Goal: Task Accomplishment & Management: Manage account settings

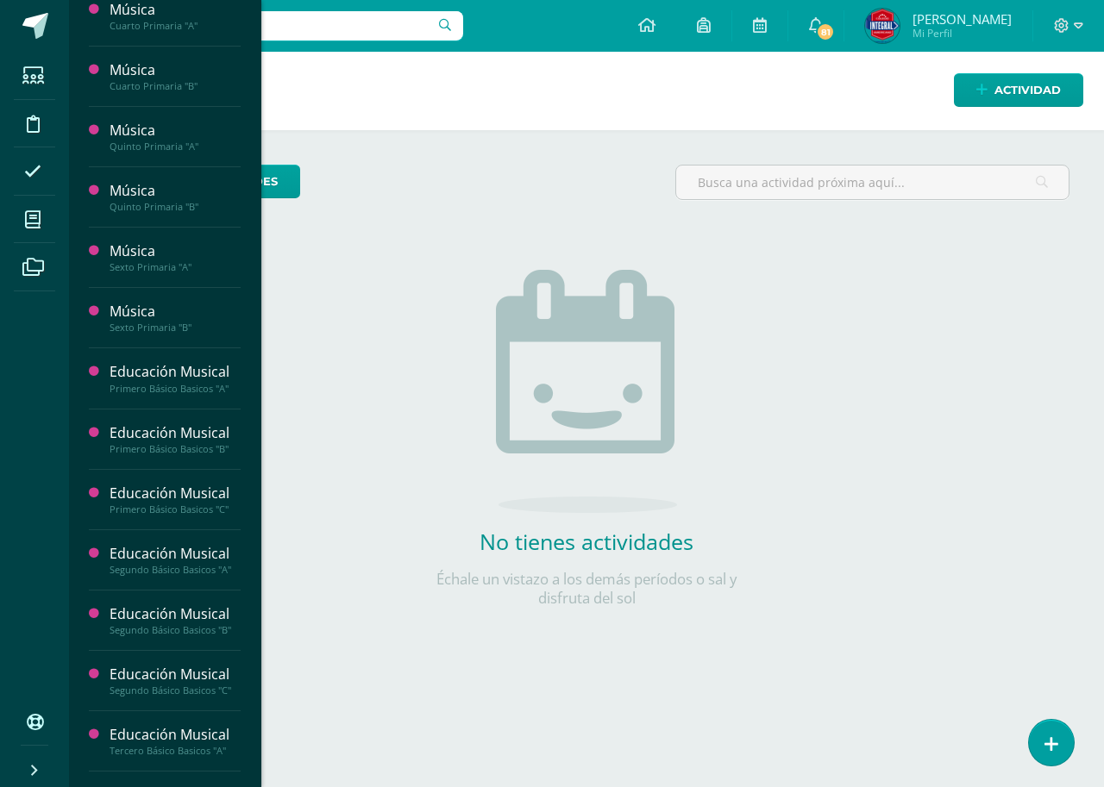
scroll to position [855, 0]
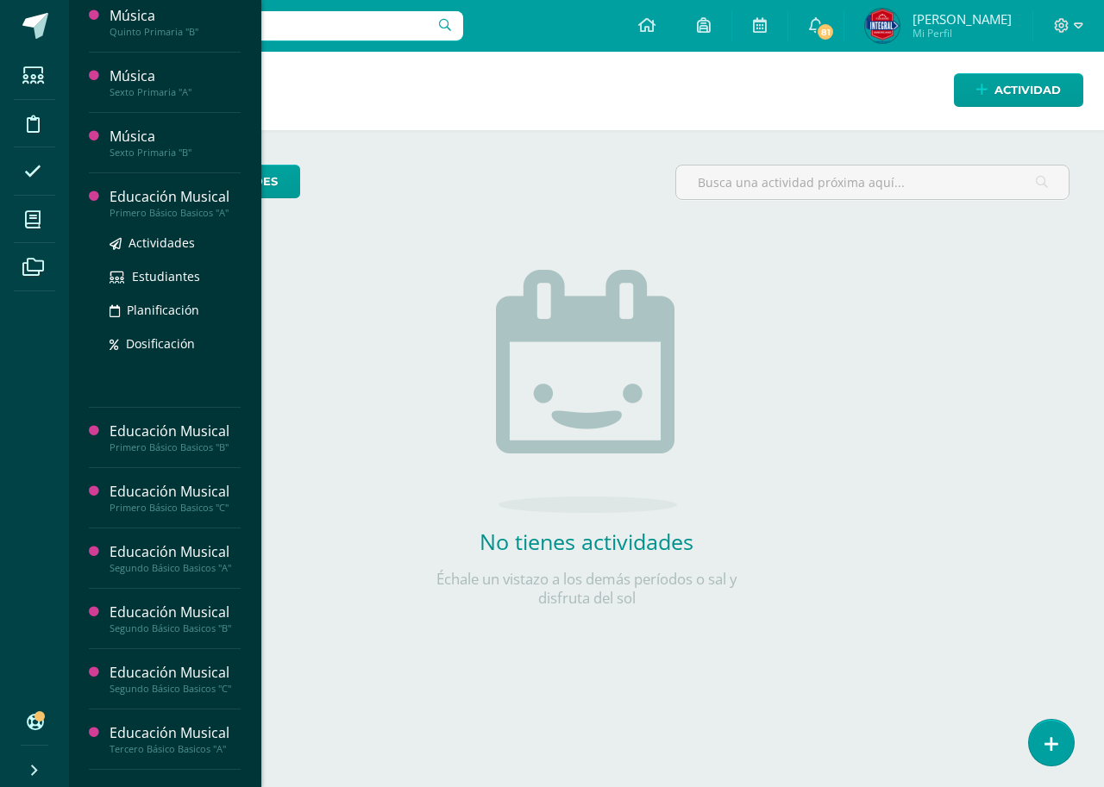
click at [158, 202] on div "Educación Musical" at bounding box center [175, 197] width 131 height 20
click at [157, 241] on span "Actividades" at bounding box center [161, 243] width 66 height 16
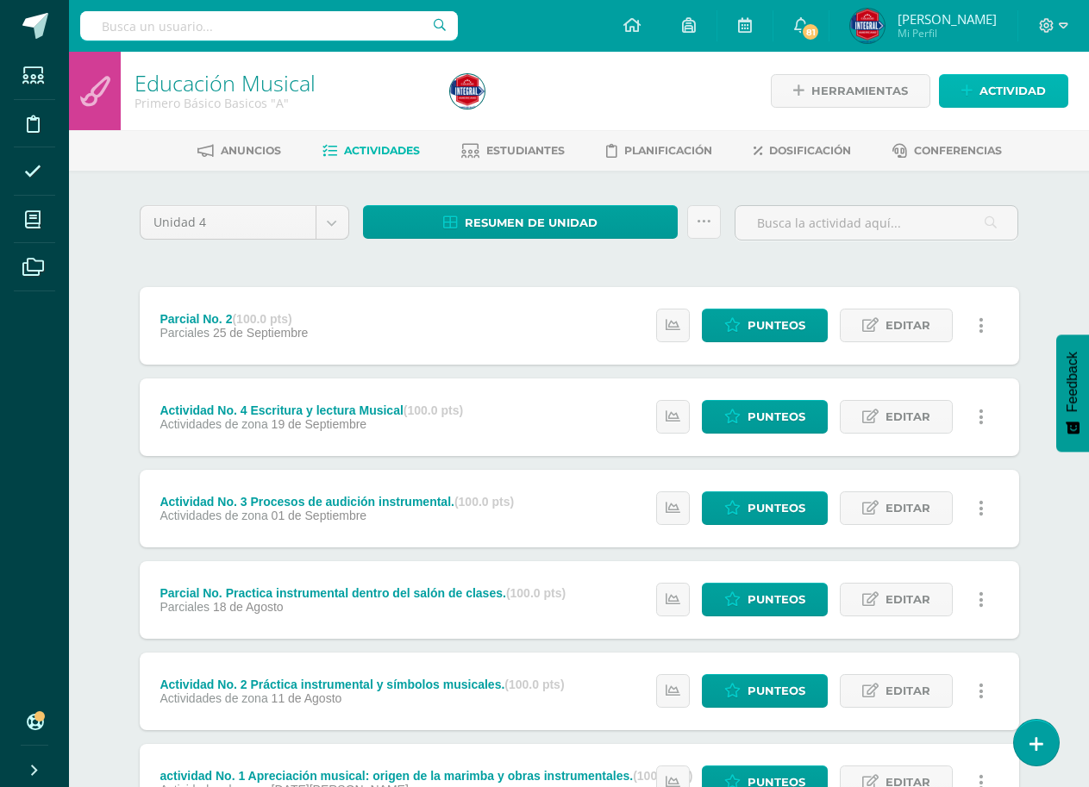
click at [975, 93] on link "Actividad" at bounding box center [1003, 91] width 129 height 34
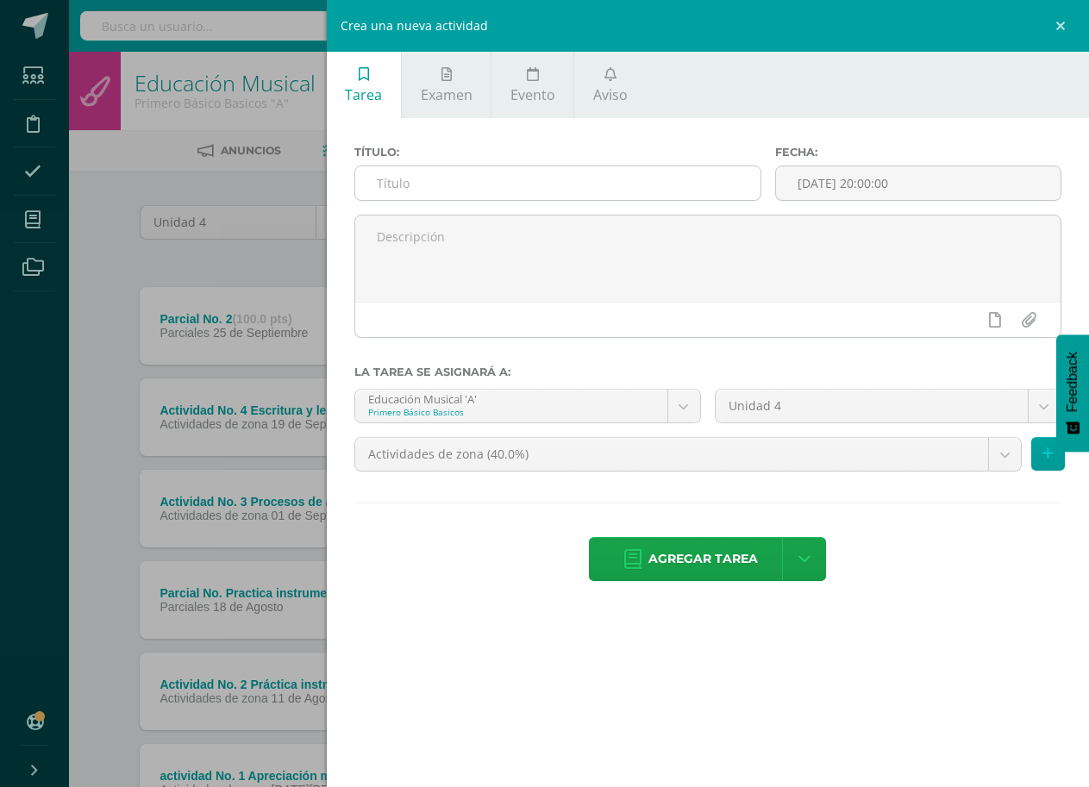
click at [429, 187] on input "text" at bounding box center [557, 183] width 405 height 34
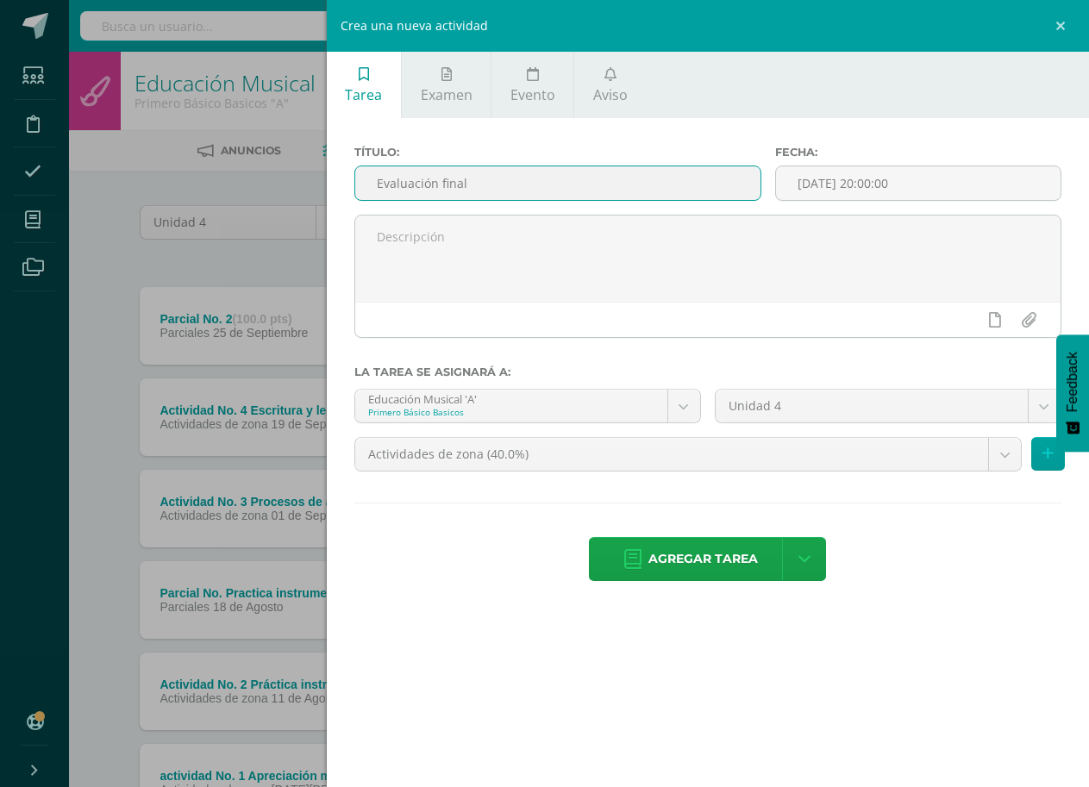
click at [492, 190] on input "Evaluación final" at bounding box center [557, 183] width 405 height 34
type input "Evaluación final etapa IV"
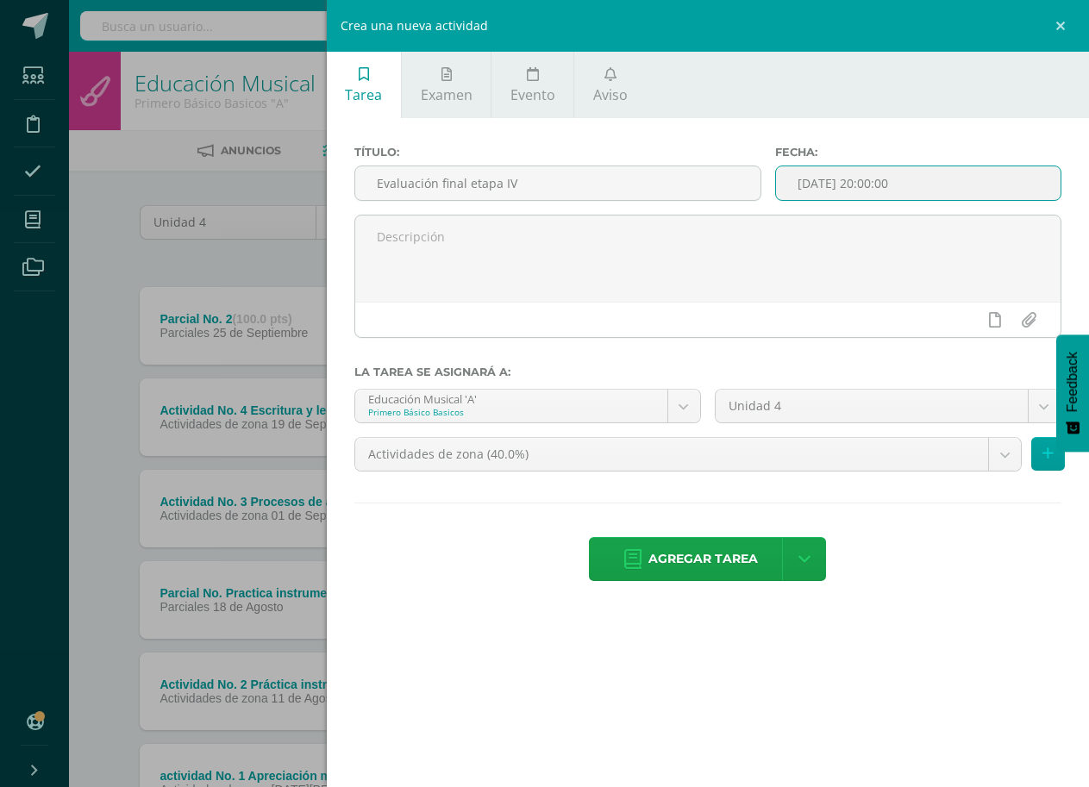
click at [890, 196] on input "[DATE] 20:00:00" at bounding box center [918, 183] width 285 height 34
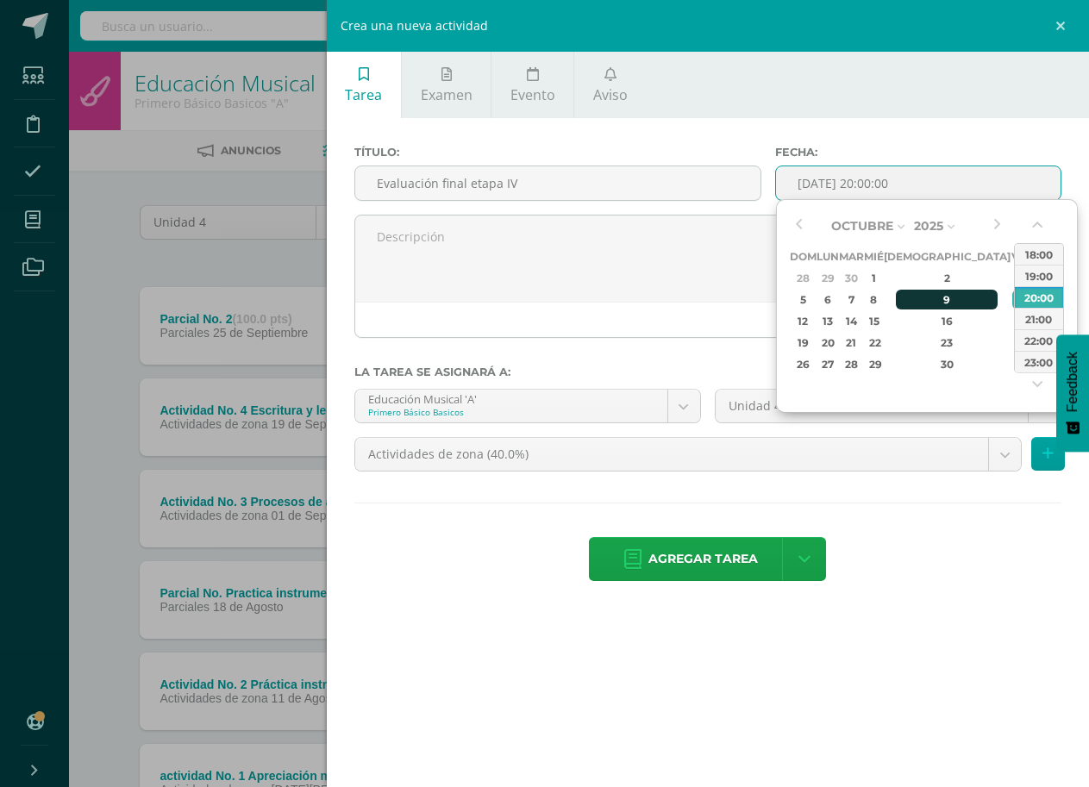
click at [926, 298] on div "9" at bounding box center [947, 300] width 102 height 20
click at [1026, 271] on div "16:00" at bounding box center [1039, 263] width 48 height 22
type input "2025-10-09 16:00"
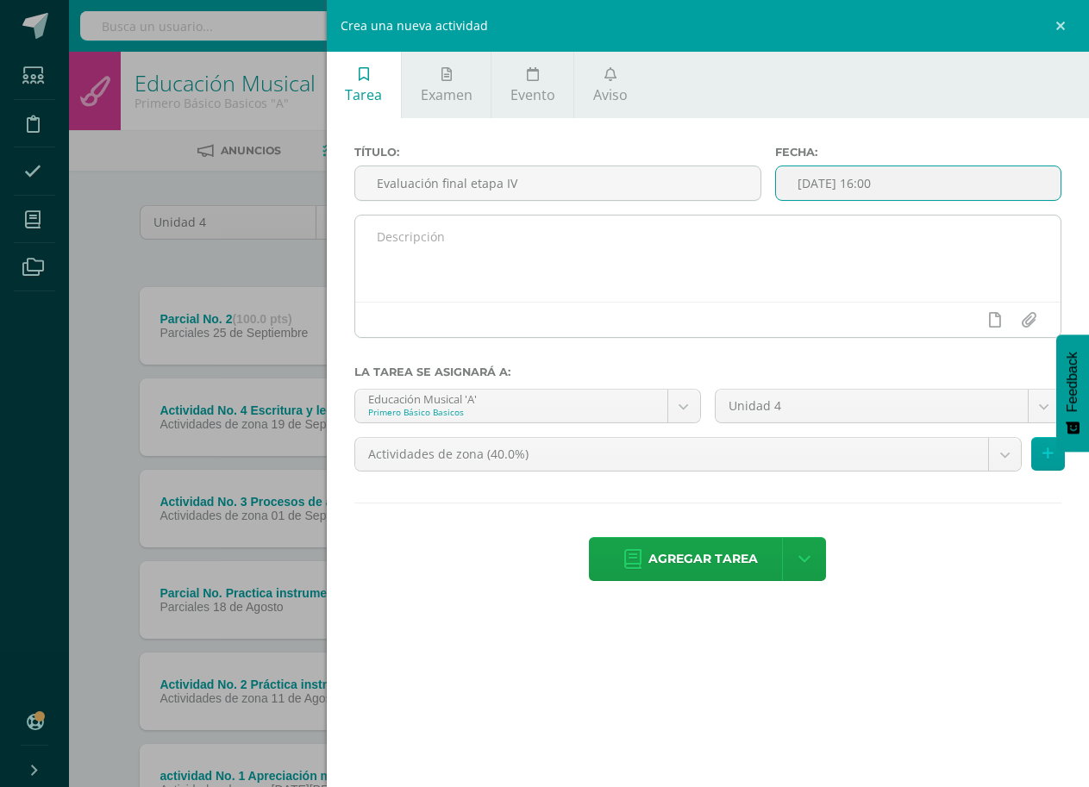
click at [461, 249] on textarea at bounding box center [707, 259] width 705 height 86
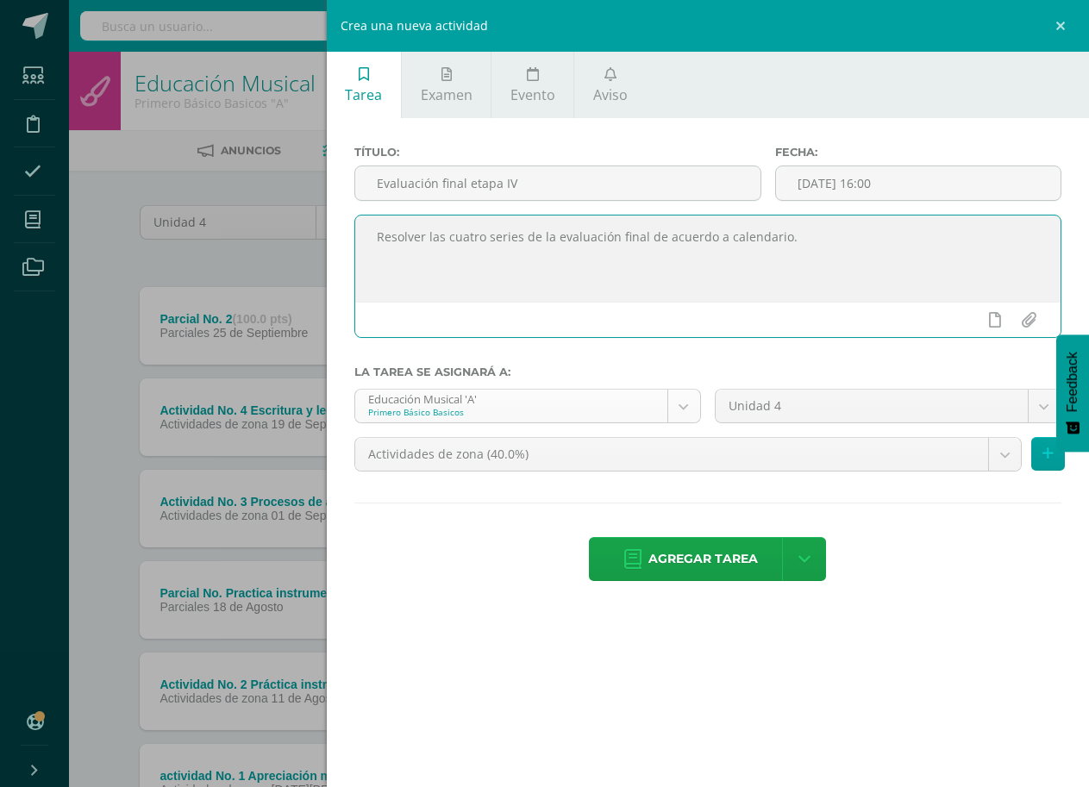
type textarea "Resolver las cuatro series de la evaluación final de acuerdo a calendario."
click at [687, 406] on body "Estudiantes Disciplina Asistencia Mis cursos Archivos Soporte Ayuda Reportar un…" at bounding box center [544, 468] width 1089 height 937
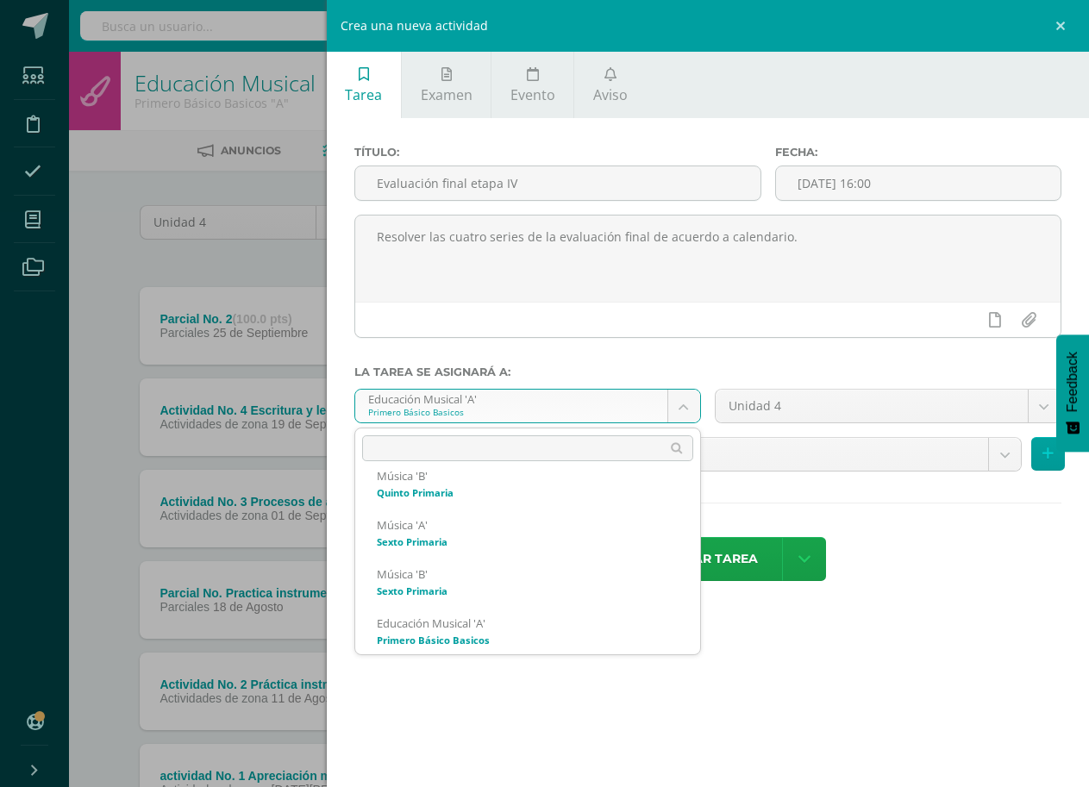
scroll to position [755, 0]
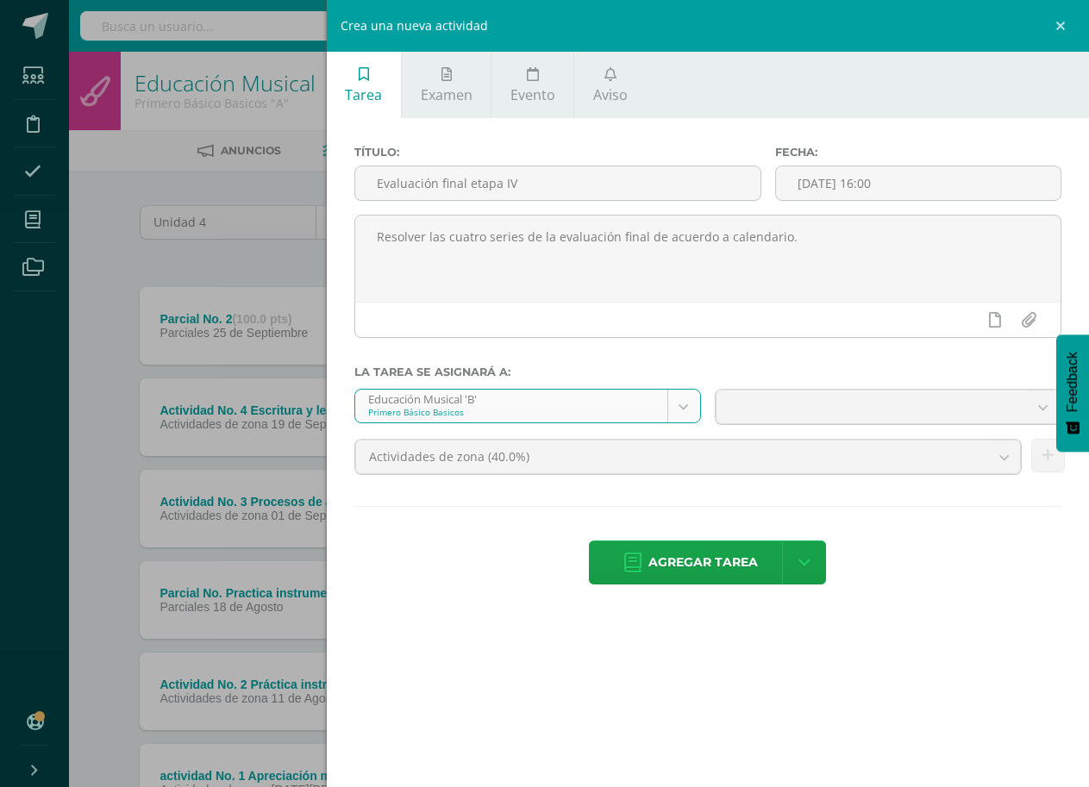
click at [686, 418] on body "Estudiantes Disciplina Asistencia Mis cursos Archivos Soporte Ayuda Reportar un…" at bounding box center [544, 468] width 1089 height 937
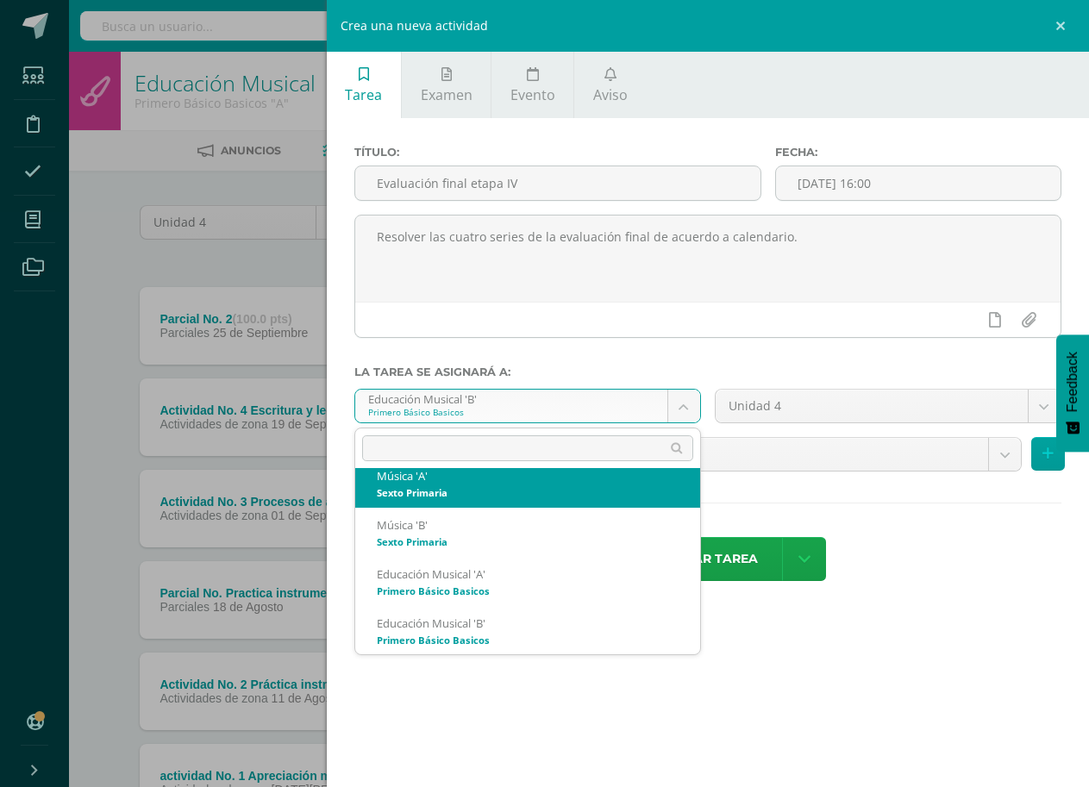
scroll to position [745, 0]
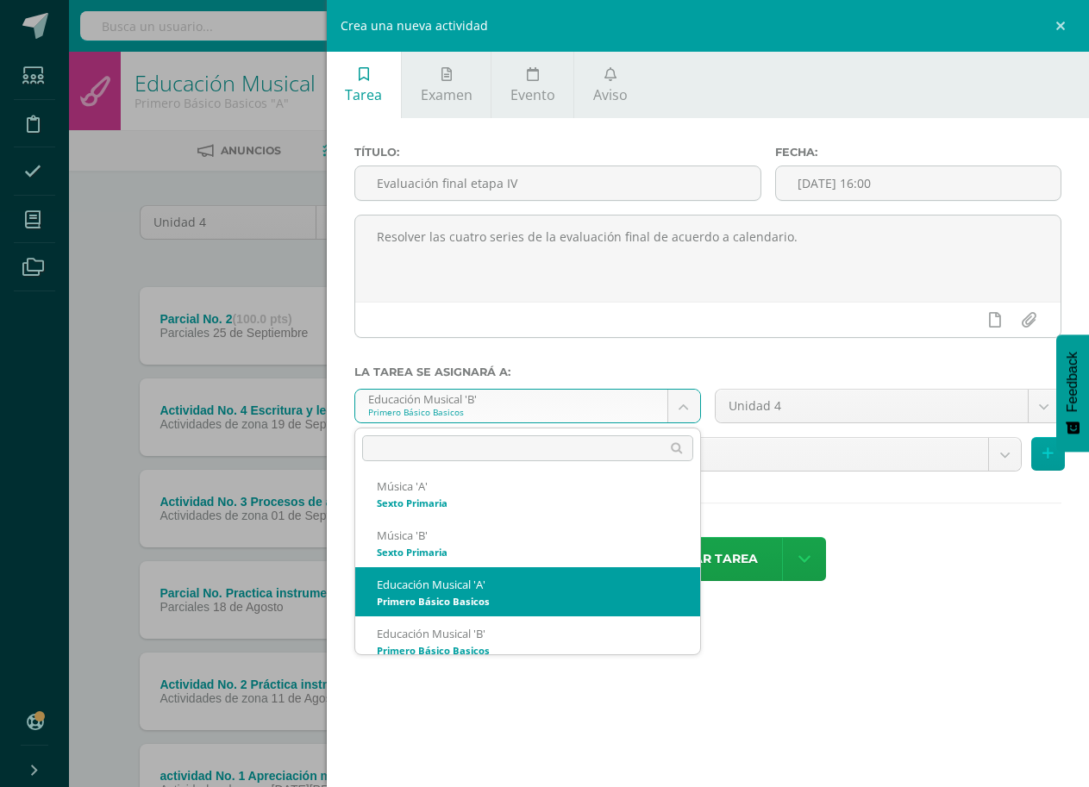
select select "168068"
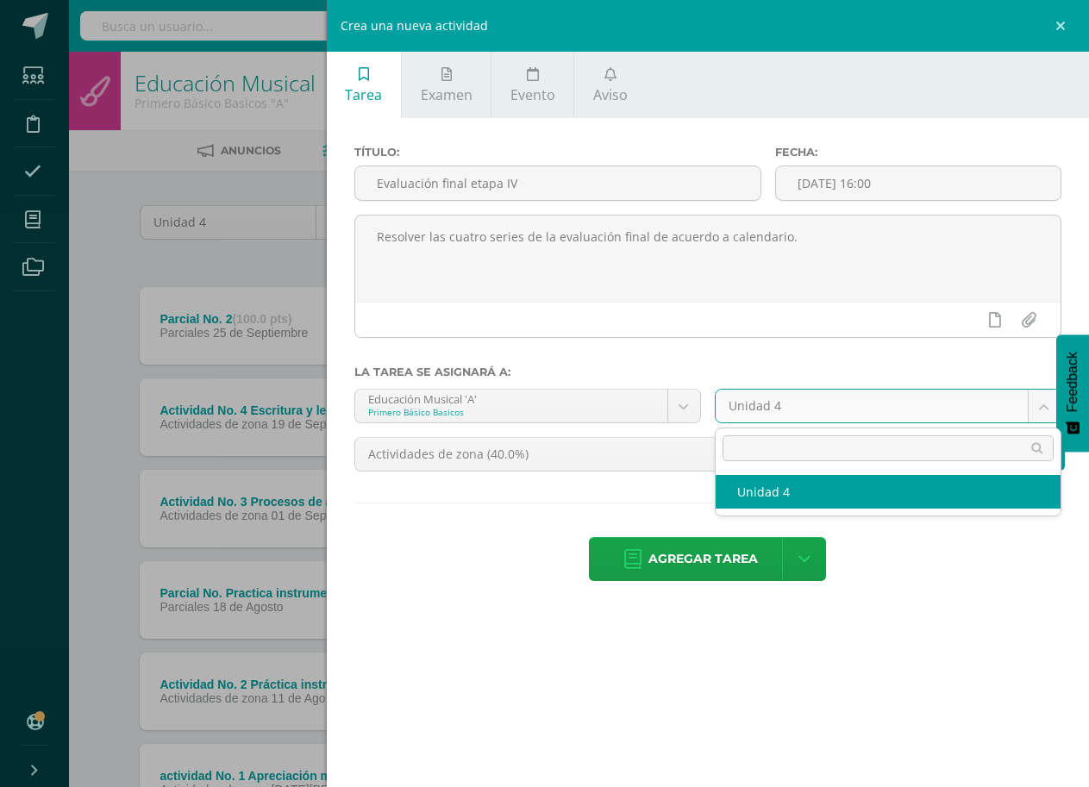
click at [1036, 407] on body "Estudiantes Disciplina Asistencia Mis cursos Archivos Soporte Ayuda Reportar un…" at bounding box center [544, 468] width 1089 height 937
select select "168074"
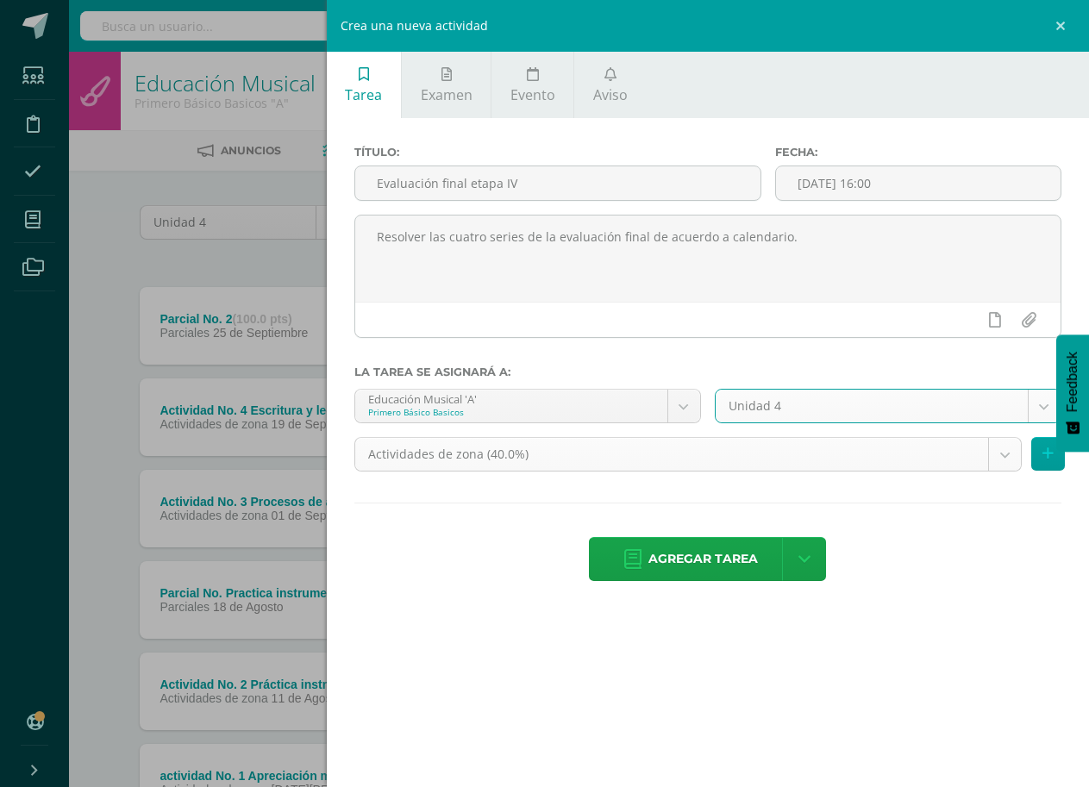
click at [993, 454] on body "Estudiantes Disciplina Asistencia Mis cursos Archivos Soporte Ayuda Reportar un…" at bounding box center [544, 468] width 1089 height 937
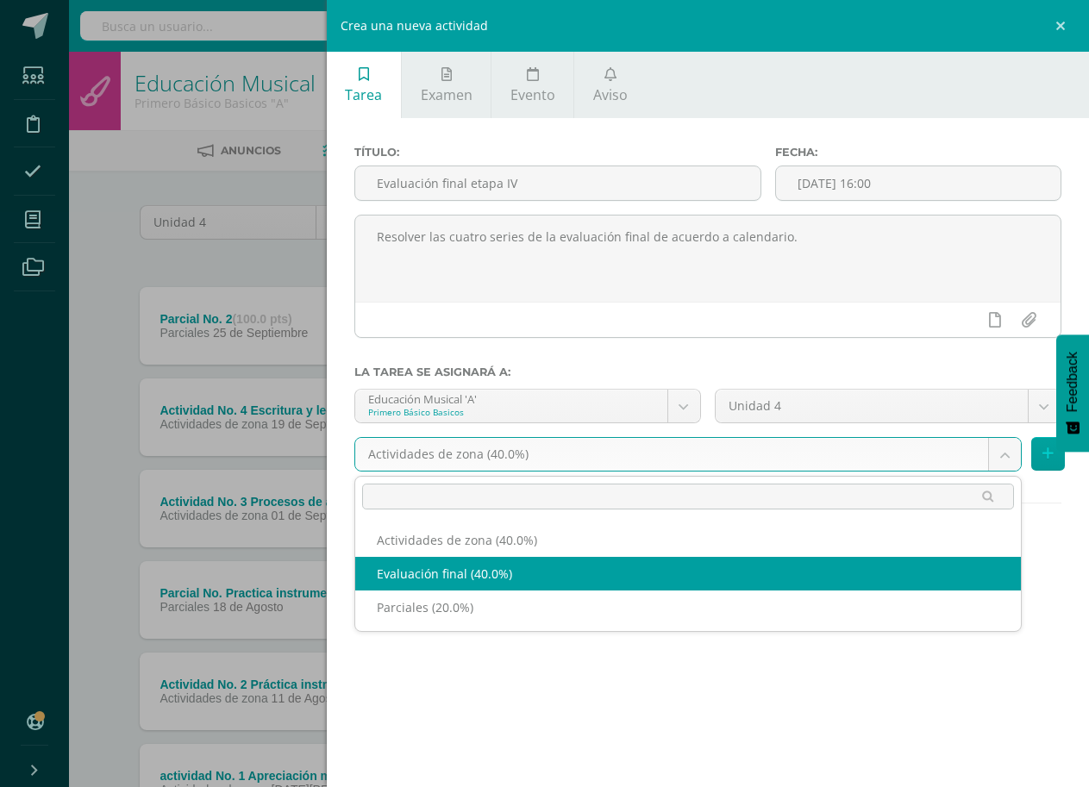
select select "190898"
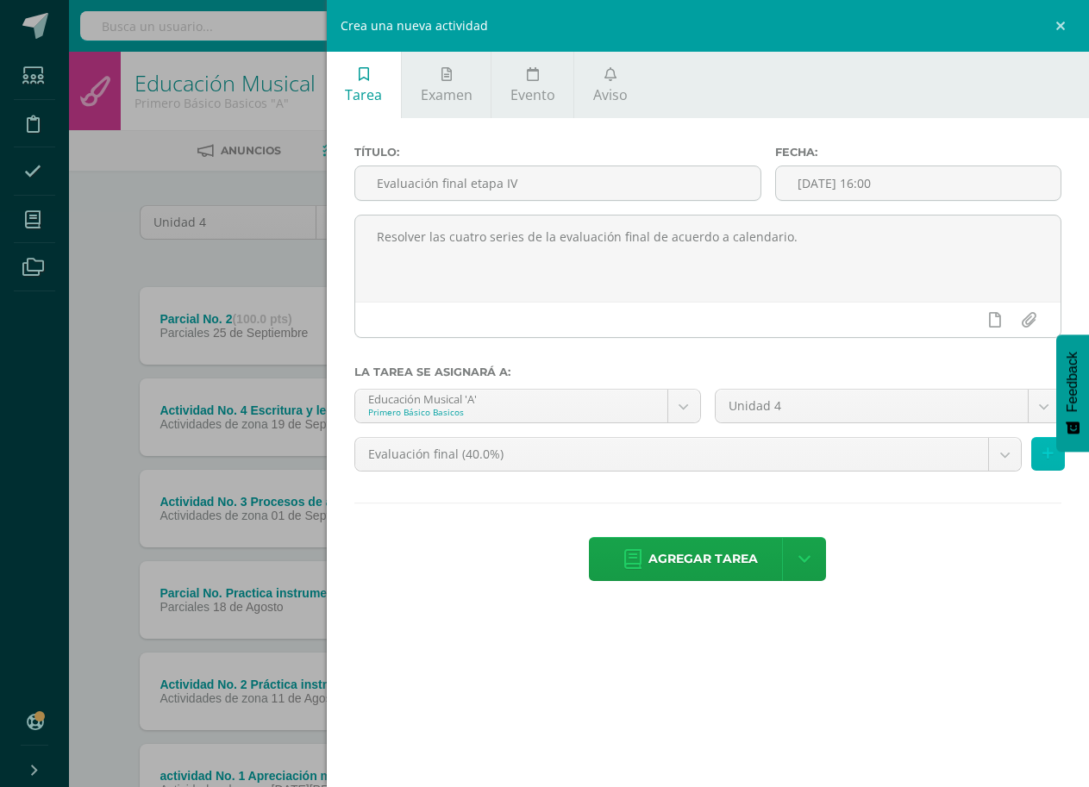
click at [1044, 457] on icon at bounding box center [1048, 454] width 11 height 15
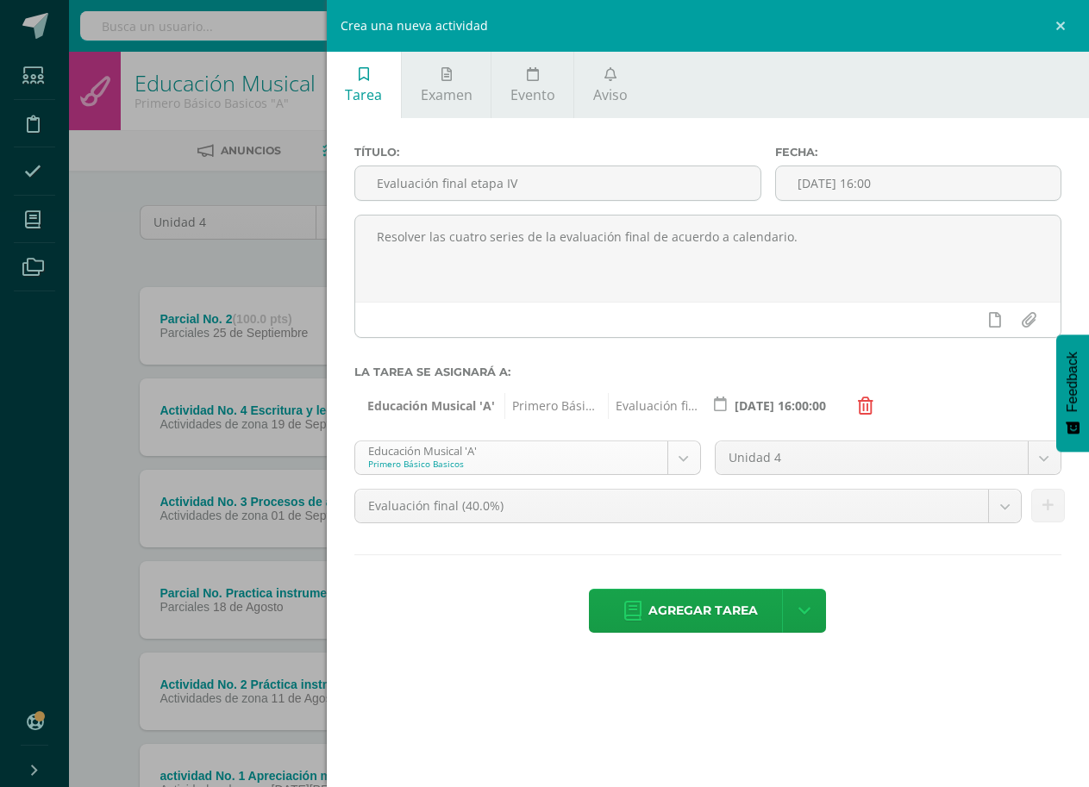
click at [689, 461] on body "Estudiantes Disciplina Asistencia Mis cursos Archivos Soporte Ayuda Reportar un…" at bounding box center [544, 468] width 1089 height 937
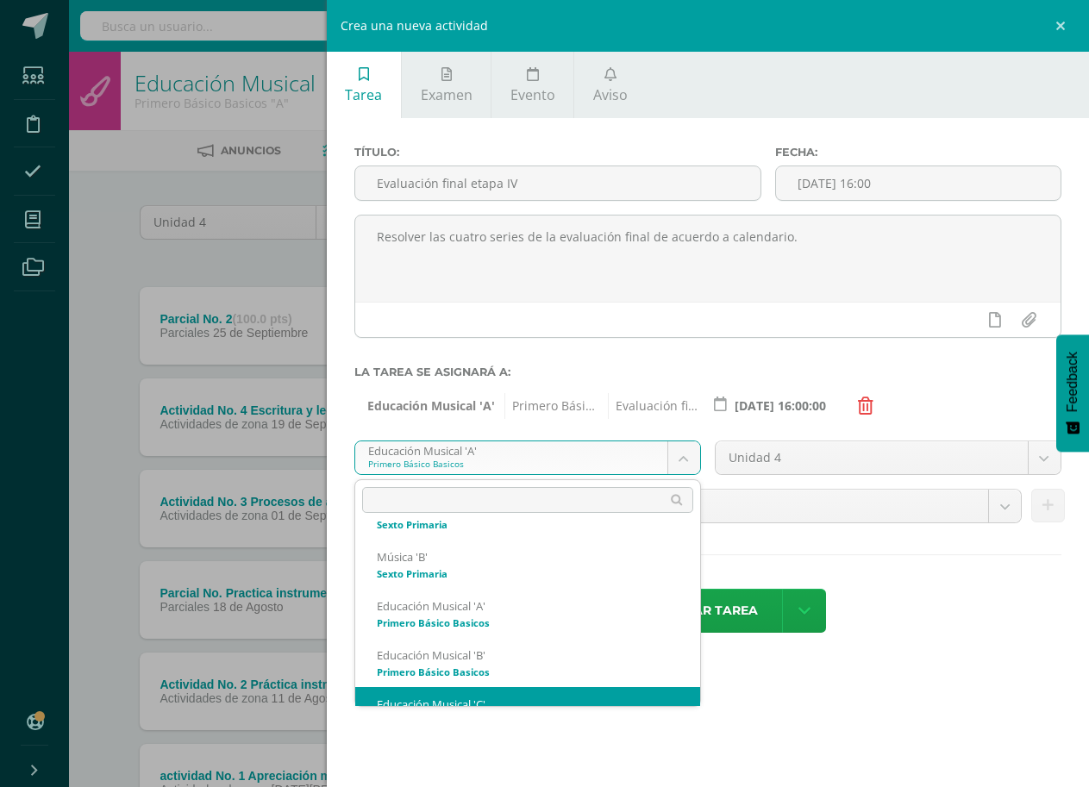
scroll to position [805, 0]
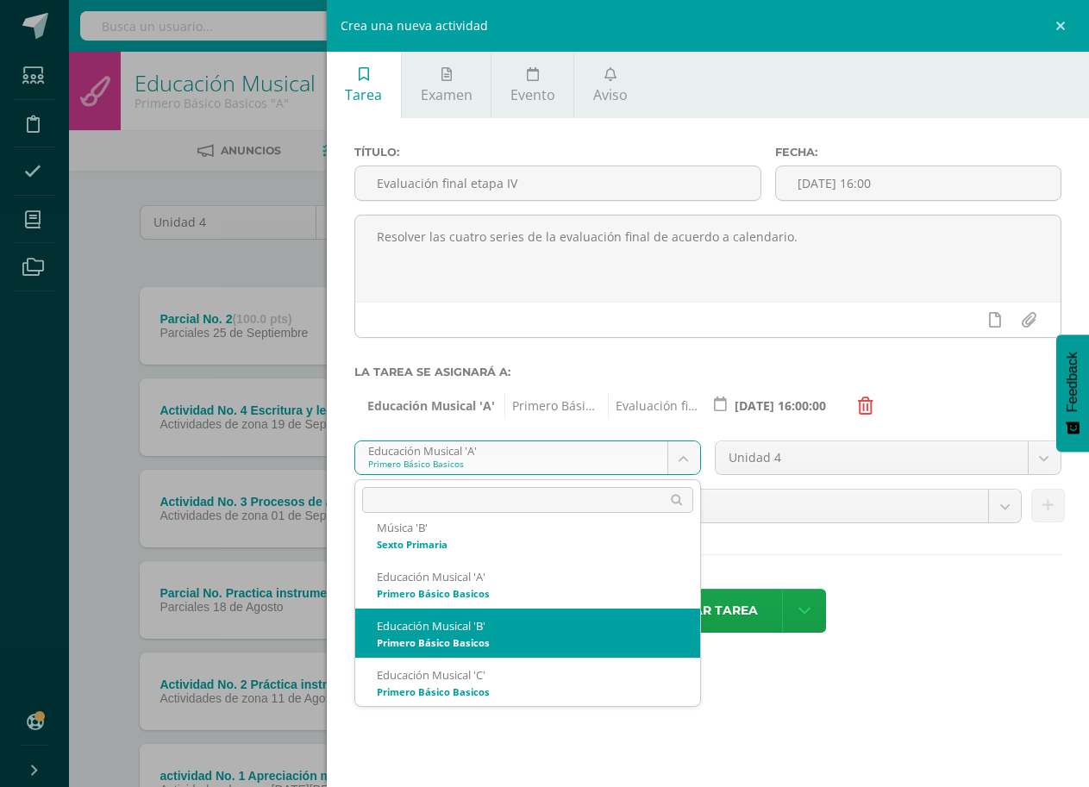
select select "168152"
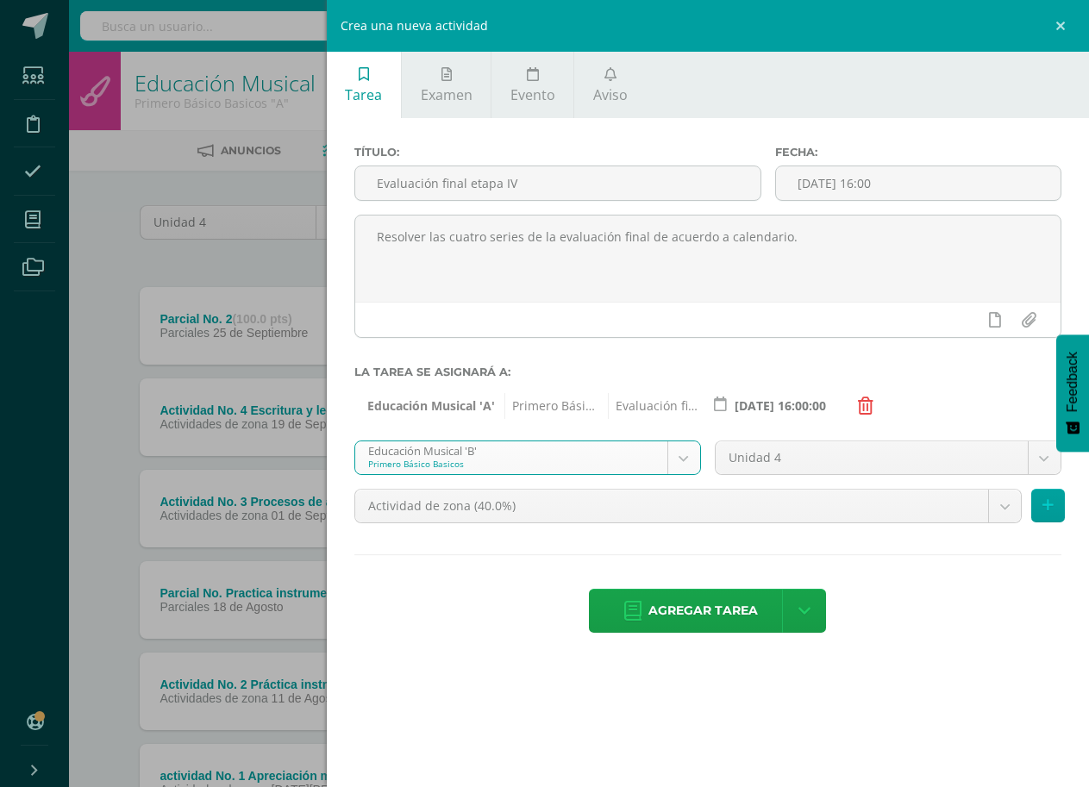
click at [1050, 462] on body "Estudiantes Disciplina Asistencia Mis cursos Archivos Soporte Ayuda Reportar un…" at bounding box center [544, 468] width 1089 height 937
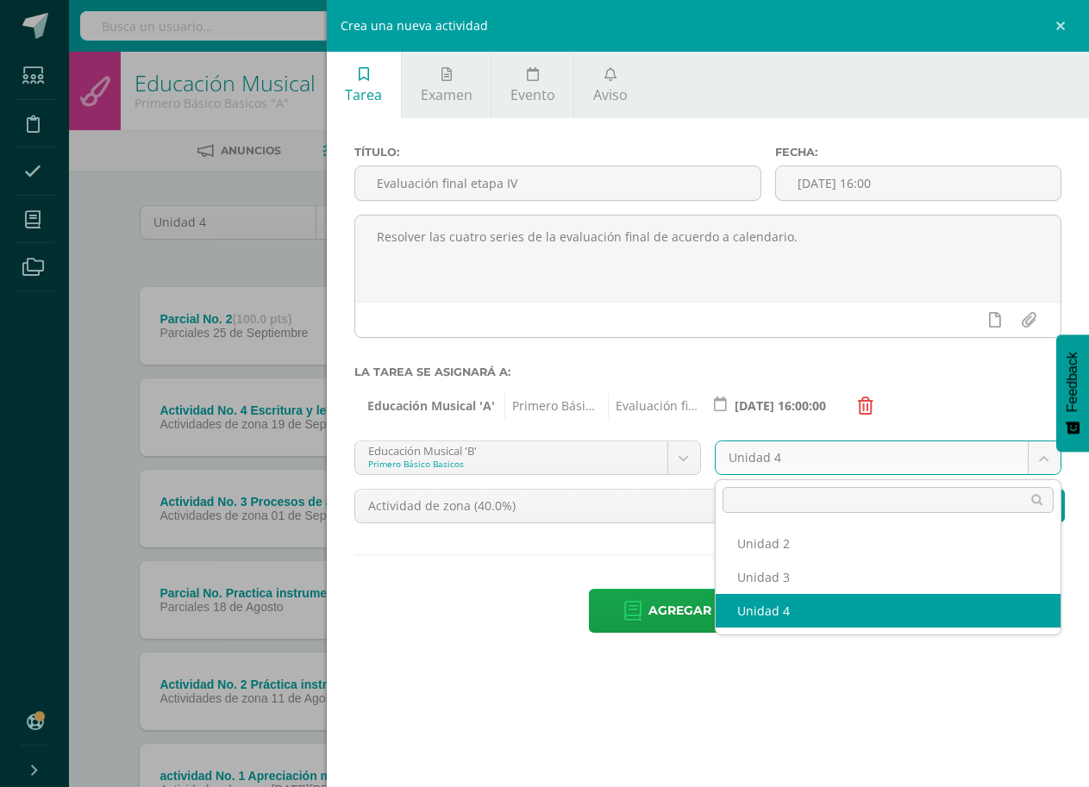
select select "168158"
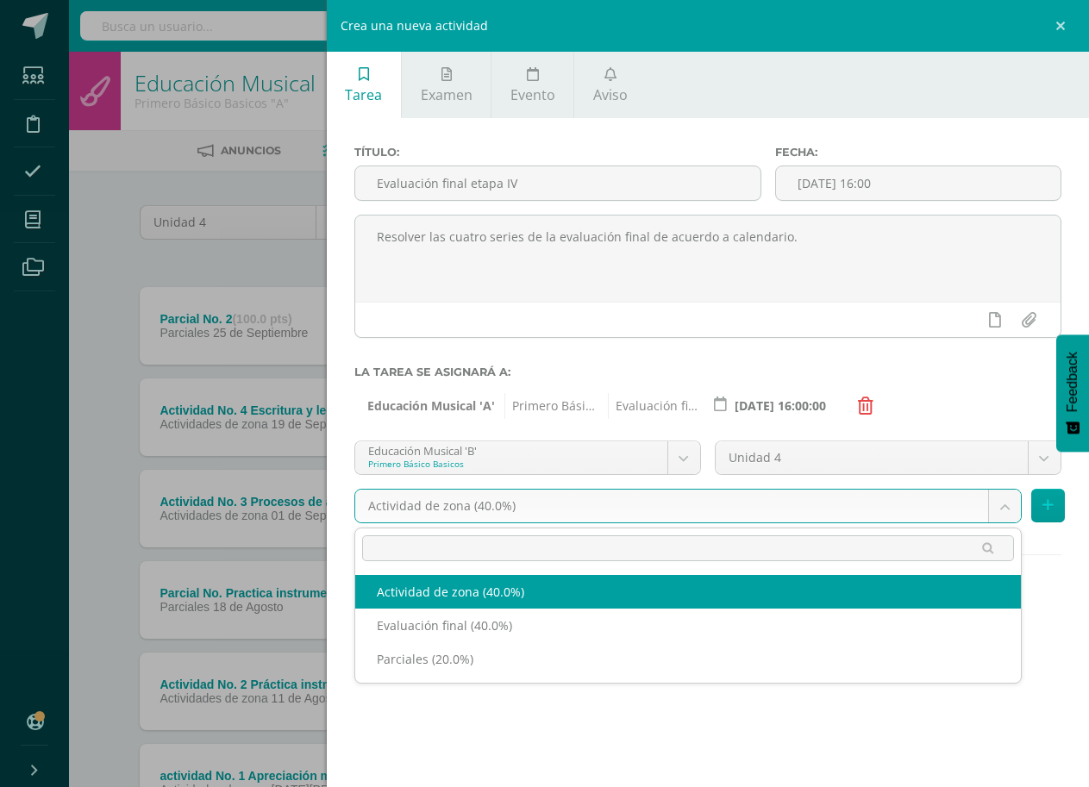
click at [1012, 505] on body "Estudiantes Disciplina Asistencia Mis cursos Archivos Soporte Ayuda Reportar un…" at bounding box center [544, 468] width 1089 height 937
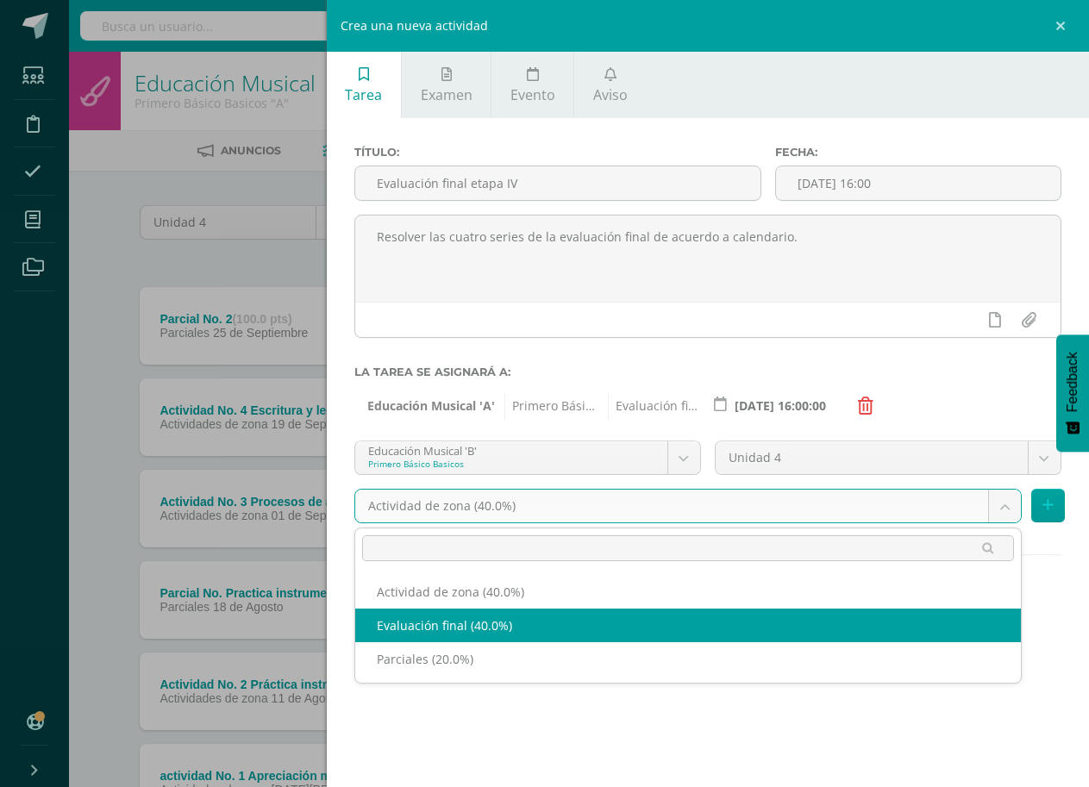
select select "190901"
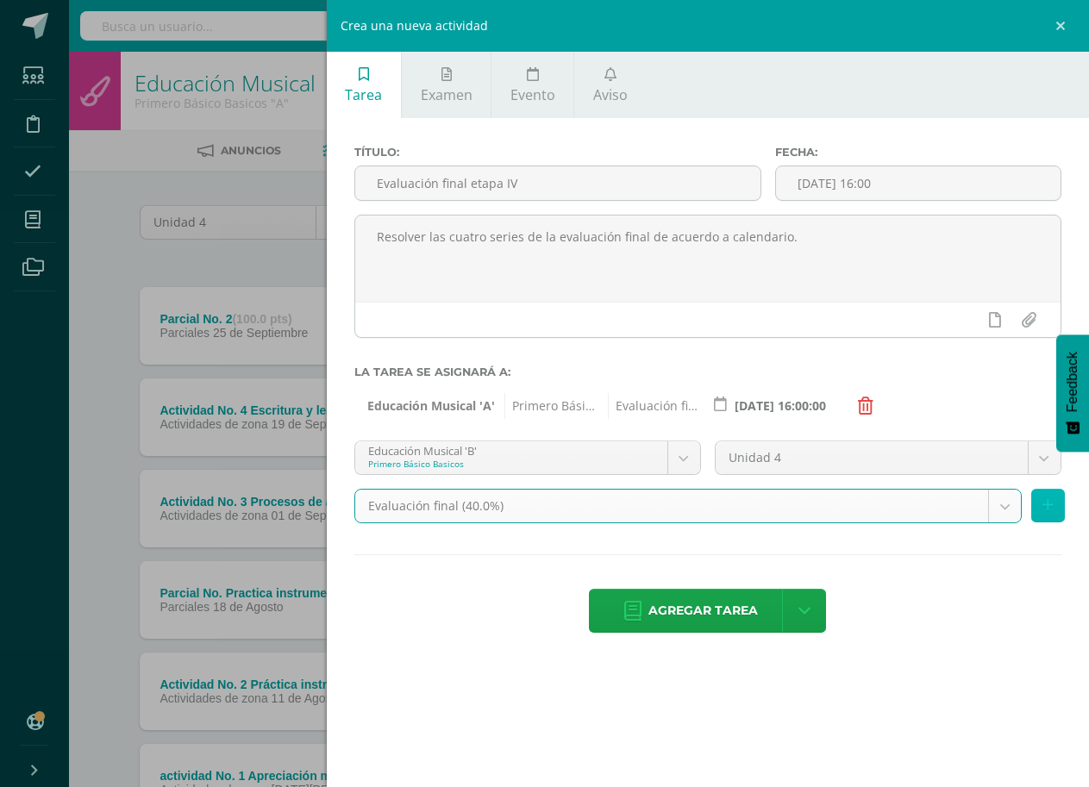
click at [1037, 499] on button at bounding box center [1048, 506] width 34 height 34
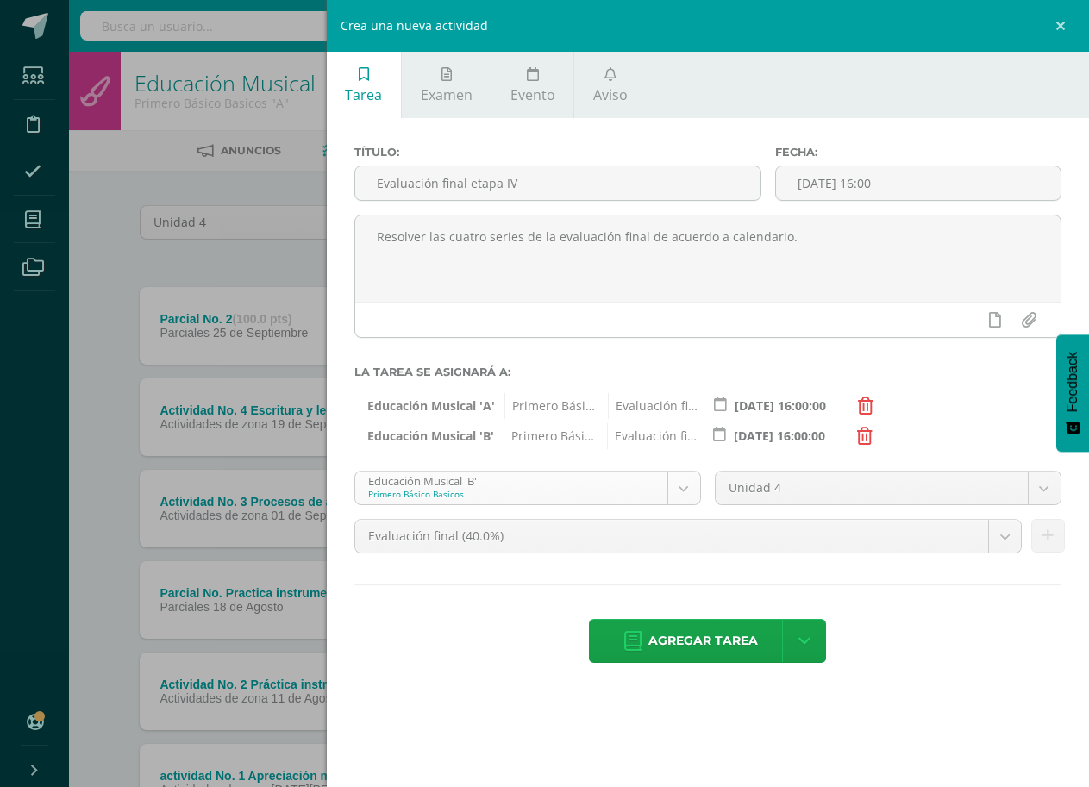
click at [686, 483] on body "Estudiantes Disciplina Asistencia Mis cursos Archivos Soporte Ayuda Reportar un…" at bounding box center [544, 468] width 1089 height 937
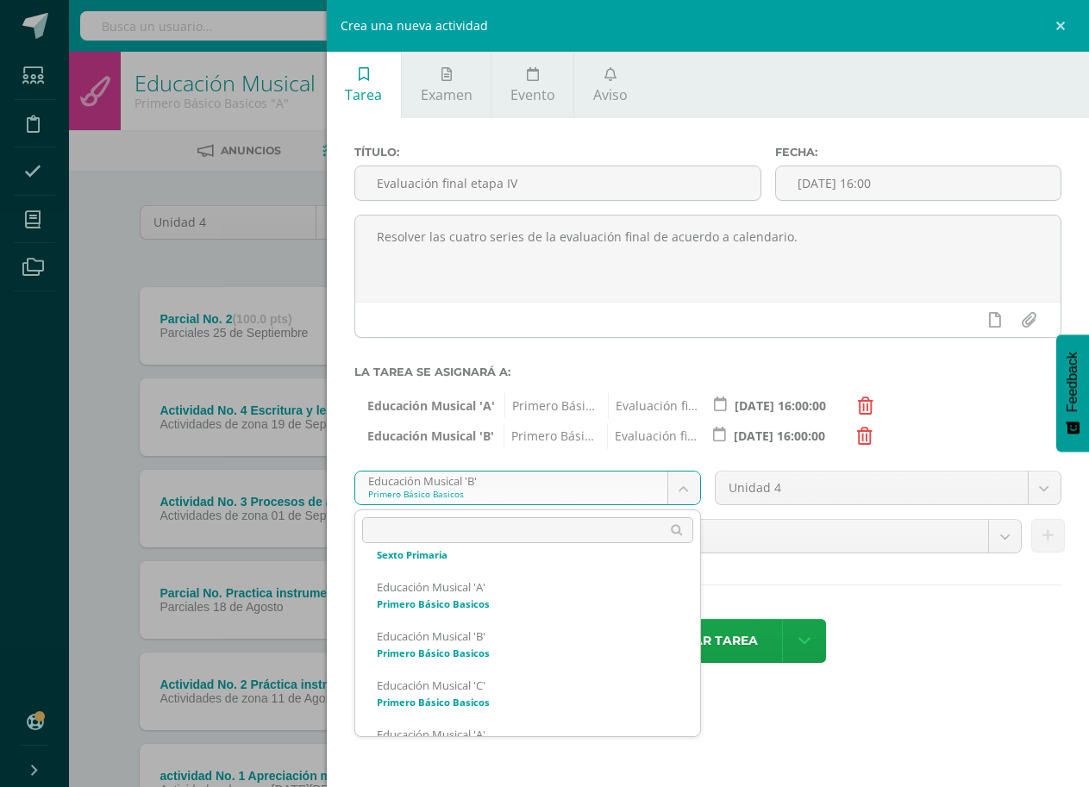
scroll to position [854, 0]
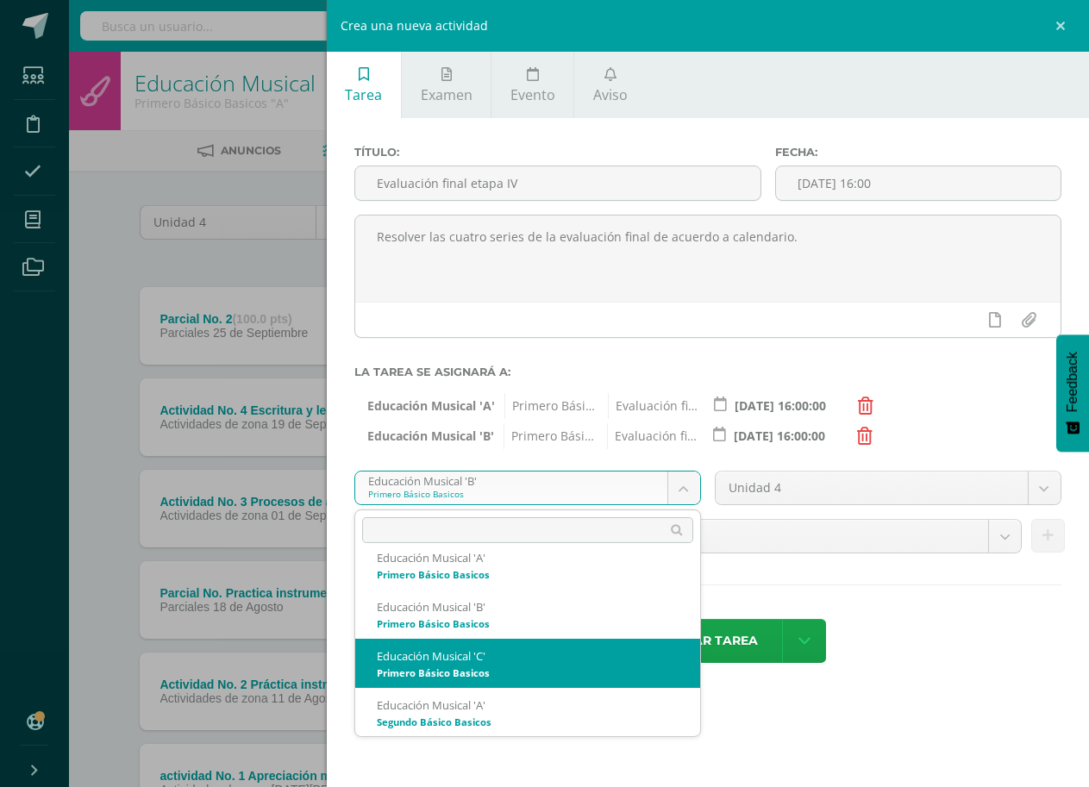
select select "168236"
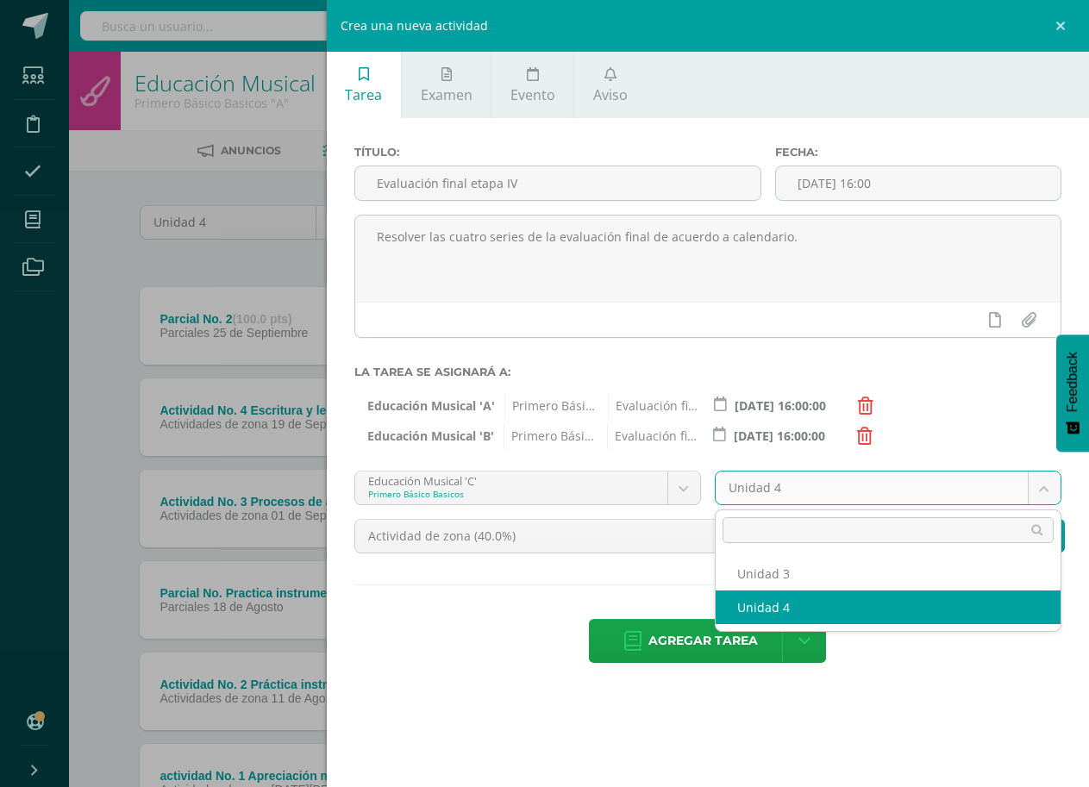
click at [1047, 492] on body "Estudiantes Disciplina Asistencia Mis cursos Archivos Soporte Ayuda Reportar un…" at bounding box center [544, 468] width 1089 height 937
select select "168242"
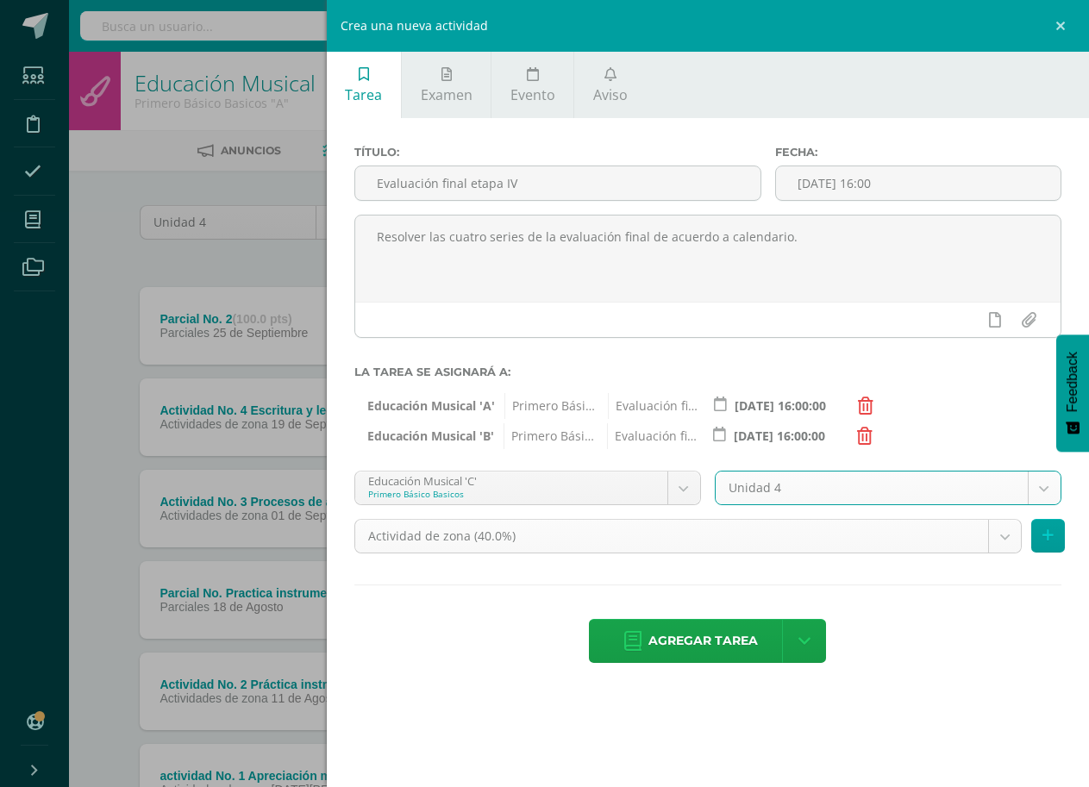
click at [1007, 543] on body "Estudiantes Disciplina Asistencia Mis cursos Archivos Soporte Ayuda Reportar un…" at bounding box center [544, 468] width 1089 height 937
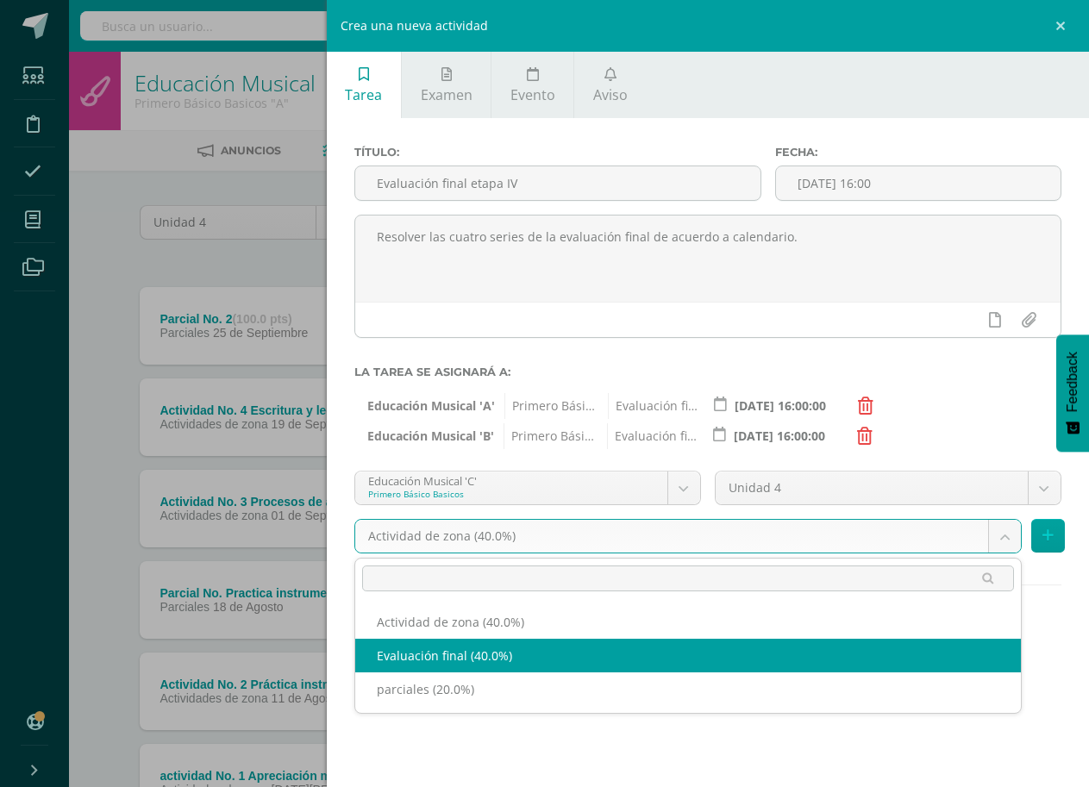
select select "190904"
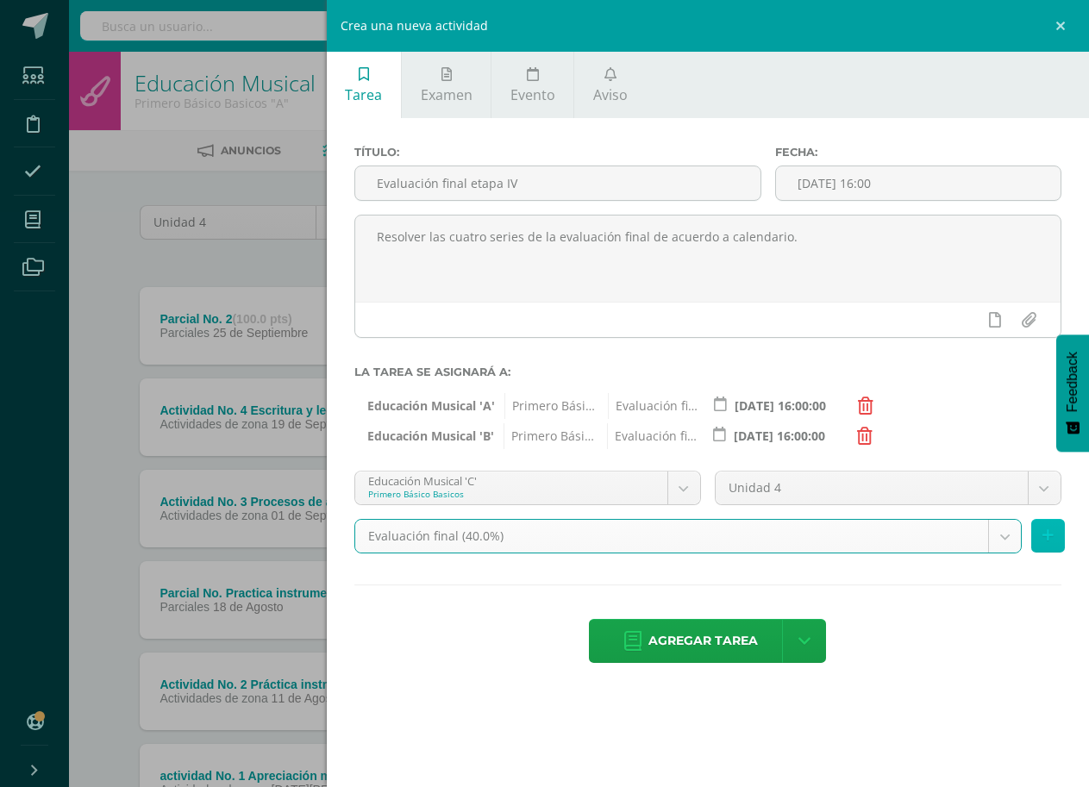
click at [1045, 530] on icon at bounding box center [1048, 536] width 11 height 15
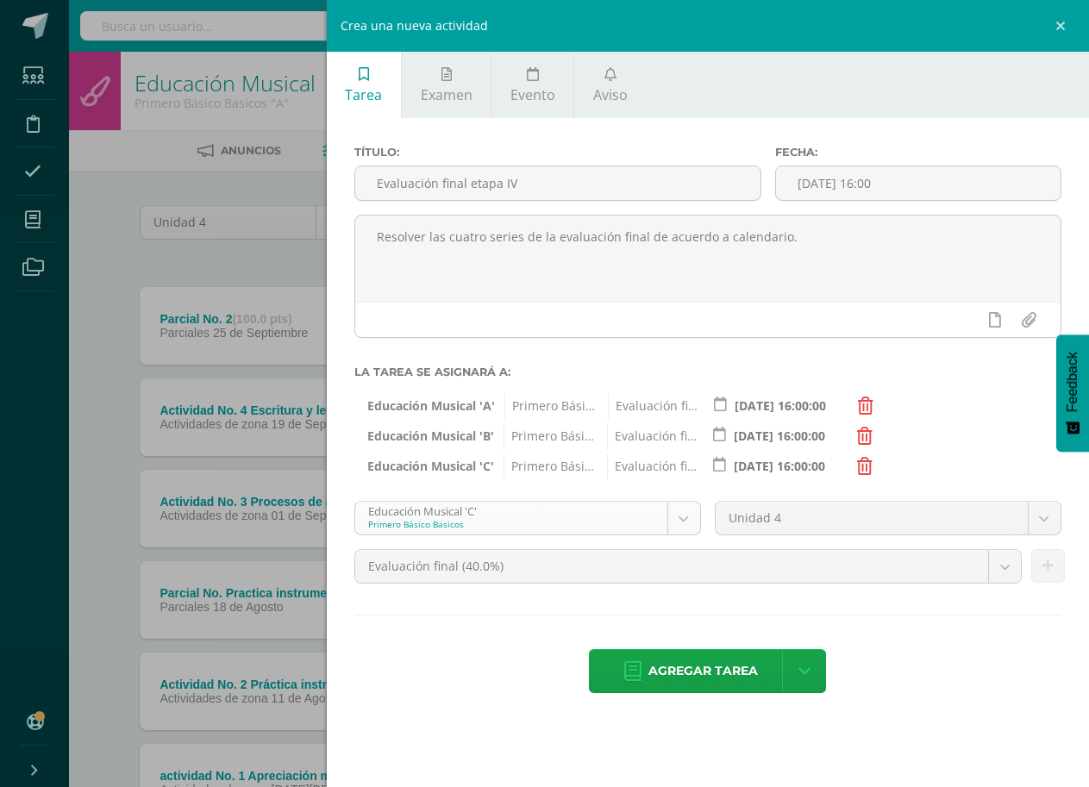
click at [671, 514] on body "Estudiantes Disciplina Asistencia Mis cursos Archivos Soporte Ayuda Reportar un…" at bounding box center [544, 468] width 1089 height 937
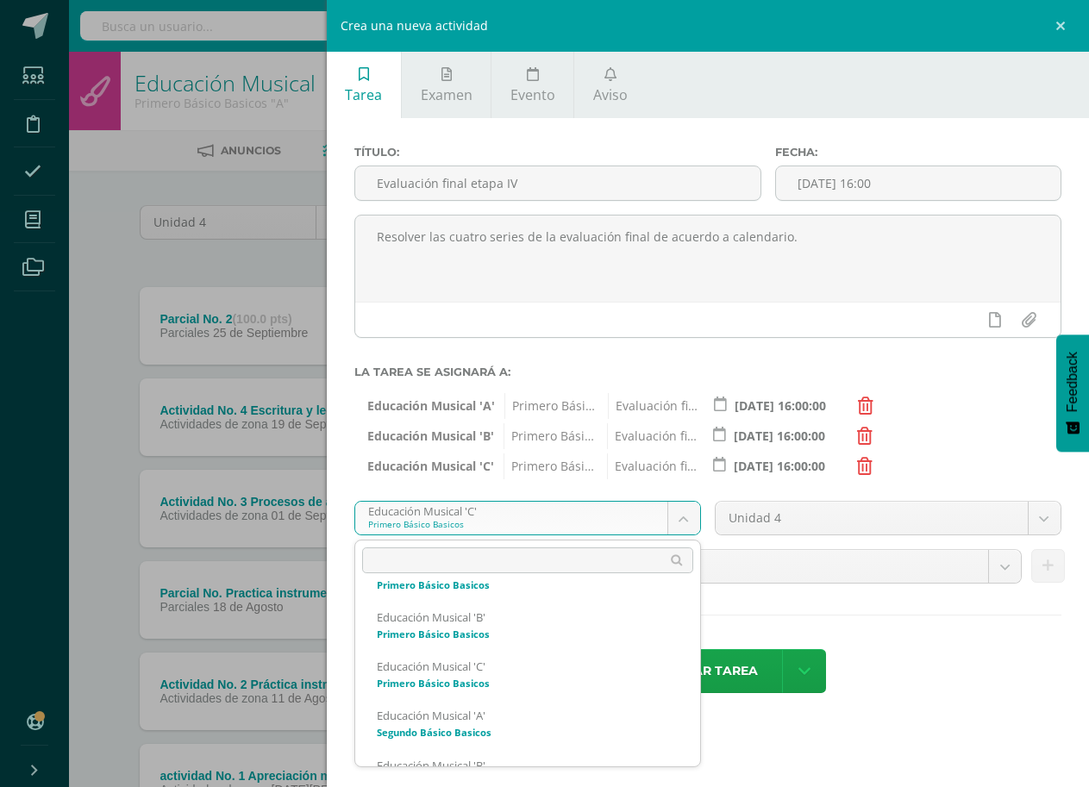
scroll to position [903, 0]
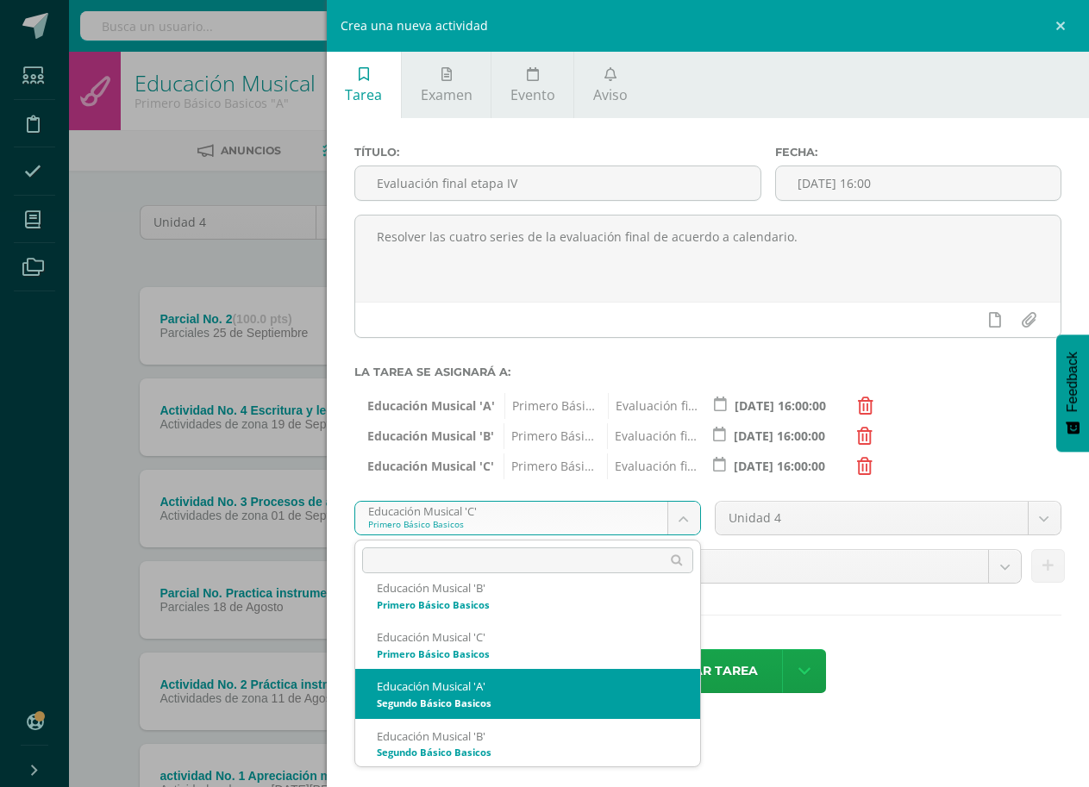
select select "168320"
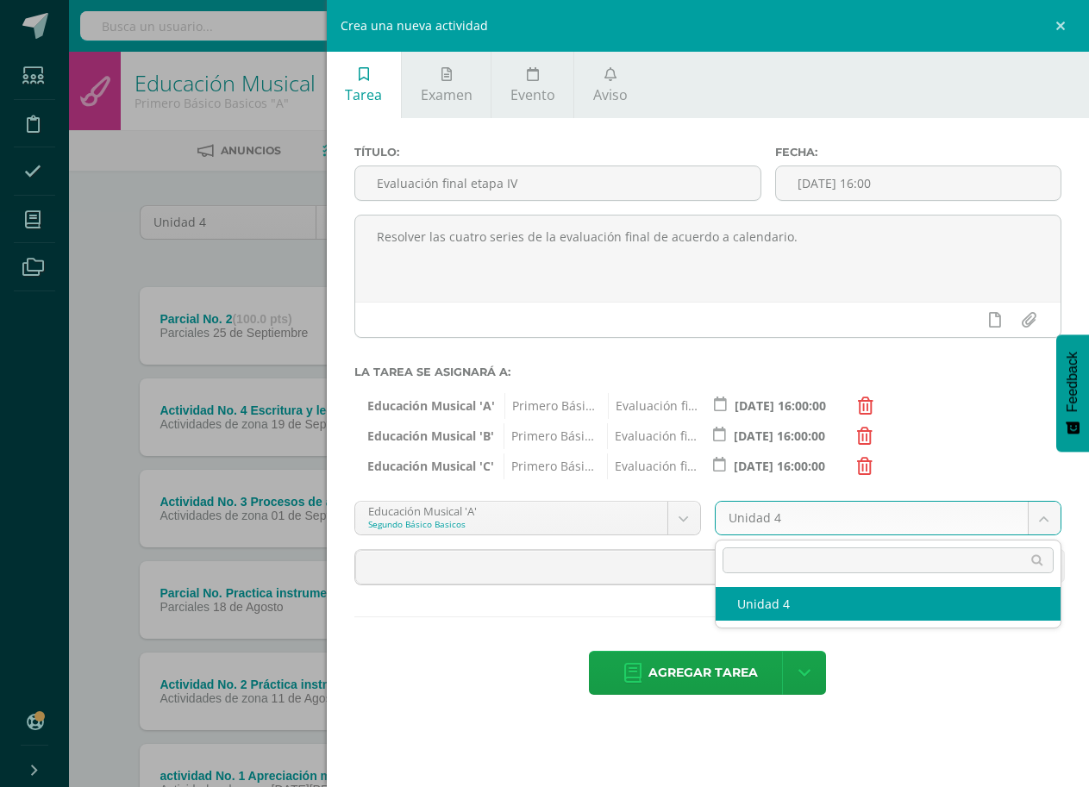
click at [1049, 514] on body "Estudiantes Disciplina Asistencia Mis cursos Archivos Soporte Ayuda Reportar un…" at bounding box center [544, 468] width 1089 height 937
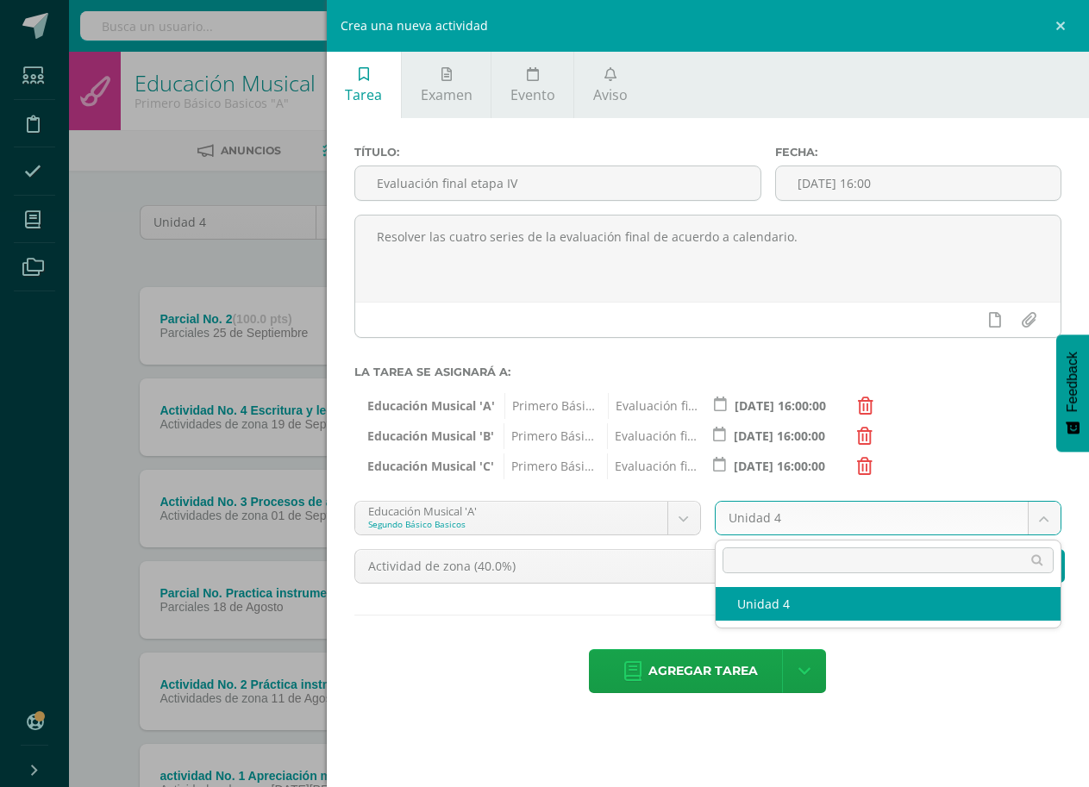
select select "168326"
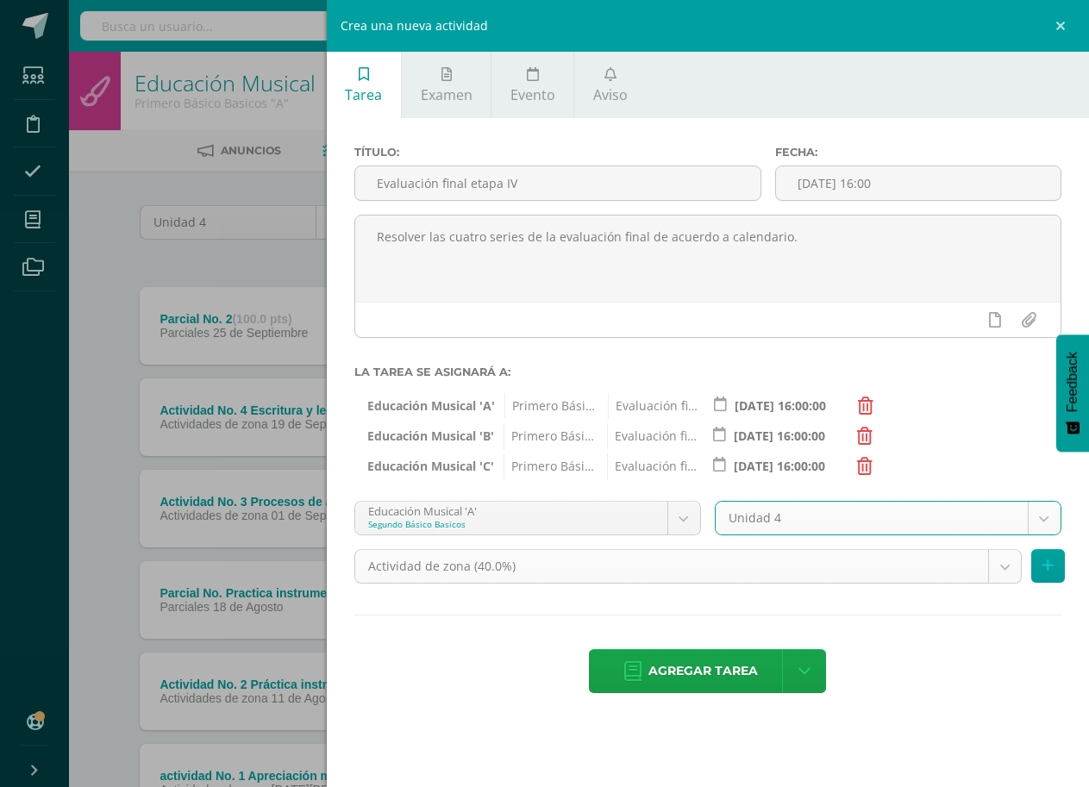
click at [1013, 561] on body "Estudiantes Disciplina Asistencia Mis cursos Archivos Soporte Ayuda Reportar un…" at bounding box center [544, 468] width 1089 height 937
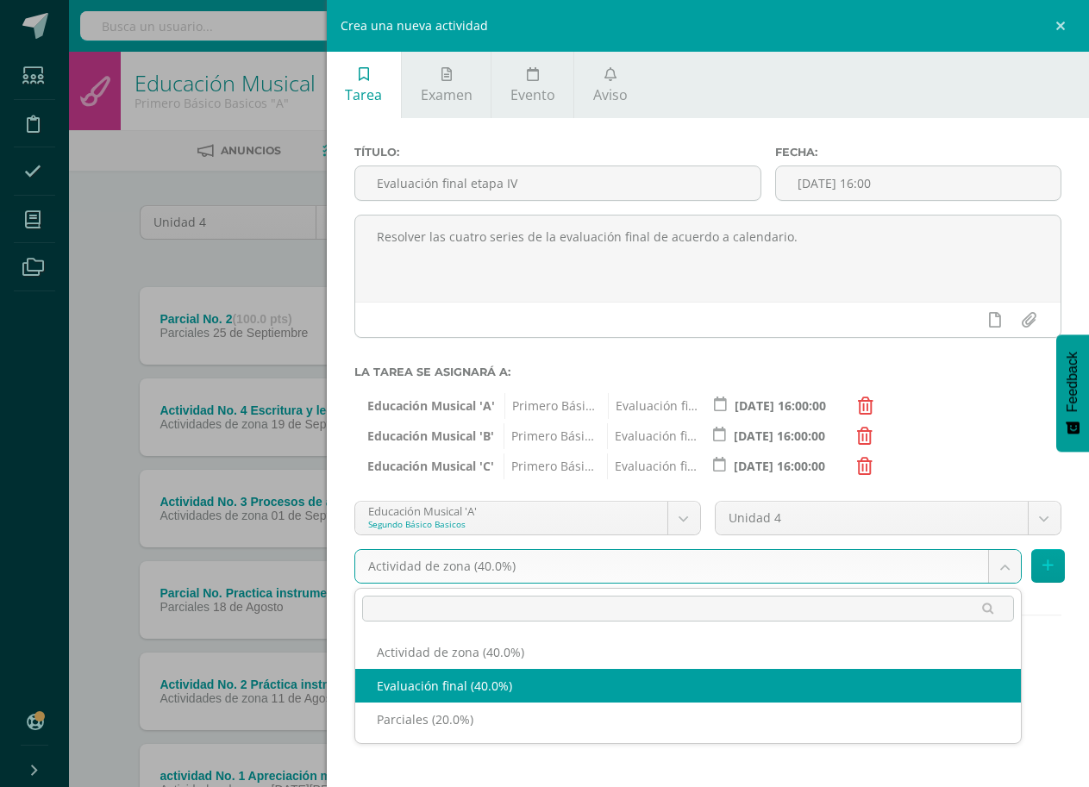
select select "190907"
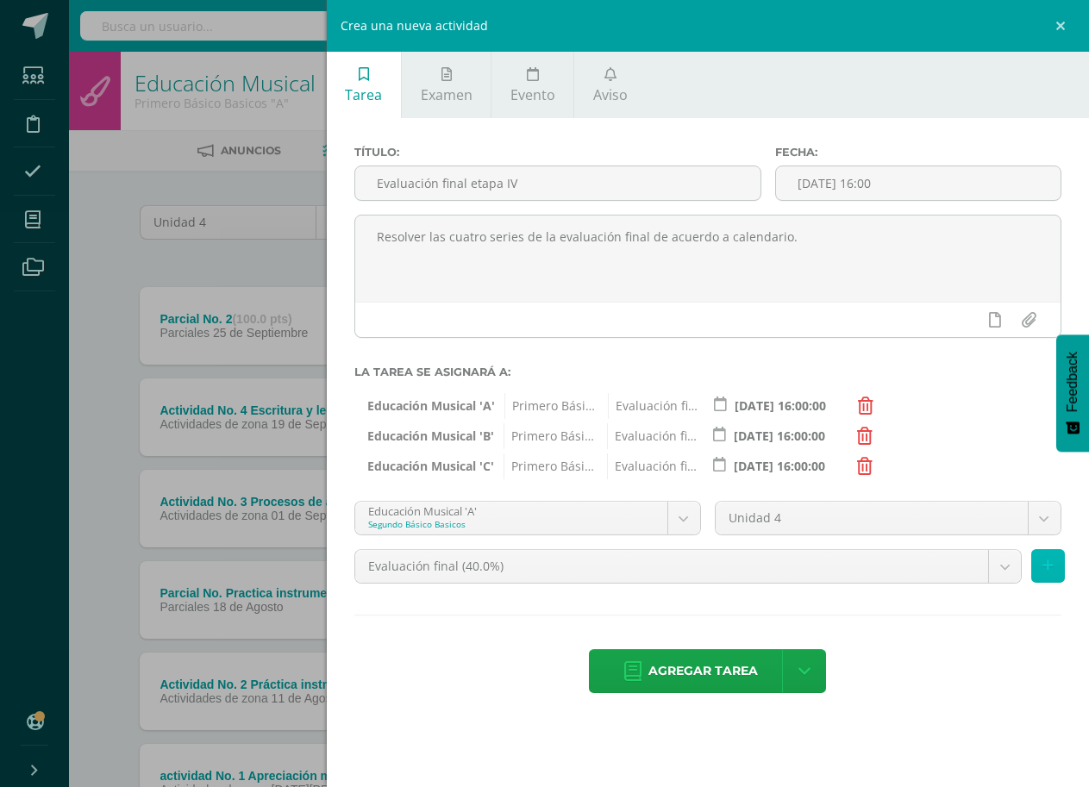
click at [1049, 573] on icon at bounding box center [1048, 566] width 11 height 15
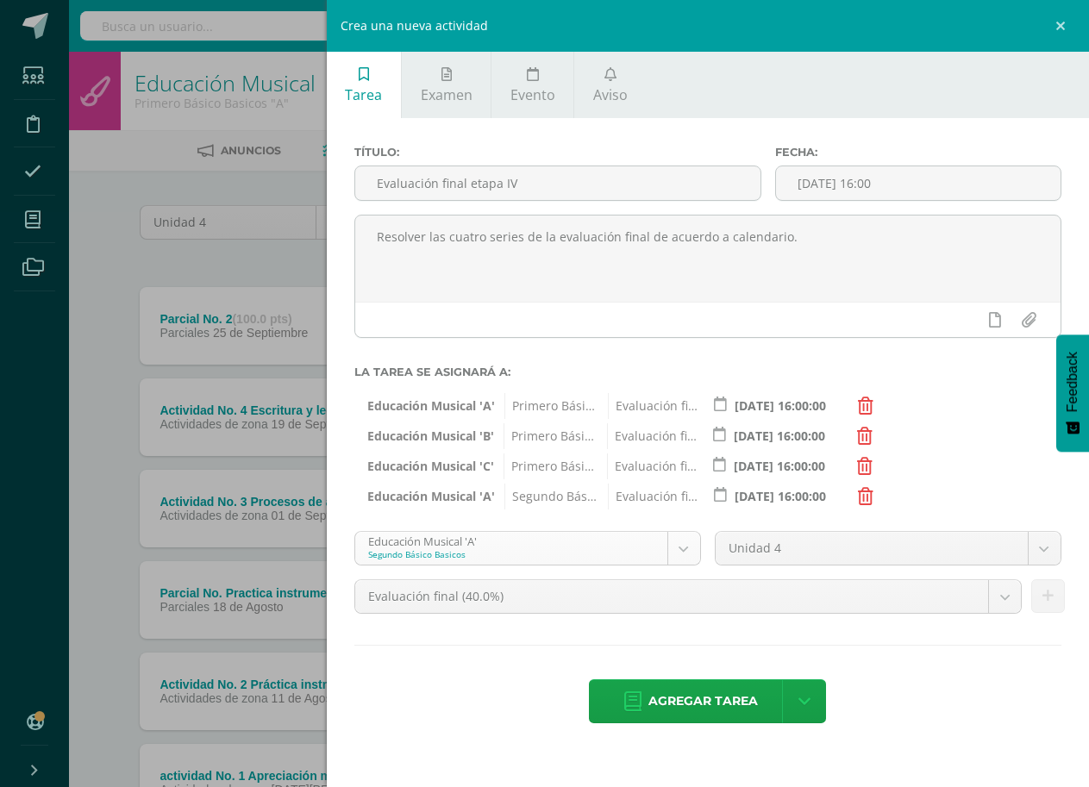
click at [681, 548] on body "Estudiantes Disciplina Asistencia Mis cursos Archivos Soporte Ayuda Reportar un…" at bounding box center [544, 468] width 1089 height 937
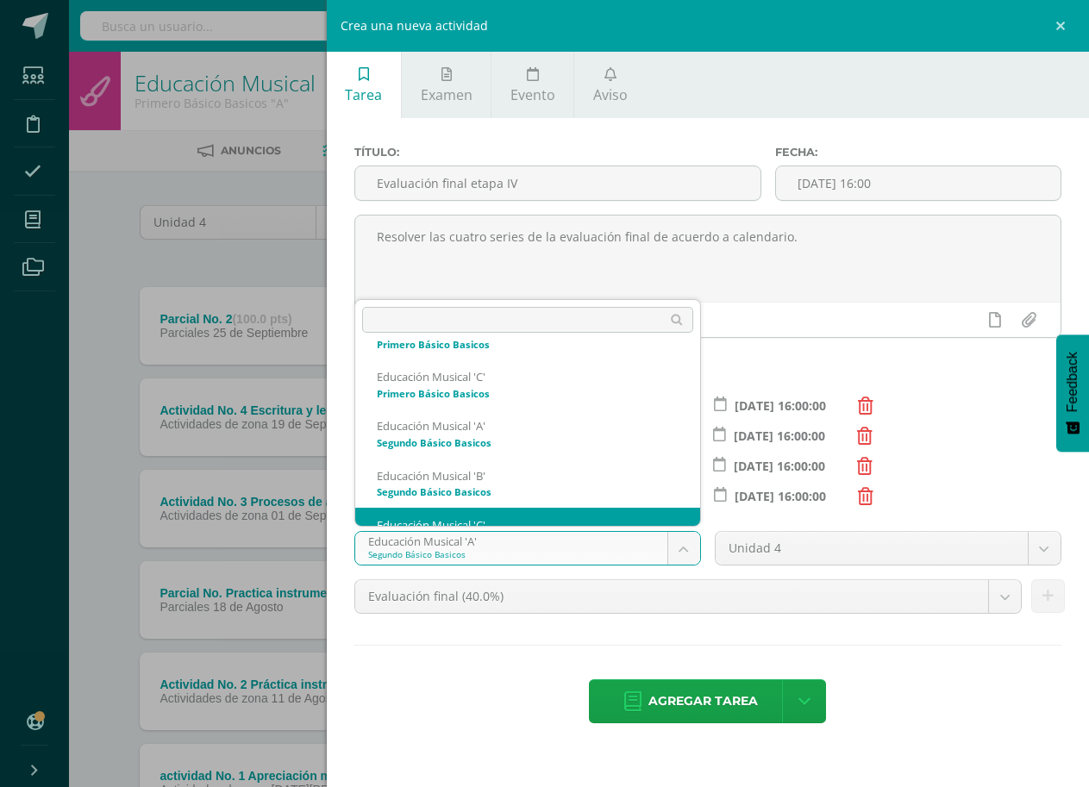
scroll to position [952, 0]
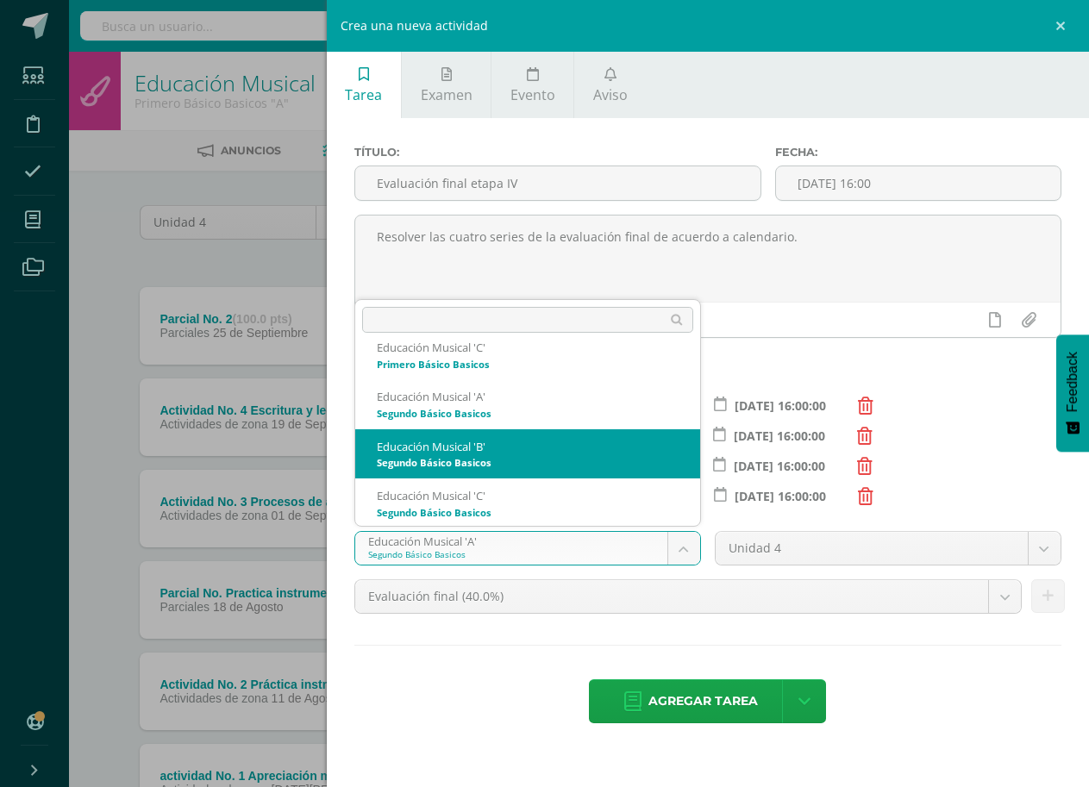
select select "168404"
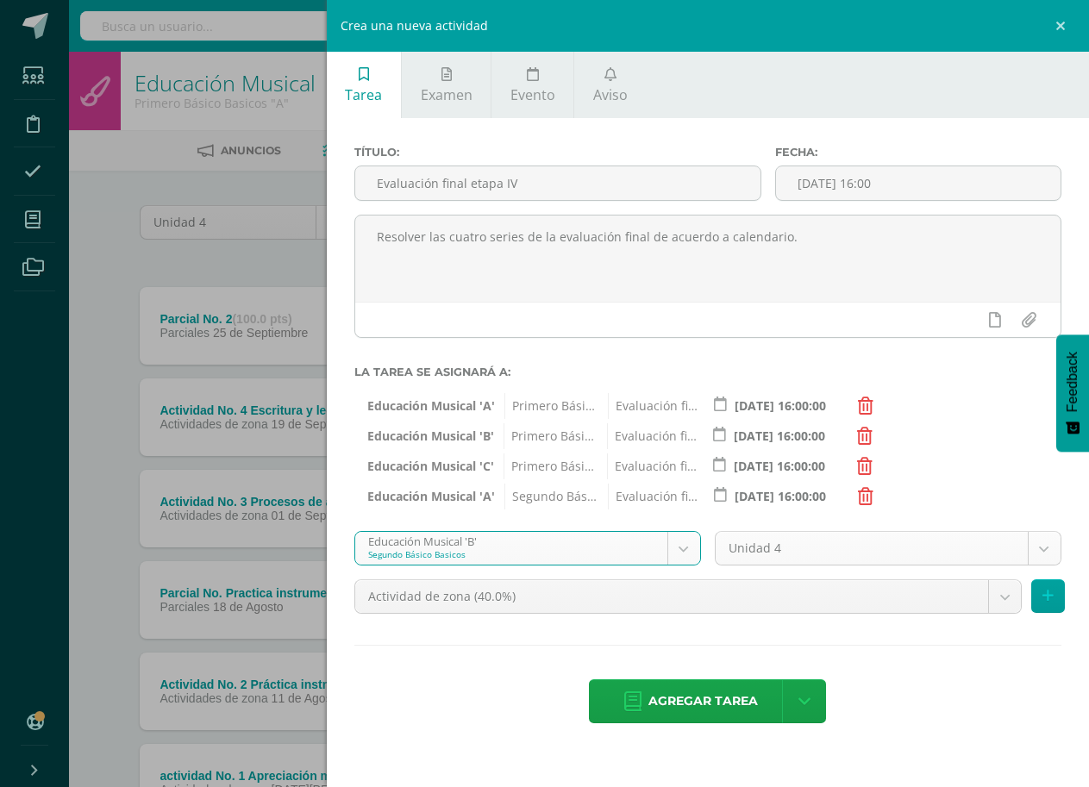
click at [1041, 549] on body "Estudiantes Disciplina Asistencia Mis cursos Archivos Soporte Ayuda Reportar un…" at bounding box center [544, 468] width 1089 height 937
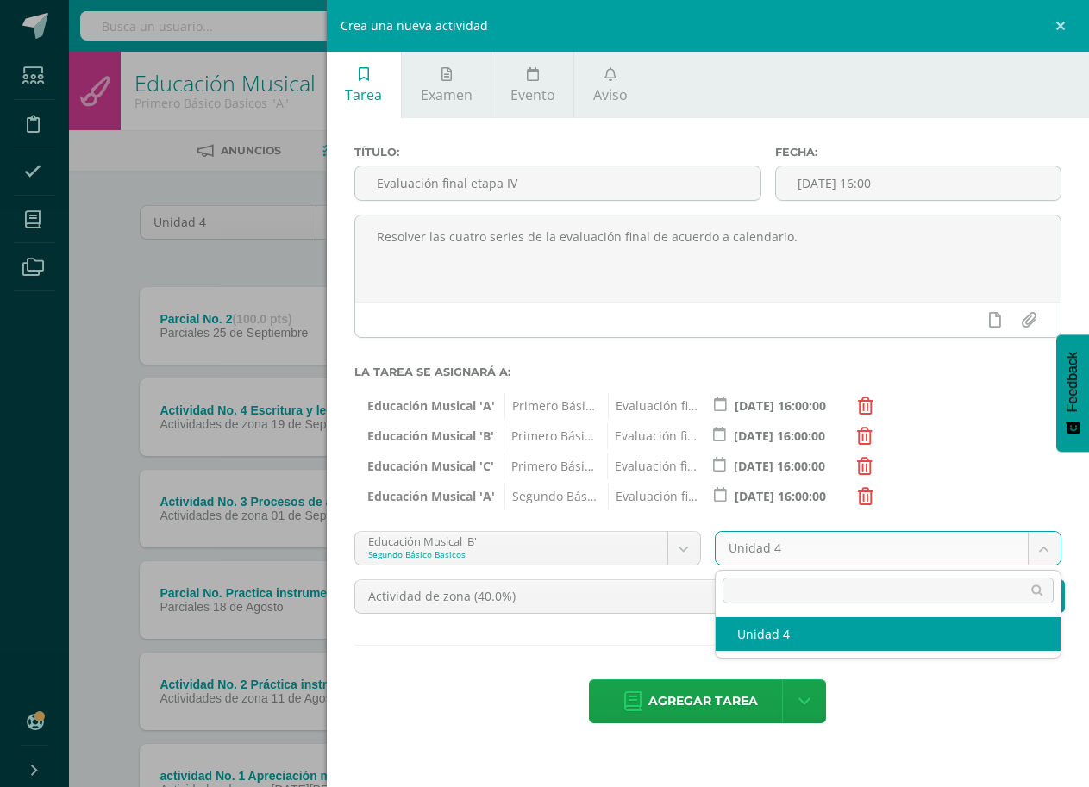
select select "168410"
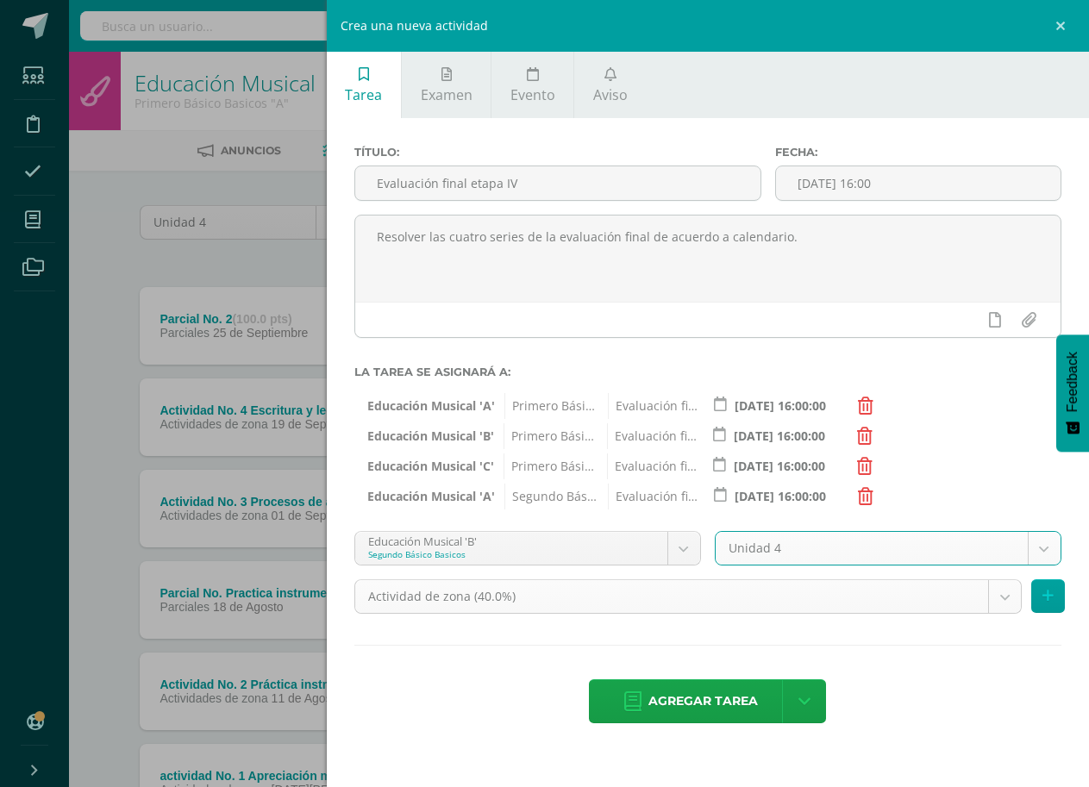
click at [1007, 593] on body "Estudiantes Disciplina Asistencia Mis cursos Archivos Soporte Ayuda Reportar un…" at bounding box center [544, 468] width 1089 height 937
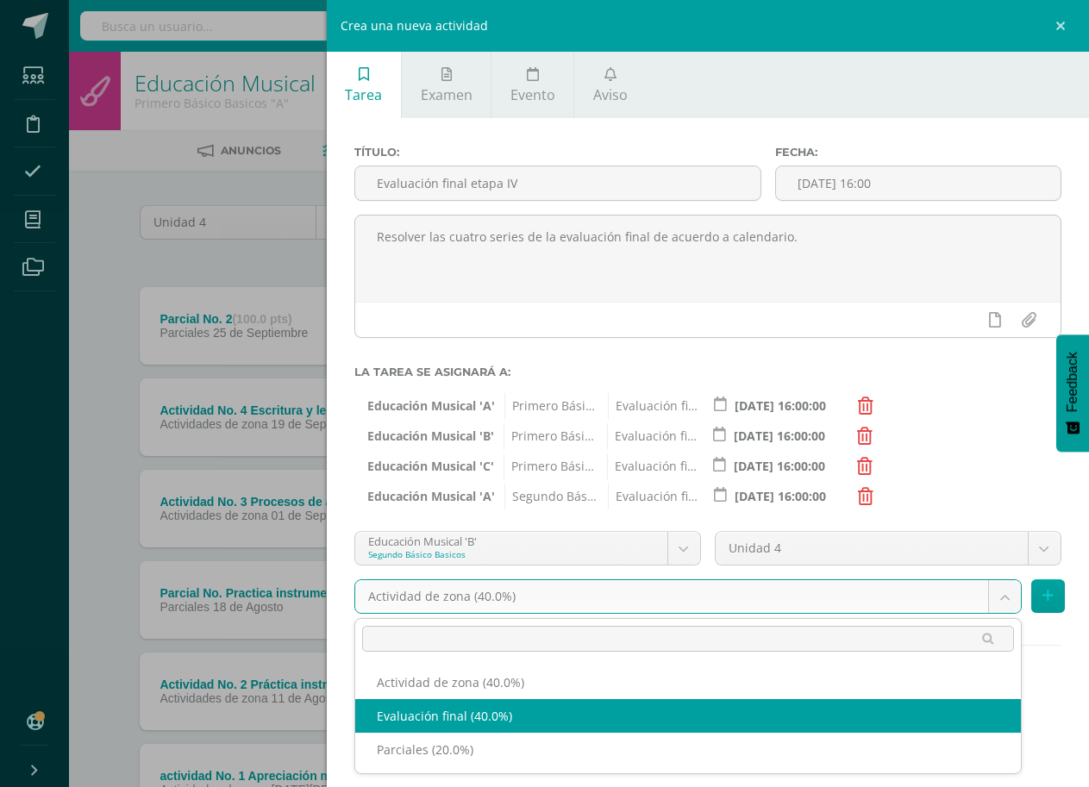
select select "190910"
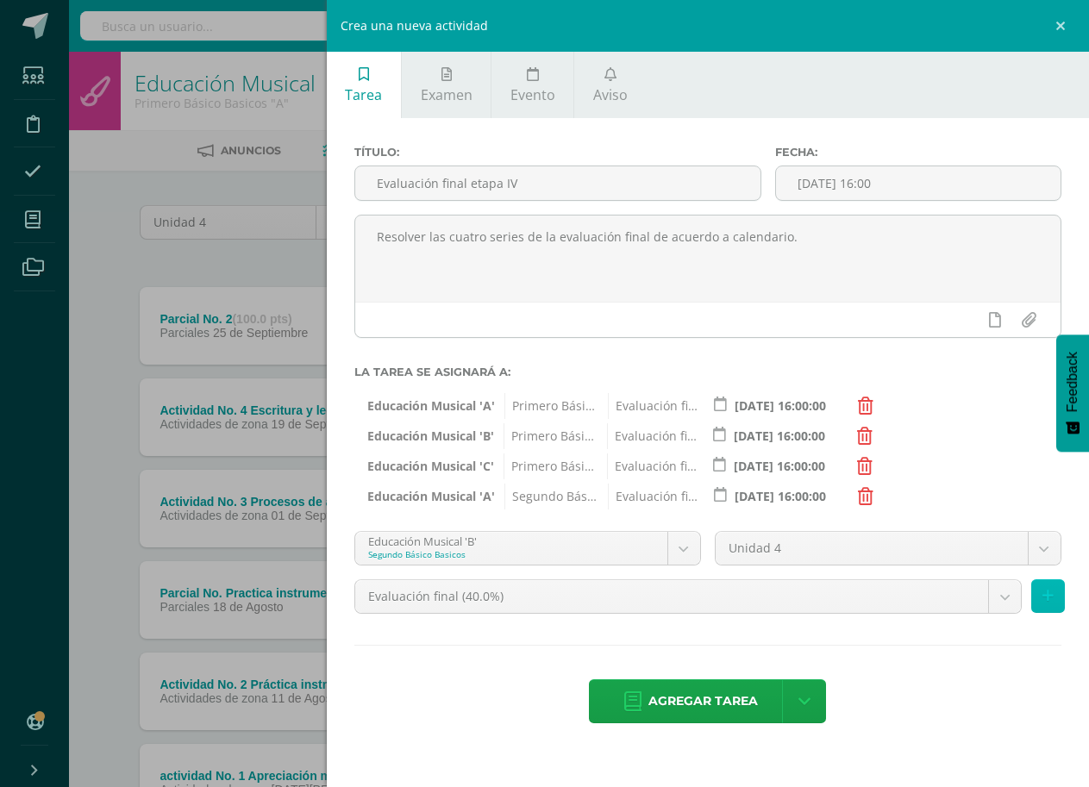
click at [1040, 600] on button at bounding box center [1048, 597] width 34 height 34
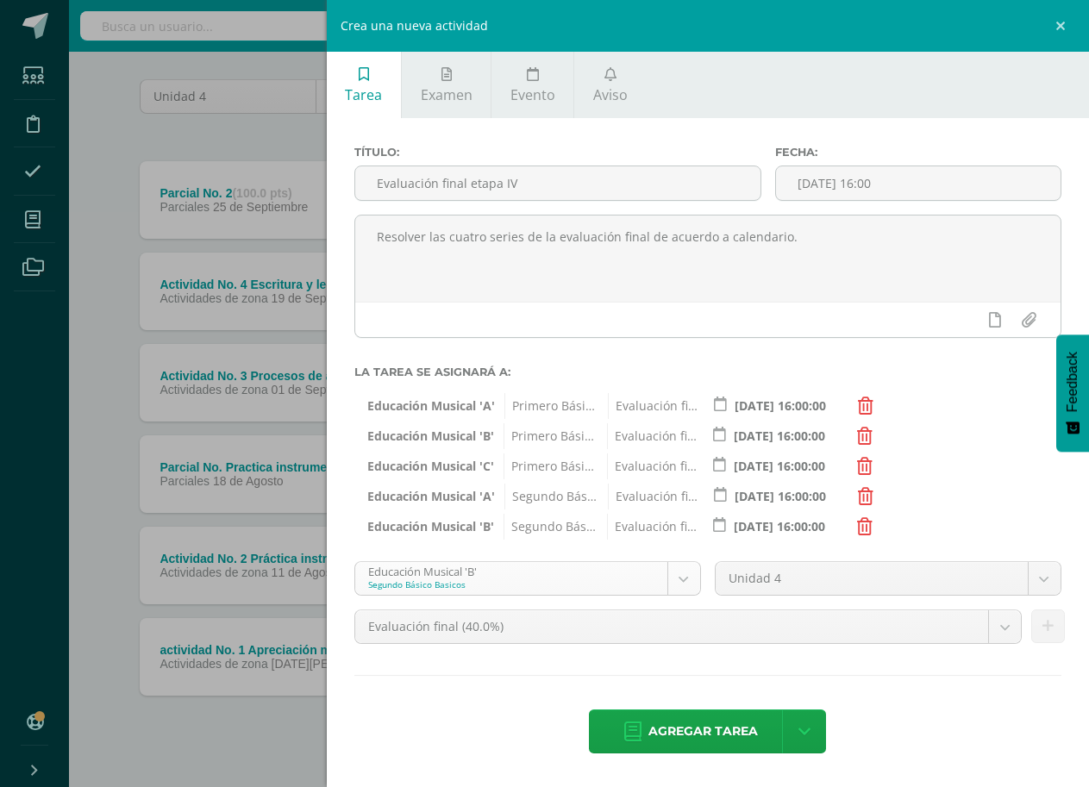
scroll to position [149, 0]
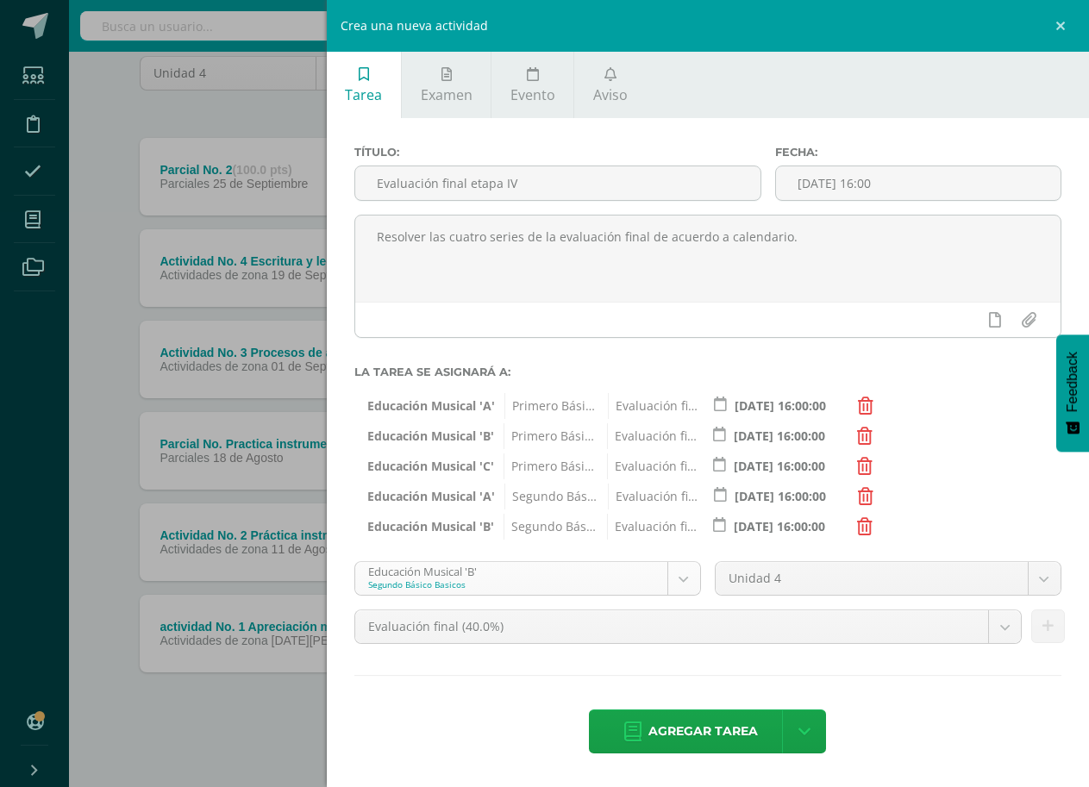
click at [690, 586] on body "Estudiantes Disciplina Asistencia Mis cursos Archivos Soporte Ayuda Reportar un…" at bounding box center [544, 319] width 1089 height 937
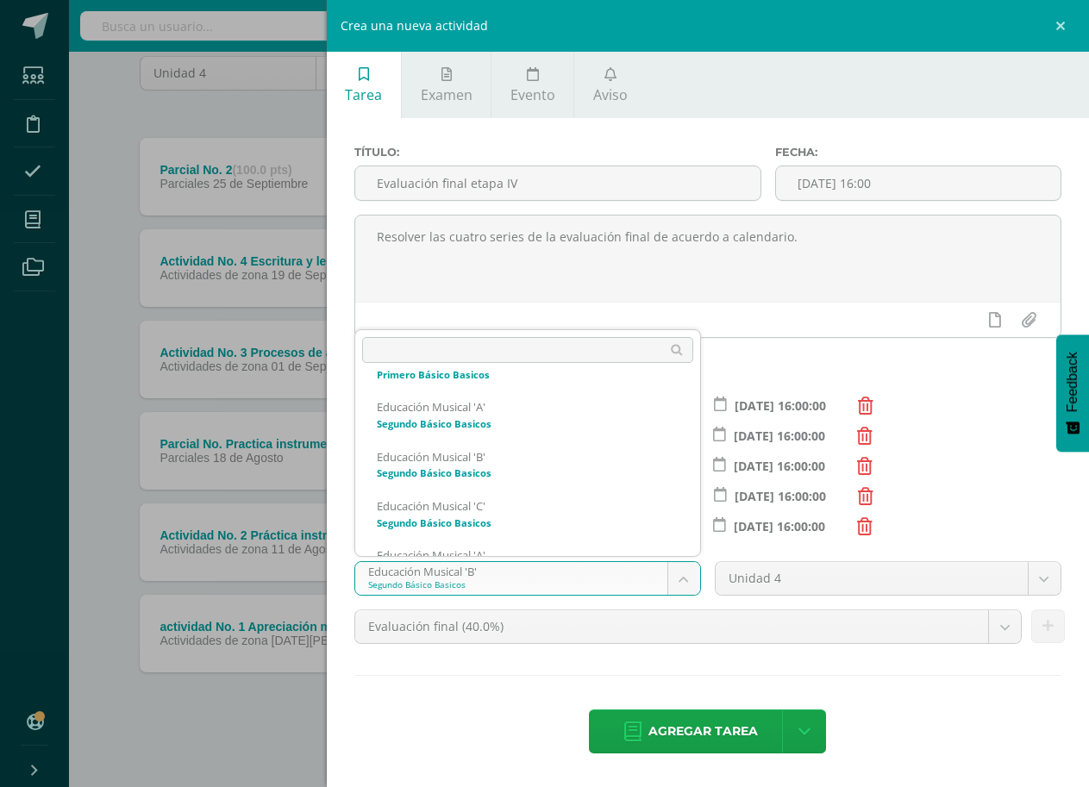
scroll to position [1001, 0]
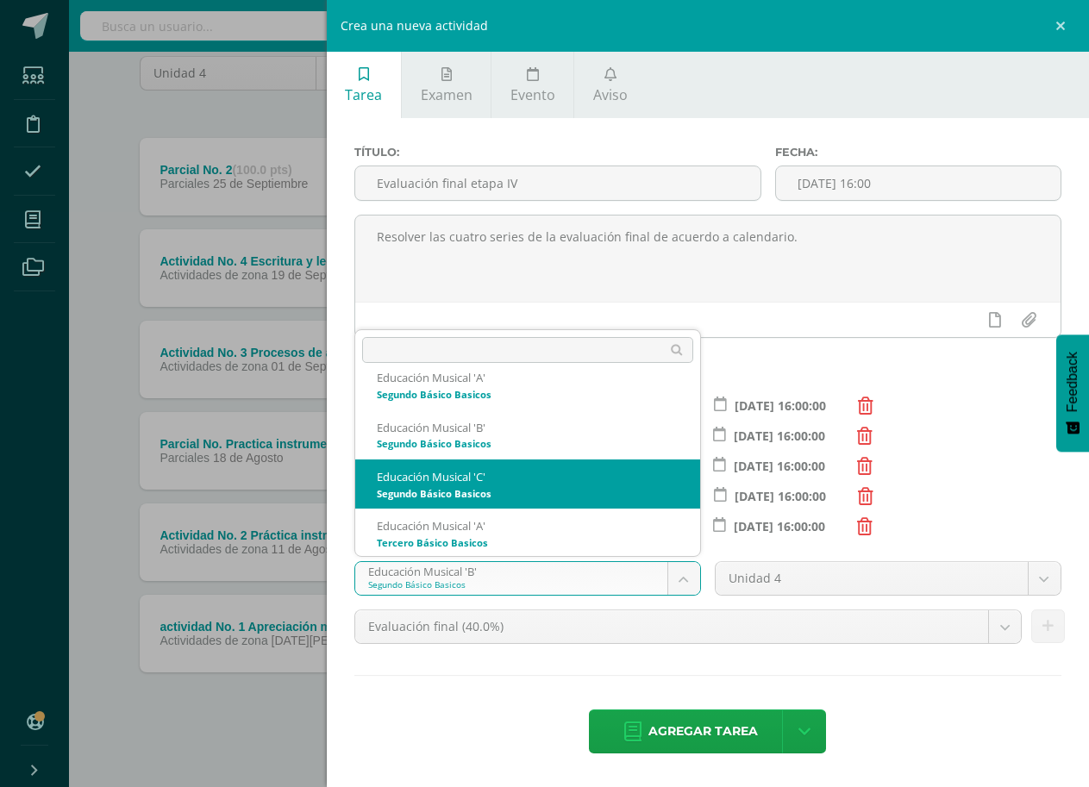
select select "168488"
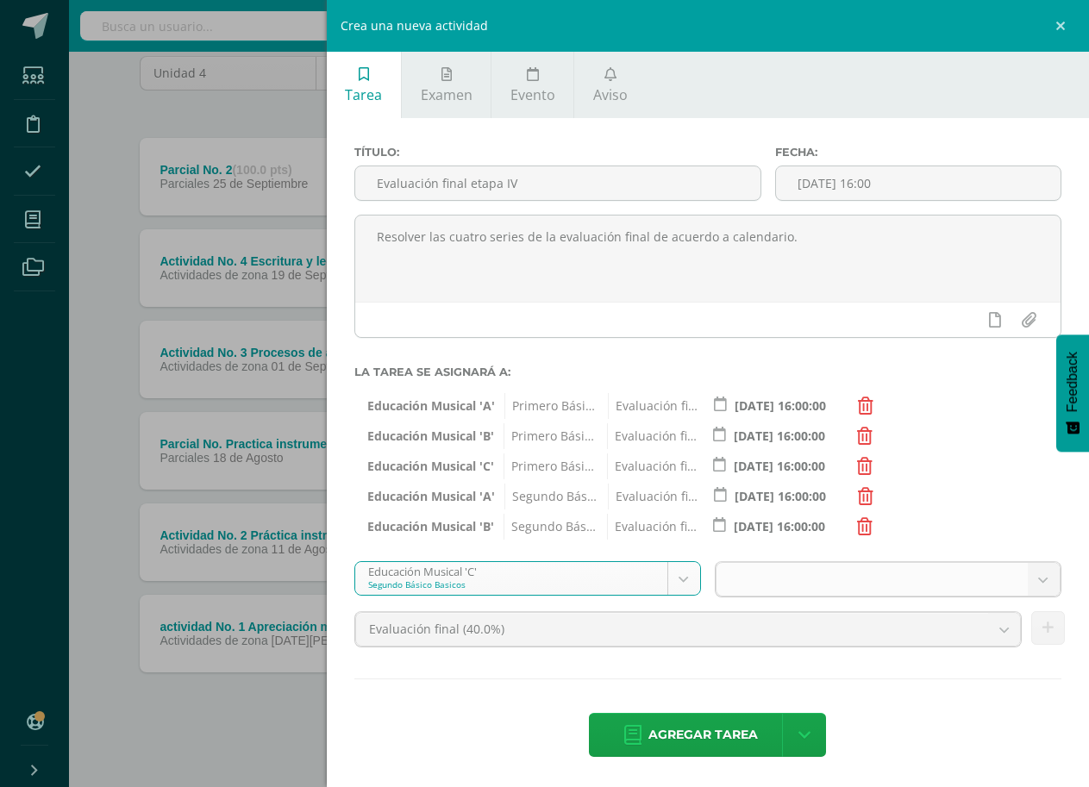
click at [1029, 584] on b at bounding box center [1044, 579] width 32 height 33
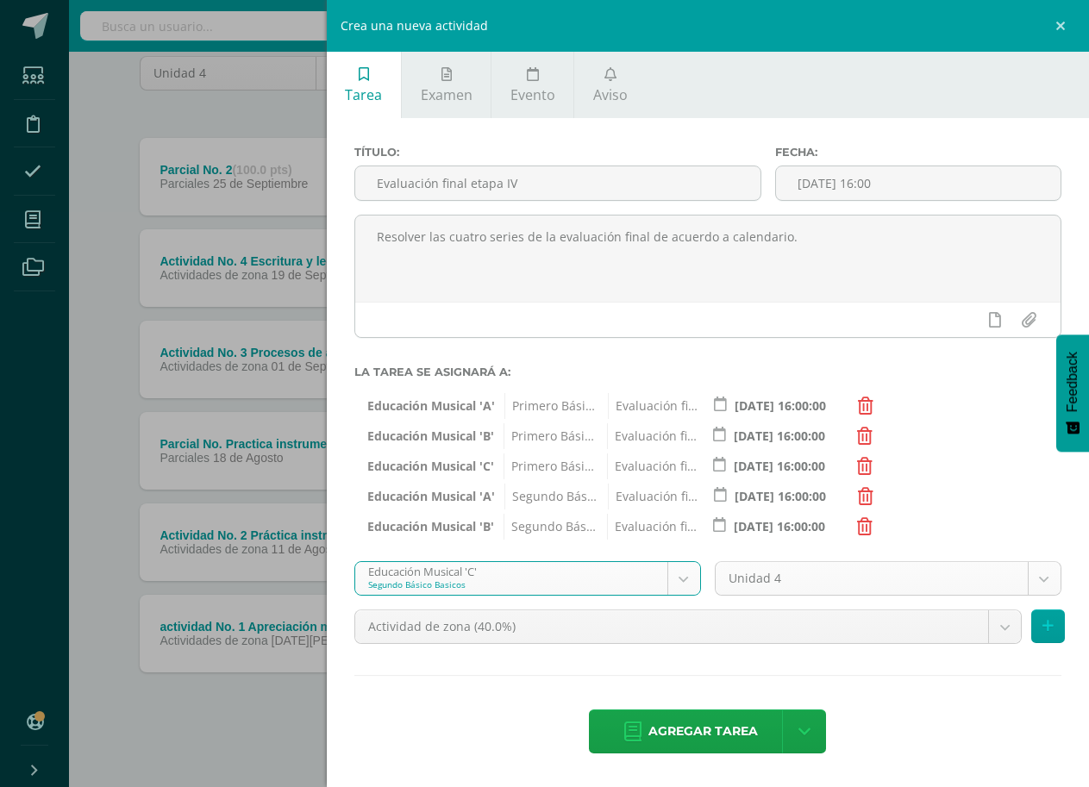
click at [1037, 575] on body "Estudiantes Disciplina Asistencia Mis cursos Archivos Soporte Ayuda Reportar un…" at bounding box center [544, 319] width 1089 height 937
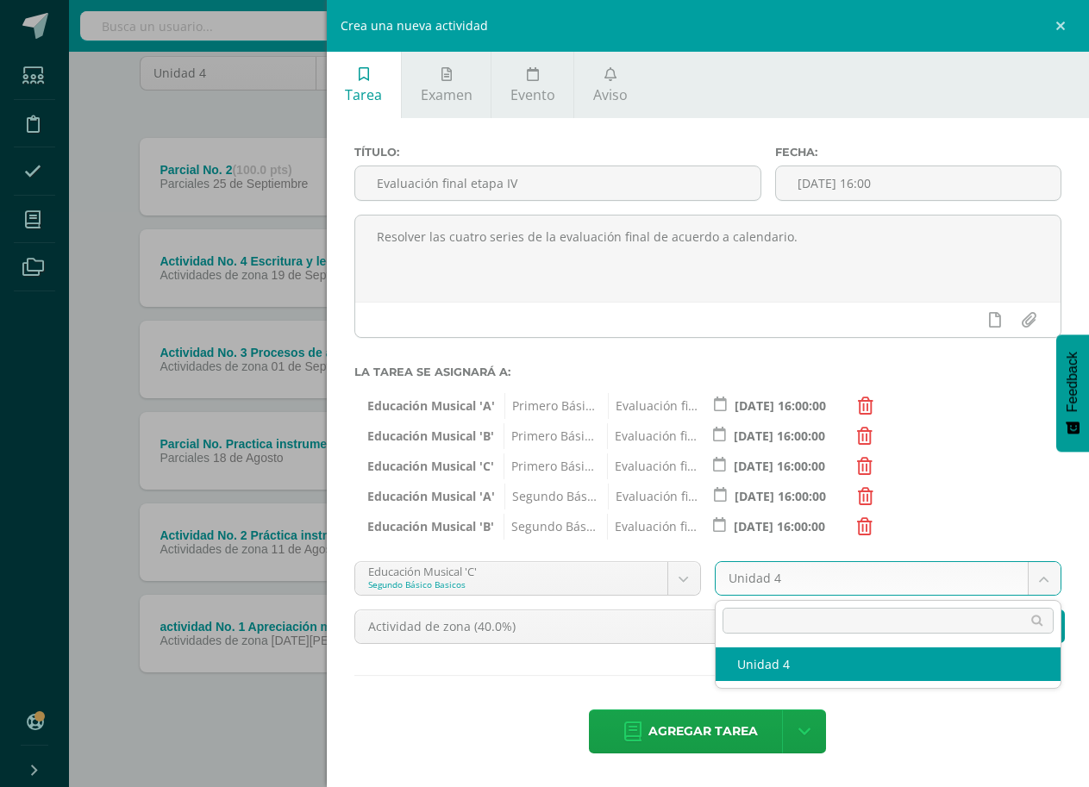
select select "168494"
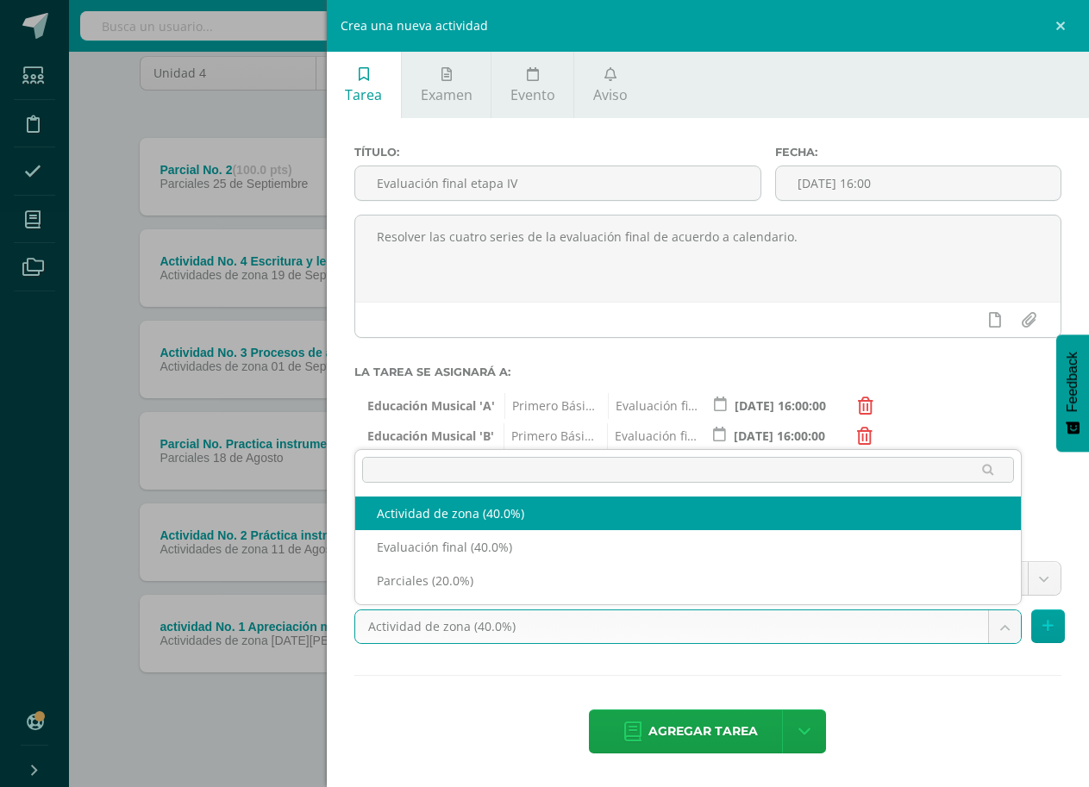
click at [1009, 629] on body "Estudiantes Disciplina Asistencia Mis cursos Archivos Soporte Ayuda Reportar un…" at bounding box center [544, 319] width 1089 height 937
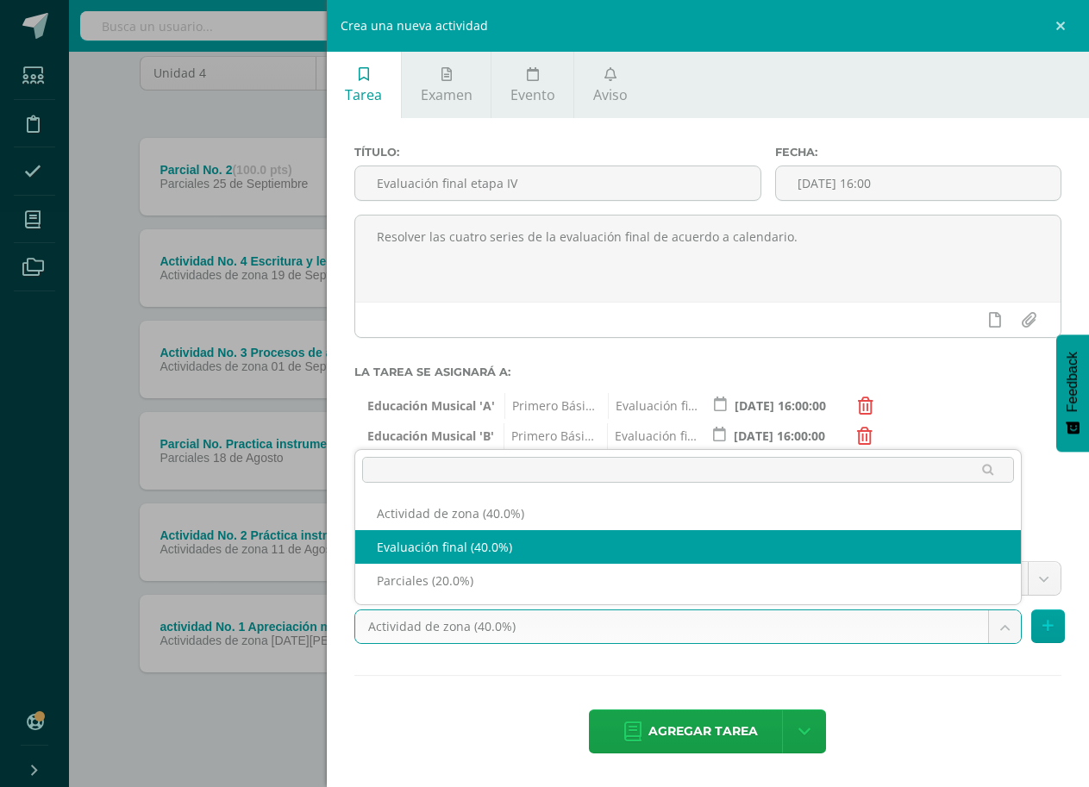
select select "190913"
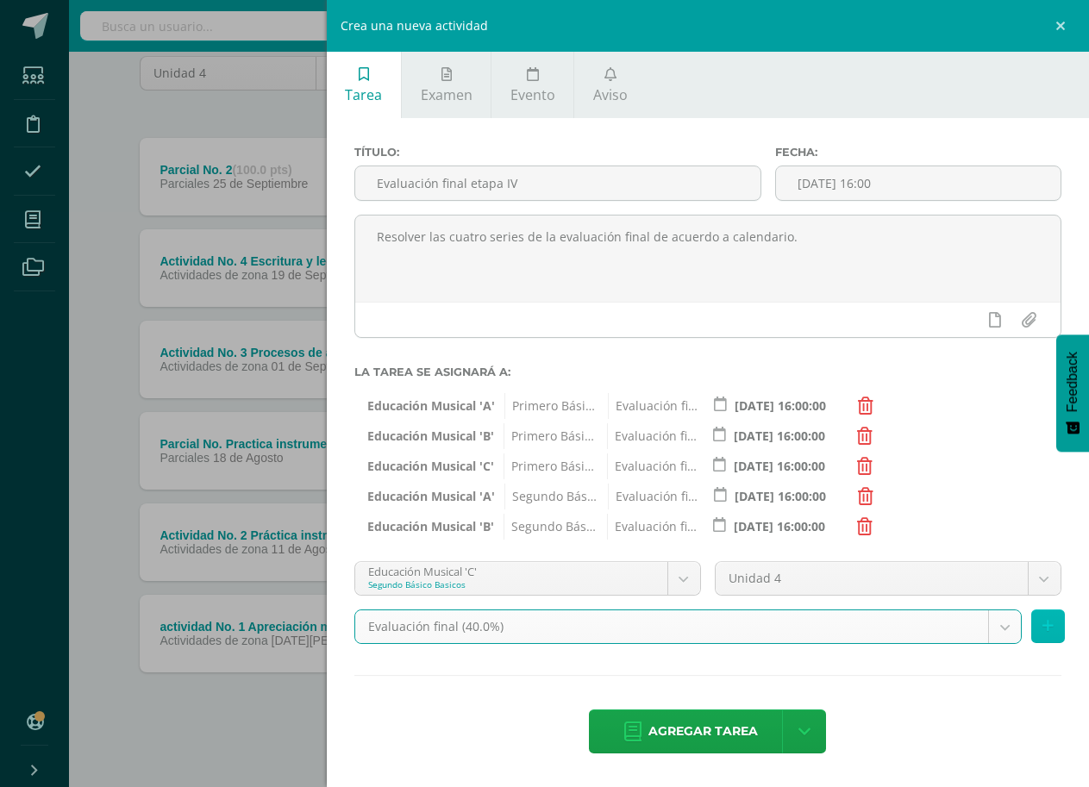
click at [1045, 628] on icon at bounding box center [1048, 626] width 11 height 15
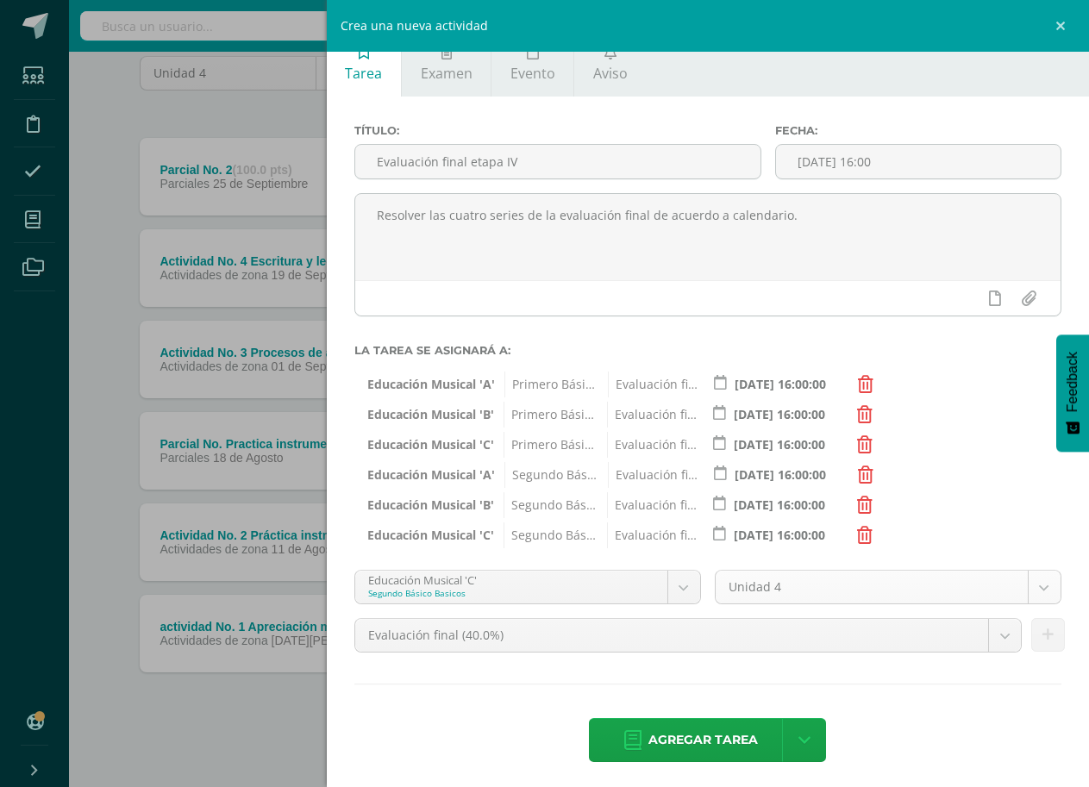
scroll to position [28, 0]
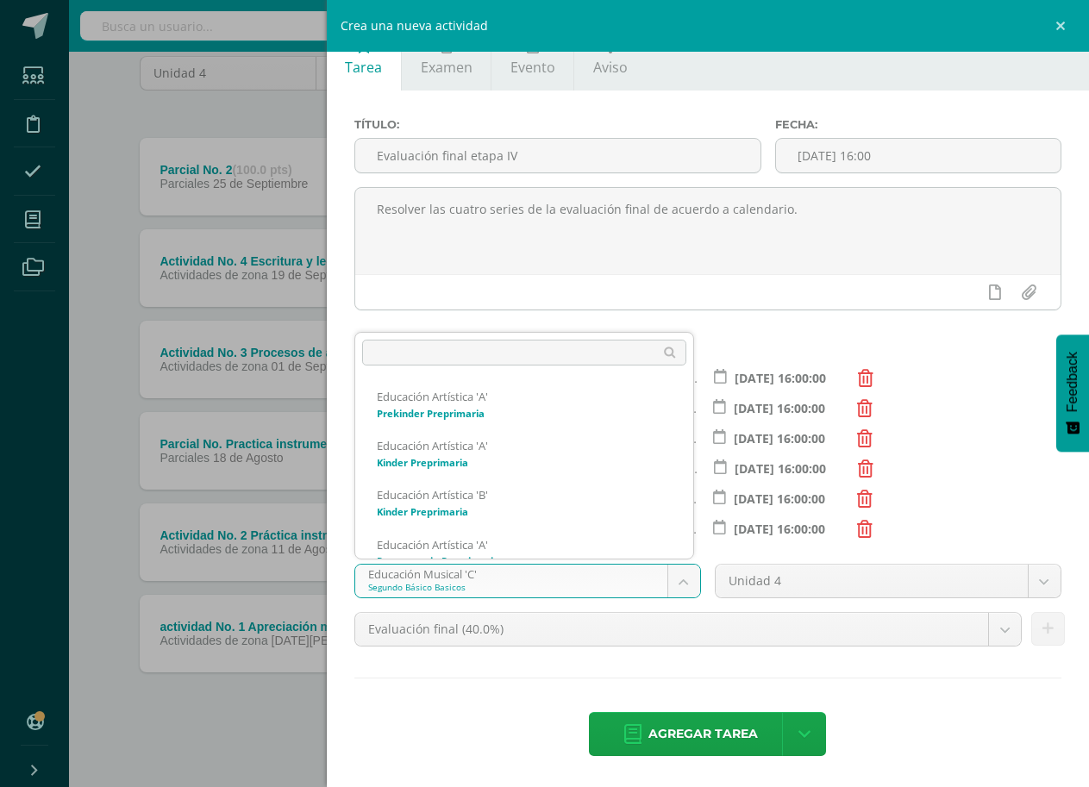
click at [684, 576] on body "Estudiantes Disciplina Asistencia Mis cursos Archivos Soporte Ayuda Reportar un…" at bounding box center [544, 319] width 1089 height 937
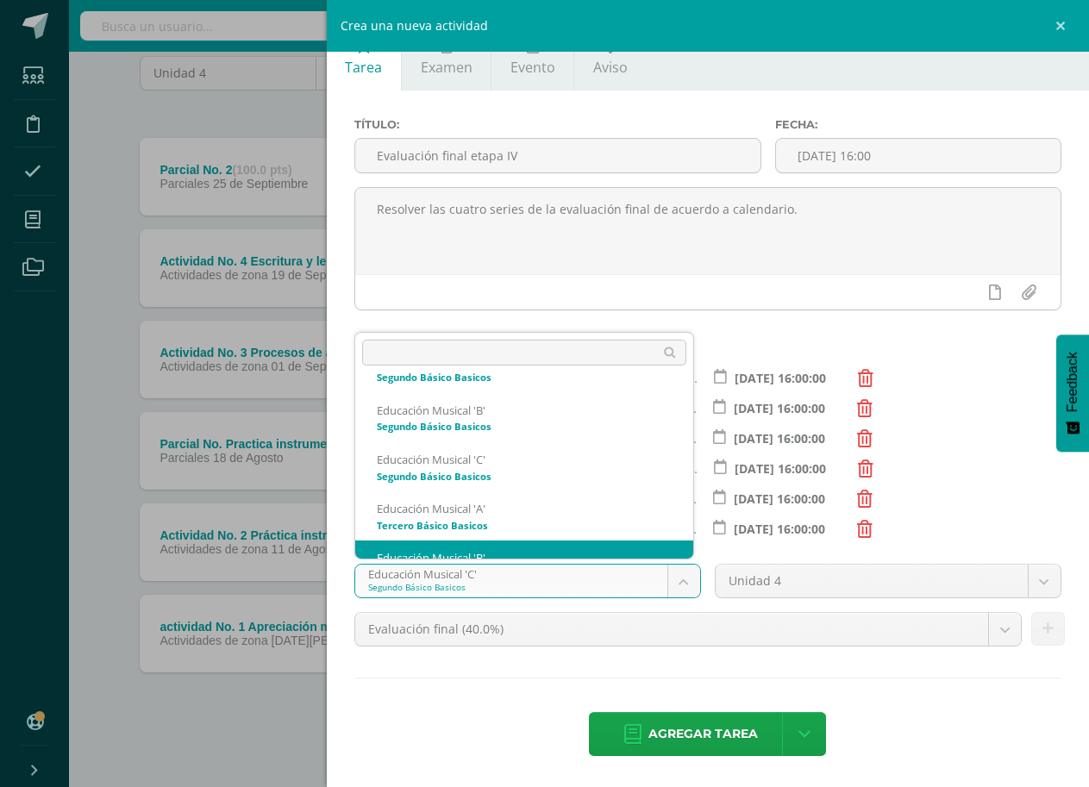
scroll to position [1050, 0]
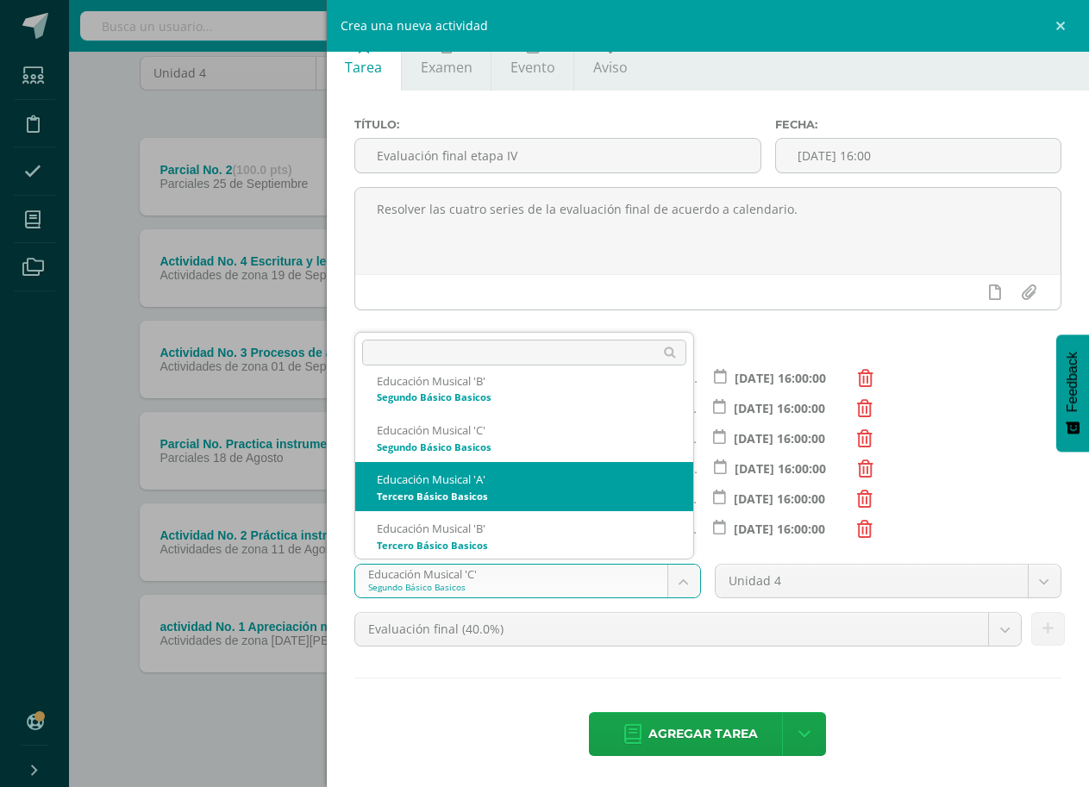
select select "168565"
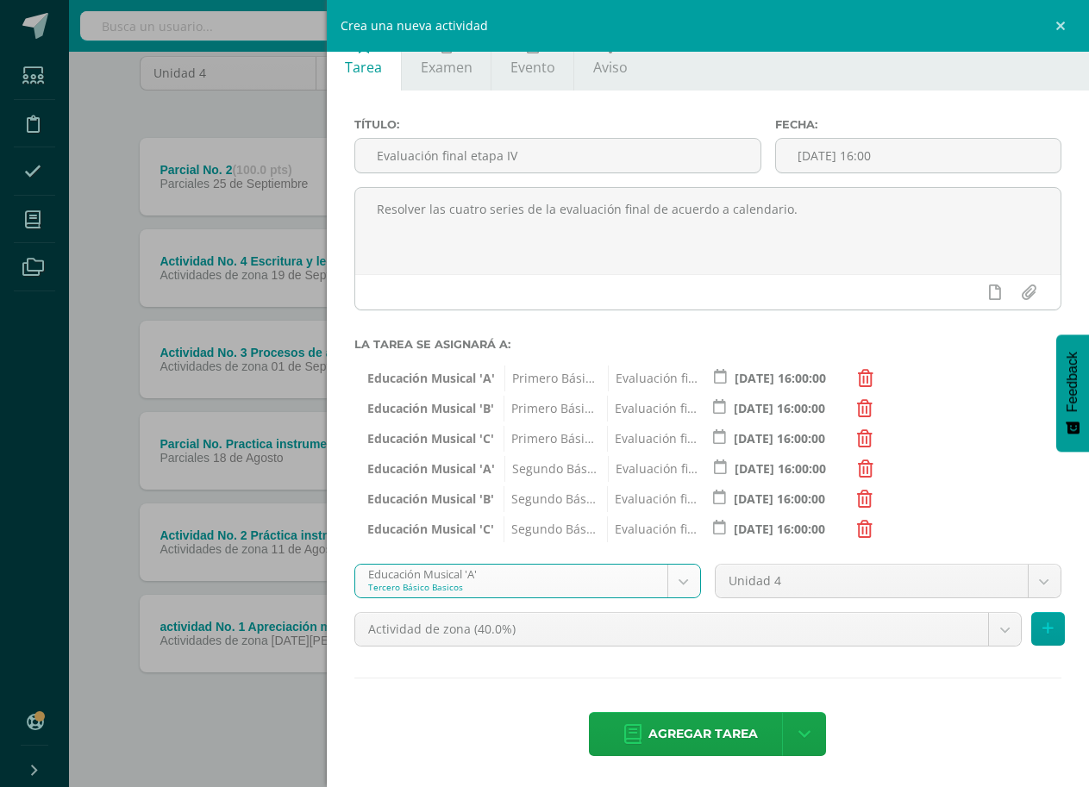
click at [1026, 583] on body "Estudiantes Disciplina Asistencia Mis cursos Archivos Soporte Ayuda Reportar un…" at bounding box center [544, 319] width 1089 height 937
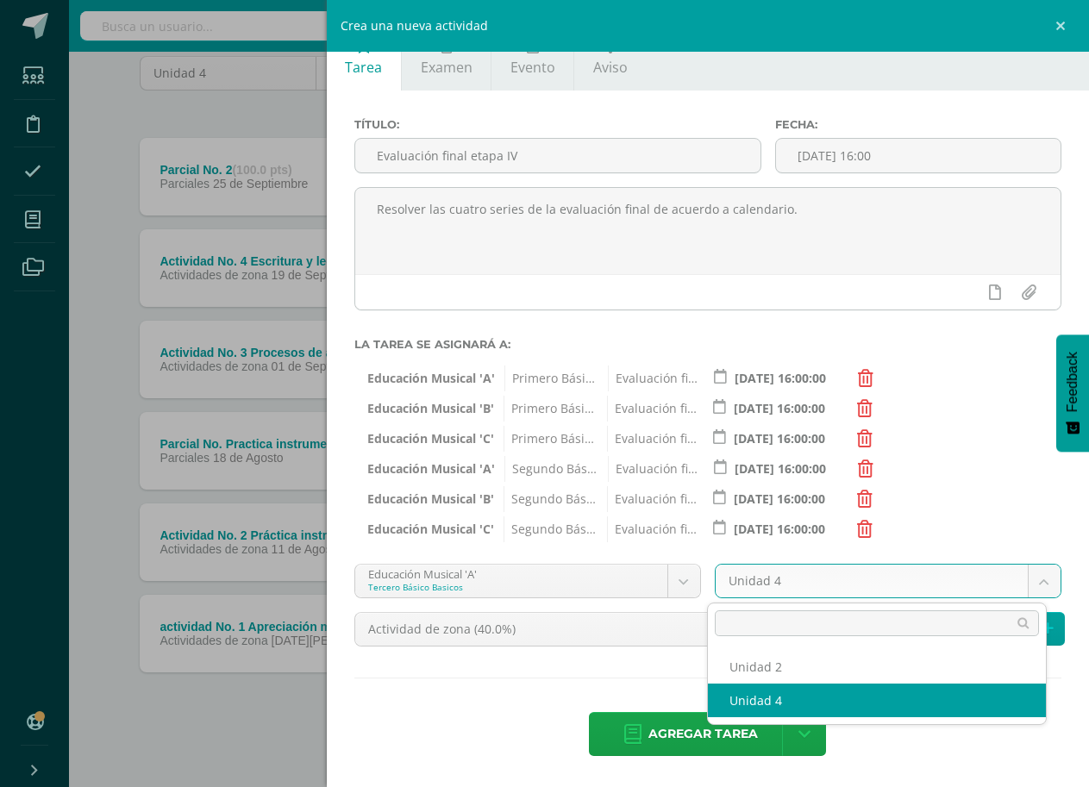
select select "168571"
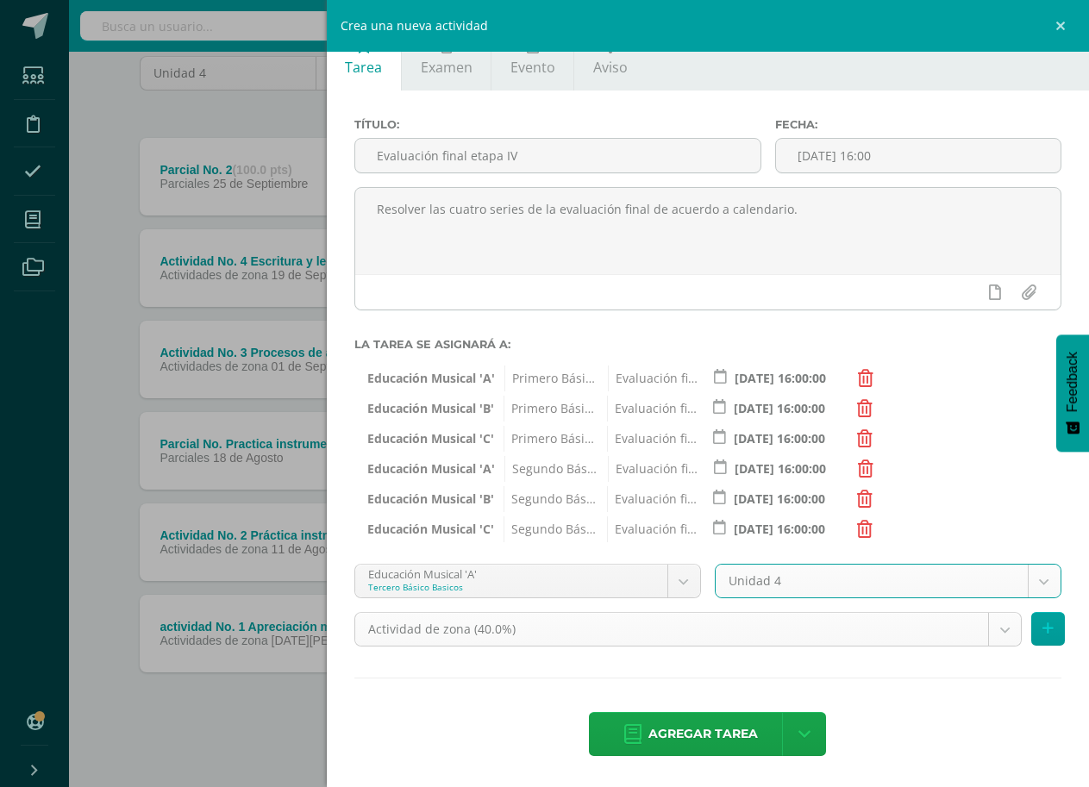
click at [995, 624] on body "Estudiantes Disciplina Asistencia Mis cursos Archivos Soporte Ayuda Reportar un…" at bounding box center [544, 319] width 1089 height 937
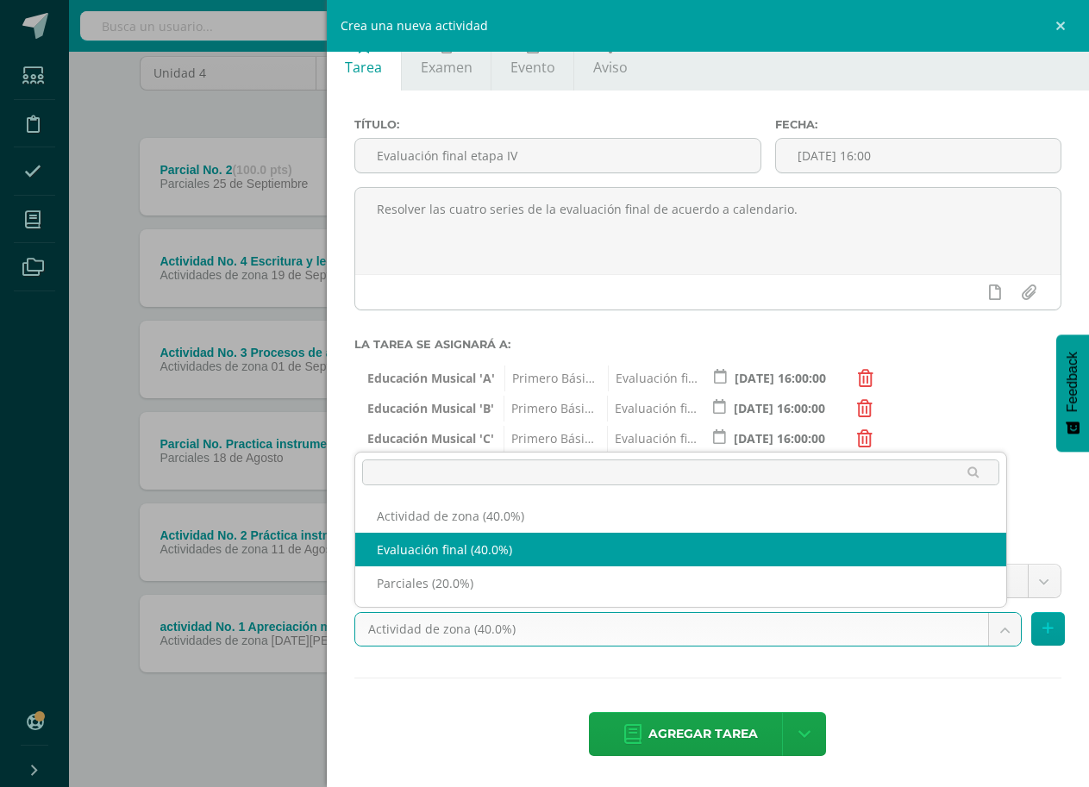
select select "190916"
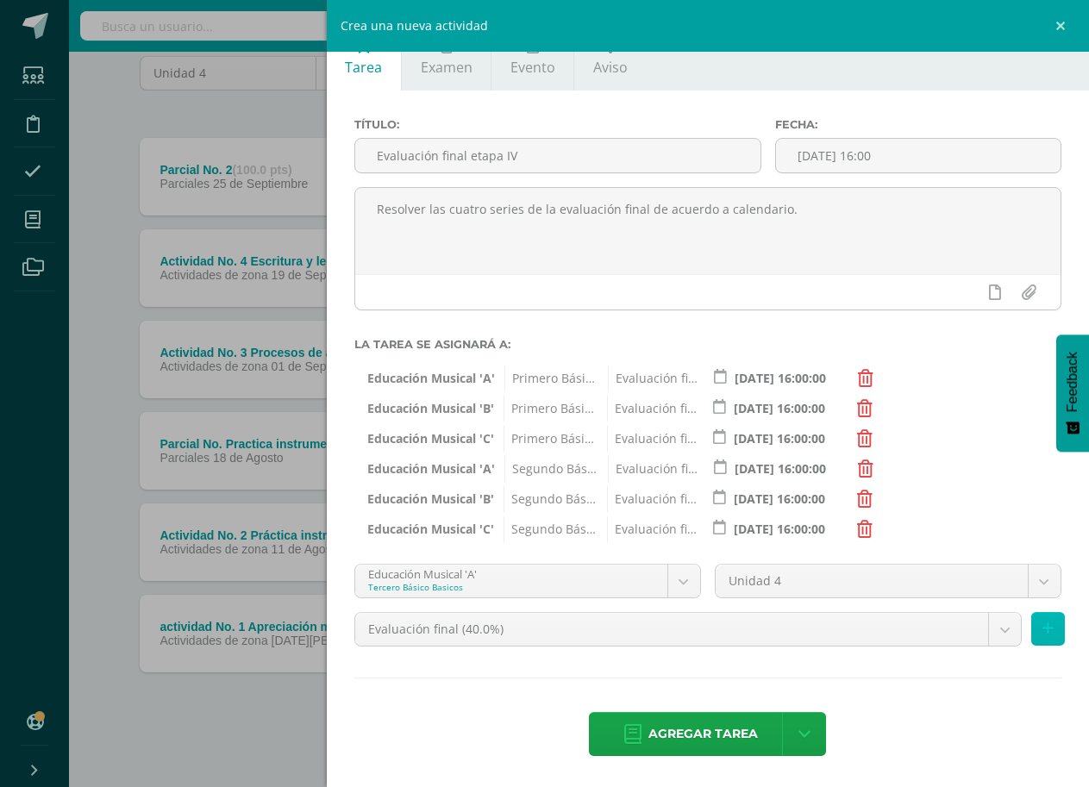
click at [1031, 630] on button at bounding box center [1048, 629] width 34 height 34
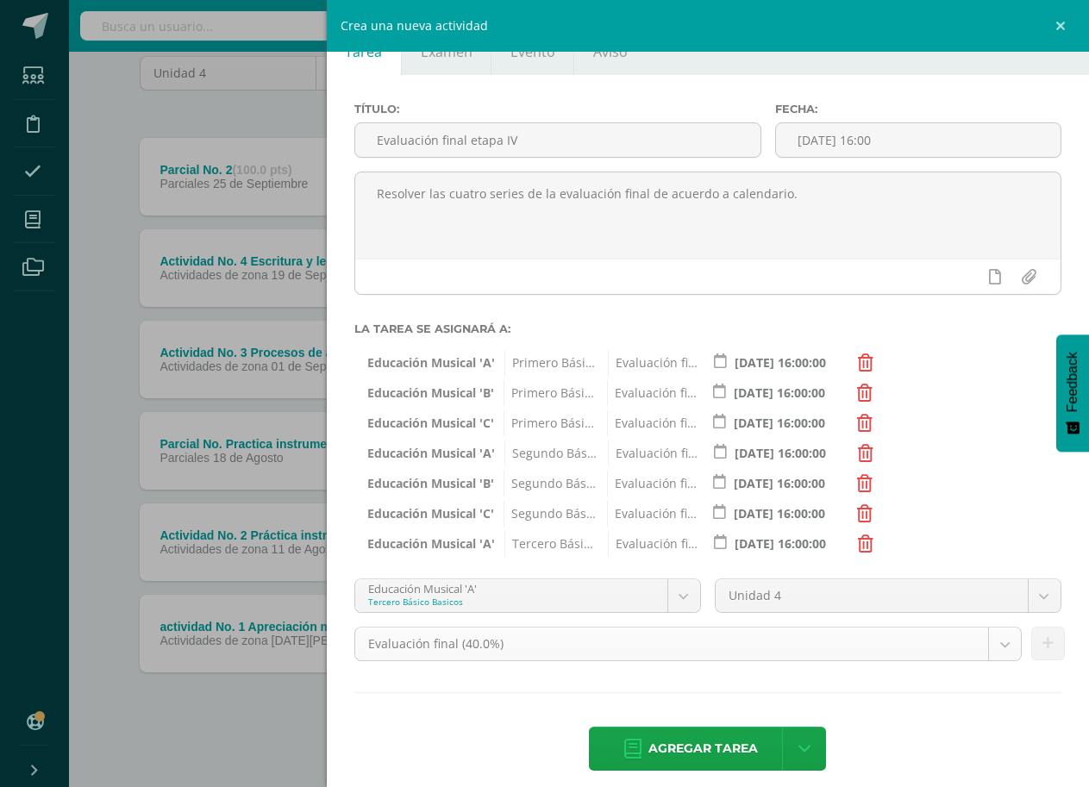
scroll to position [58, 0]
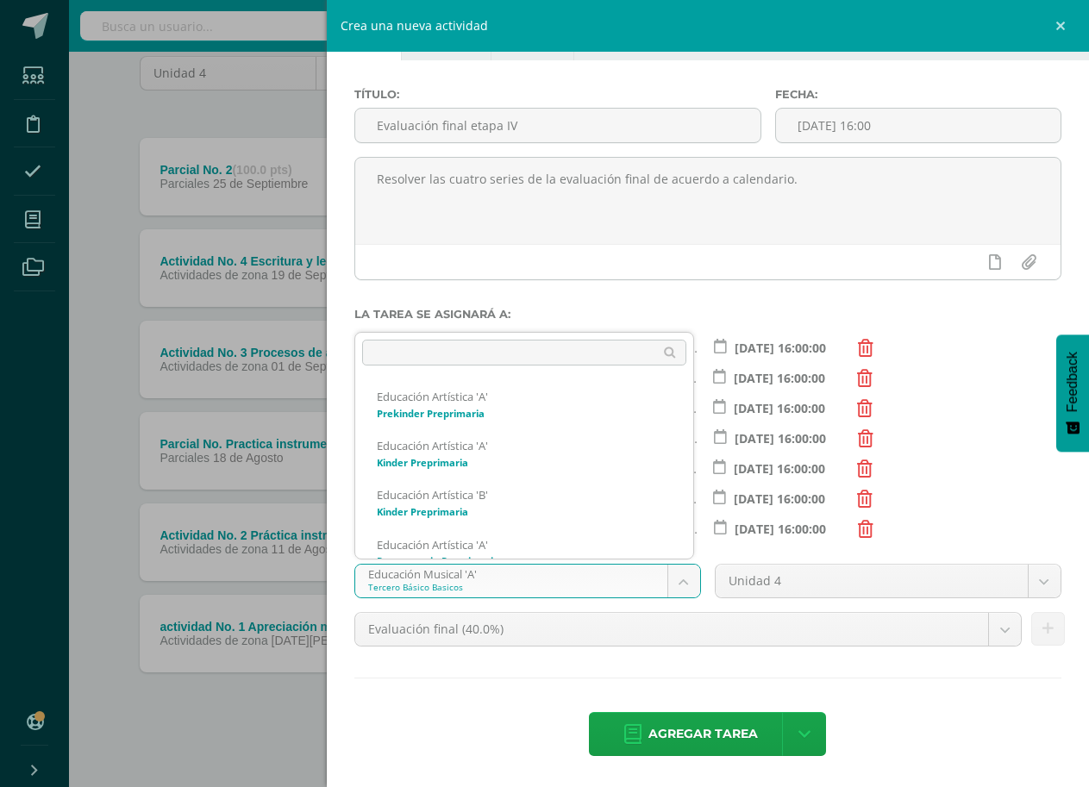
click at [680, 583] on body "Estudiantes Disciplina Asistencia Mis cursos Archivos Soporte Ayuda Reportar un…" at bounding box center [544, 319] width 1089 height 937
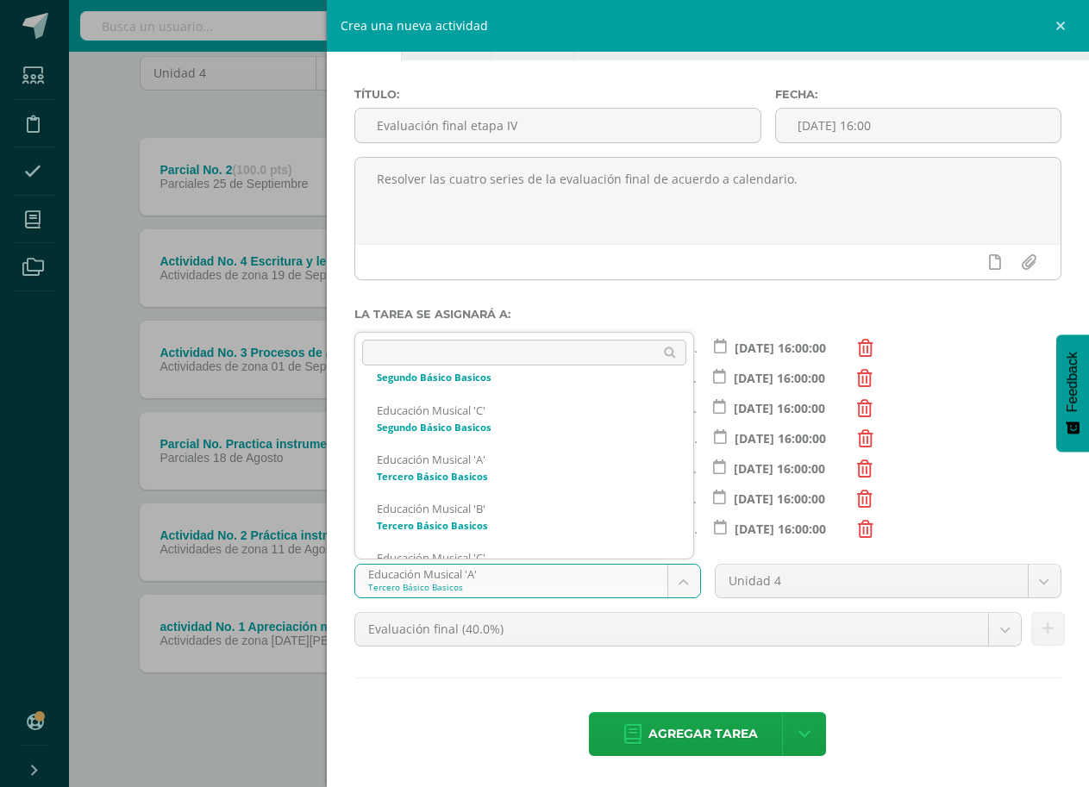
scroll to position [1100, 0]
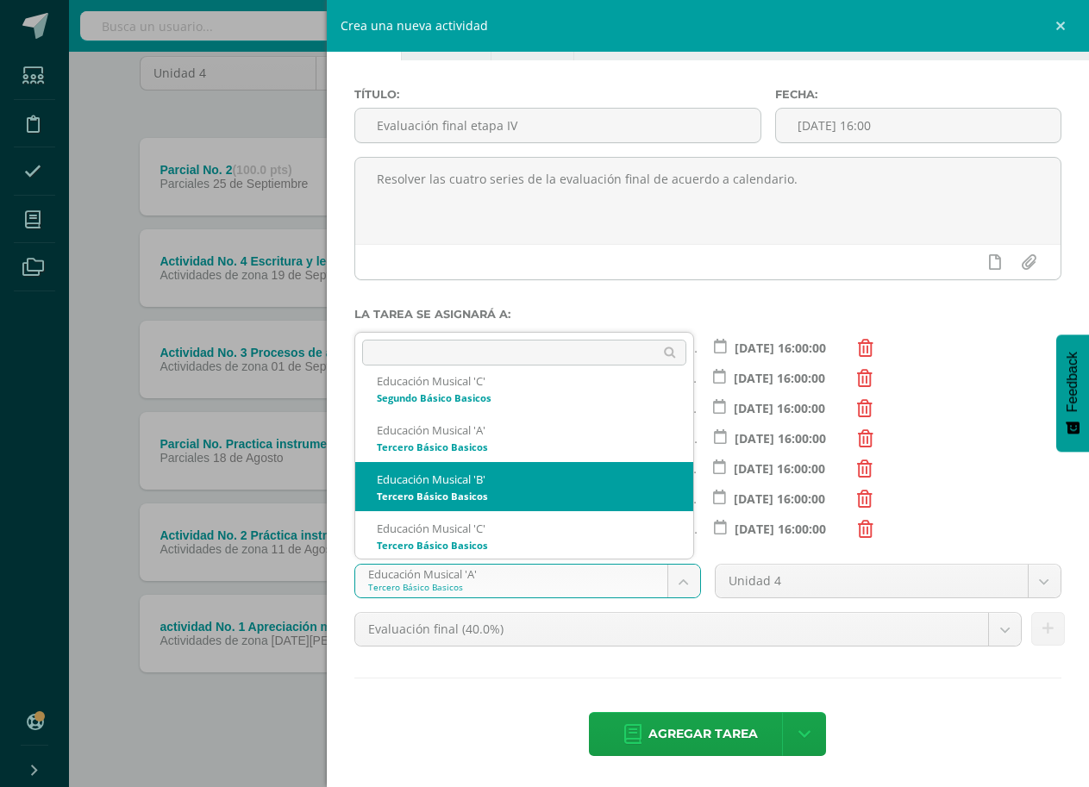
select select "168656"
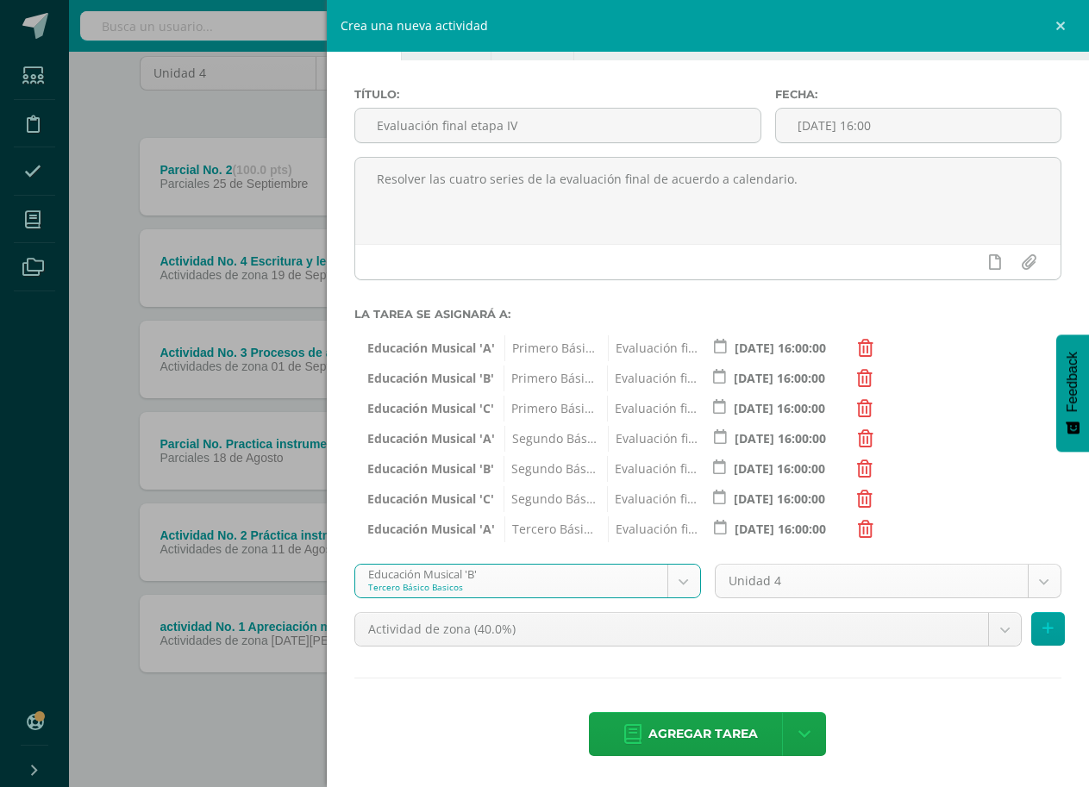
click at [1029, 577] on body "Estudiantes Disciplina Asistencia Mis cursos Archivos Soporte Ayuda Reportar un…" at bounding box center [544, 319] width 1089 height 937
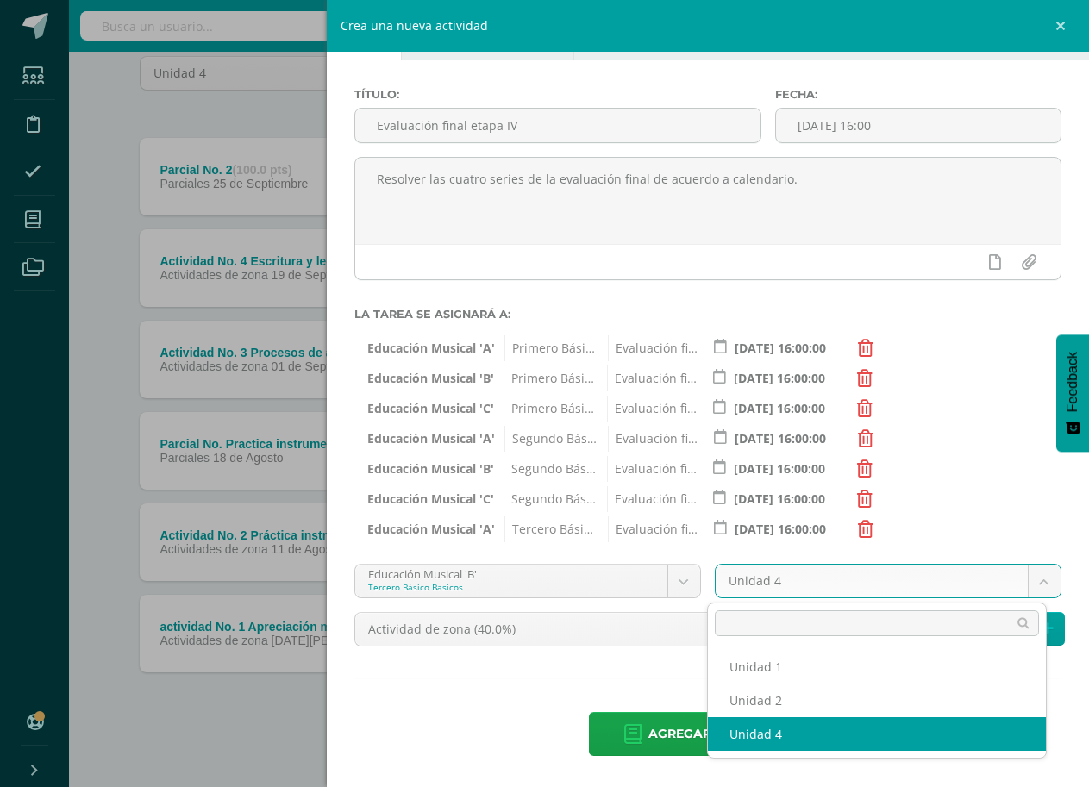
select select "168662"
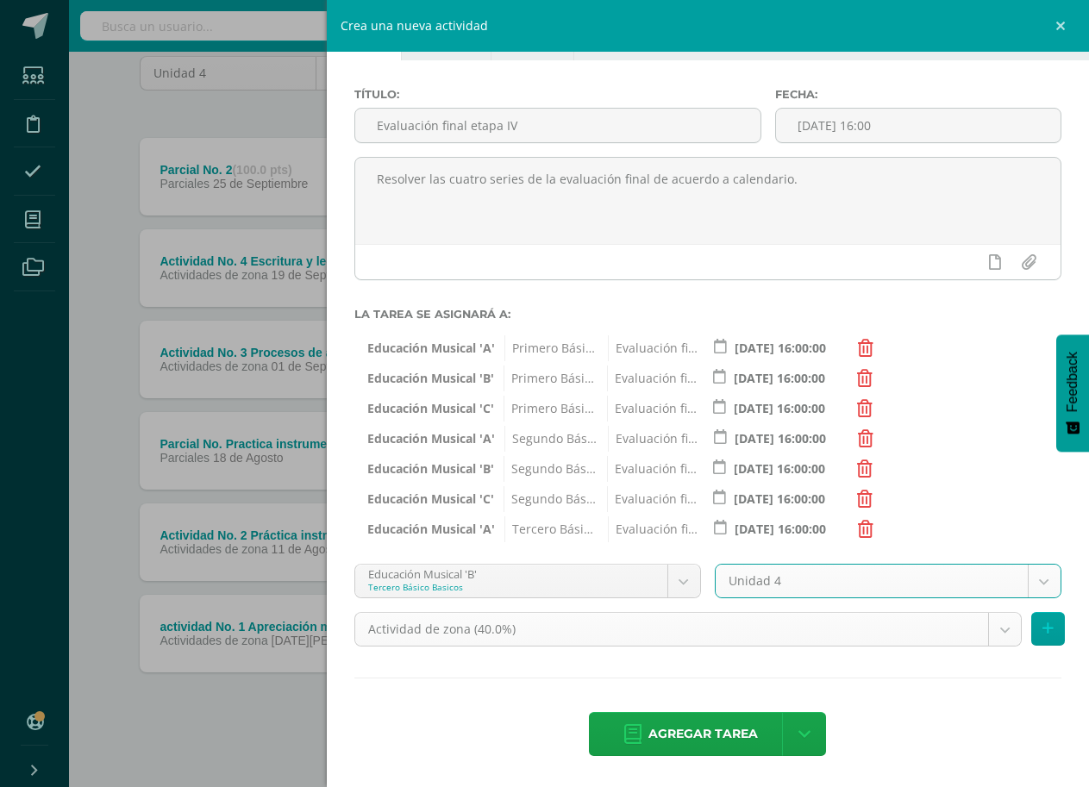
click at [984, 637] on body "Estudiantes Disciplina Asistencia Mis cursos Archivos Soporte Ayuda Reportar un…" at bounding box center [544, 319] width 1089 height 937
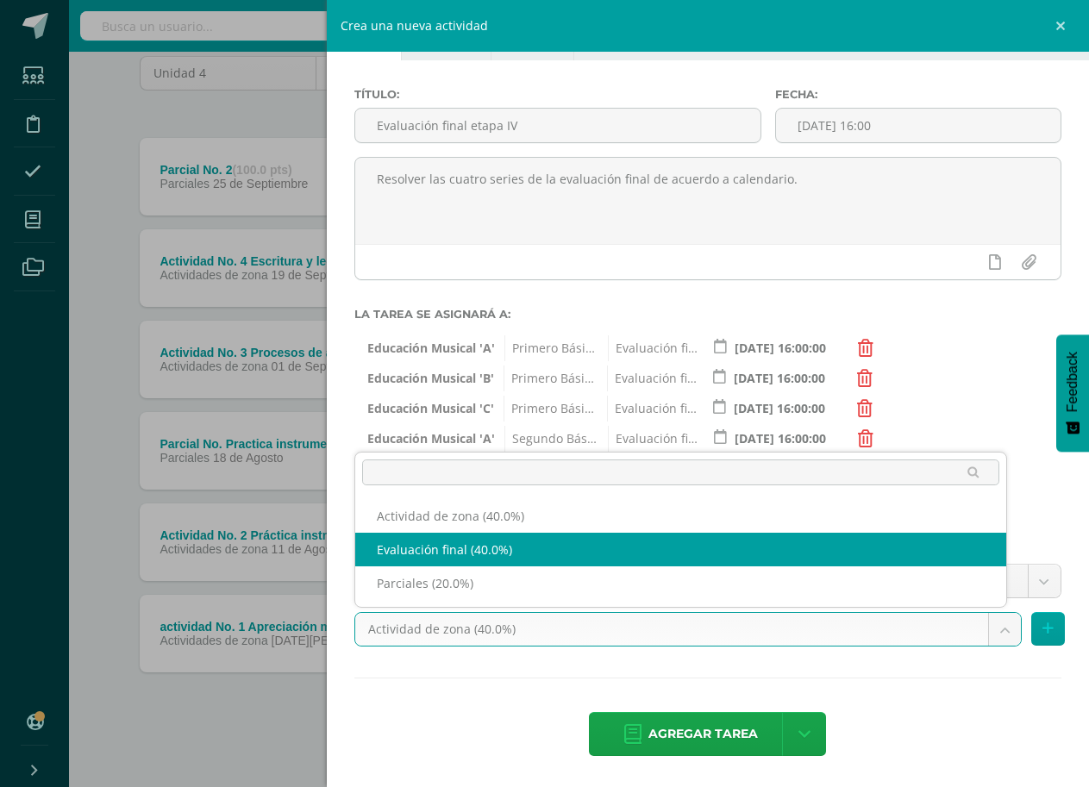
select select "190919"
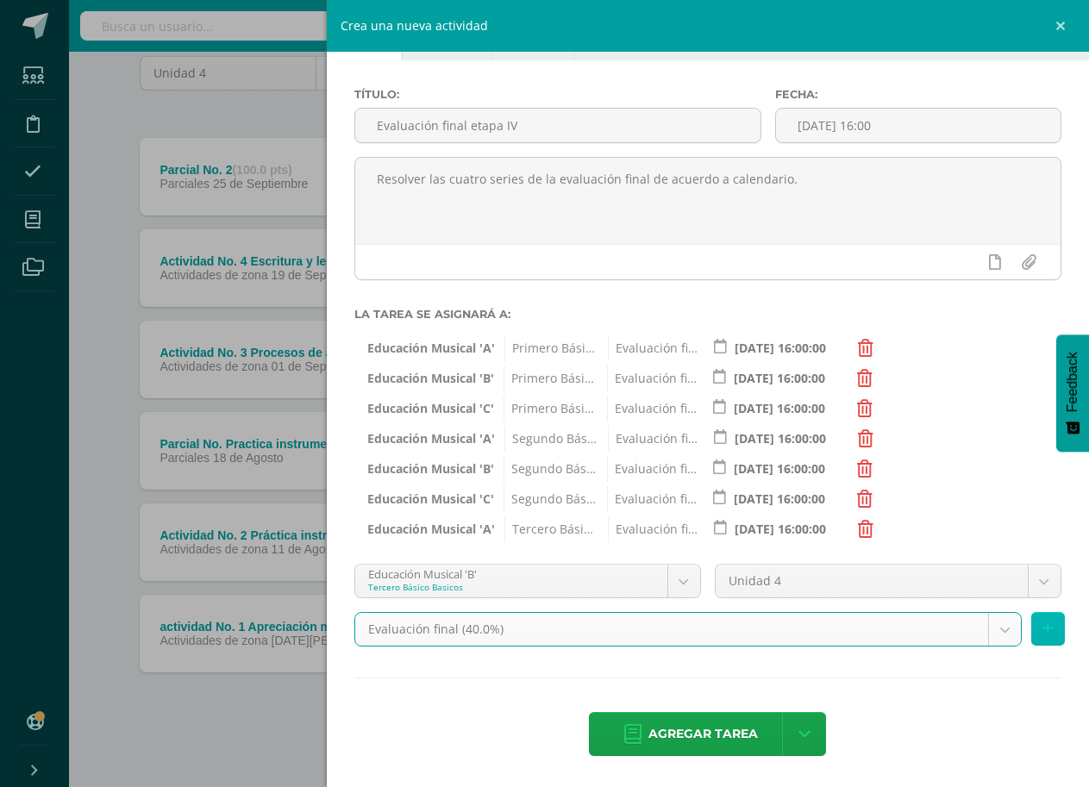
click at [1031, 630] on button at bounding box center [1048, 629] width 34 height 34
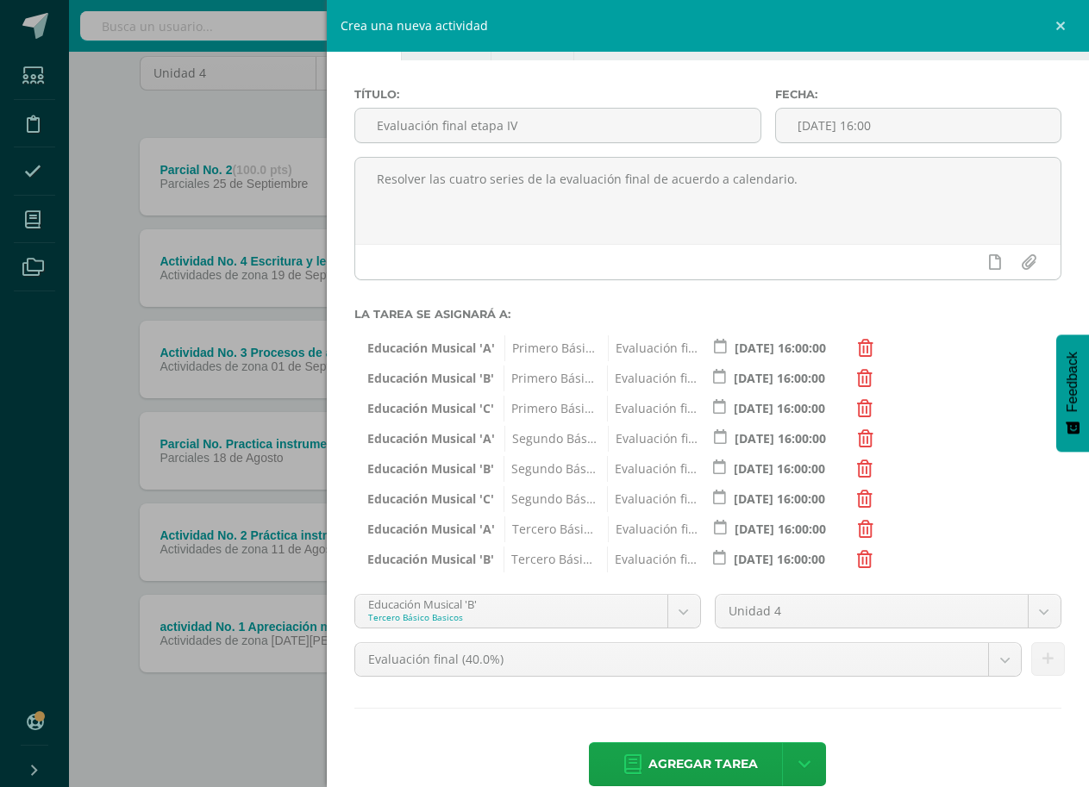
scroll to position [88, 0]
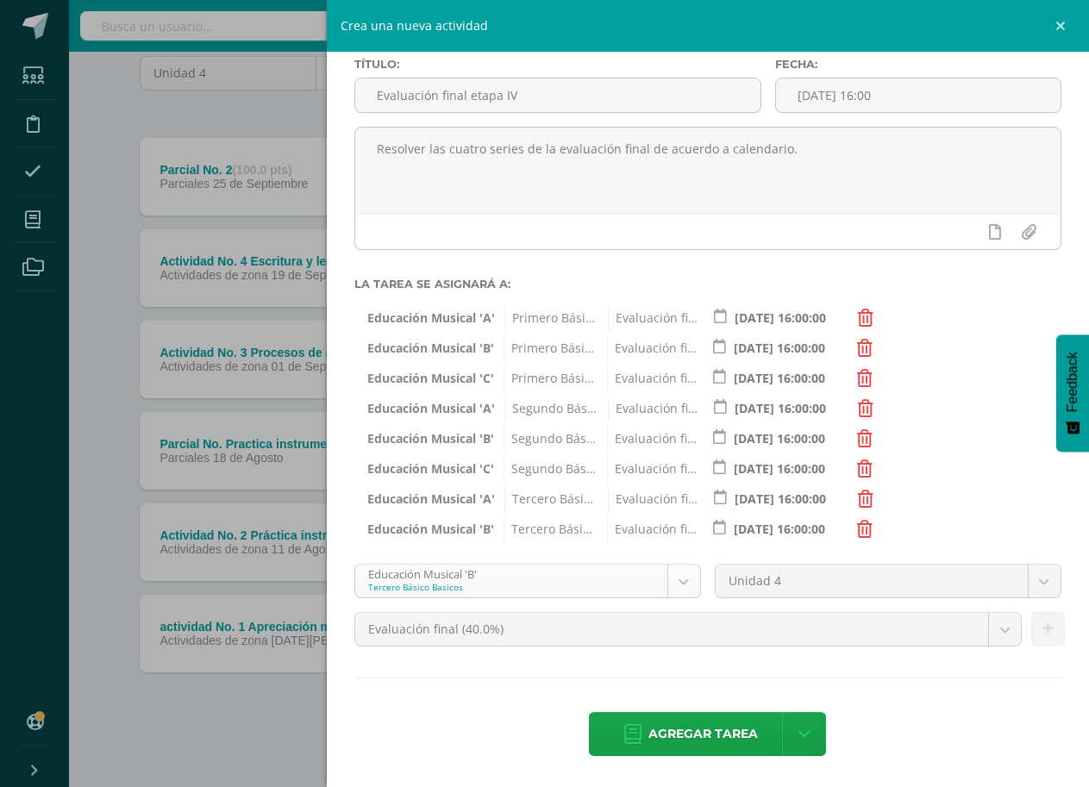
click at [670, 593] on body "Estudiantes Disciplina Asistencia Mis cursos Archivos Soporte Ayuda Reportar un…" at bounding box center [544, 319] width 1089 height 937
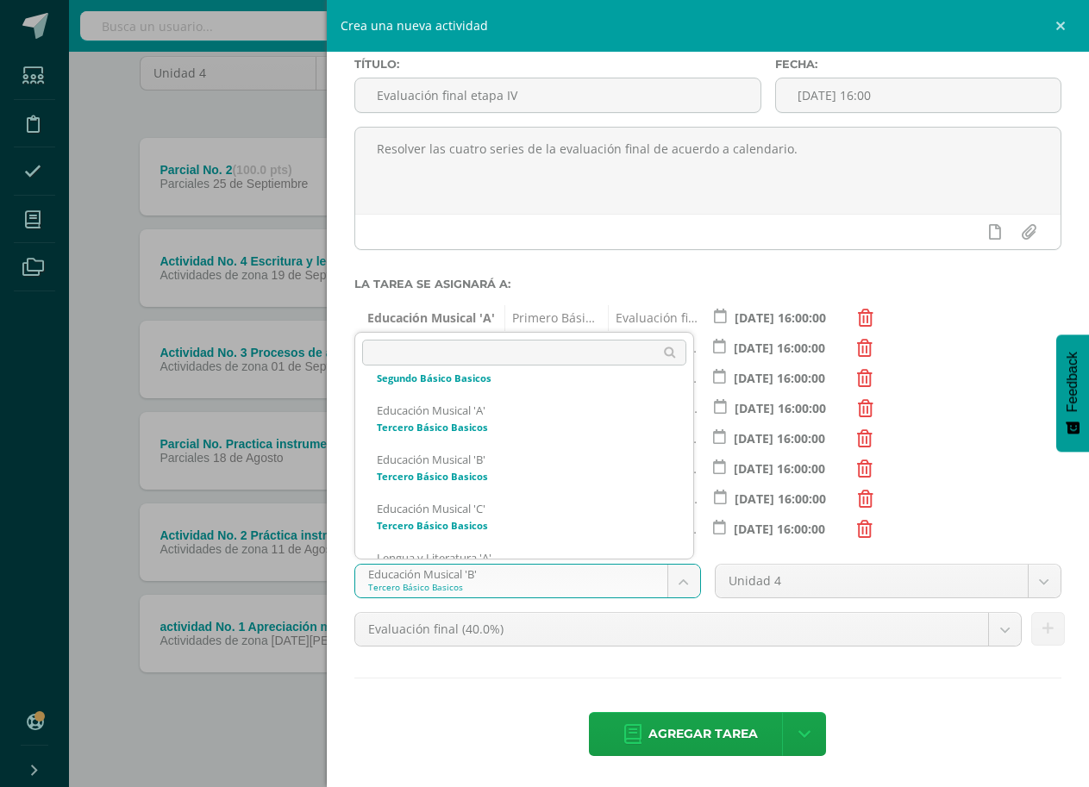
scroll to position [1150, 0]
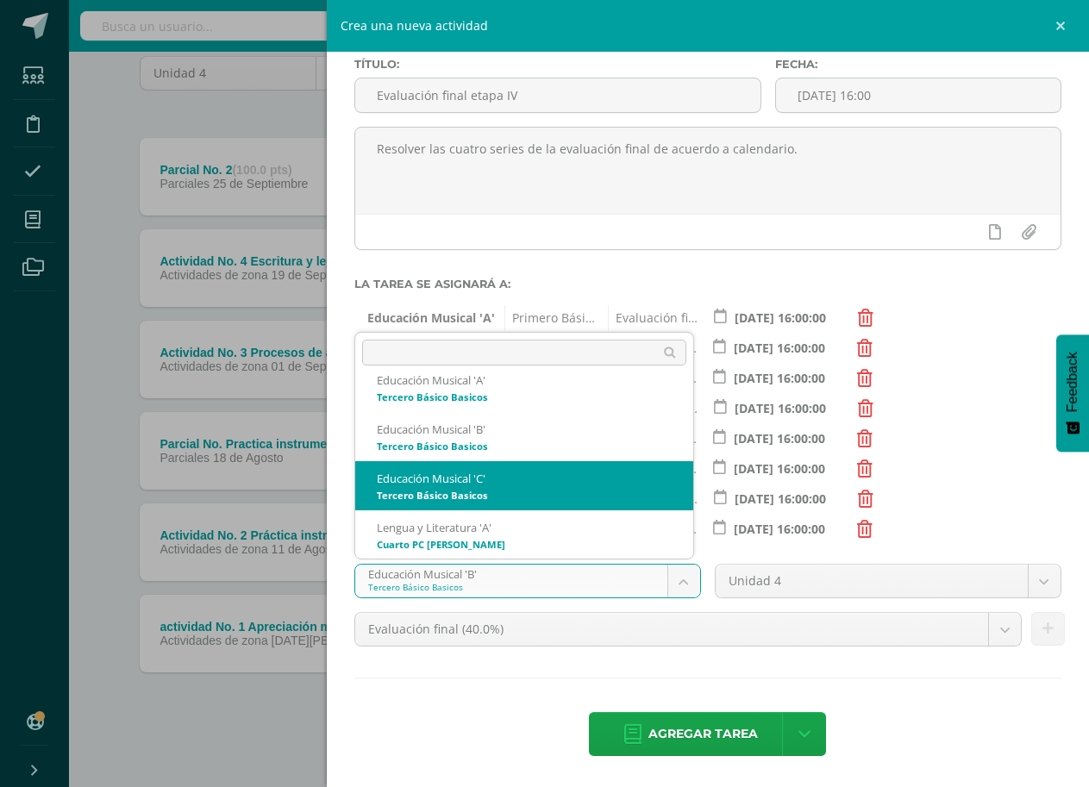
select select "168747"
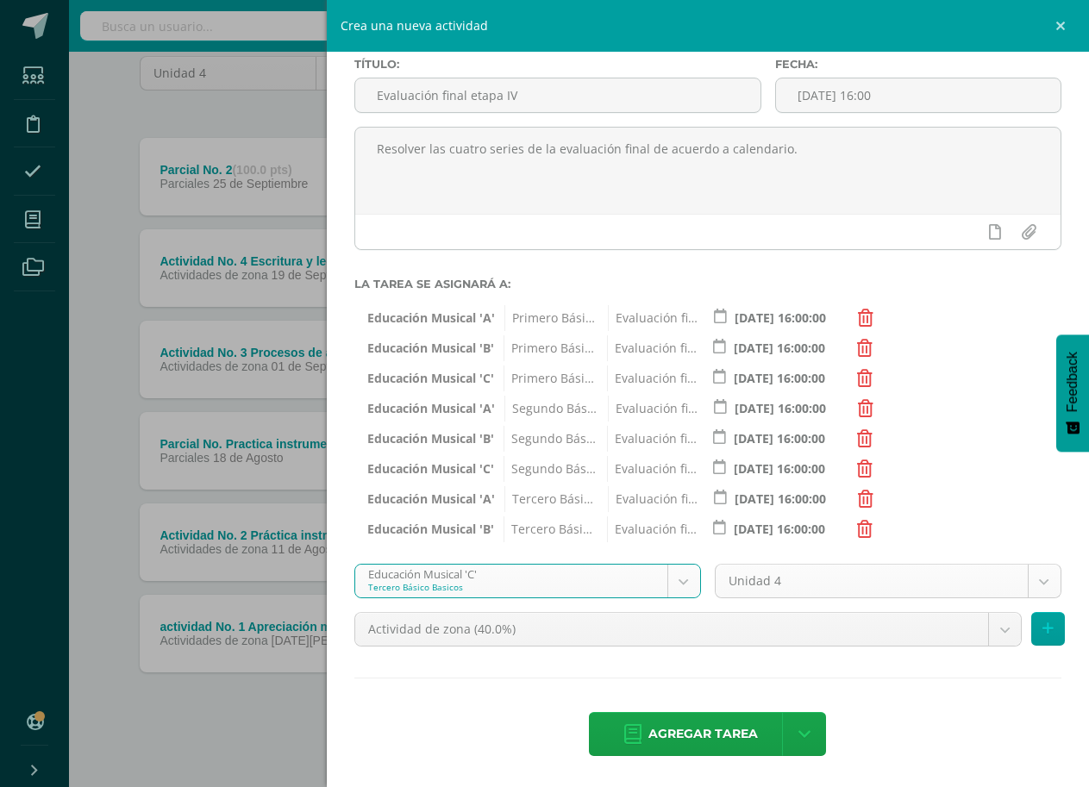
click at [1036, 580] on body "Estudiantes Disciplina Asistencia Mis cursos Archivos Soporte Ayuda Reportar un…" at bounding box center [544, 319] width 1089 height 937
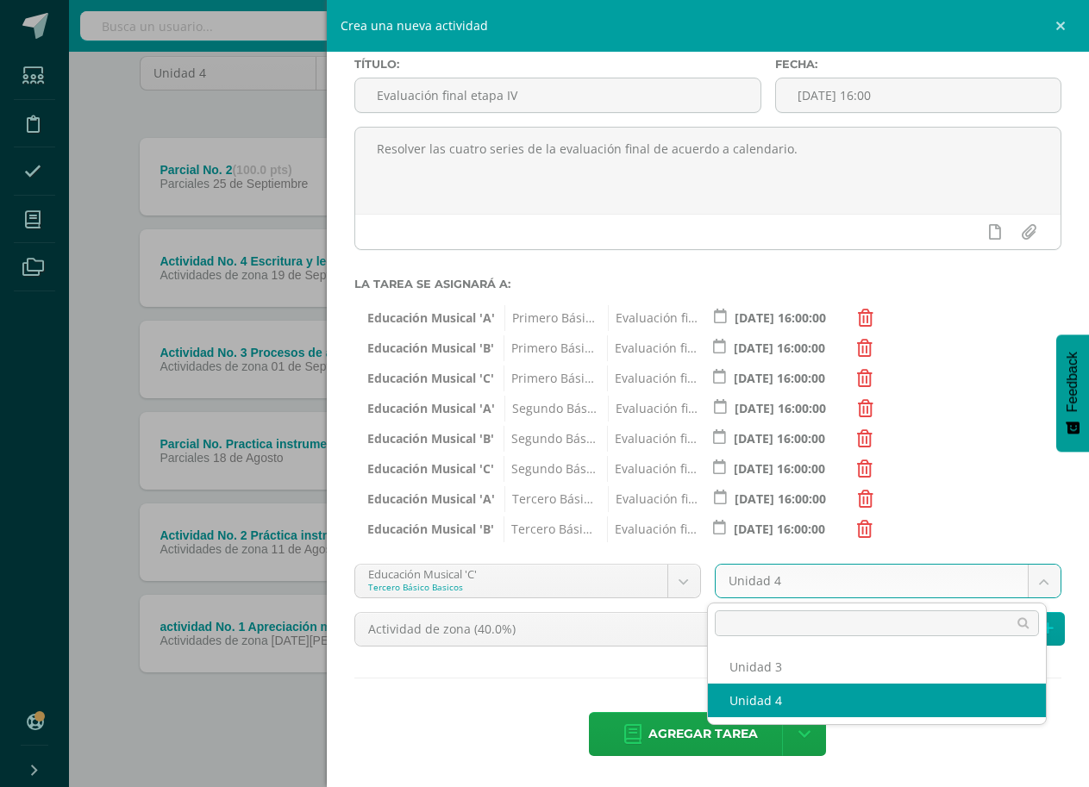
select select "168753"
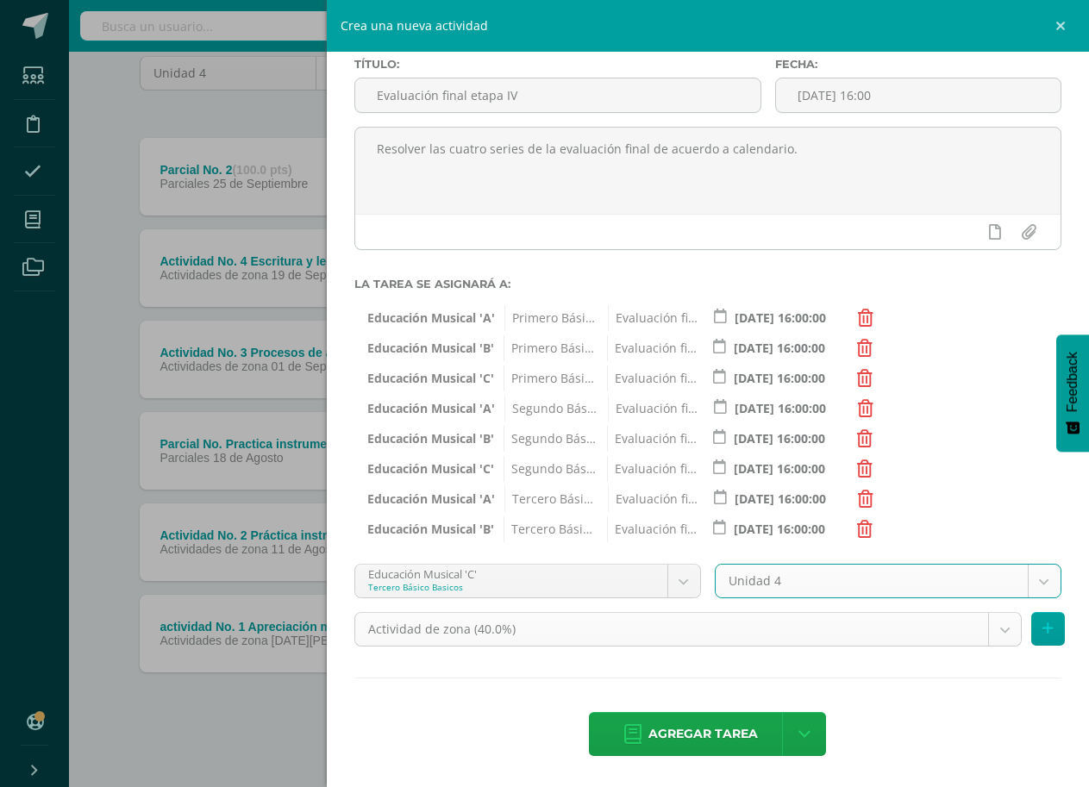
click at [987, 628] on body "Estudiantes Disciplina Asistencia Mis cursos Archivos Soporte Ayuda Reportar un…" at bounding box center [544, 319] width 1089 height 937
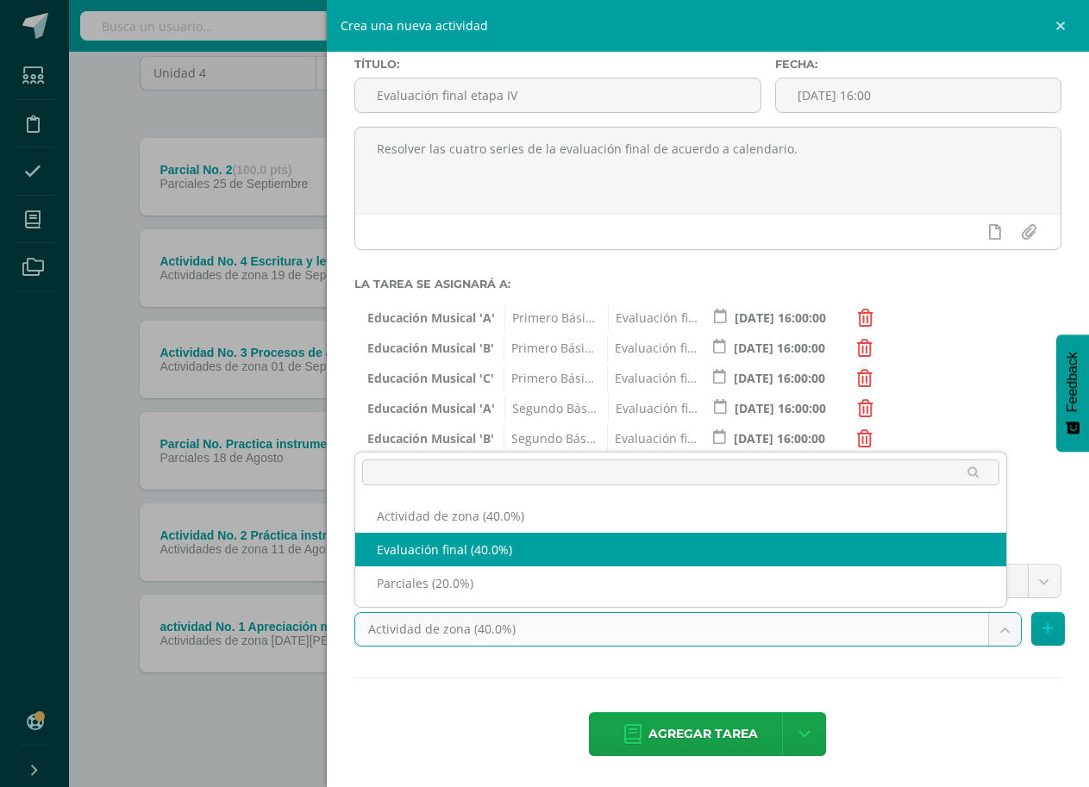
select select "190922"
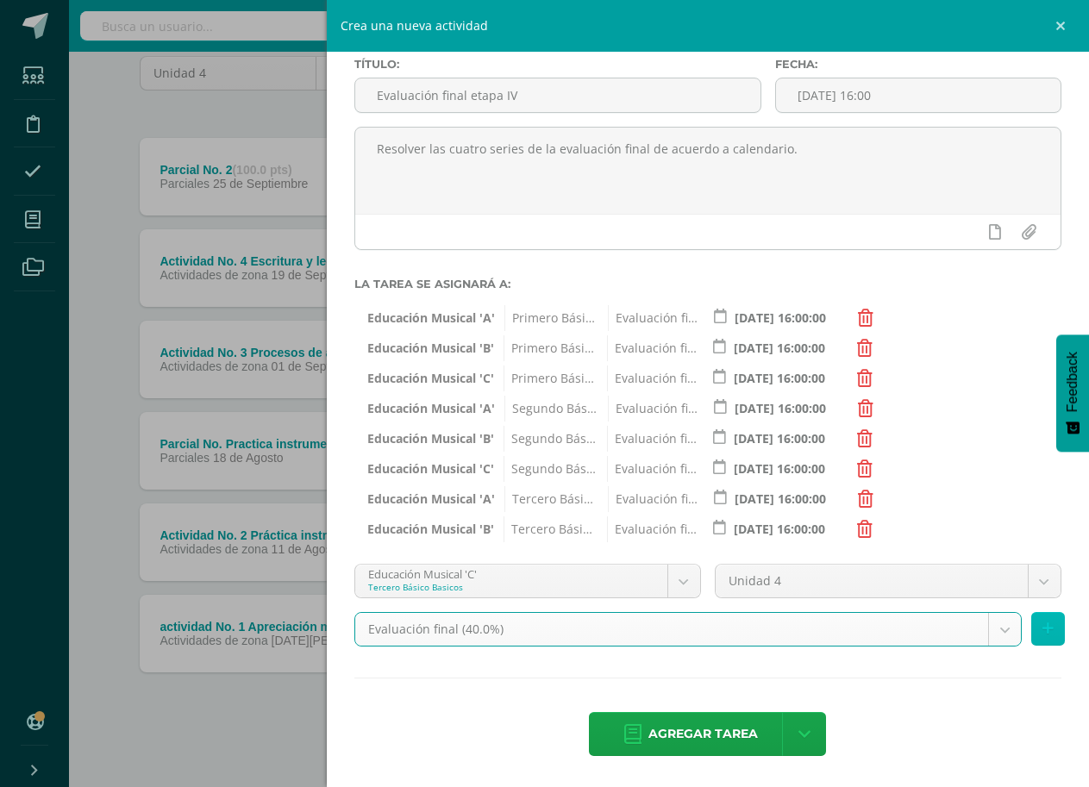
click at [1043, 630] on icon at bounding box center [1048, 629] width 11 height 15
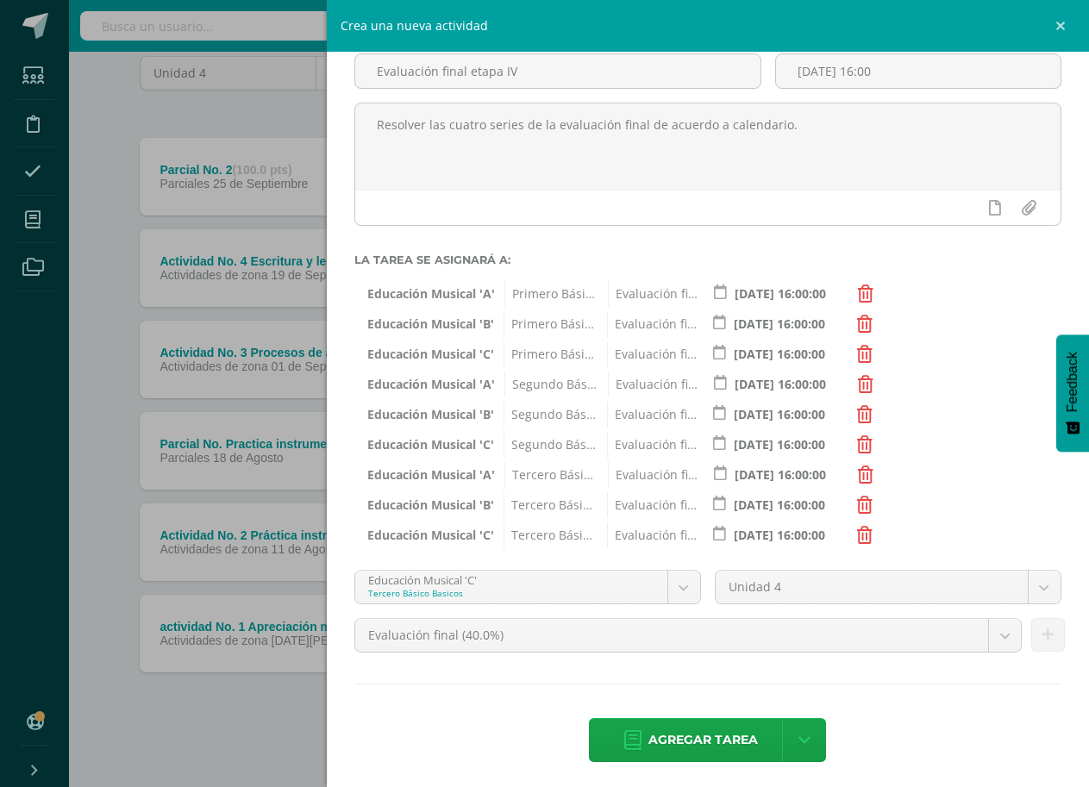
scroll to position [118, 0]
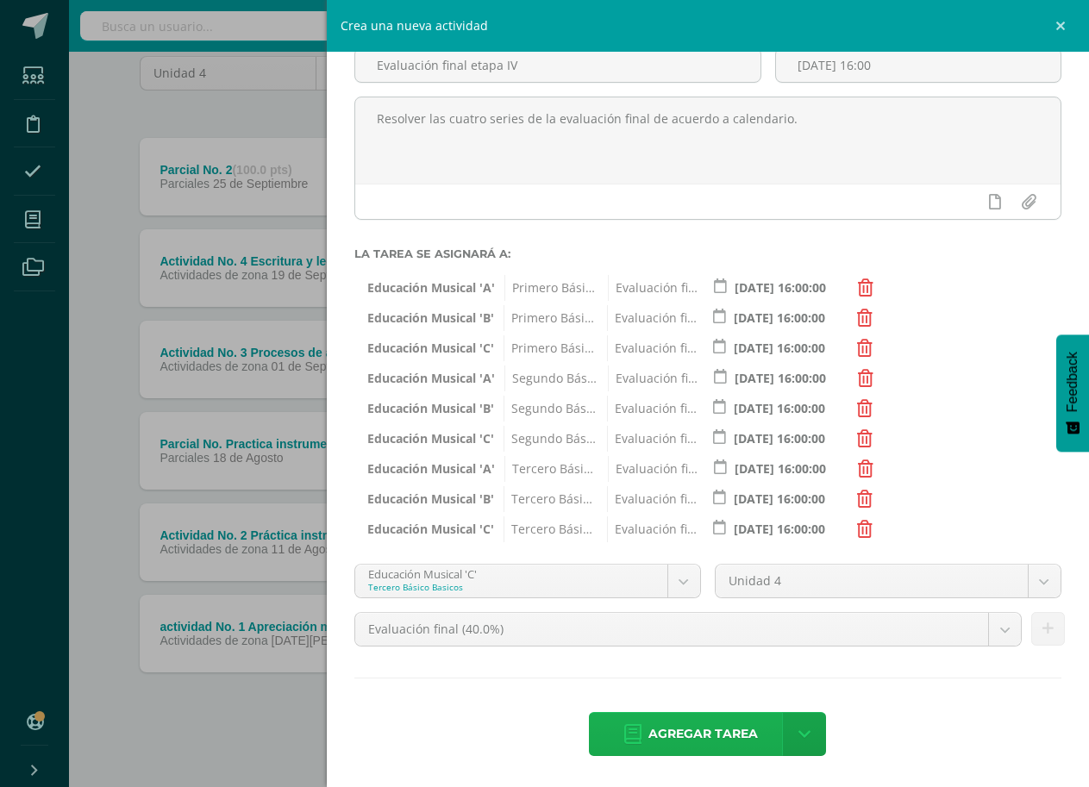
click at [696, 730] on span "Agregar tarea" at bounding box center [704, 734] width 110 height 42
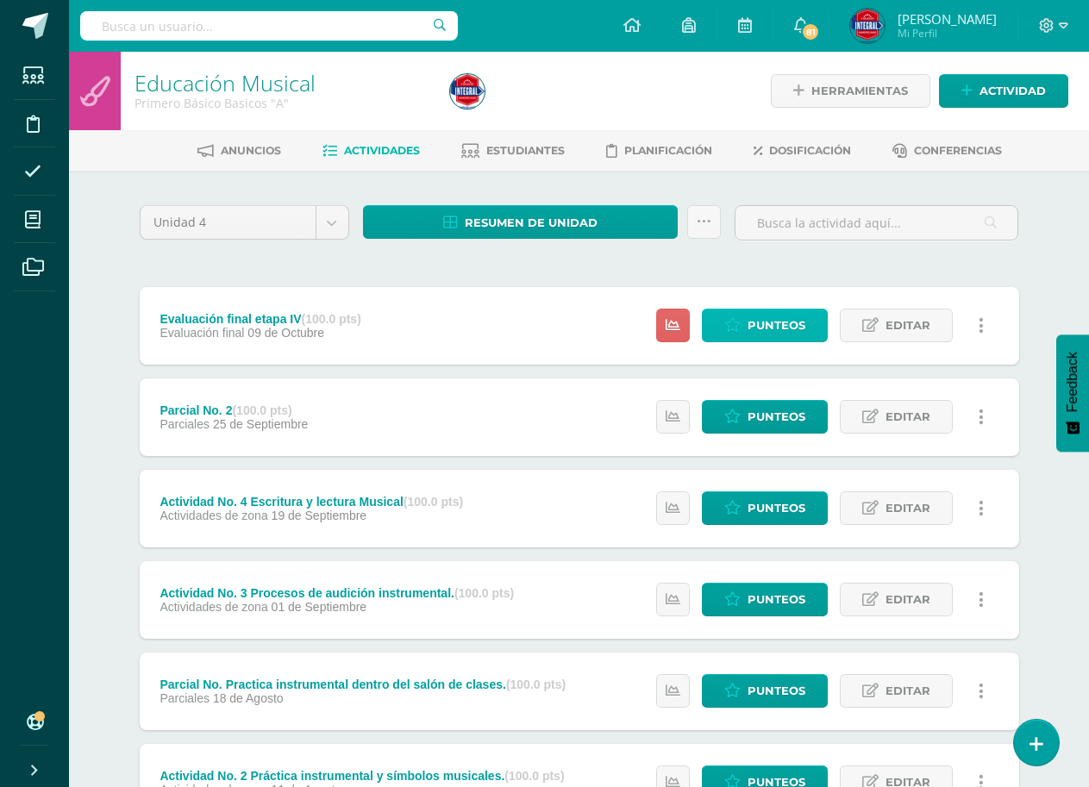
click at [757, 324] on span "Punteos" at bounding box center [777, 326] width 58 height 32
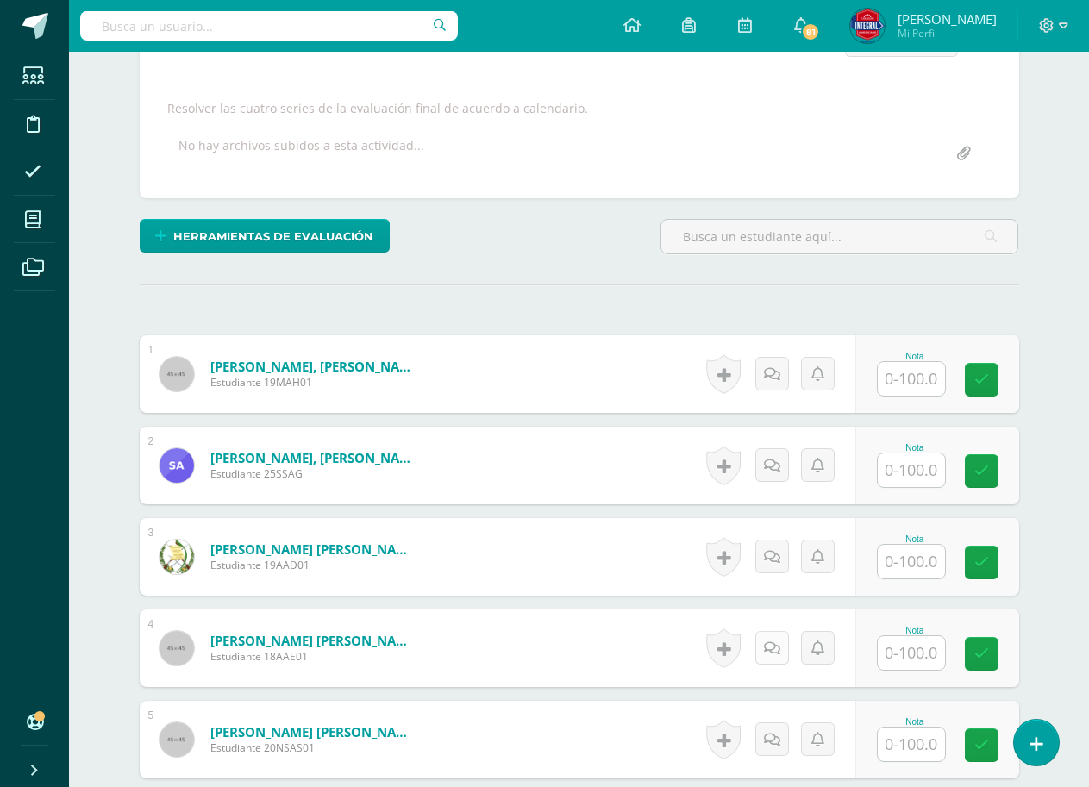
scroll to position [323, 0]
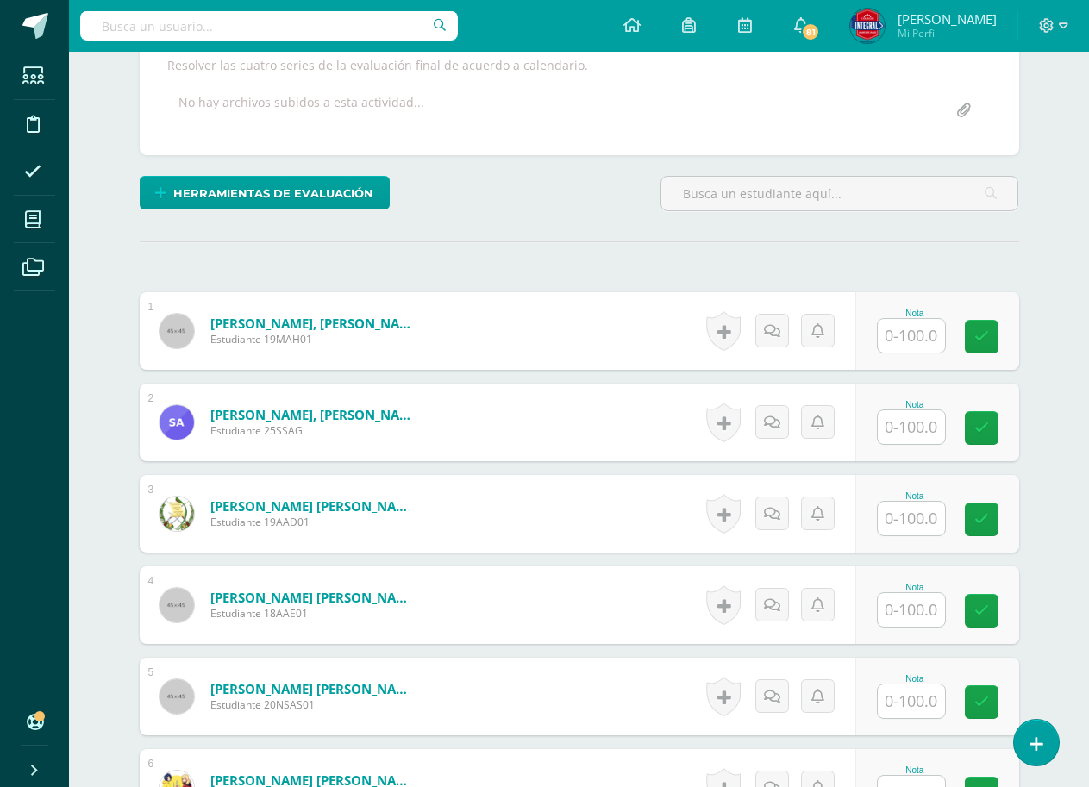
click at [909, 330] on input "text" at bounding box center [911, 336] width 67 height 34
type input "9"
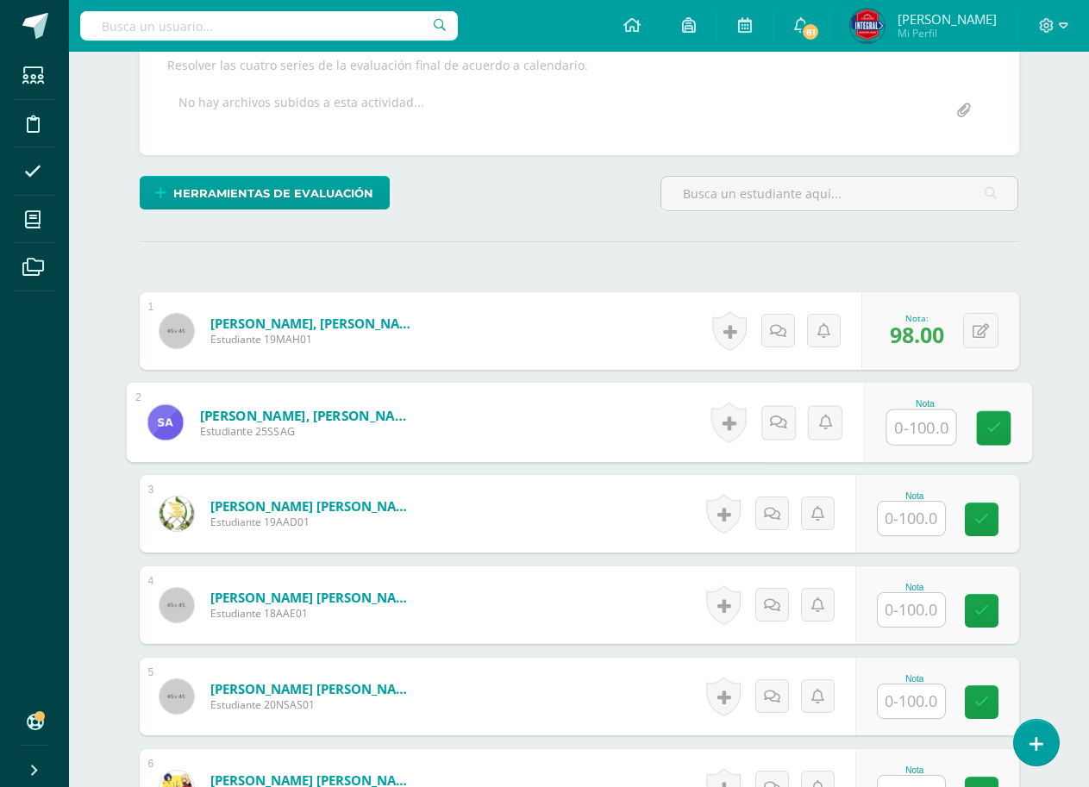
scroll to position [324, 0]
type input "98"
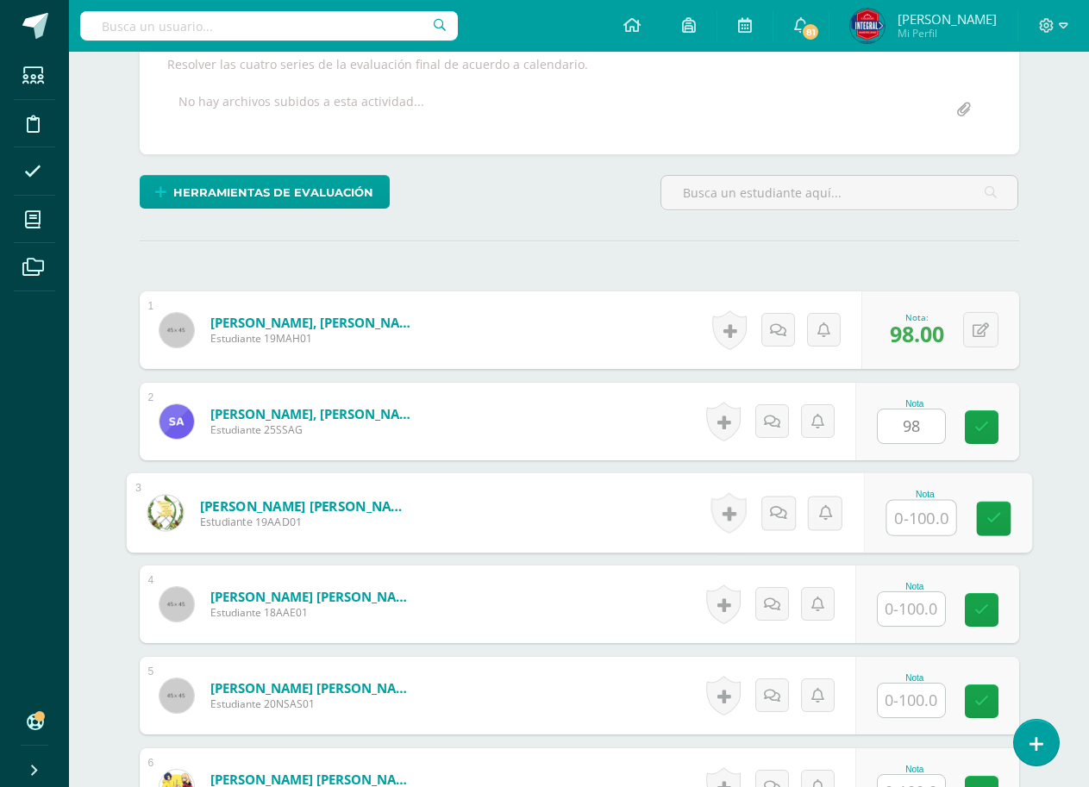
scroll to position [325, 0]
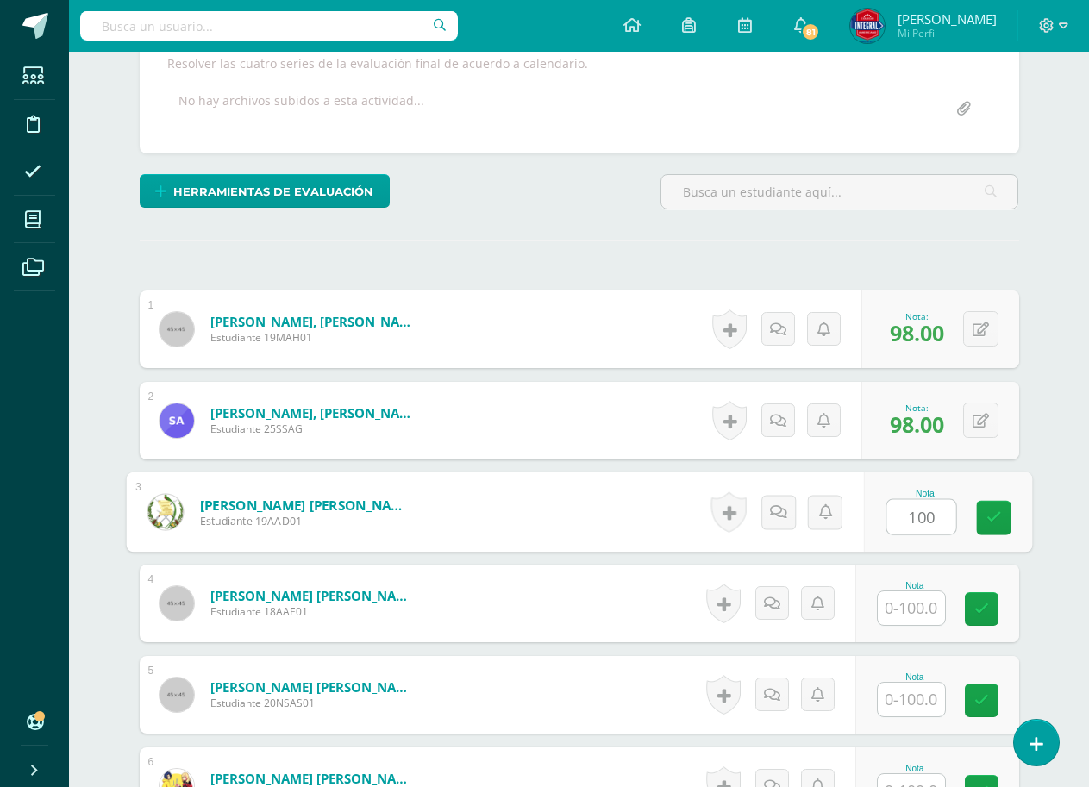
type input "100"
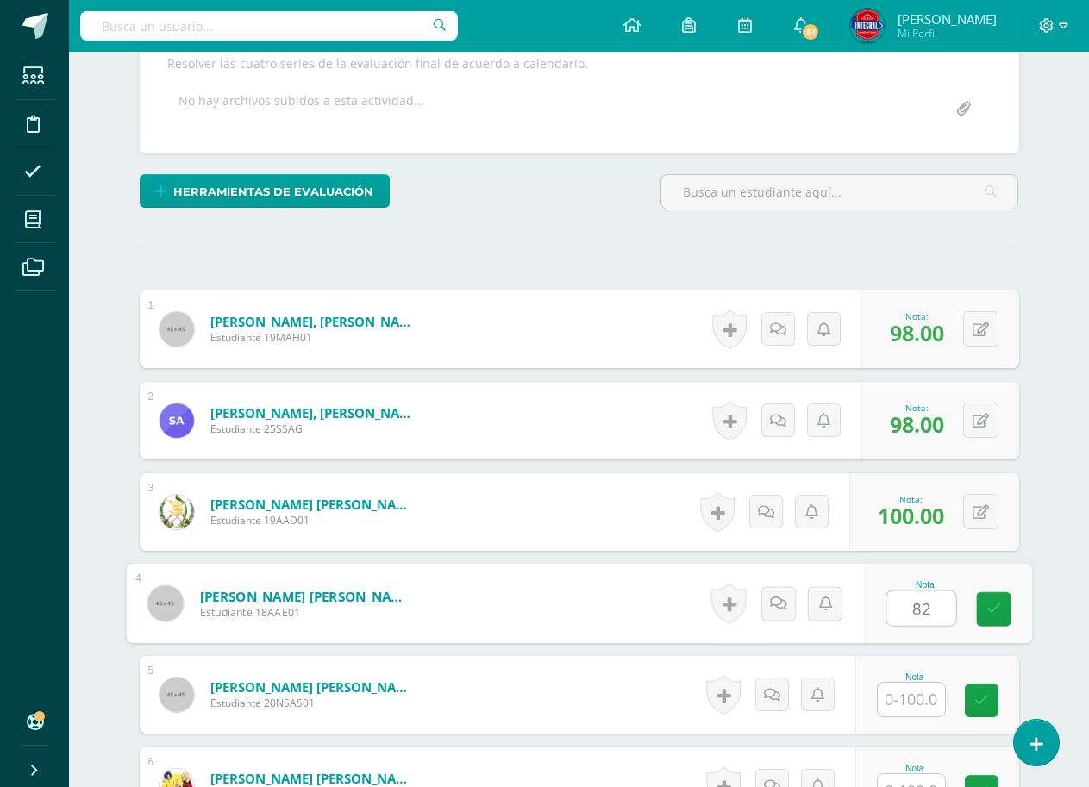
type input "82"
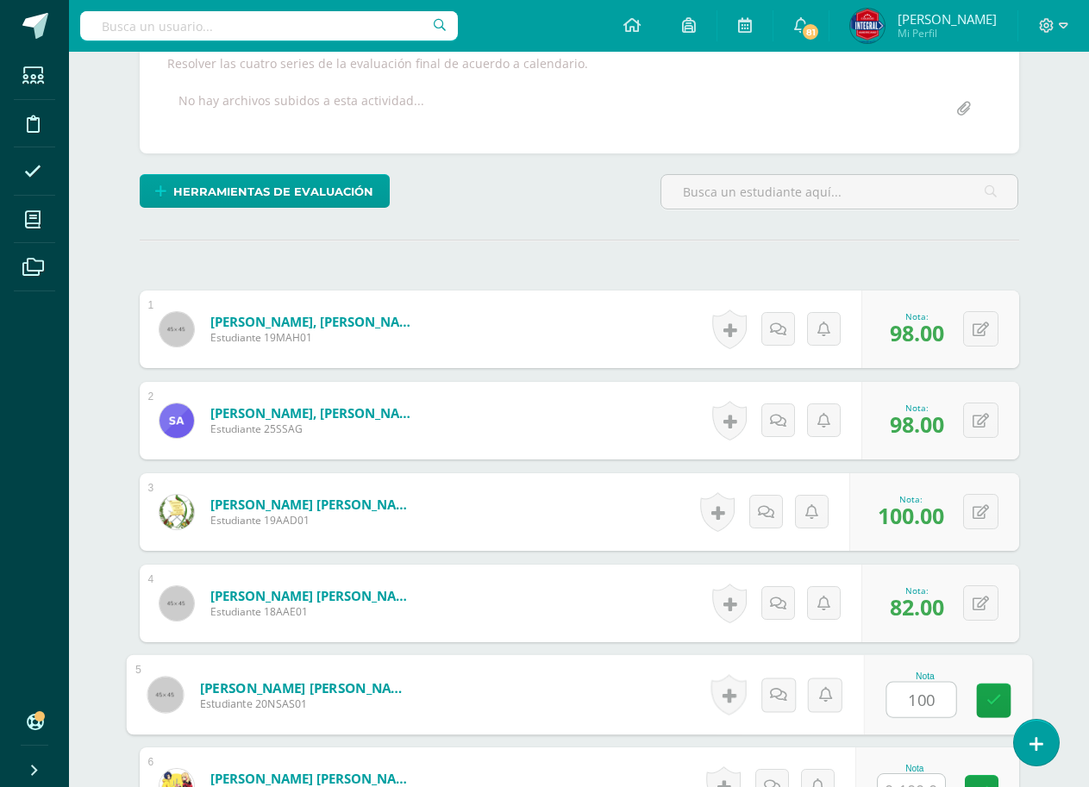
type input "100"
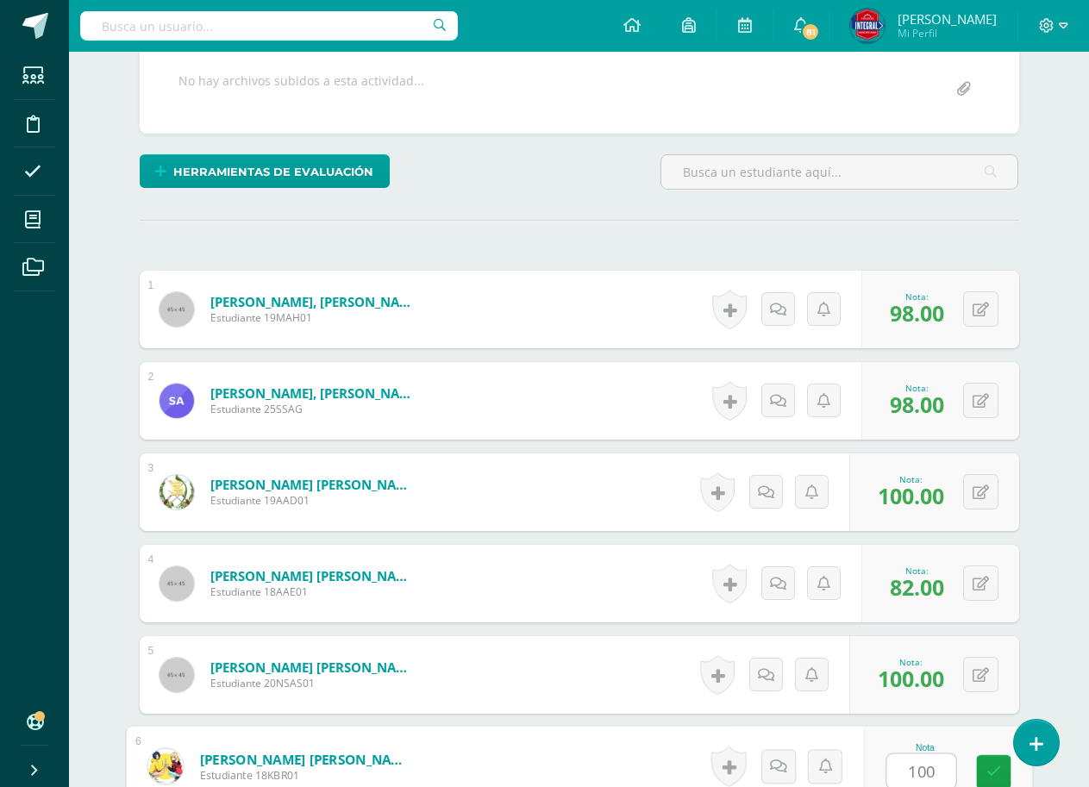
type input "100"
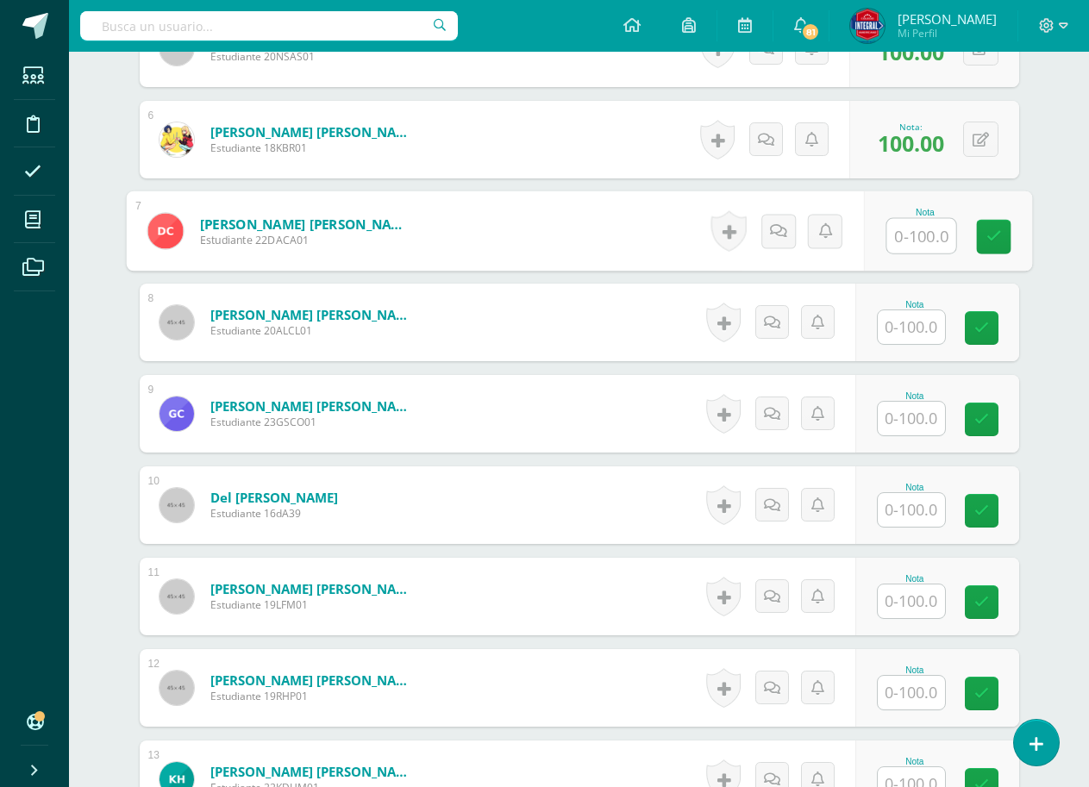
scroll to position [986, 0]
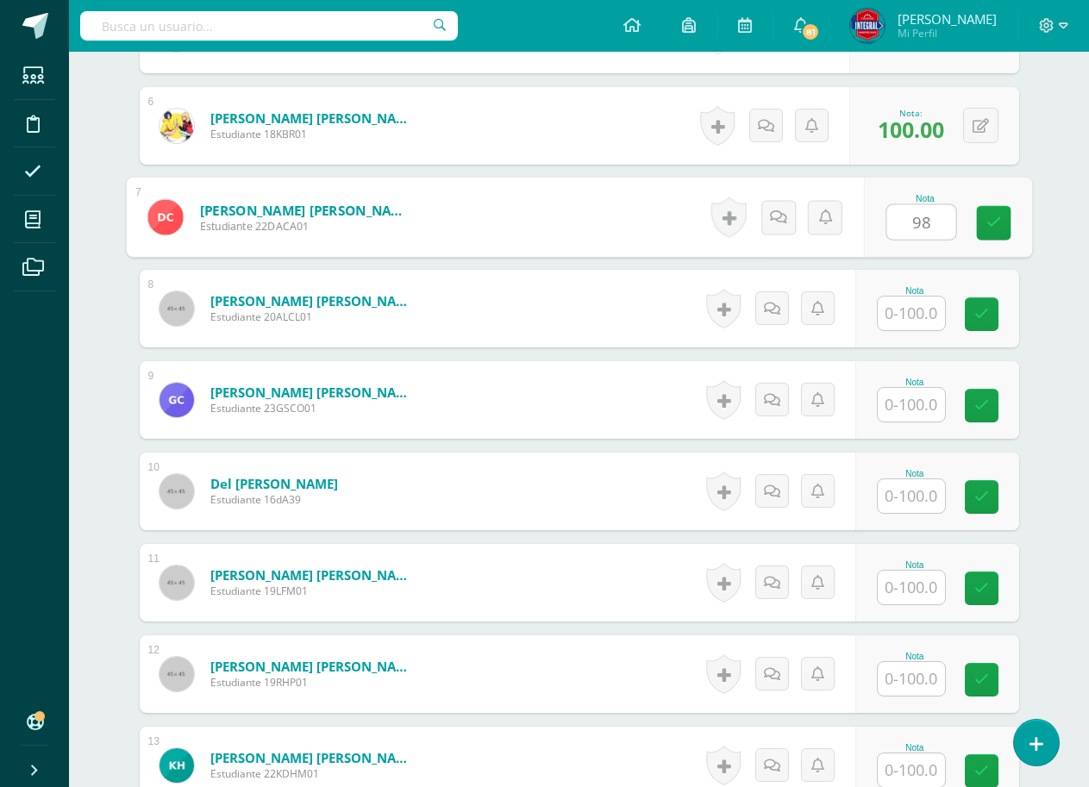
type input "98"
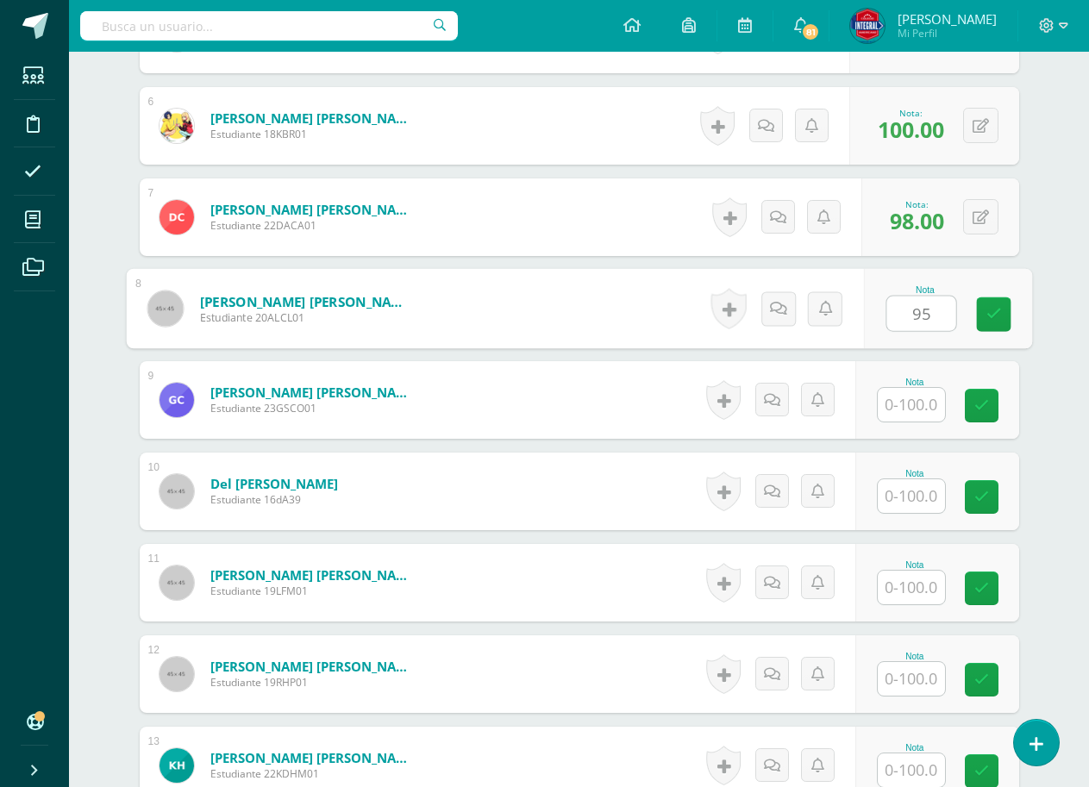
type input "95"
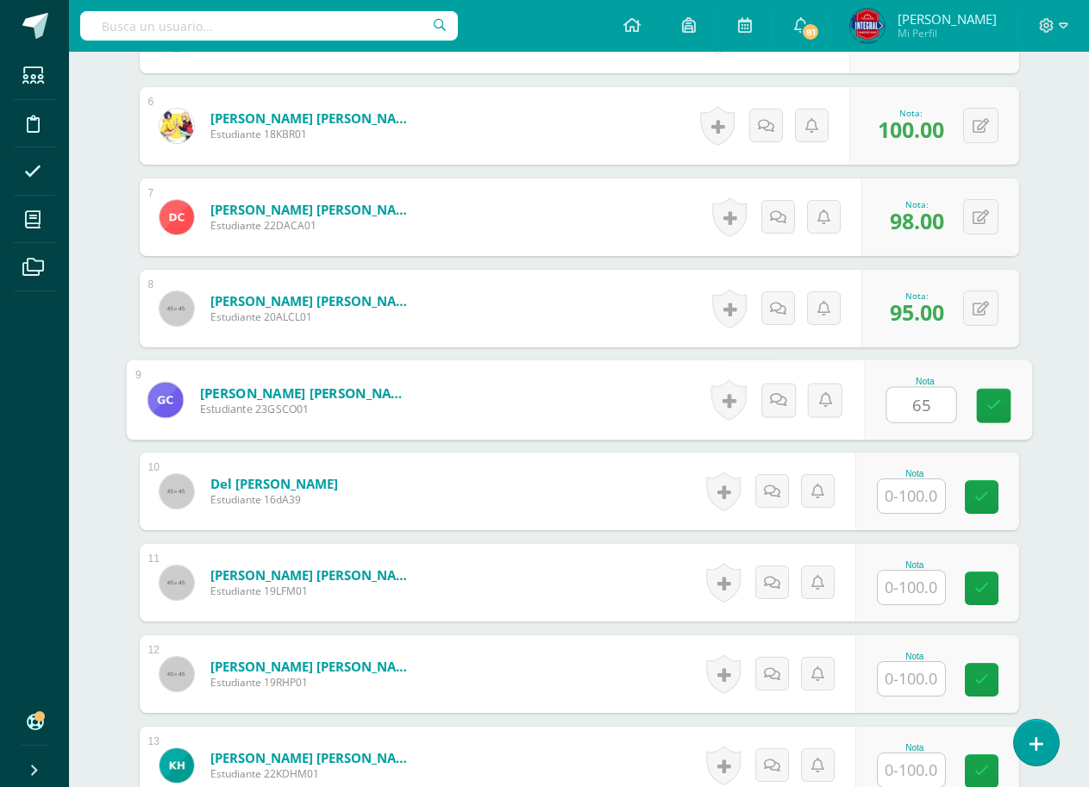
type input "65"
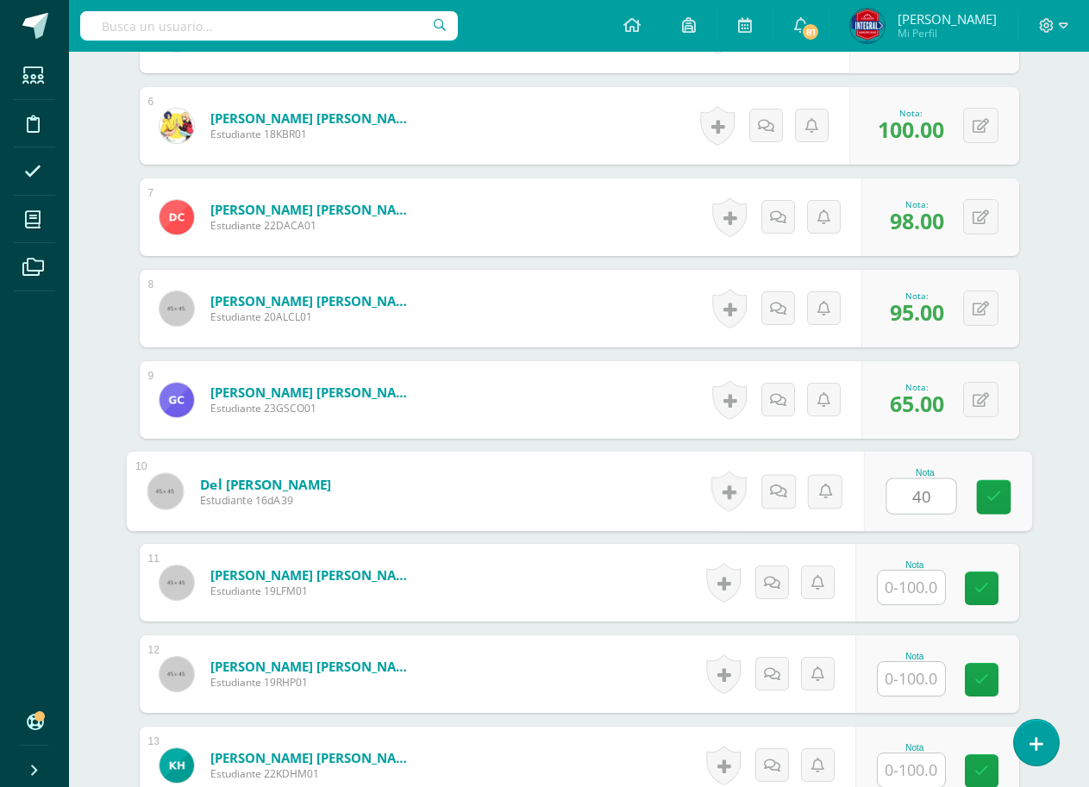
type input "40"
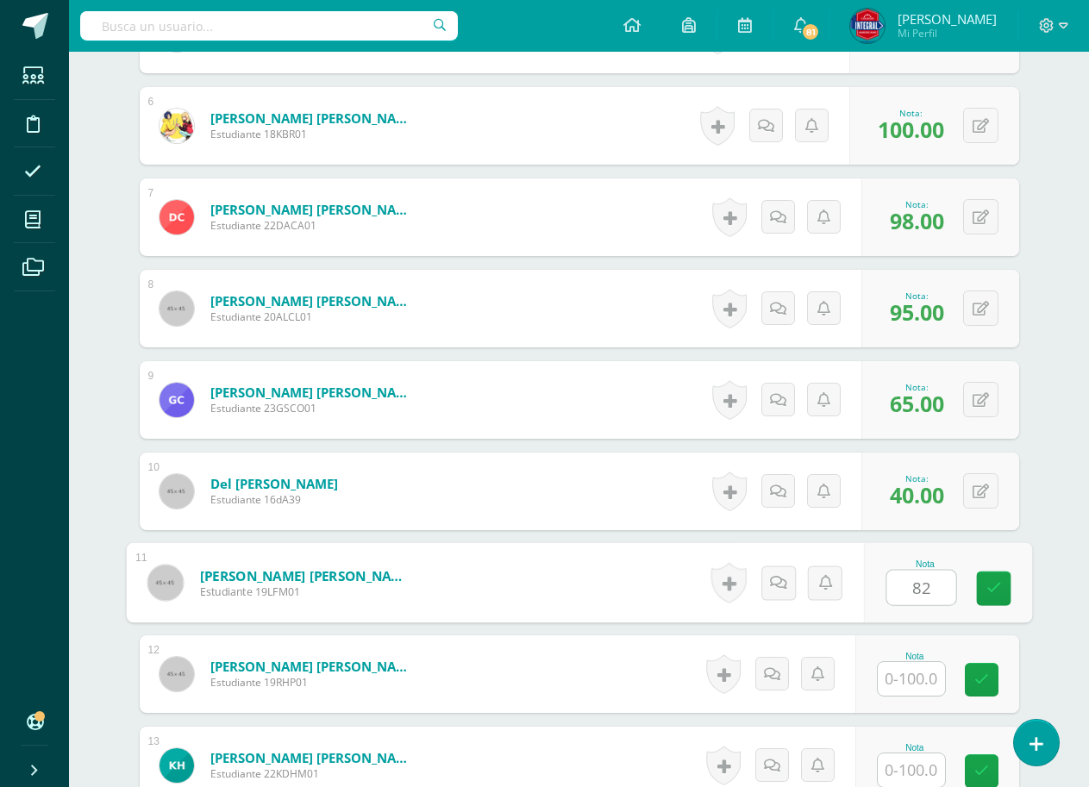
type input "82"
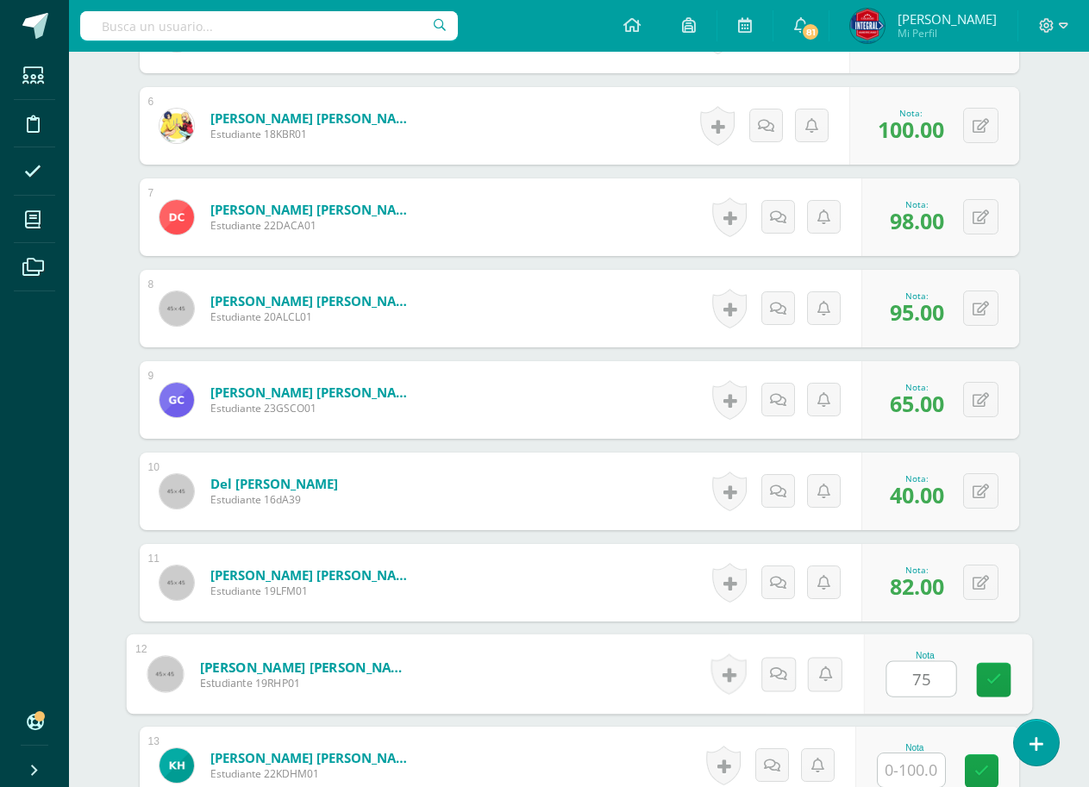
type input "75"
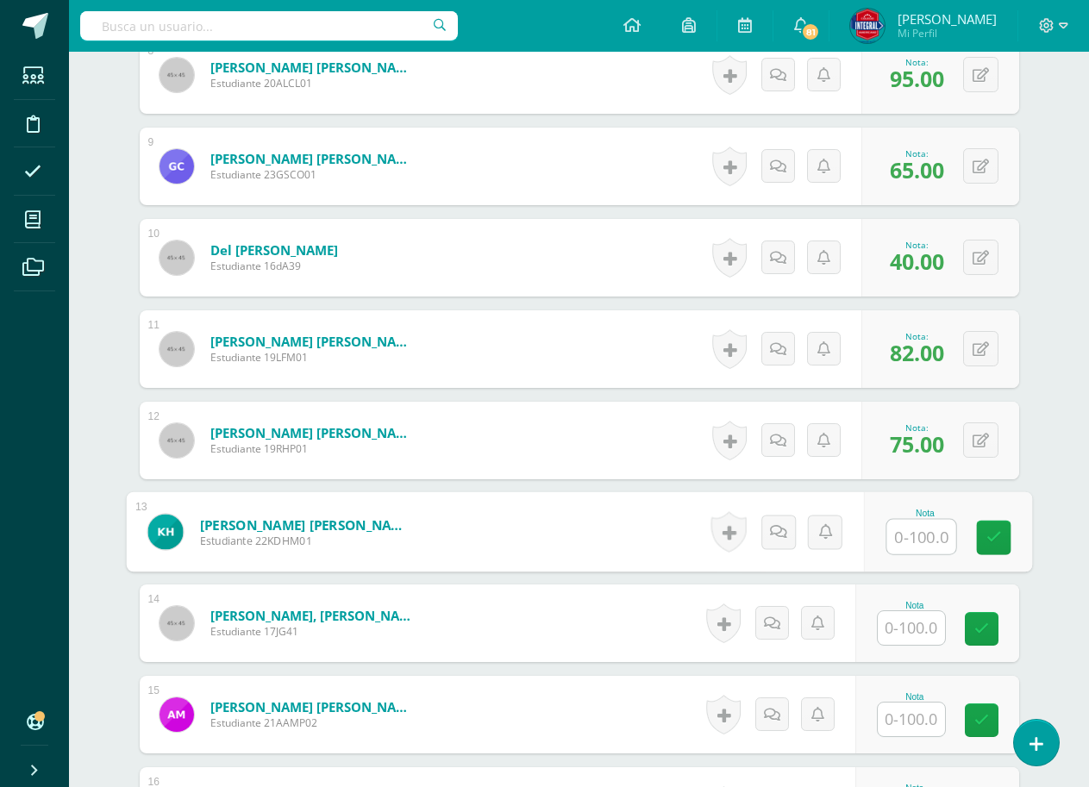
scroll to position [1244, 0]
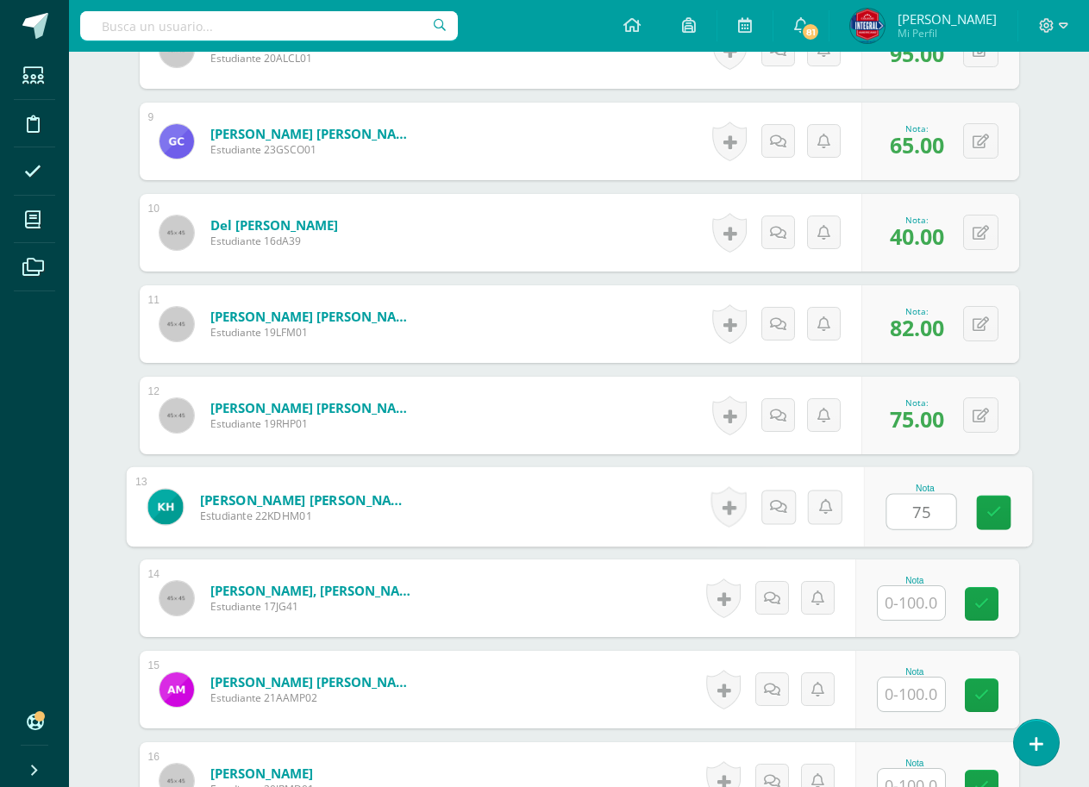
type input "75"
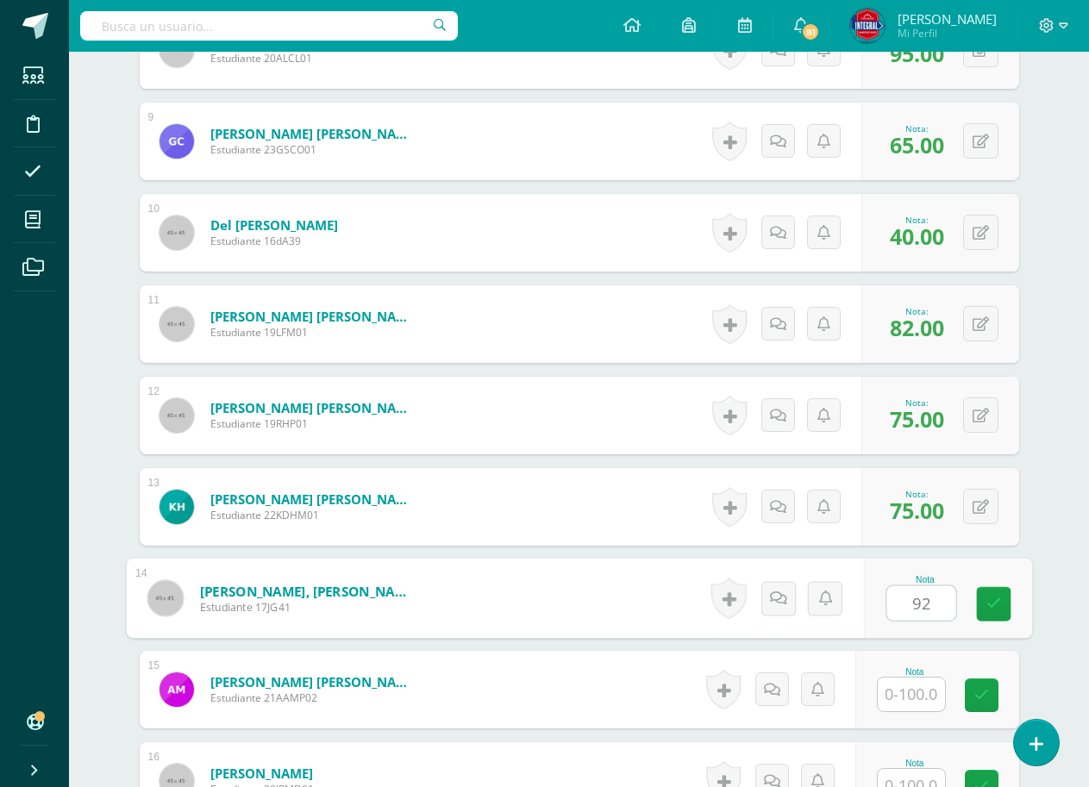
type input "92"
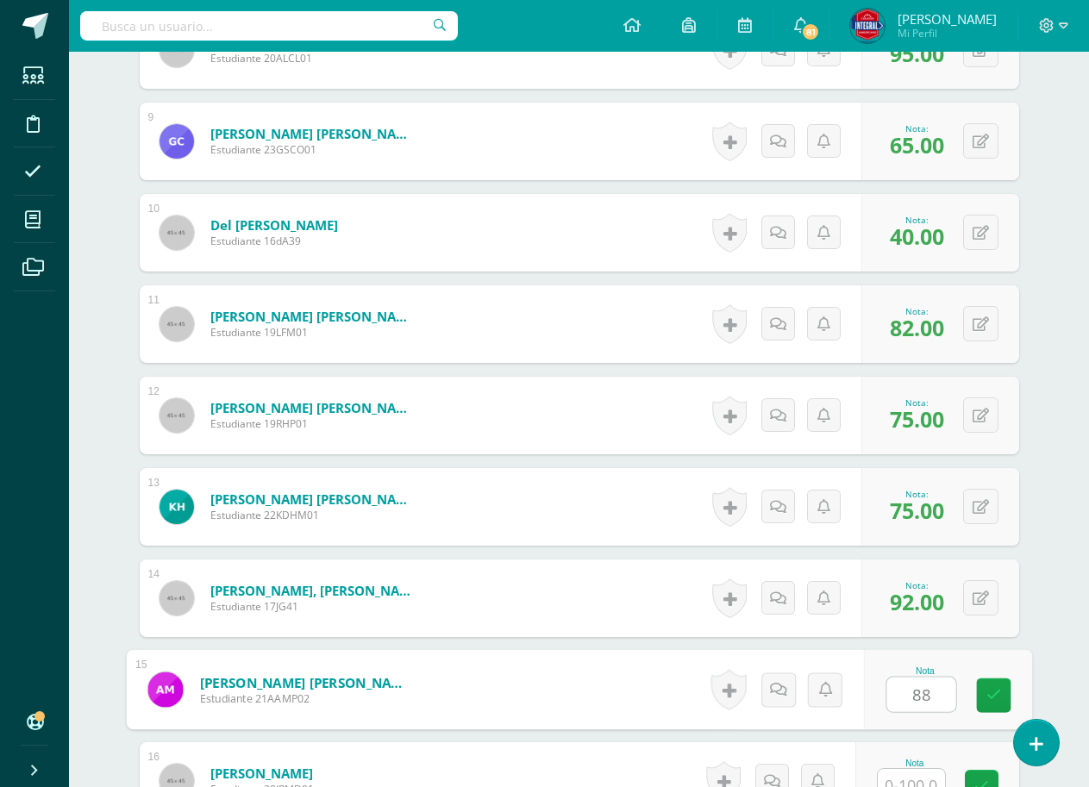
type input "88"
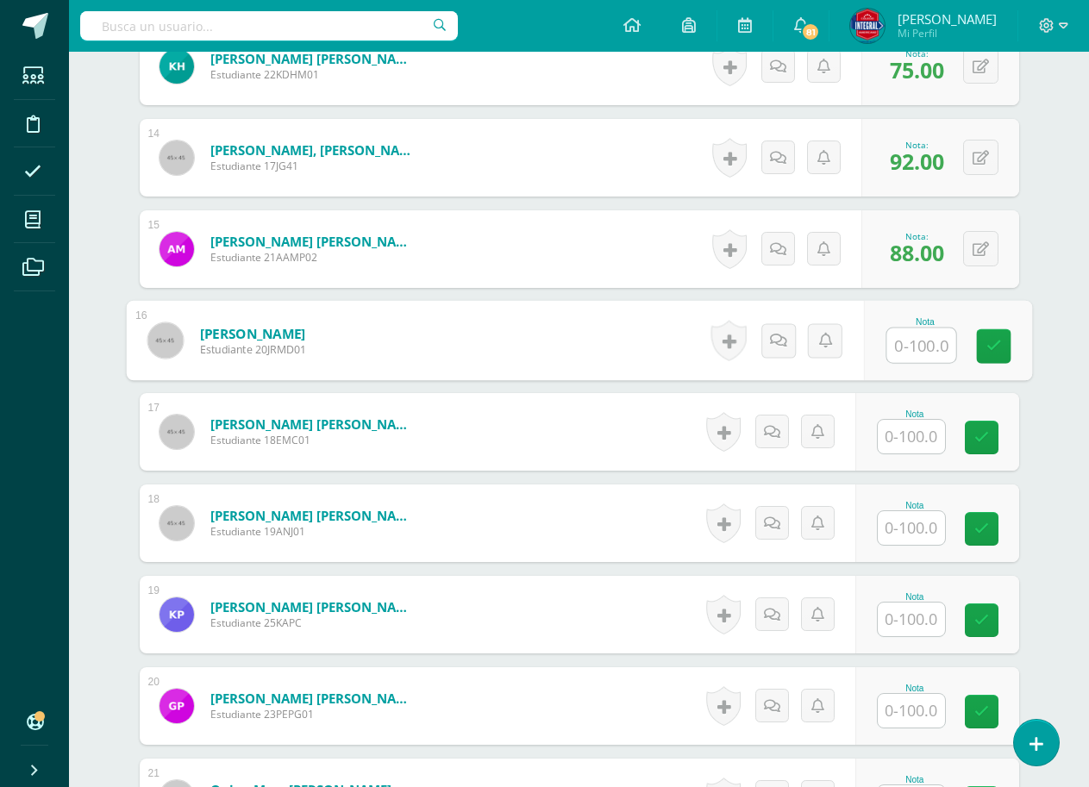
scroll to position [1777, 0]
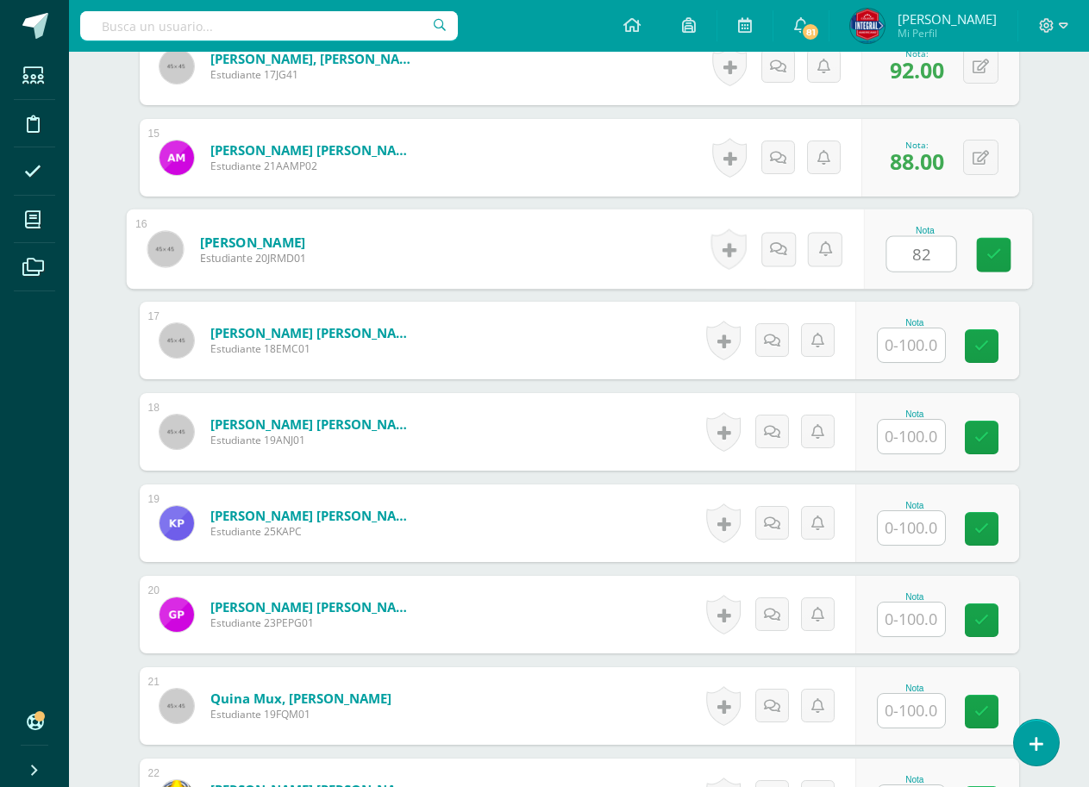
type input "82"
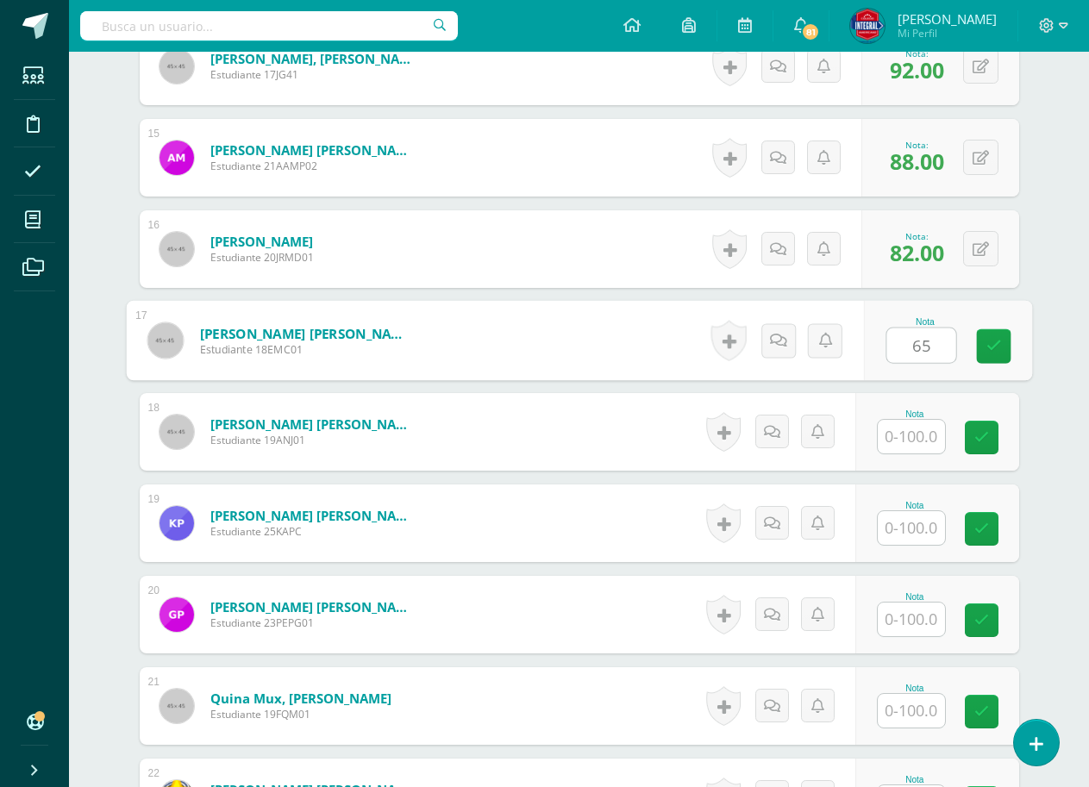
type input "65"
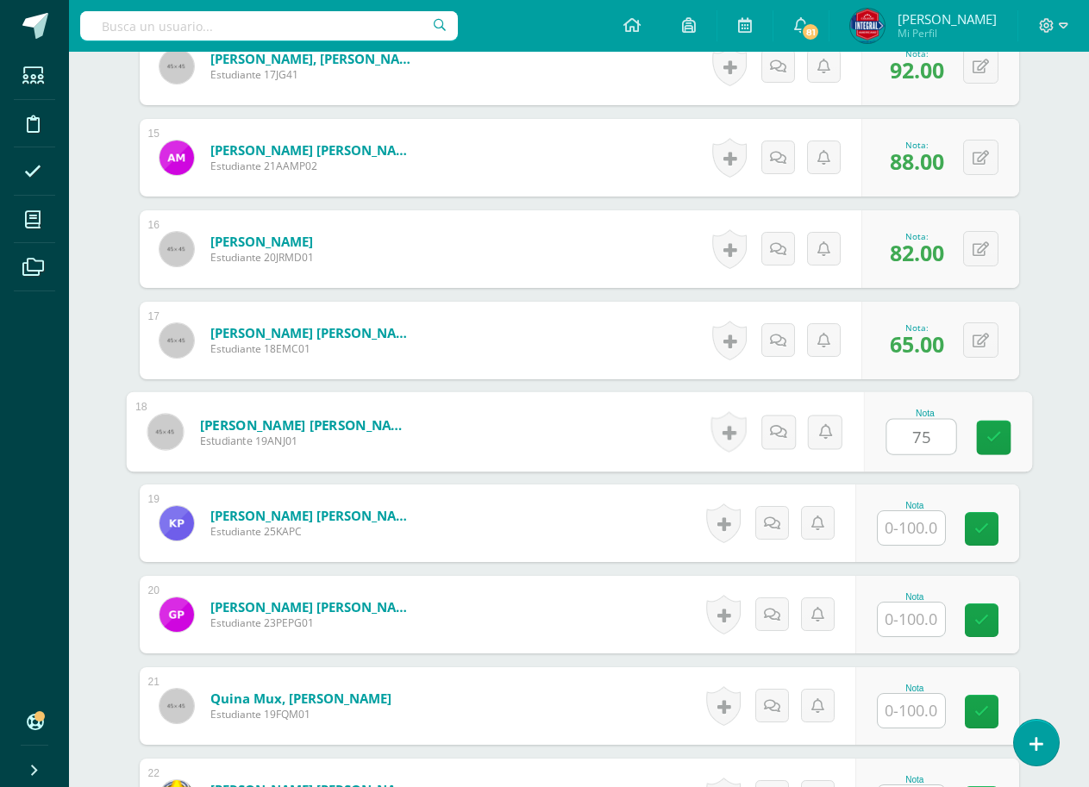
type input "75"
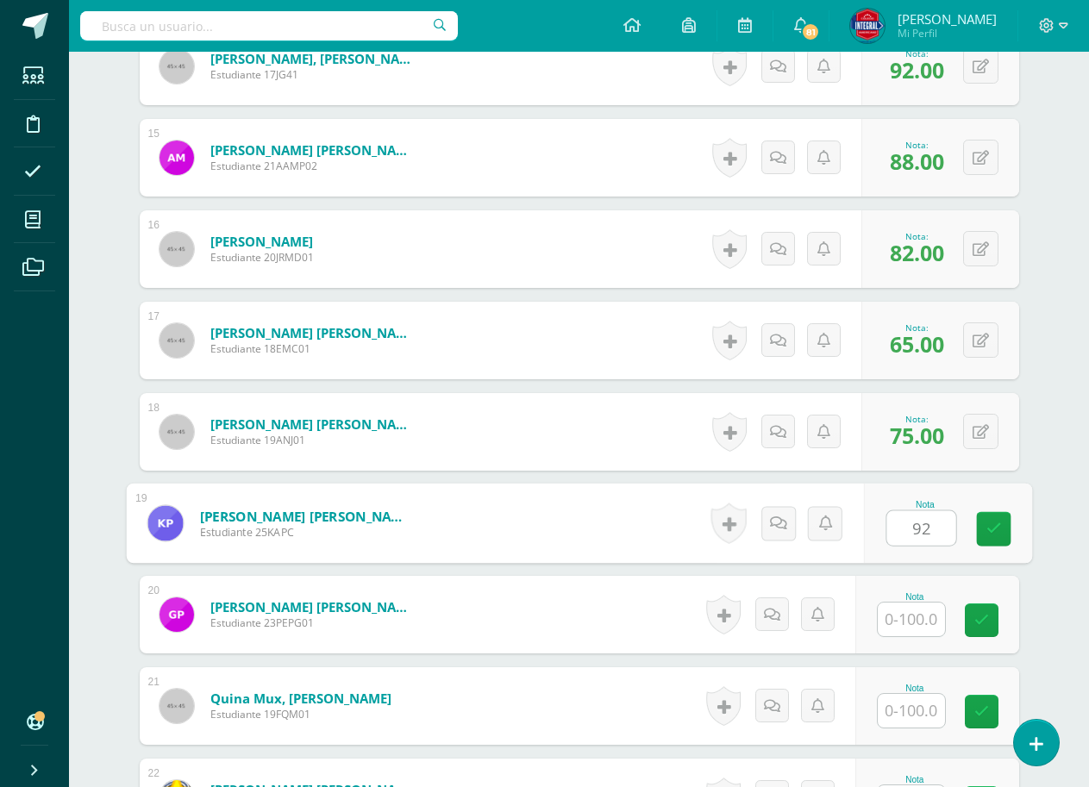
type input "92"
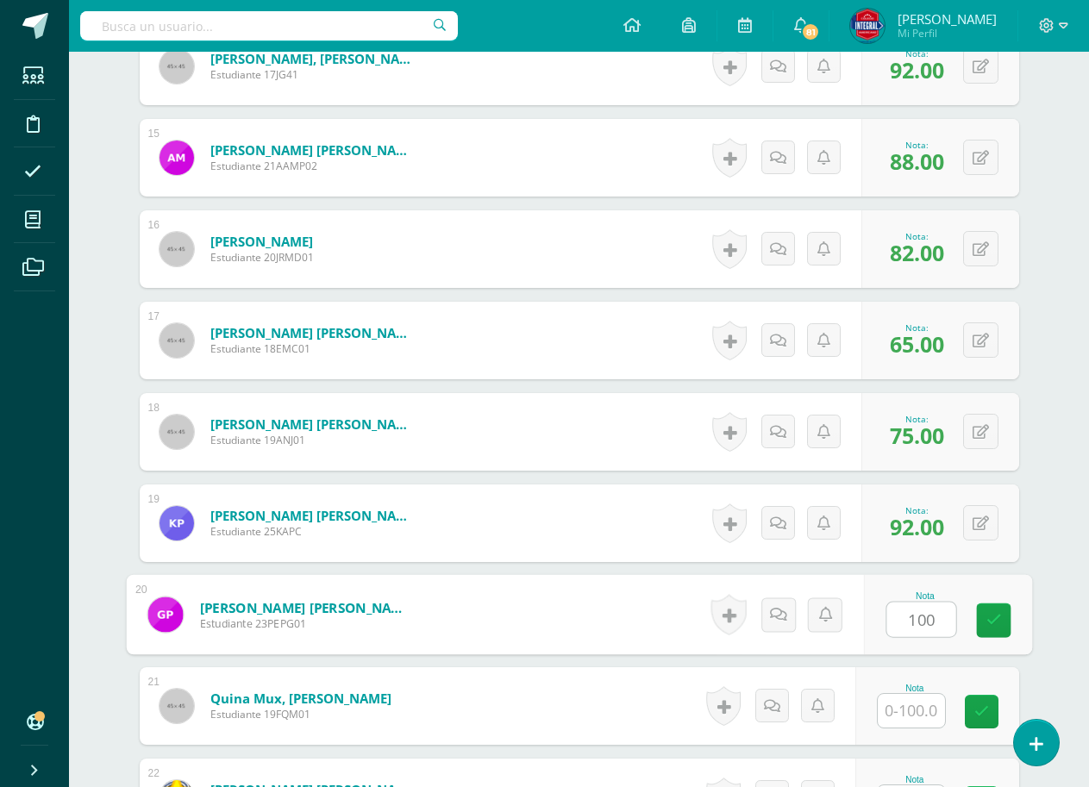
type input "100"
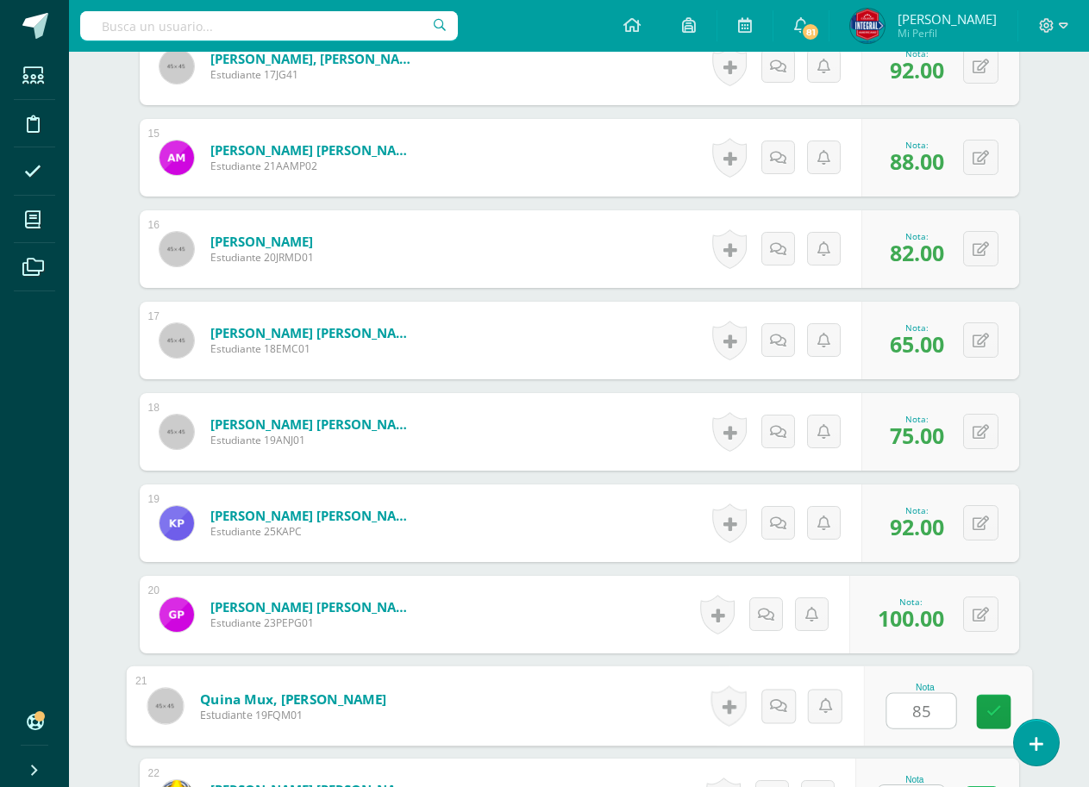
type input "85"
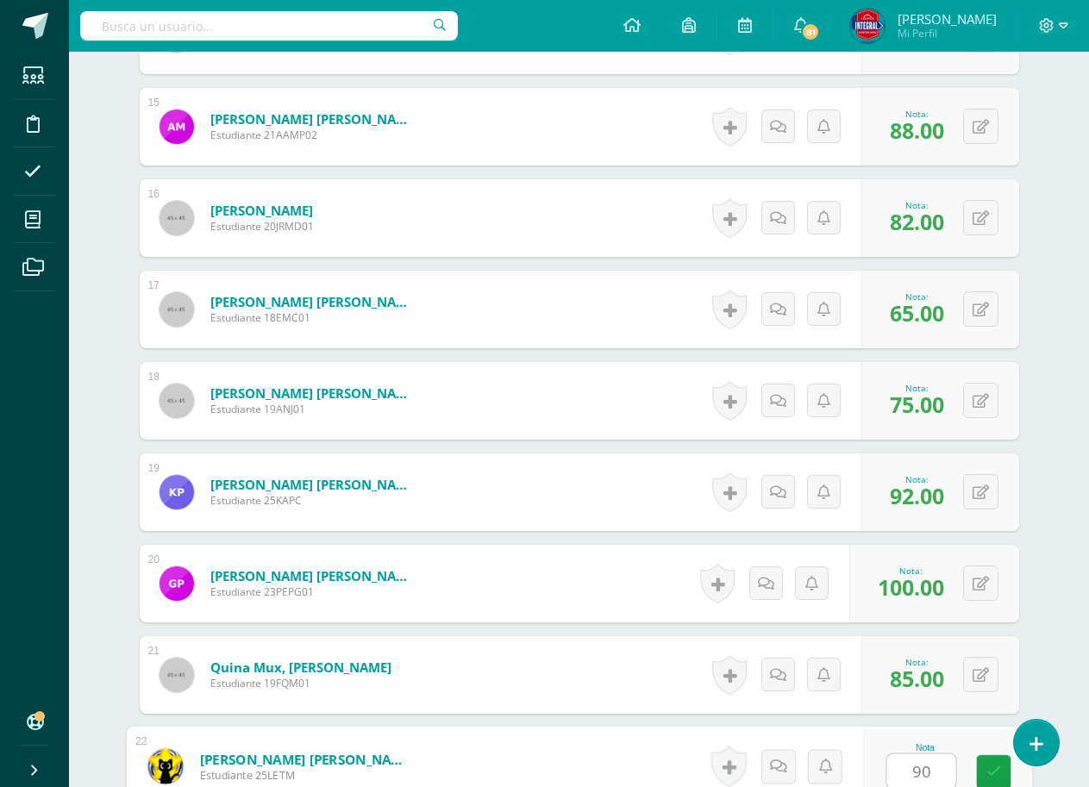
type input "90"
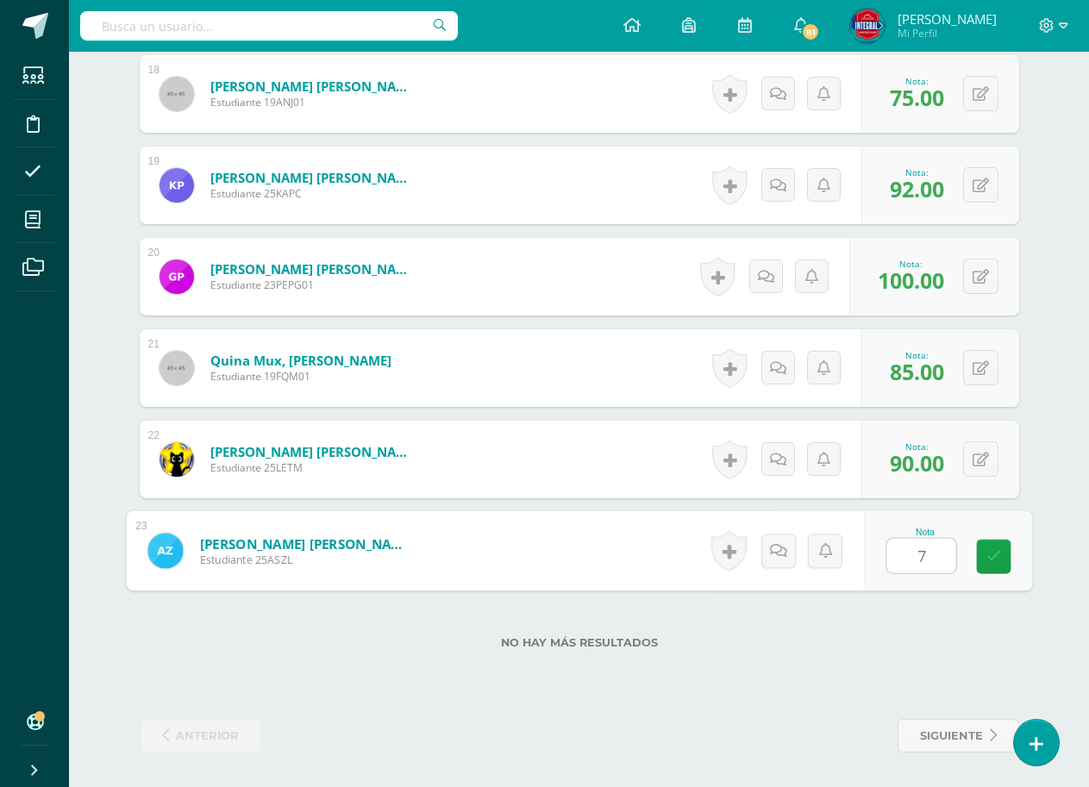
type input "70"
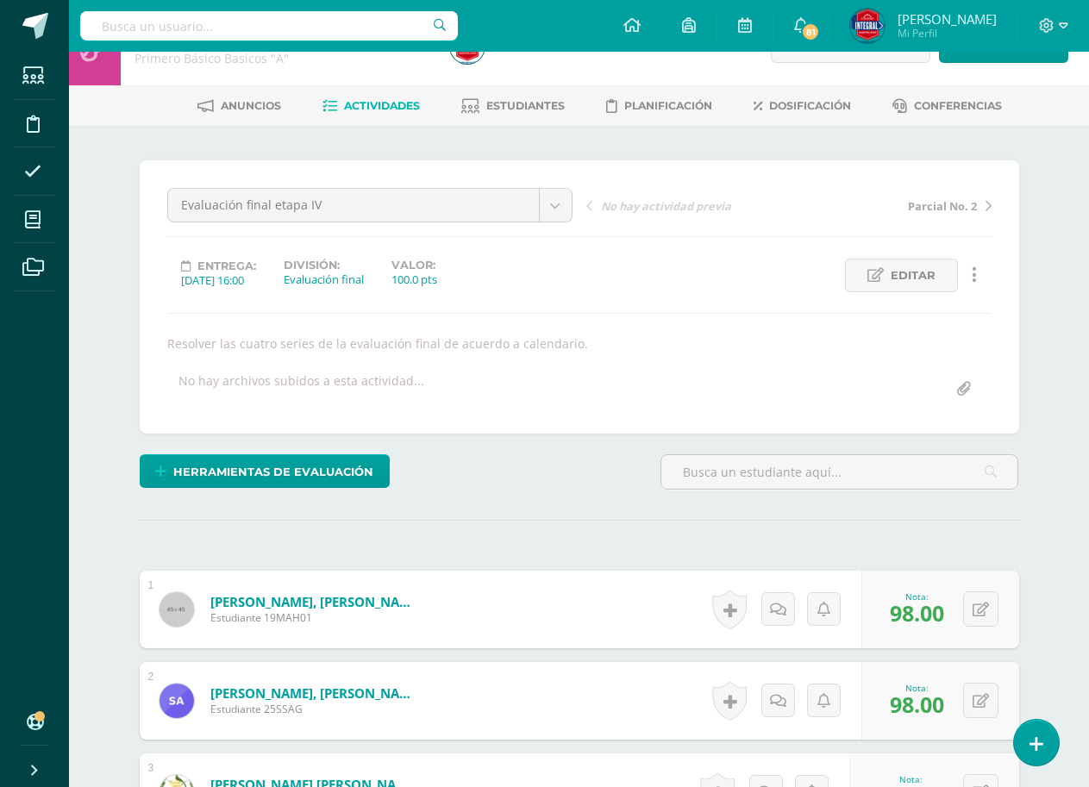
scroll to position [0, 0]
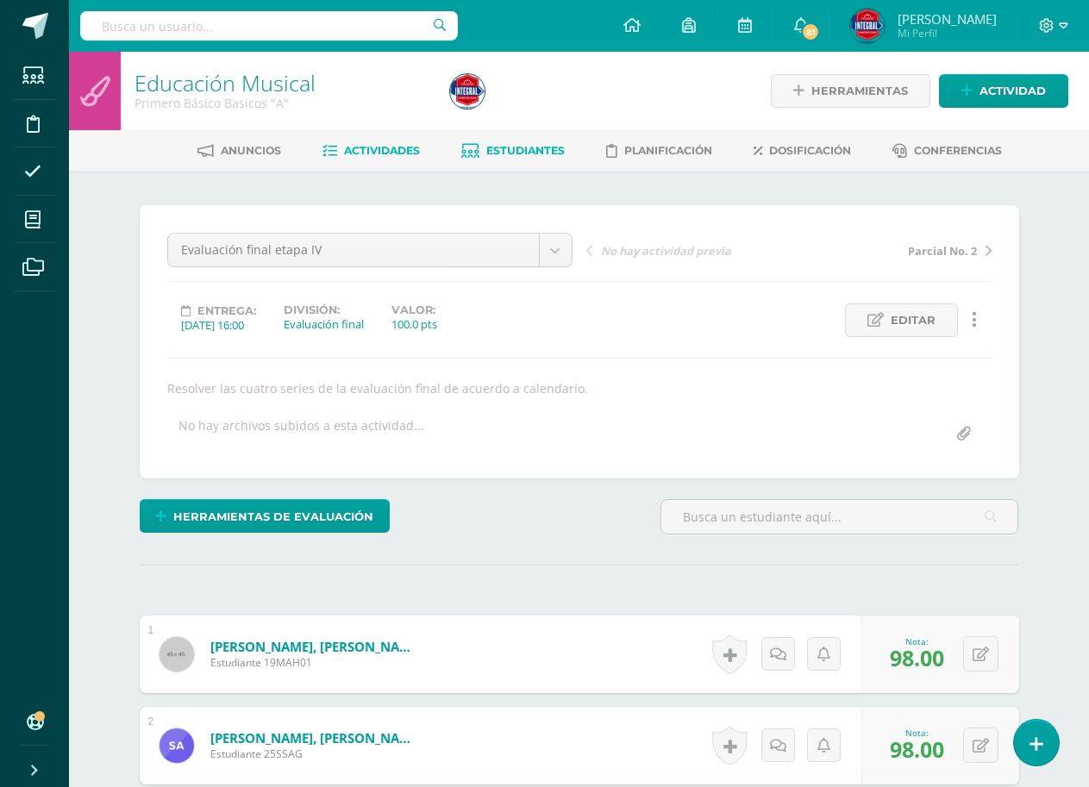
click at [517, 155] on span "Estudiantes" at bounding box center [525, 150] width 78 height 13
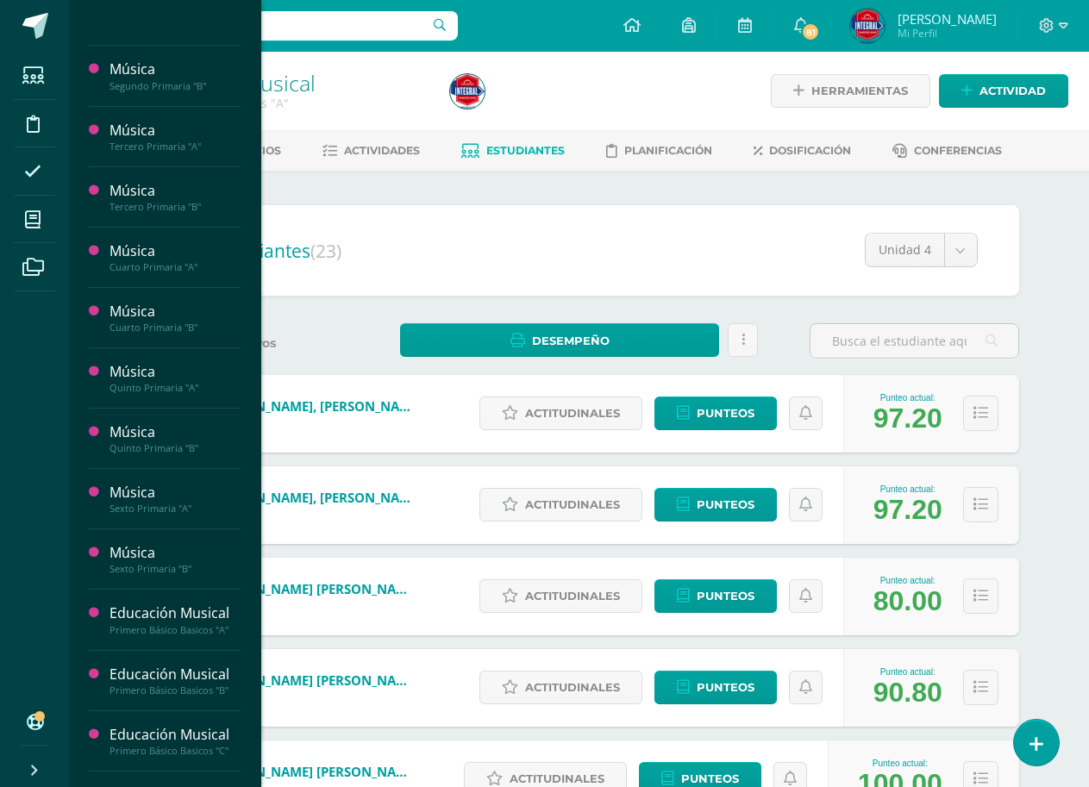
scroll to position [690, 0]
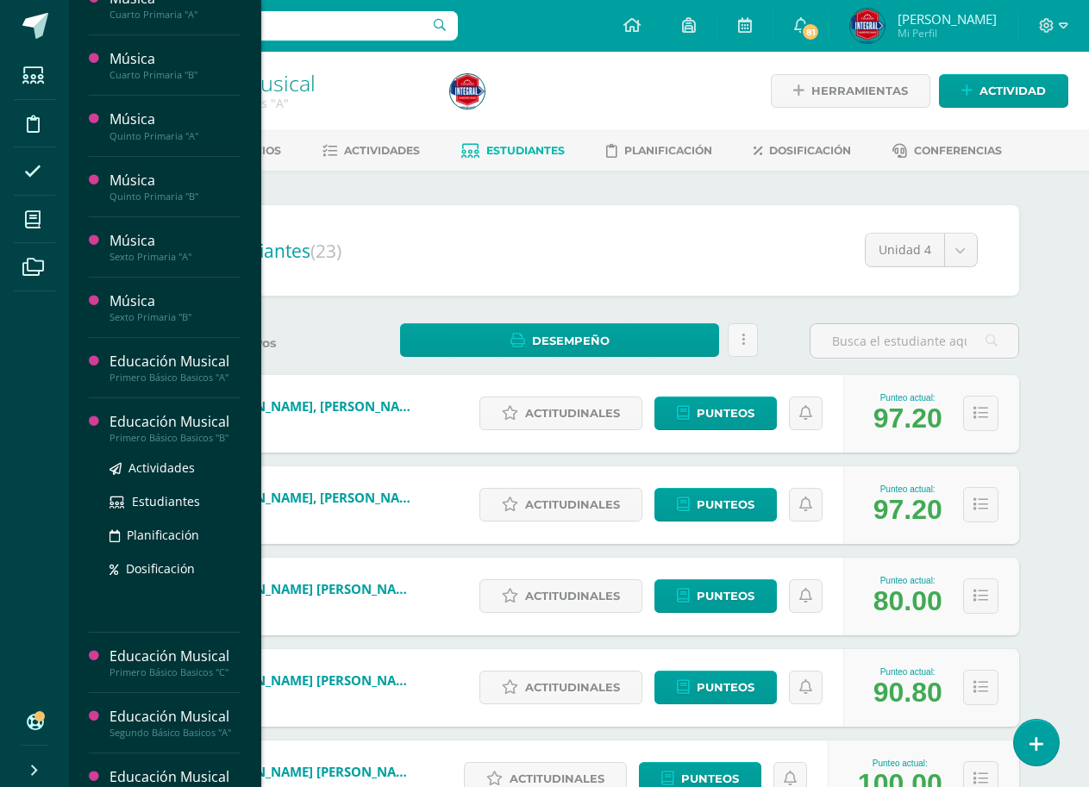
click at [186, 421] on div "Educación Musical" at bounding box center [175, 422] width 131 height 20
click at [172, 463] on span "Actividades" at bounding box center [161, 468] width 66 height 16
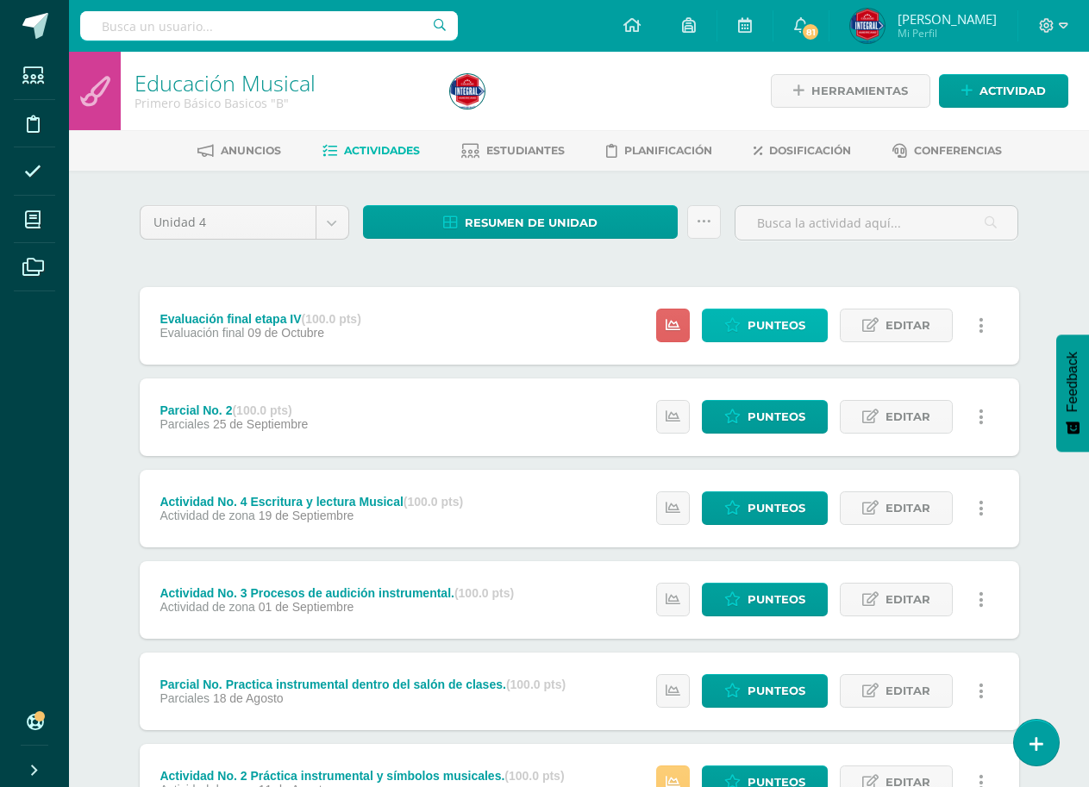
click at [758, 332] on span "Punteos" at bounding box center [777, 326] width 58 height 32
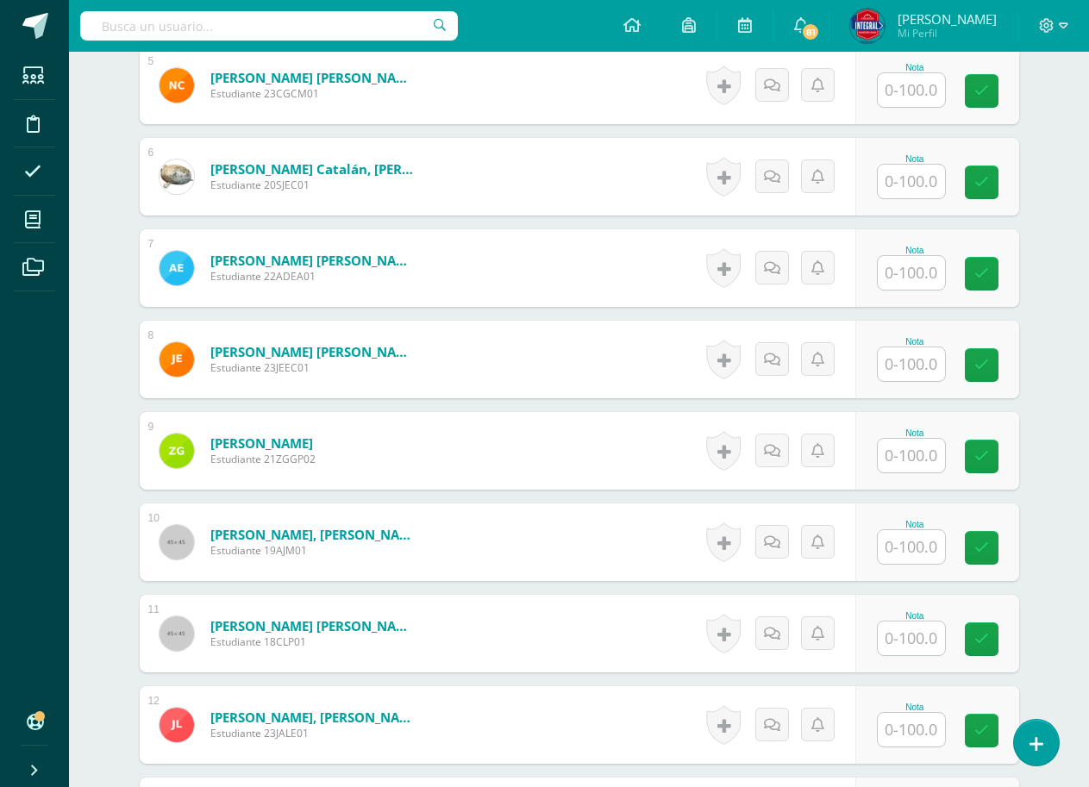
scroll to position [1014, 0]
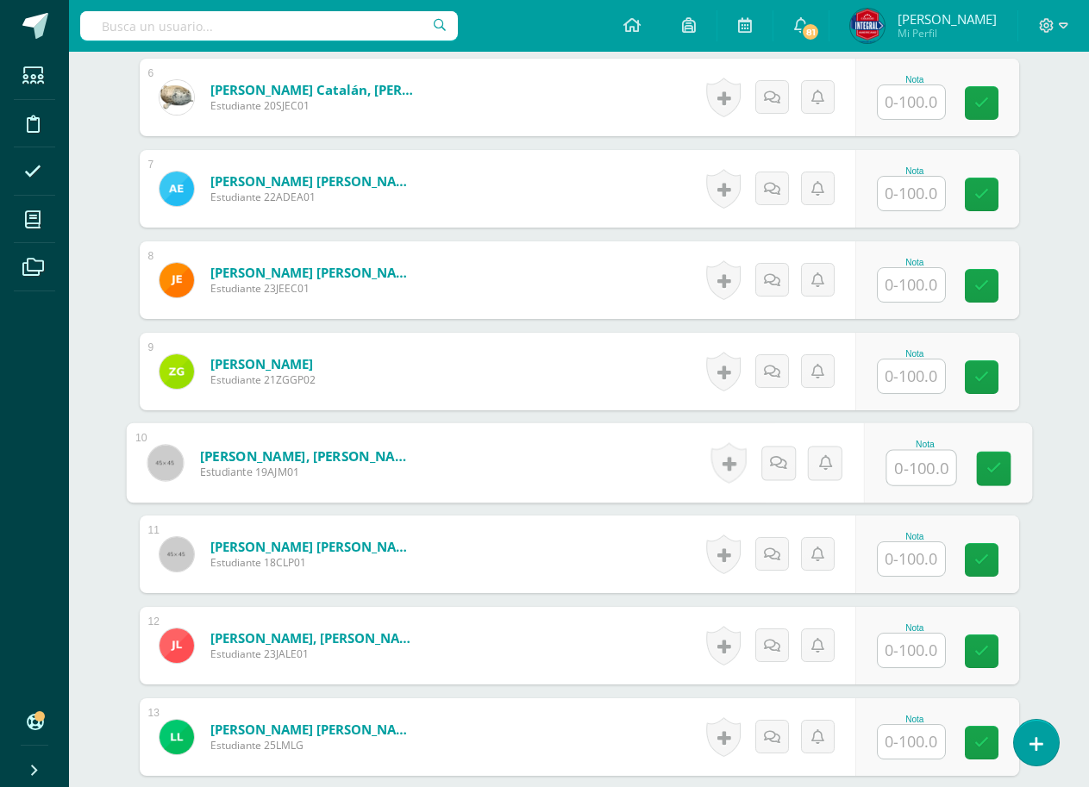
click at [912, 469] on input "text" at bounding box center [921, 468] width 69 height 34
type input "00"
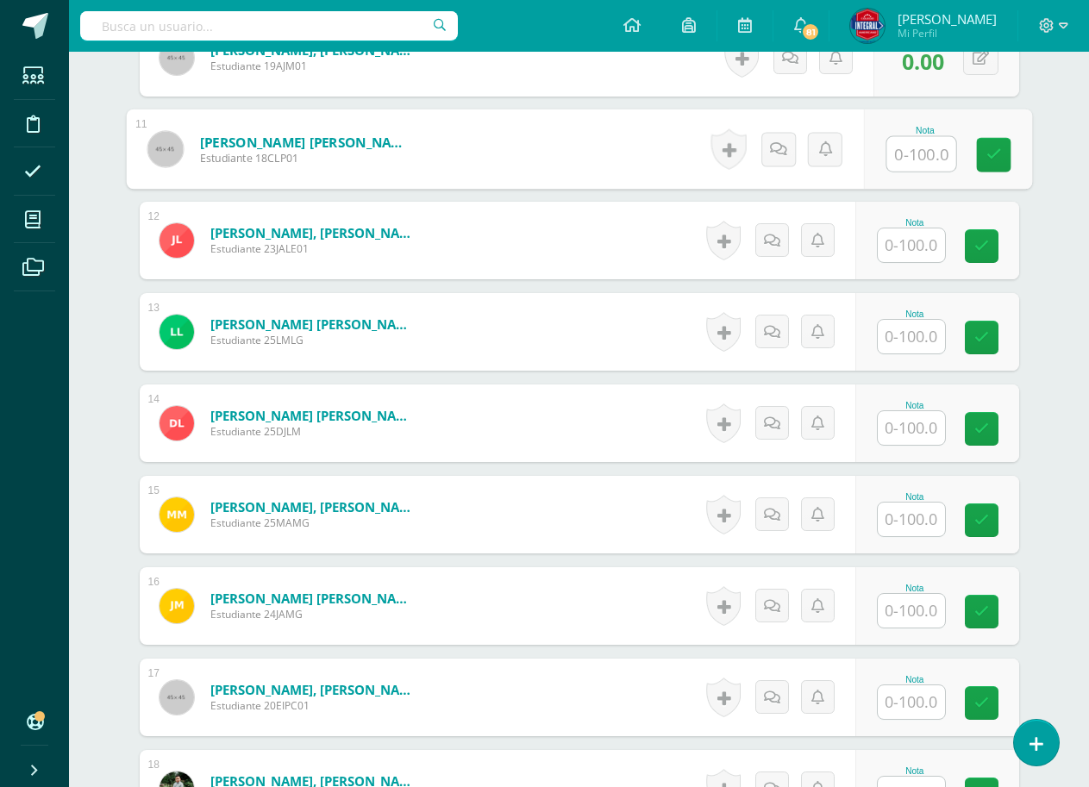
scroll to position [1445, 0]
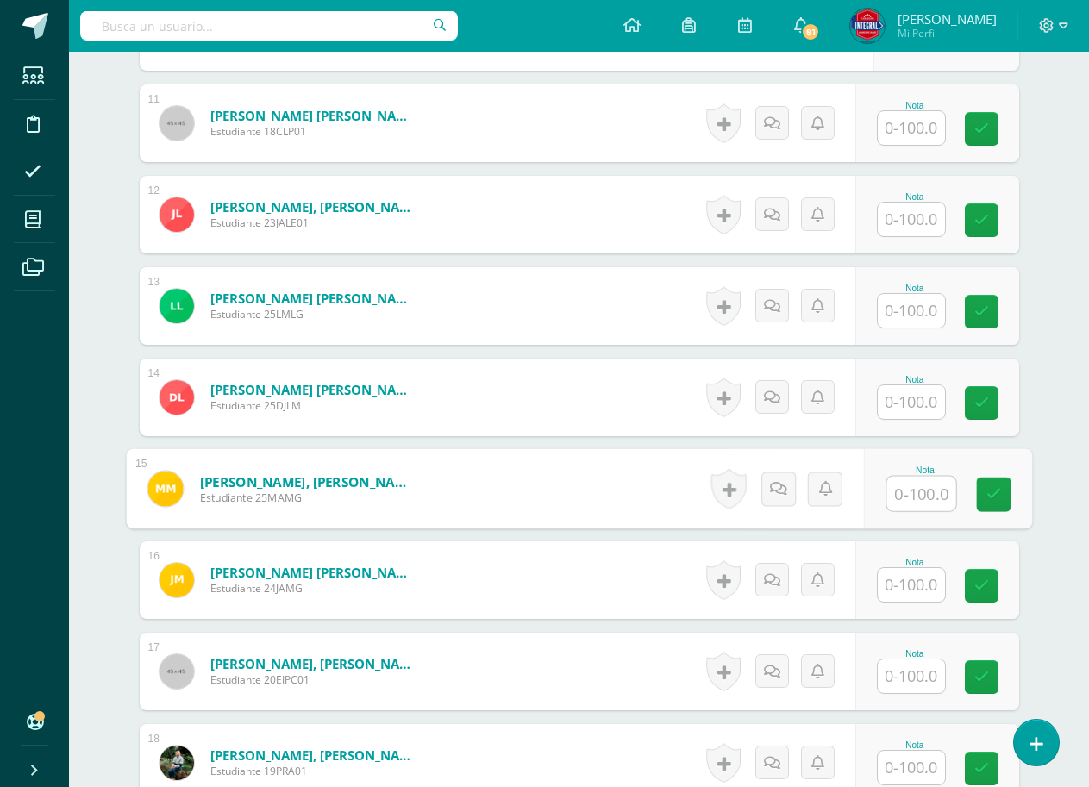
click at [899, 482] on input "text" at bounding box center [921, 494] width 69 height 34
type input "00"
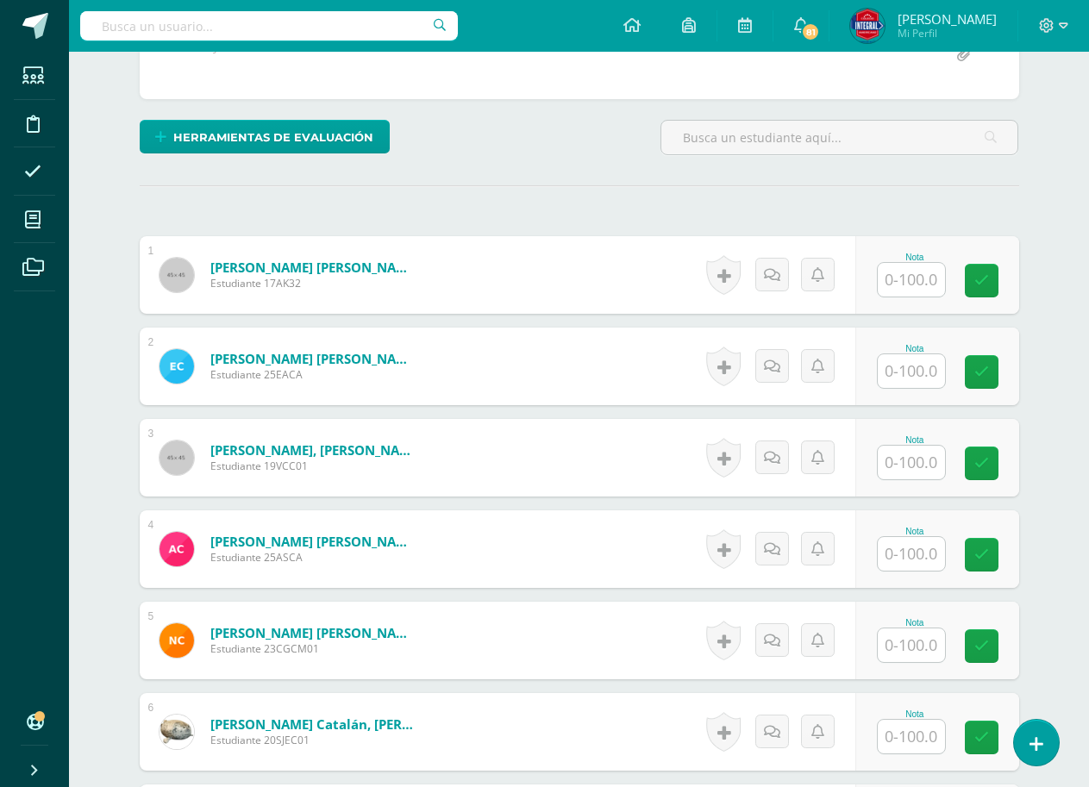
scroll to position [238, 0]
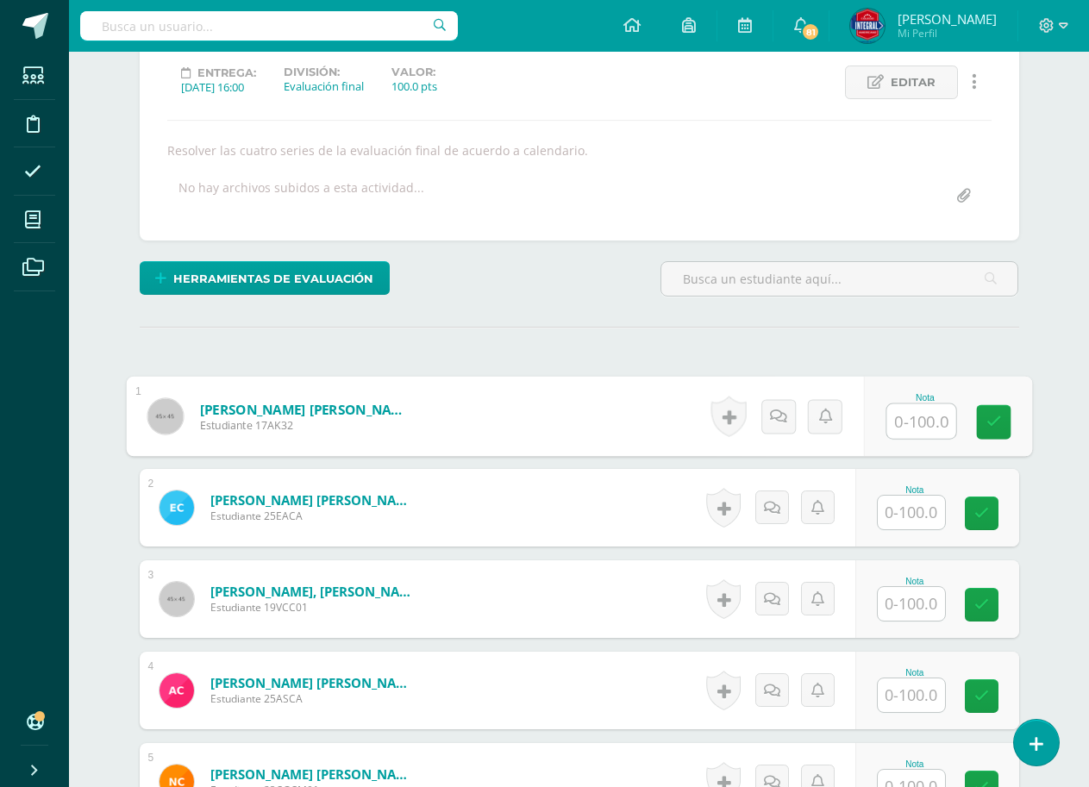
click at [920, 431] on input "text" at bounding box center [921, 421] width 69 height 34
type input "90"
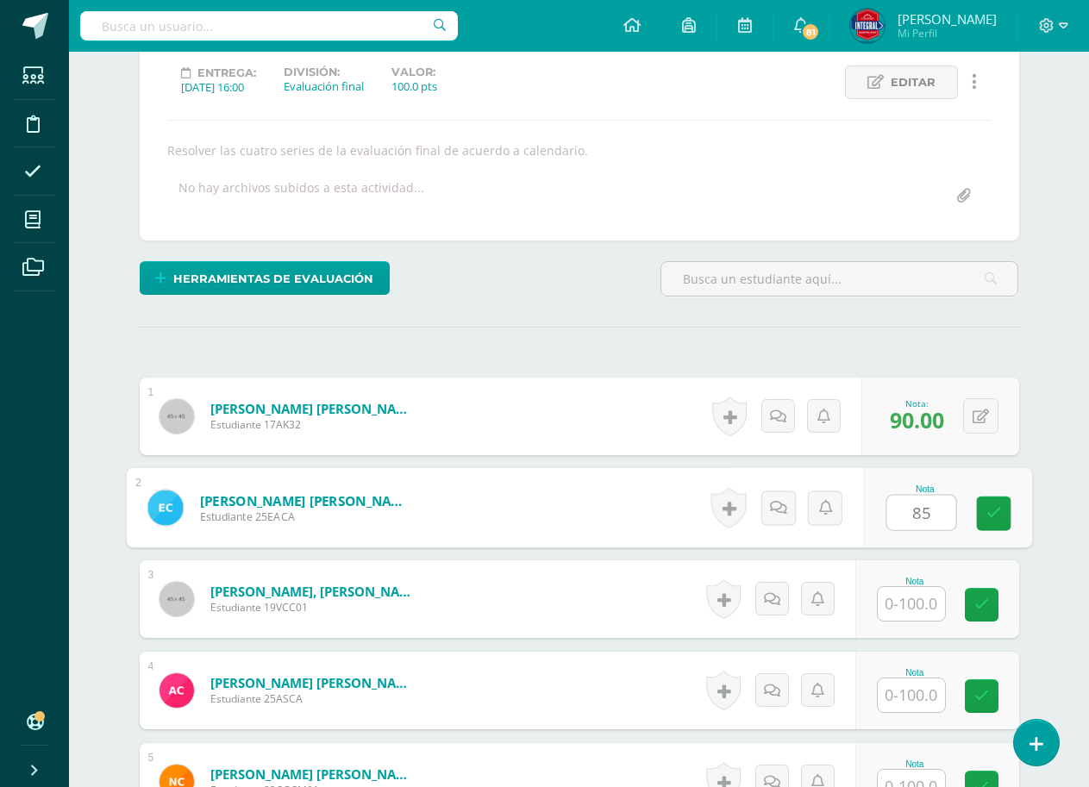
type input "85"
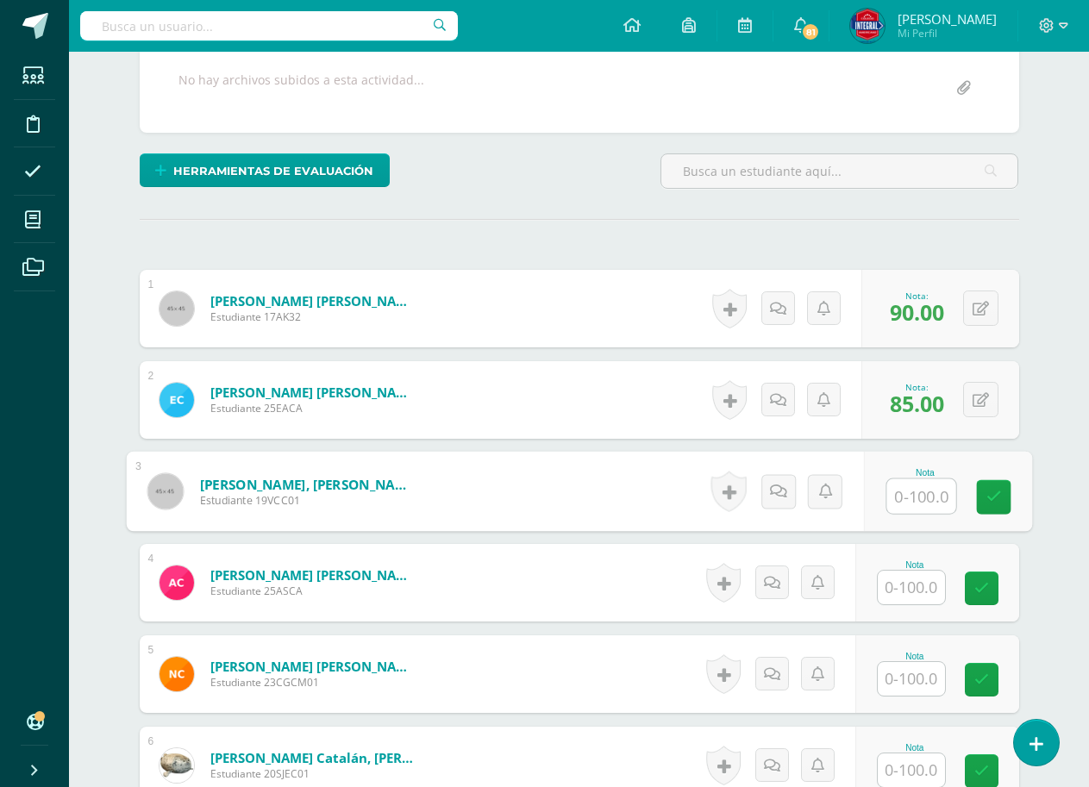
scroll to position [324, 0]
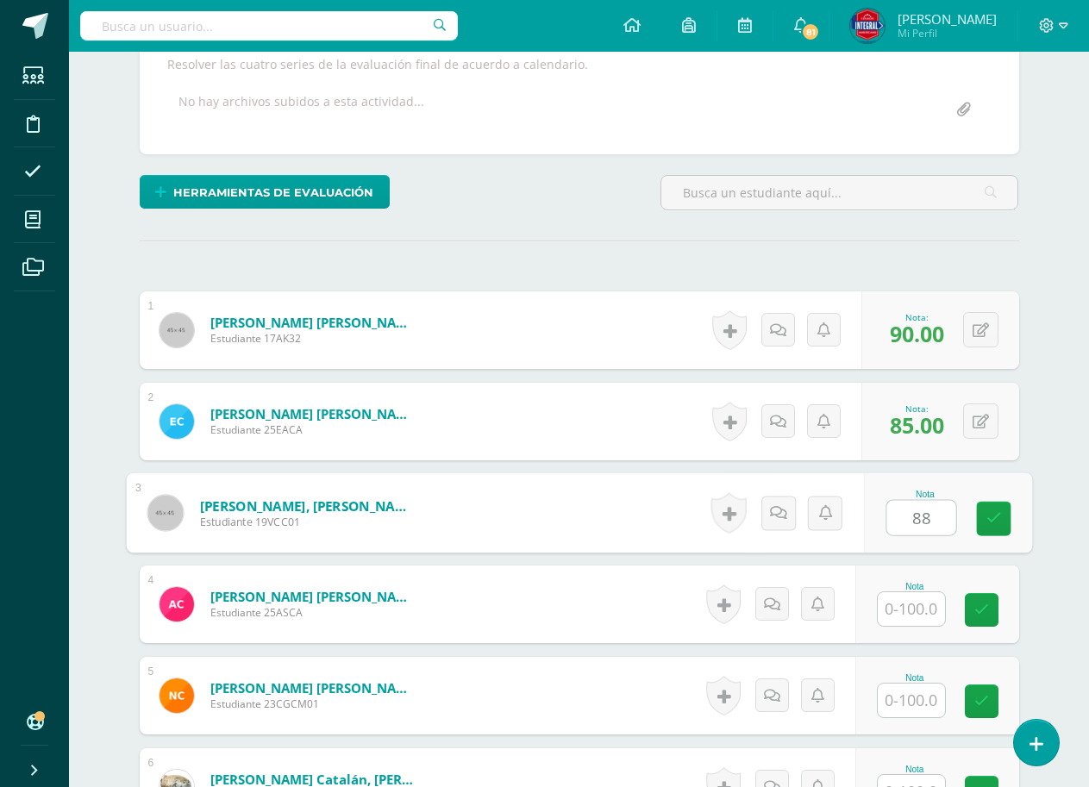
type input "88"
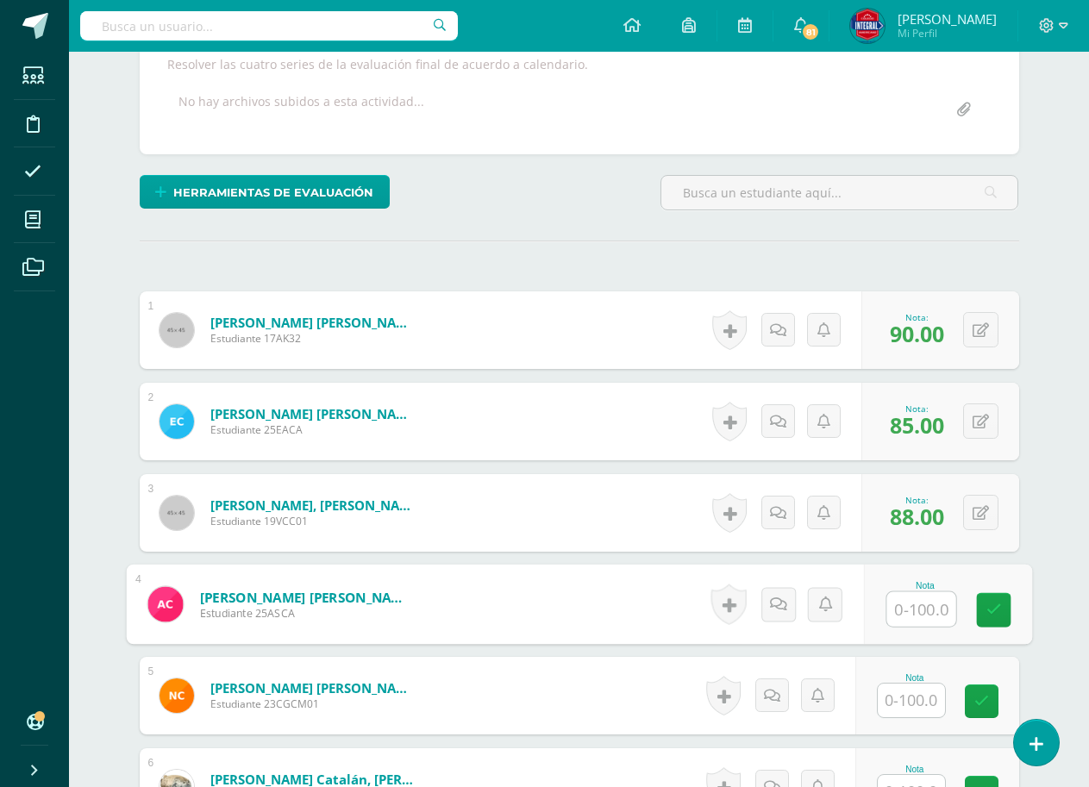
scroll to position [411, 0]
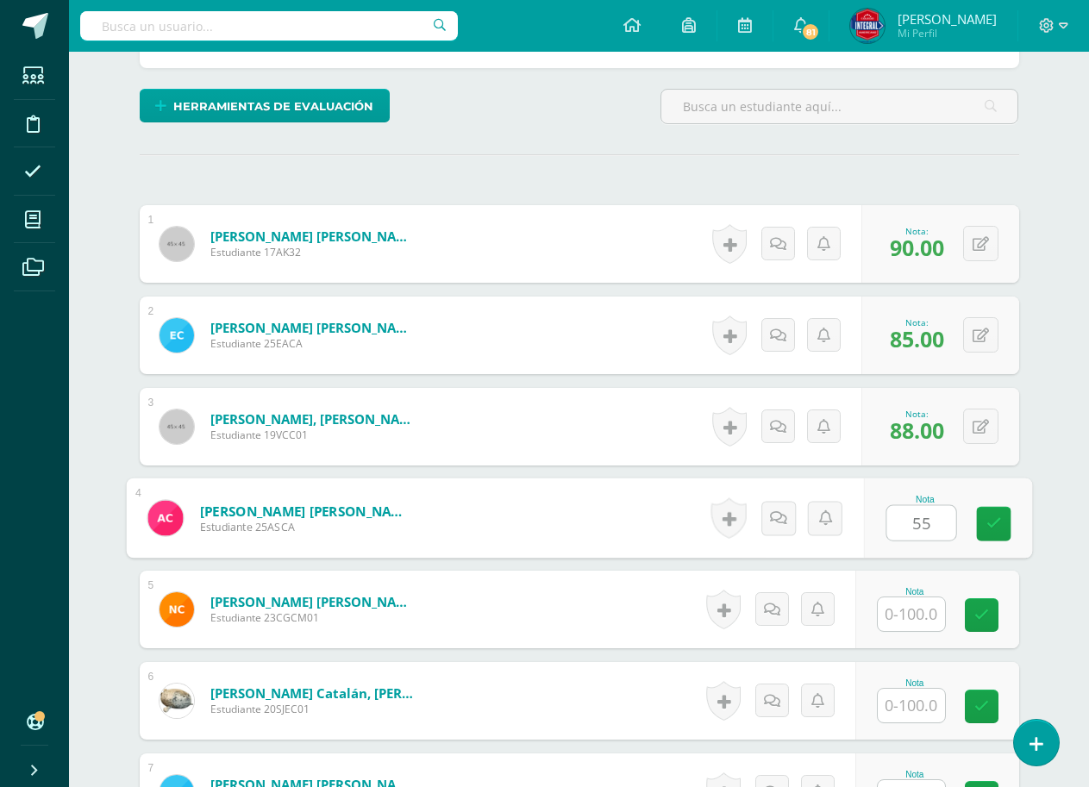
type input "55"
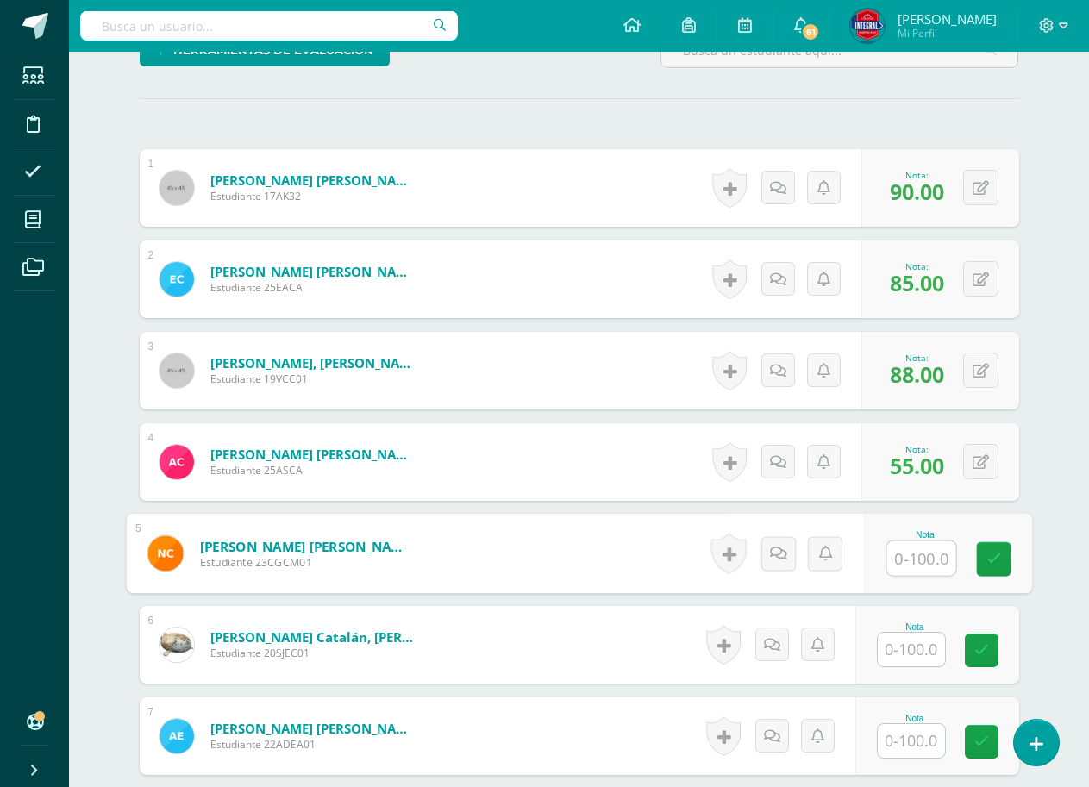
scroll to position [497, 0]
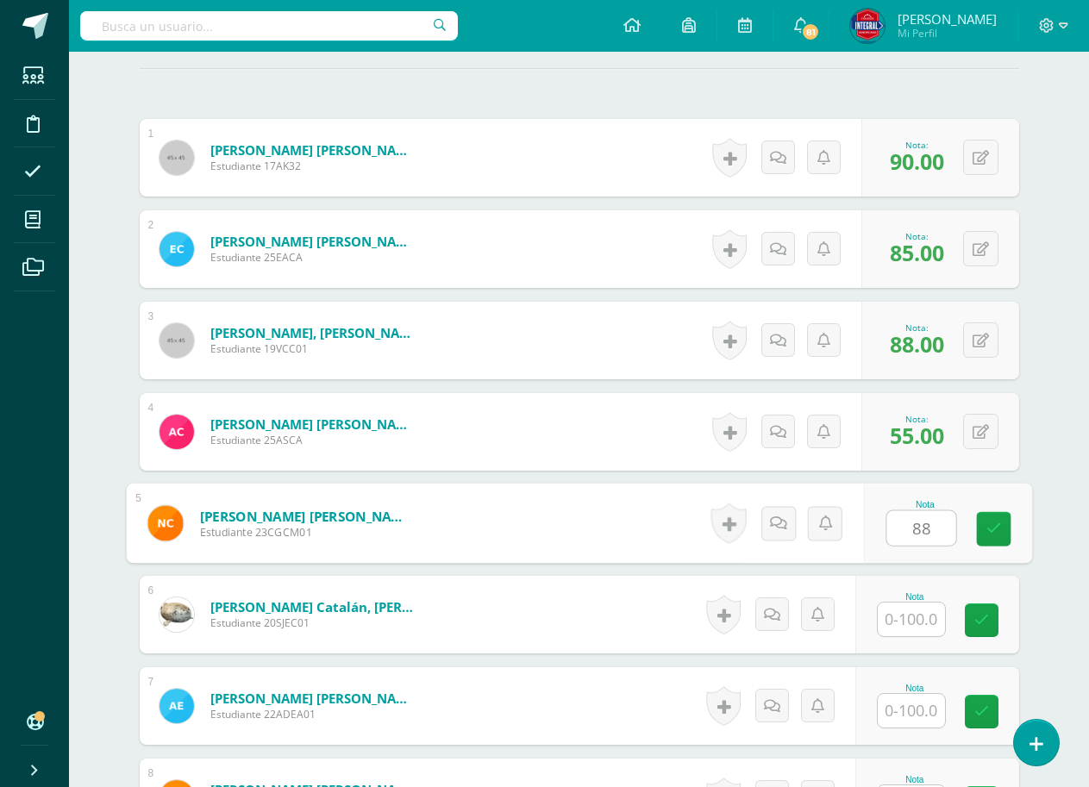
type input "88"
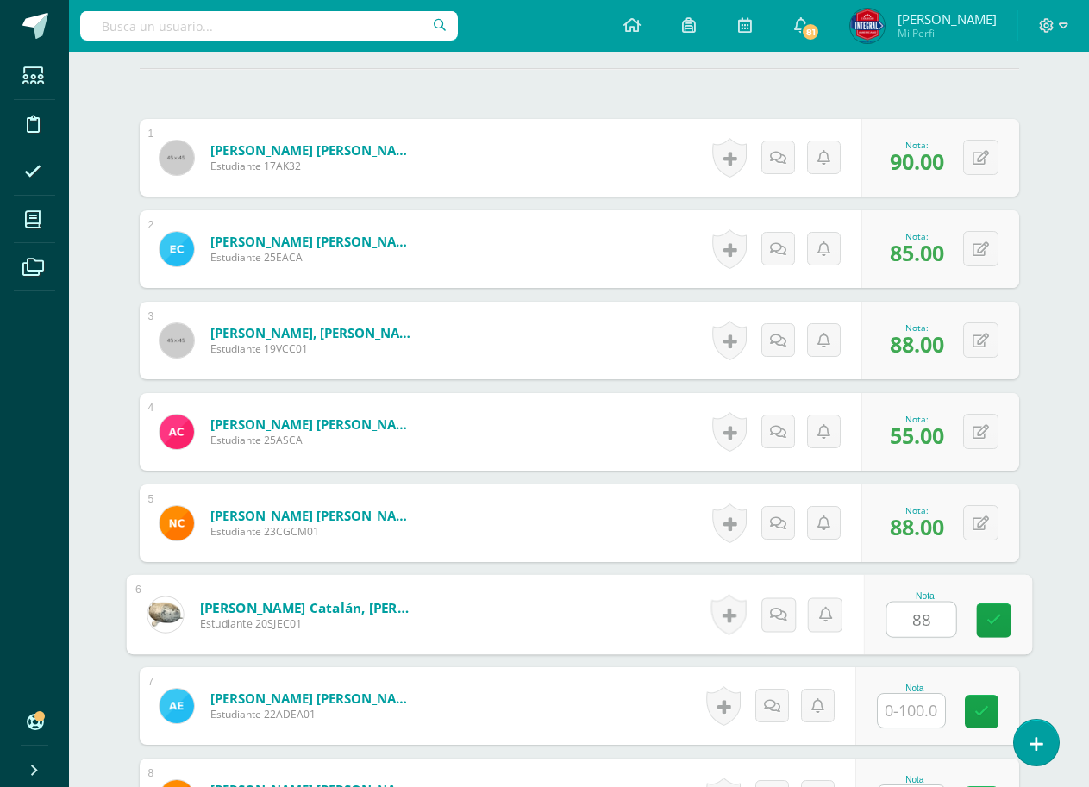
type input "88"
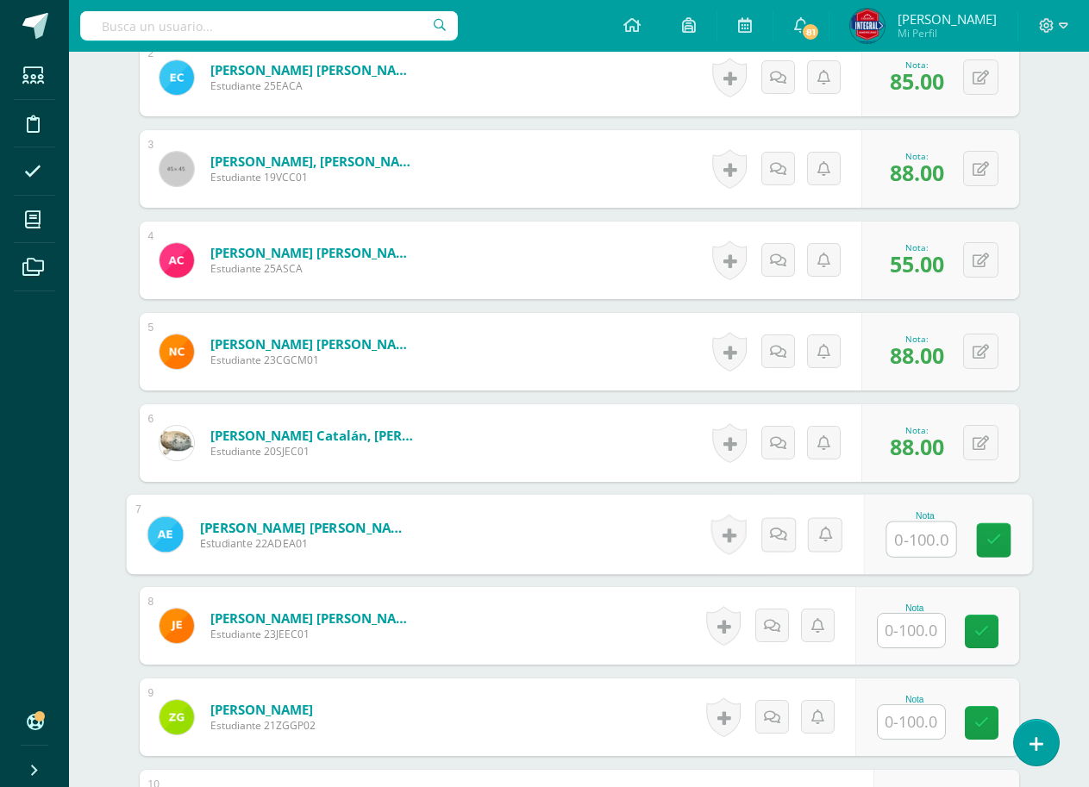
scroll to position [669, 0]
type input "90"
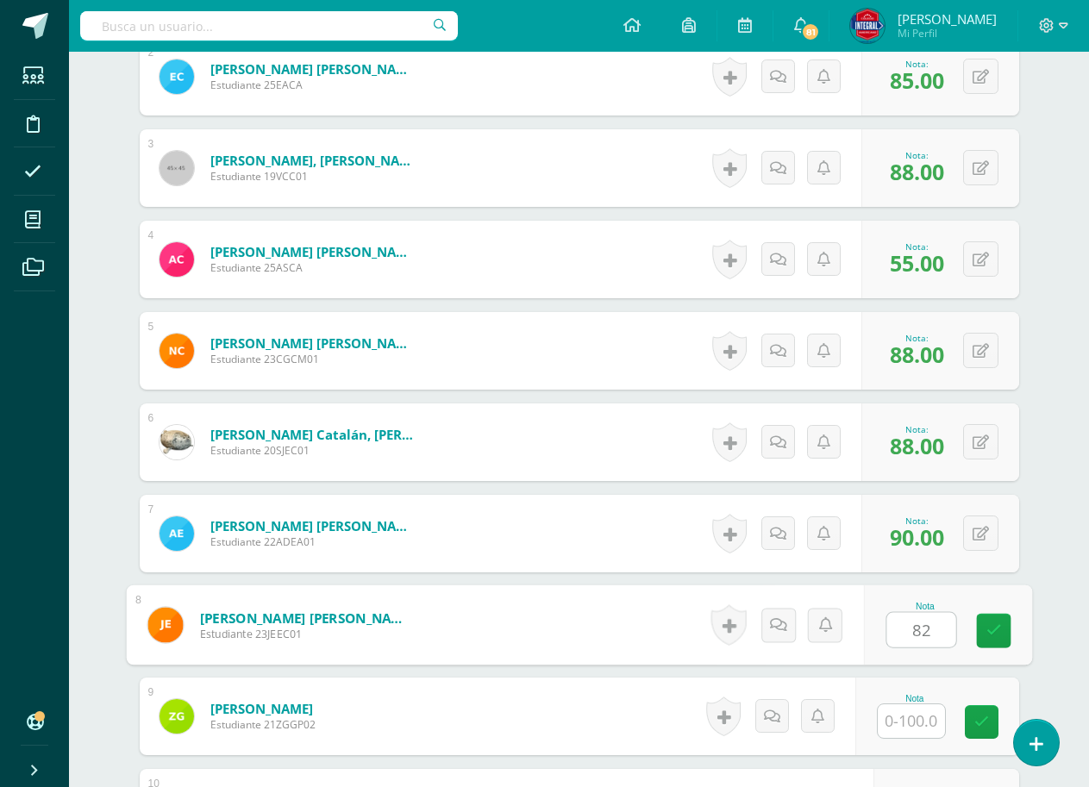
type input "82"
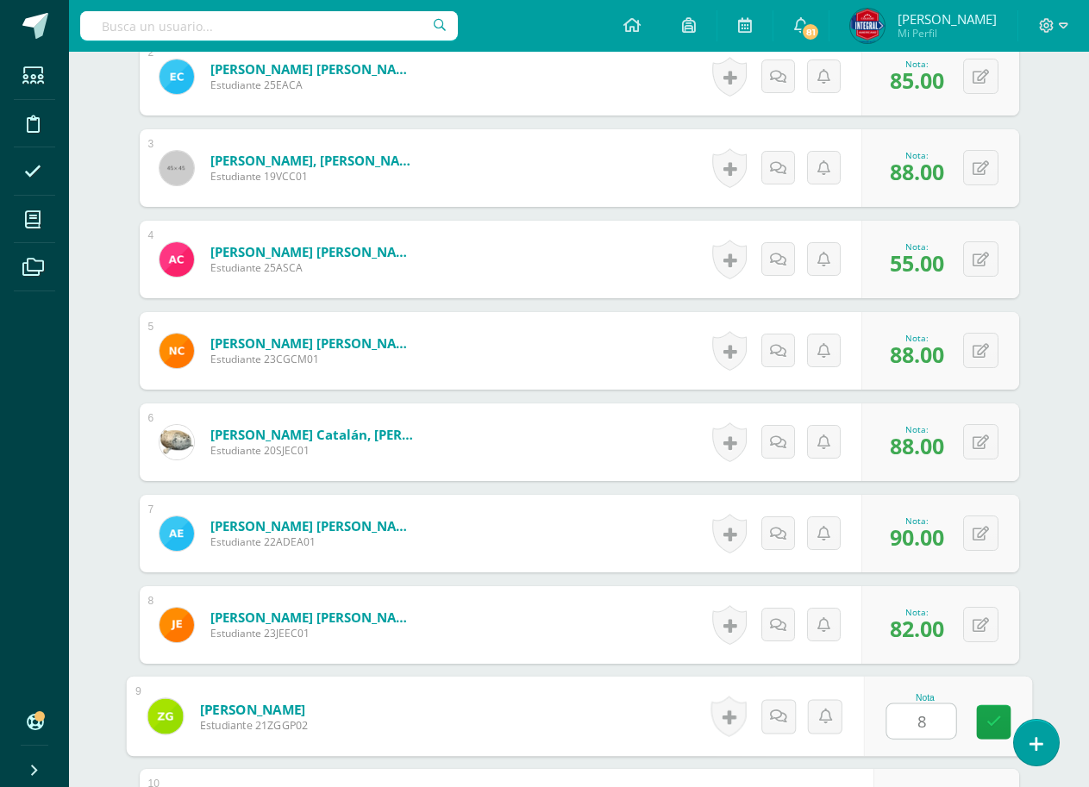
type input "88"
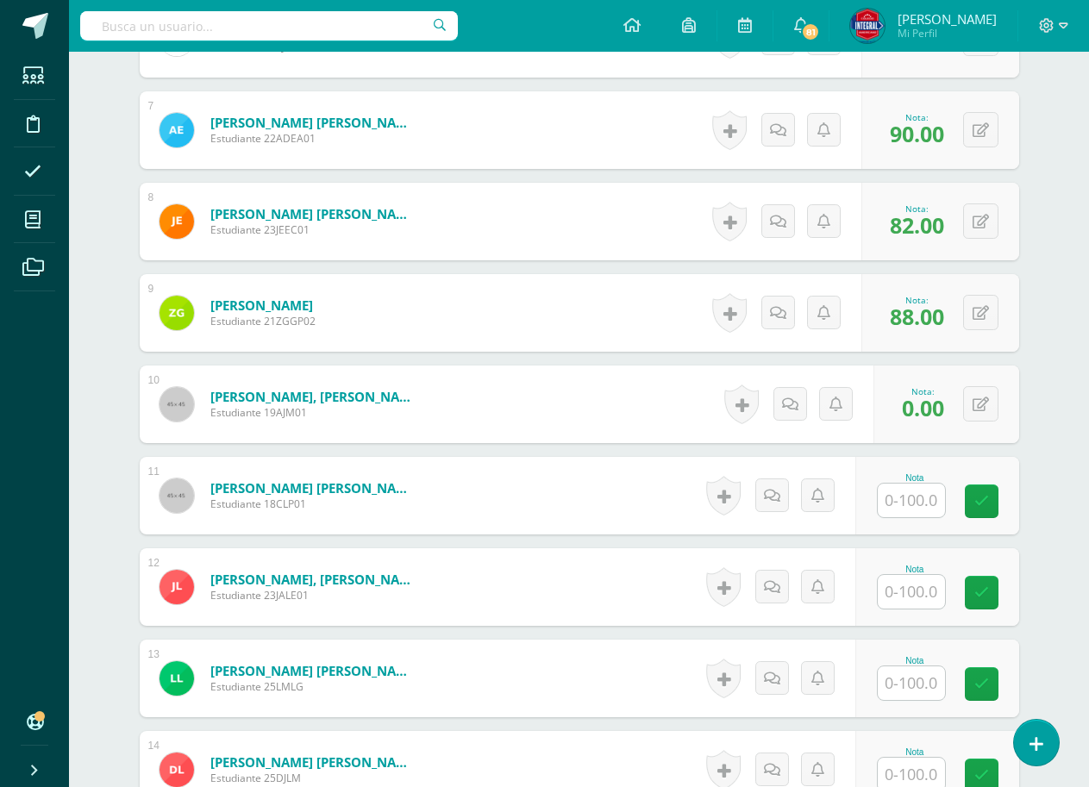
scroll to position [1100, 0]
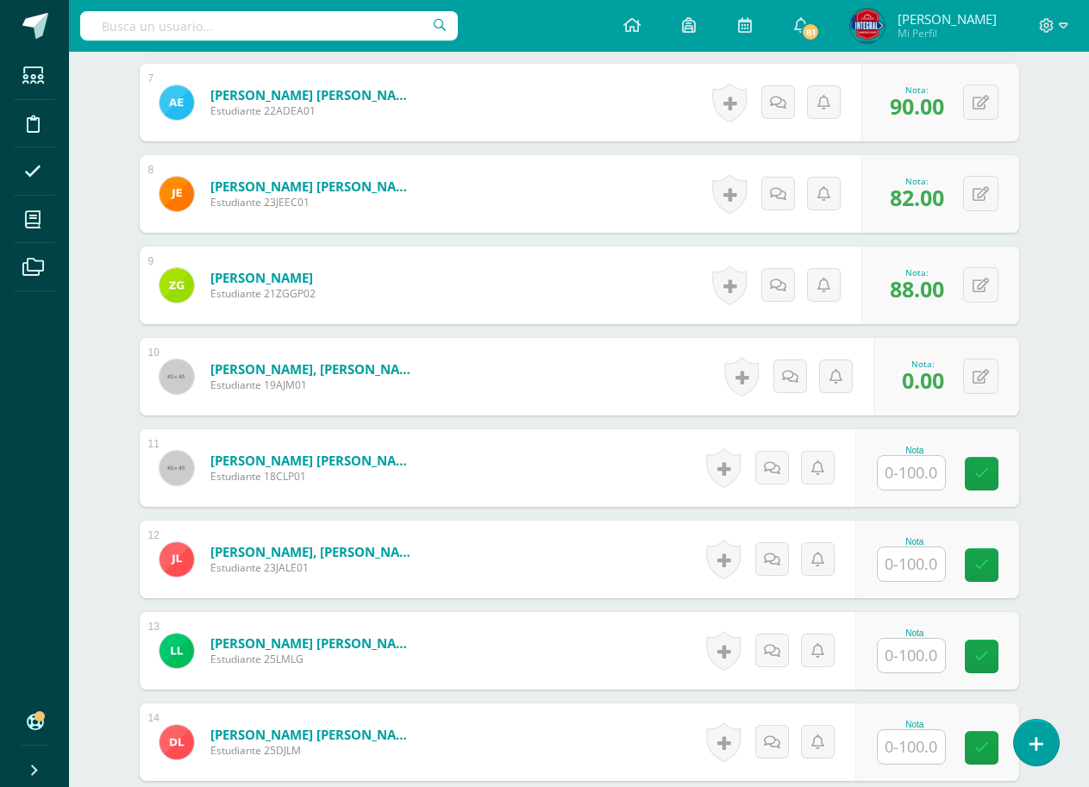
click at [911, 475] on input "text" at bounding box center [911, 473] width 67 height 34
type input "85"
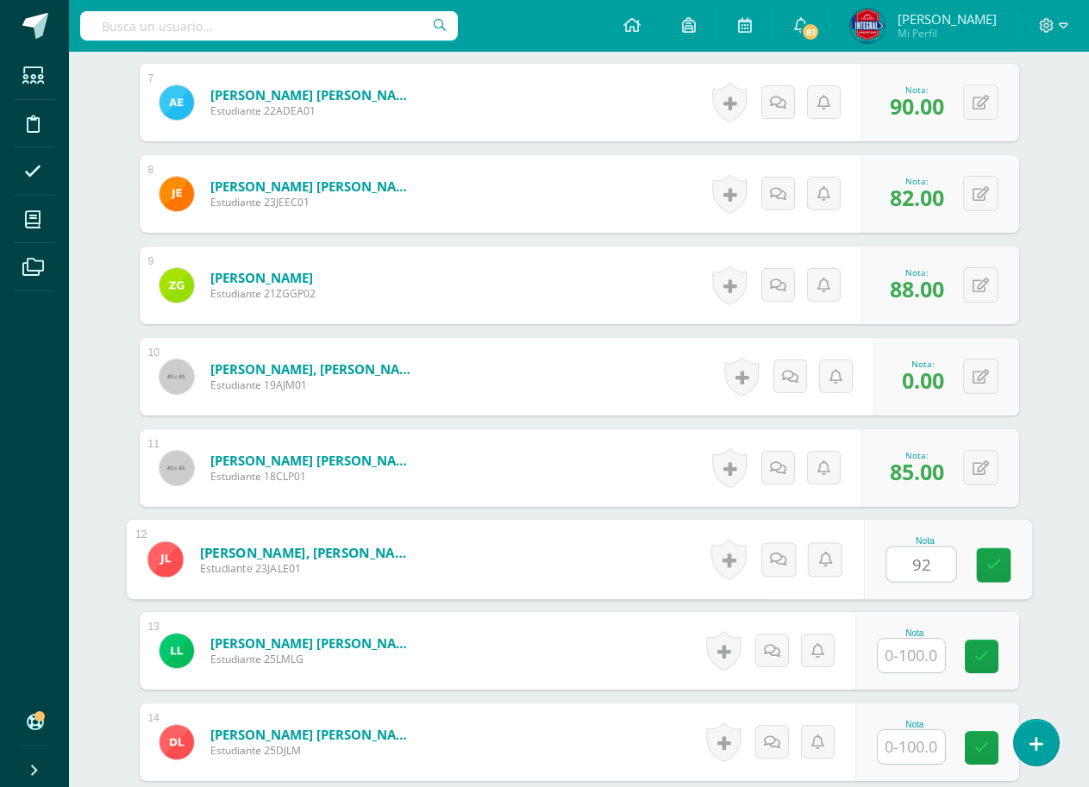
type input "92"
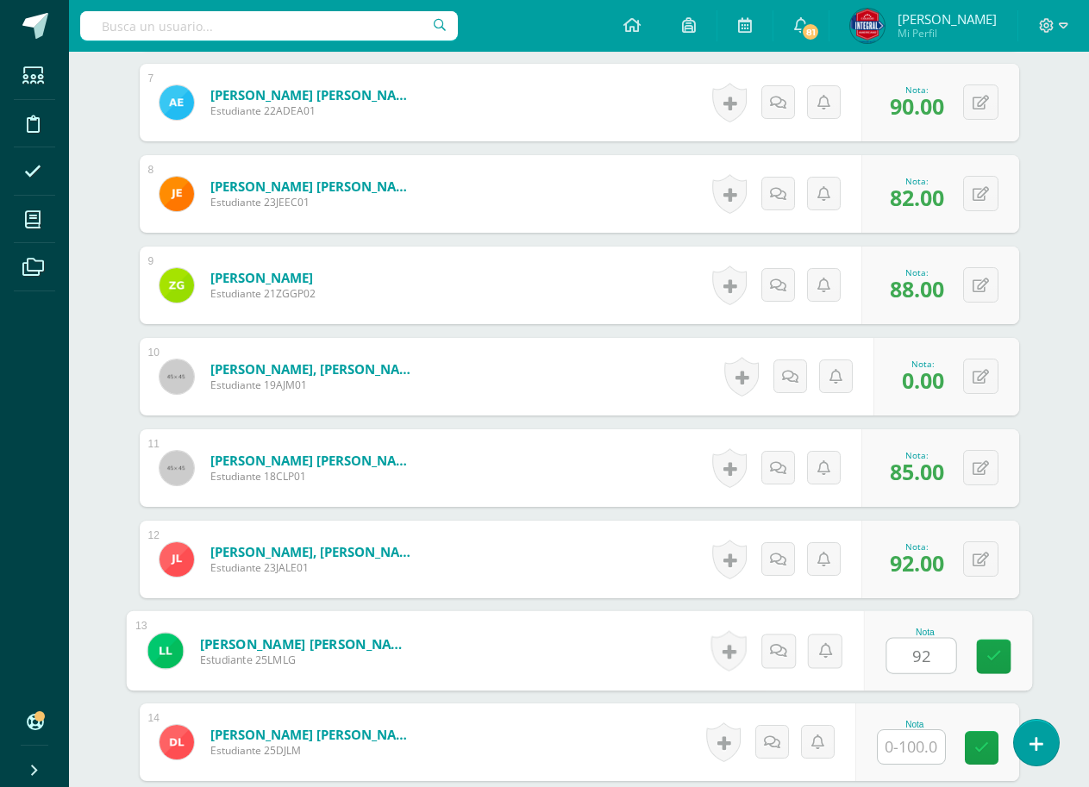
type input "92"
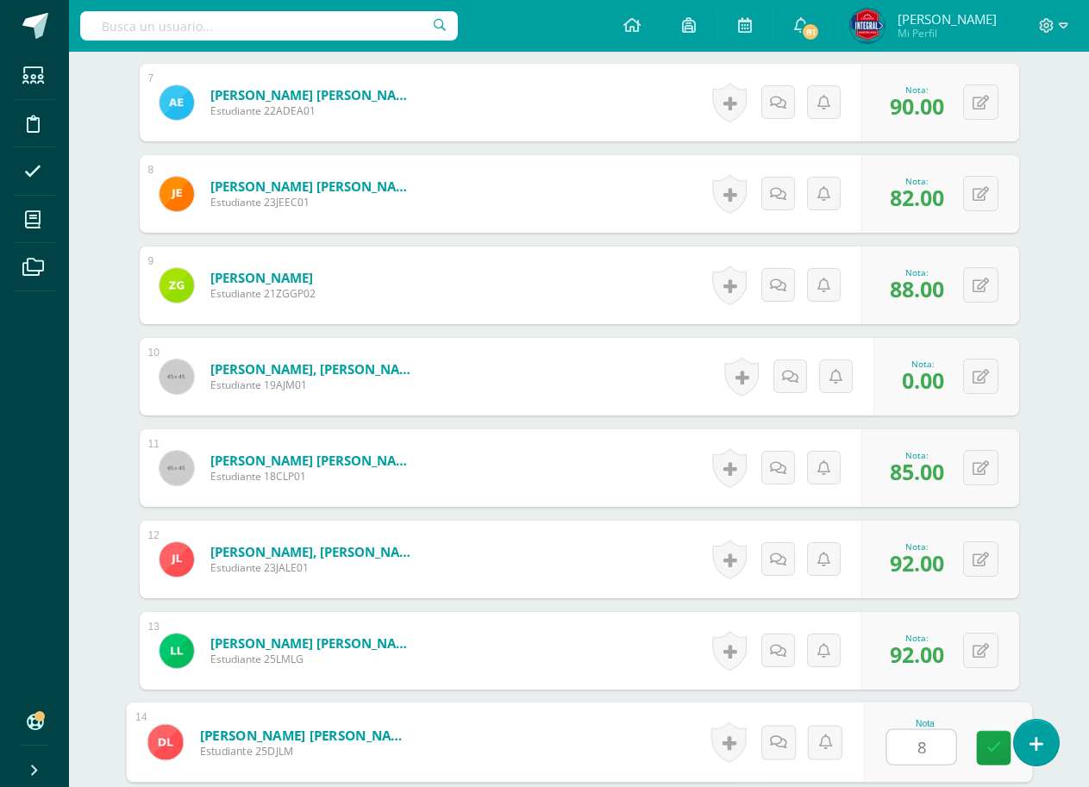
type input "80"
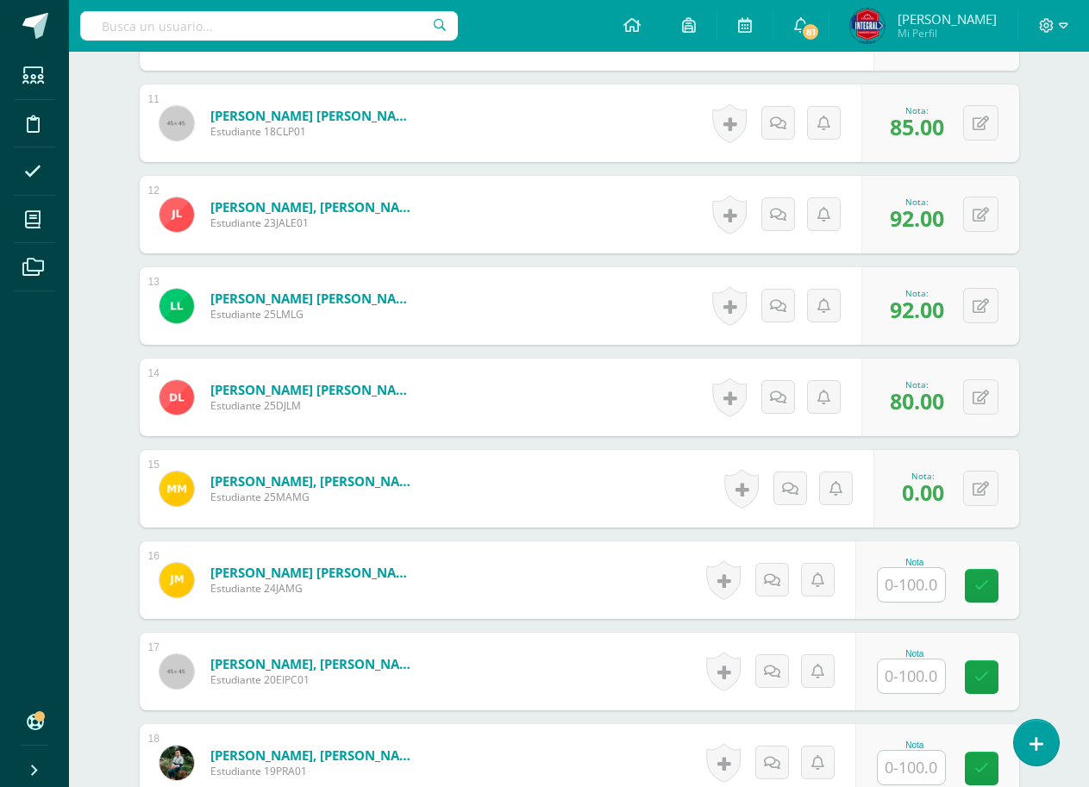
scroll to position [1532, 0]
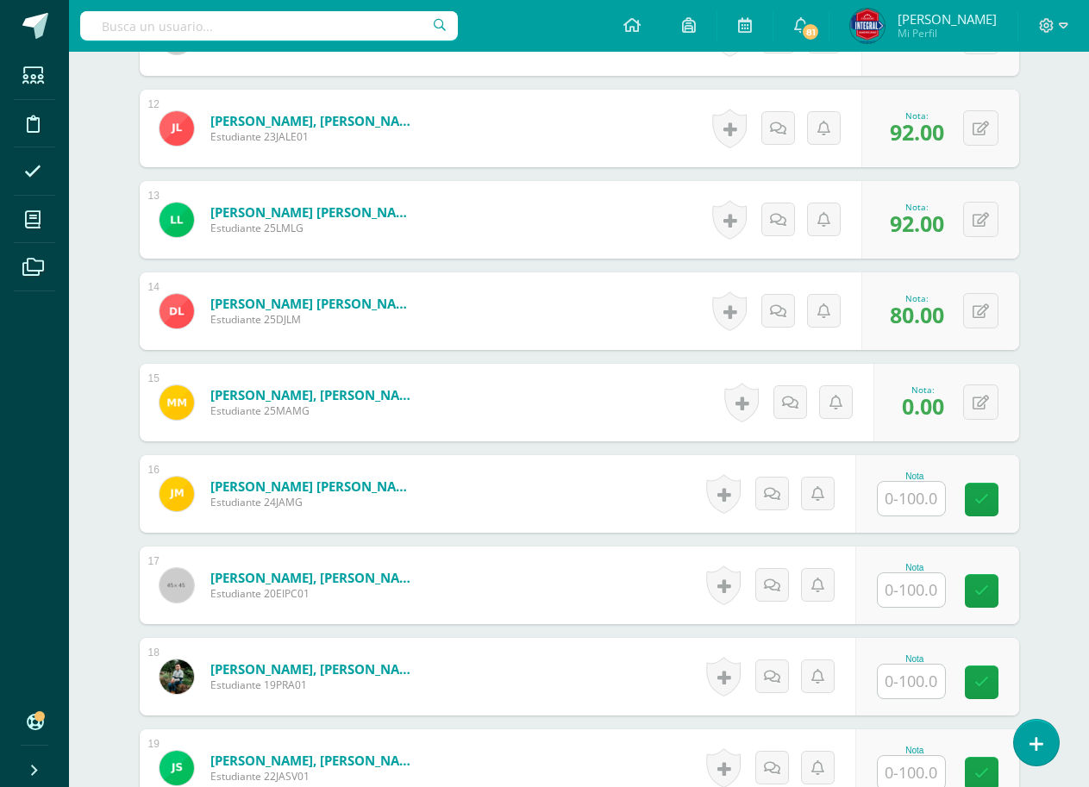
click at [919, 511] on input "text" at bounding box center [911, 499] width 67 height 34
type input "100"
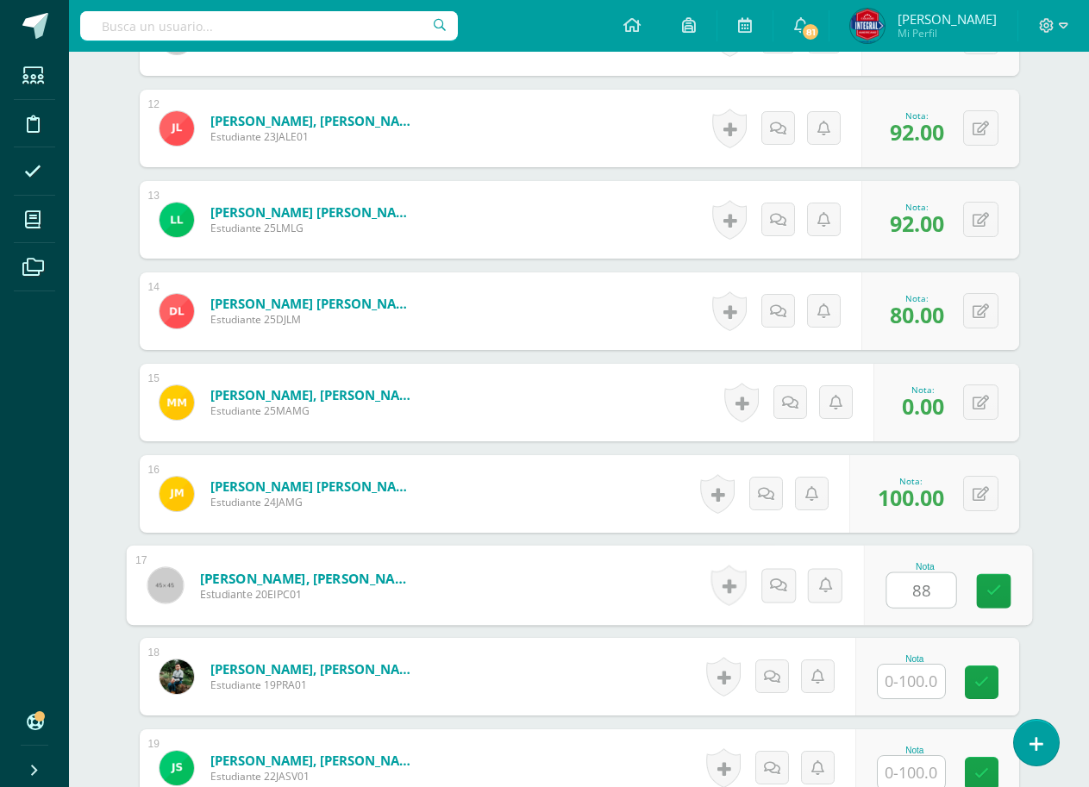
type input "88"
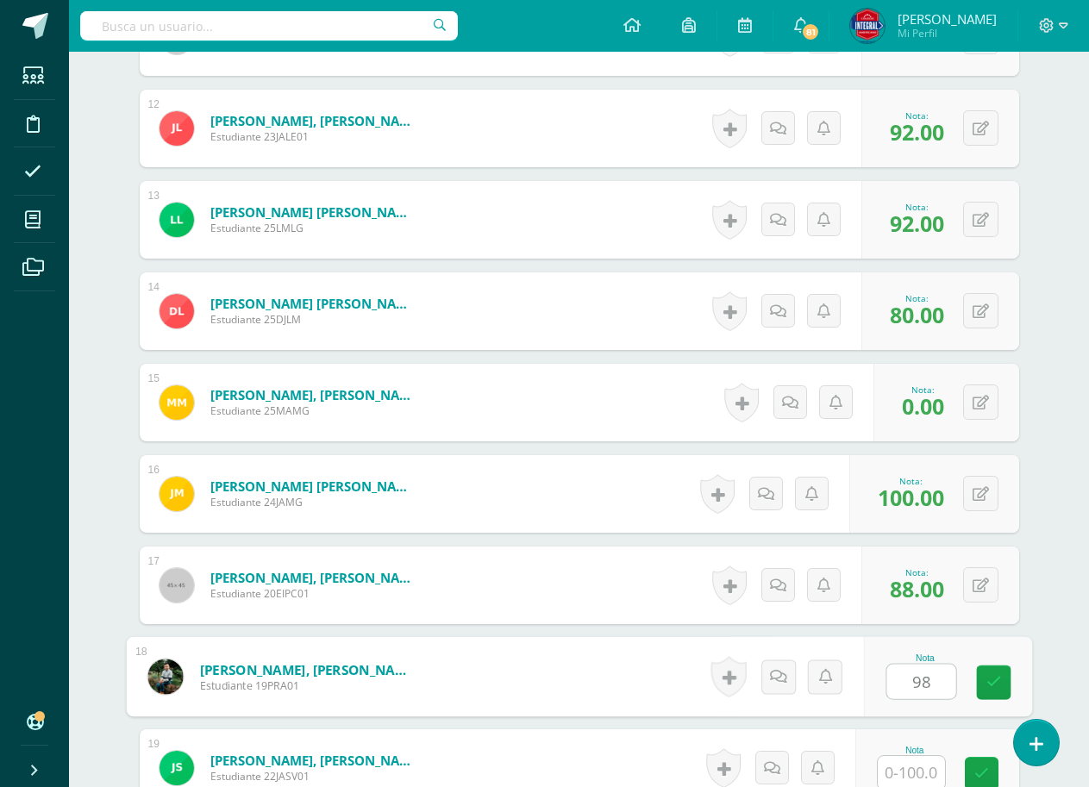
type input "98"
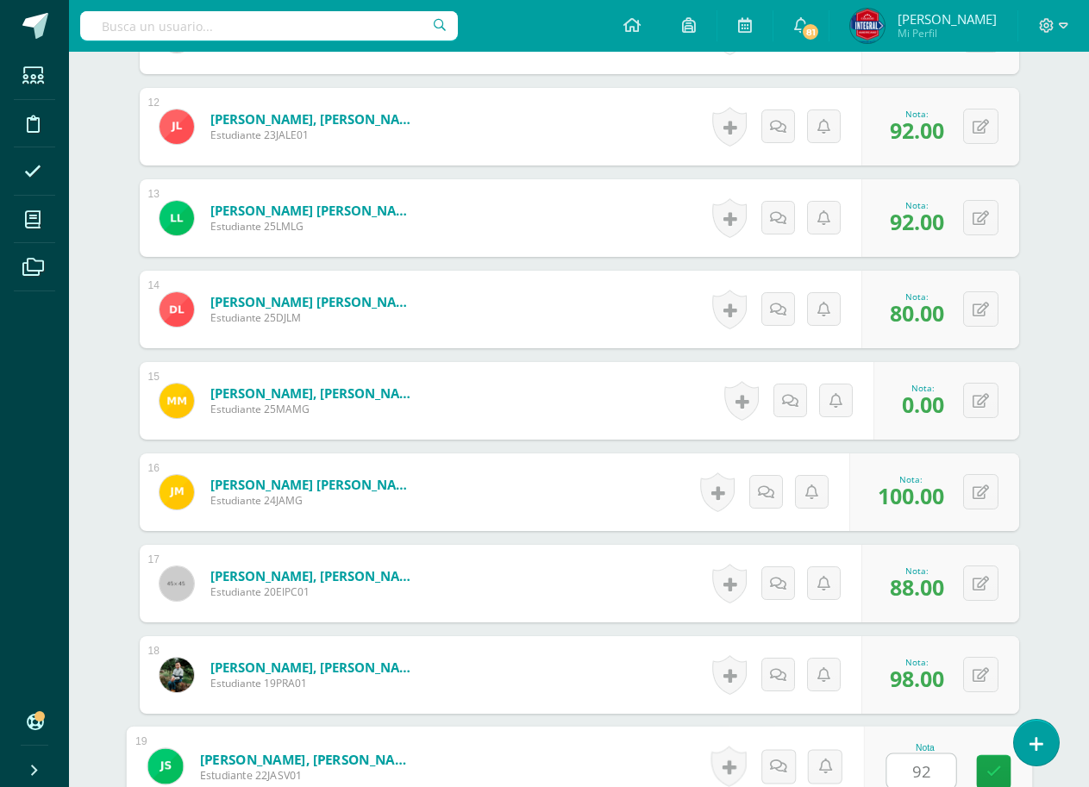
type input "92"
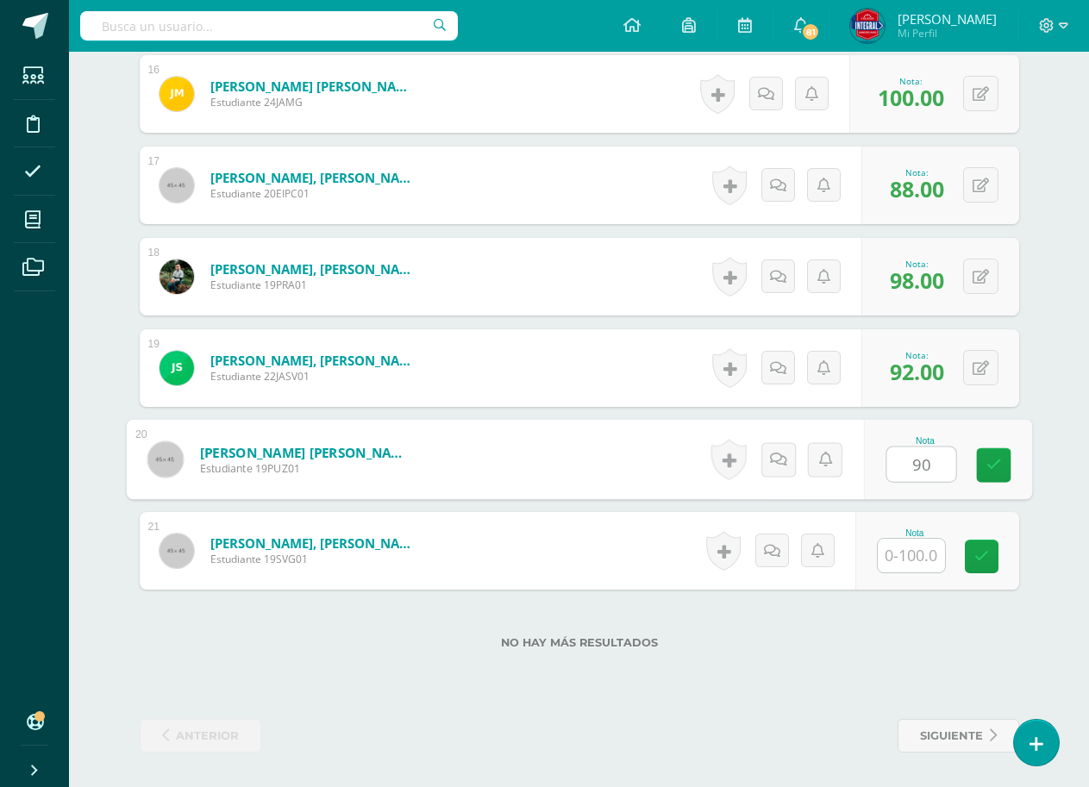
type input "90"
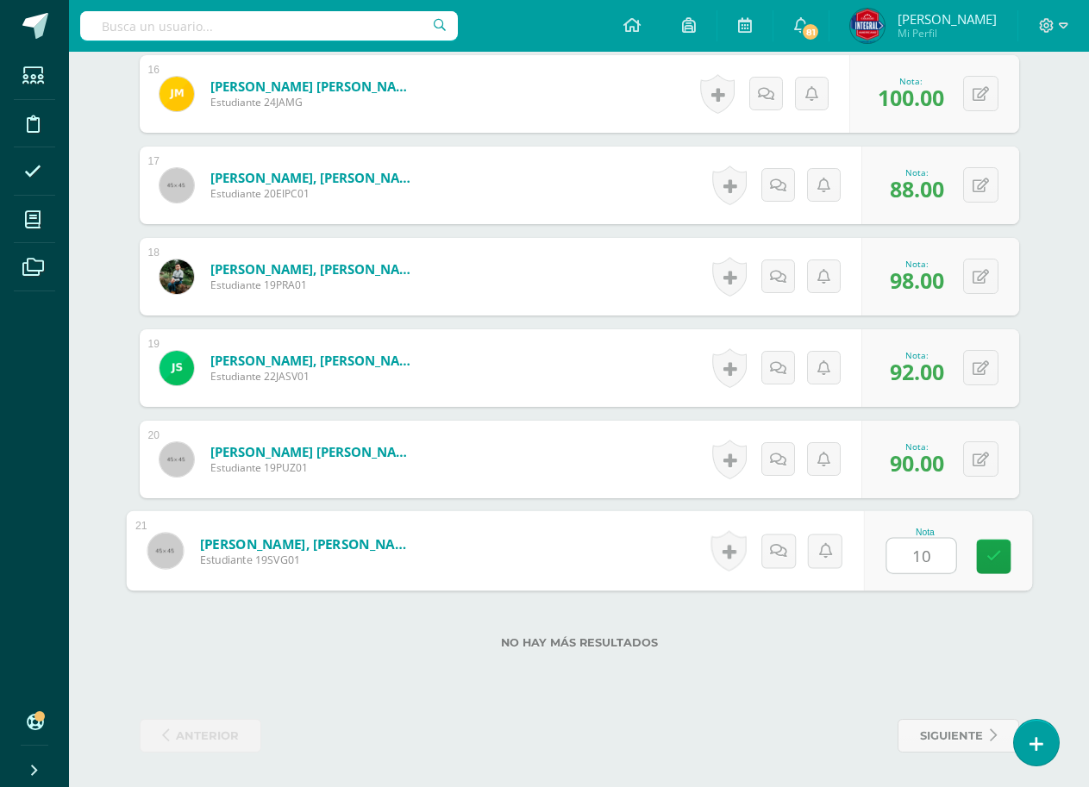
type input "100"
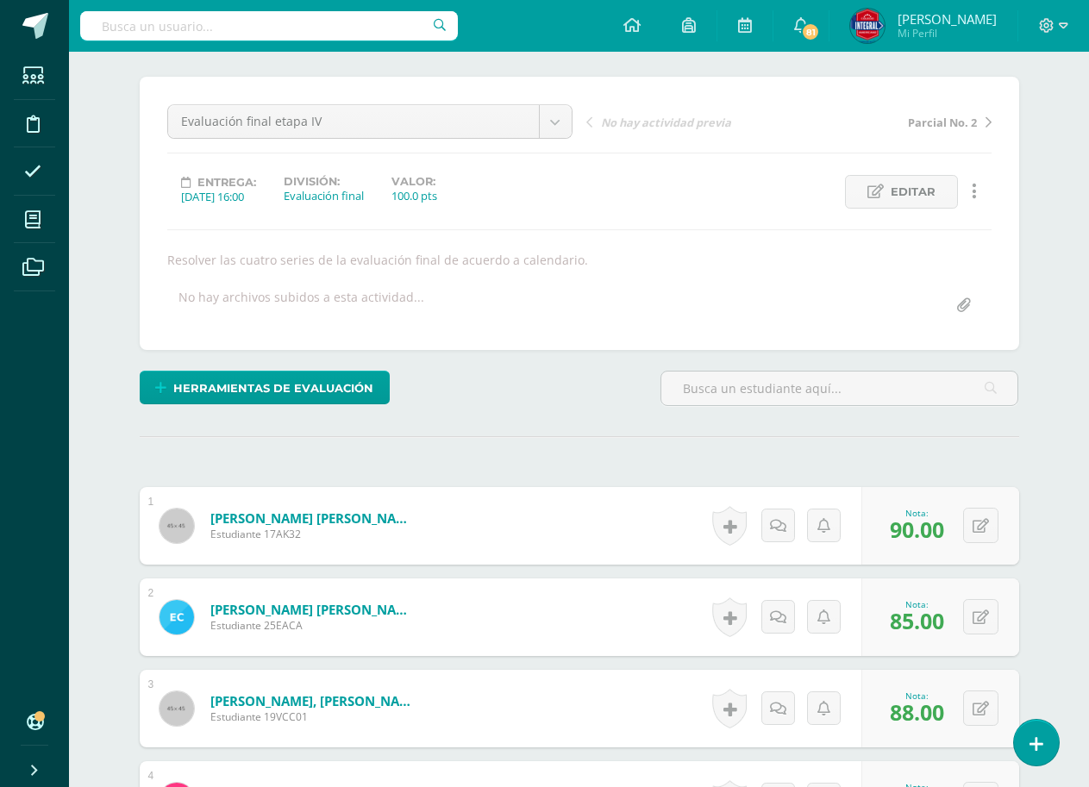
scroll to position [0, 0]
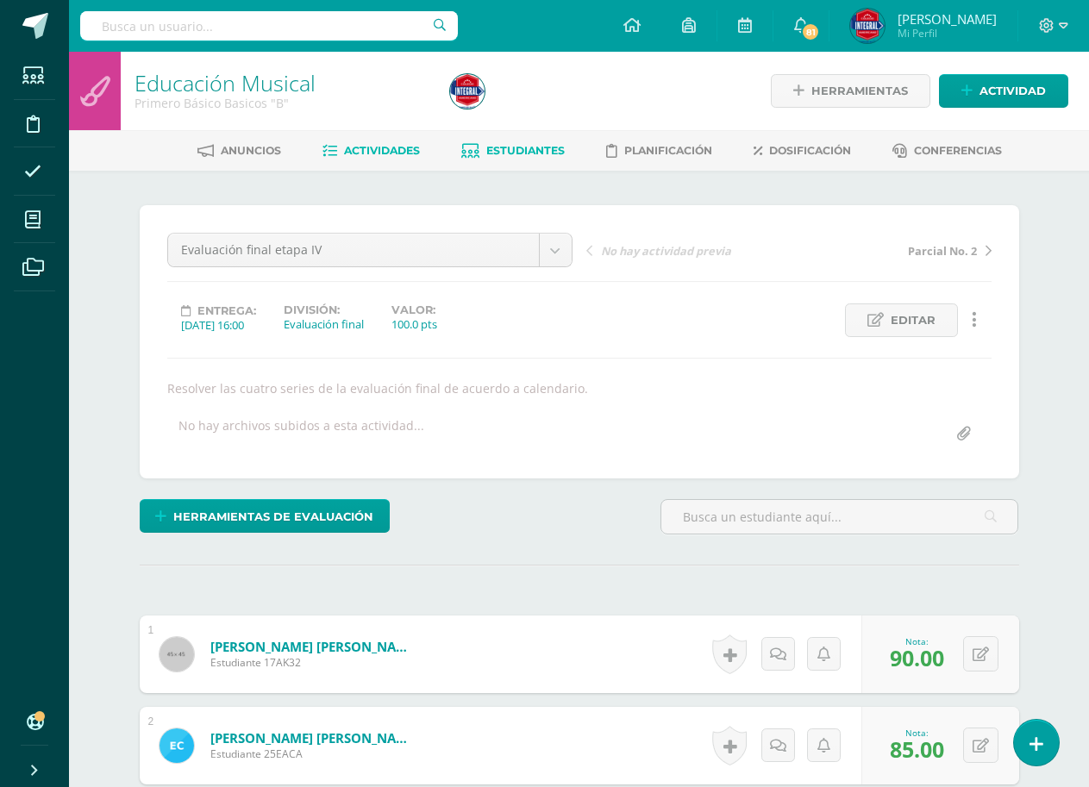
click at [505, 154] on span "Estudiantes" at bounding box center [525, 150] width 78 height 13
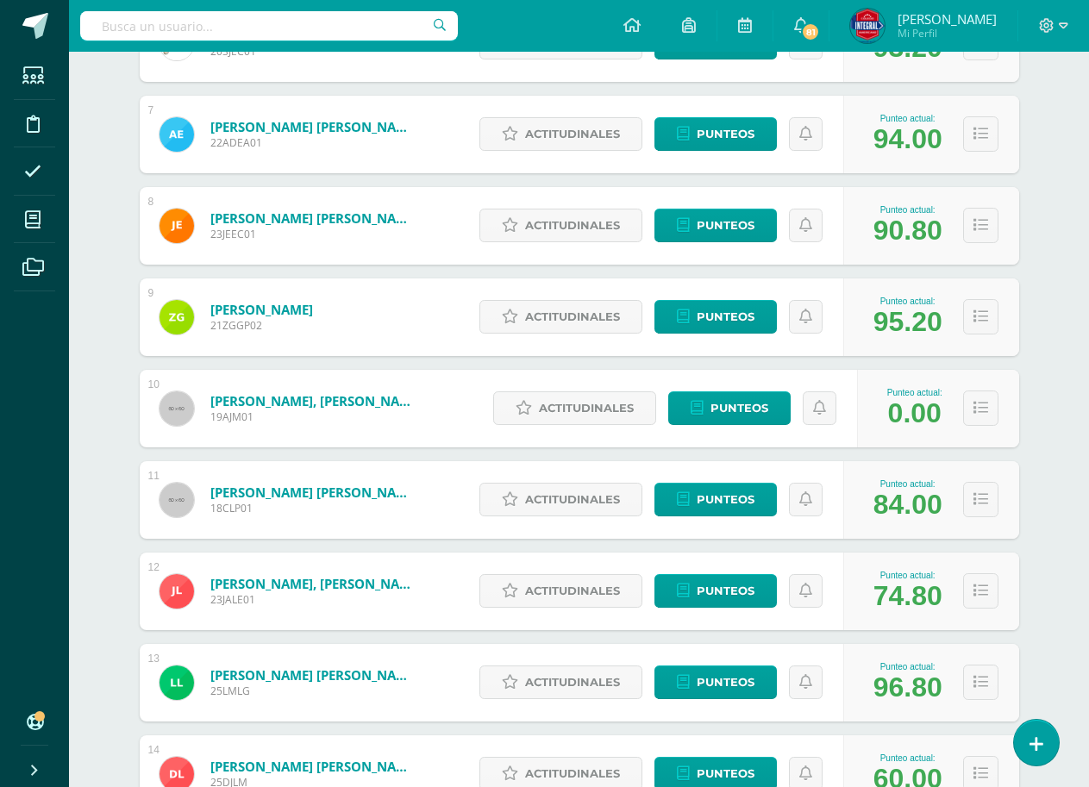
scroll to position [649, 0]
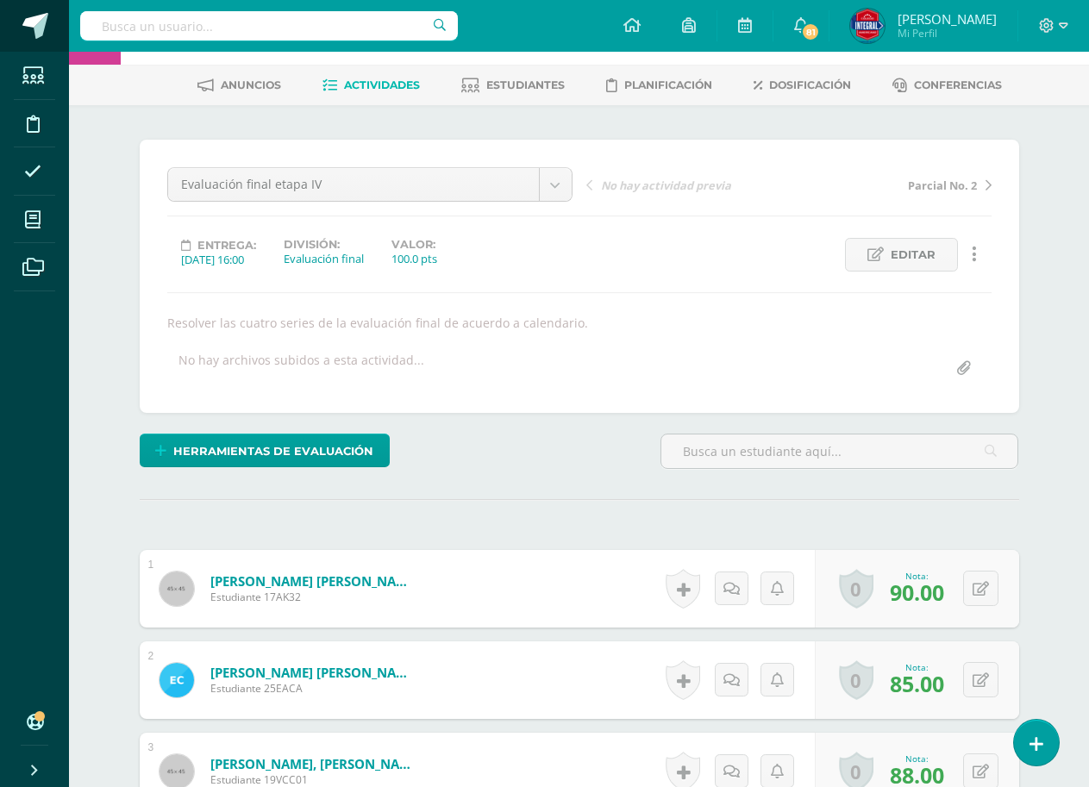
scroll to position [66, 0]
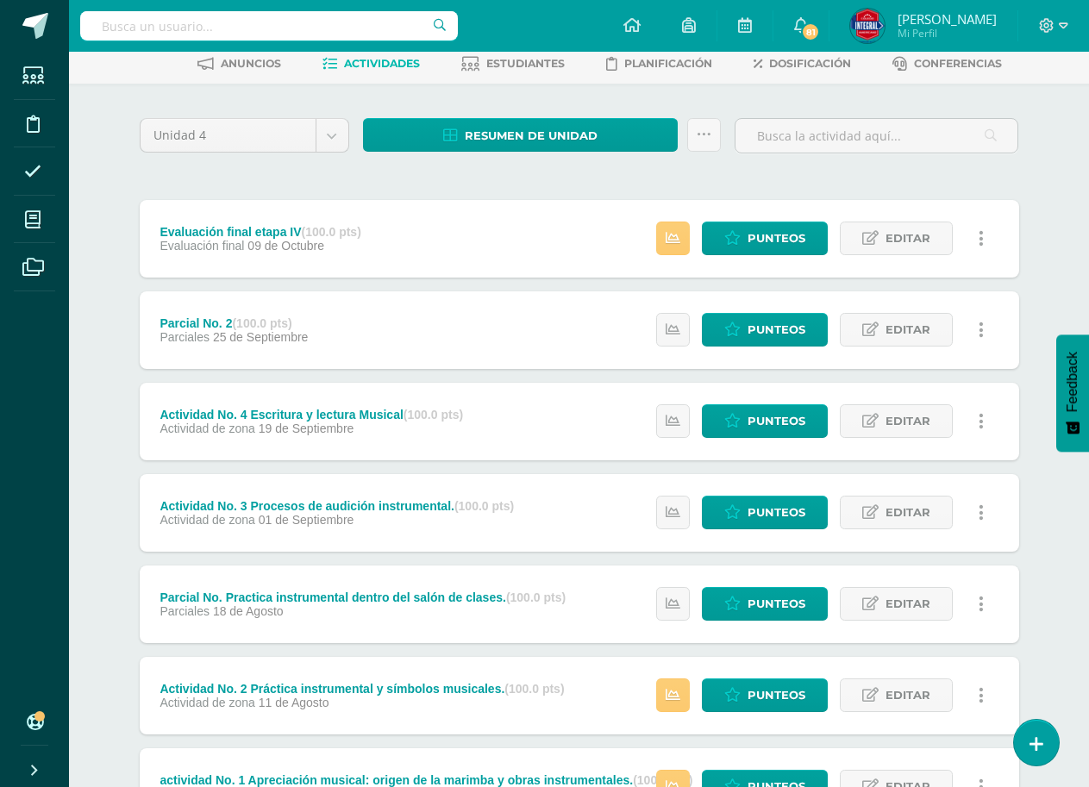
scroll to position [241, 0]
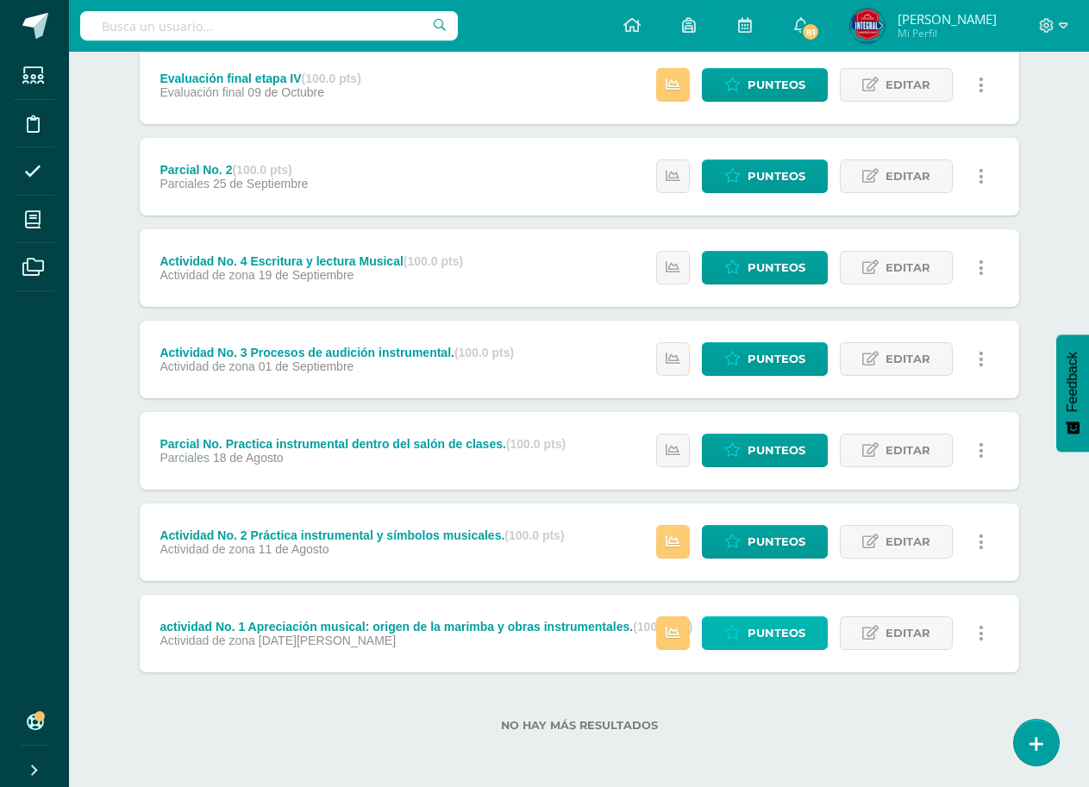
click at [768, 635] on span "Punteos" at bounding box center [777, 633] width 58 height 32
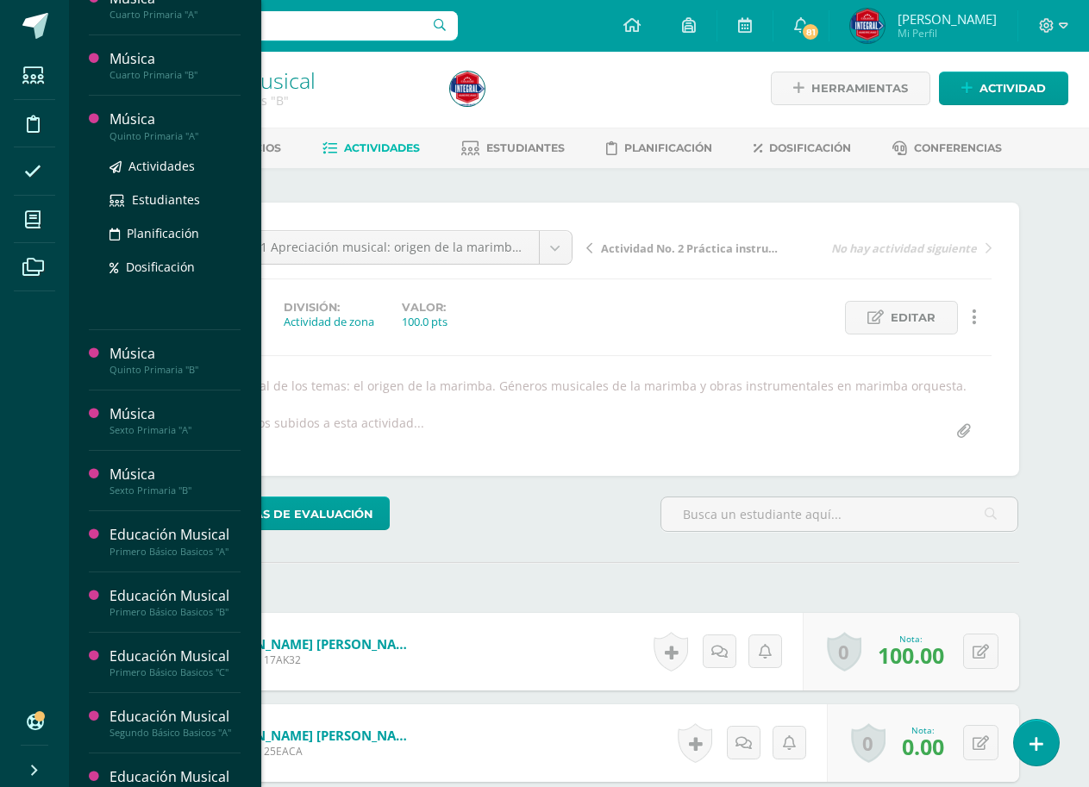
scroll to position [776, 0]
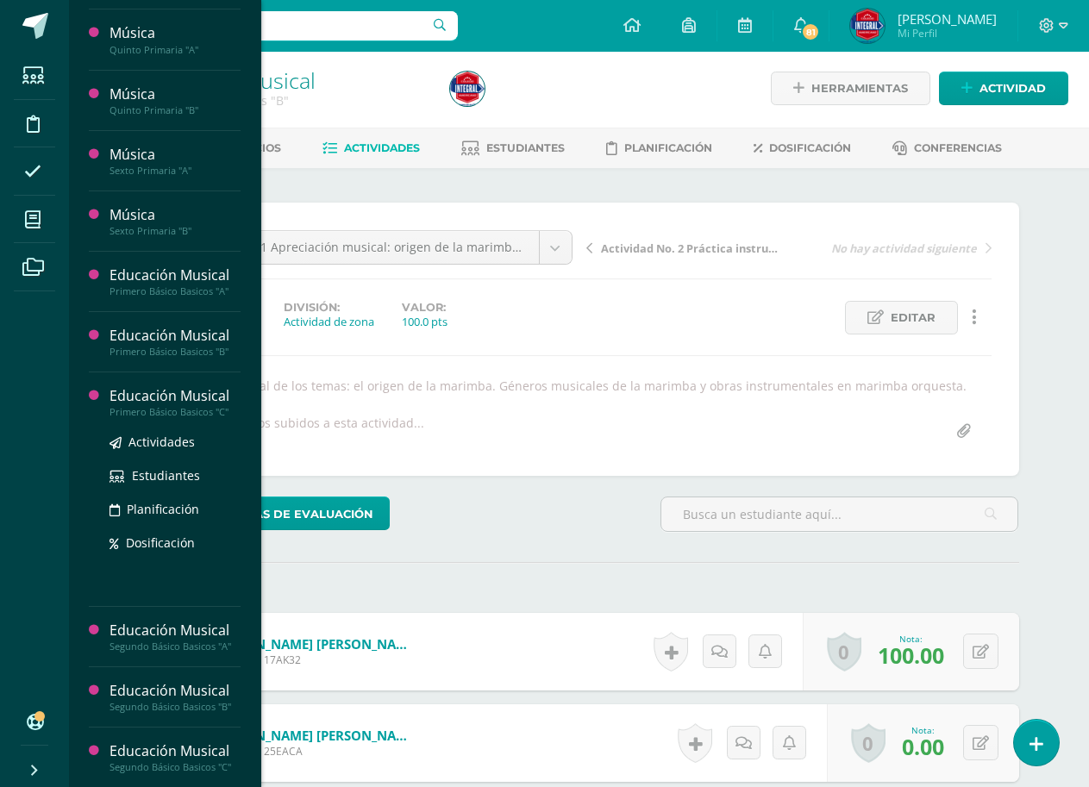
click at [160, 402] on div "Educación Musical" at bounding box center [175, 396] width 131 height 20
click at [160, 442] on span "Actividades" at bounding box center [161, 442] width 66 height 16
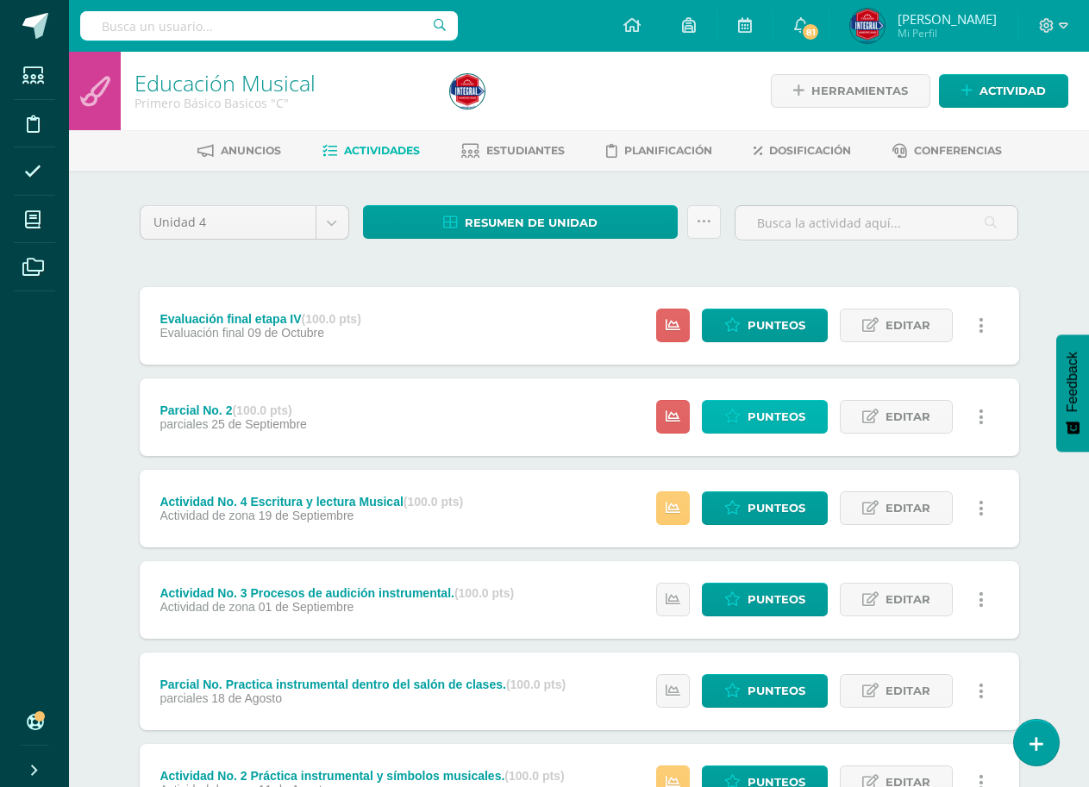
click at [769, 410] on span "Punteos" at bounding box center [777, 417] width 58 height 32
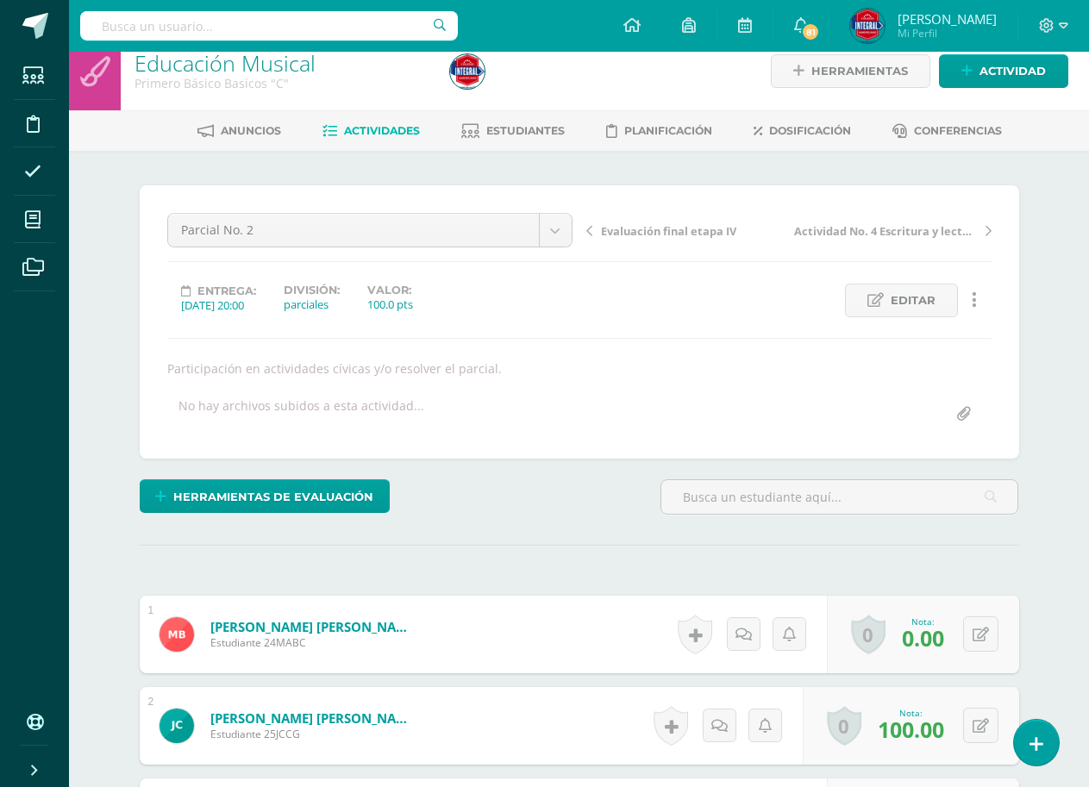
scroll to position [21, 0]
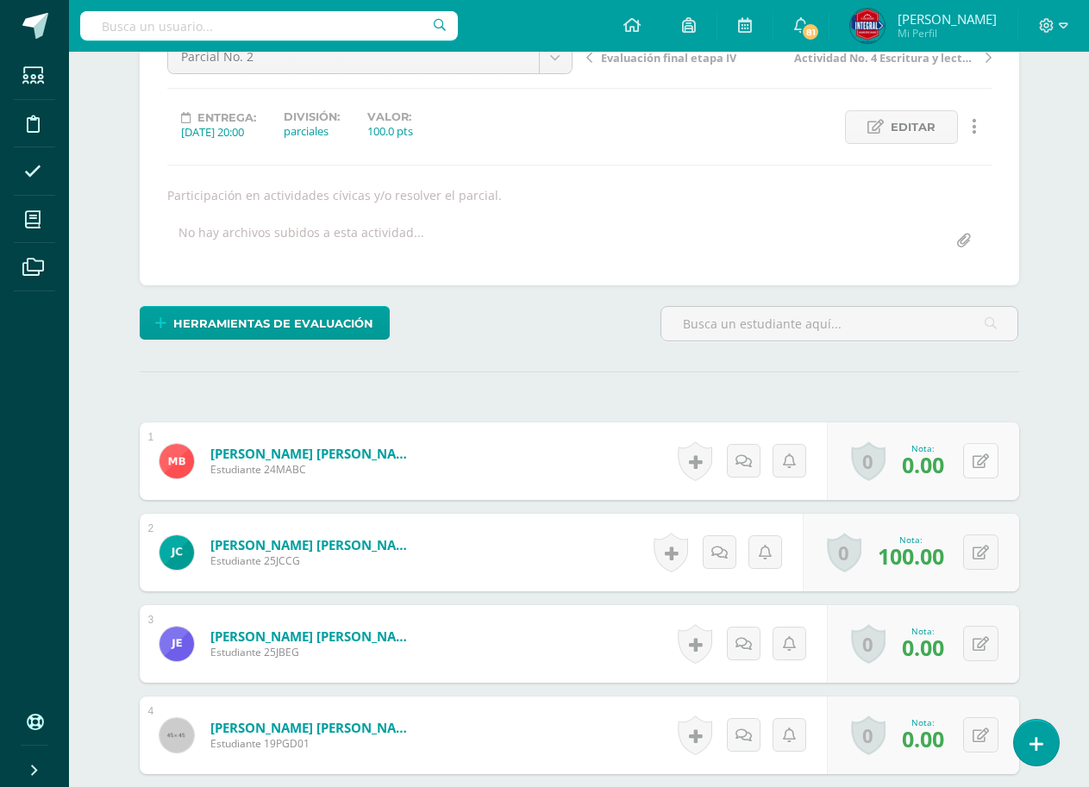
click at [982, 474] on button at bounding box center [980, 460] width 35 height 35
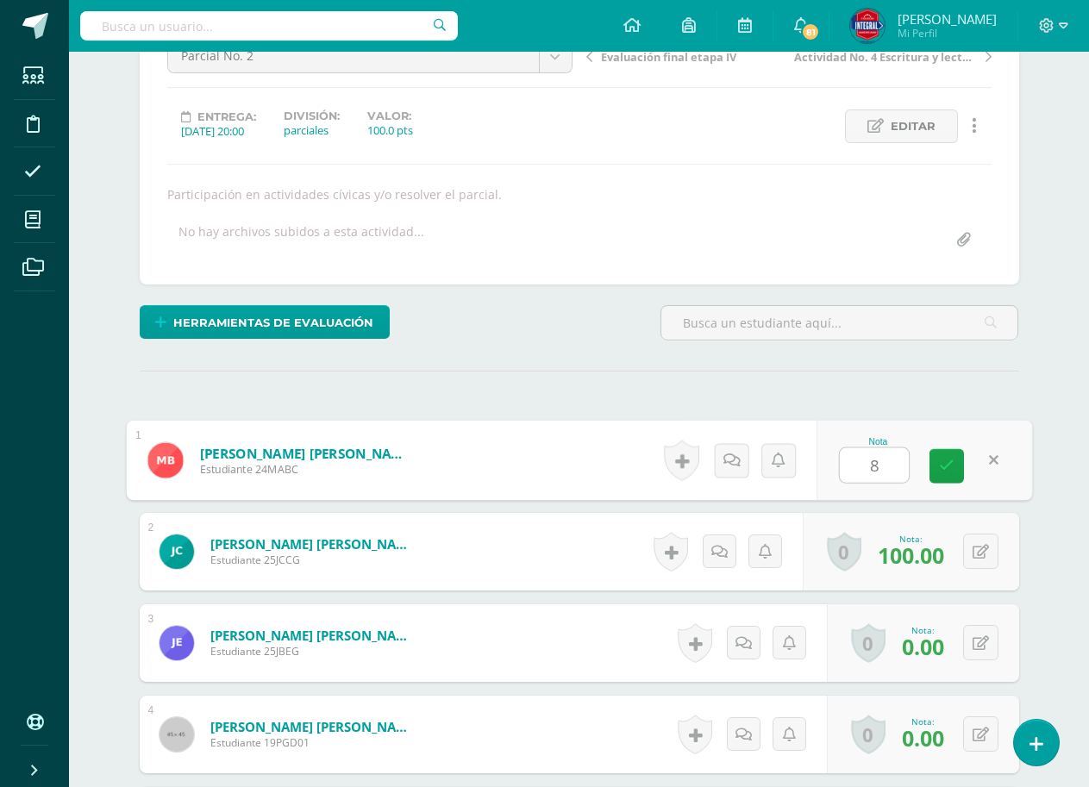
type input "80"
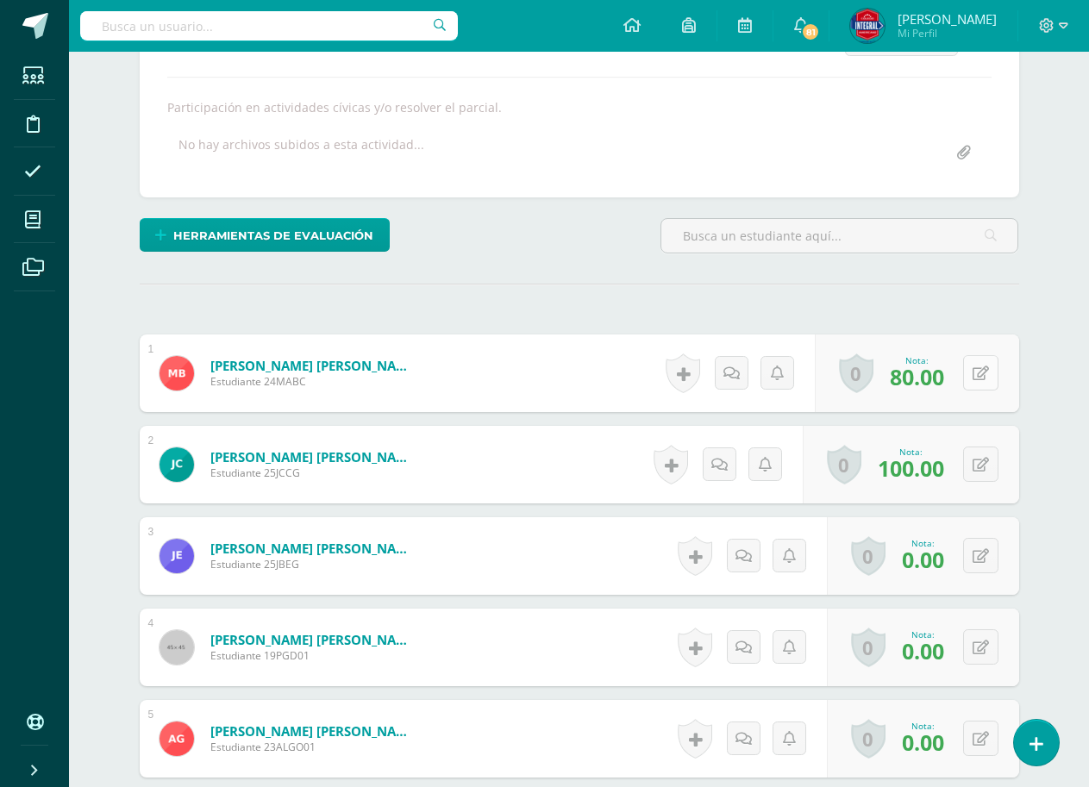
scroll to position [367, 0]
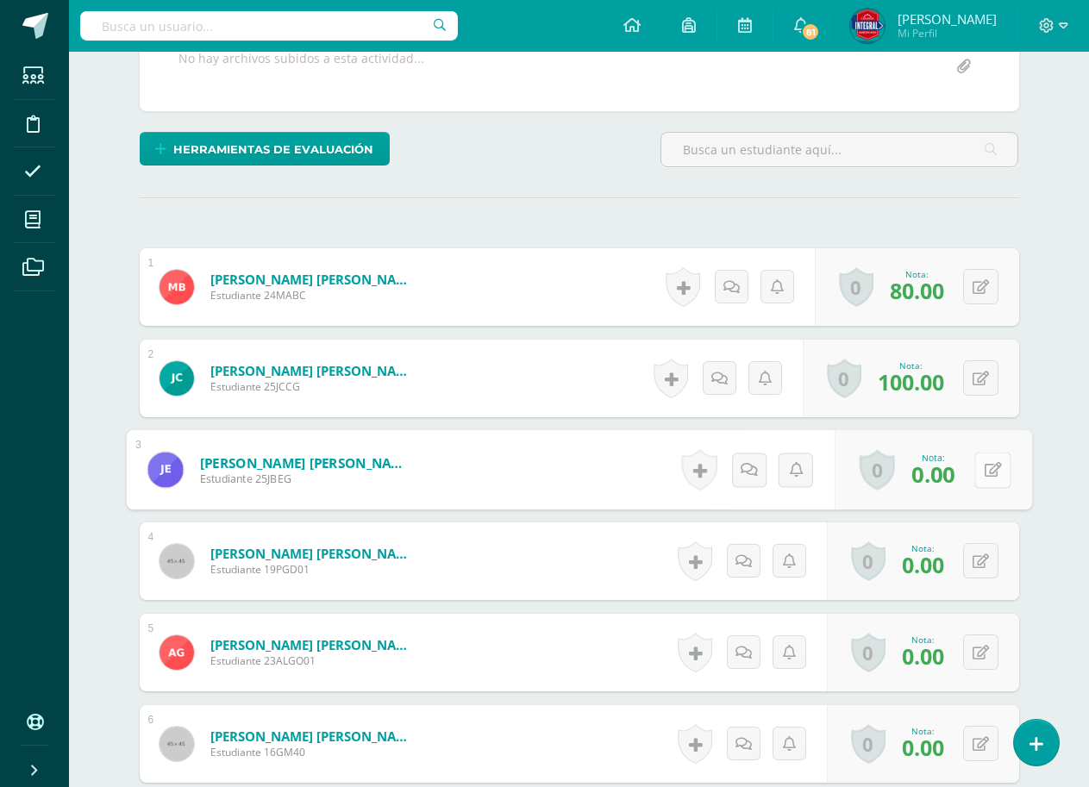
click at [985, 471] on icon at bounding box center [992, 469] width 17 height 15
type input "80"
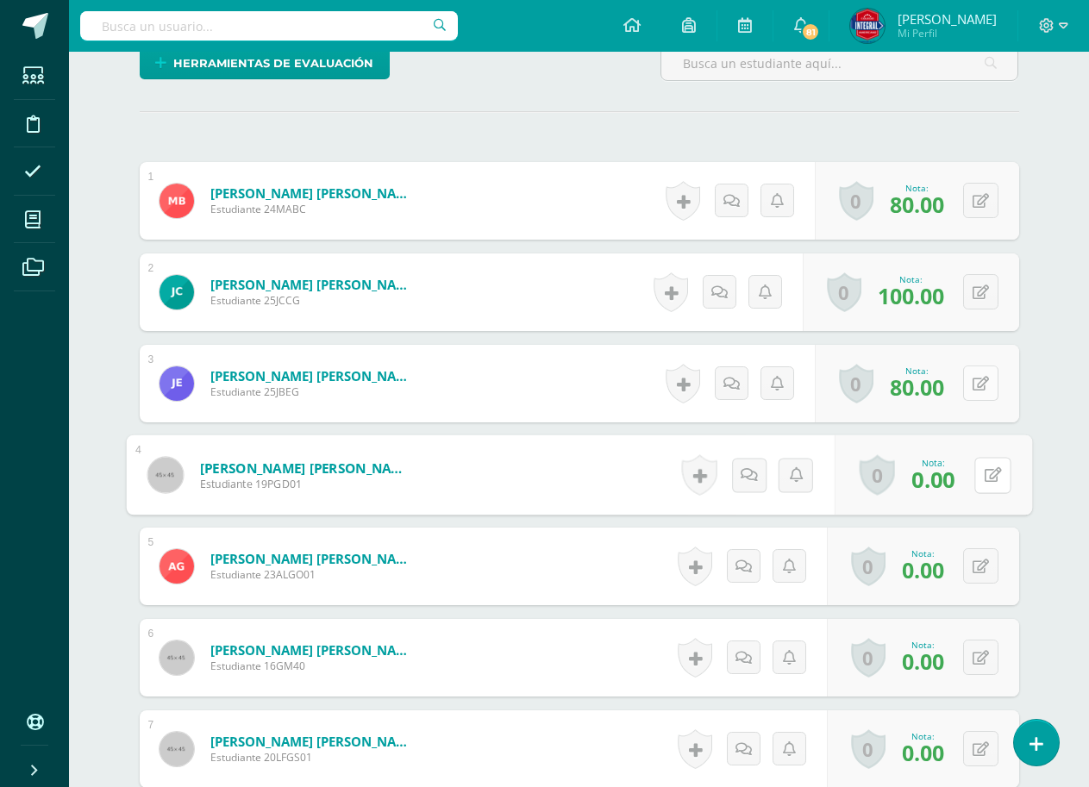
click at [985, 471] on icon at bounding box center [992, 474] width 17 height 15
type input "80"
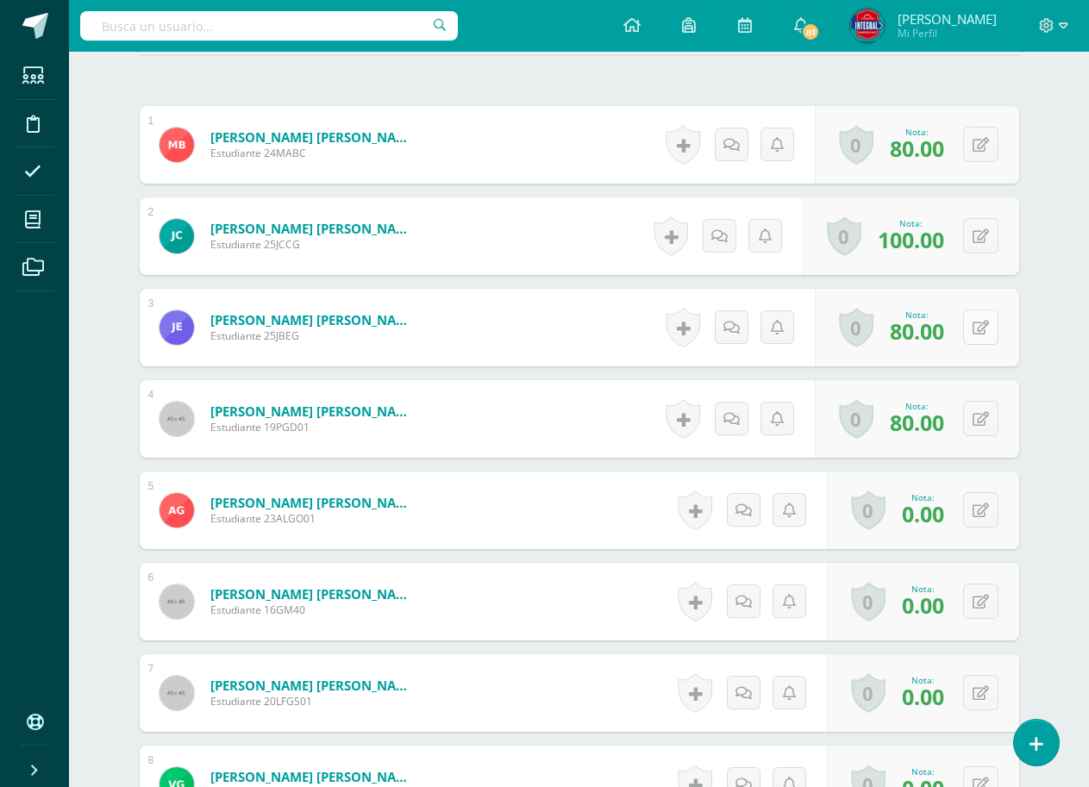
scroll to position [540, 0]
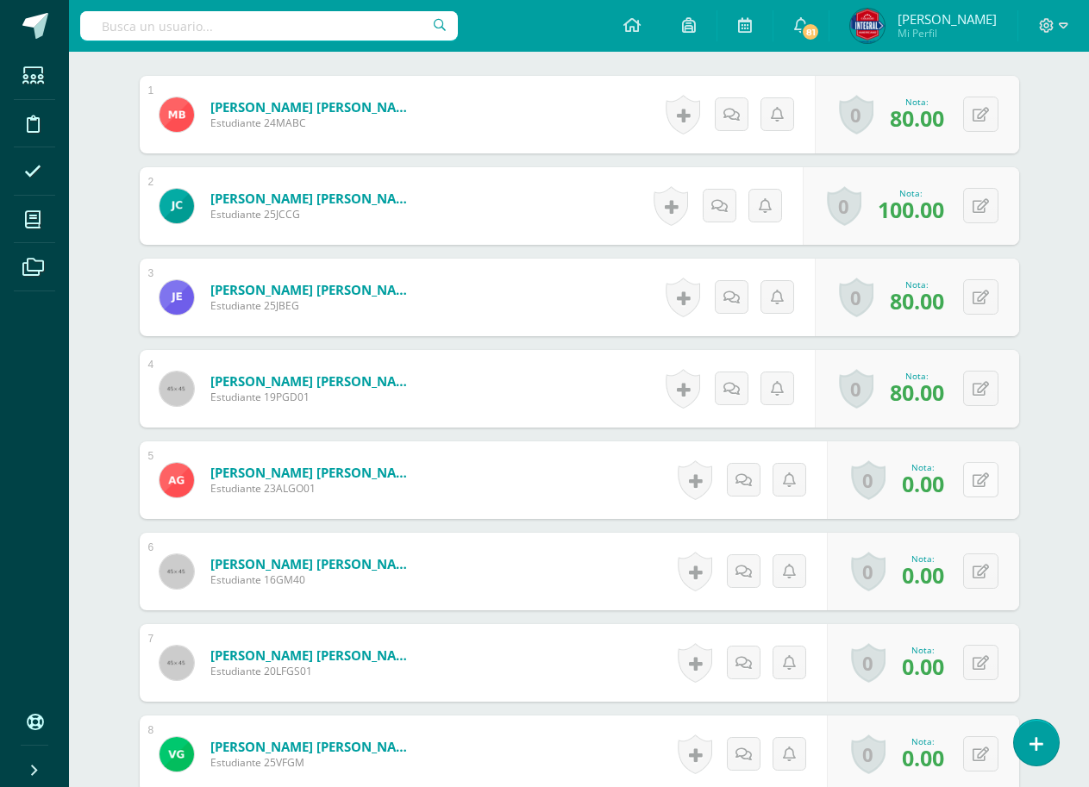
click at [984, 473] on icon at bounding box center [981, 480] width 16 height 15
type input "80"
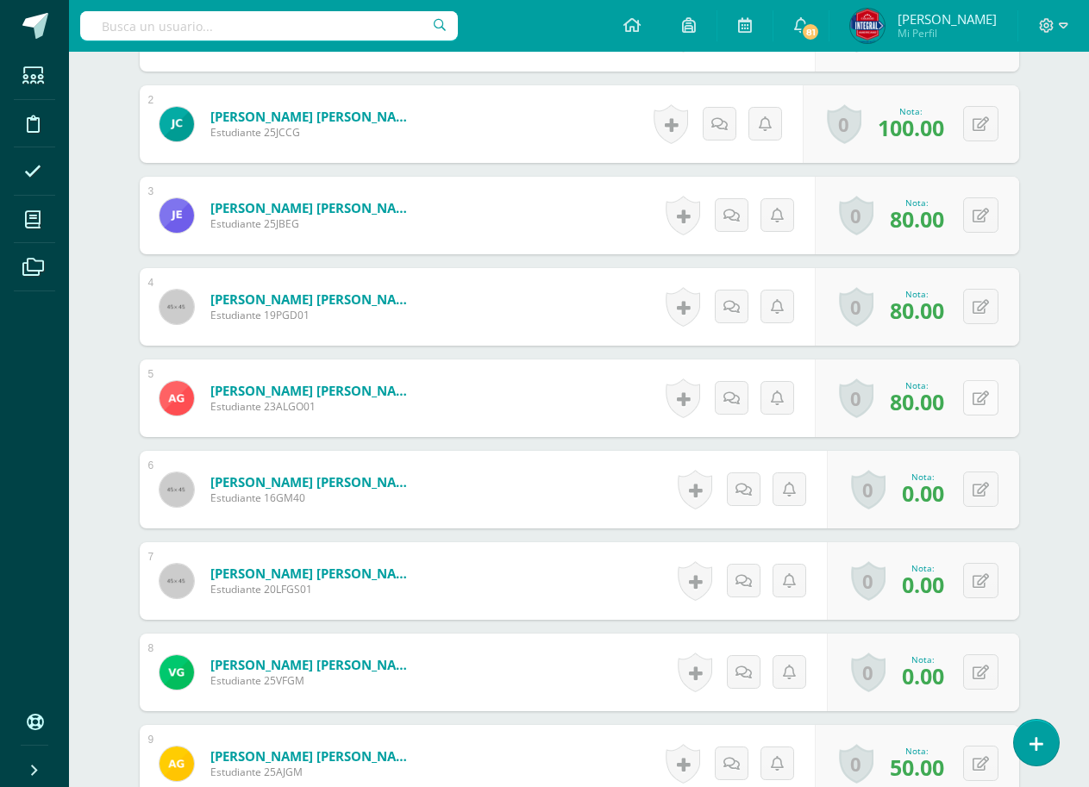
scroll to position [626, 0]
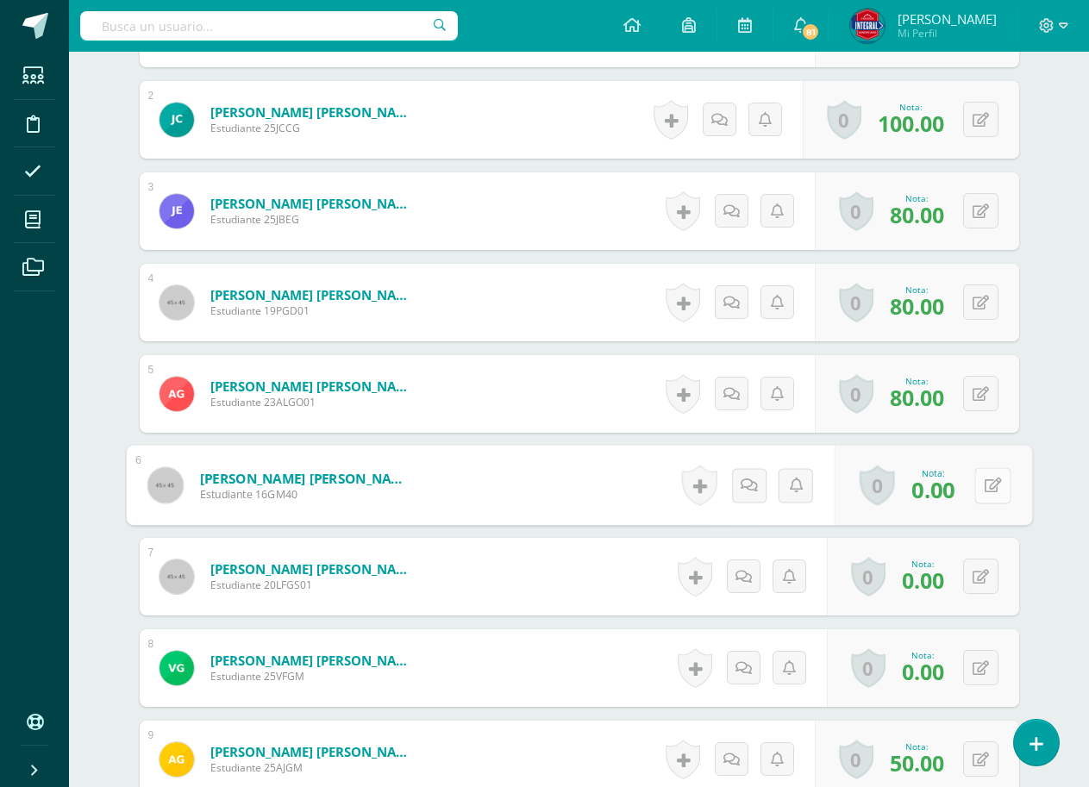
click at [984, 489] on icon at bounding box center [992, 485] width 17 height 15
type input "80"
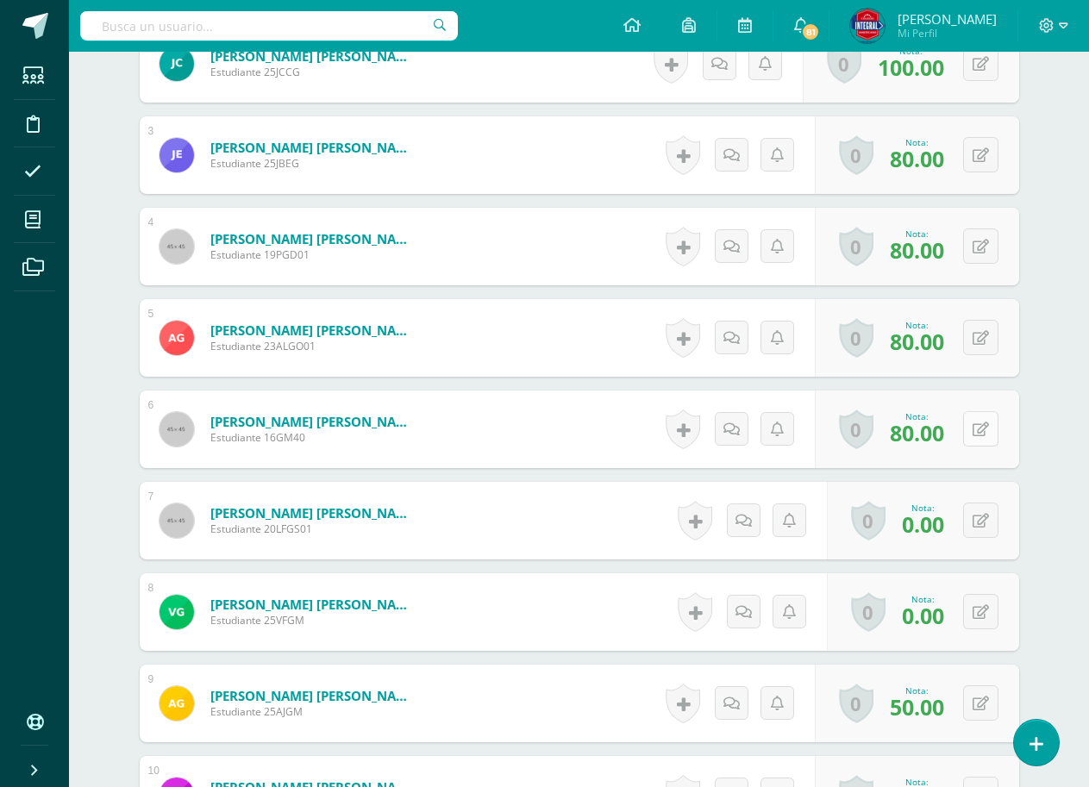
scroll to position [712, 0]
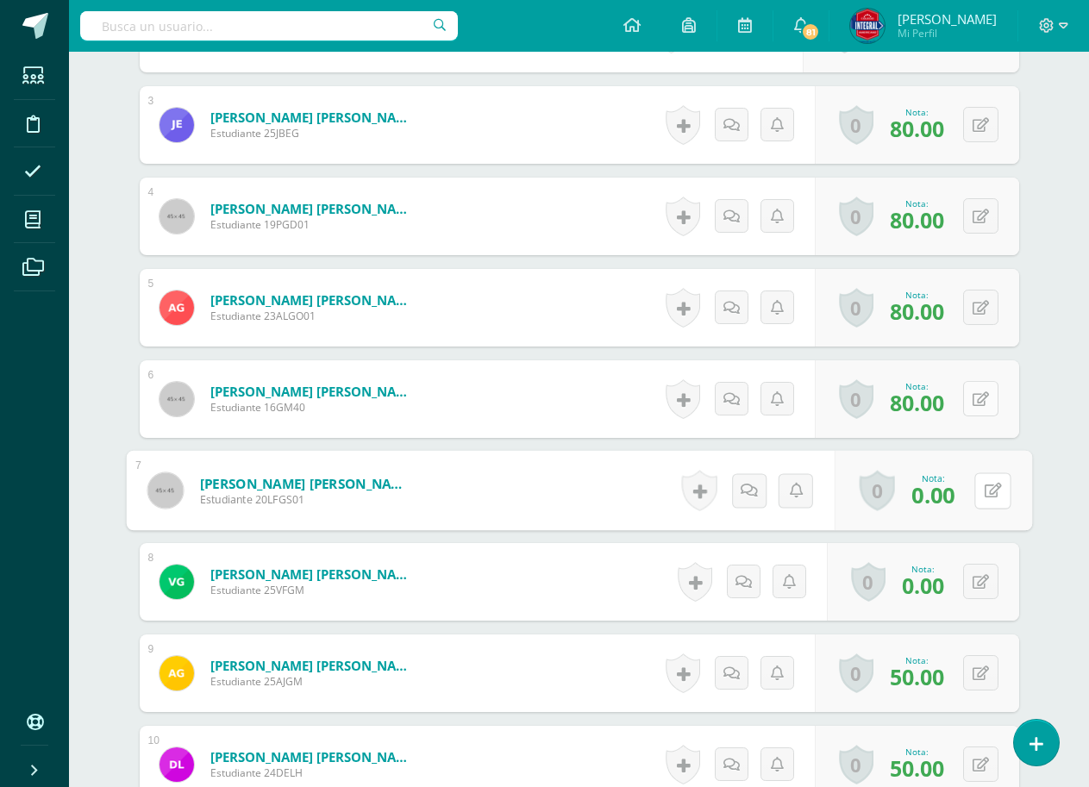
click at [984, 489] on icon at bounding box center [992, 490] width 17 height 15
type input "80"
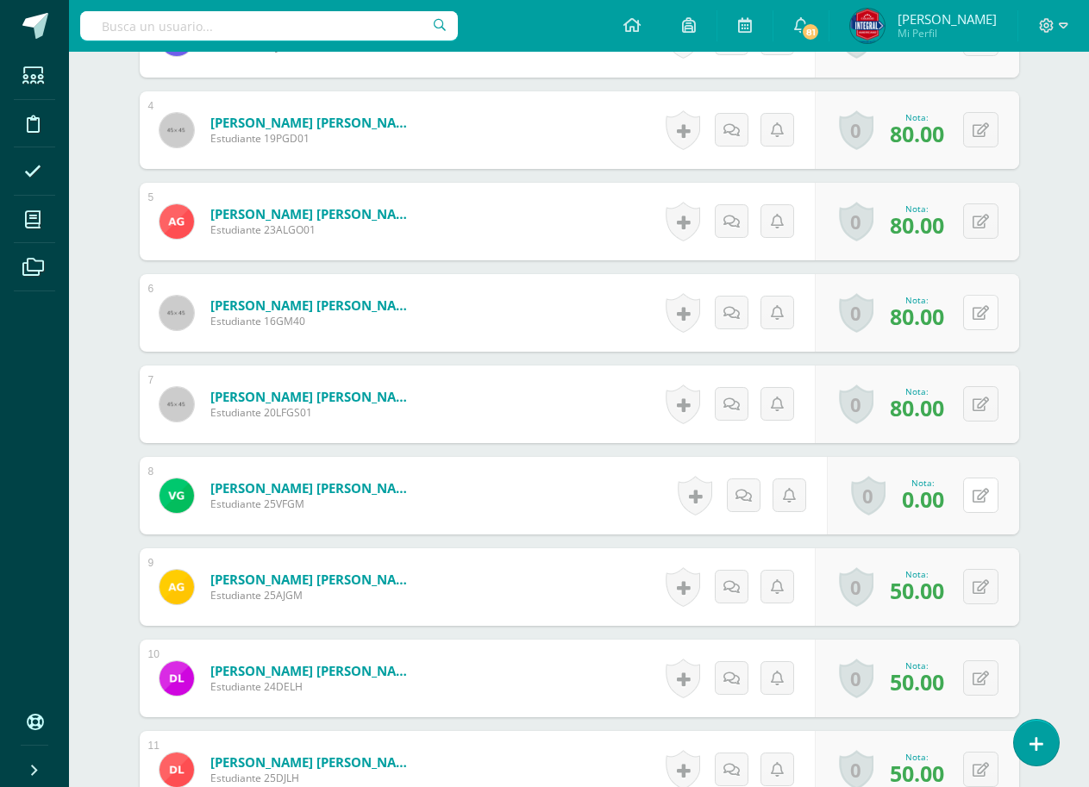
click at [981, 489] on icon at bounding box center [981, 496] width 16 height 15
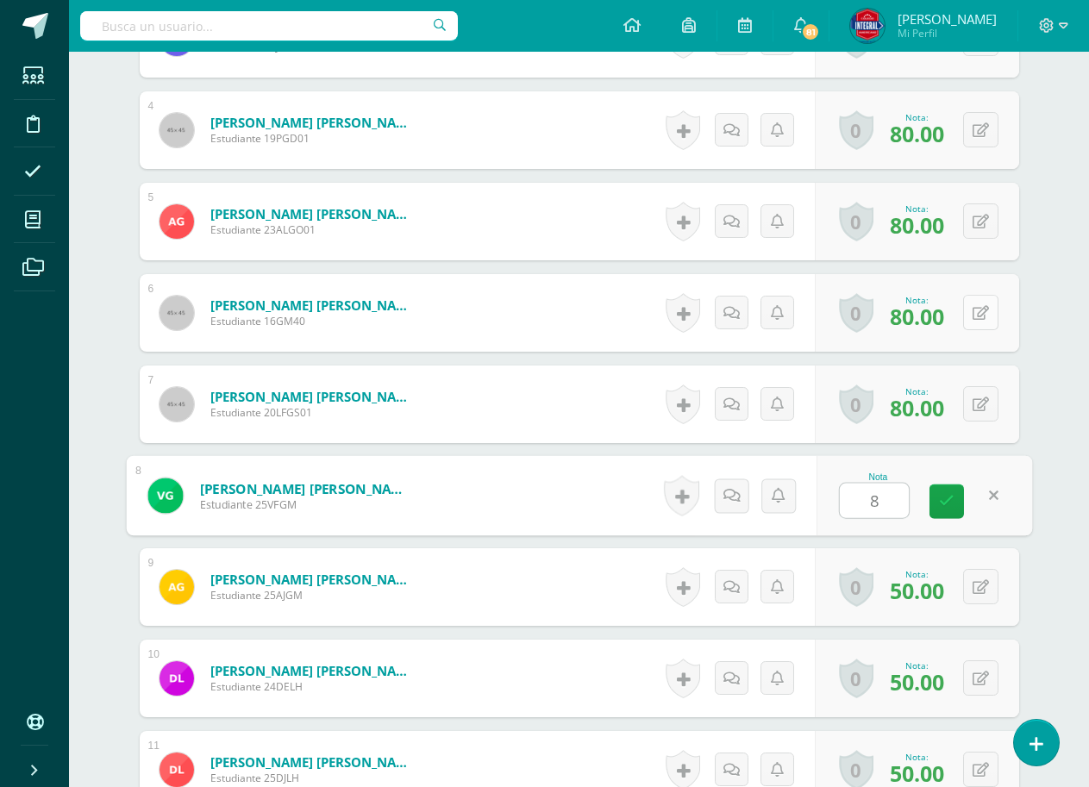
type input "80"
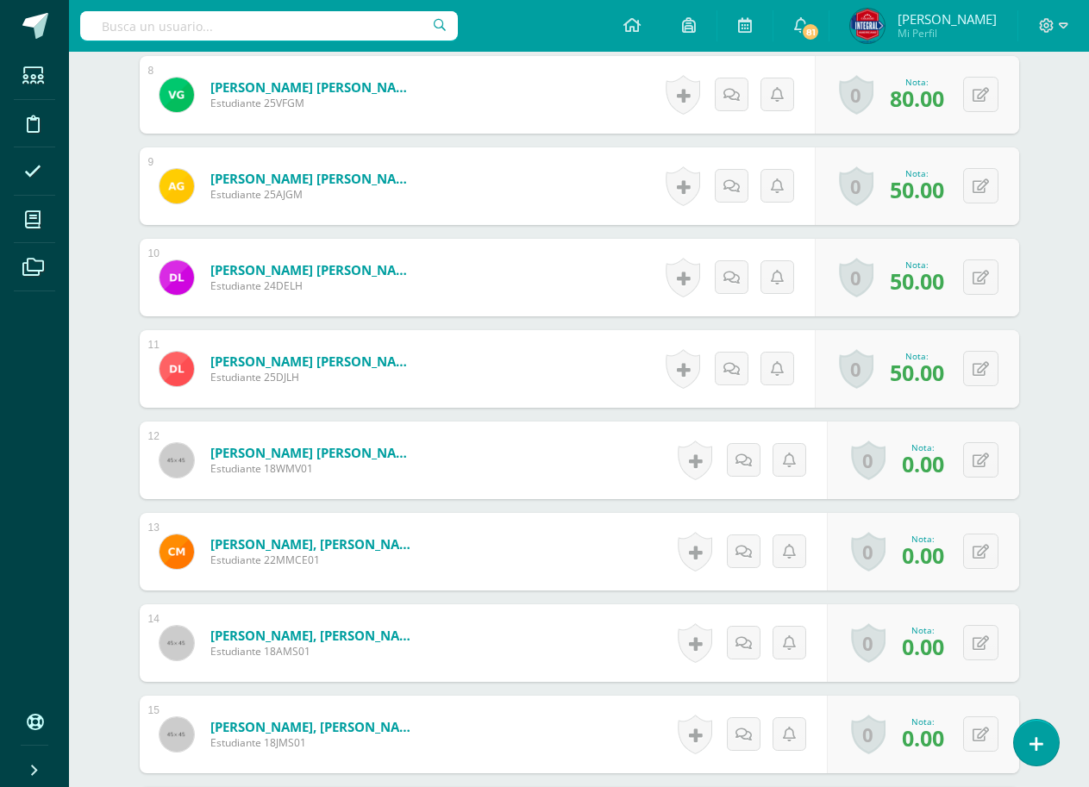
scroll to position [1230, 0]
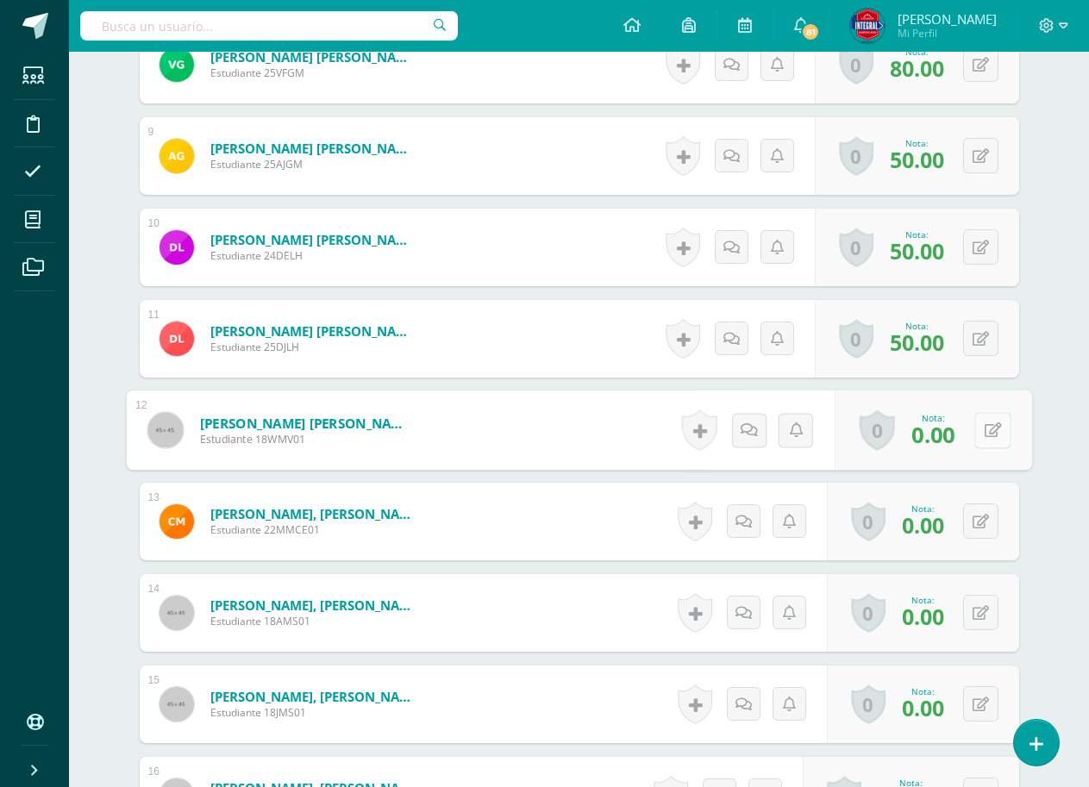
click at [984, 426] on icon at bounding box center [992, 430] width 17 height 15
type input "80"
click at [980, 517] on icon at bounding box center [981, 522] width 16 height 15
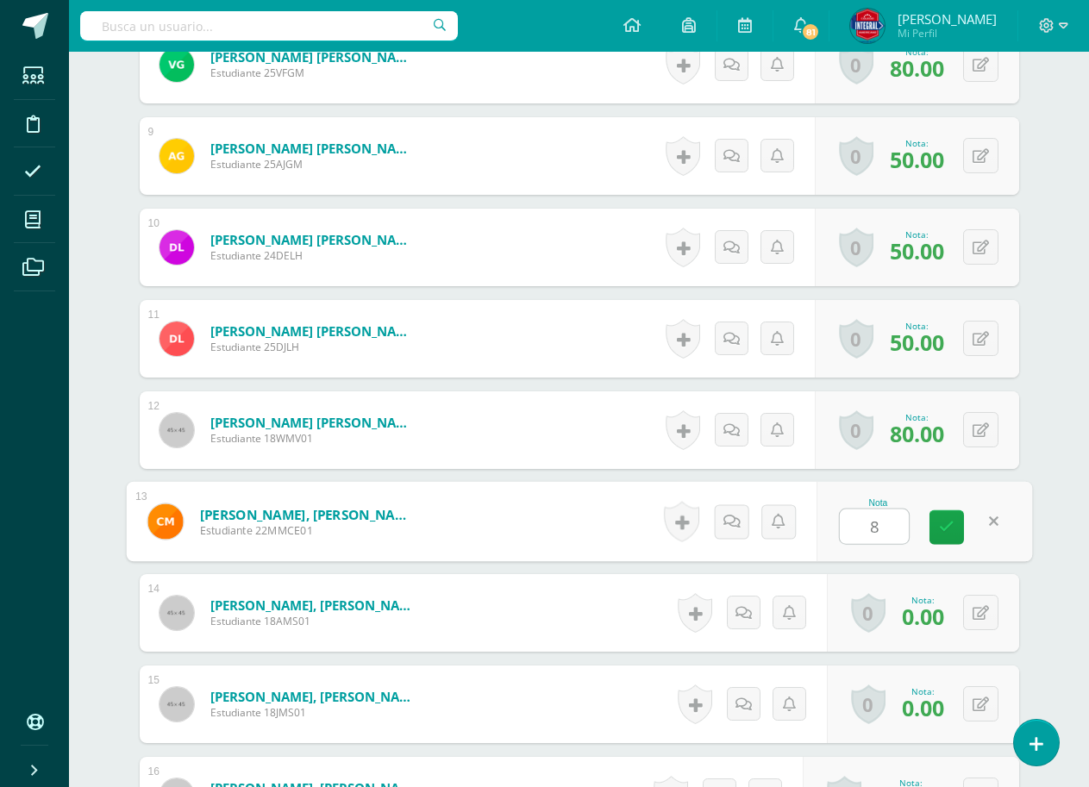
type input "80"
click at [975, 615] on button at bounding box center [980, 612] width 35 height 35
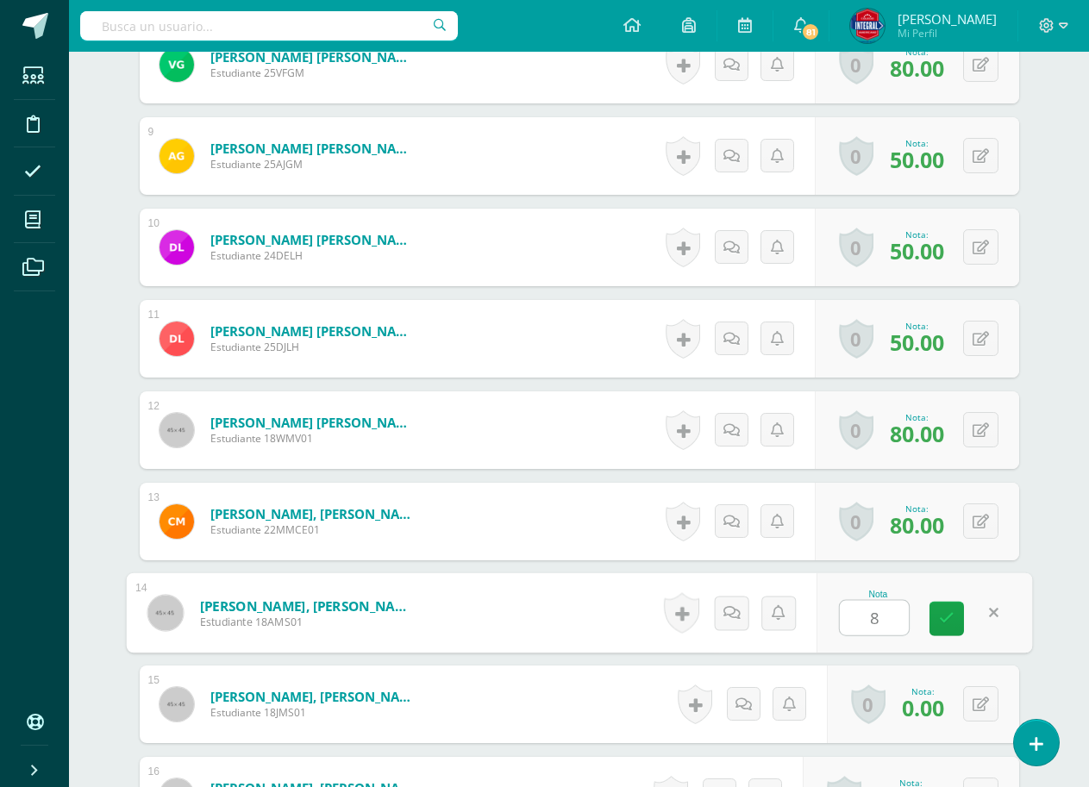
type input "80"
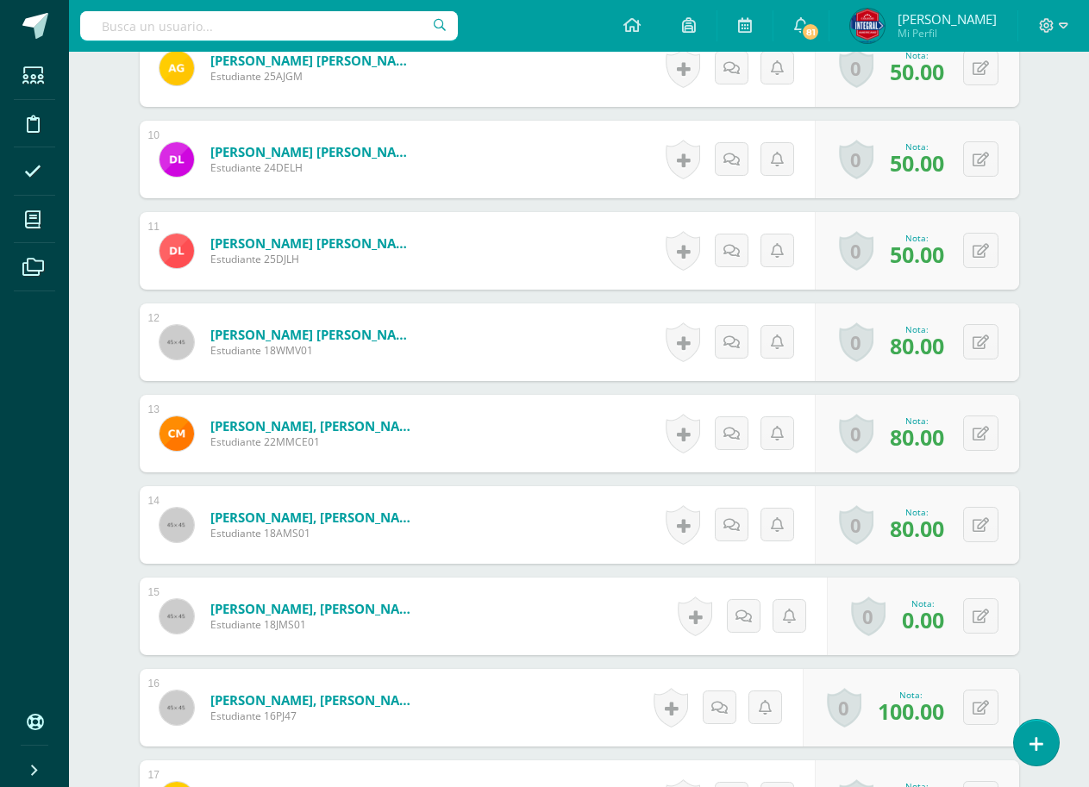
scroll to position [1402, 0]
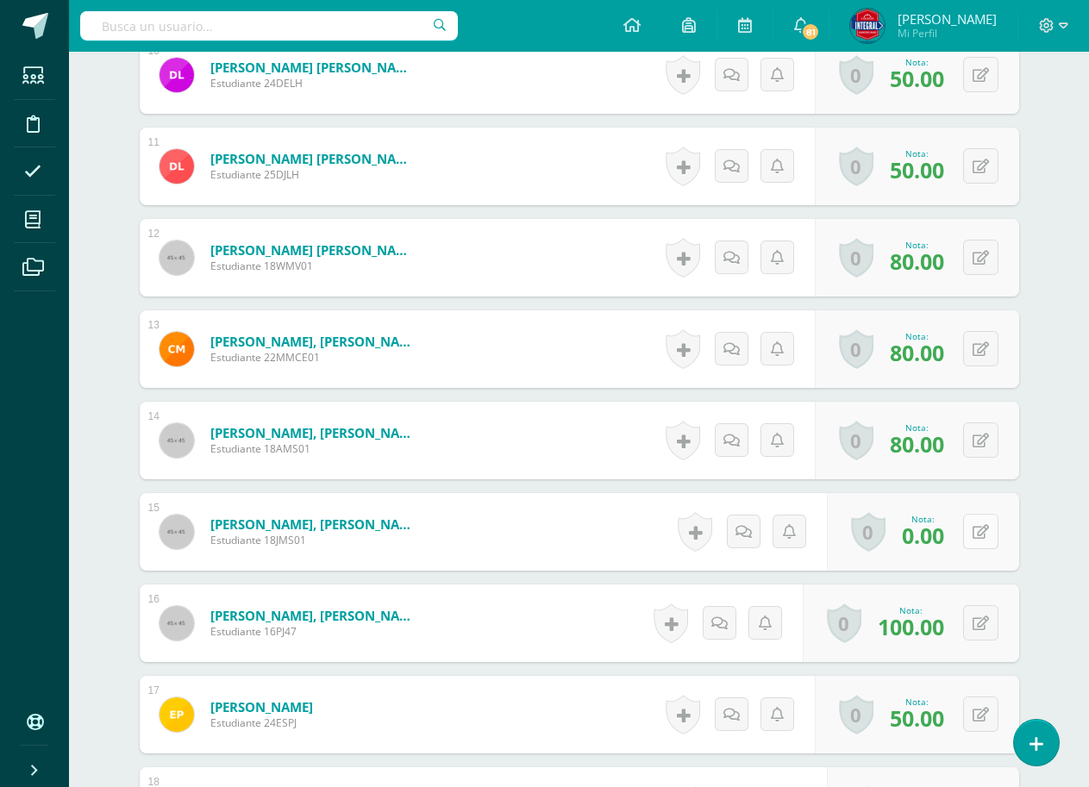
click at [977, 532] on icon at bounding box center [981, 532] width 16 height 15
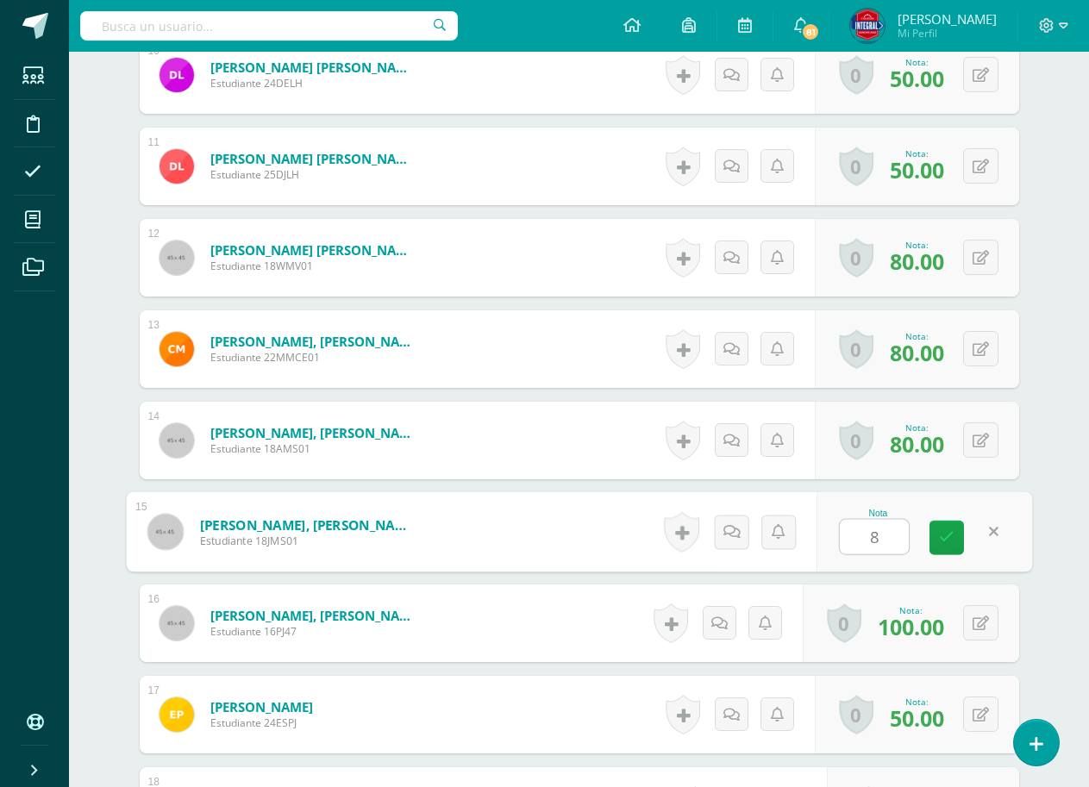
type input "80"
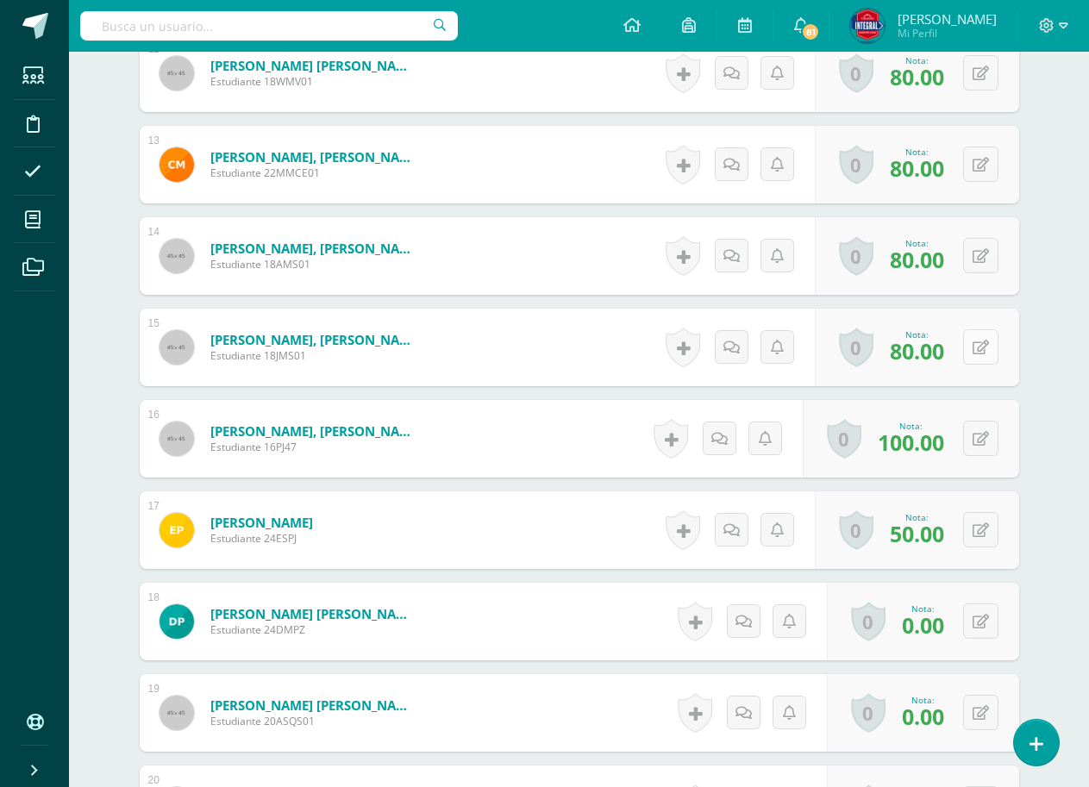
scroll to position [1661, 0]
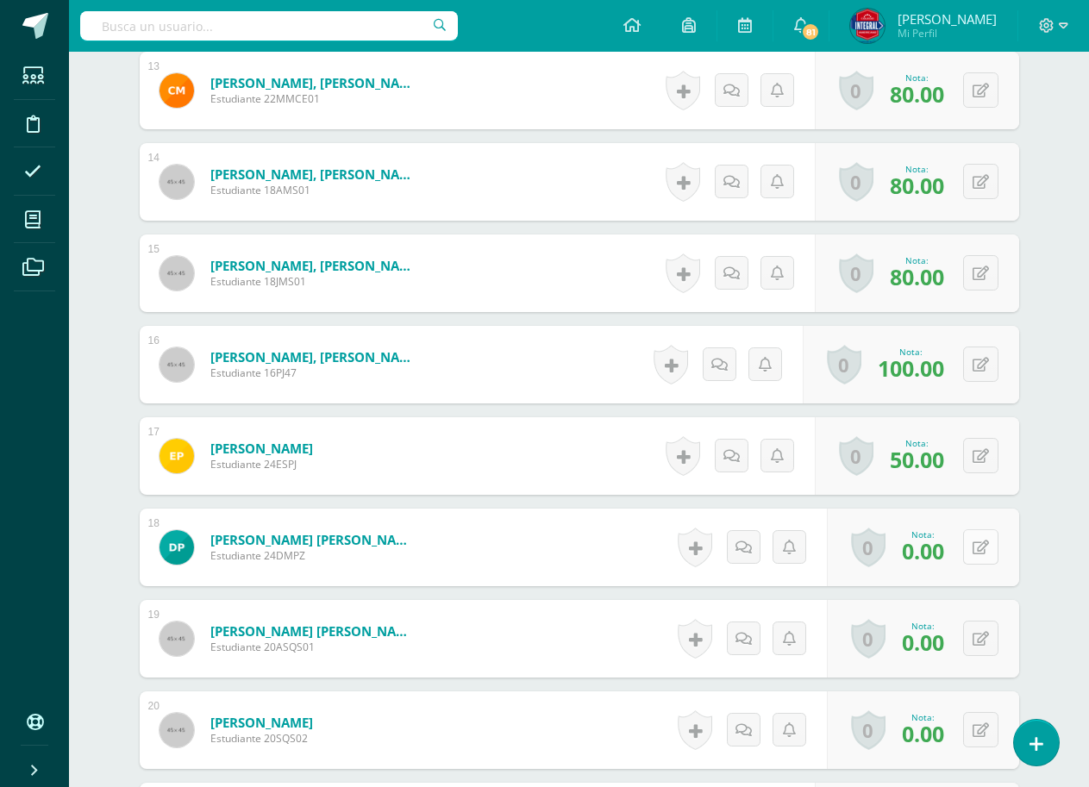
click at [977, 544] on icon at bounding box center [981, 548] width 16 height 15
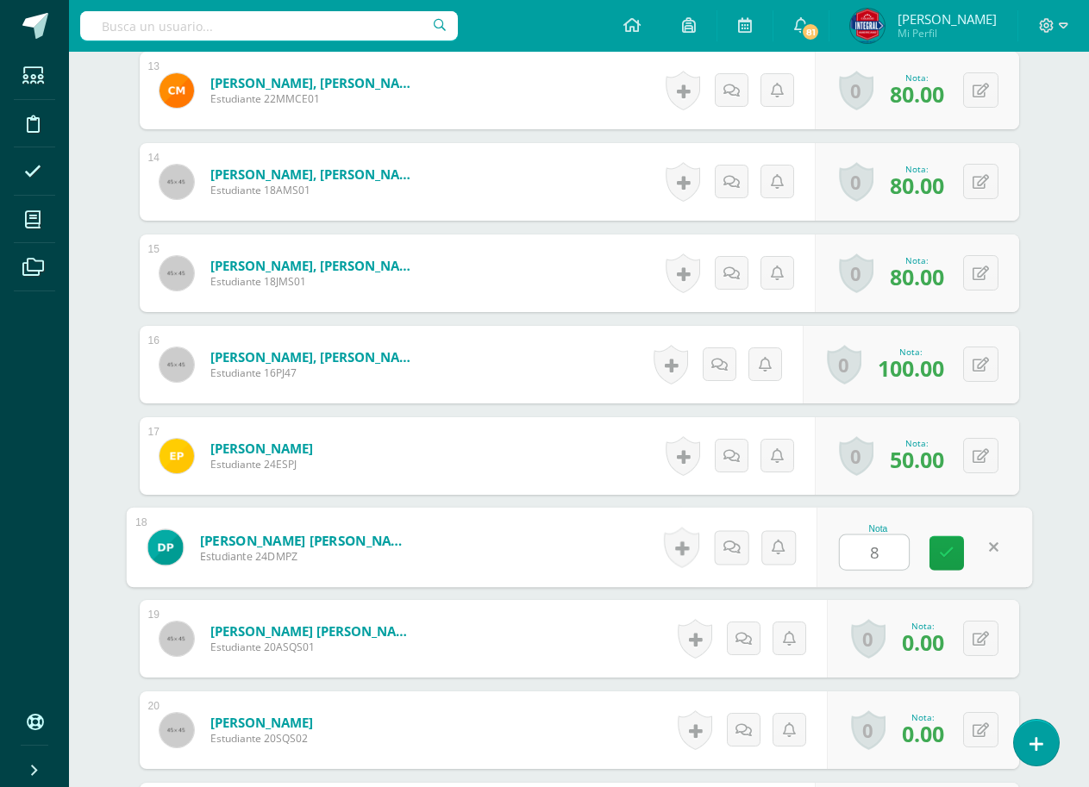
type input "80"
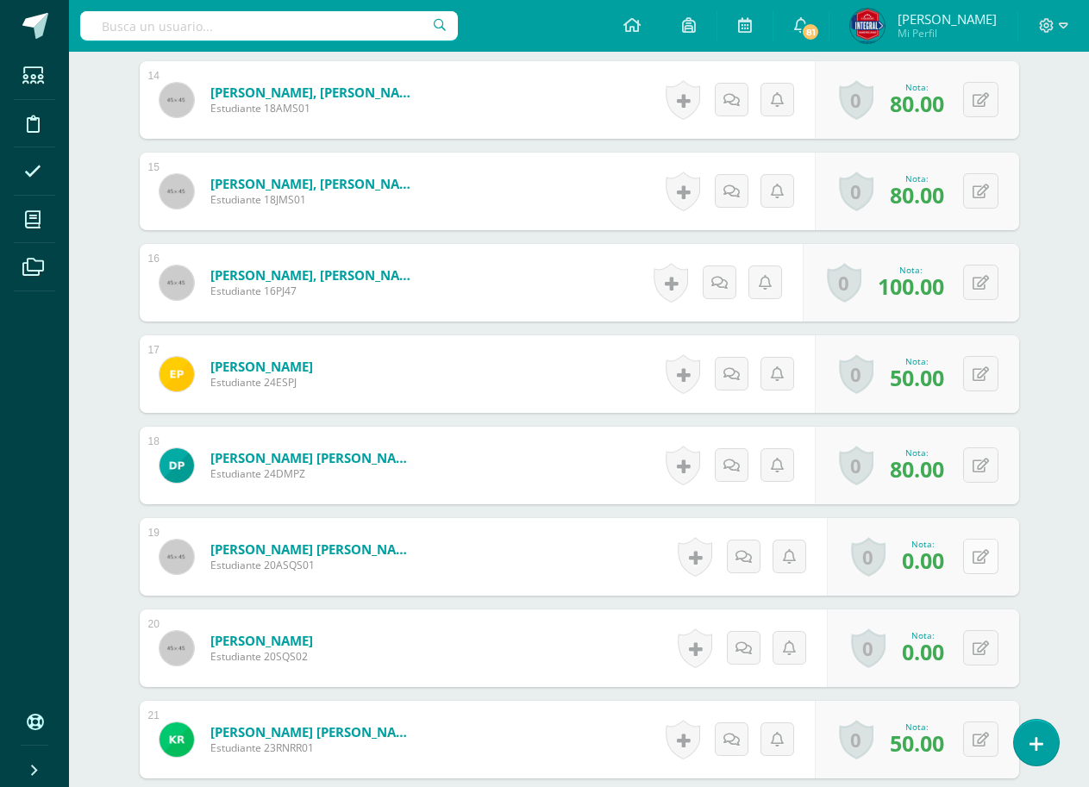
scroll to position [1747, 0]
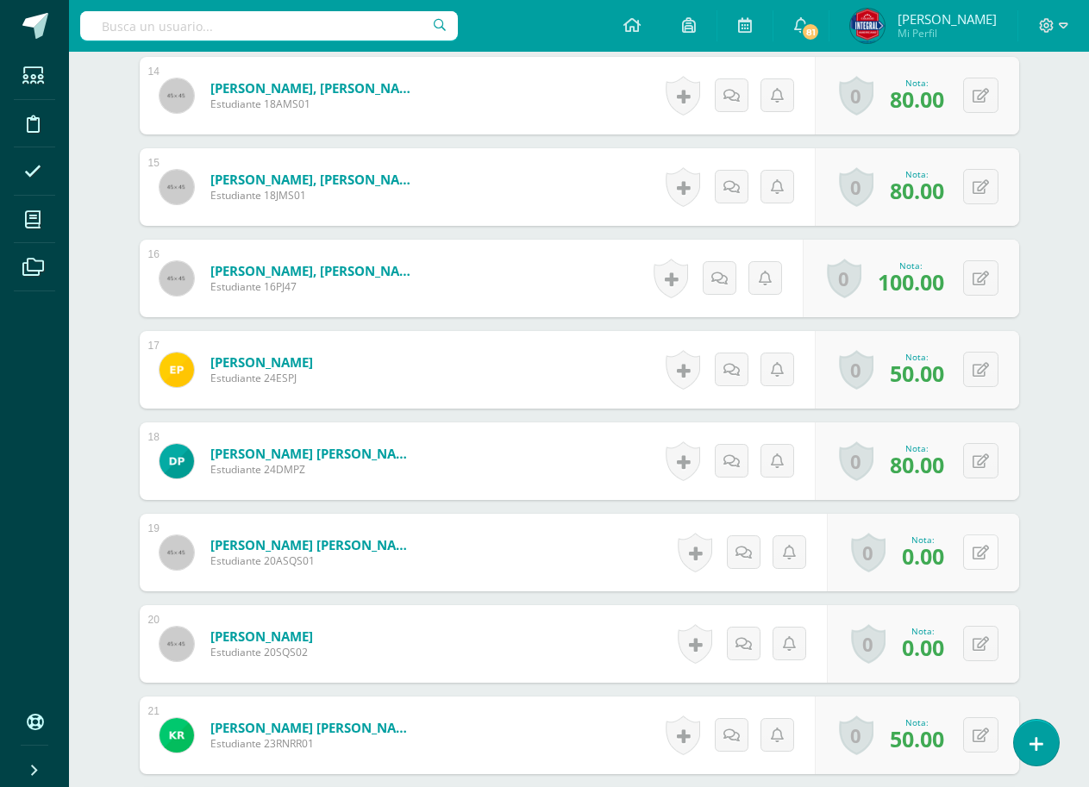
click at [973, 563] on button at bounding box center [980, 552] width 35 height 35
type input "80"
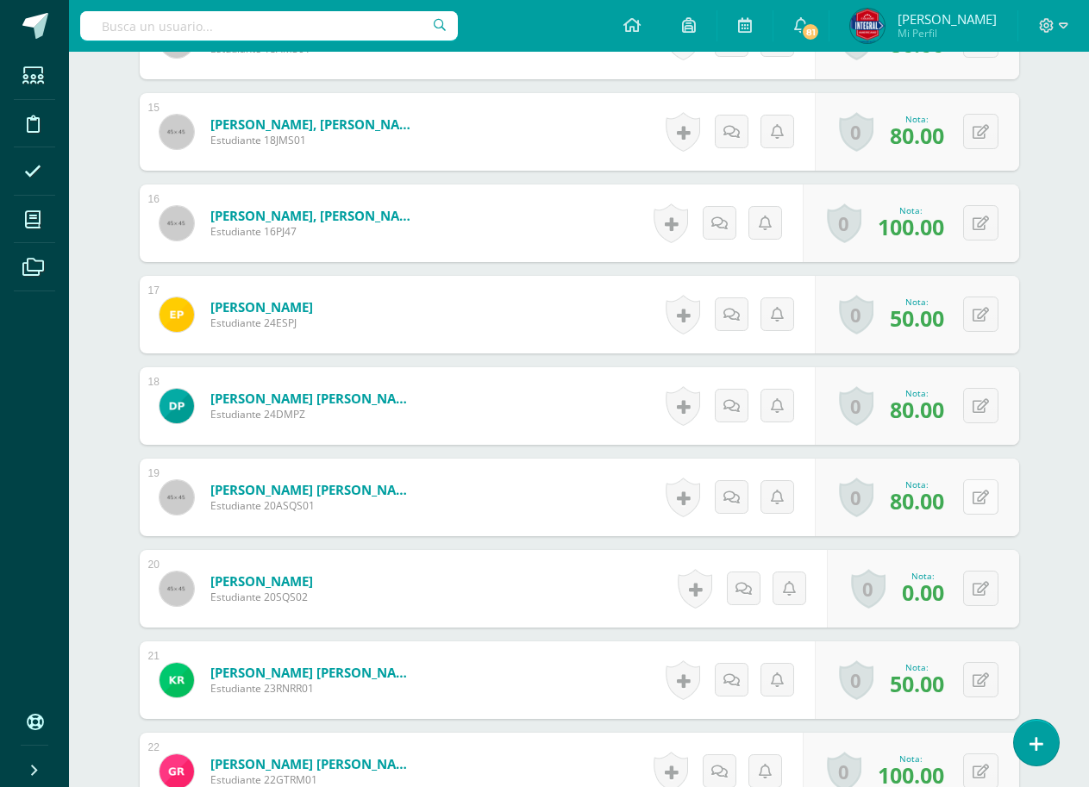
scroll to position [1833, 0]
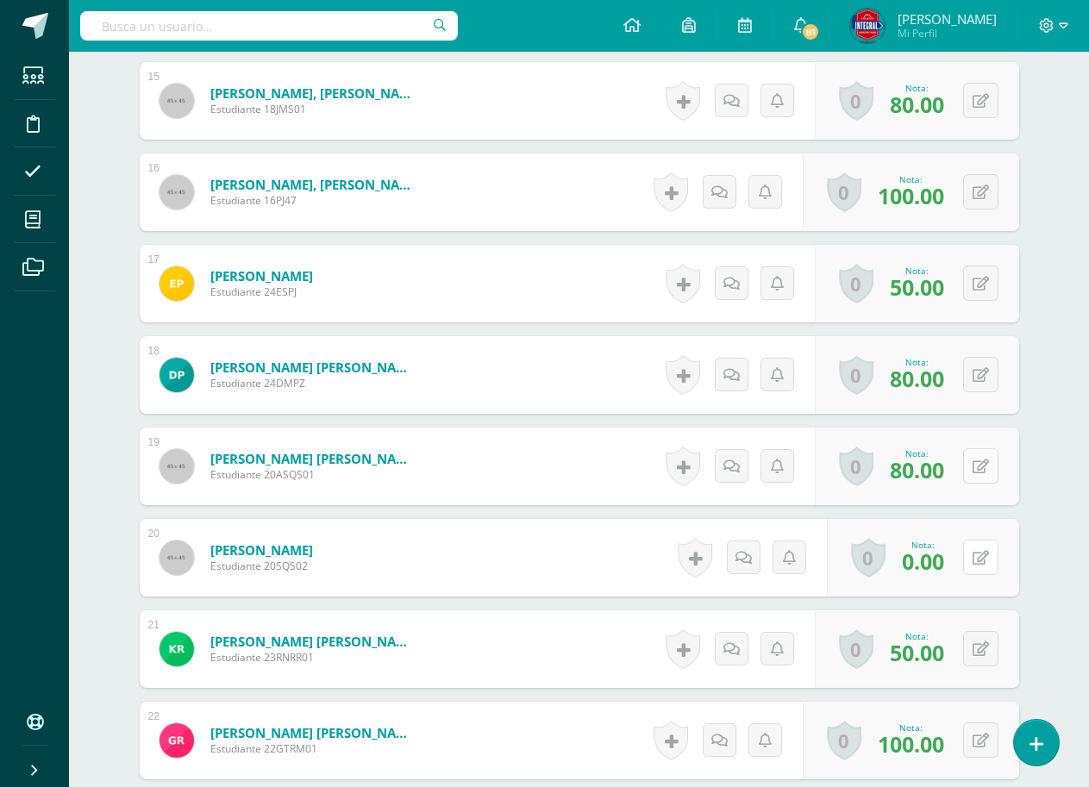
click at [973, 563] on button at bounding box center [980, 557] width 35 height 35
type input "80"
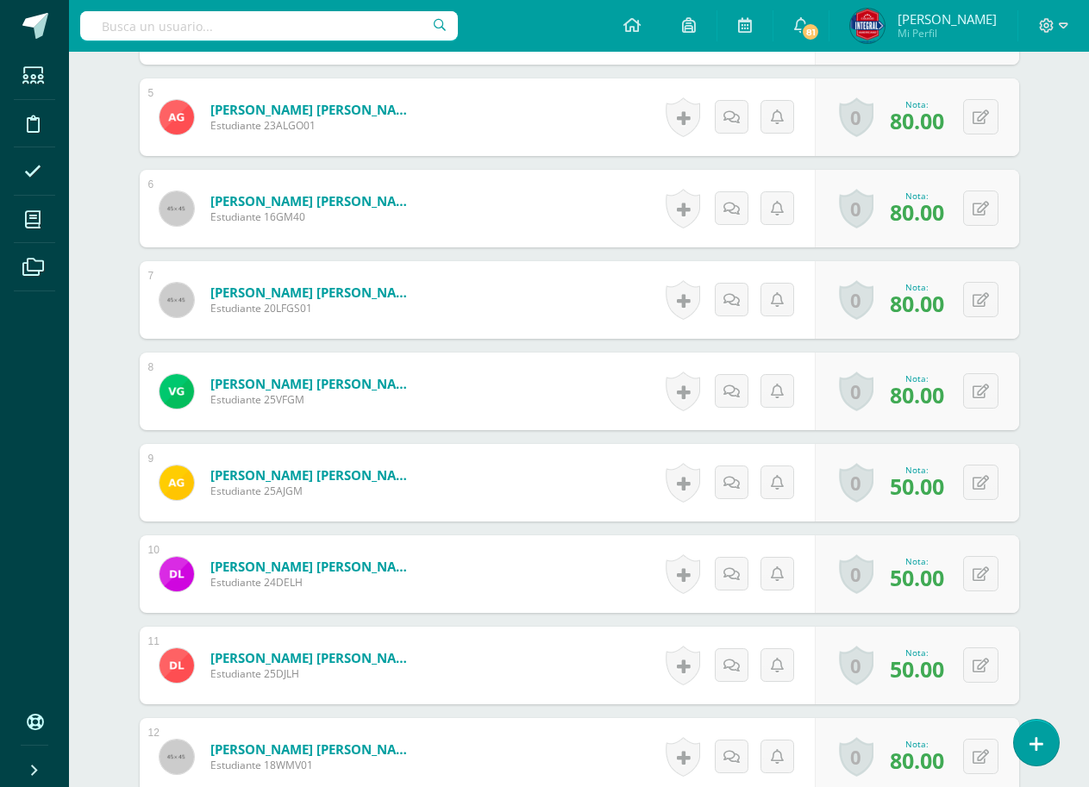
scroll to position [912, 0]
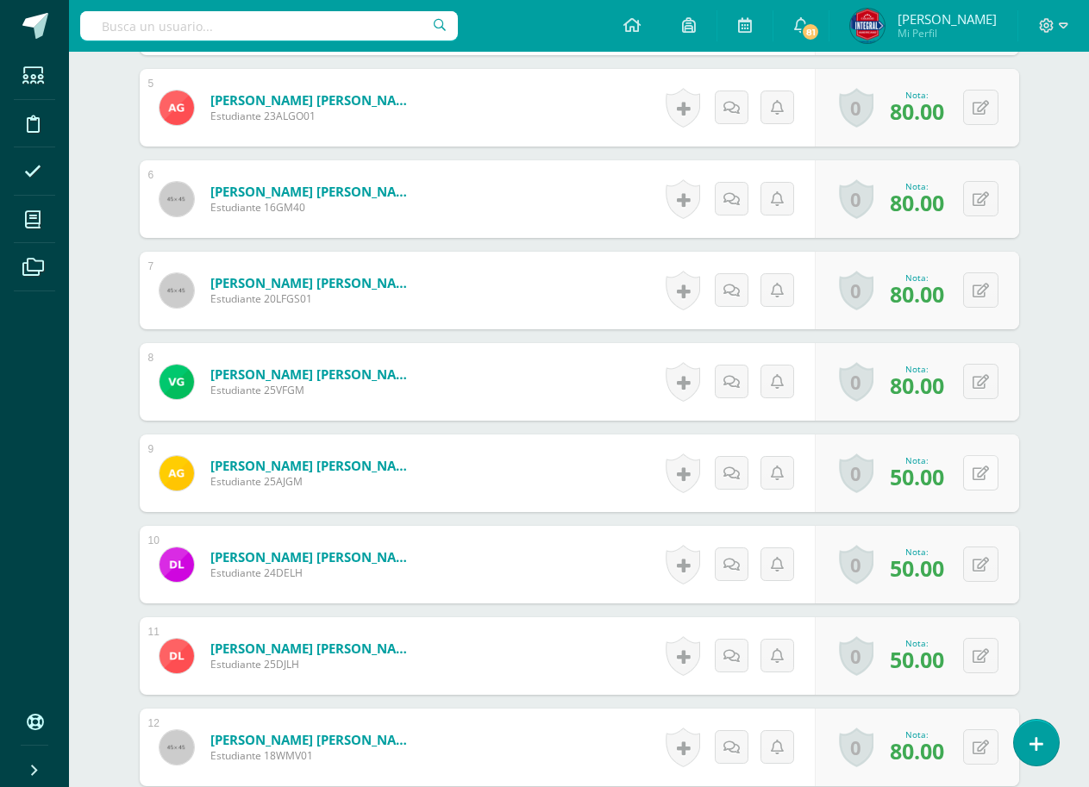
click at [968, 475] on button at bounding box center [980, 472] width 35 height 35
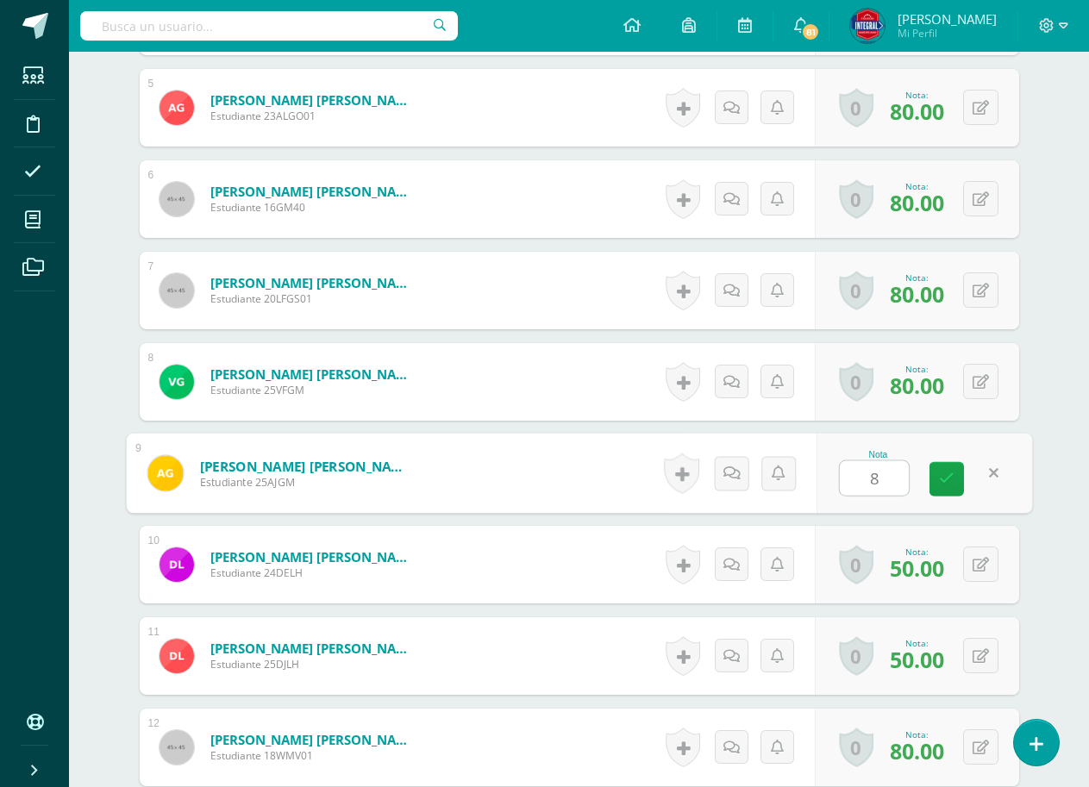
type input "80"
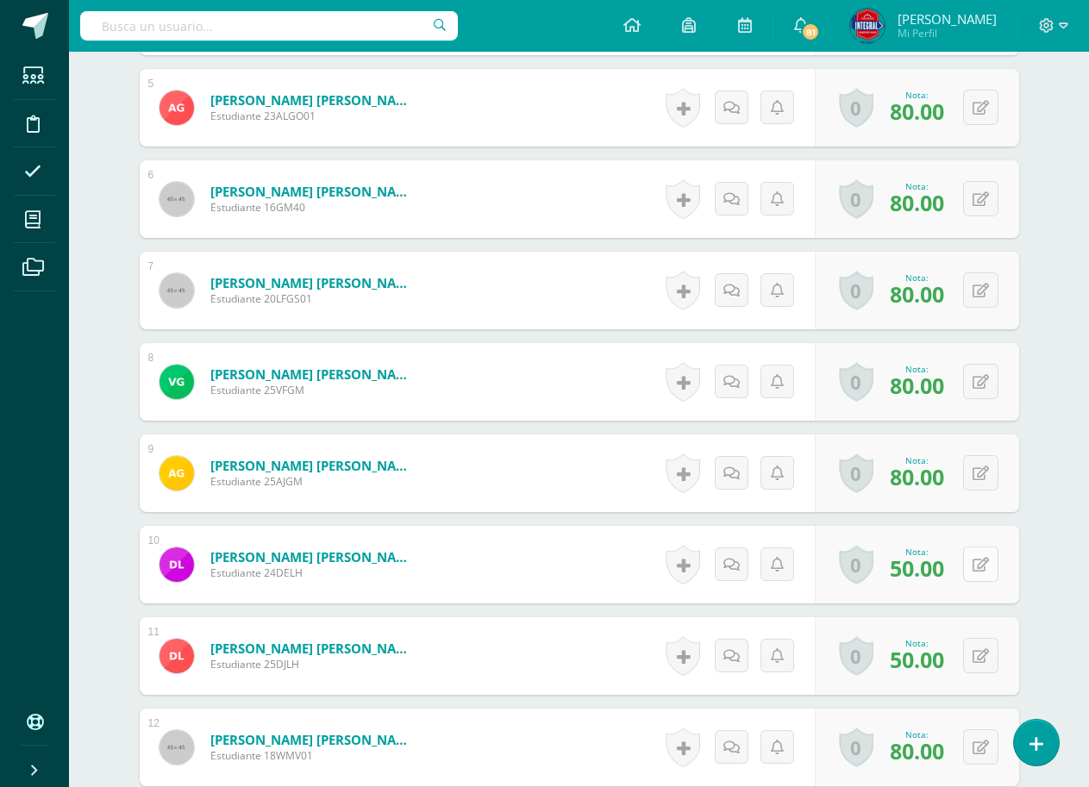
click at [978, 560] on icon at bounding box center [981, 565] width 16 height 15
type input "80"
click at [982, 662] on icon at bounding box center [981, 656] width 16 height 15
type input "80"
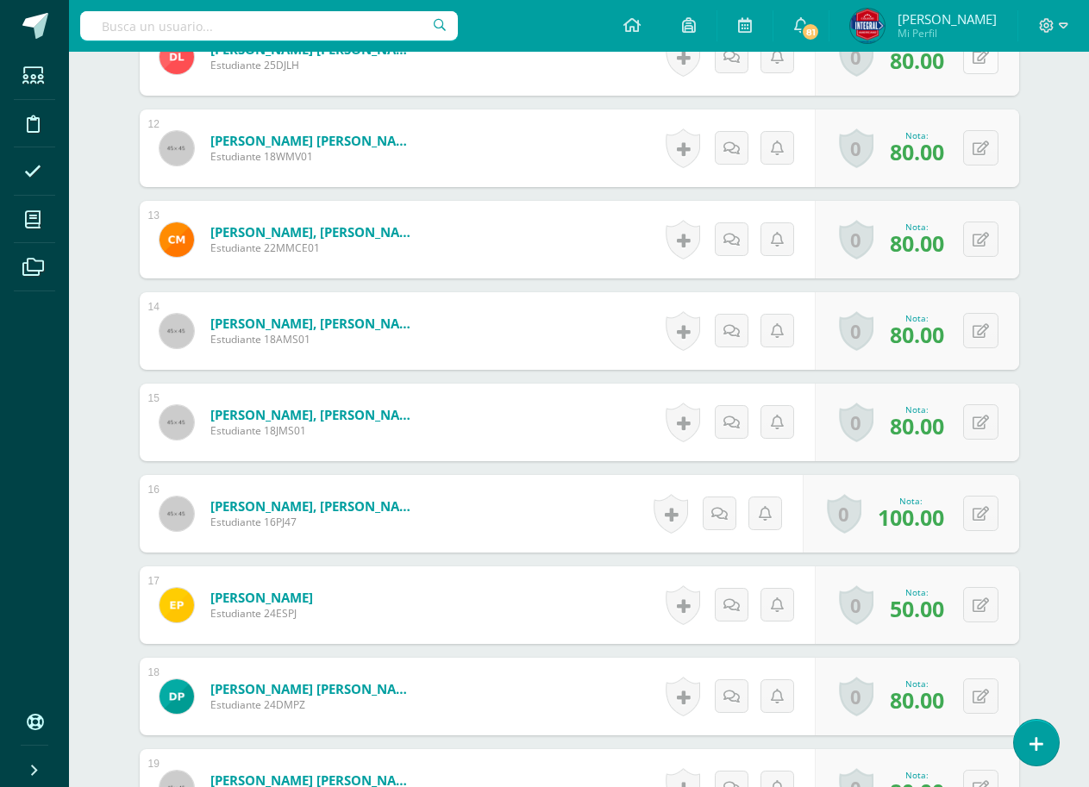
scroll to position [1516, 0]
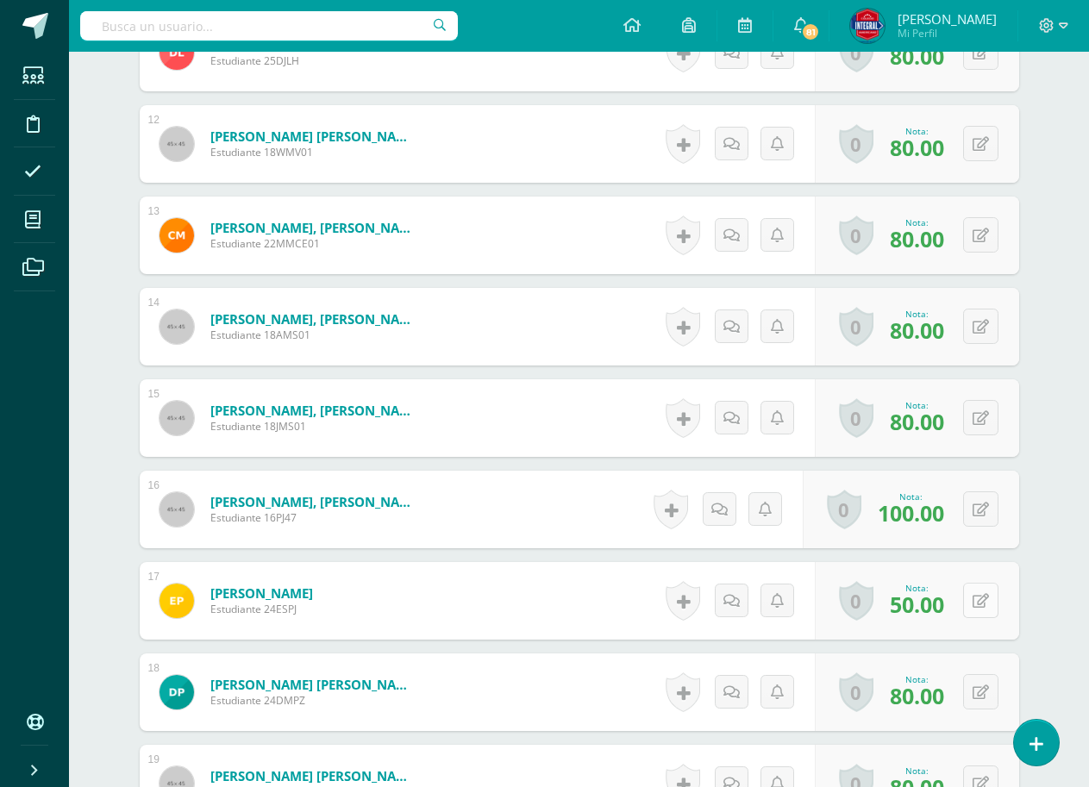
click at [981, 603] on icon at bounding box center [981, 601] width 16 height 15
type input "80"
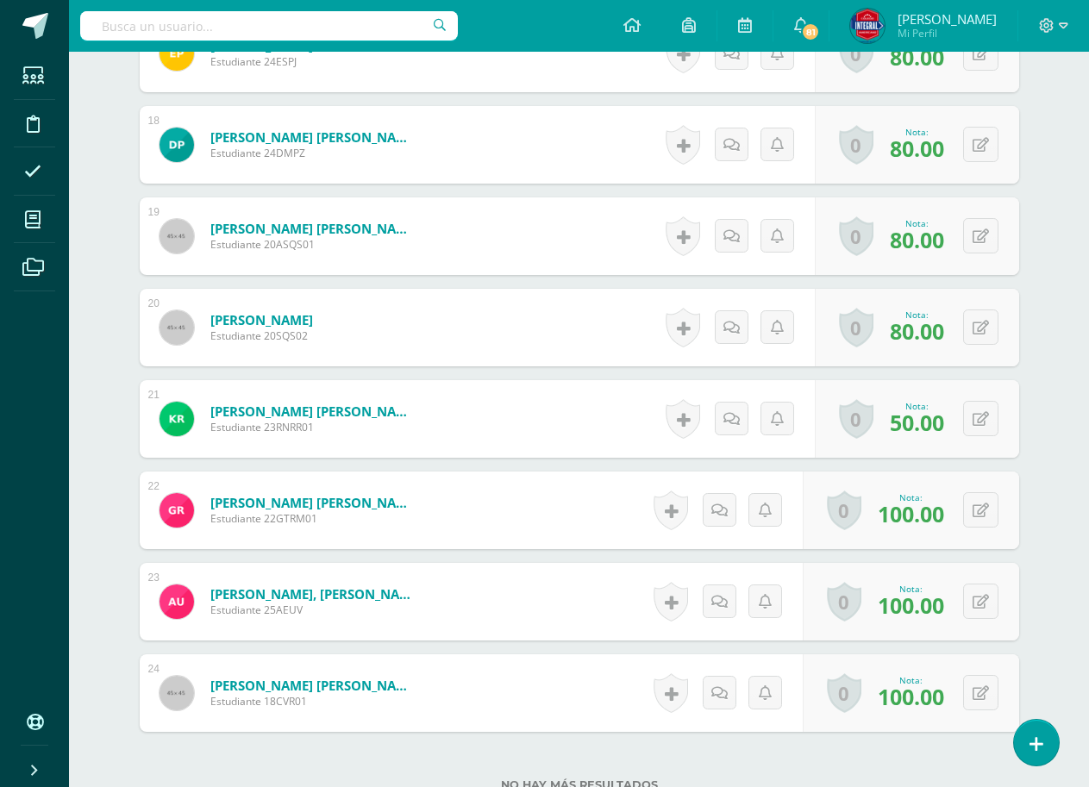
scroll to position [2034, 0]
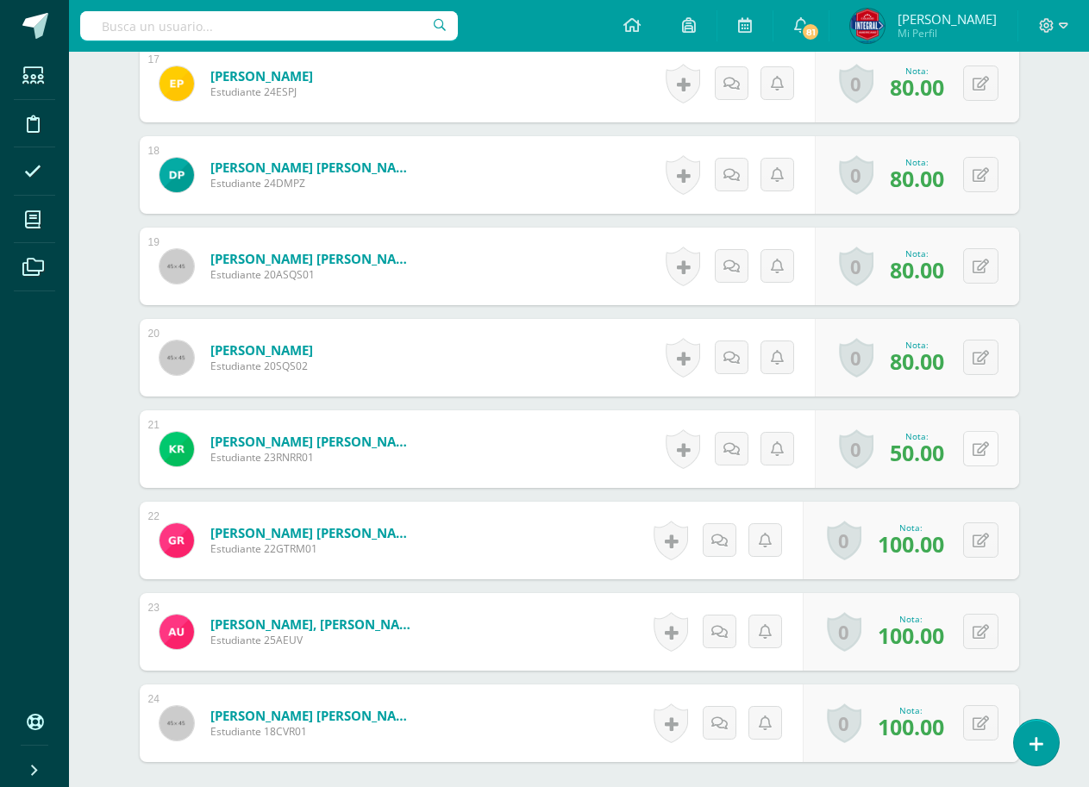
click at [980, 448] on icon at bounding box center [981, 449] width 16 height 15
type input "80"
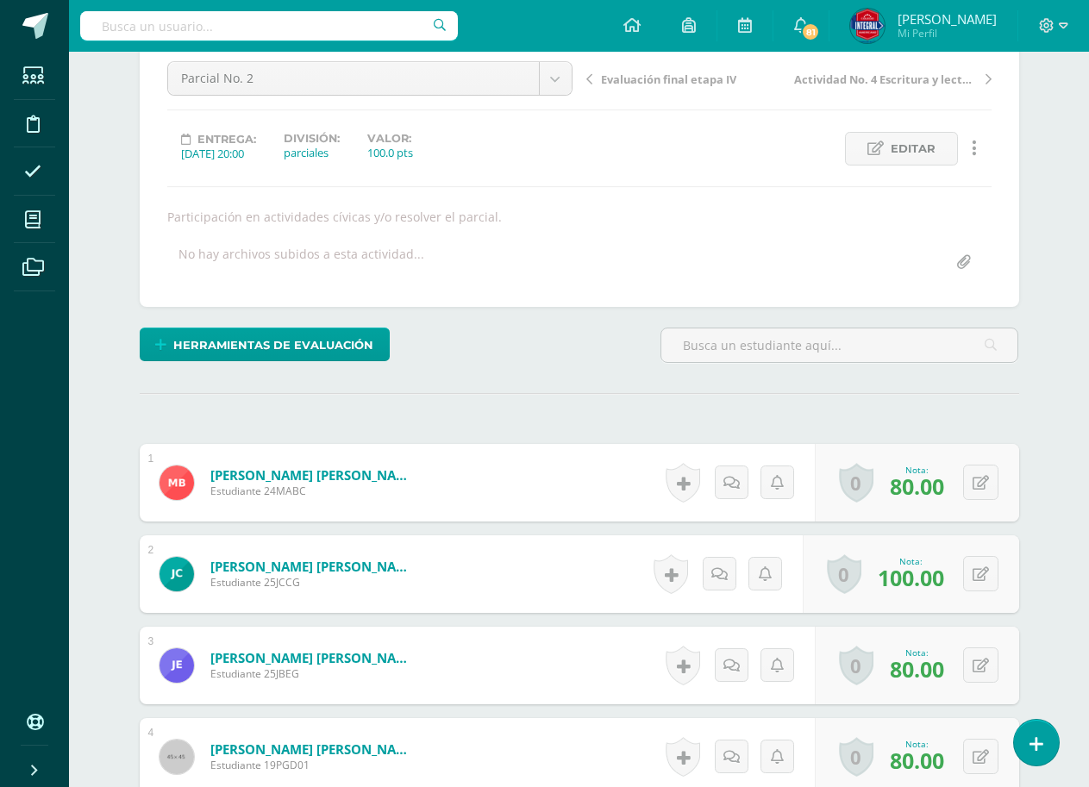
scroll to position [50, 0]
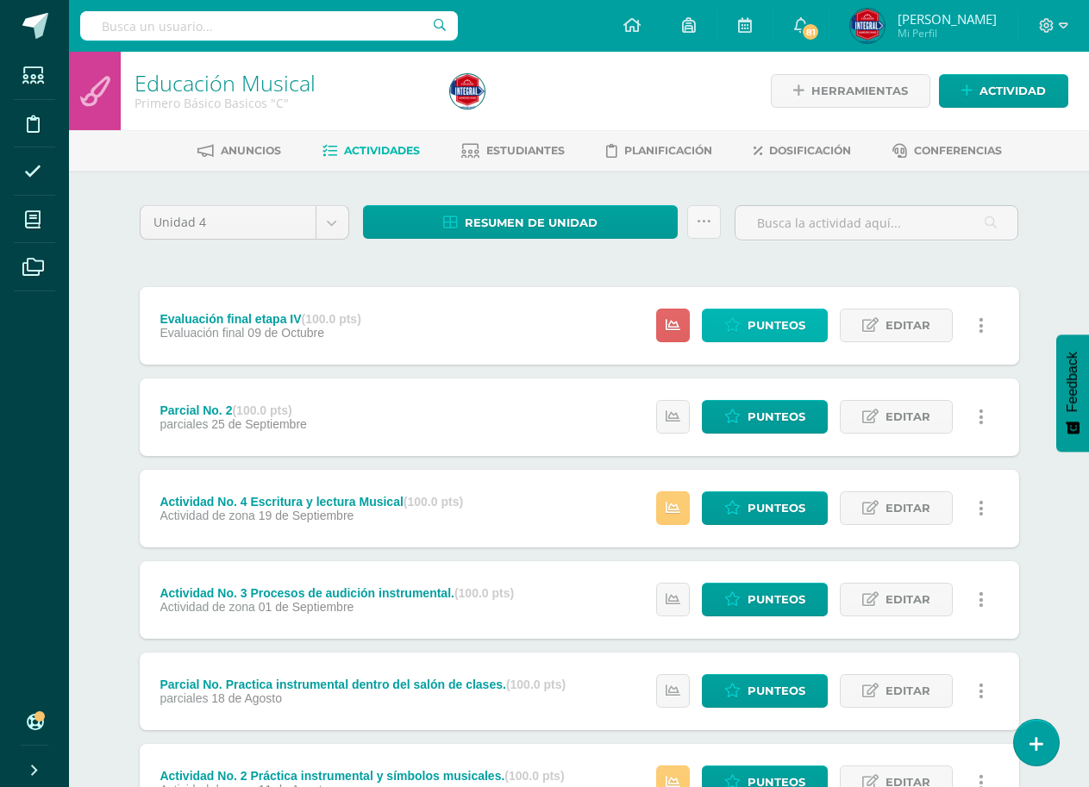
click at [762, 314] on span "Punteos" at bounding box center [777, 326] width 58 height 32
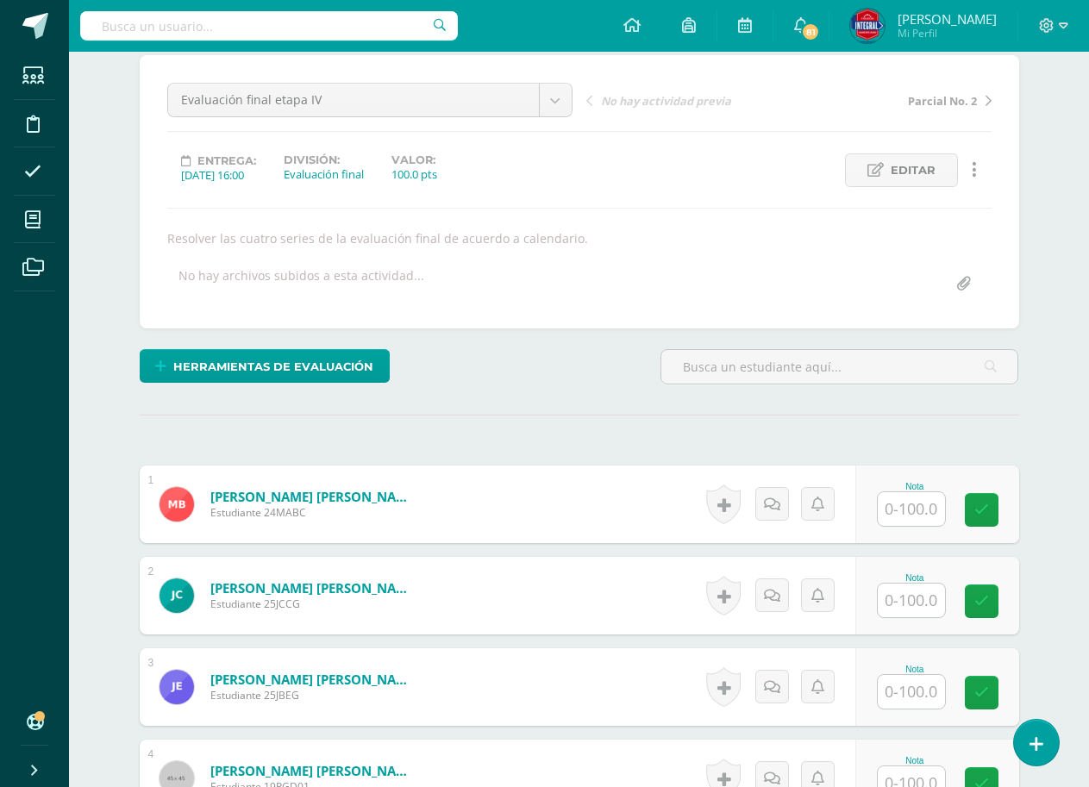
scroll to position [173, 0]
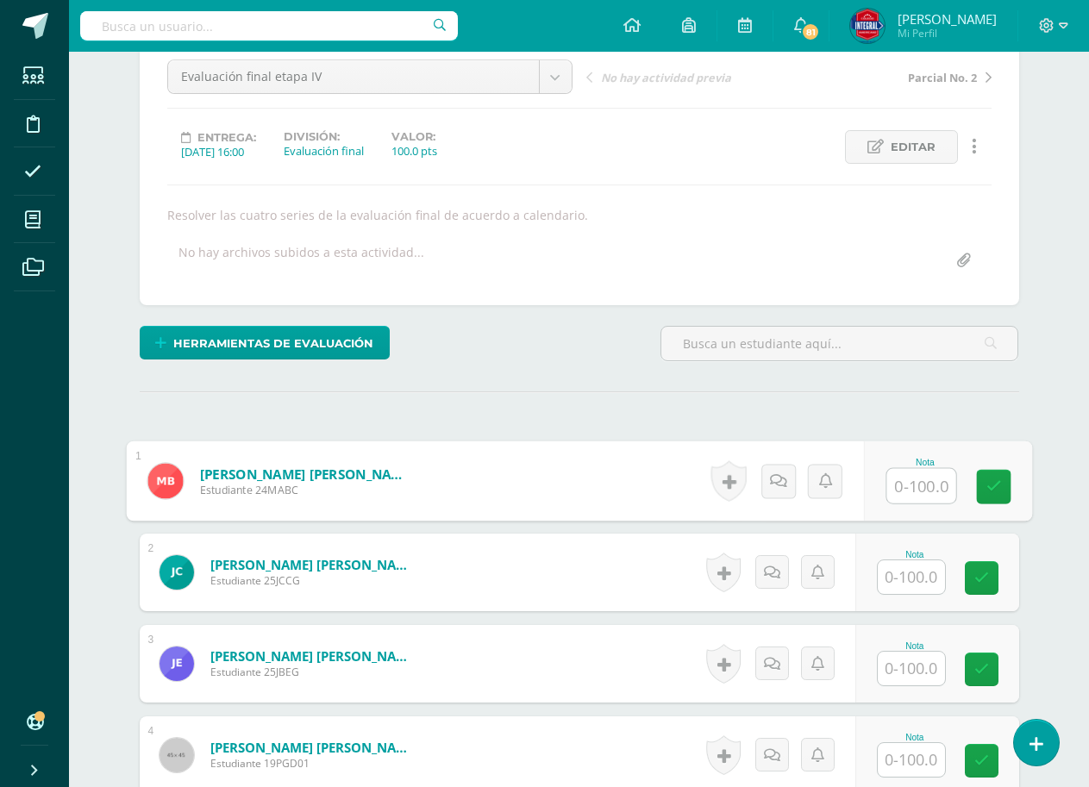
click at [903, 492] on input "text" at bounding box center [921, 486] width 69 height 34
type input "65"
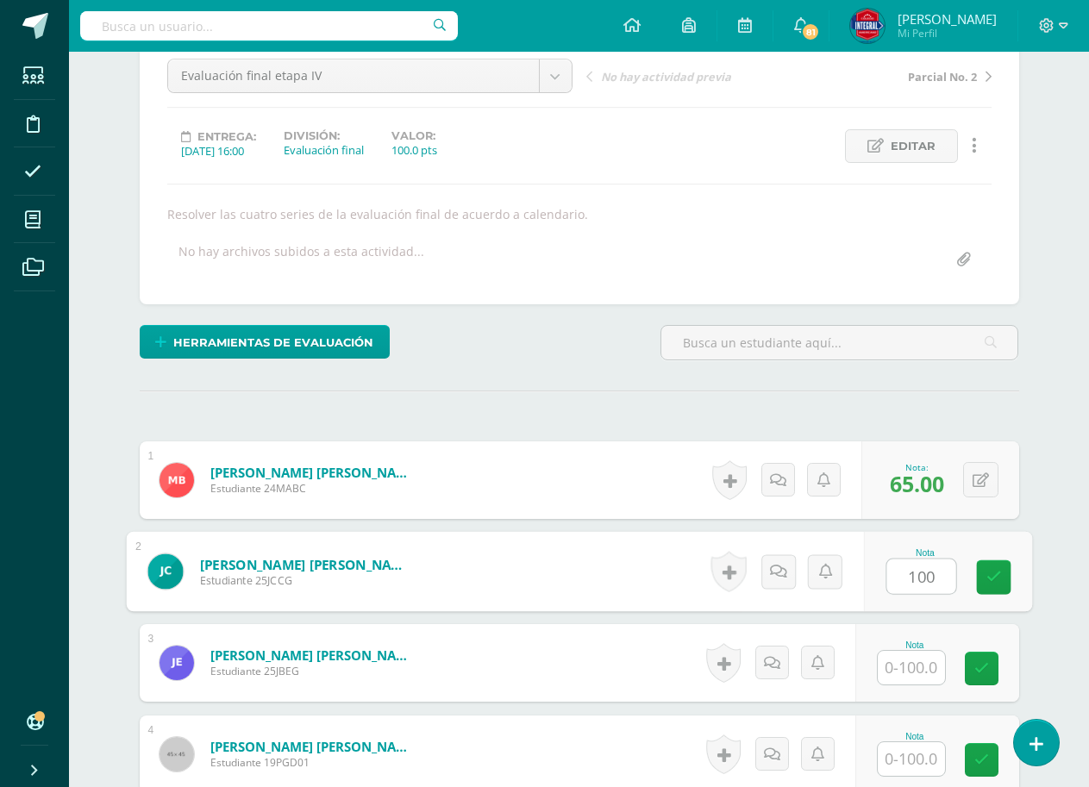
scroll to position [175, 0]
type input "100"
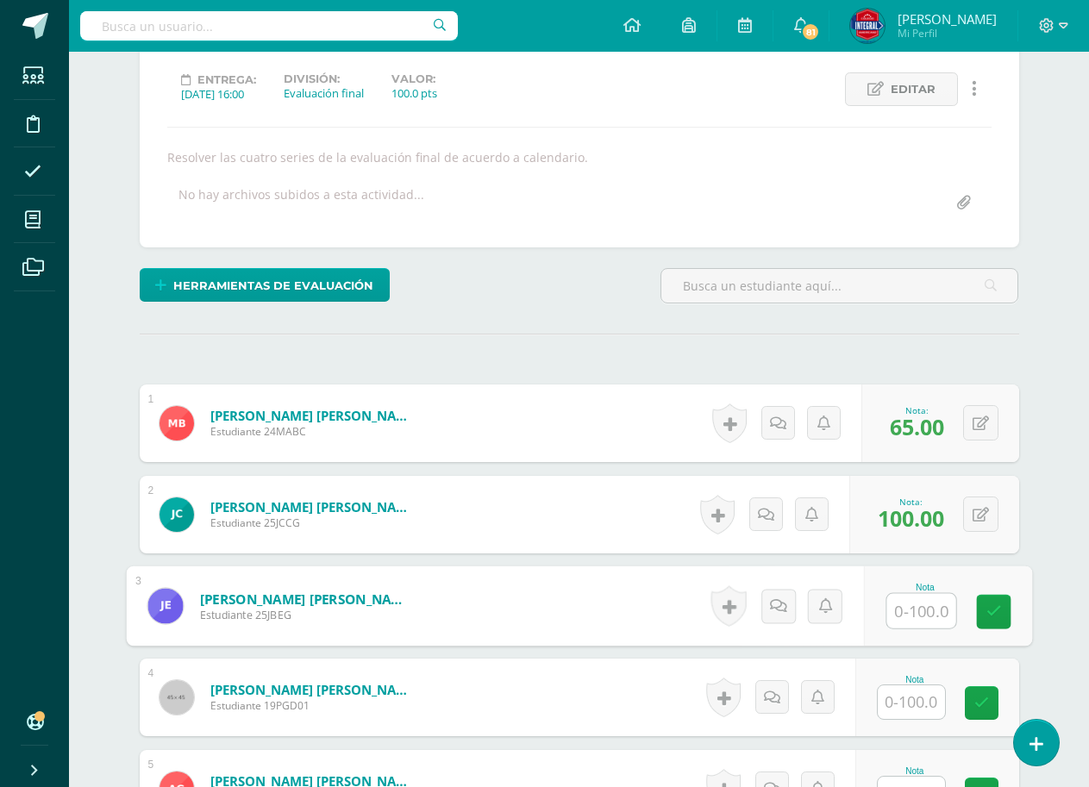
scroll to position [261, 0]
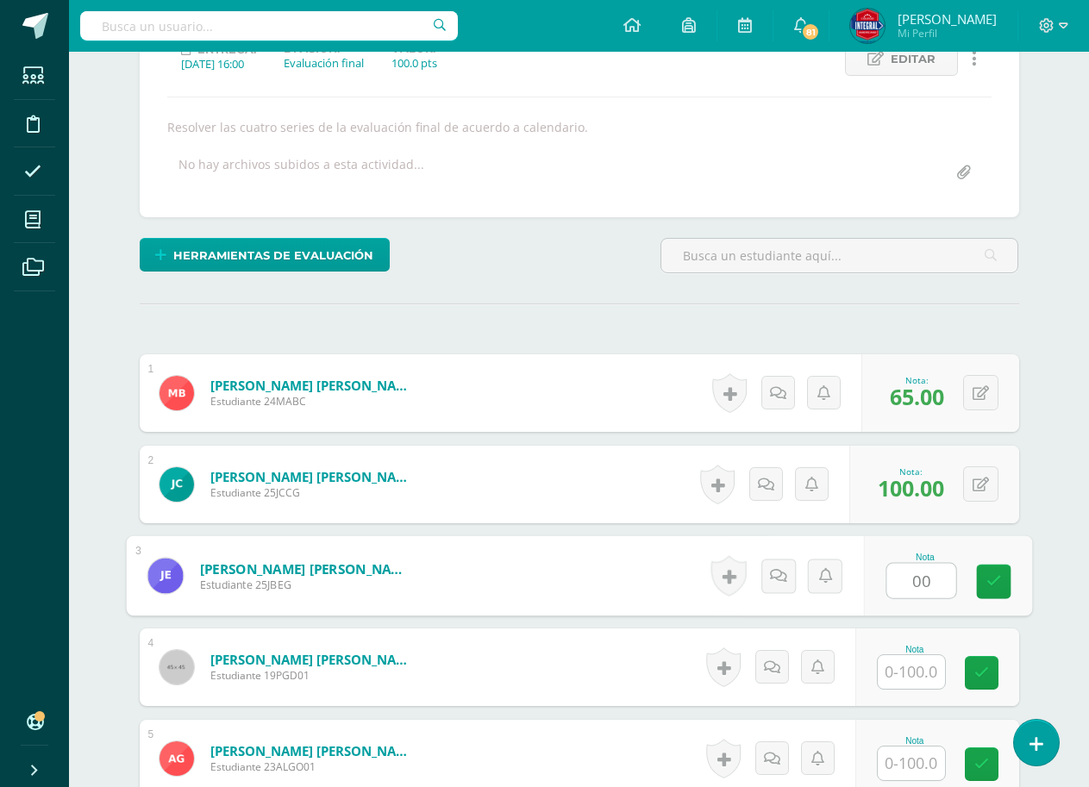
type input "00"
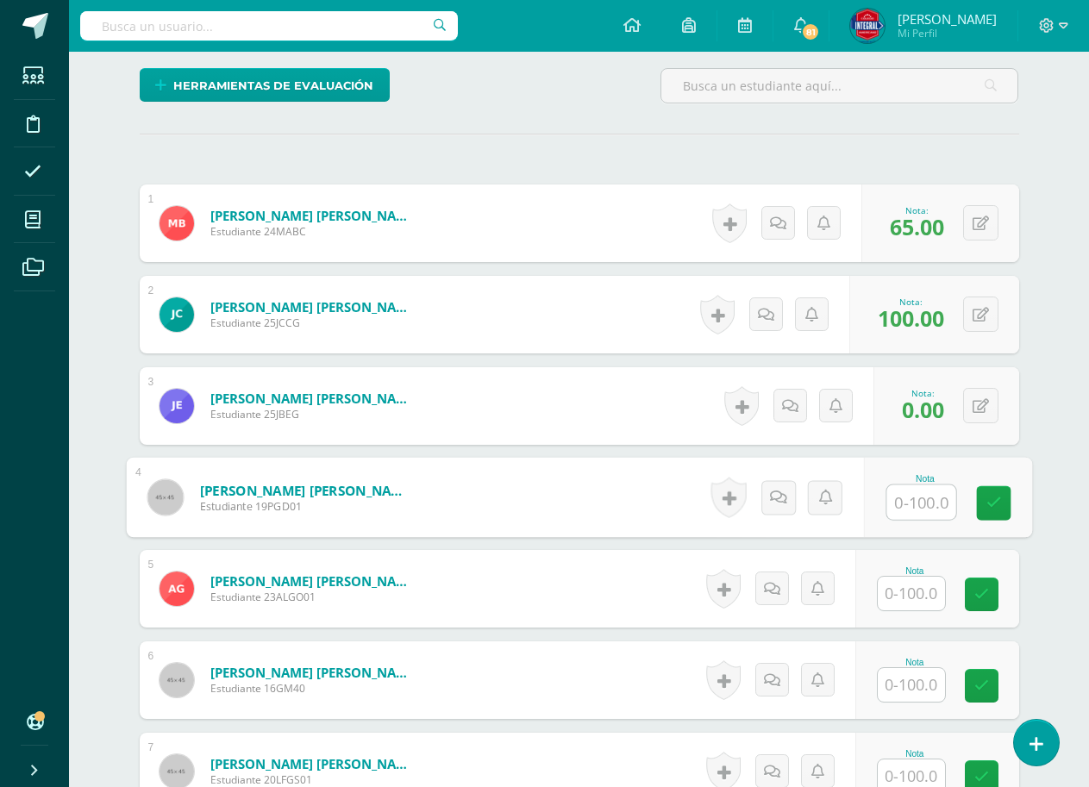
scroll to position [434, 0]
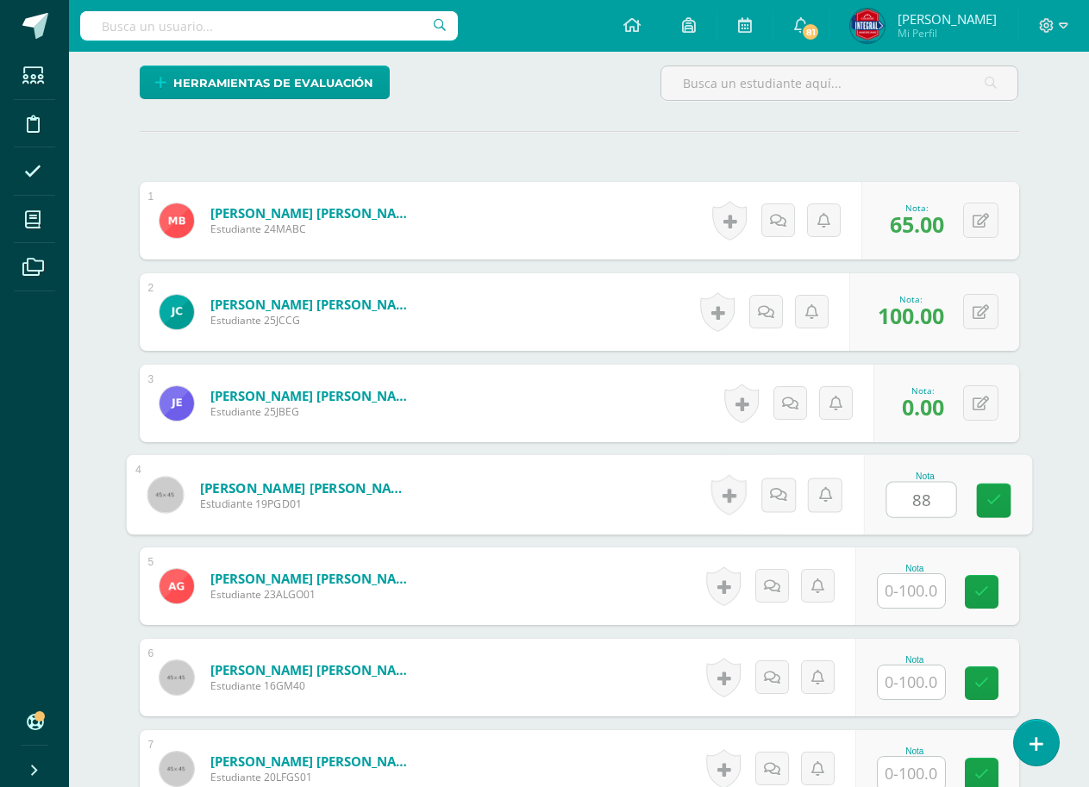
type input "88"
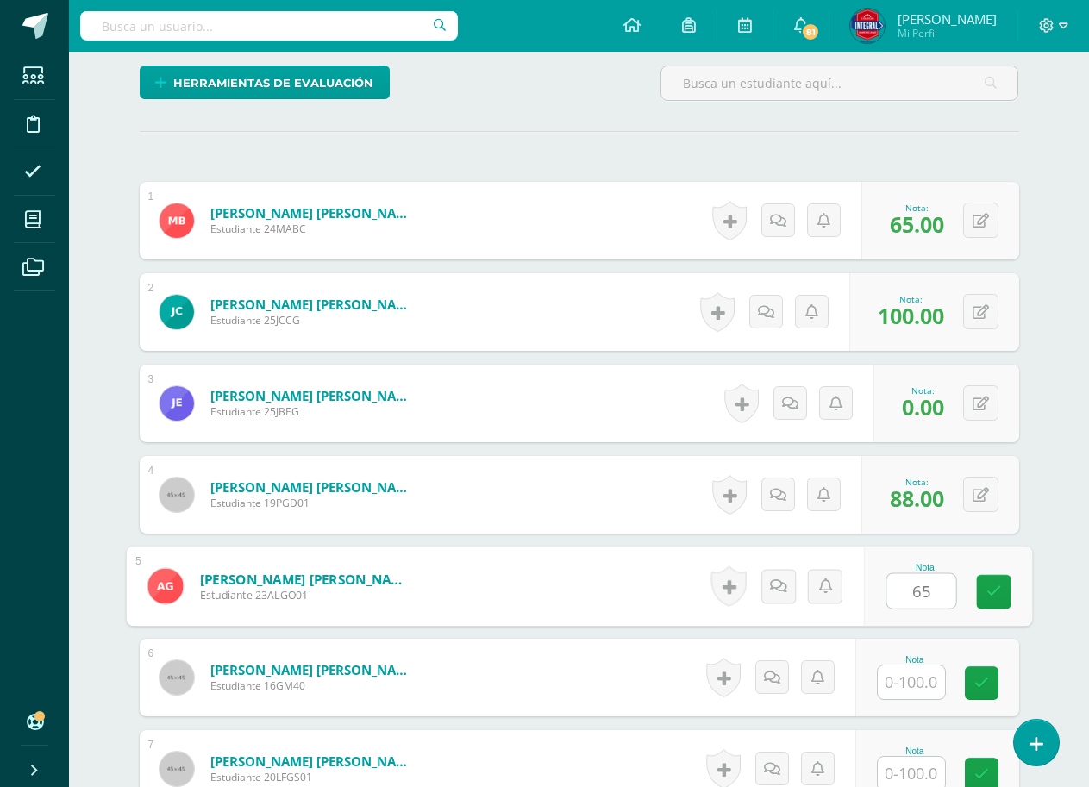
type input "65"
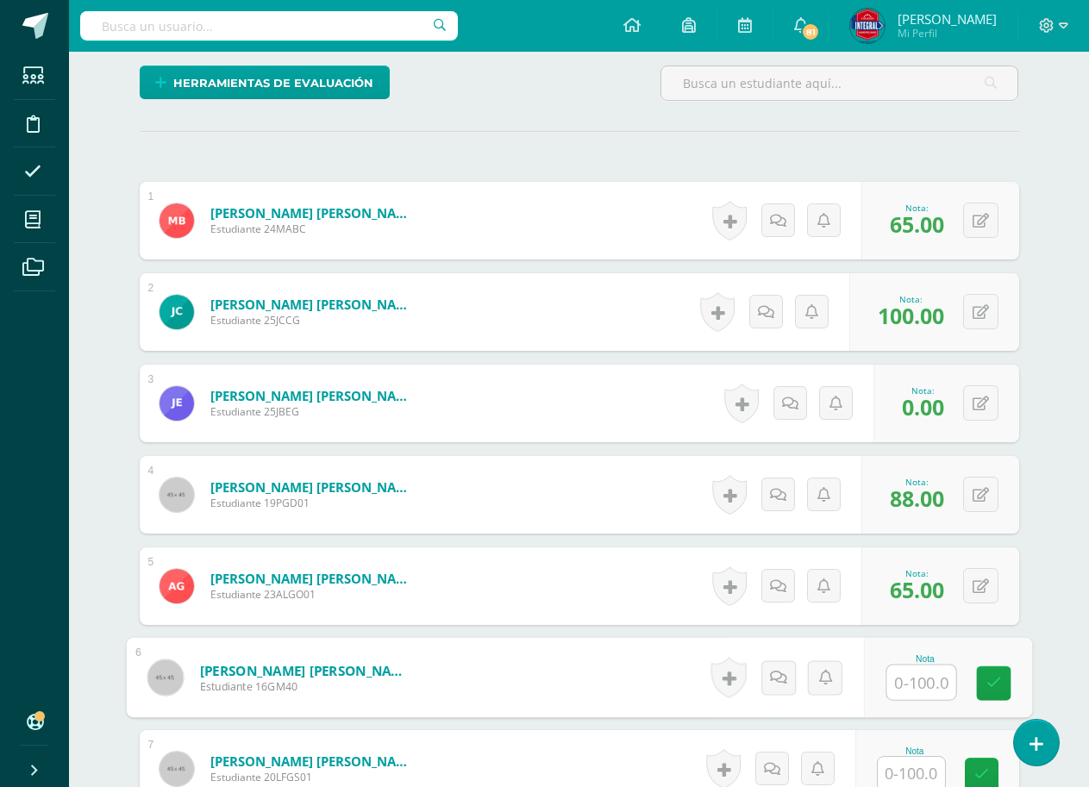
type input "9"
type input "68"
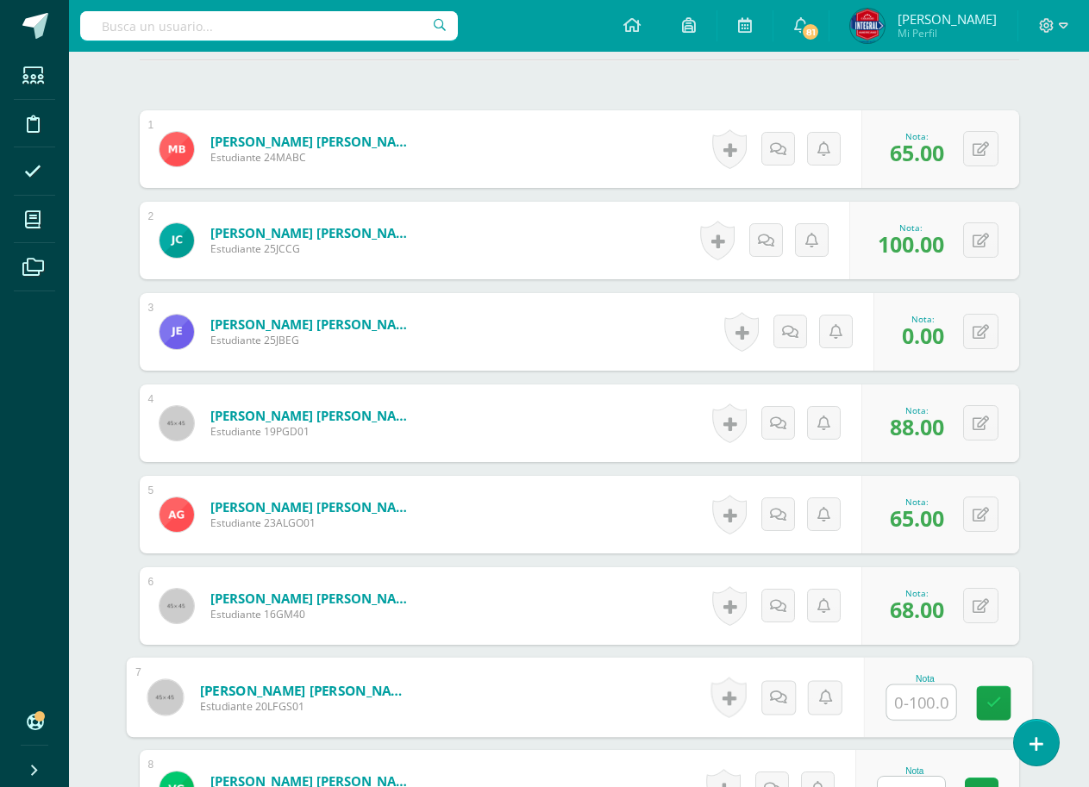
scroll to position [609, 0]
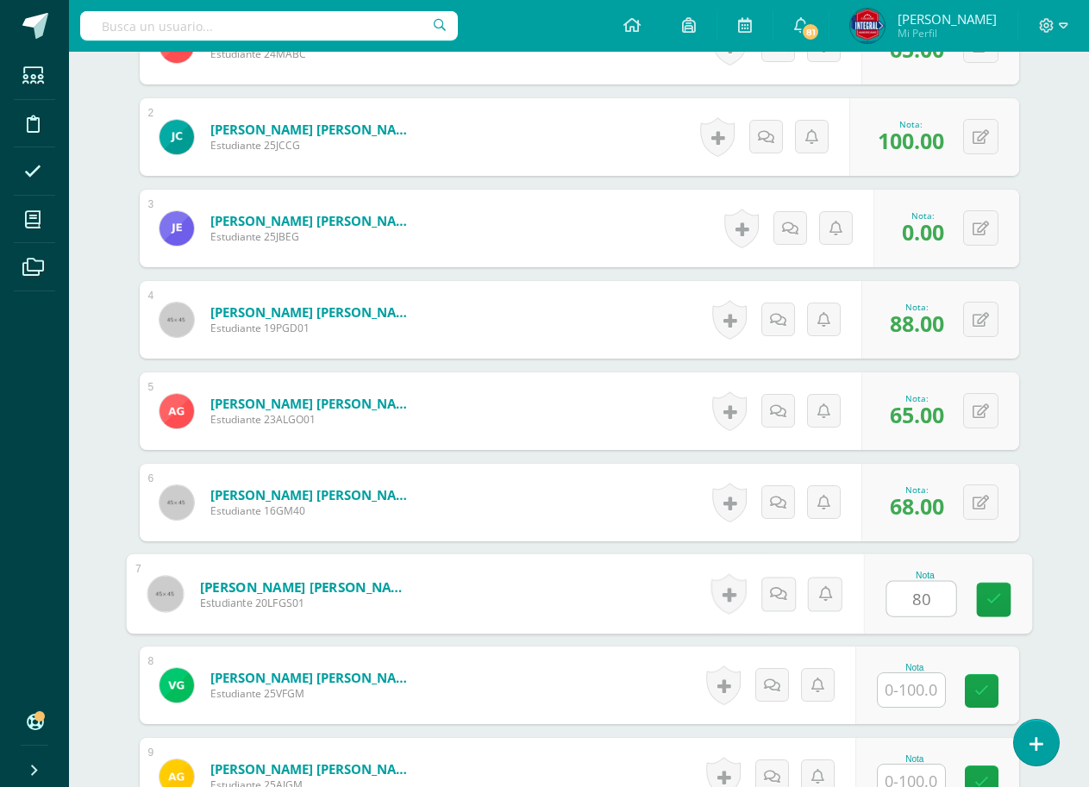
type input "80"
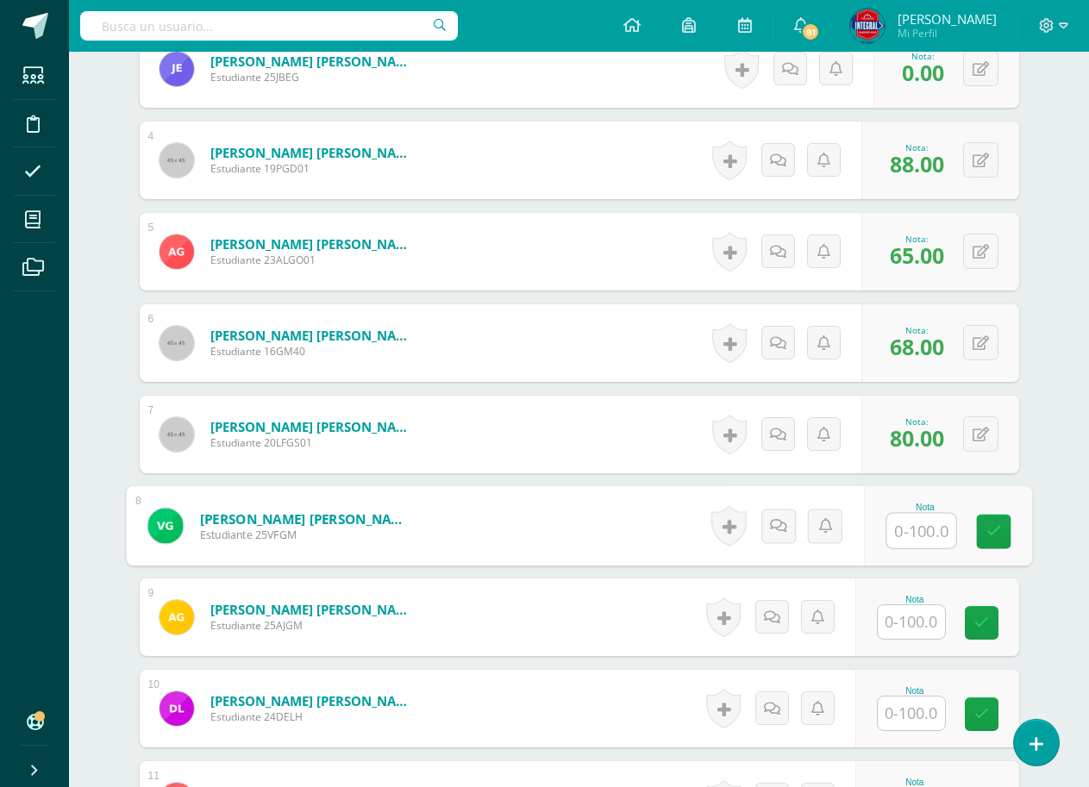
scroll to position [954, 0]
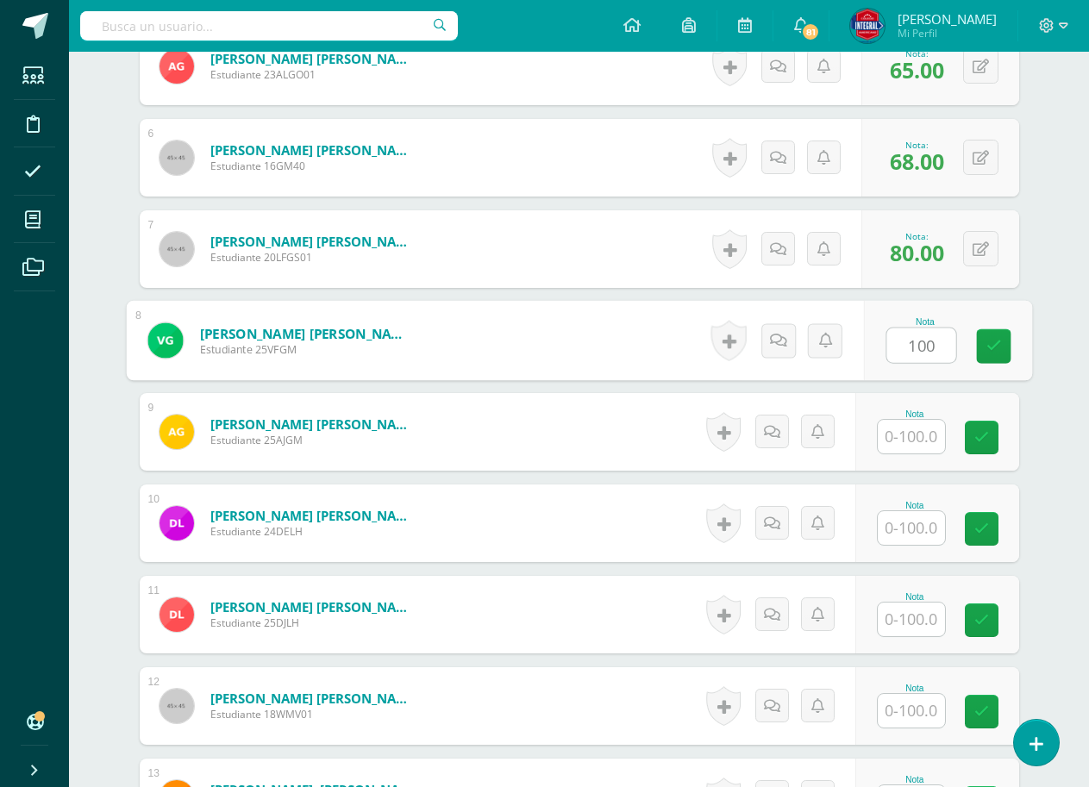
type input "100"
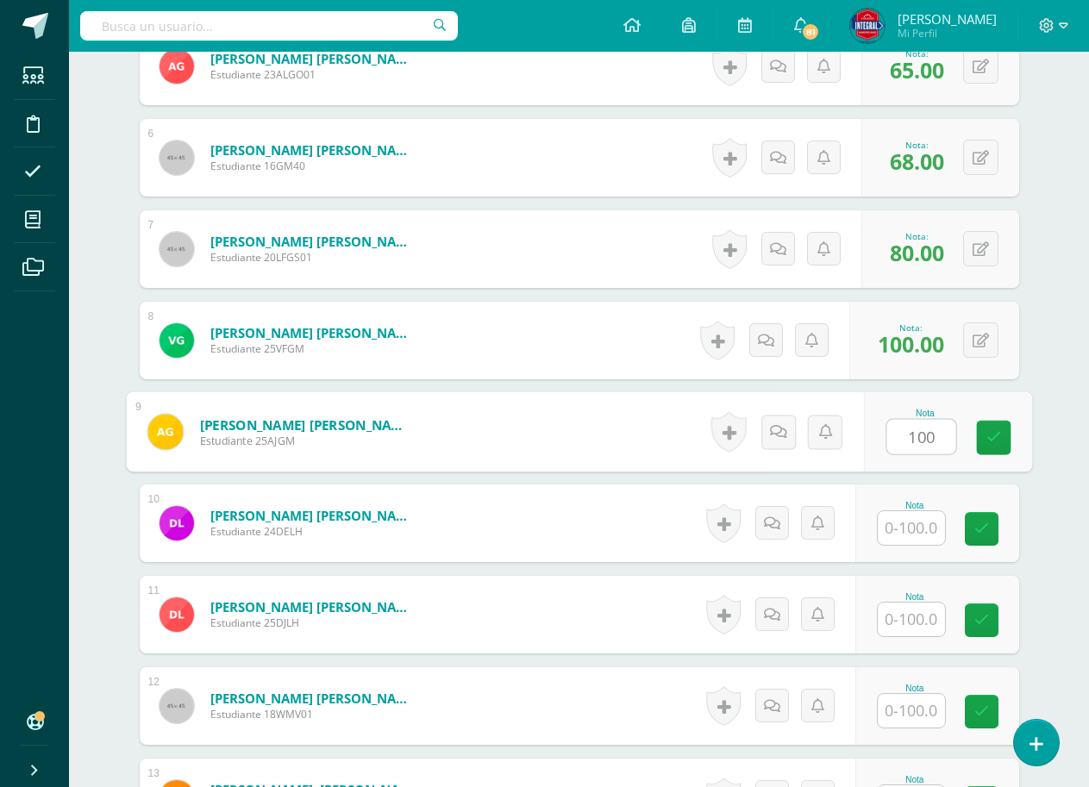
type input "100"
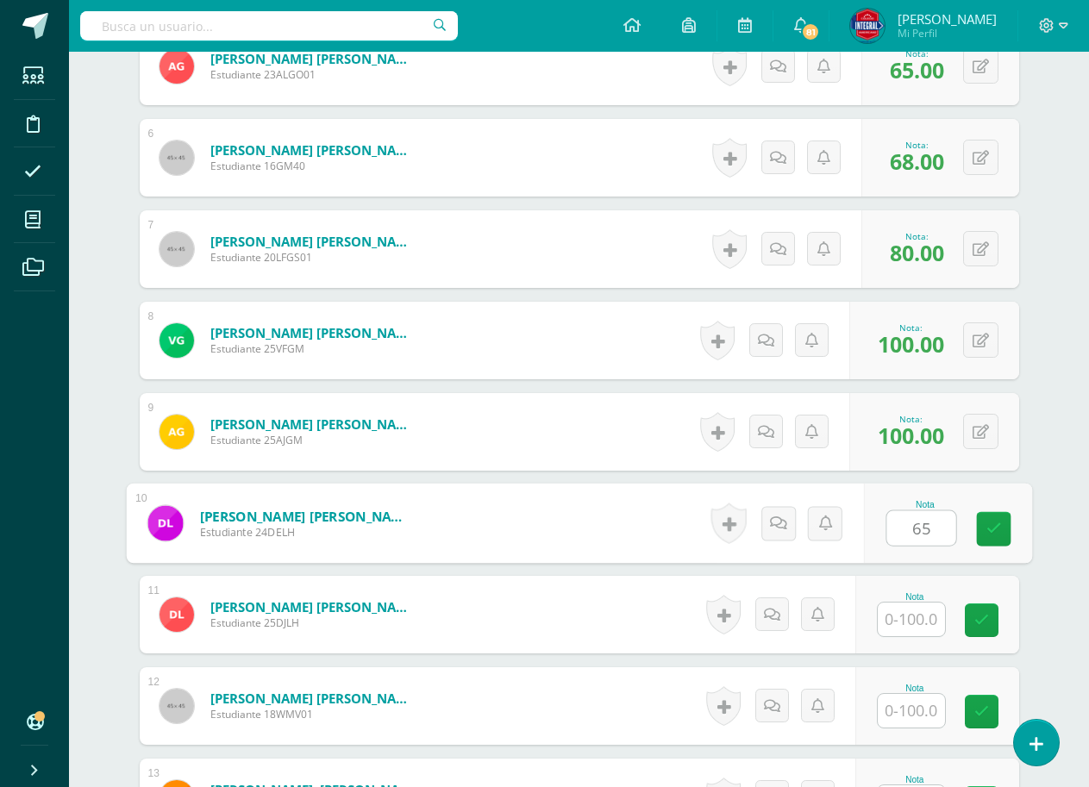
type input "65"
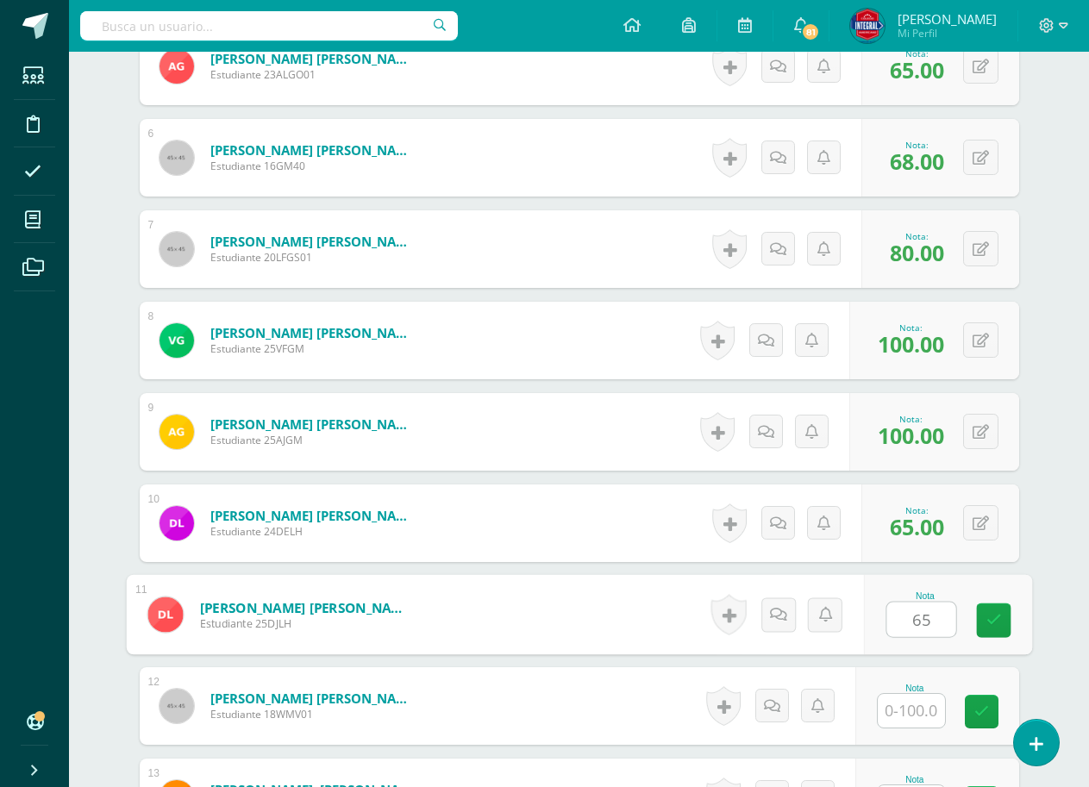
type input "65"
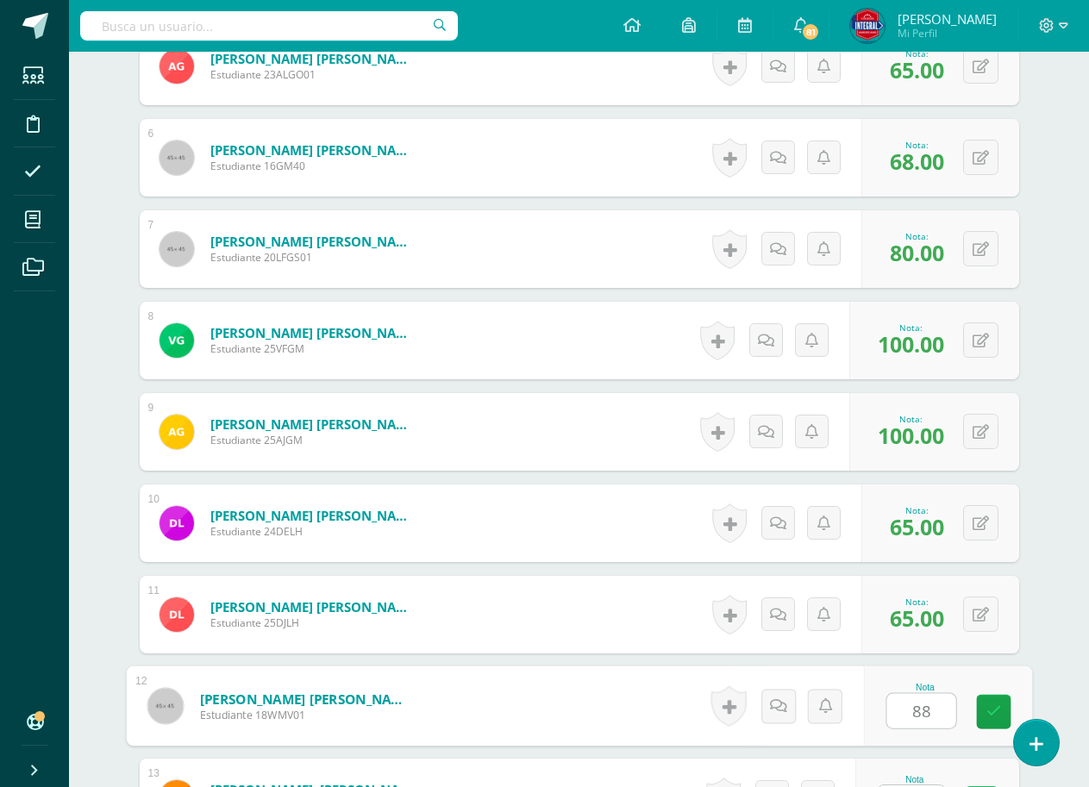
type input "88"
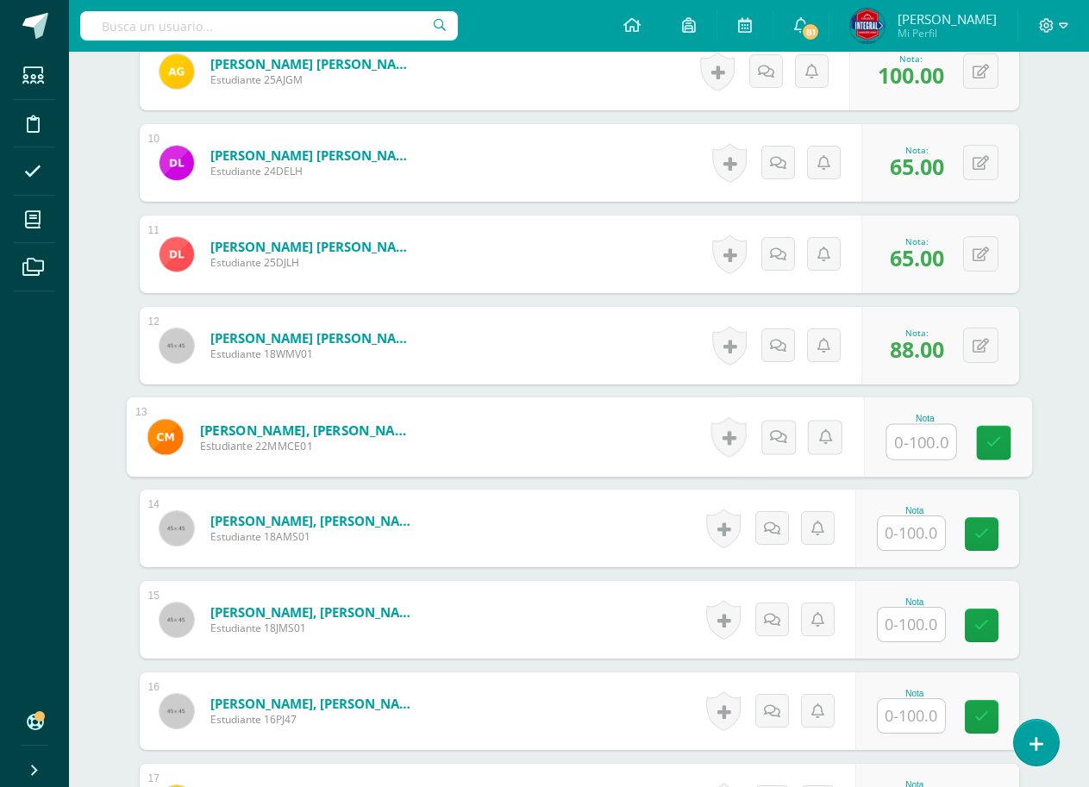
scroll to position [1416, 0]
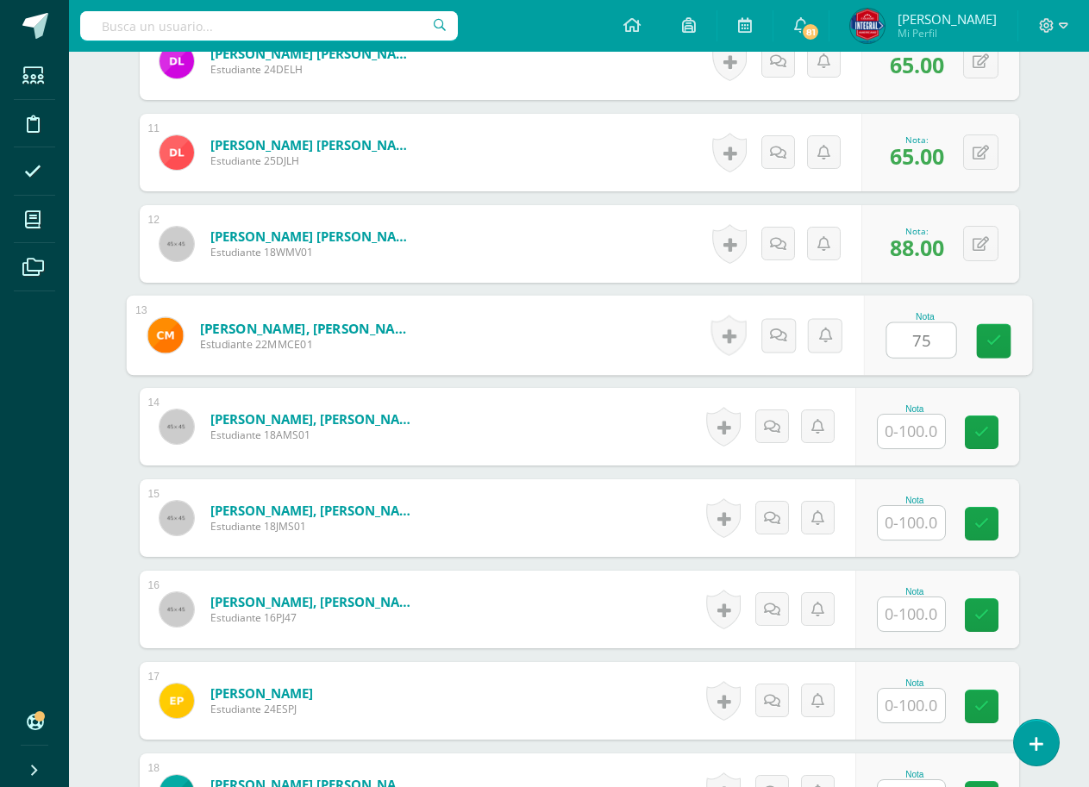
type input "75"
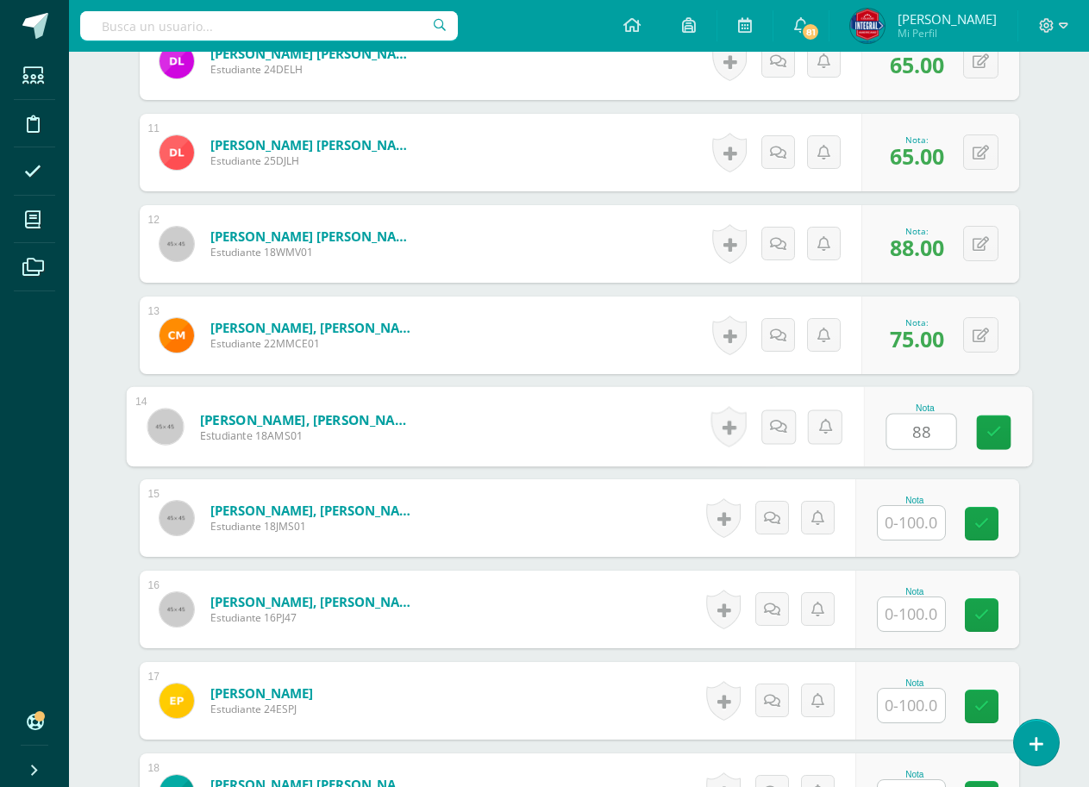
type input "88"
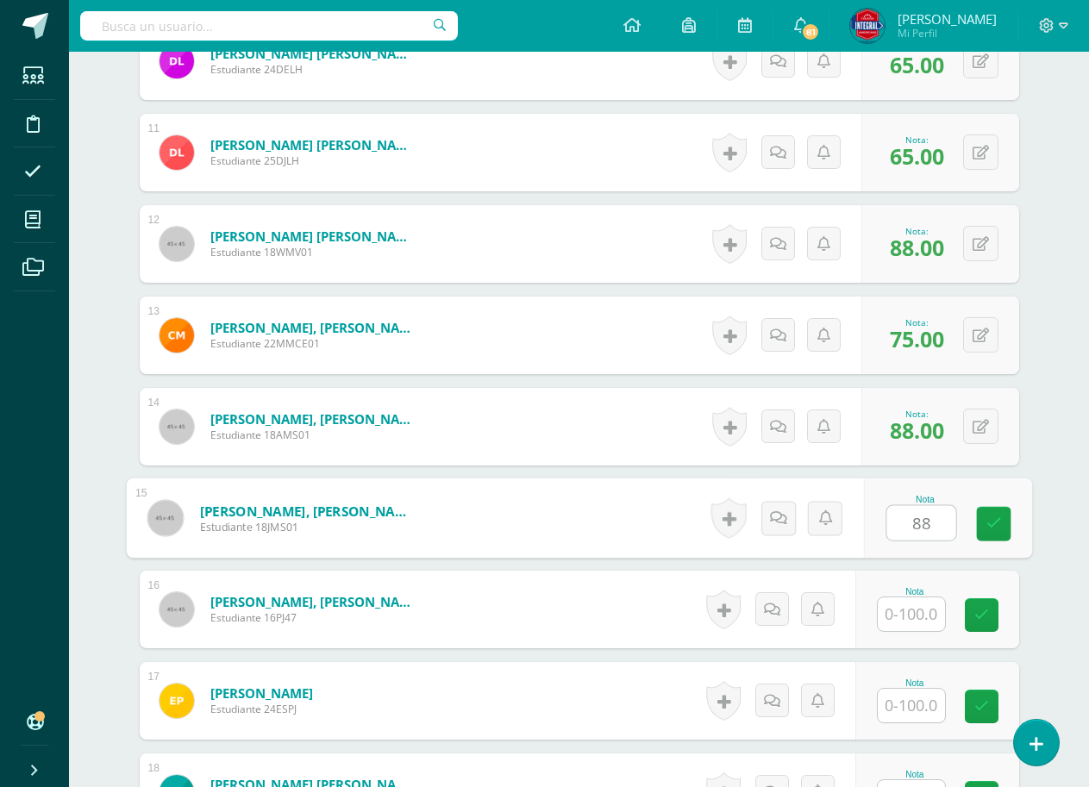
type input "88"
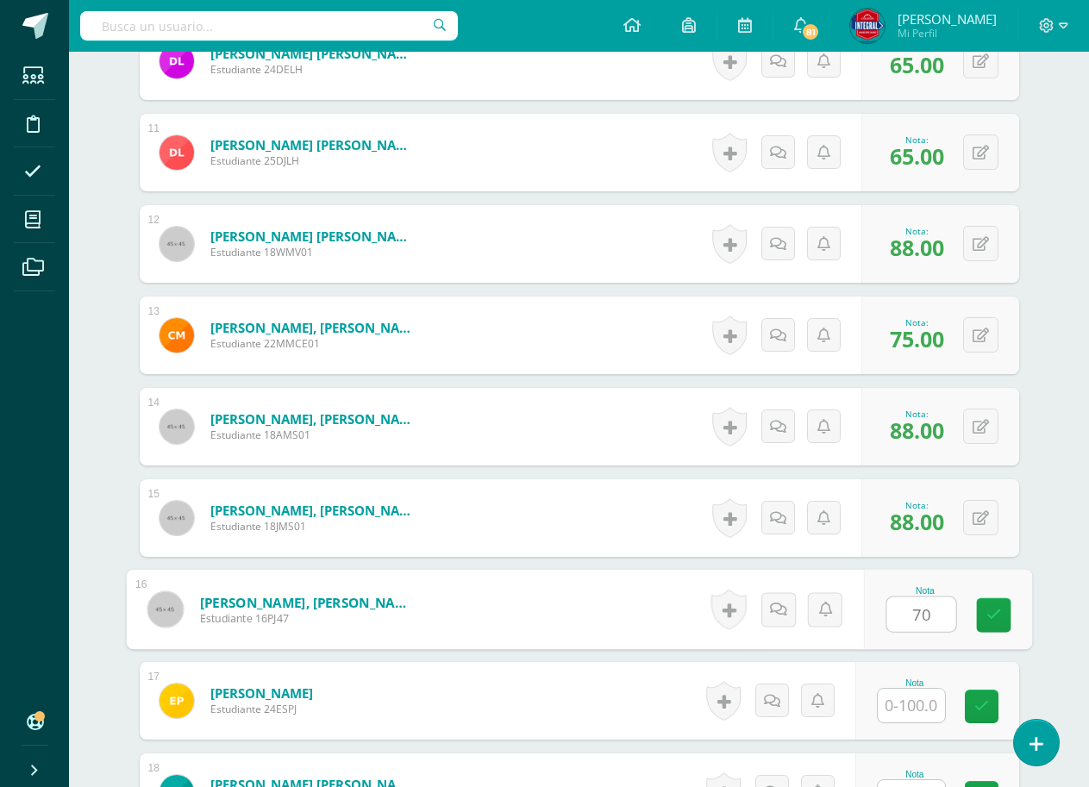
type input "70"
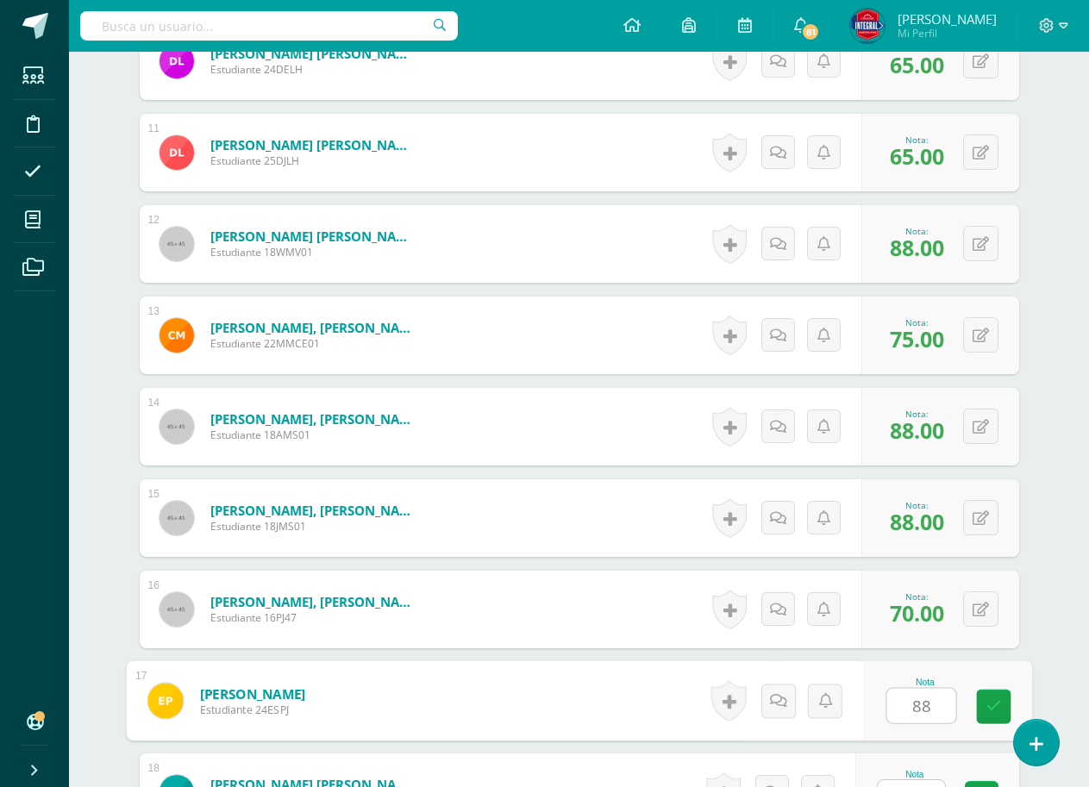
type input "88"
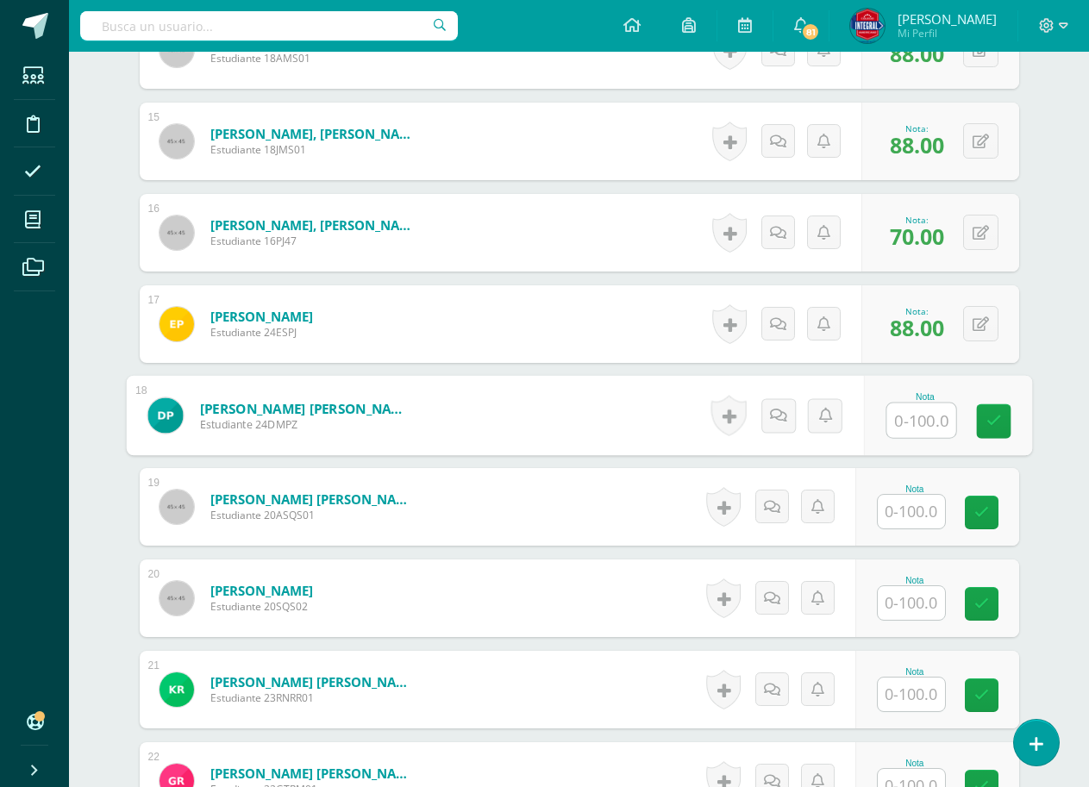
scroll to position [1959, 0]
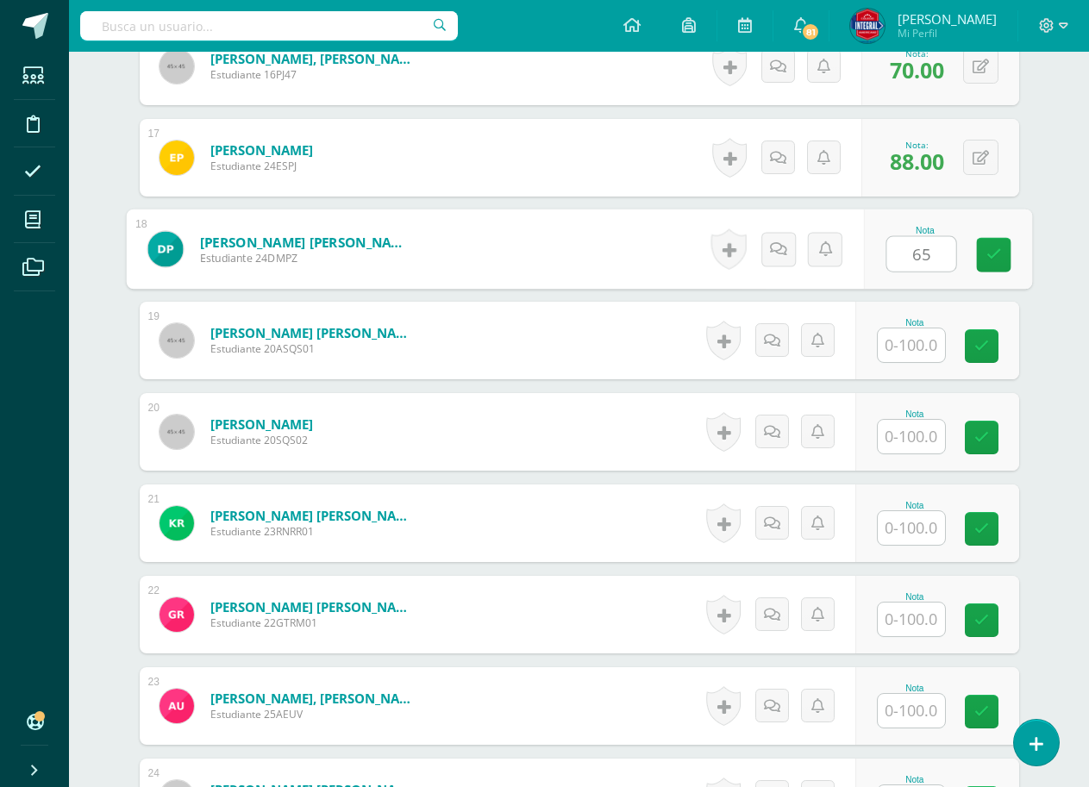
type input "65"
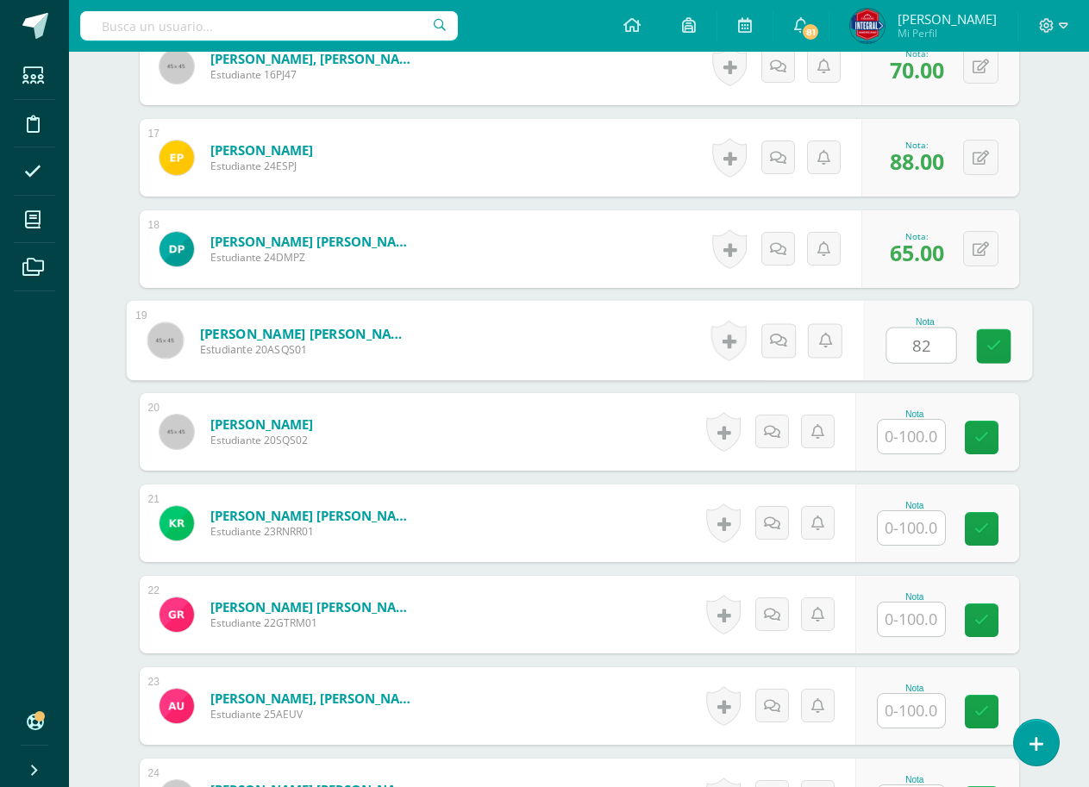
type input "82"
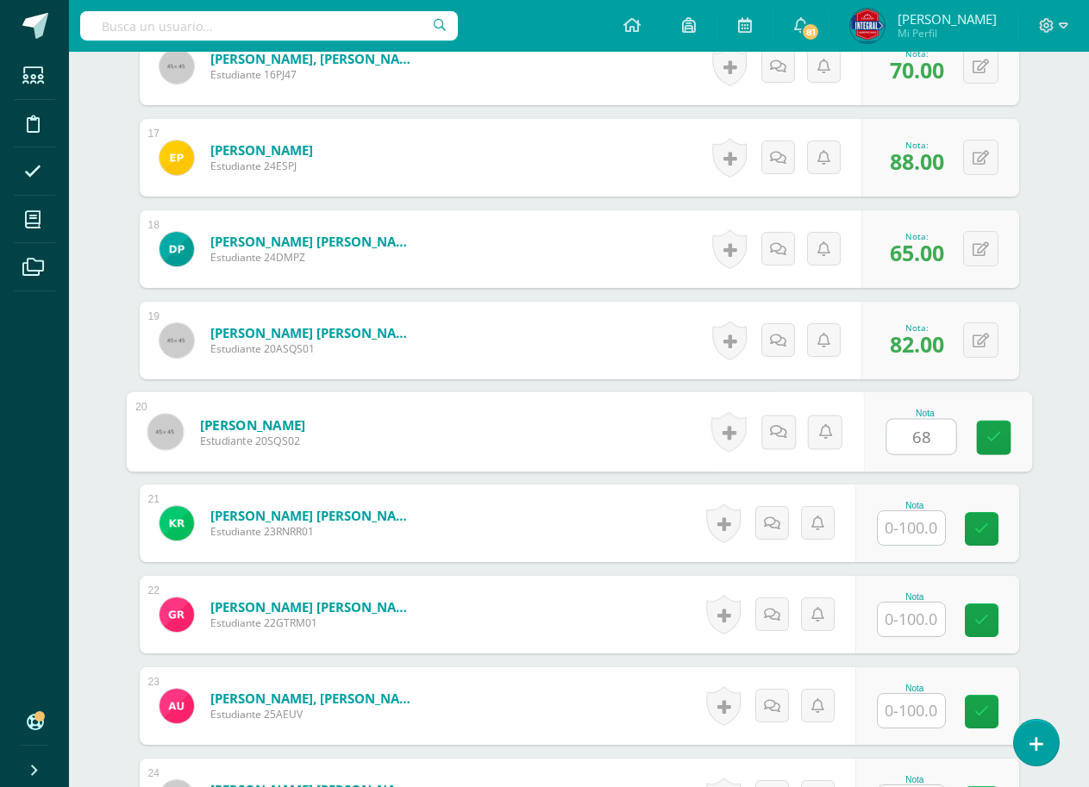
type input "68"
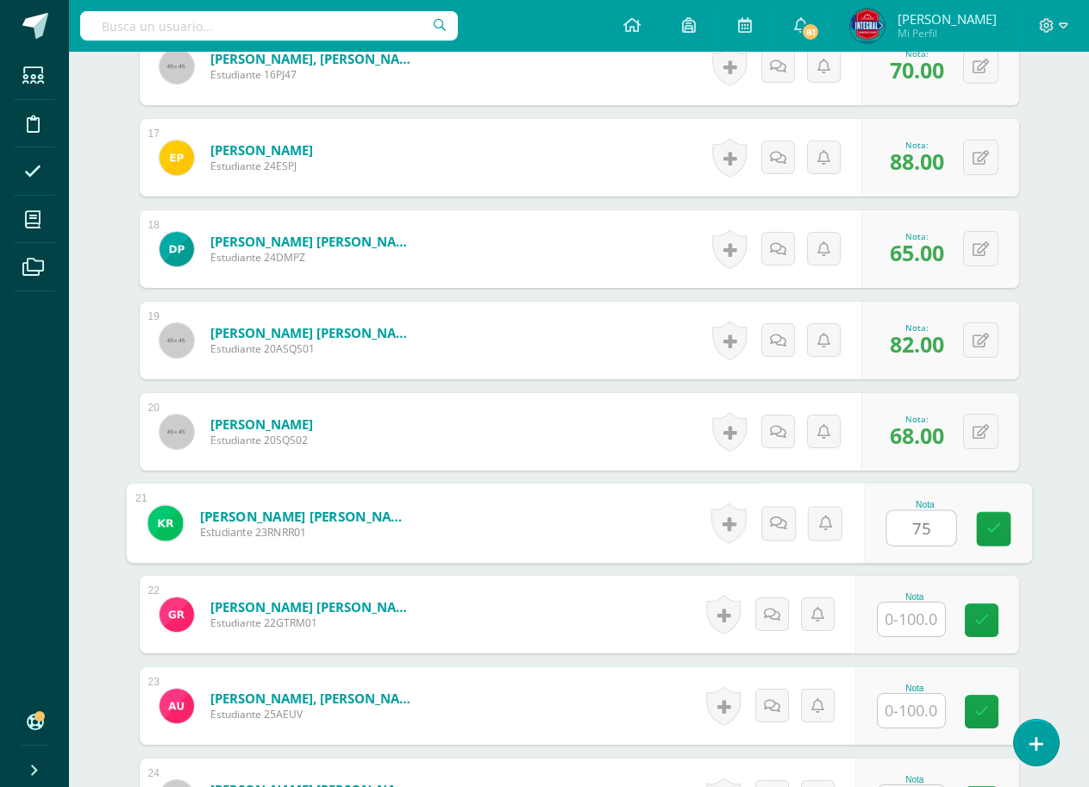
type input "75"
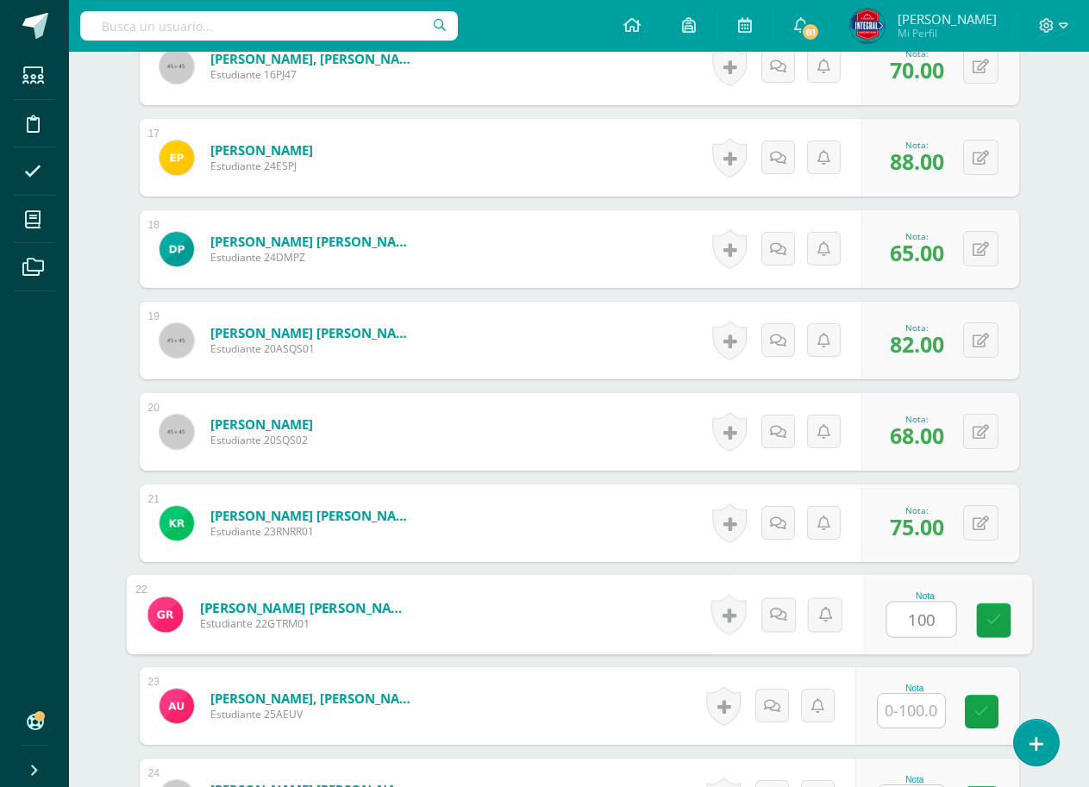
type input "100"
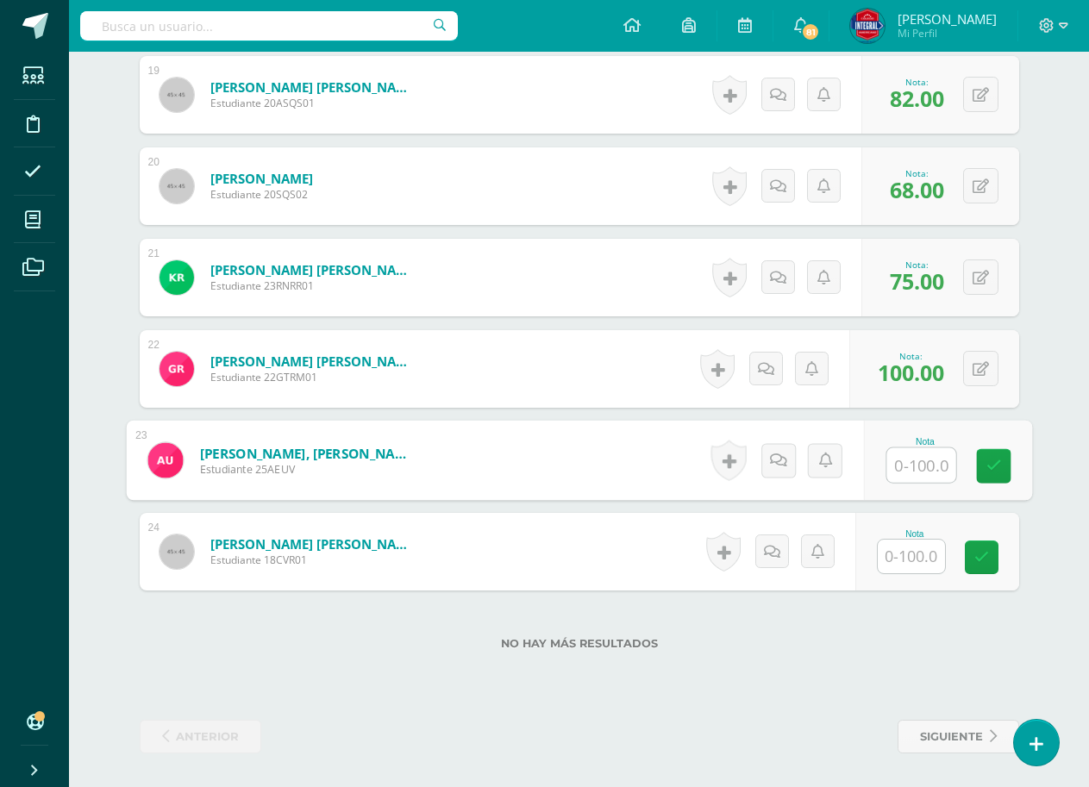
scroll to position [2206, 0]
type input "92"
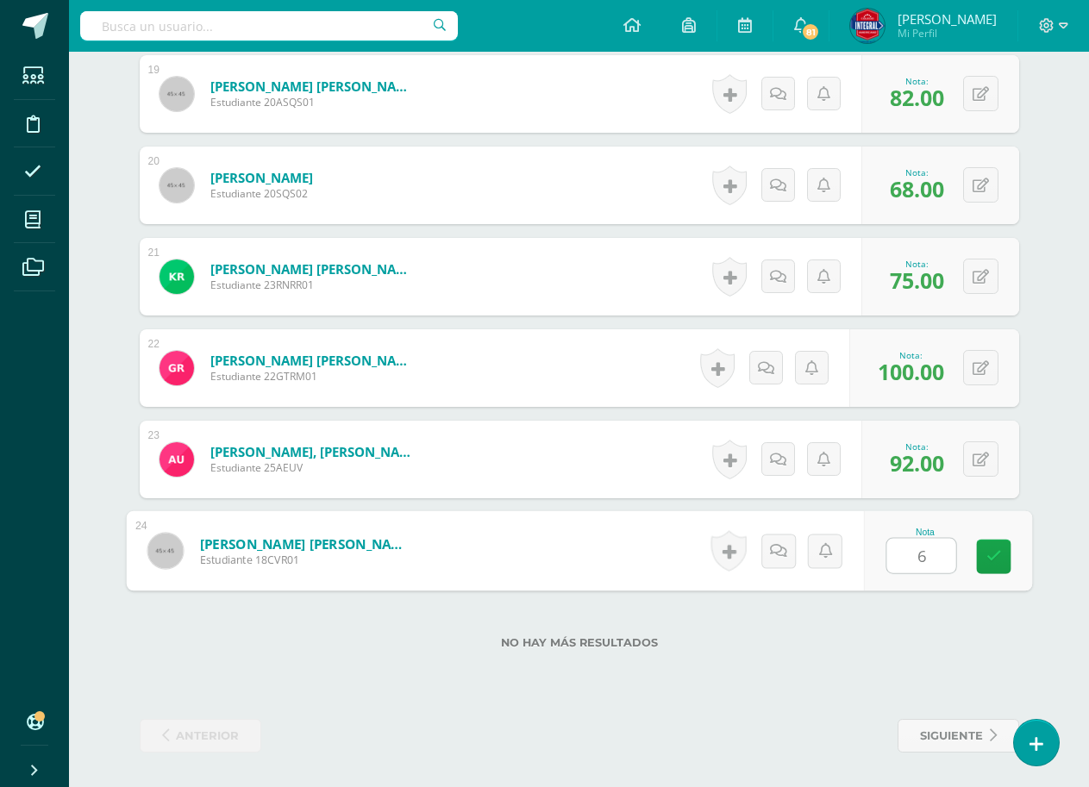
type input "68"
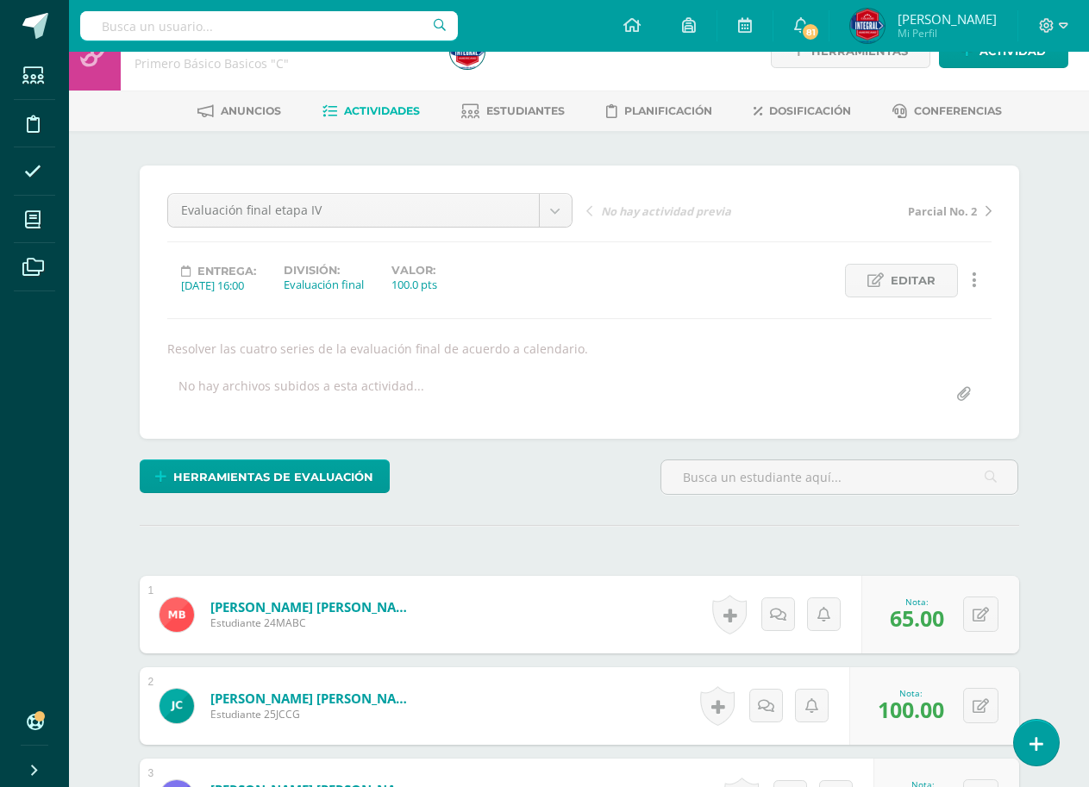
scroll to position [0, 0]
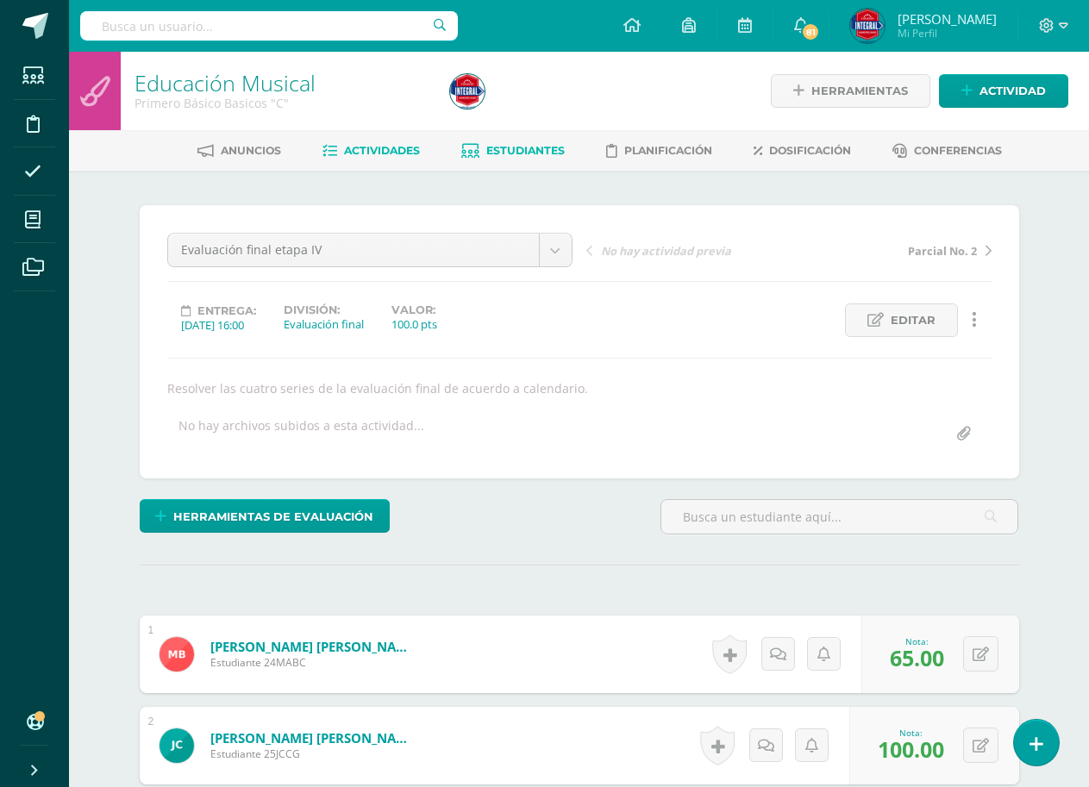
click at [545, 156] on link "Estudiantes" at bounding box center [512, 151] width 103 height 28
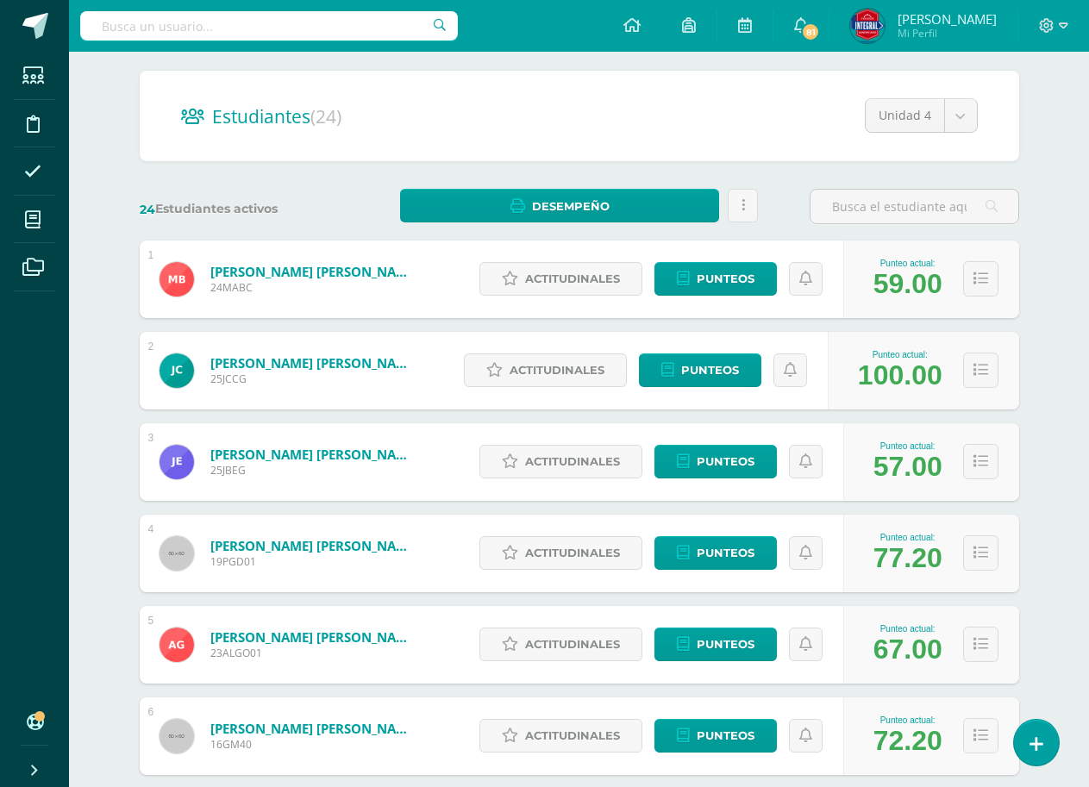
scroll to position [86, 0]
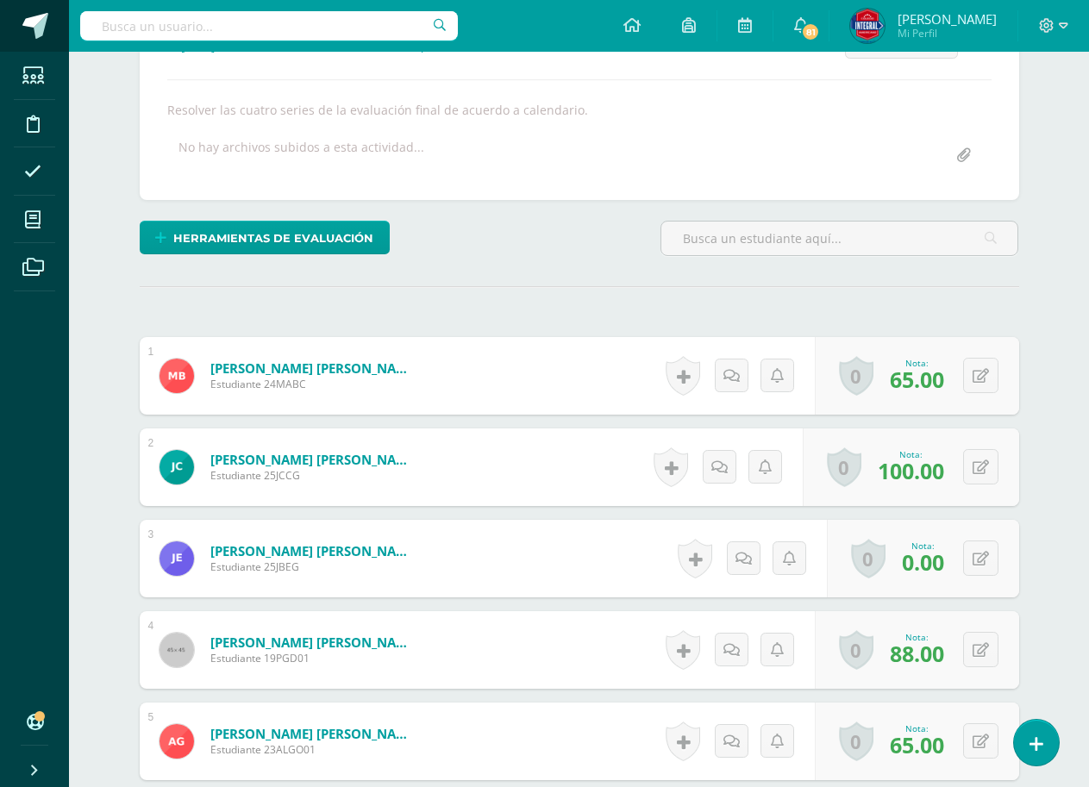
scroll to position [279, 0]
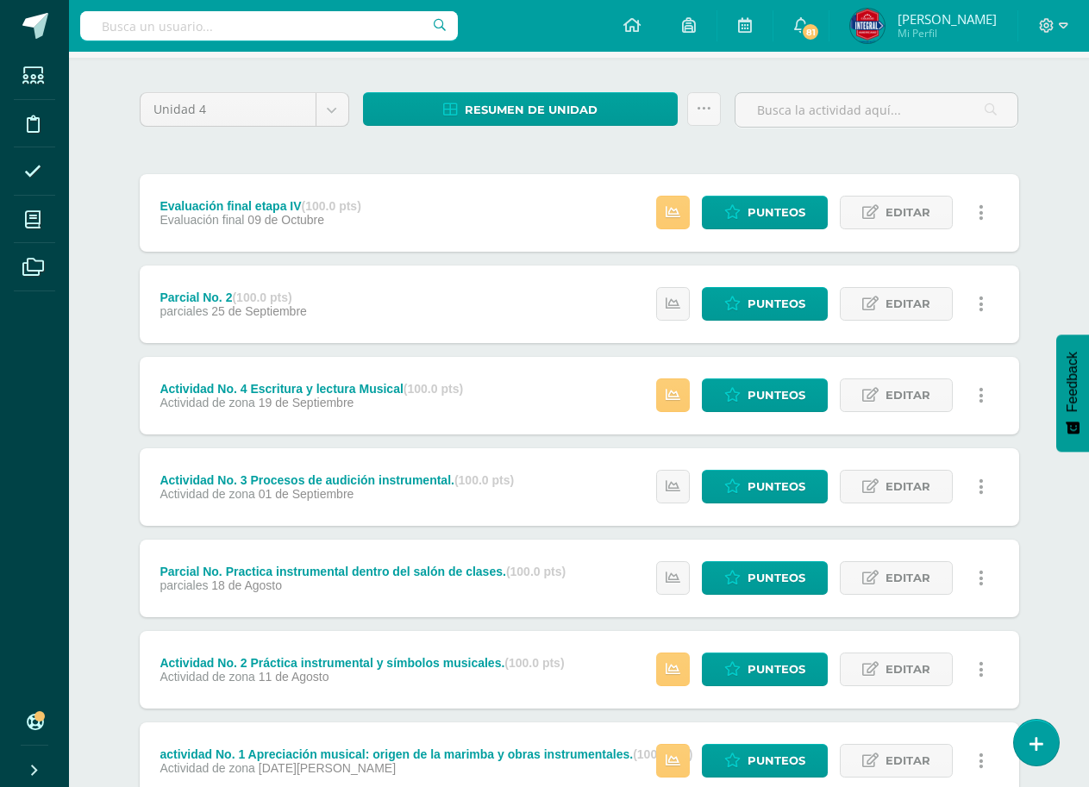
scroll to position [241, 0]
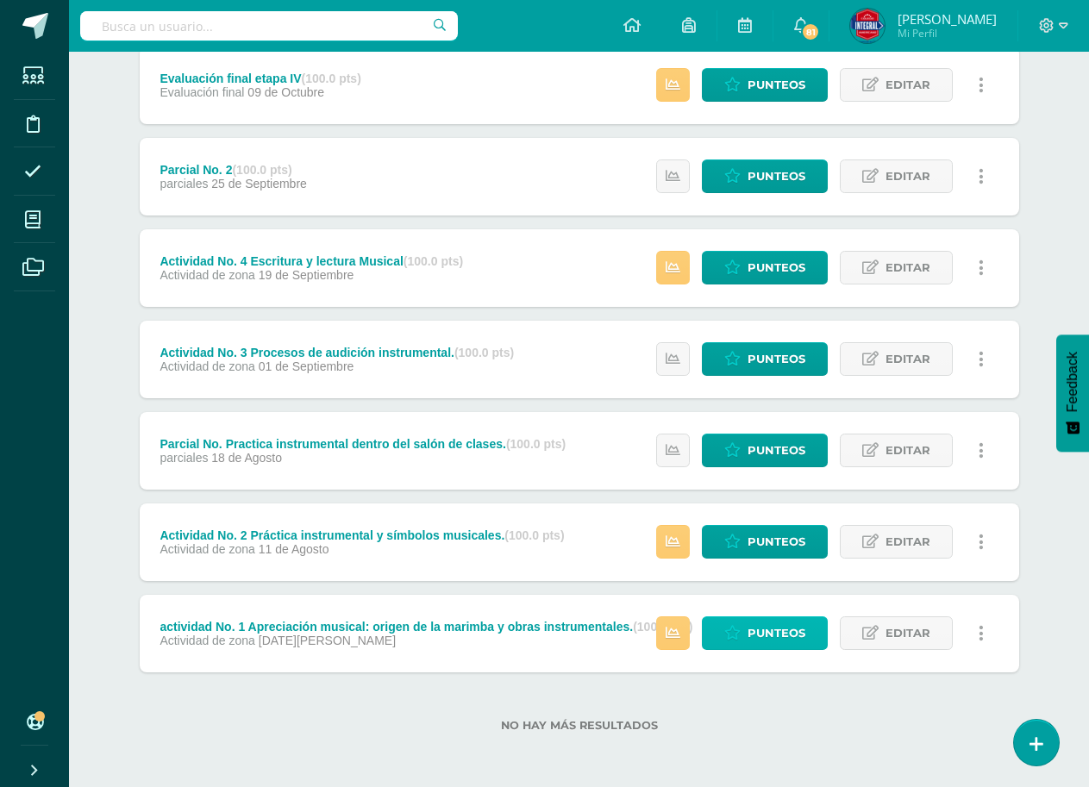
click at [779, 634] on span "Punteos" at bounding box center [777, 633] width 58 height 32
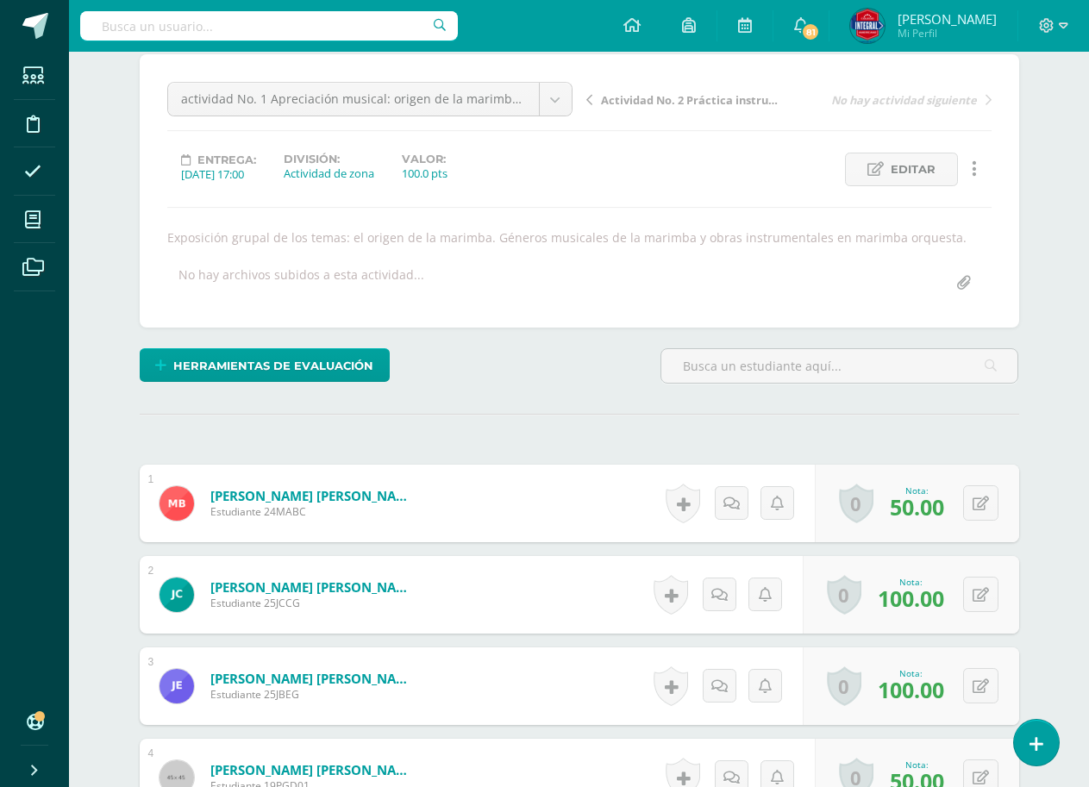
scroll to position [172, 0]
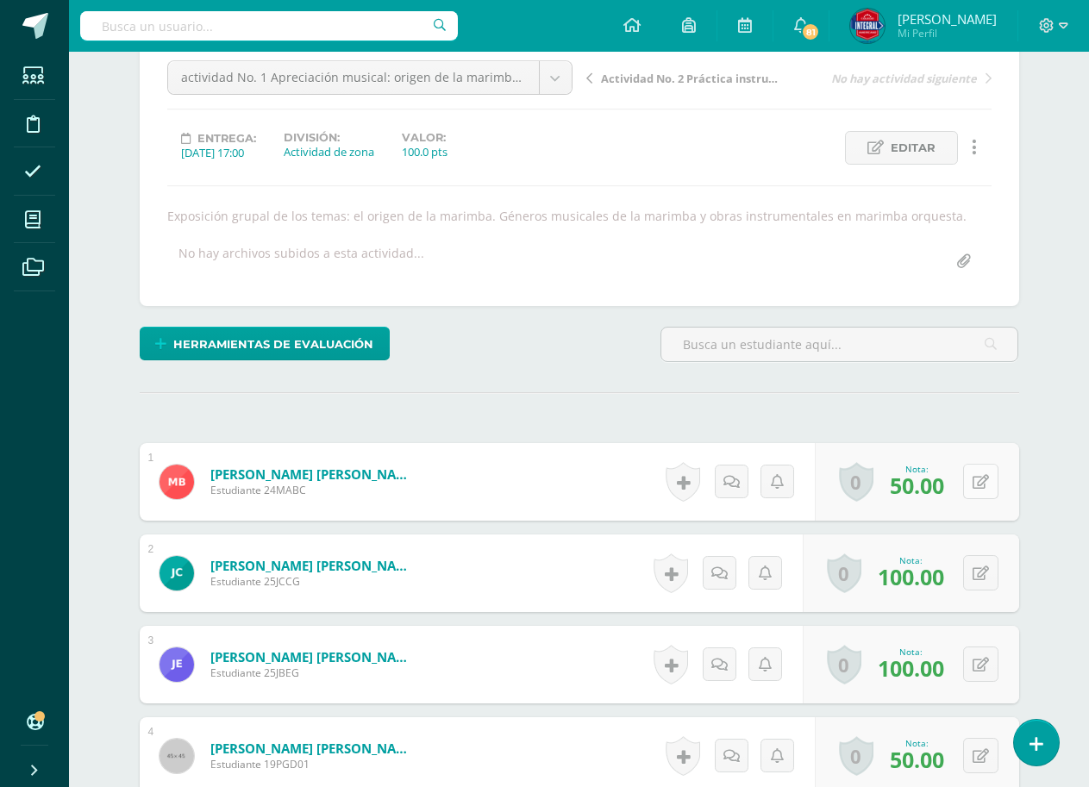
click at [968, 482] on button at bounding box center [980, 481] width 35 height 35
type input "80"
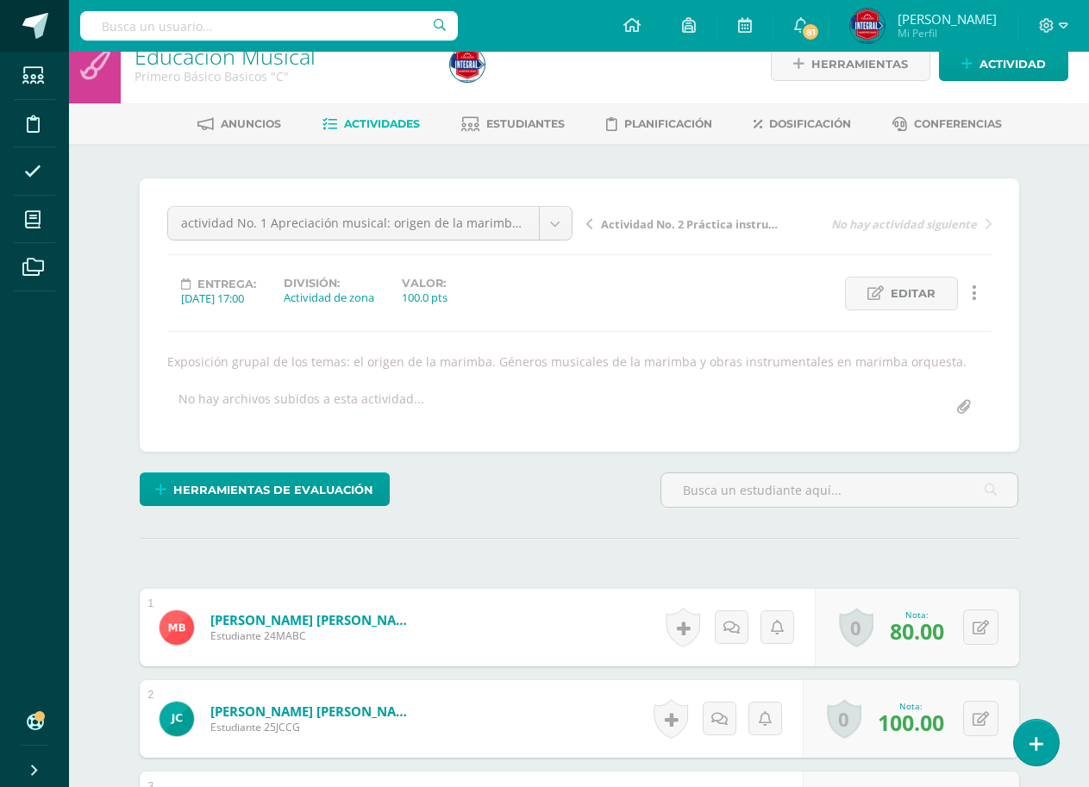
scroll to position [0, 0]
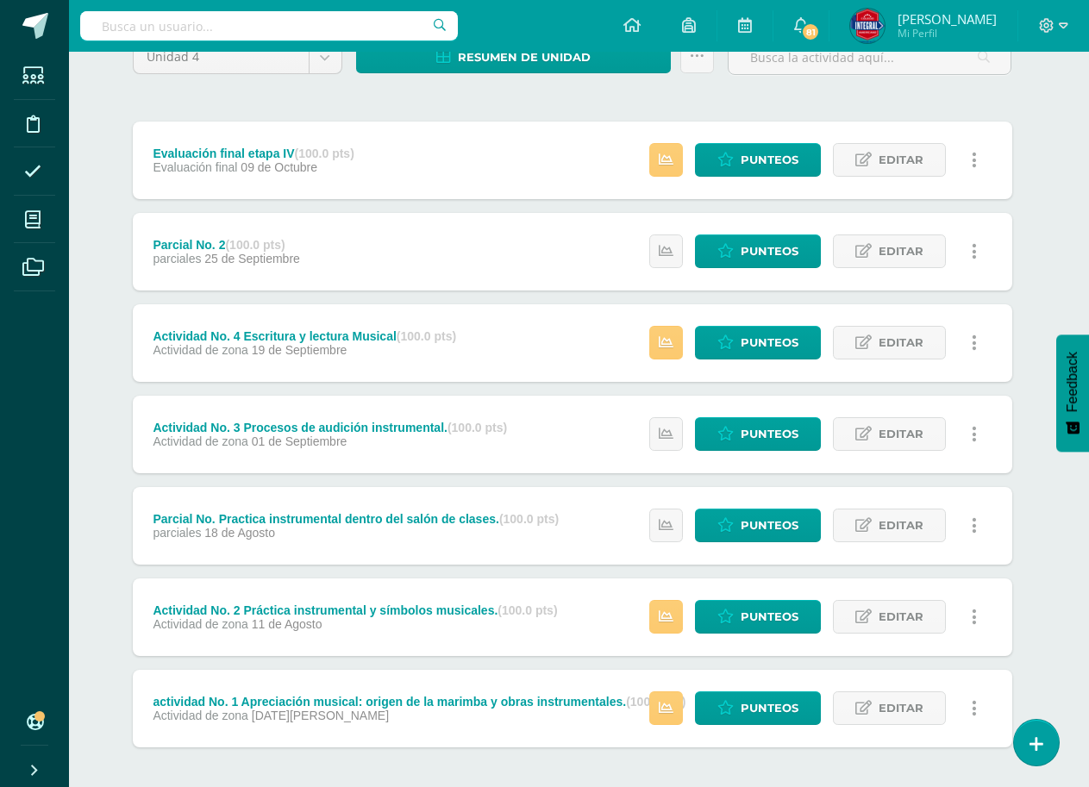
scroll to position [241, 7]
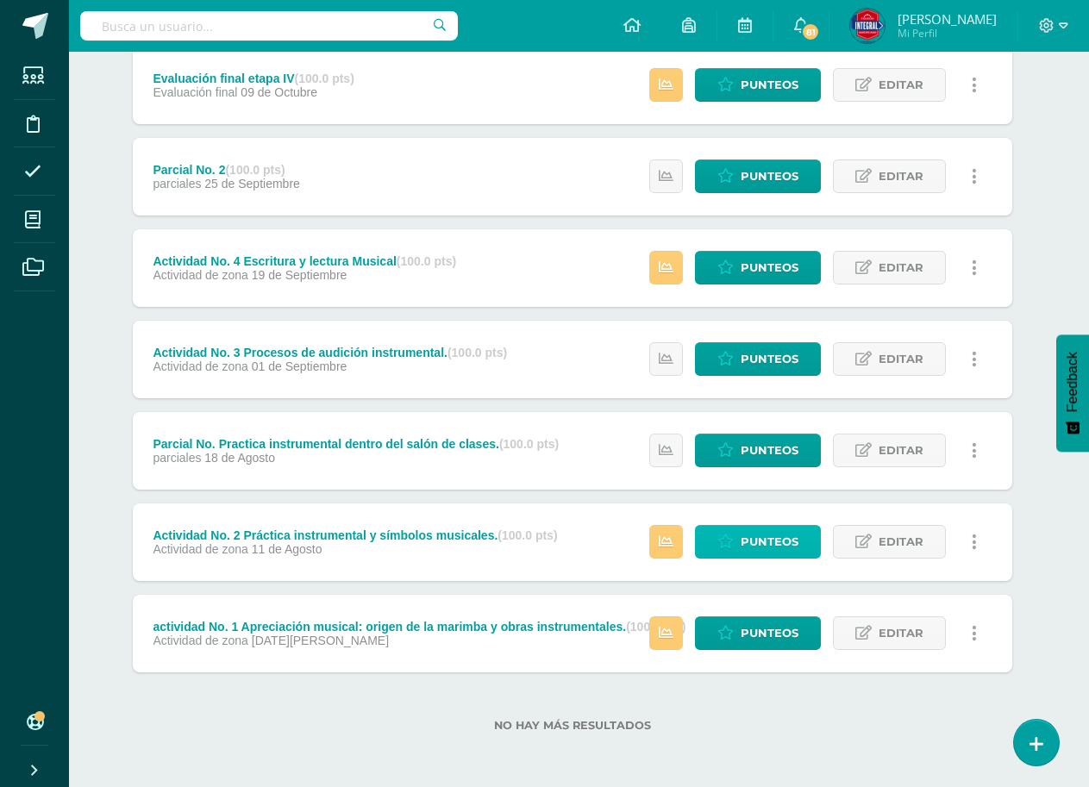
click at [751, 545] on span "Punteos" at bounding box center [770, 542] width 58 height 32
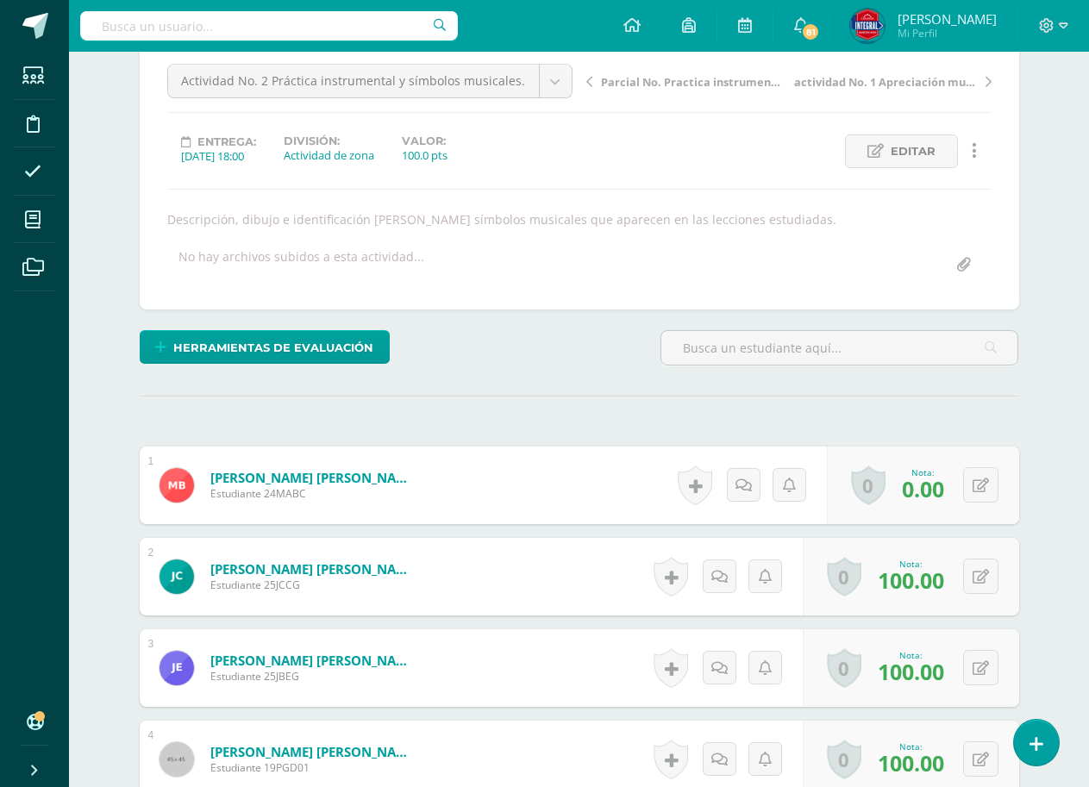
scroll to position [194, 0]
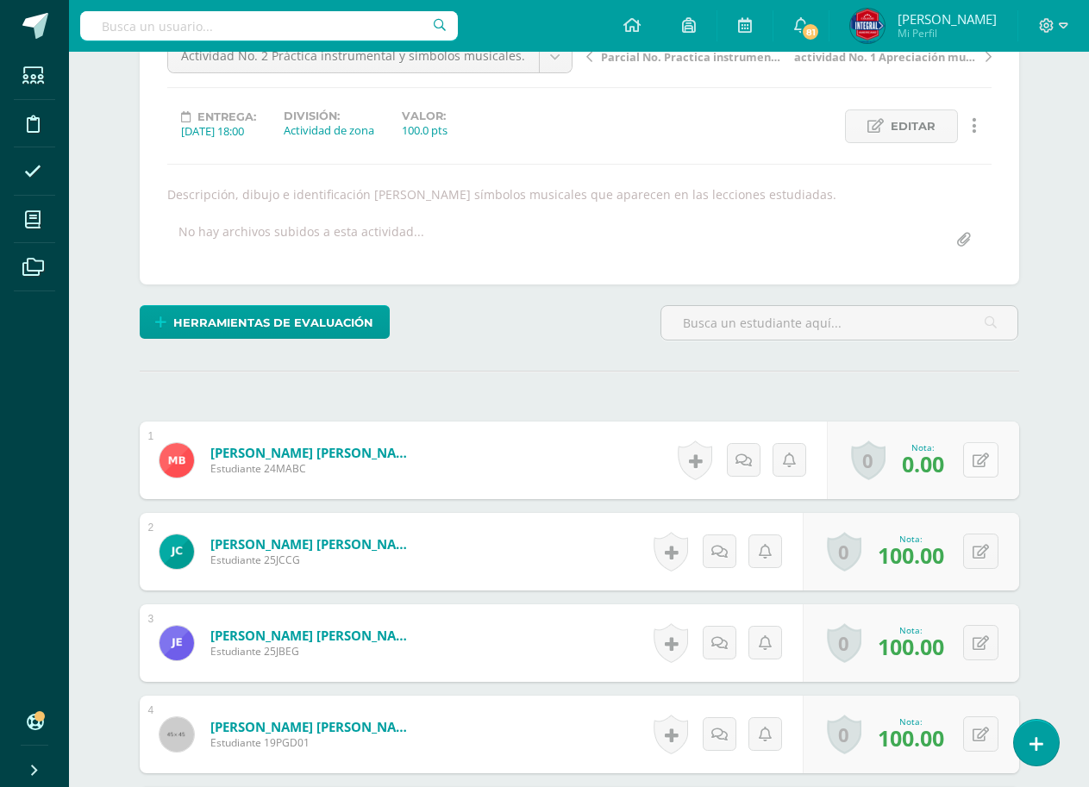
click at [990, 459] on button at bounding box center [980, 459] width 35 height 35
type input "50"
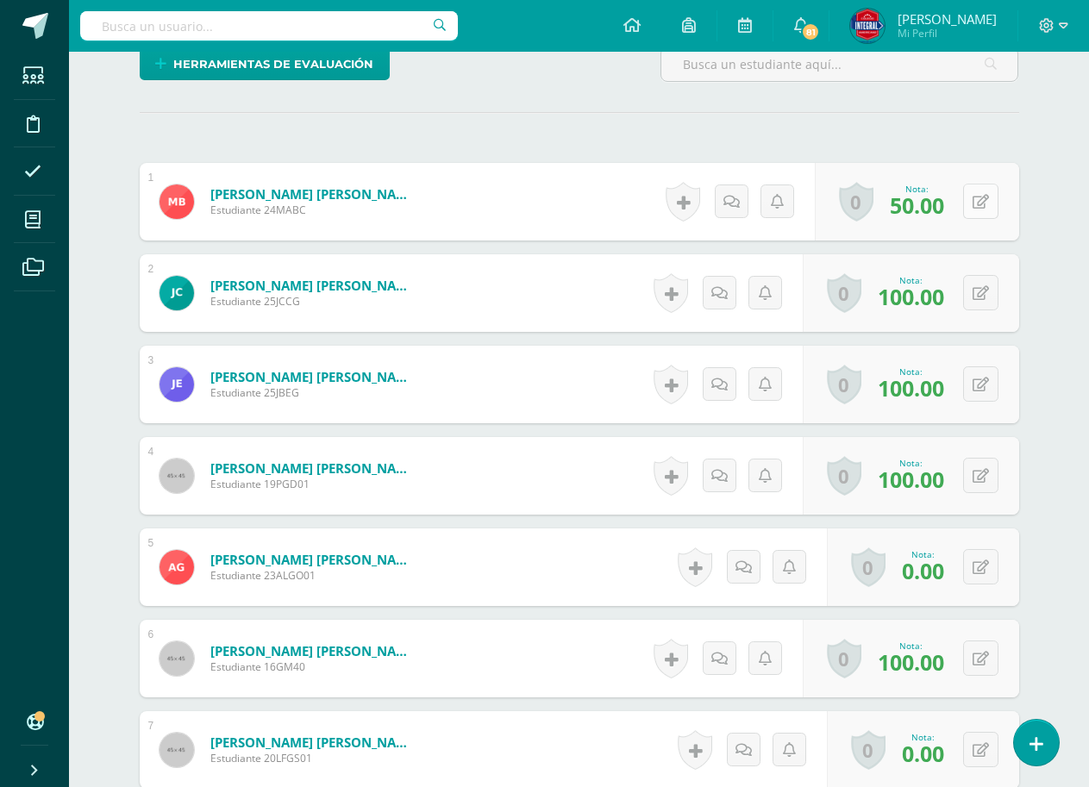
scroll to position [539, 0]
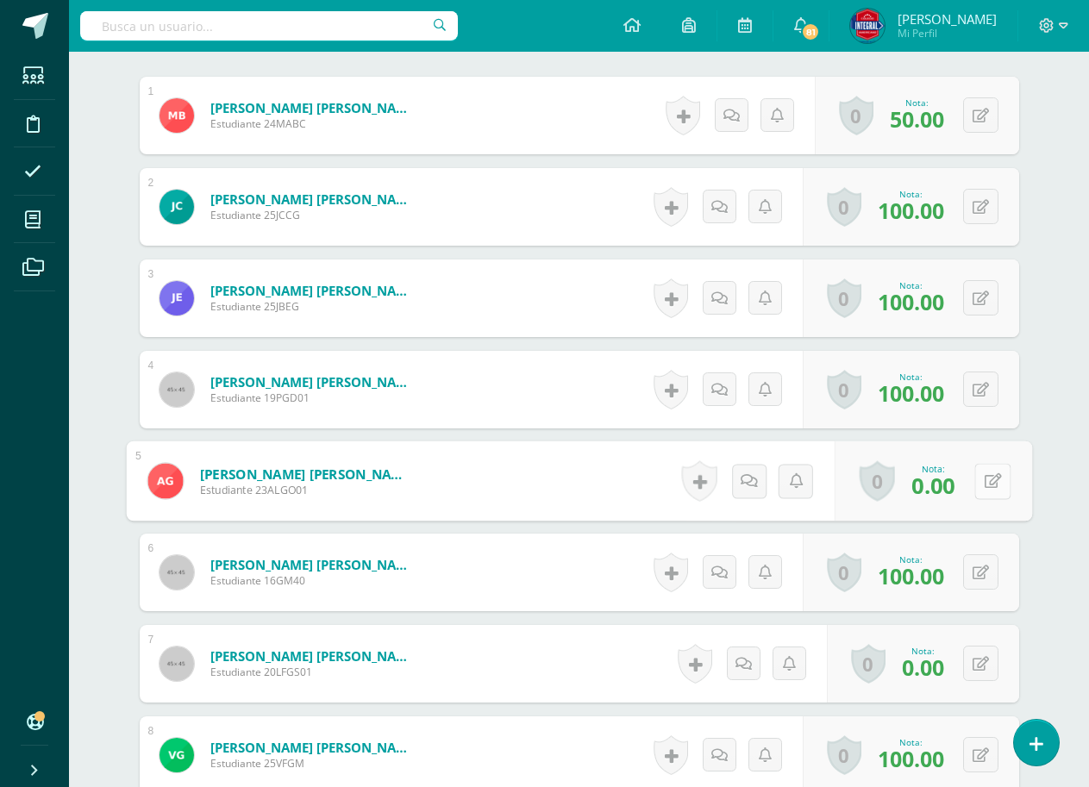
click at [987, 473] on button at bounding box center [993, 481] width 36 height 36
type input "50"
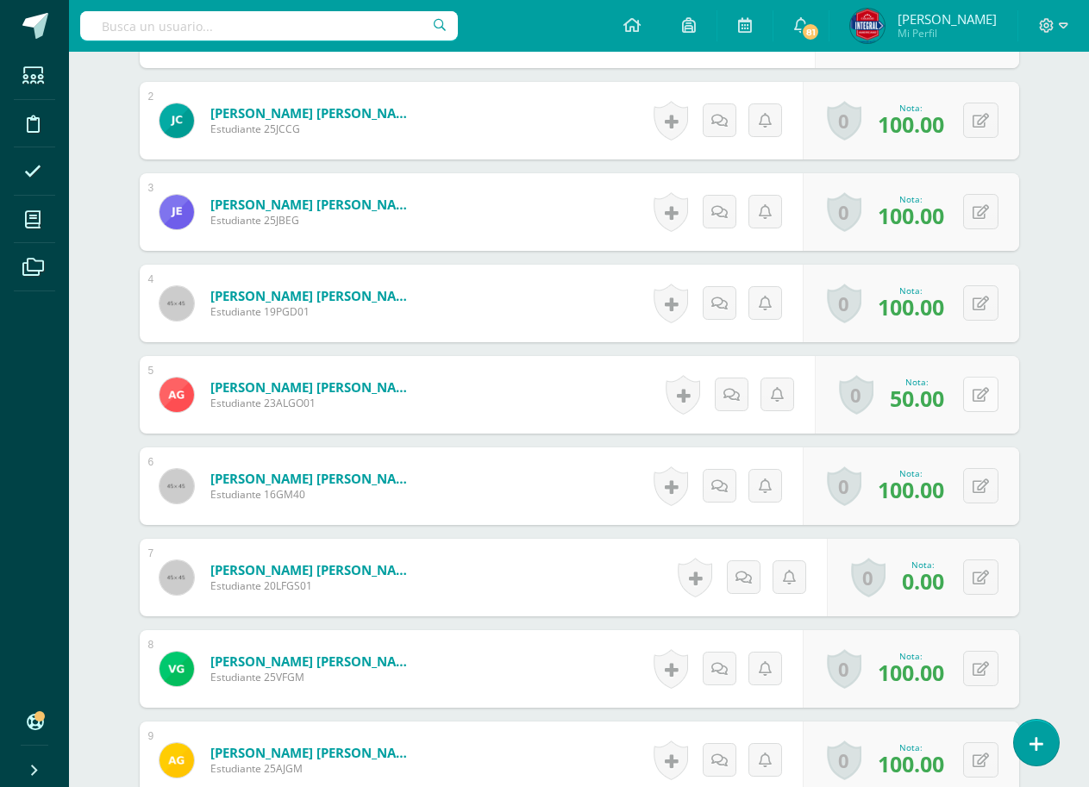
scroll to position [711, 0]
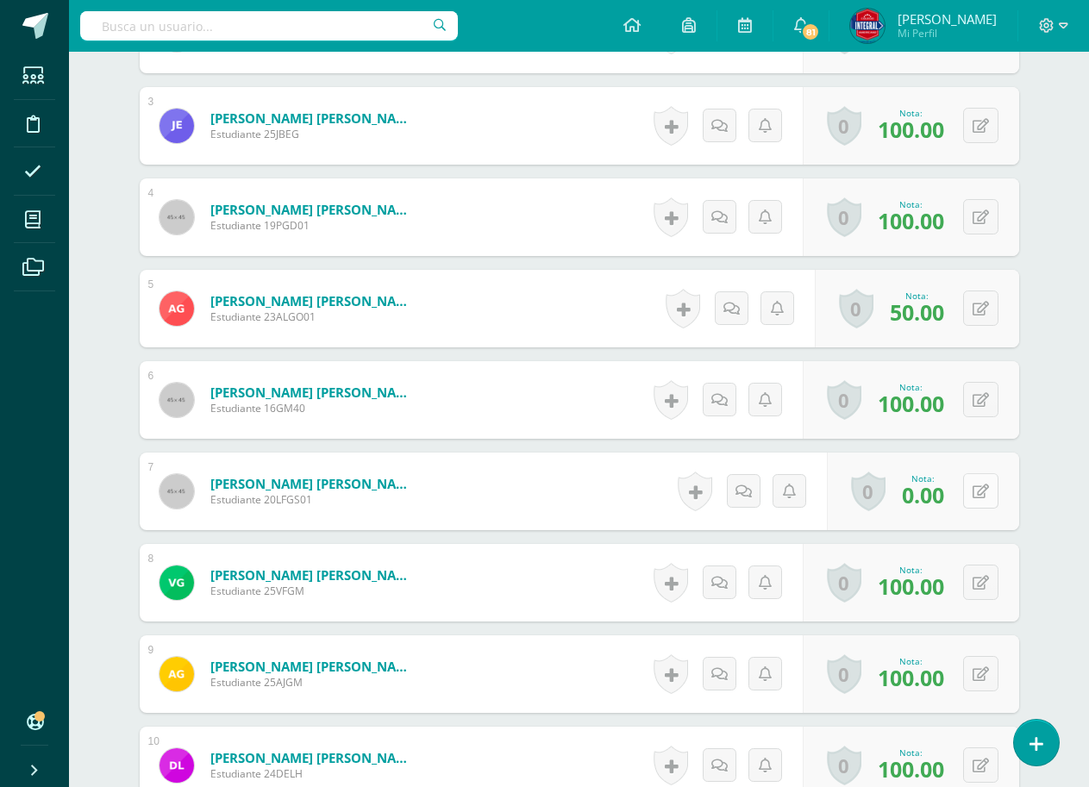
click at [983, 486] on icon at bounding box center [981, 492] width 16 height 15
type input "50"
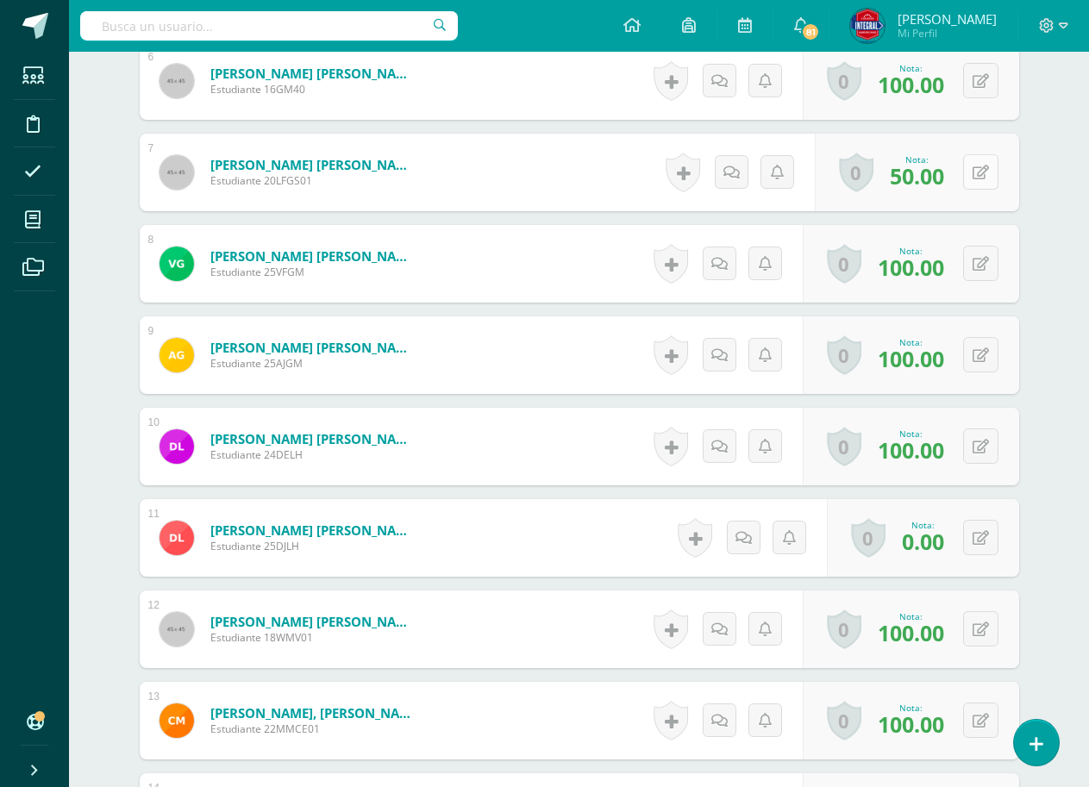
scroll to position [1056, 0]
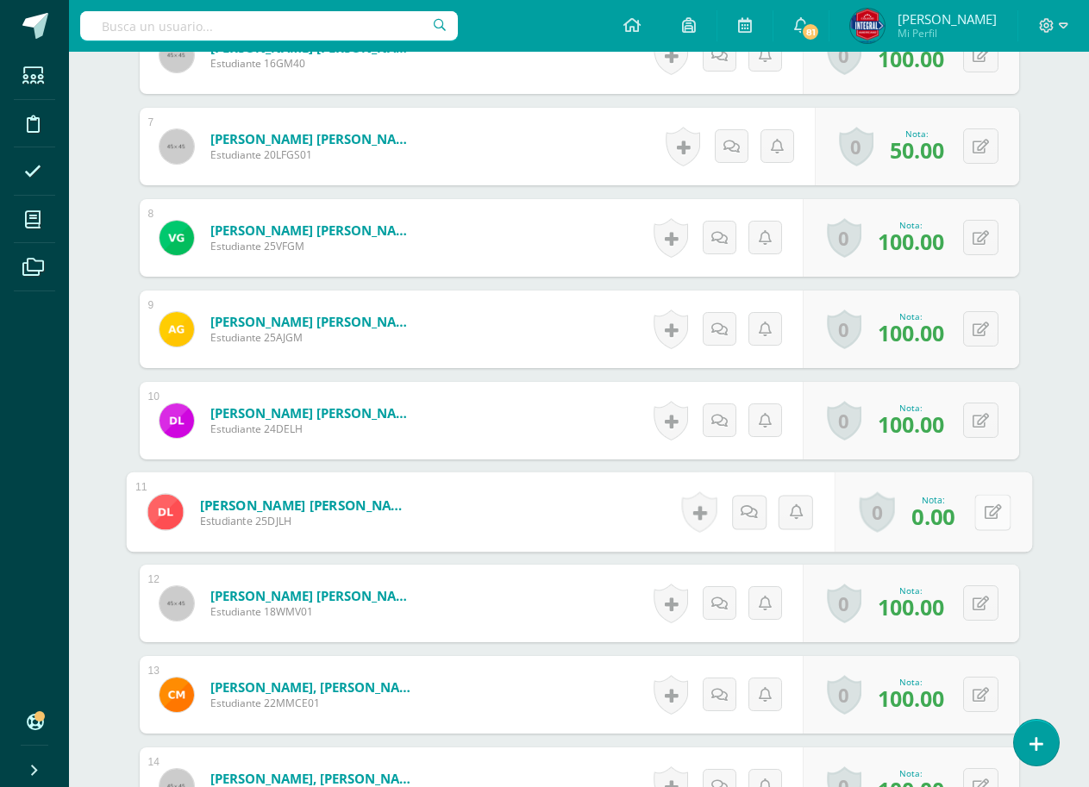
click at [987, 506] on icon at bounding box center [992, 512] width 17 height 15
type input "50"
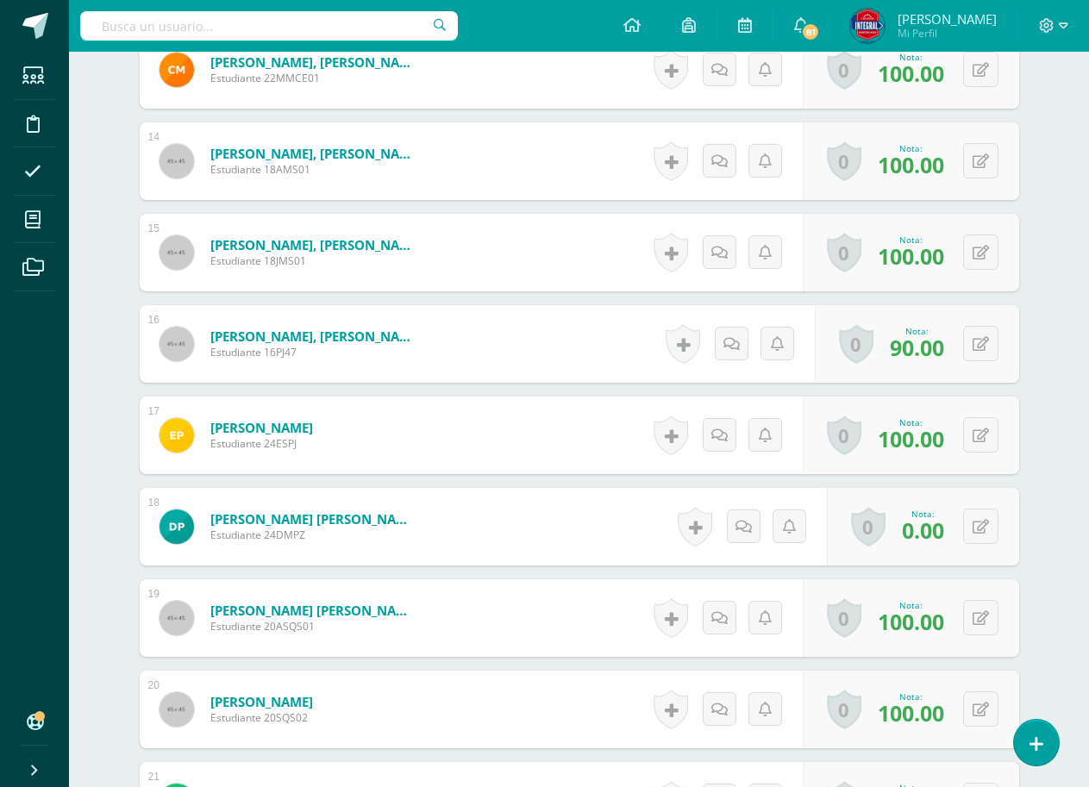
scroll to position [1746, 0]
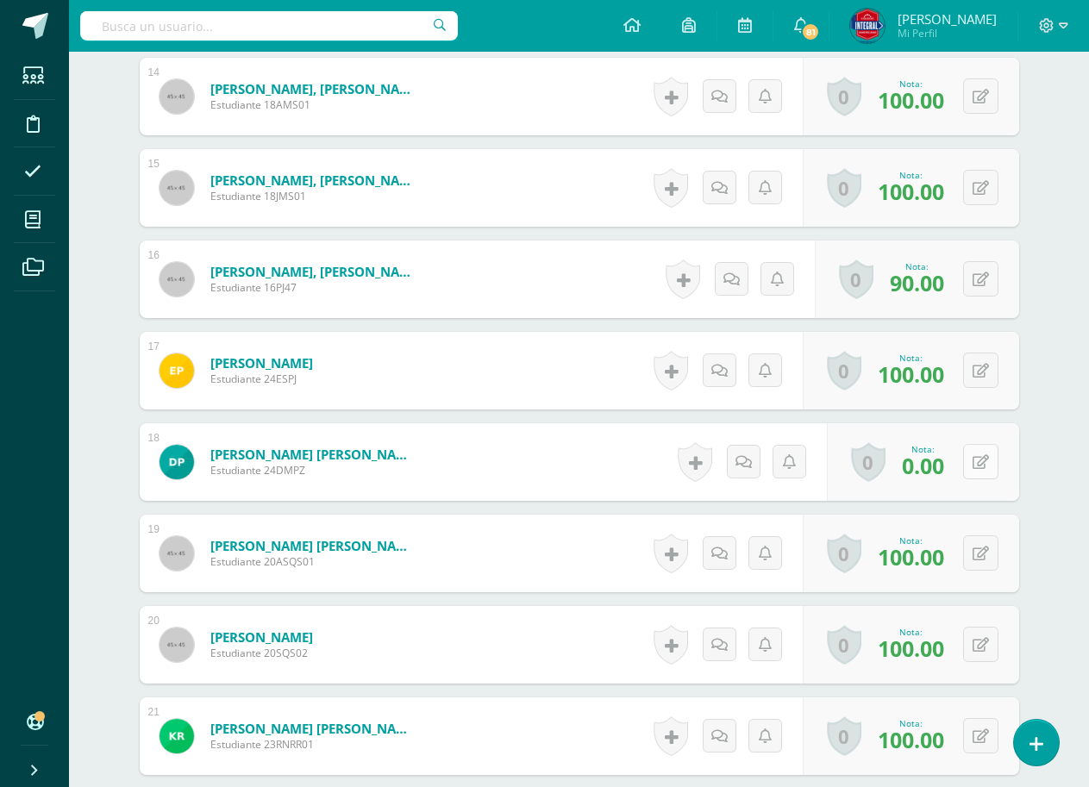
click at [985, 468] on icon at bounding box center [981, 462] width 16 height 15
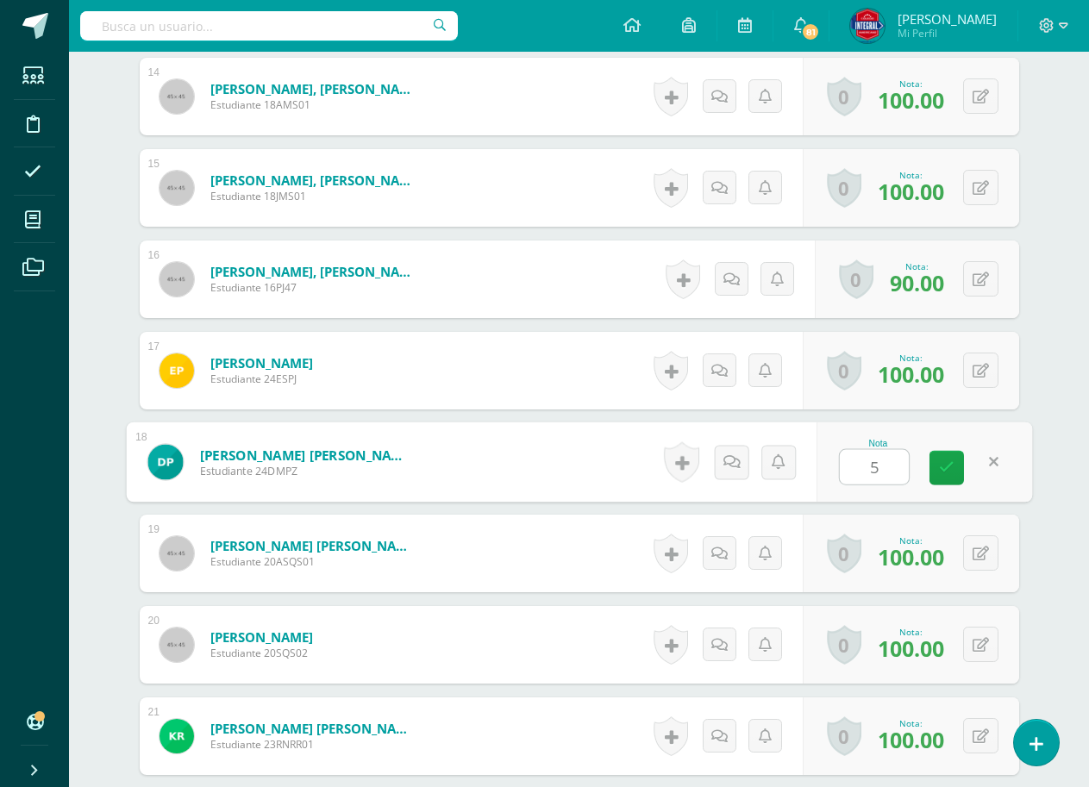
type input "50"
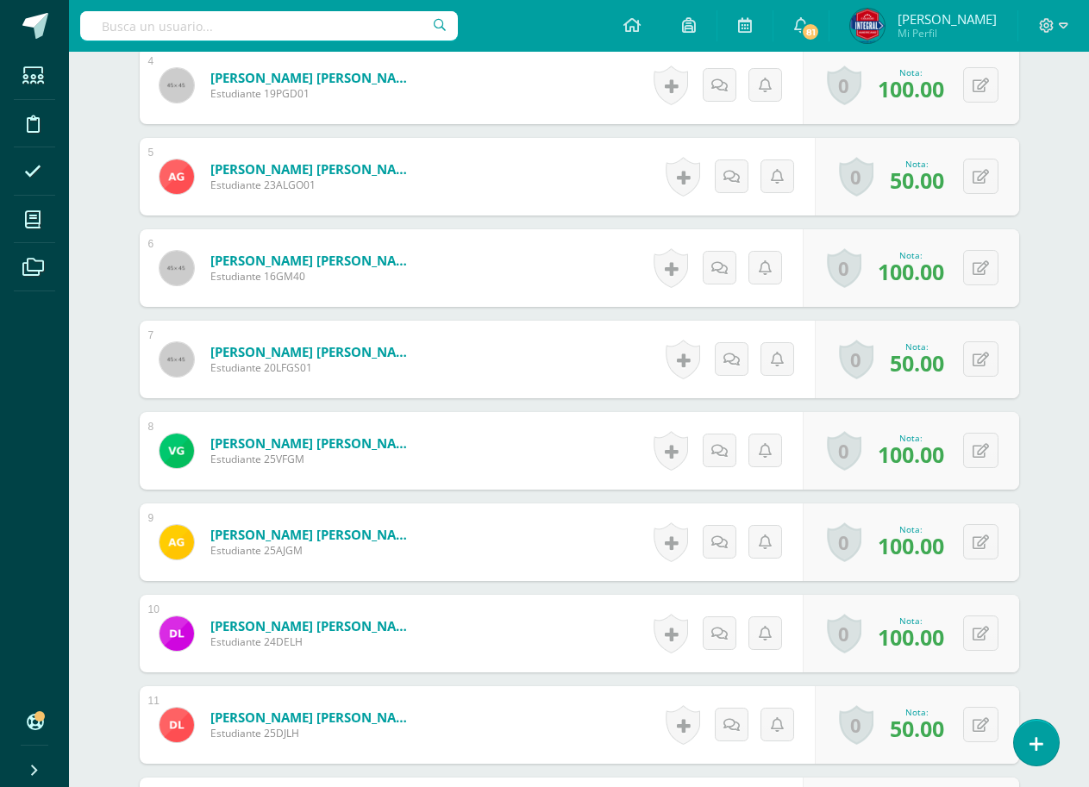
scroll to position [740, 0]
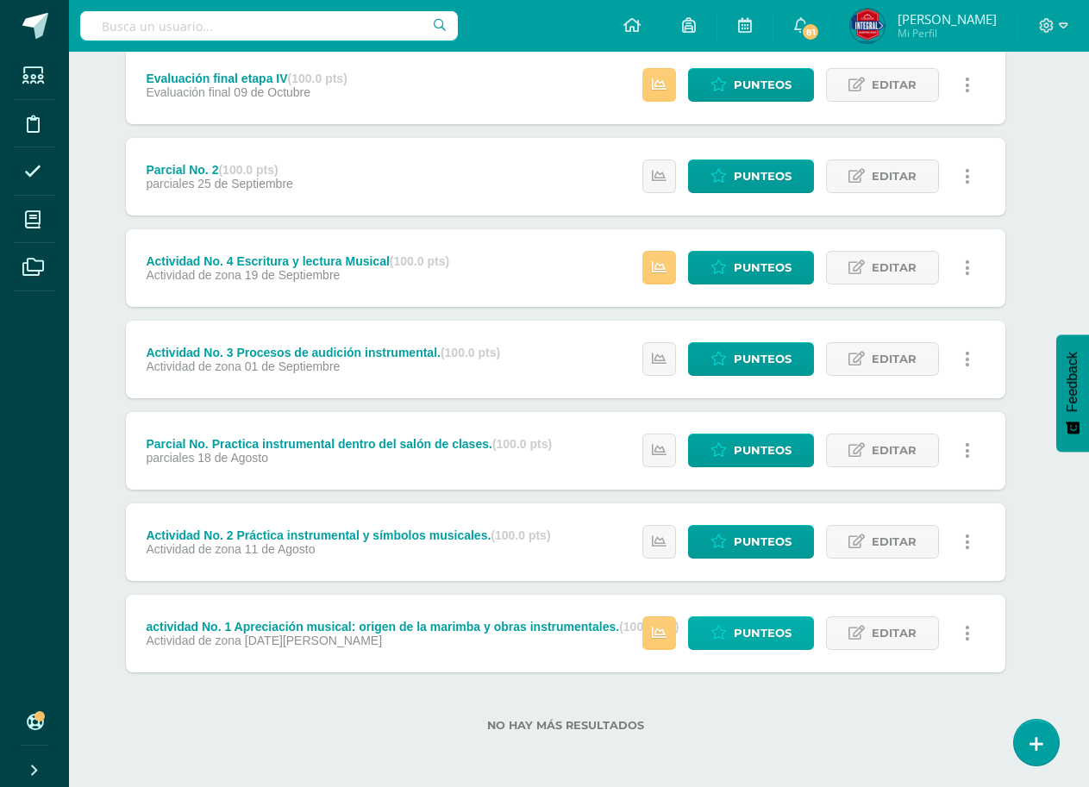
scroll to position [154, 14]
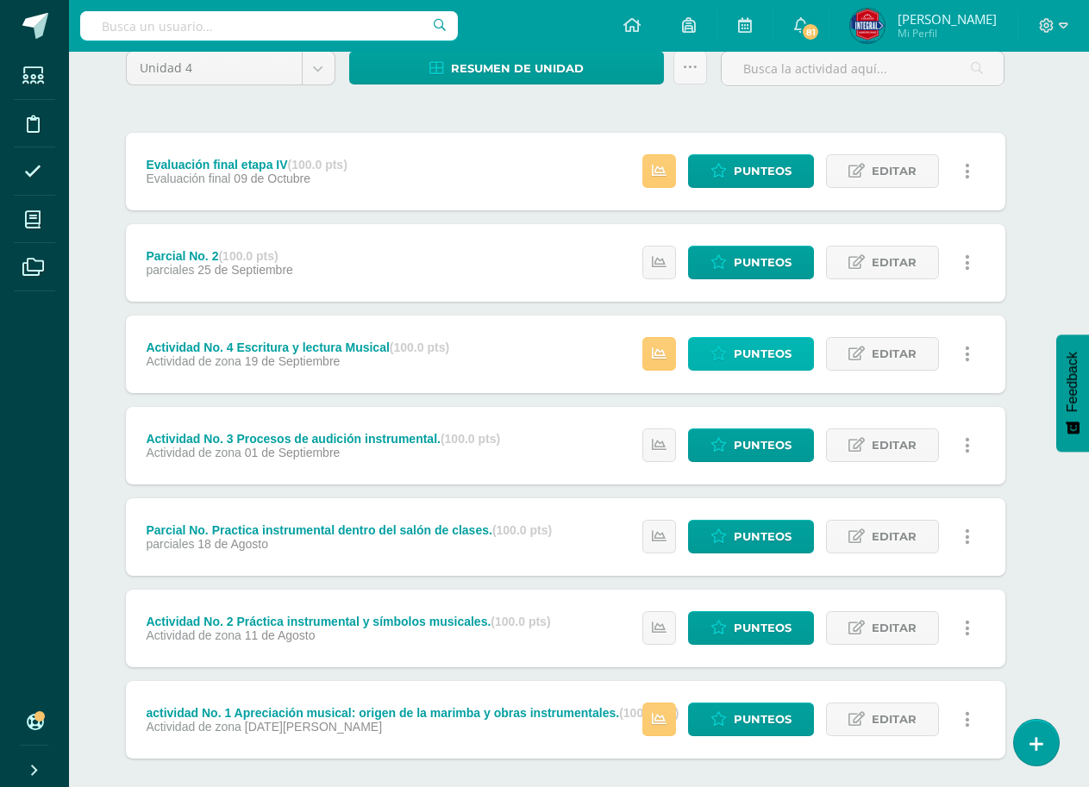
click at [763, 358] on span "Punteos" at bounding box center [763, 354] width 58 height 32
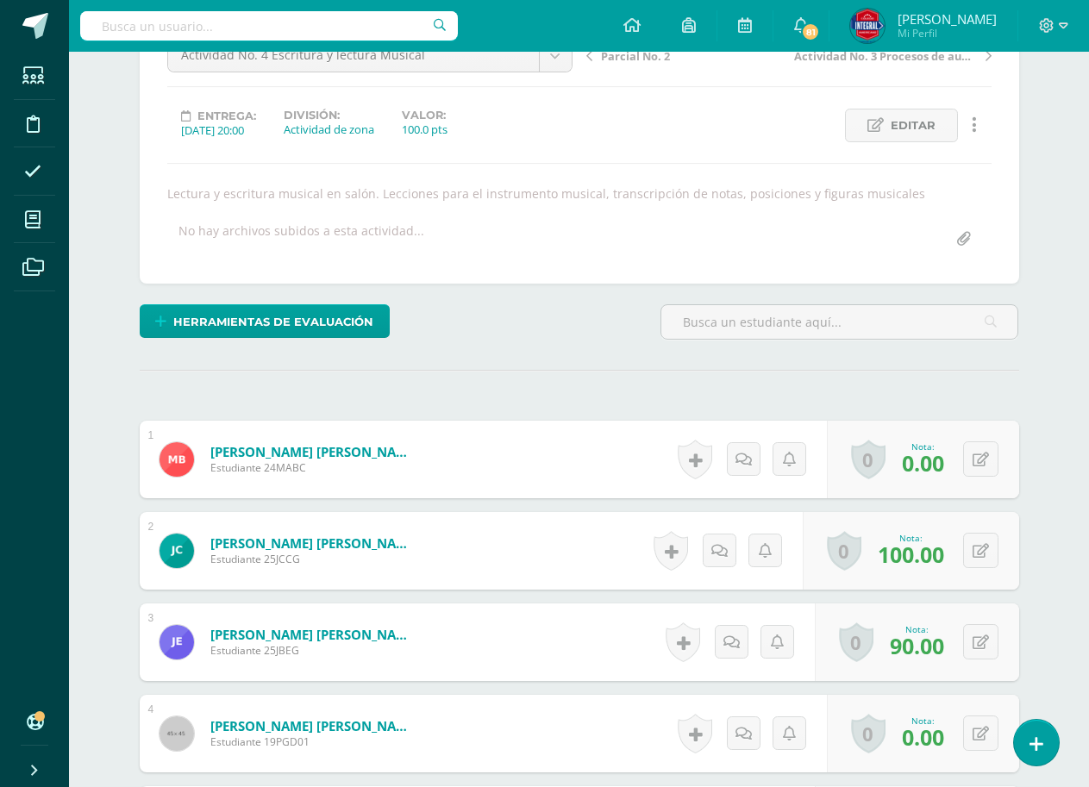
scroll to position [237, 0]
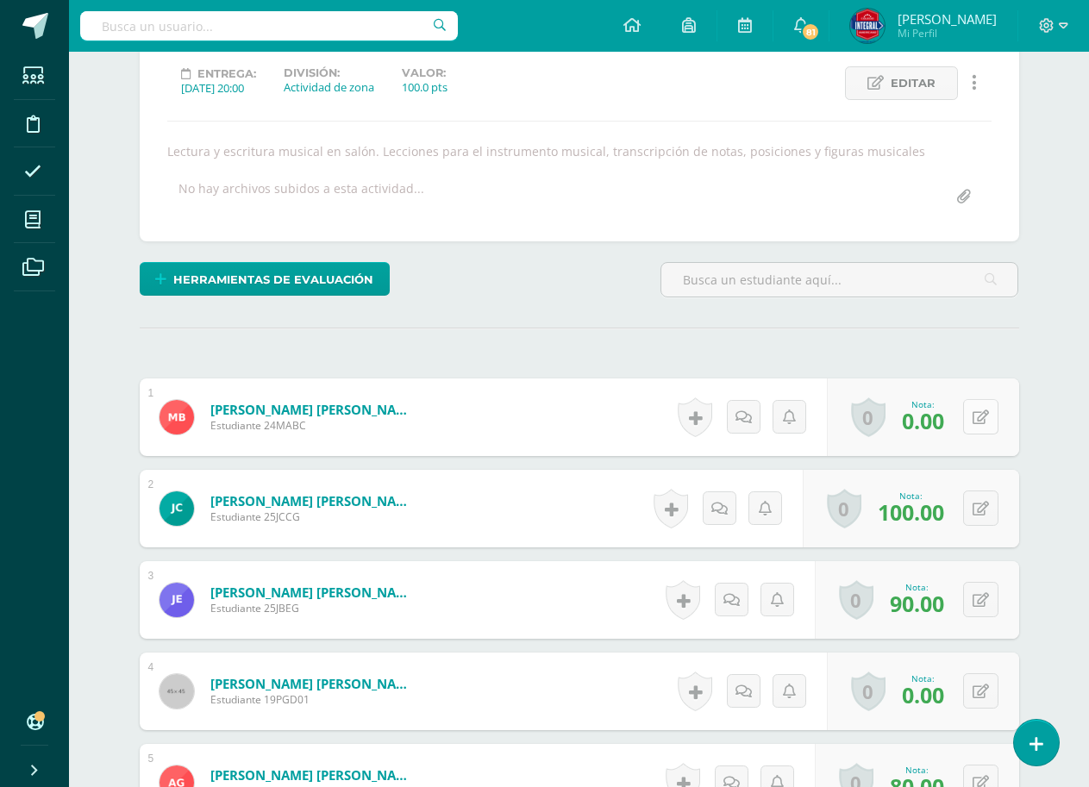
click at [991, 418] on button at bounding box center [980, 416] width 35 height 35
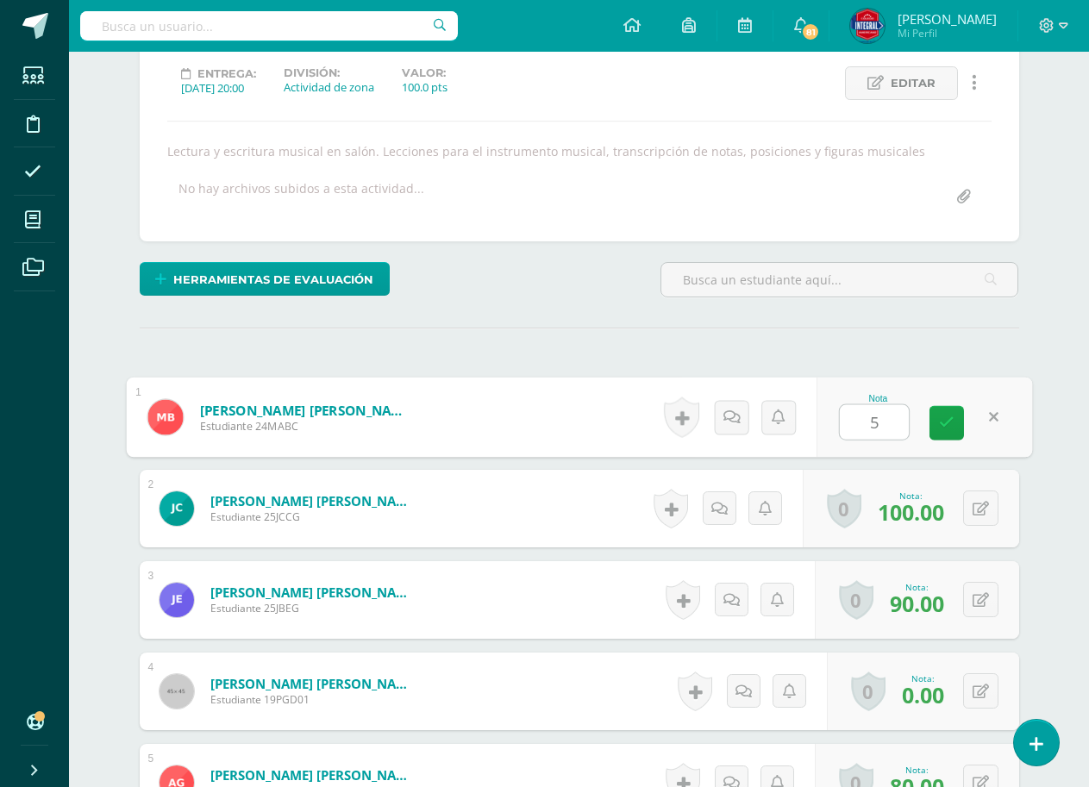
type input "50"
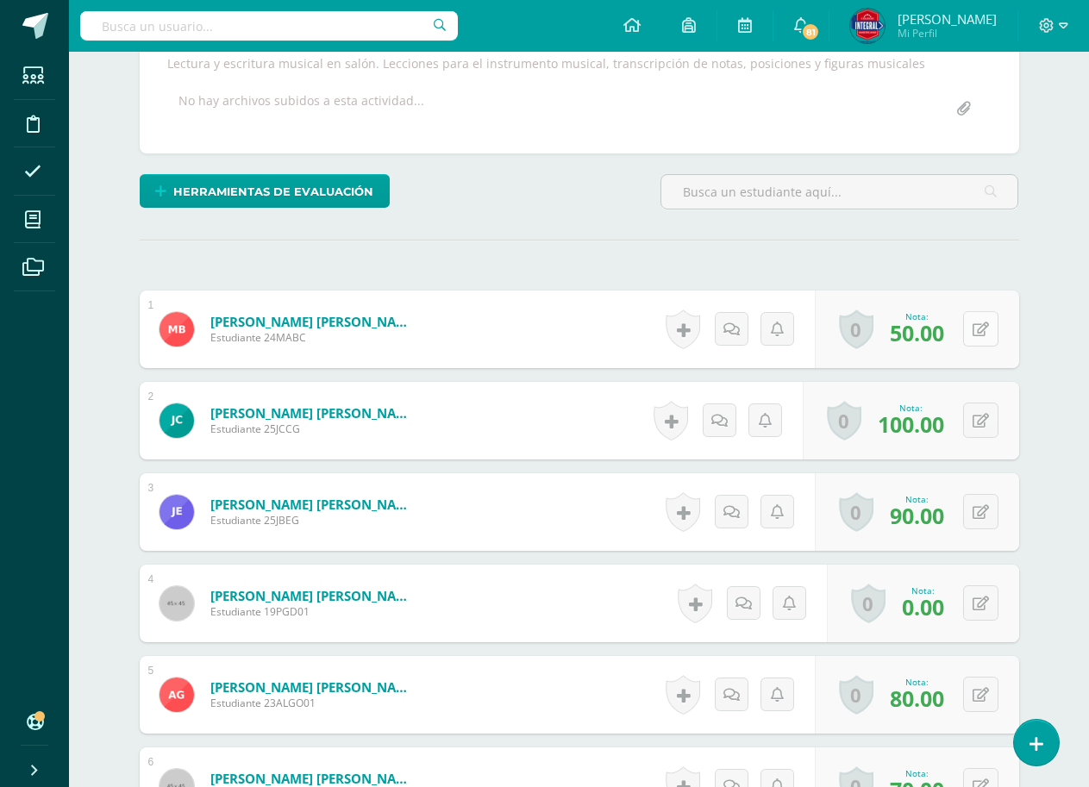
scroll to position [411, 0]
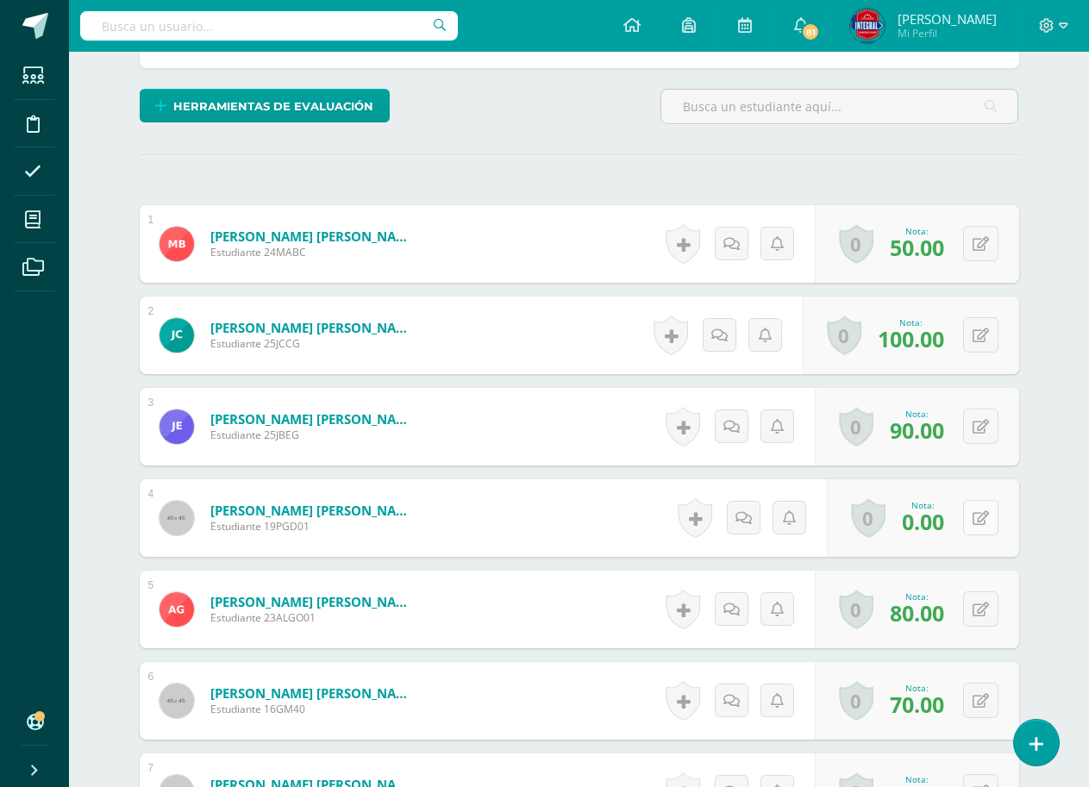
click at [984, 512] on icon at bounding box center [981, 518] width 16 height 15
type input "50"
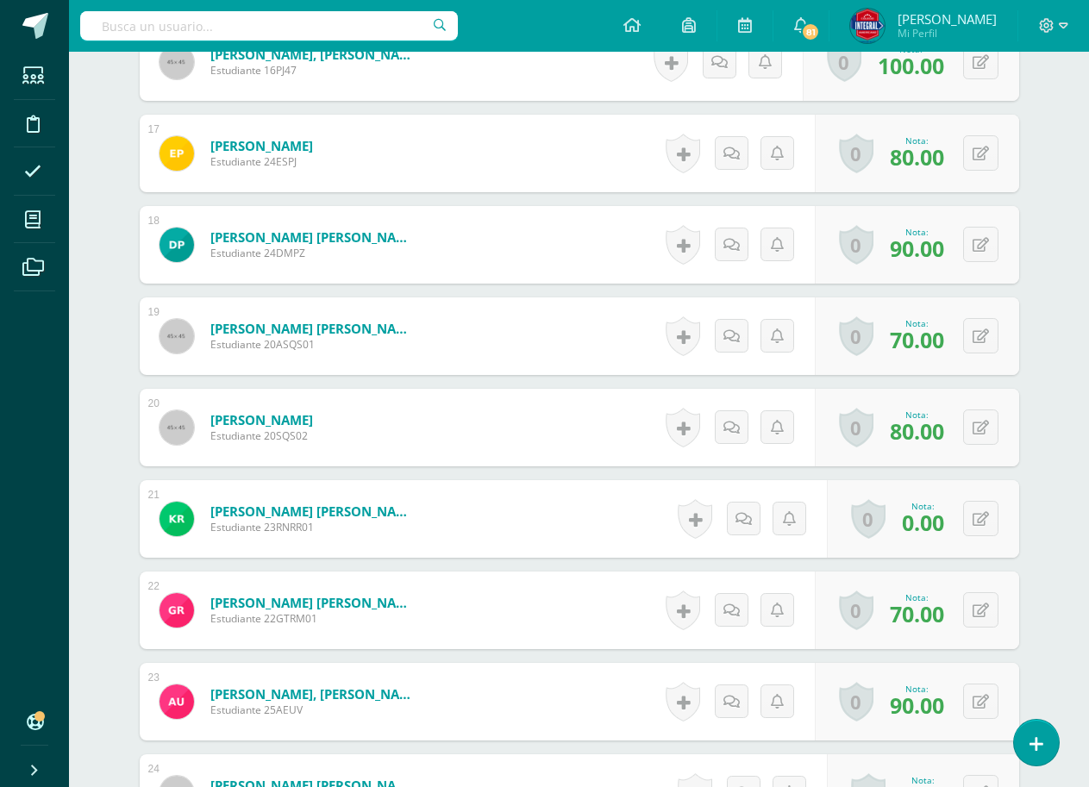
scroll to position [2050, 0]
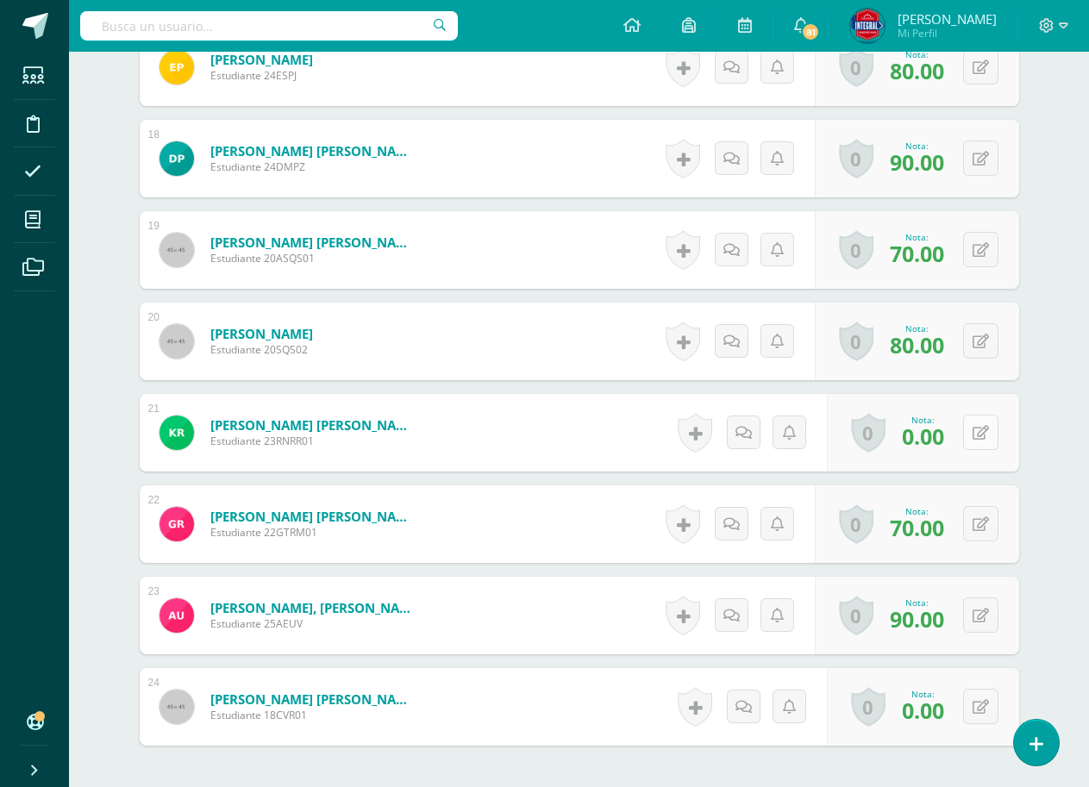
click at [988, 438] on button at bounding box center [980, 432] width 35 height 35
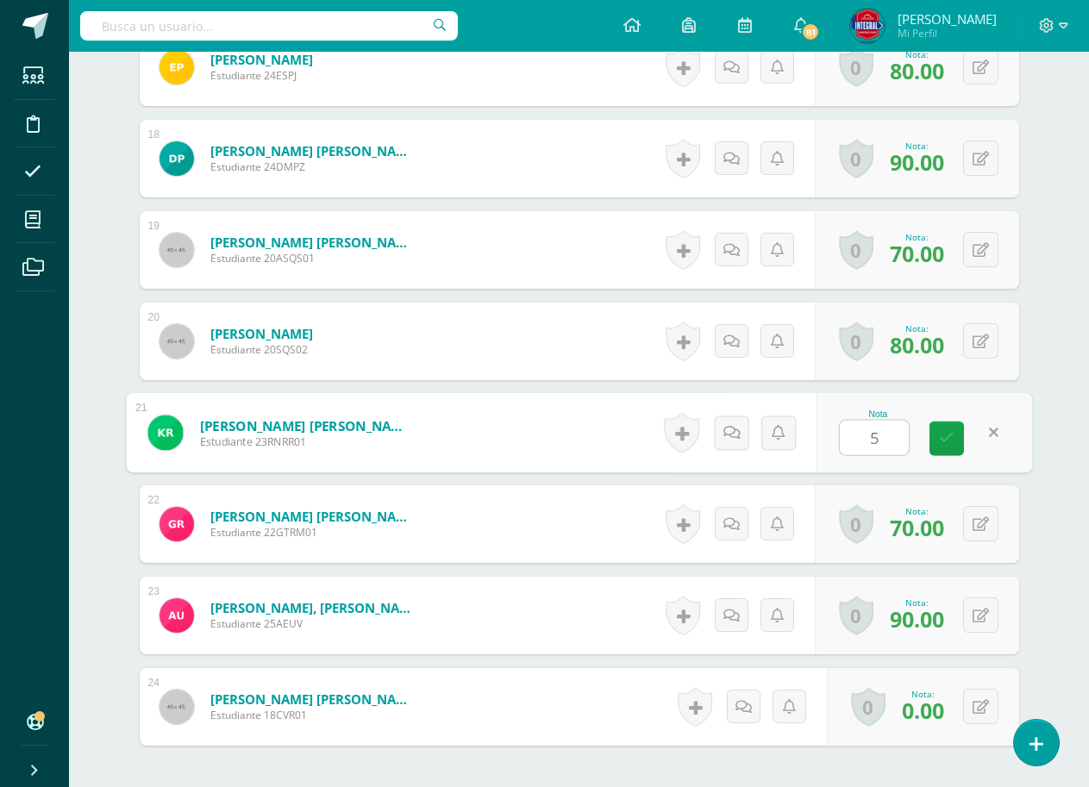
type input "50"
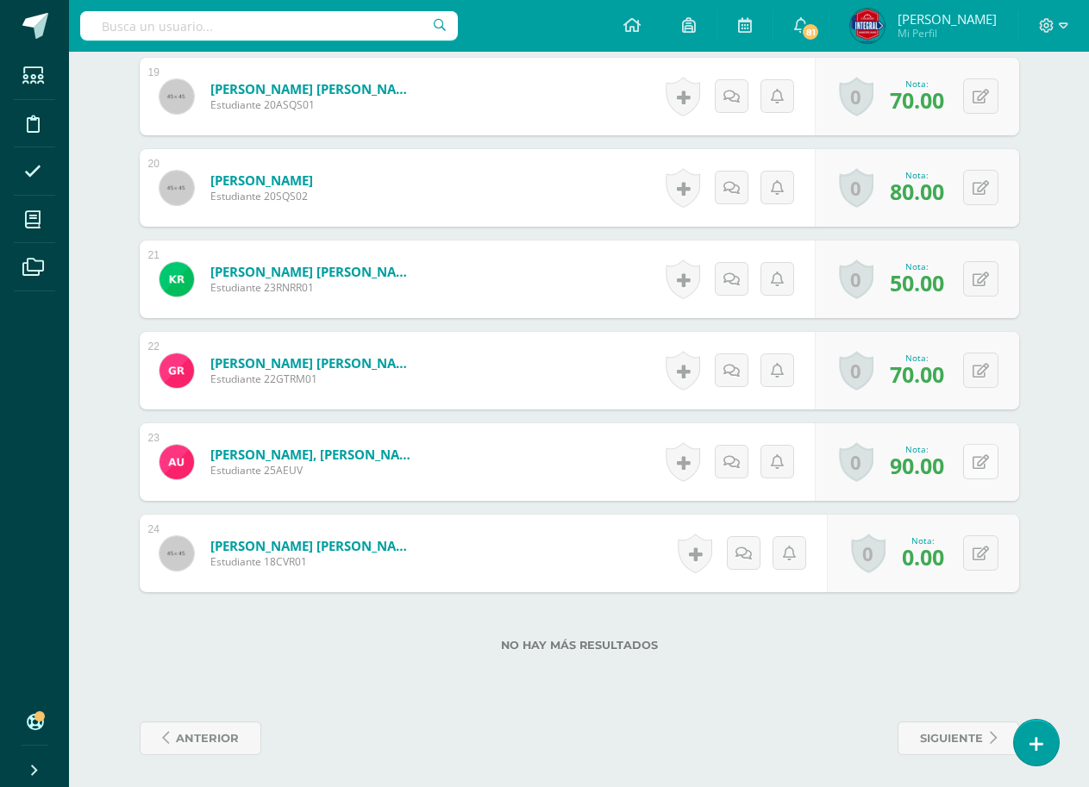
scroll to position [2206, 0]
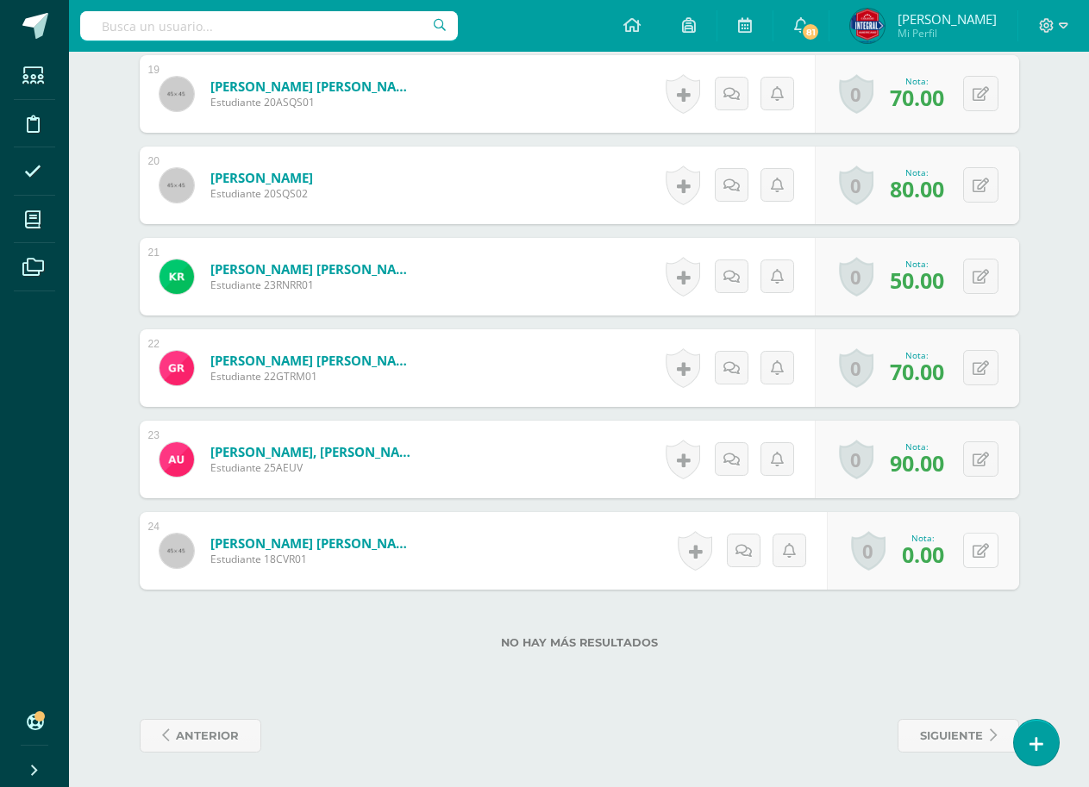
click at [976, 545] on button at bounding box center [980, 550] width 35 height 35
type input "50"
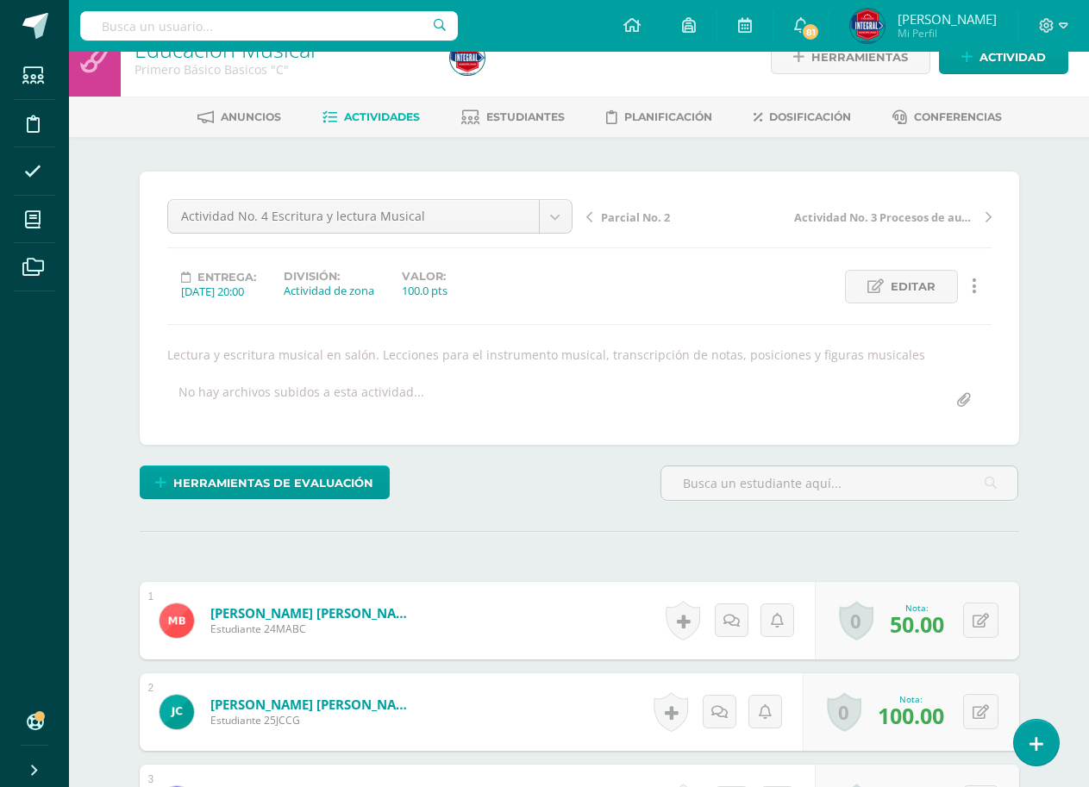
scroll to position [0, 0]
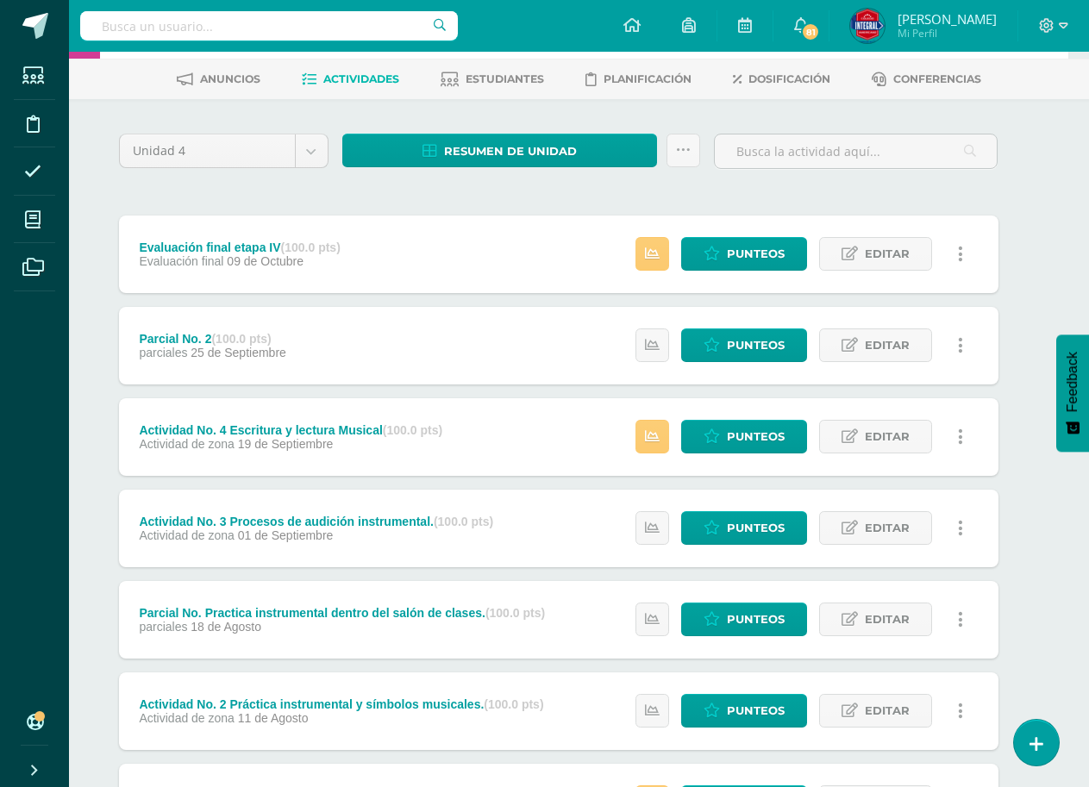
scroll to position [0, 21]
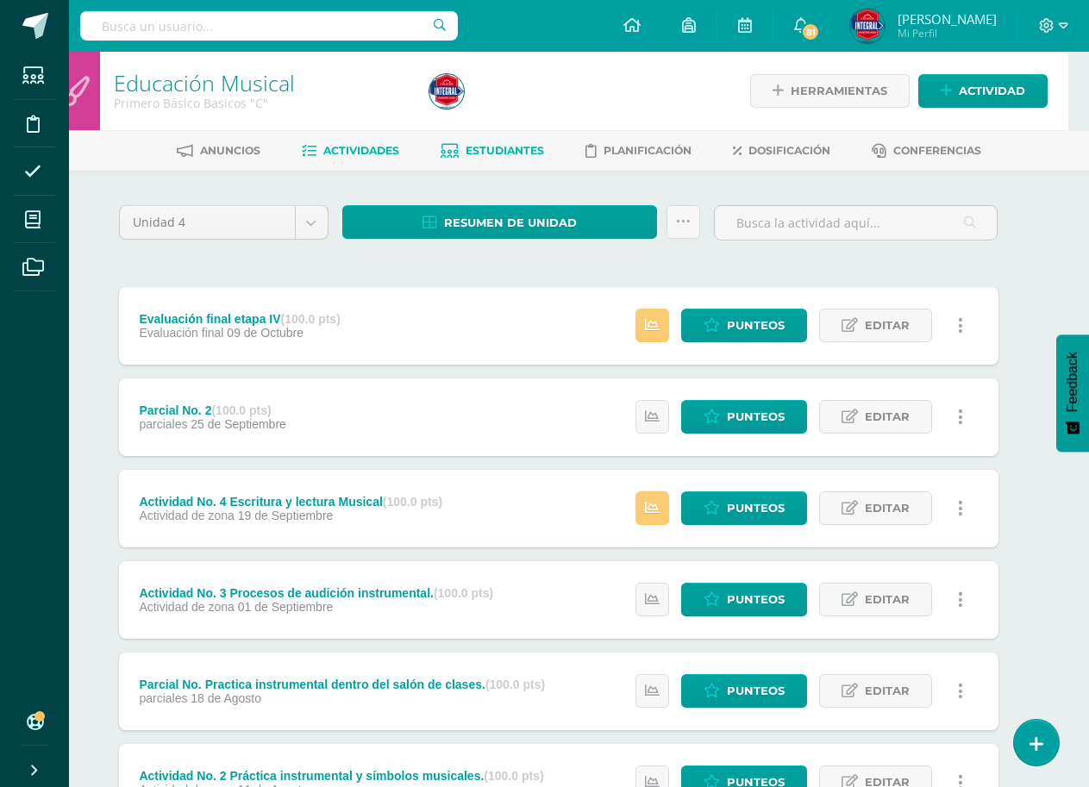
click at [509, 147] on span "Estudiantes" at bounding box center [505, 150] width 78 height 13
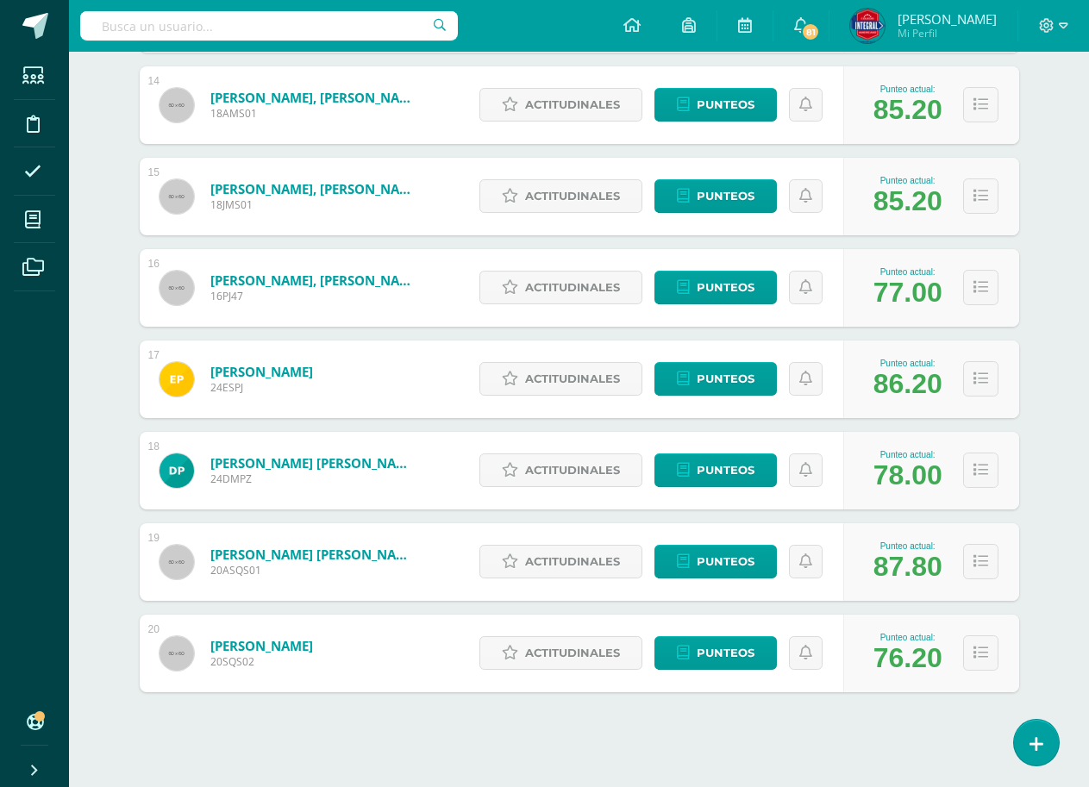
scroll to position [1511, 0]
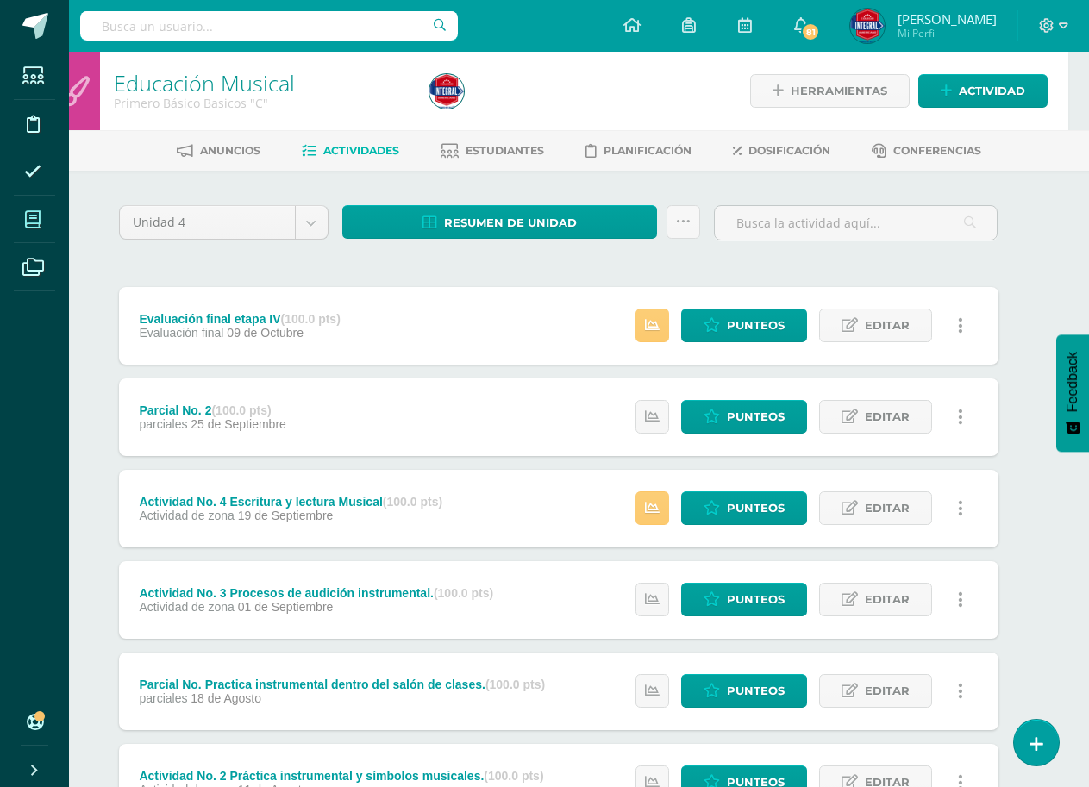
click at [34, 223] on icon at bounding box center [33, 219] width 16 height 17
click at [40, 223] on icon at bounding box center [33, 219] width 16 height 17
click at [38, 223] on icon at bounding box center [33, 219] width 16 height 17
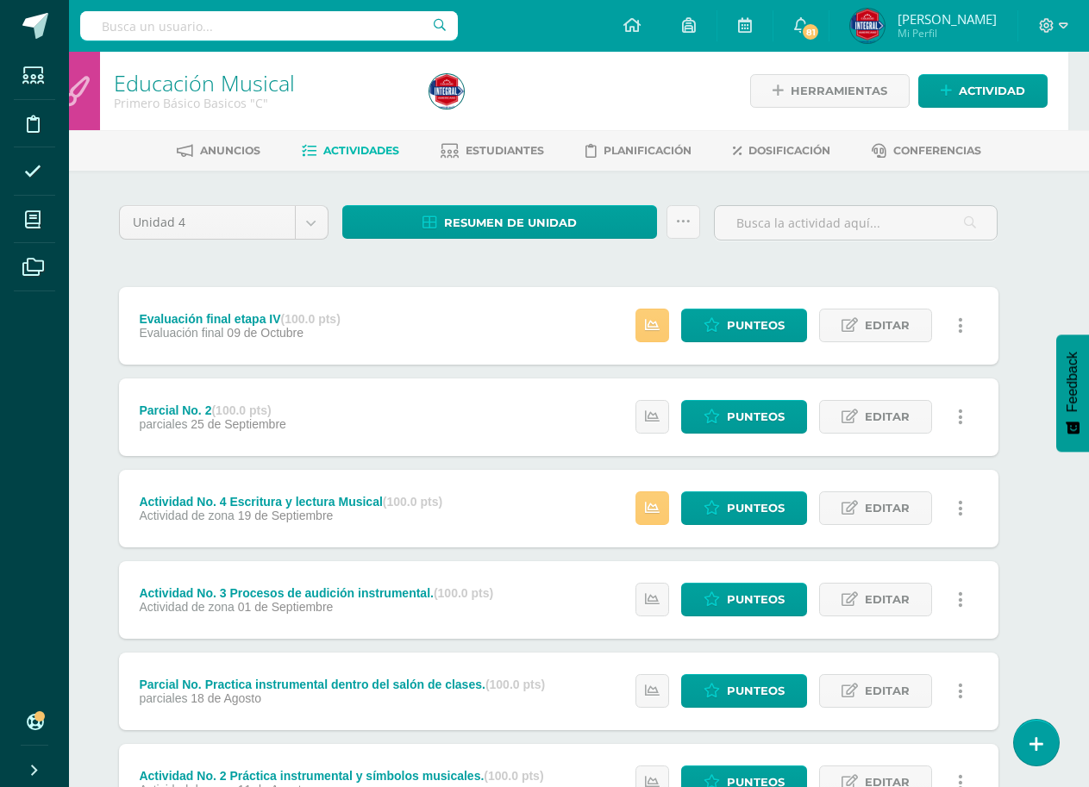
scroll to position [259, 0]
click at [36, 228] on icon at bounding box center [33, 219] width 16 height 17
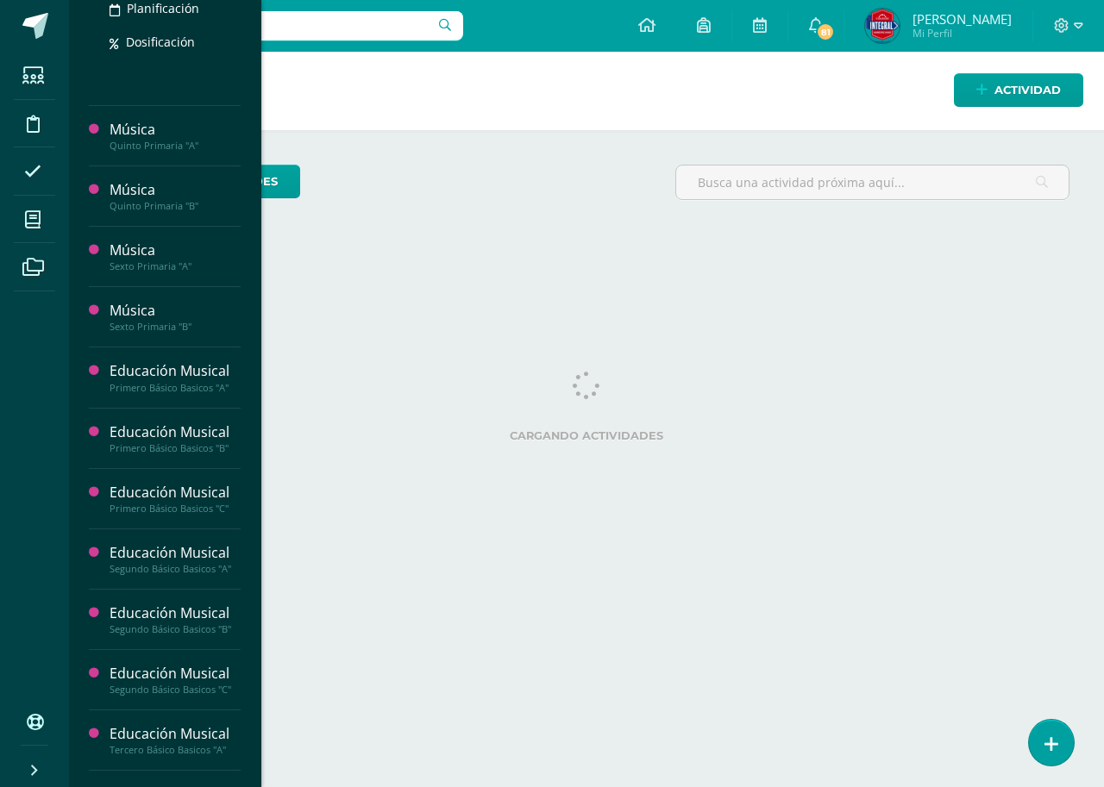
scroll to position [862, 0]
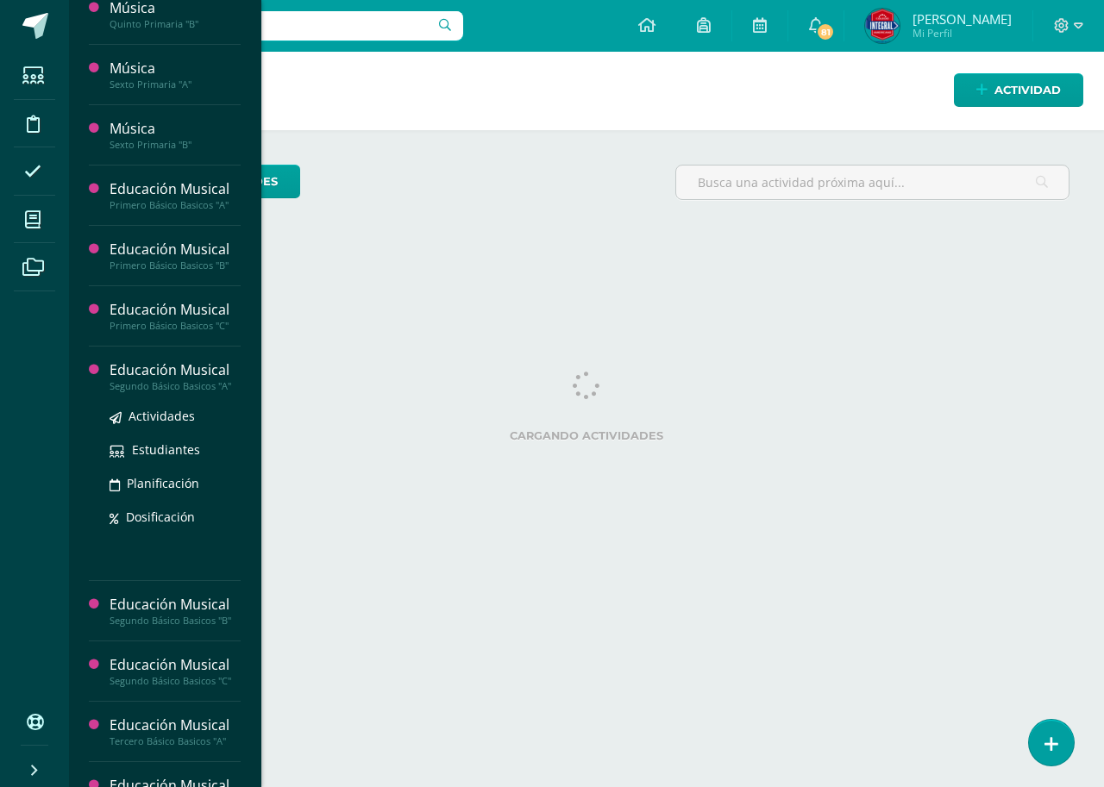
click at [184, 378] on div "Educación Musical" at bounding box center [175, 370] width 131 height 20
click at [171, 417] on span "Actividades" at bounding box center [161, 416] width 66 height 16
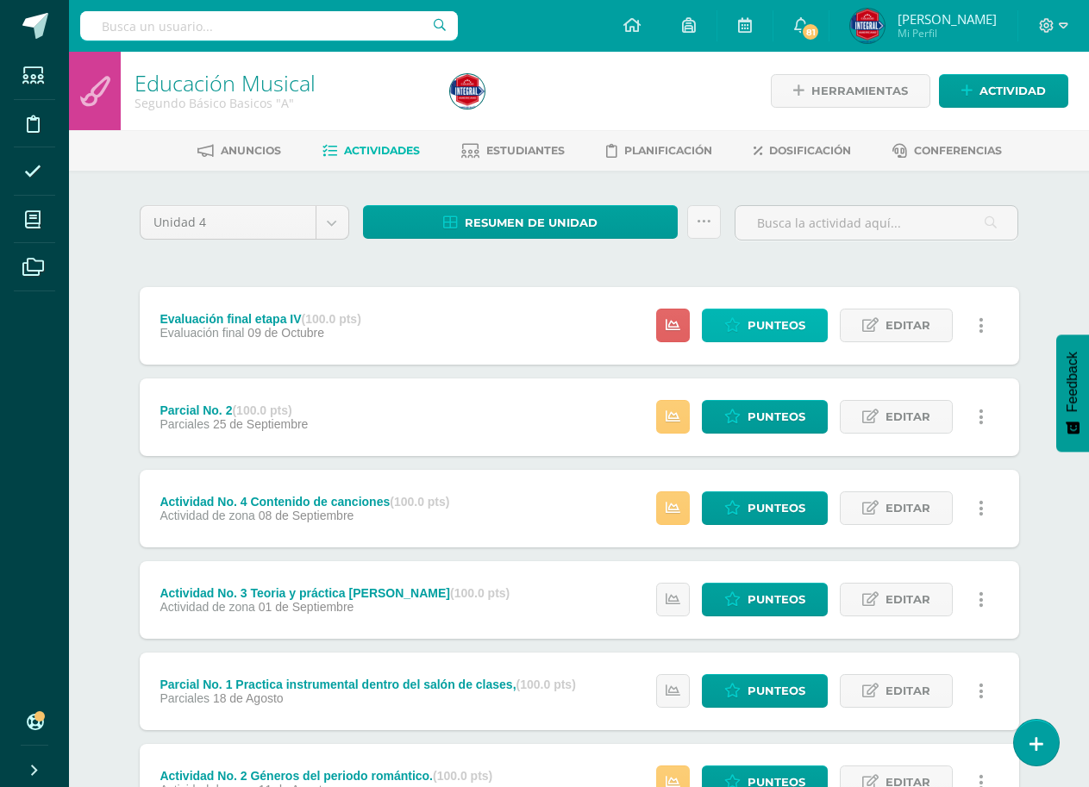
click at [756, 332] on span "Punteos" at bounding box center [777, 326] width 58 height 32
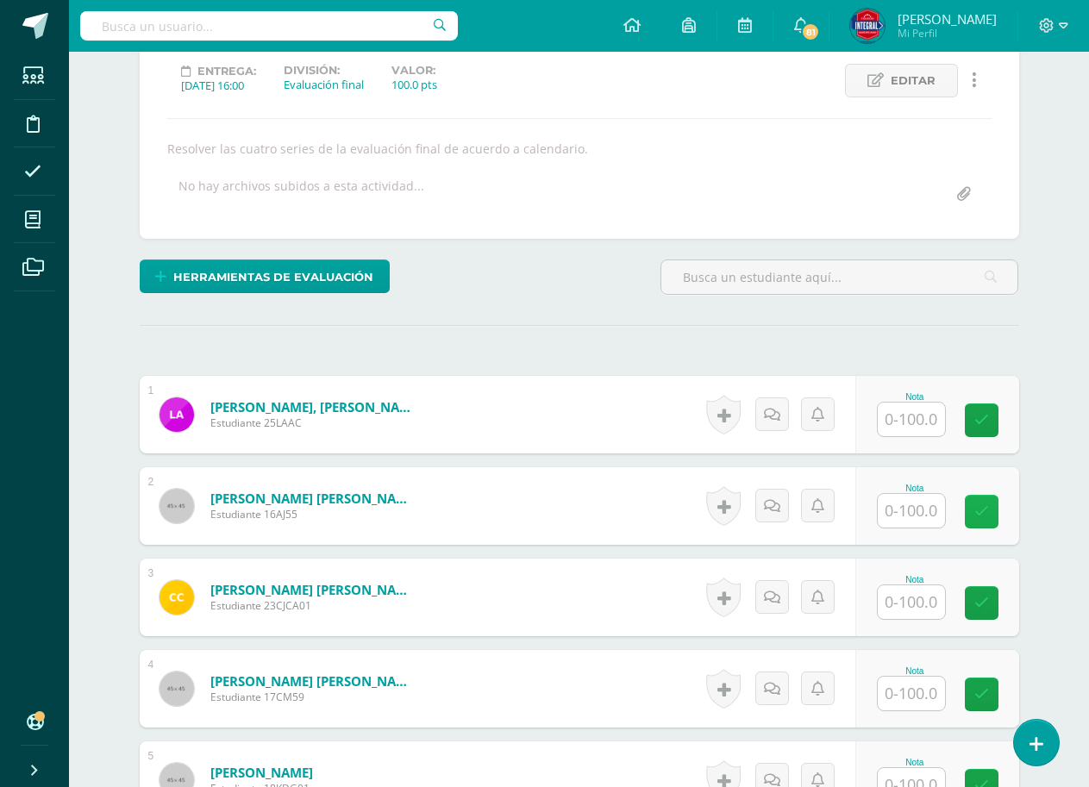
scroll to position [259, 0]
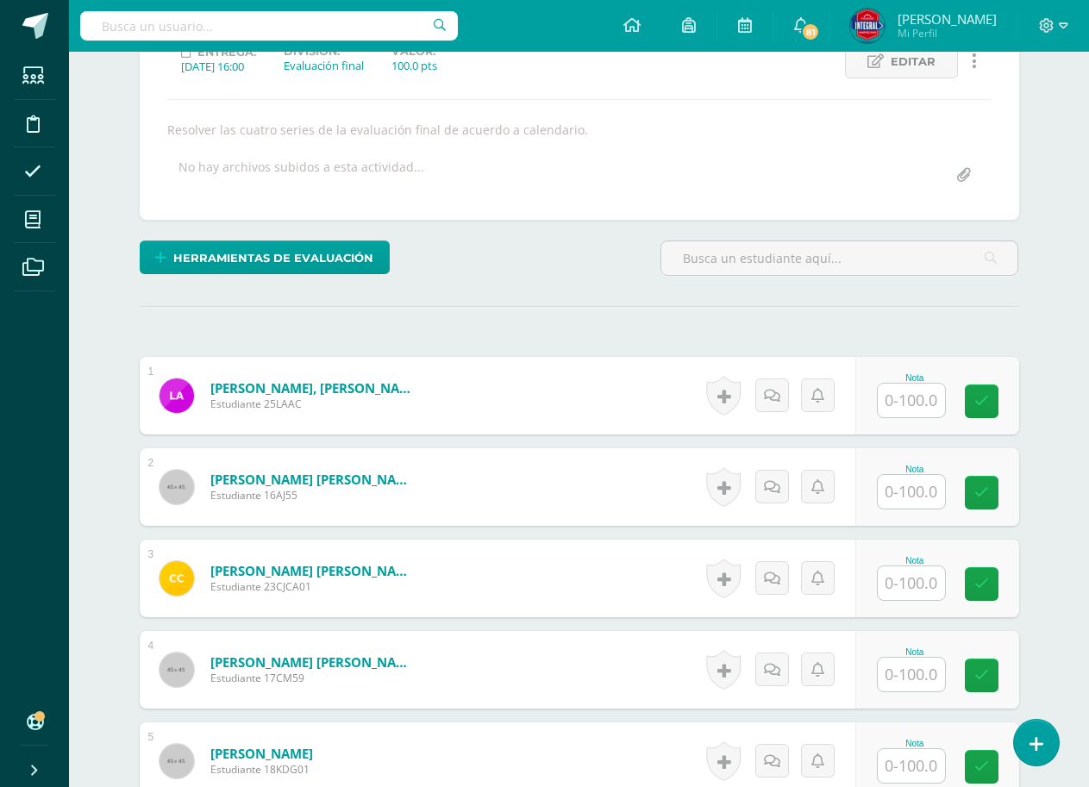
click at [943, 401] on input "text" at bounding box center [911, 401] width 67 height 34
type input "100"
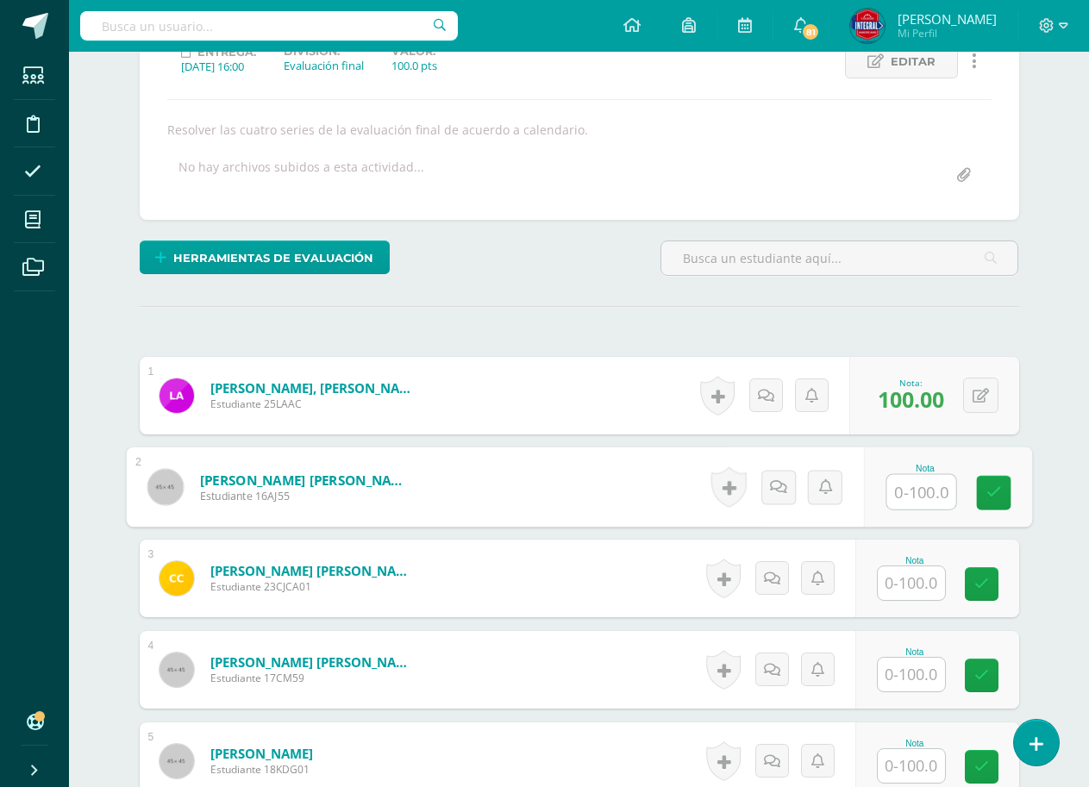
click at [926, 502] on input "text" at bounding box center [921, 492] width 69 height 34
type input "75"
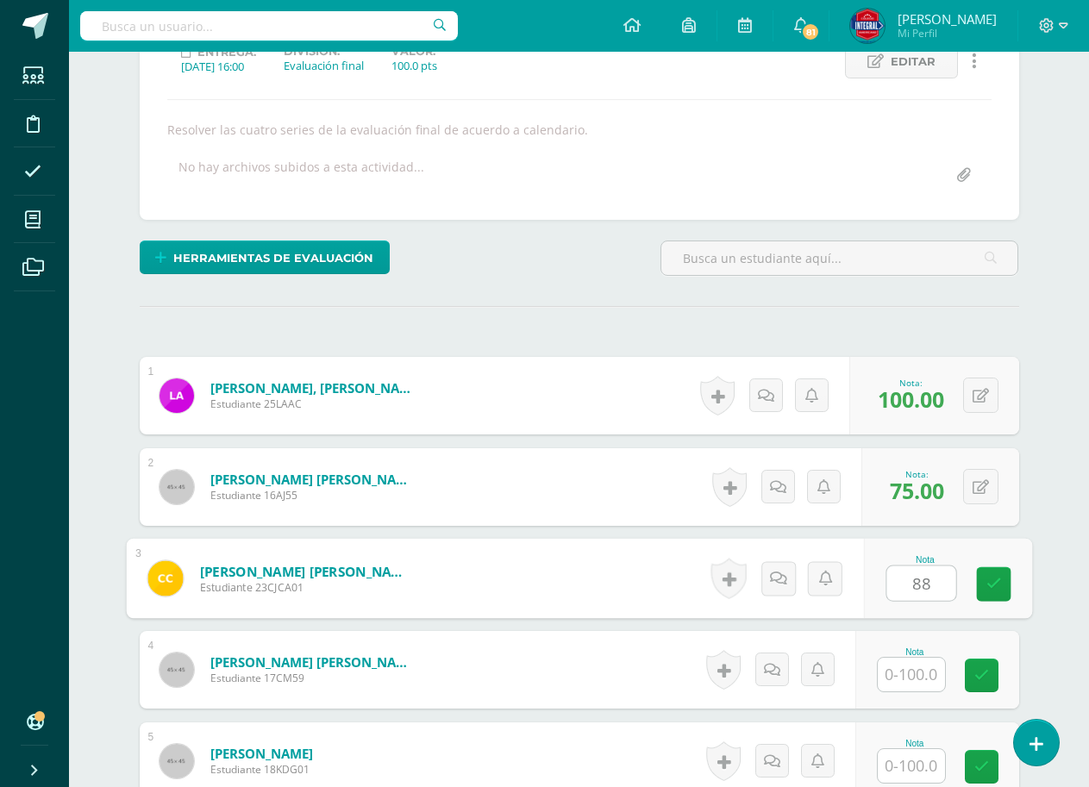
type input "88"
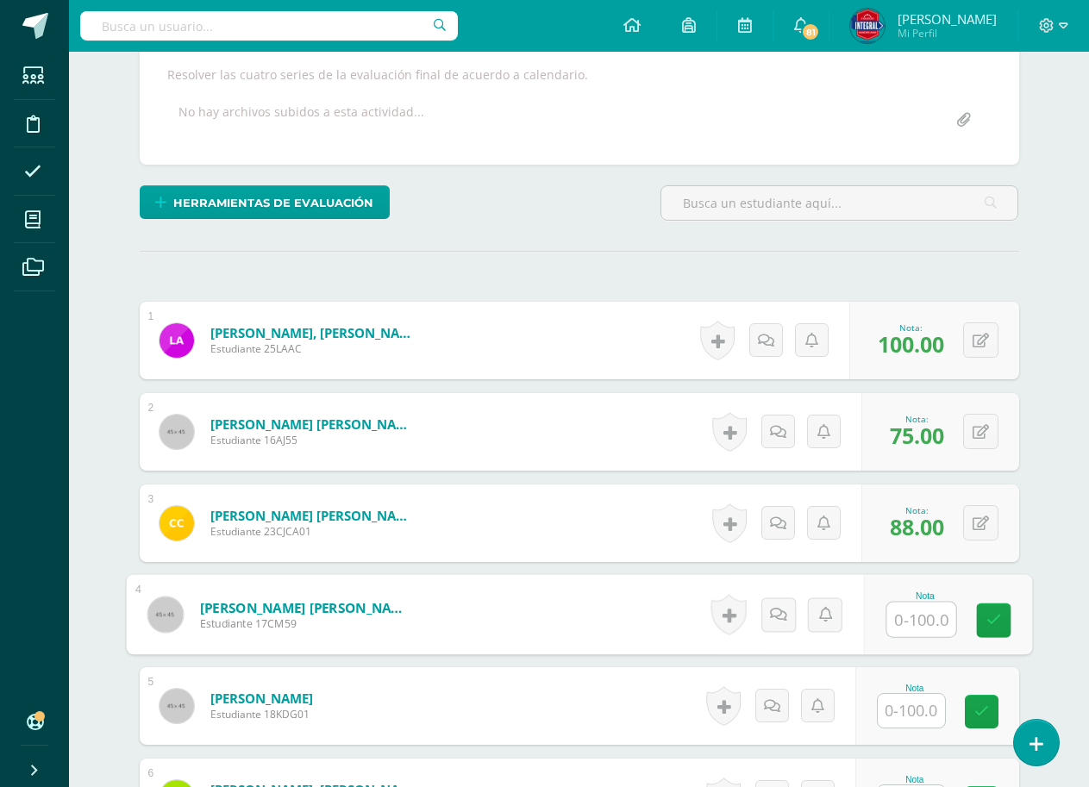
scroll to position [345, 0]
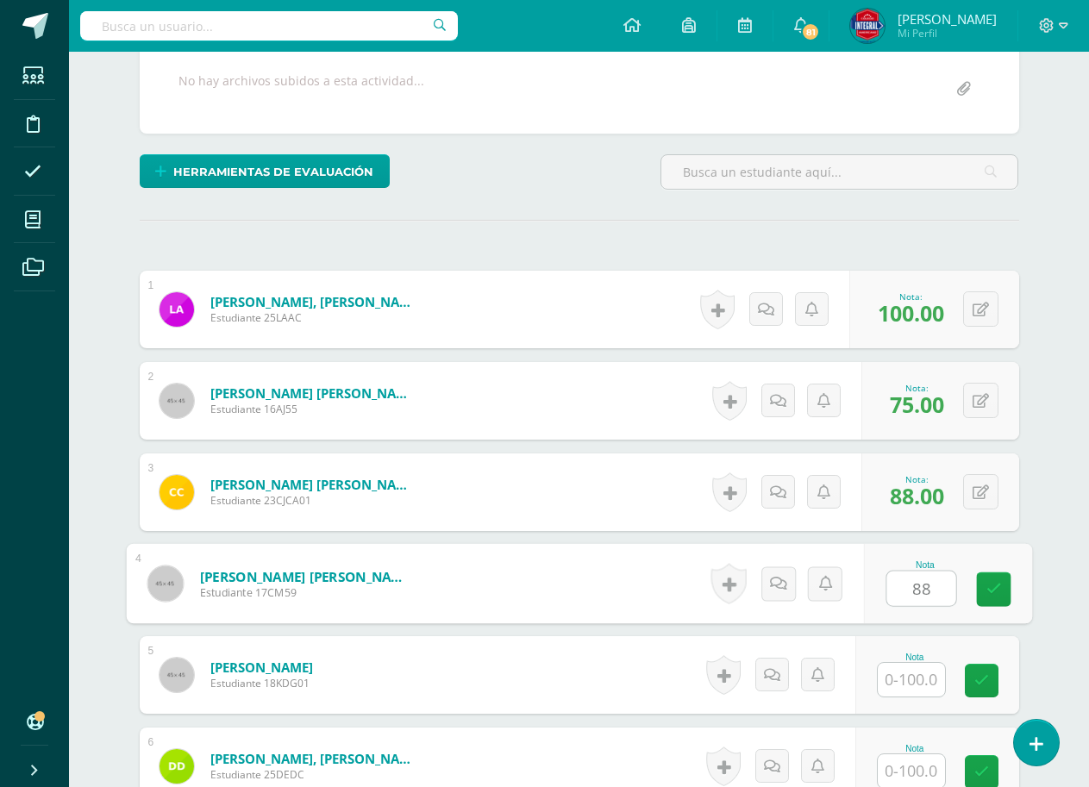
type input "88"
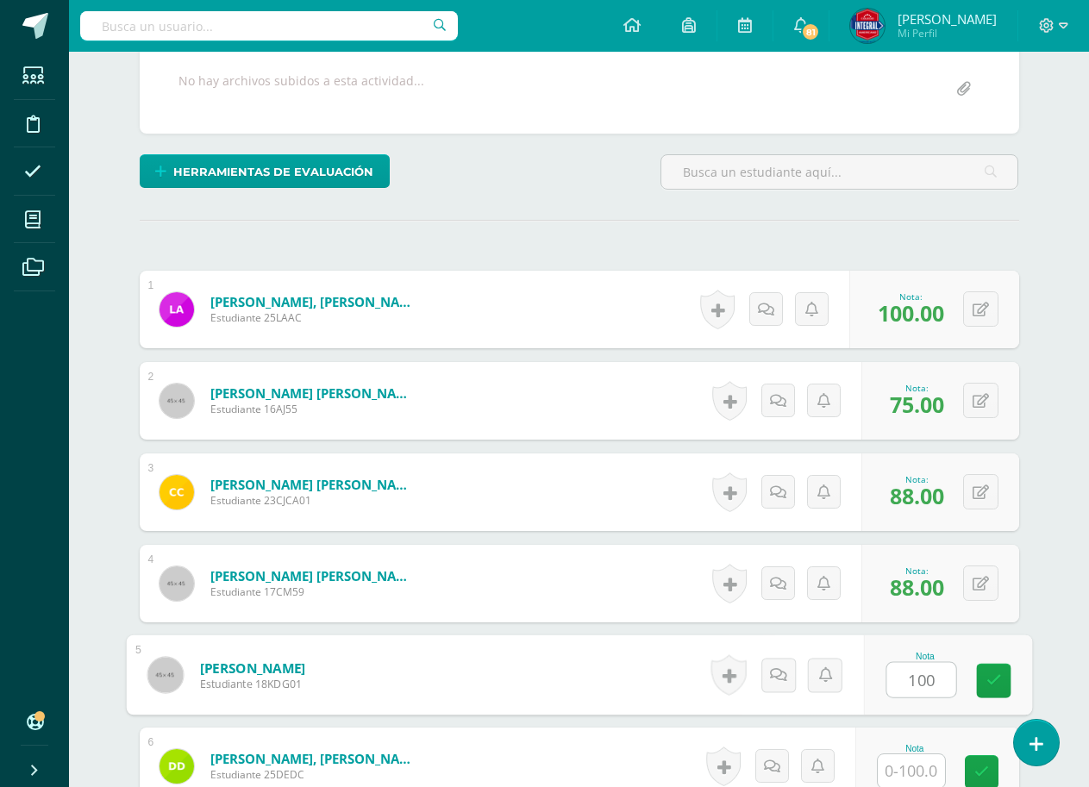
type input "100"
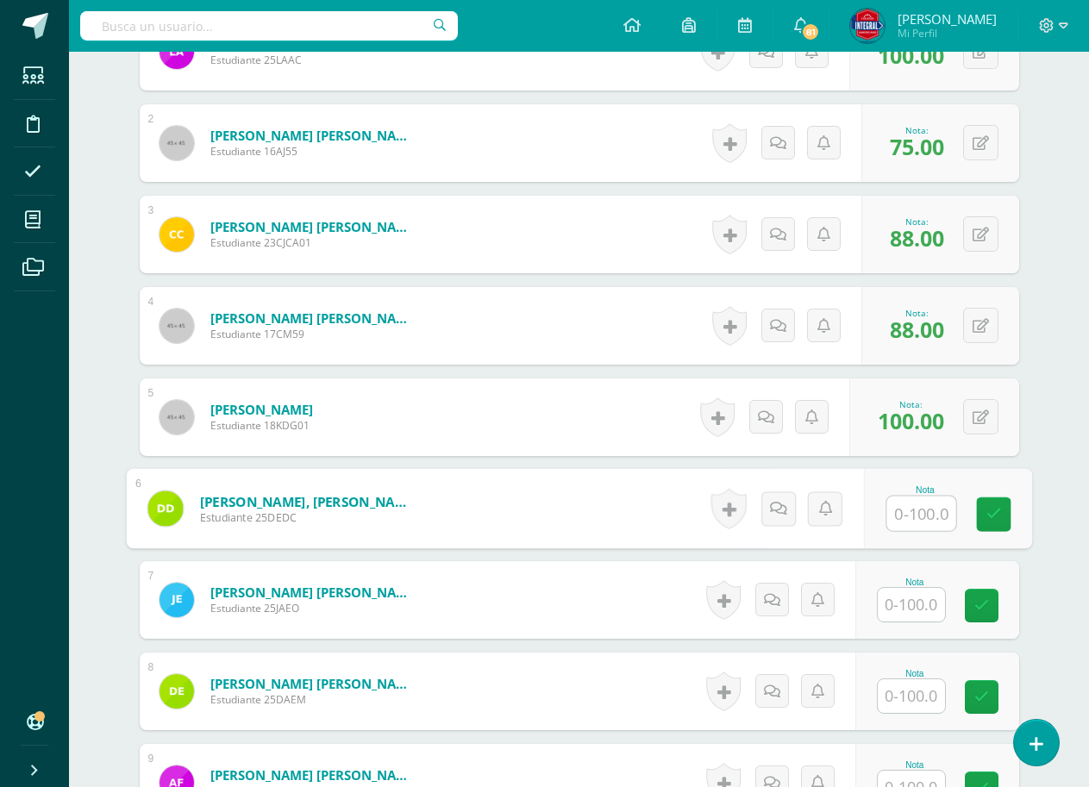
scroll to position [604, 0]
type input "70"
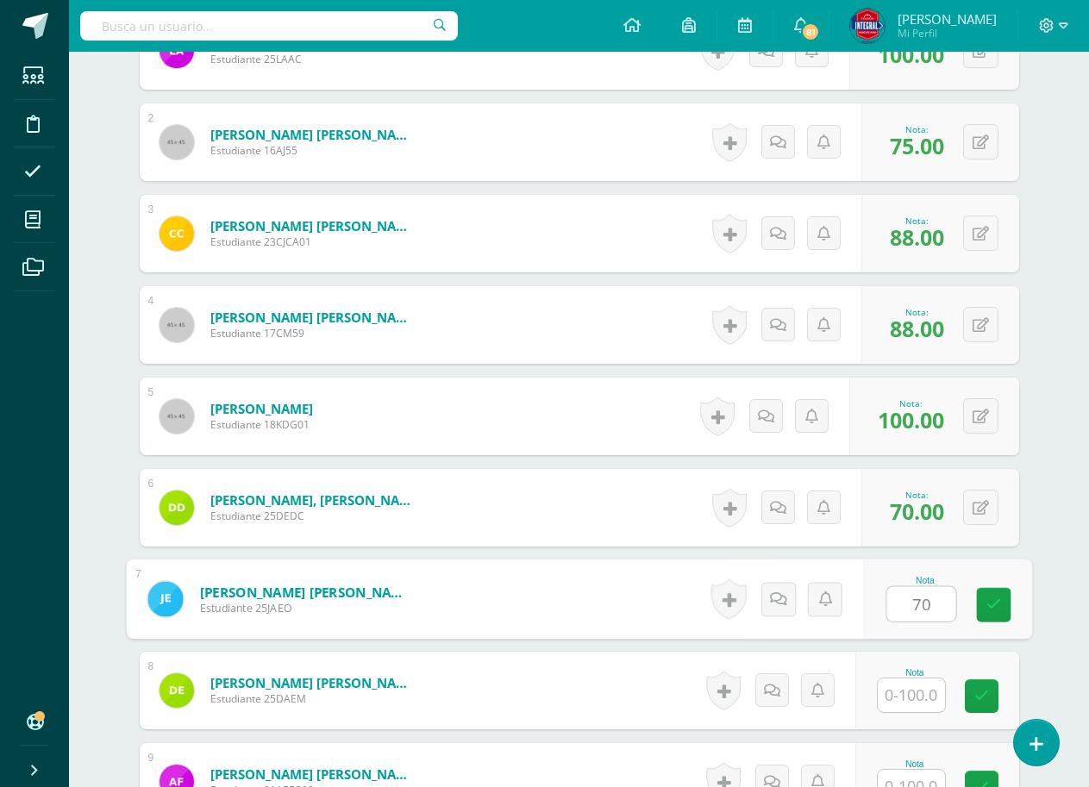
type input "70"
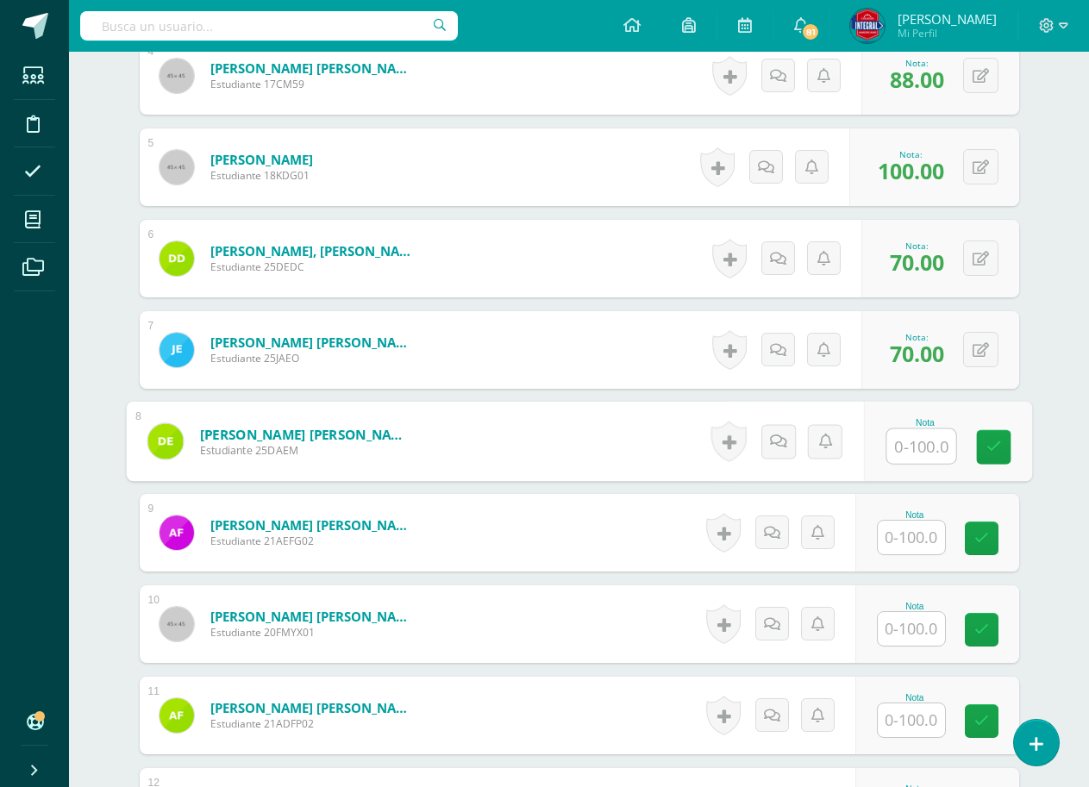
scroll to position [862, 0]
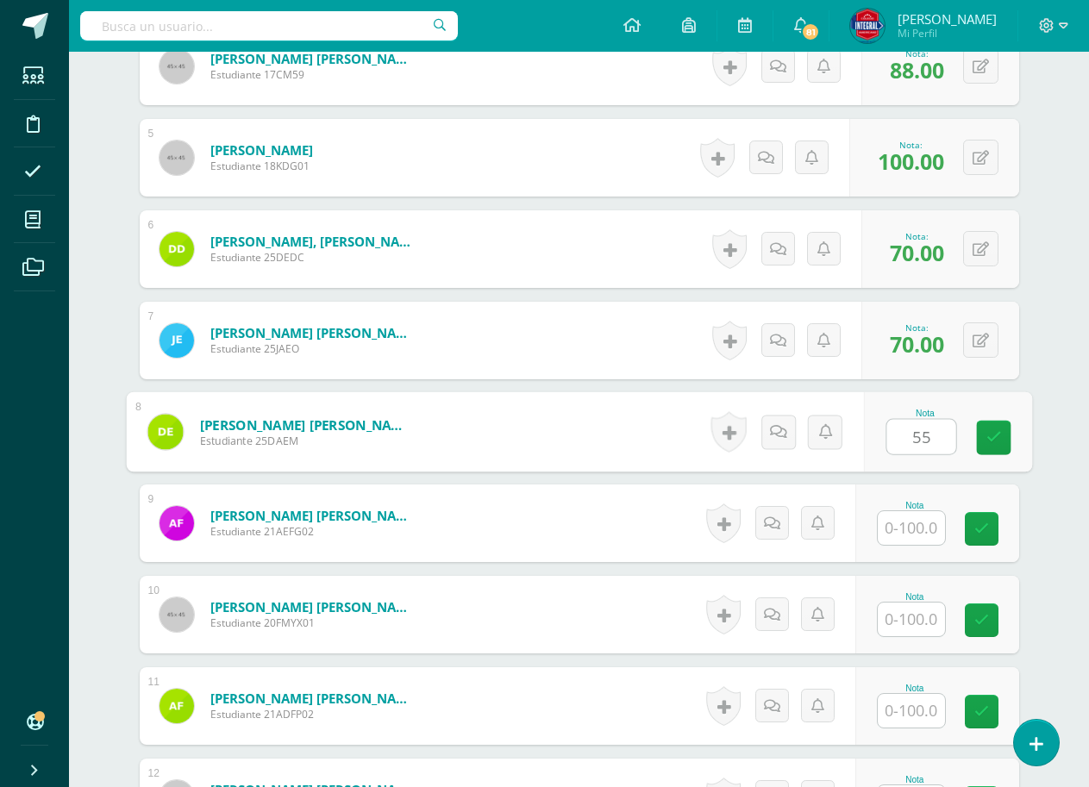
type input "55"
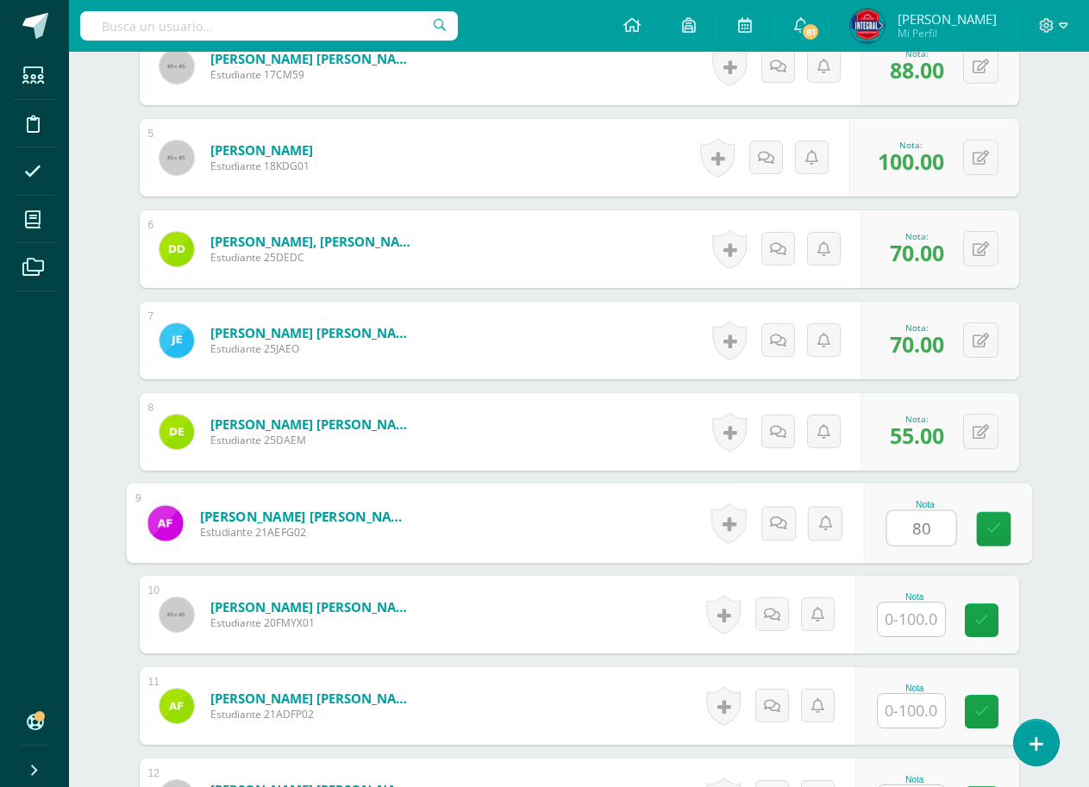
type input "80"
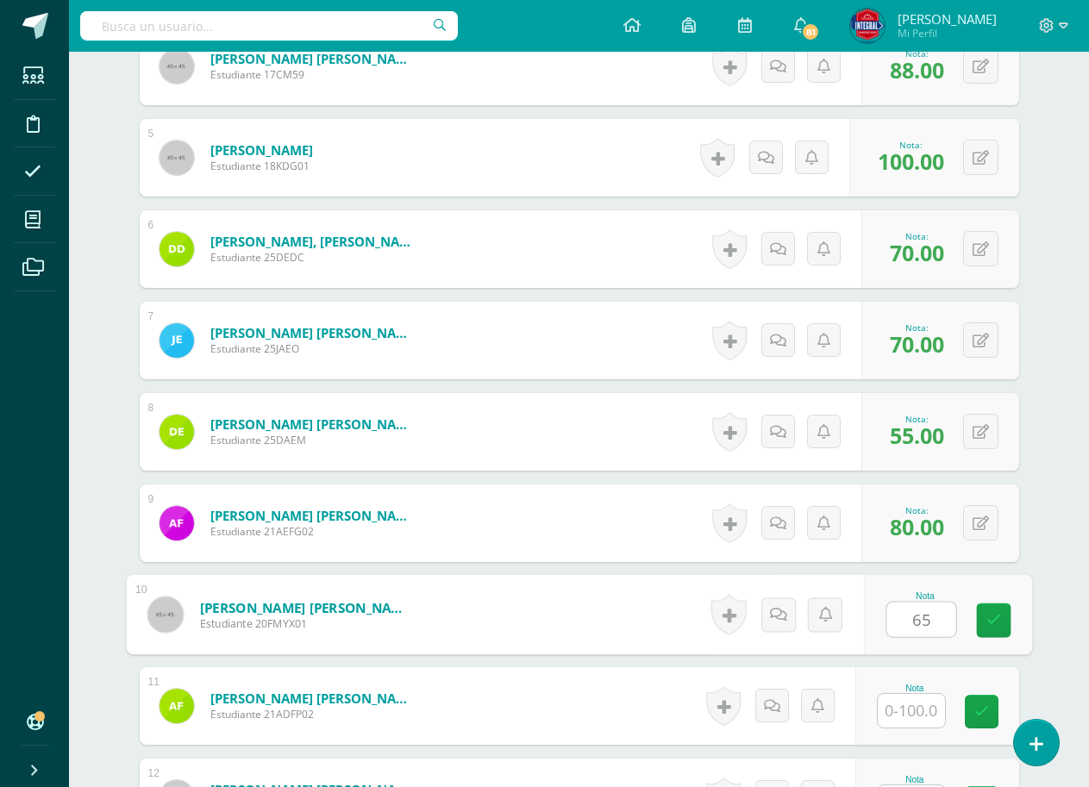
type input "65"
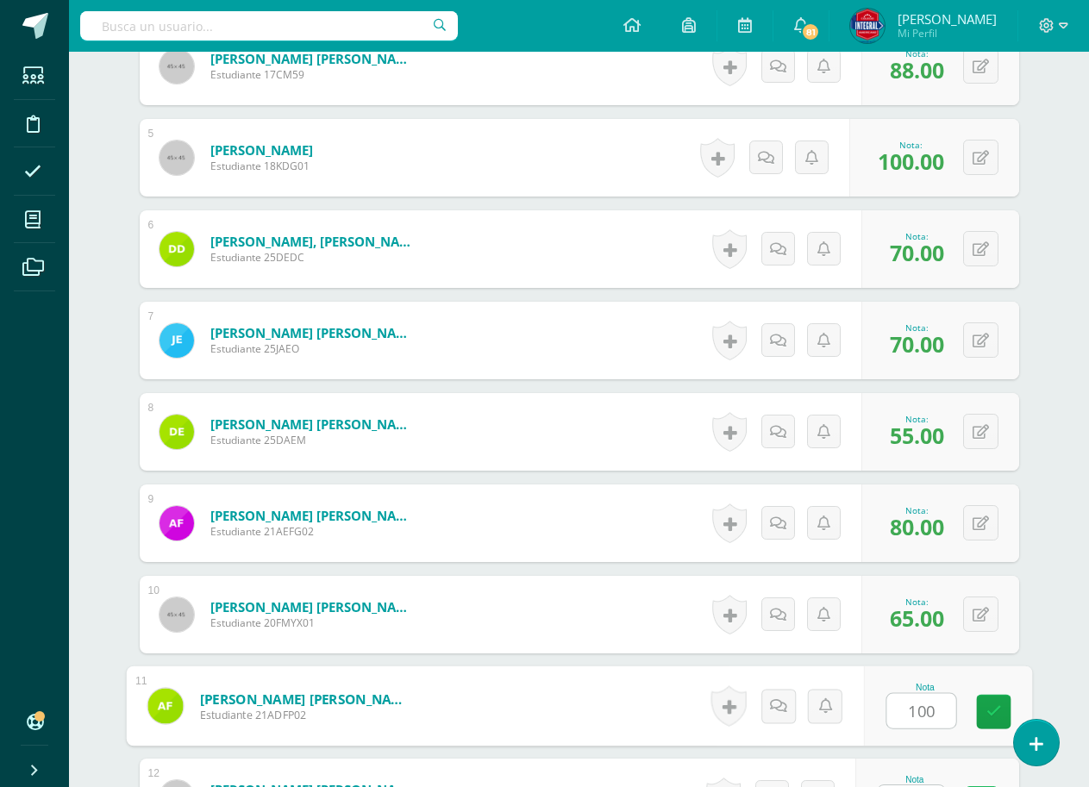
type input "100"
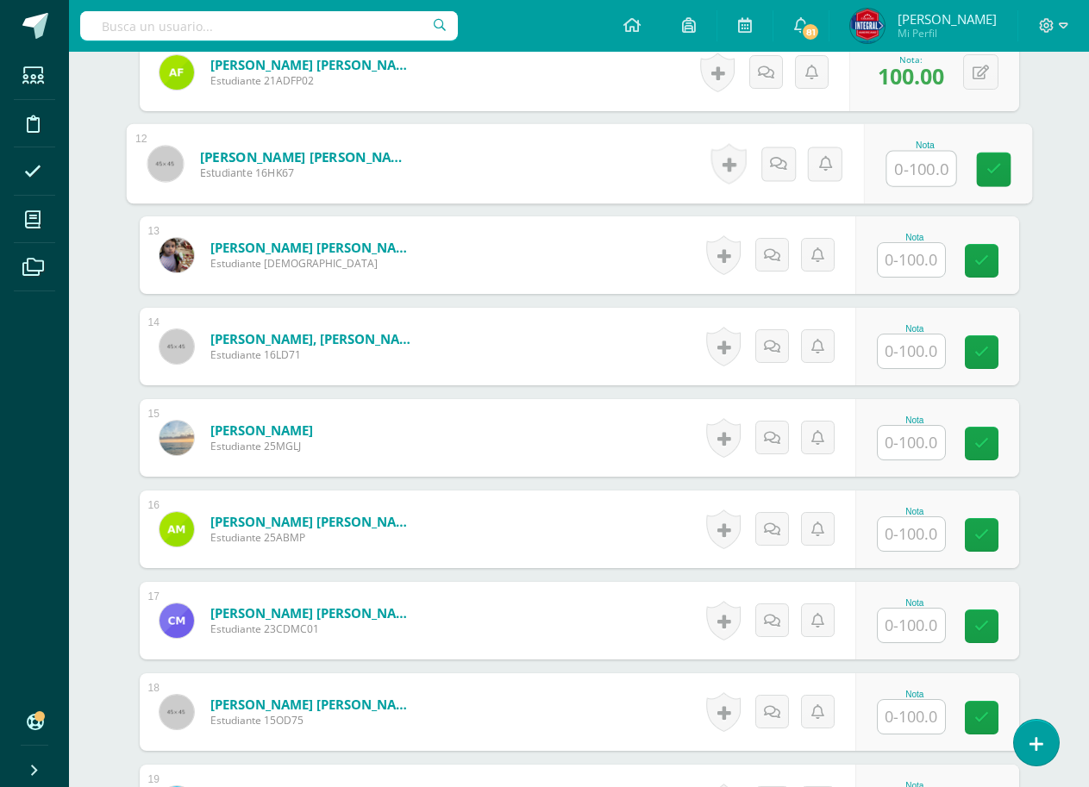
scroll to position [1497, 0]
type input "75"
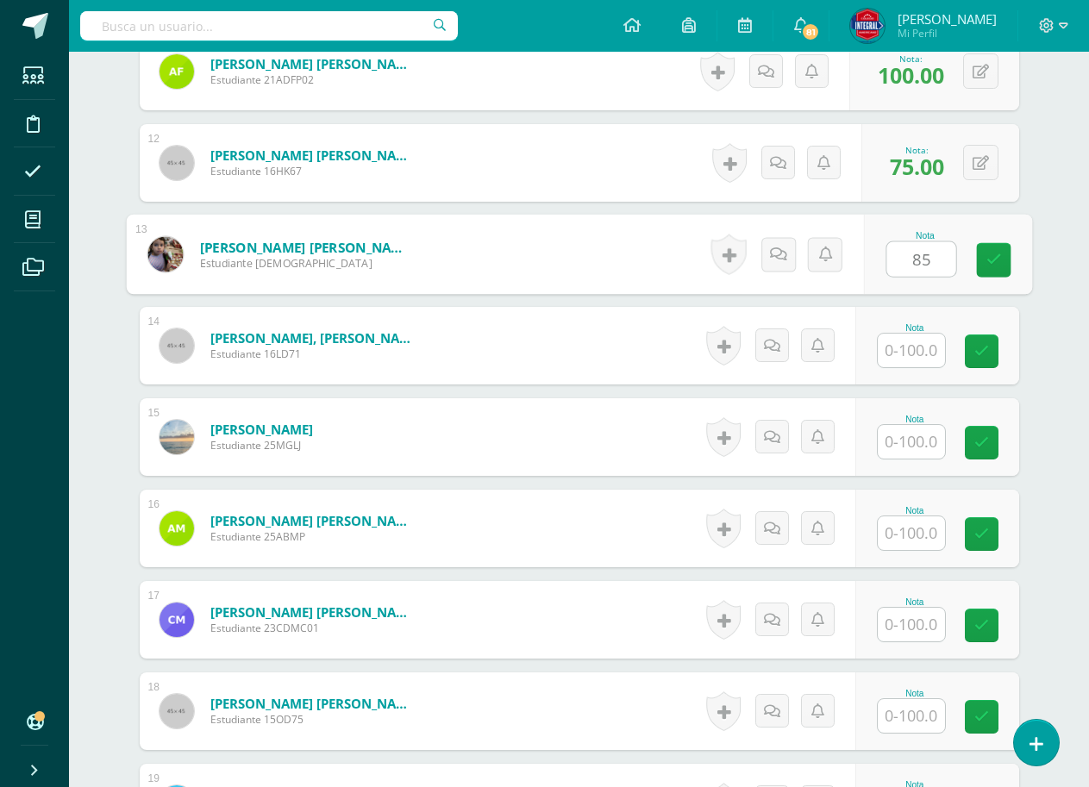
type input "85"
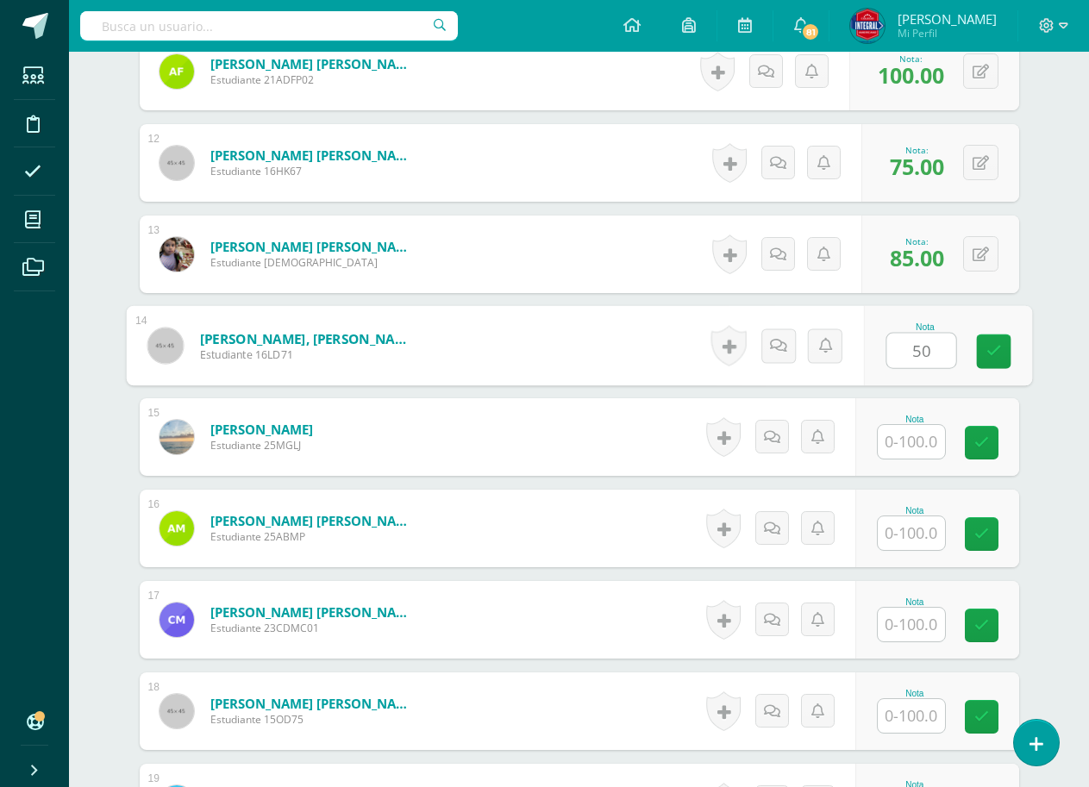
type input "50"
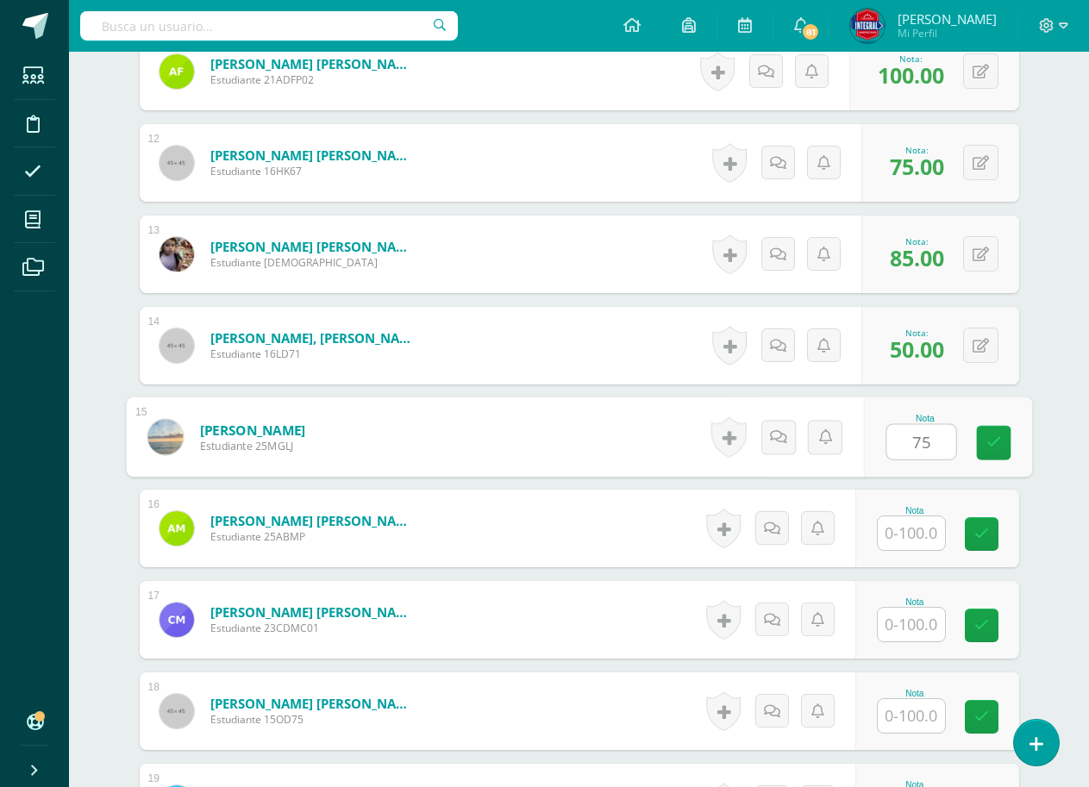
type input "75"
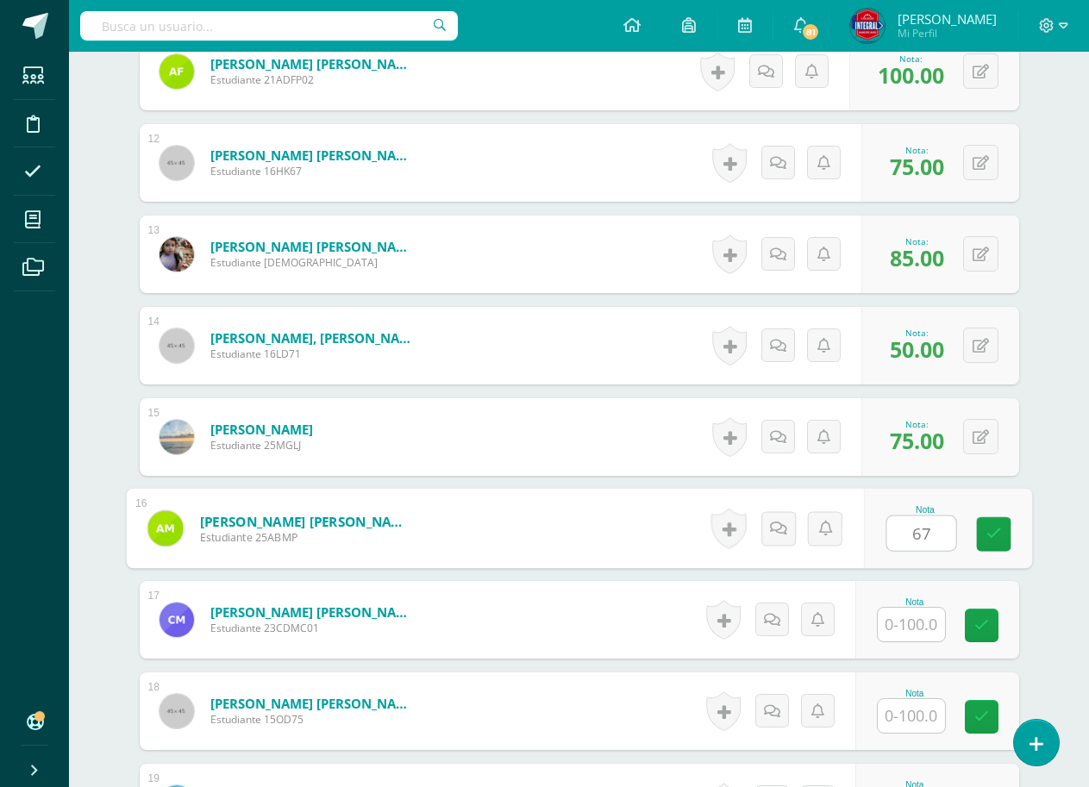
type input "67"
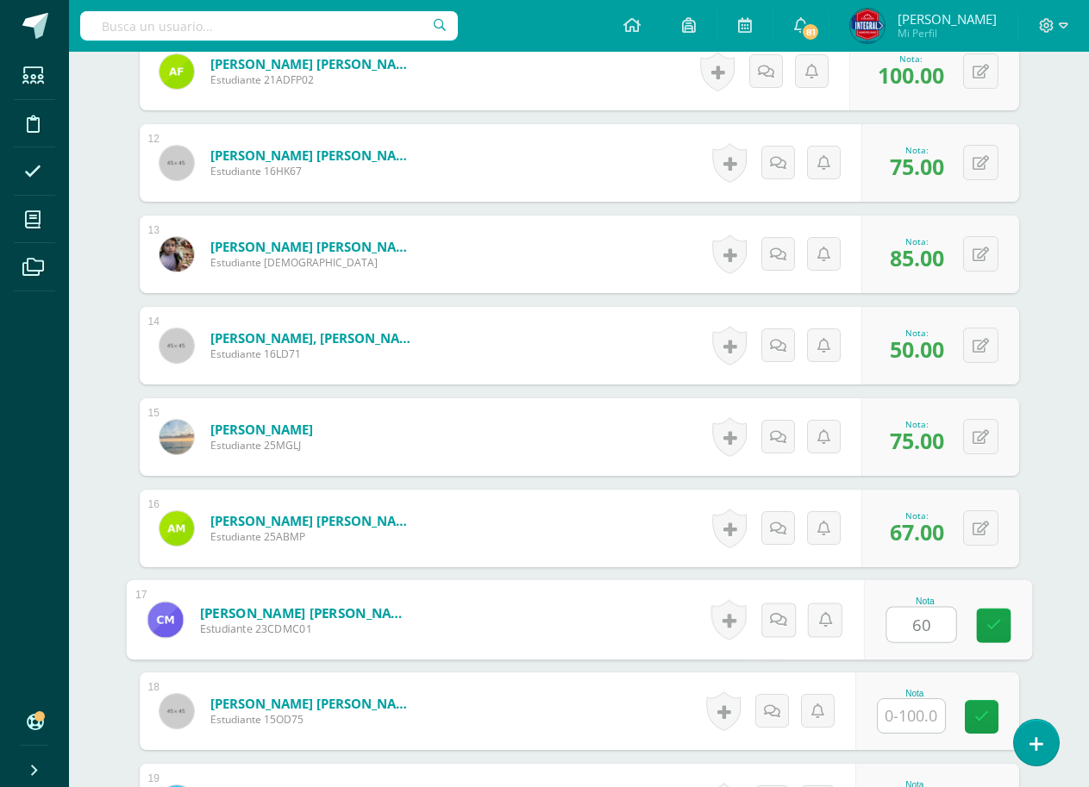
type input "60"
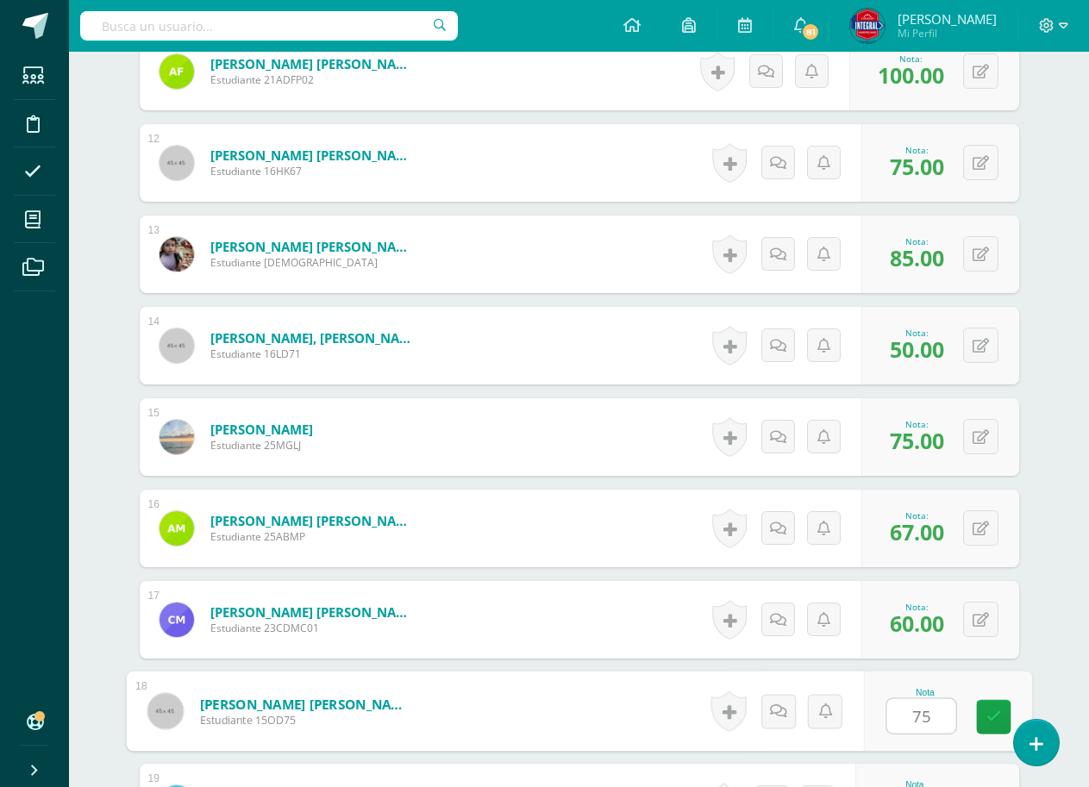
type input "75"
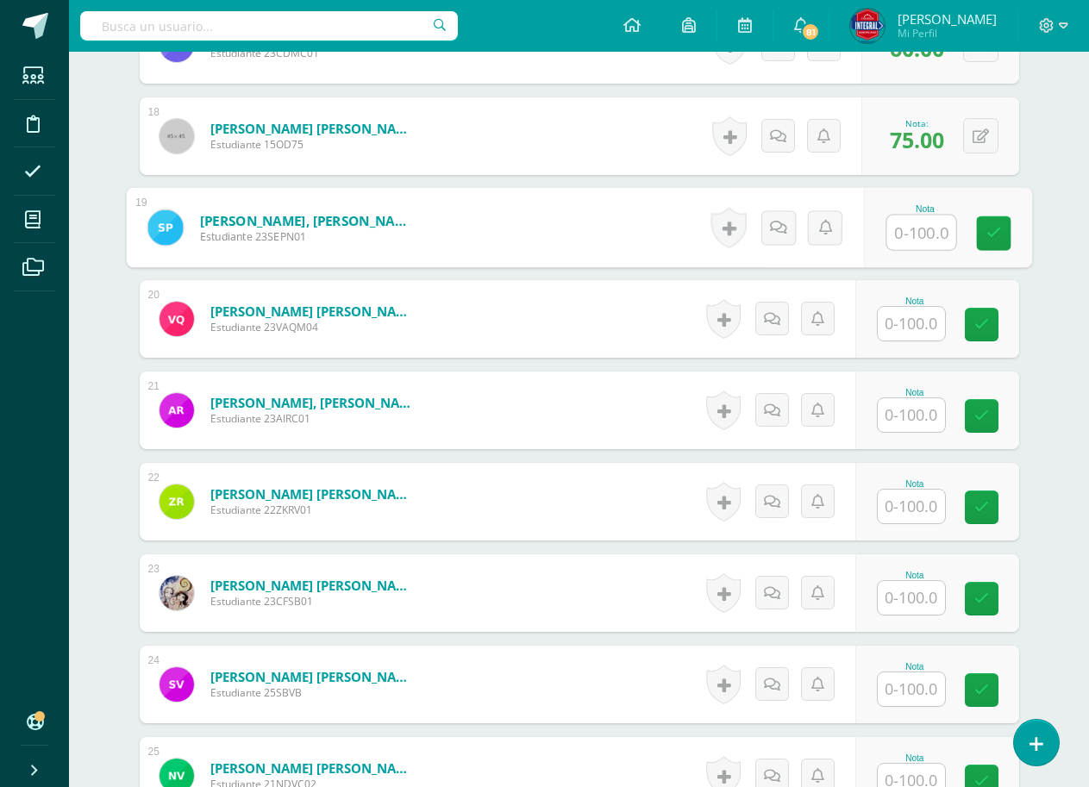
scroll to position [2083, 0]
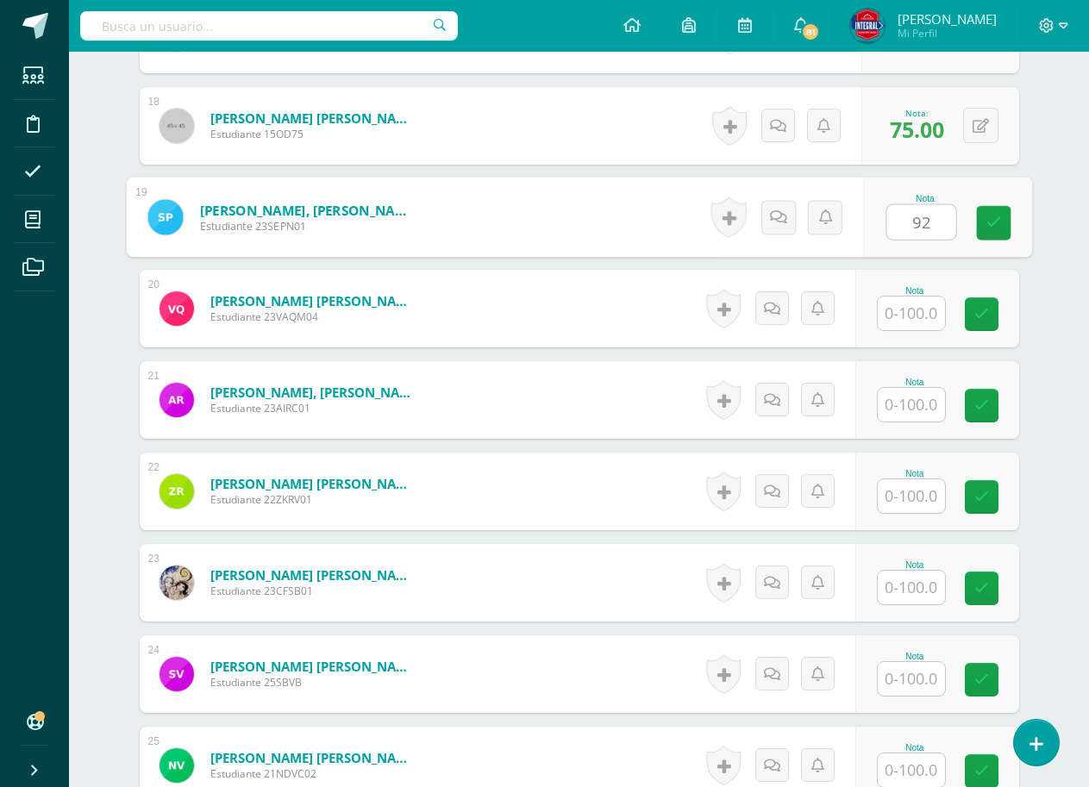
type input "92"
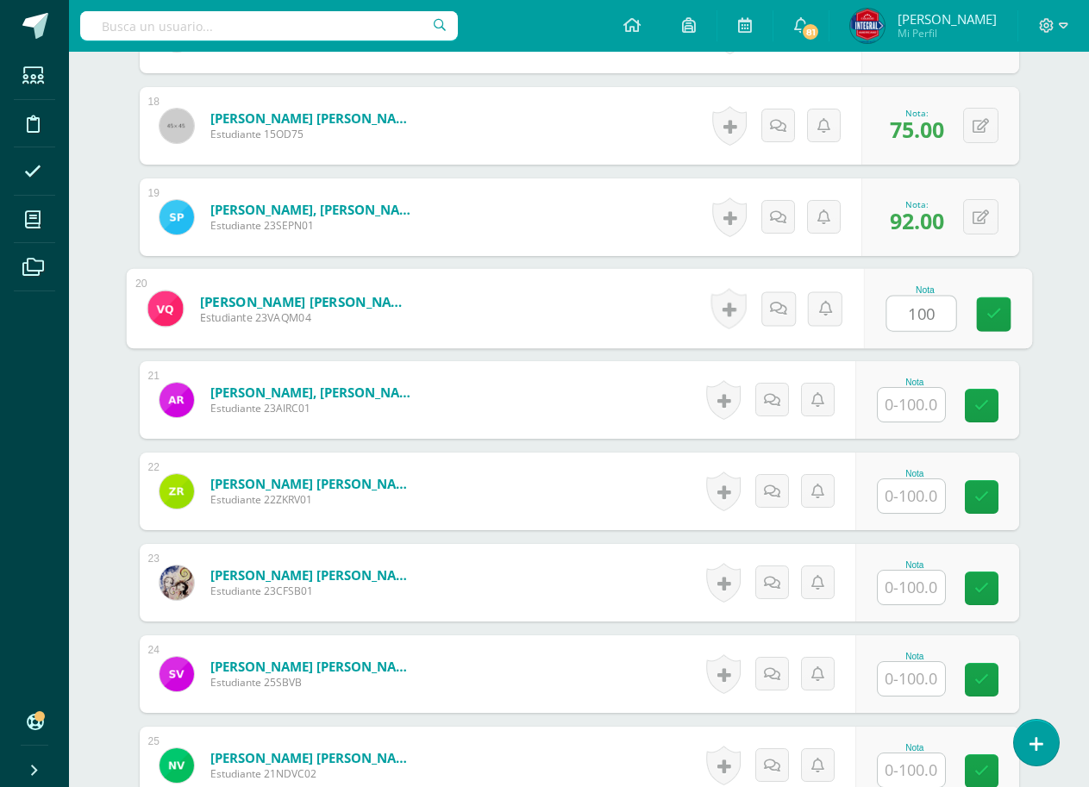
type input "100"
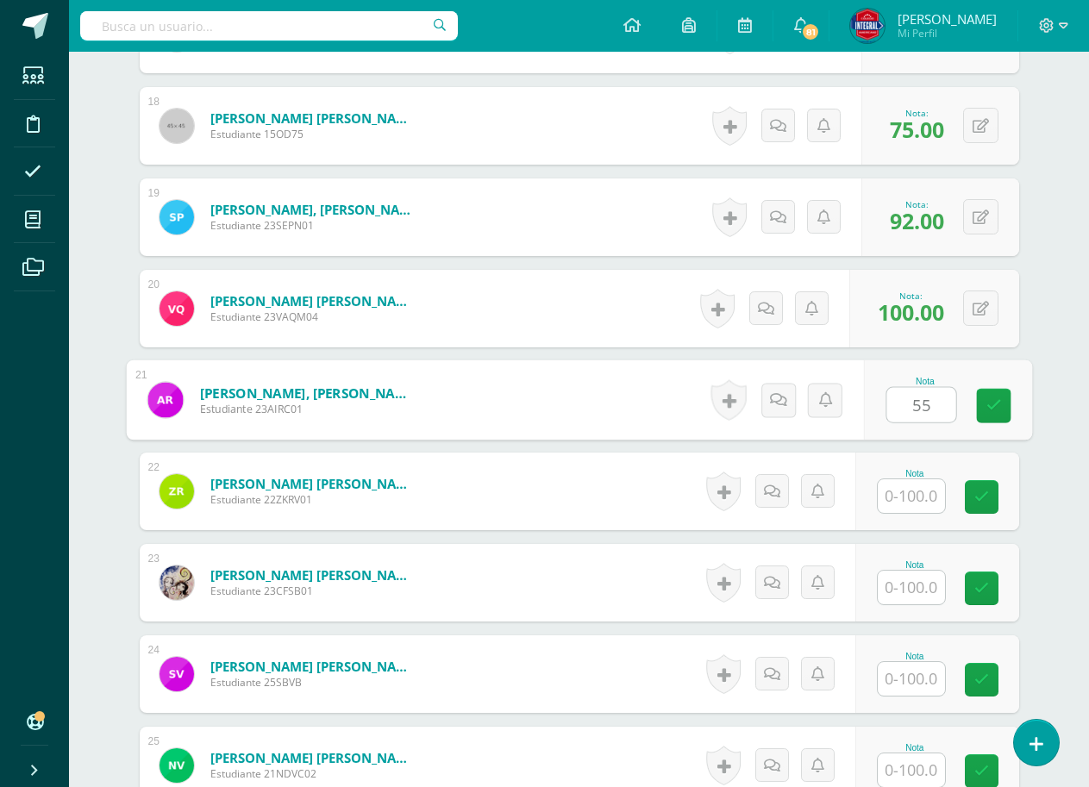
type input "55"
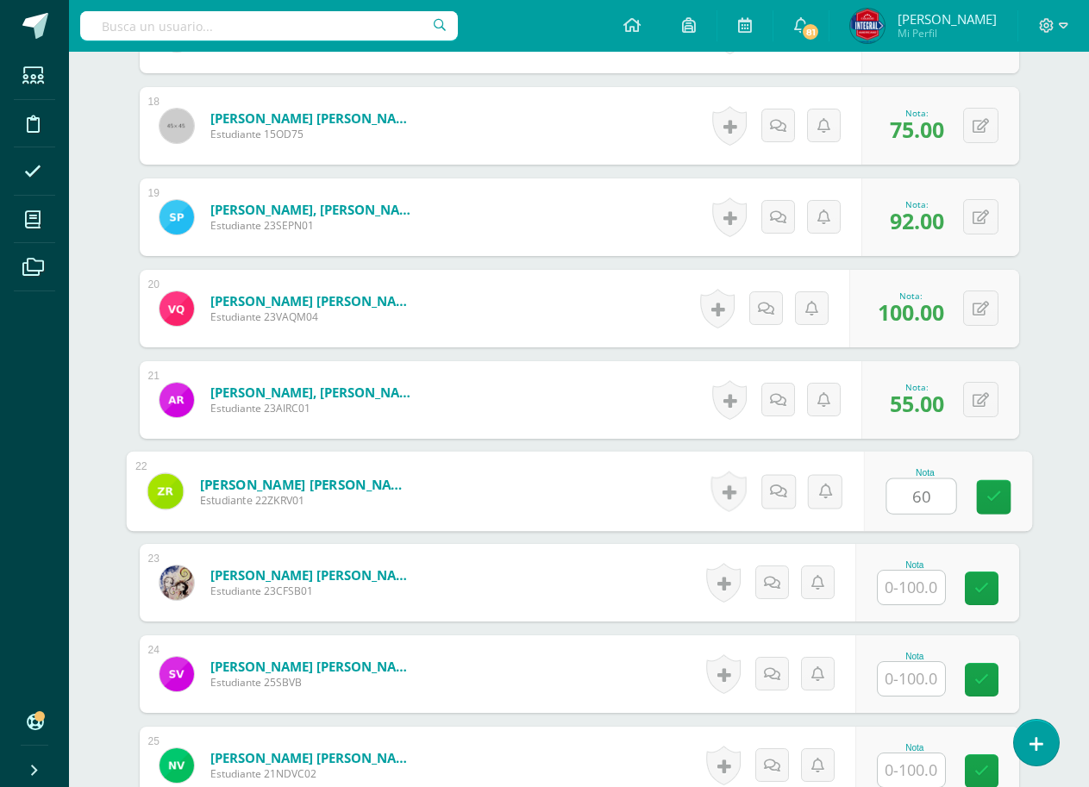
type input "60"
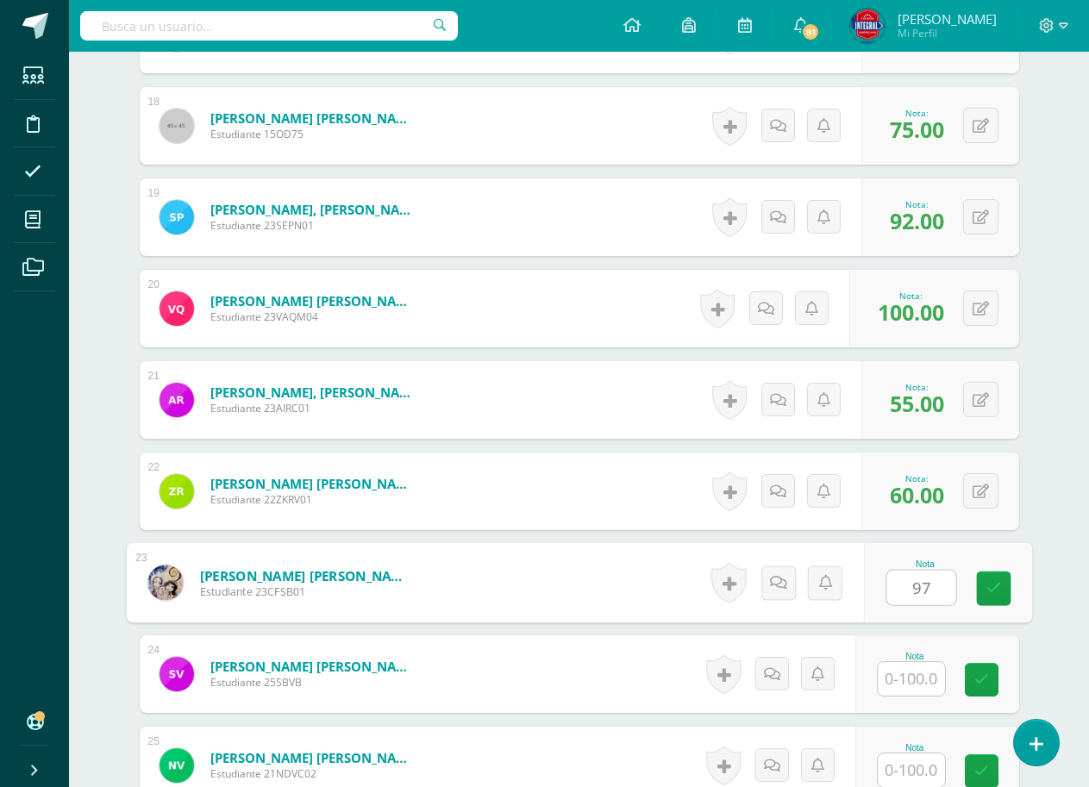
type input "97"
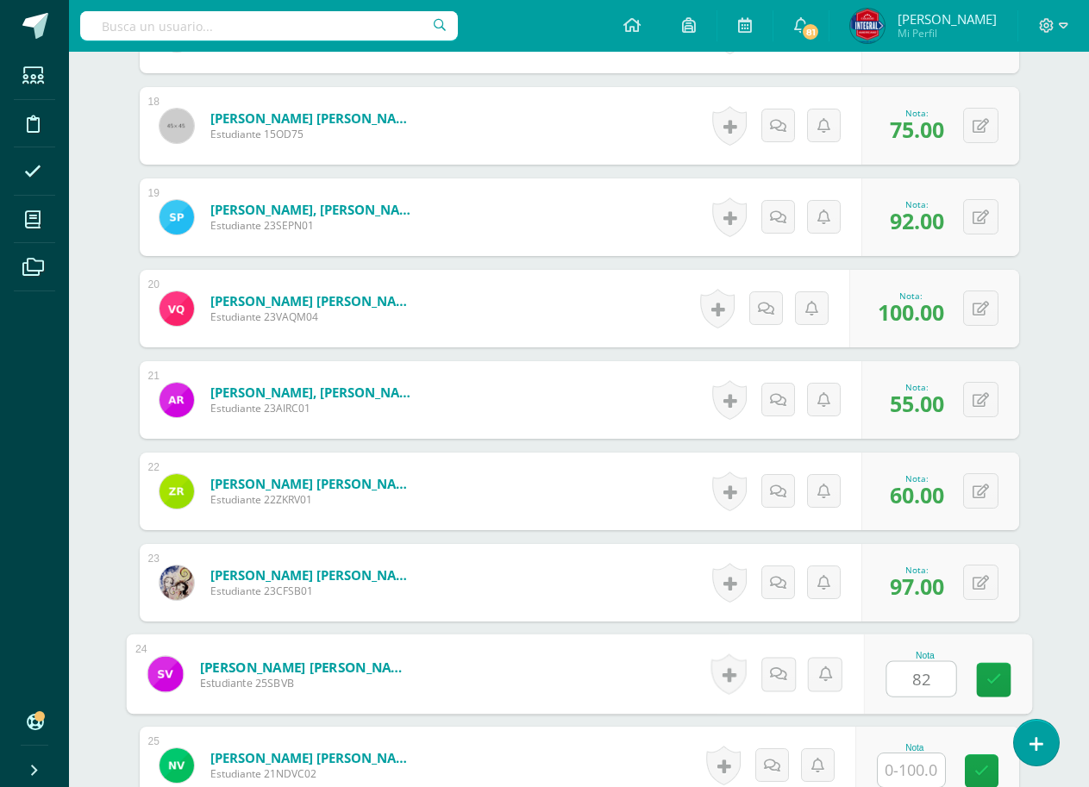
type input "82"
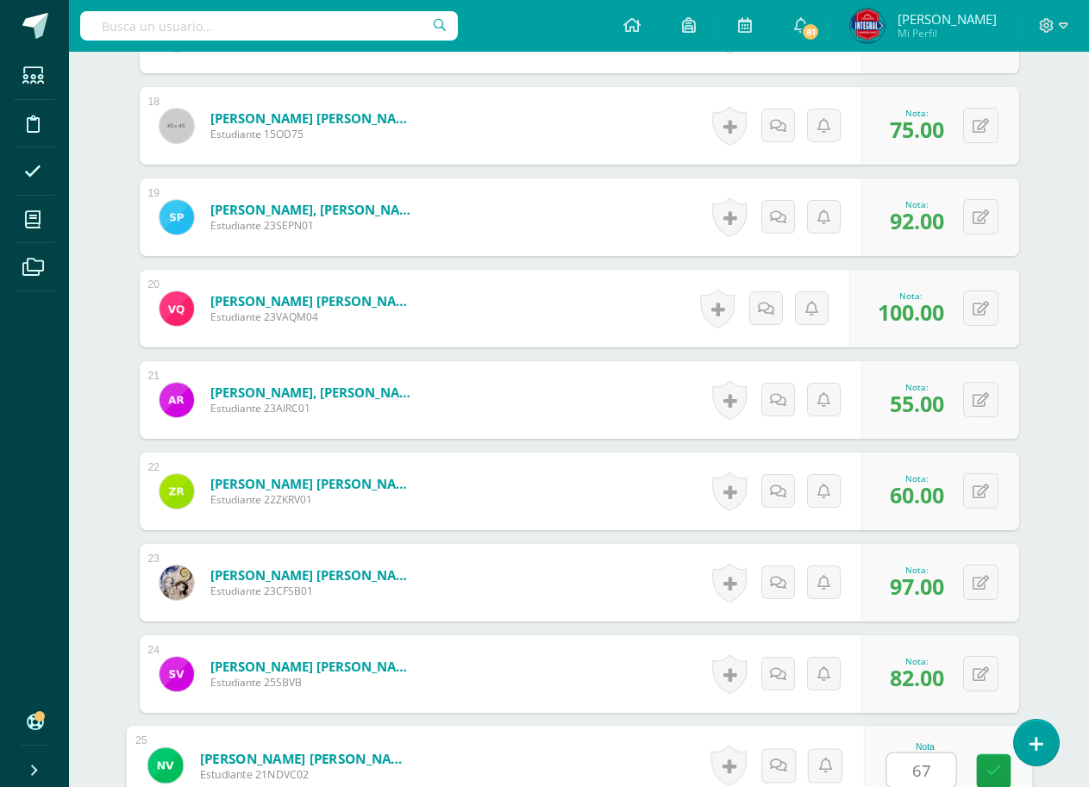
type input "67"
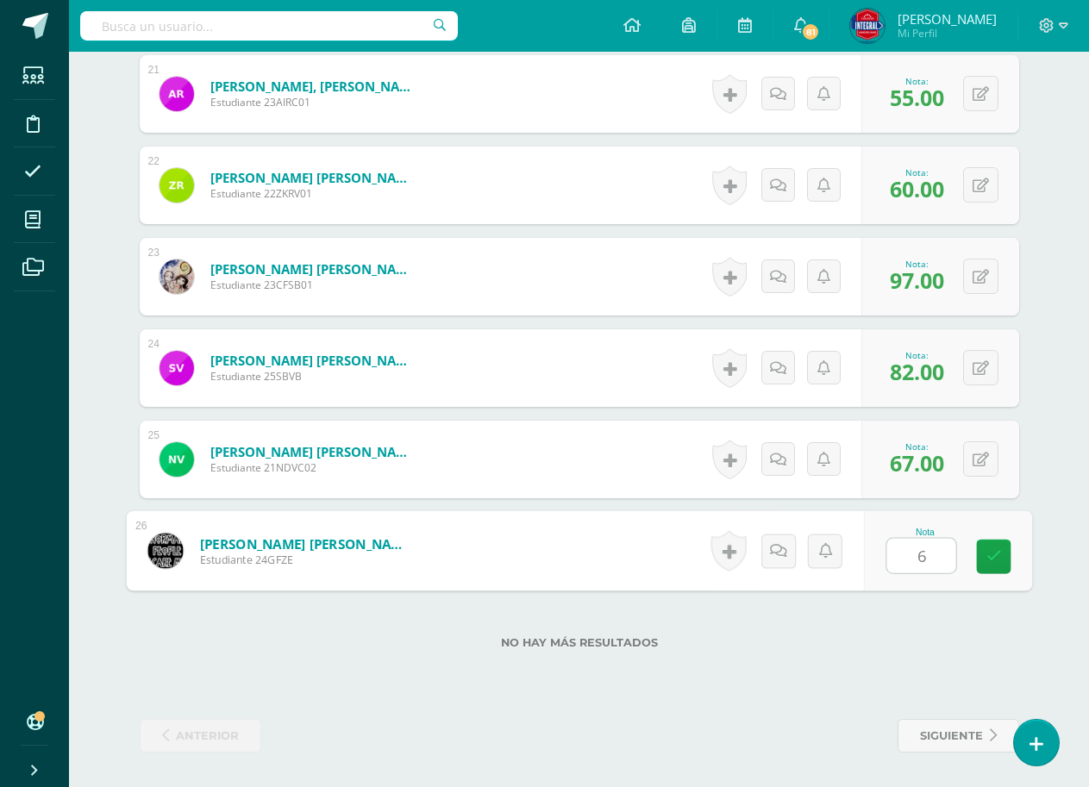
type input "65"
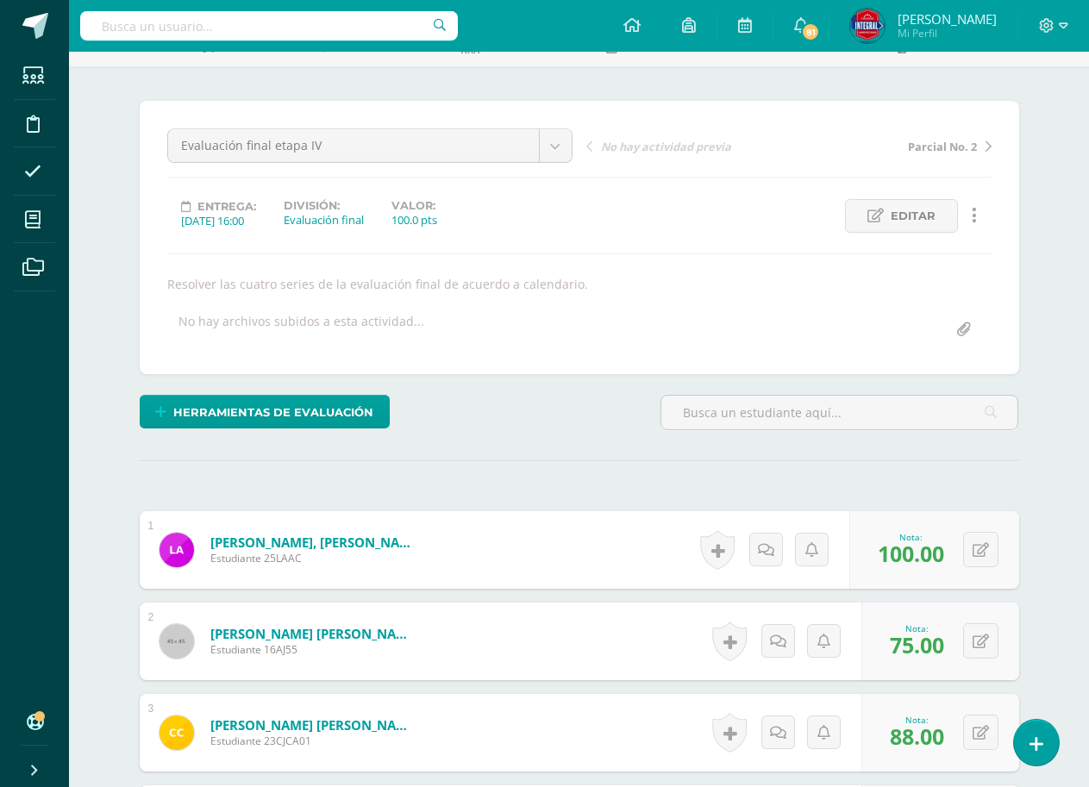
scroll to position [0, 0]
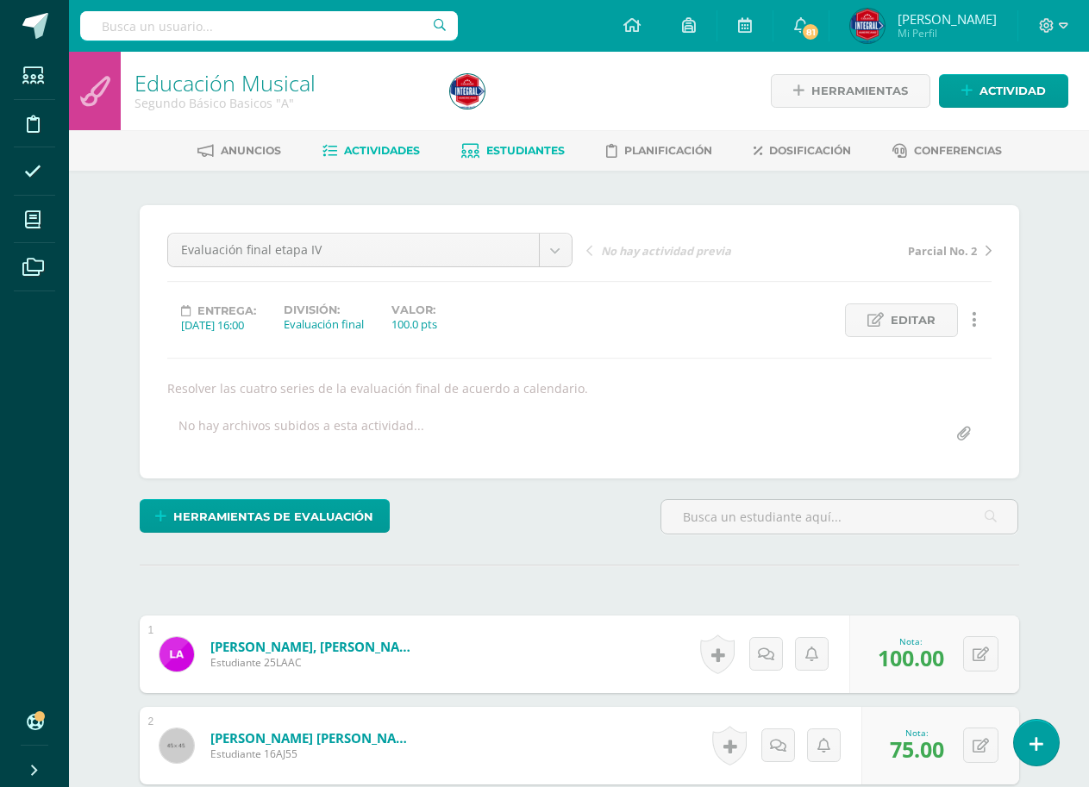
click at [505, 148] on span "Estudiantes" at bounding box center [525, 150] width 78 height 13
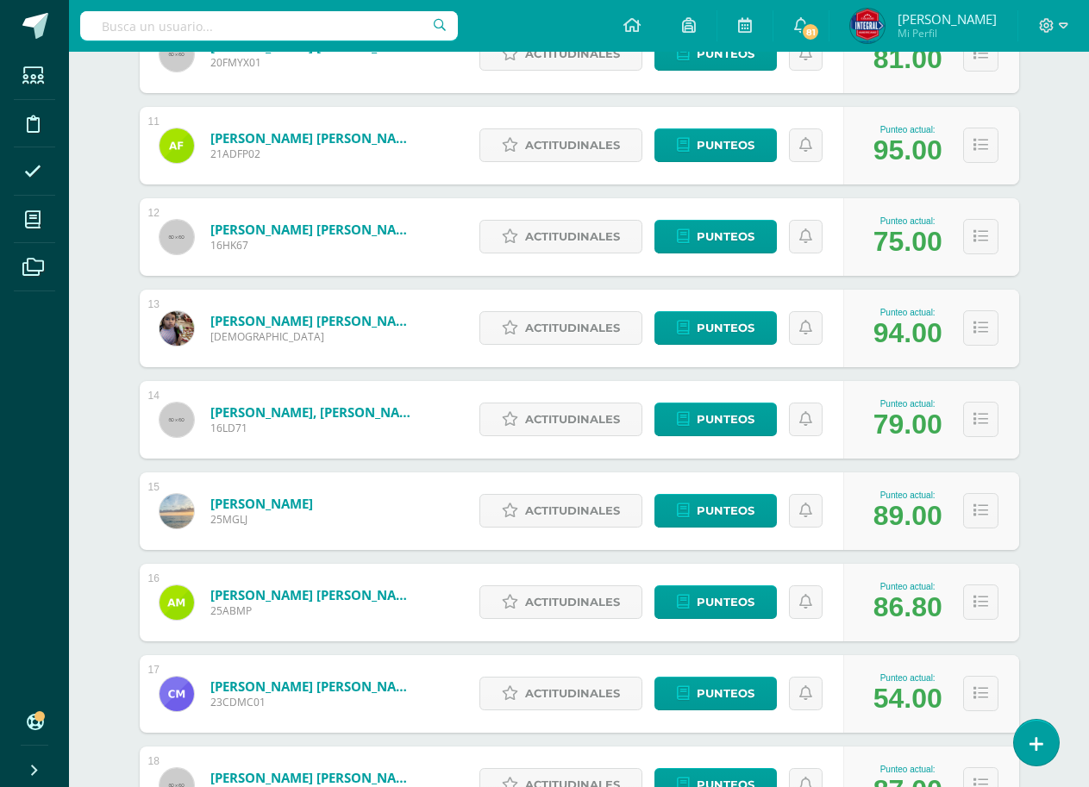
scroll to position [1028, 0]
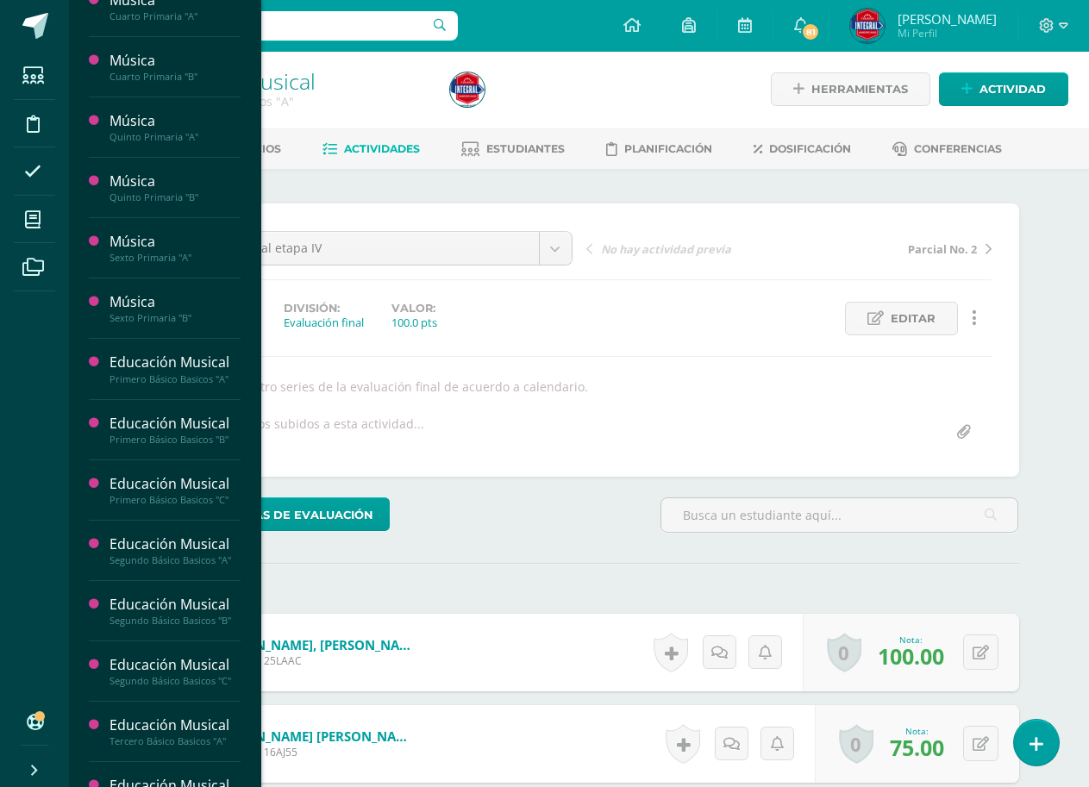
scroll to position [3, 0]
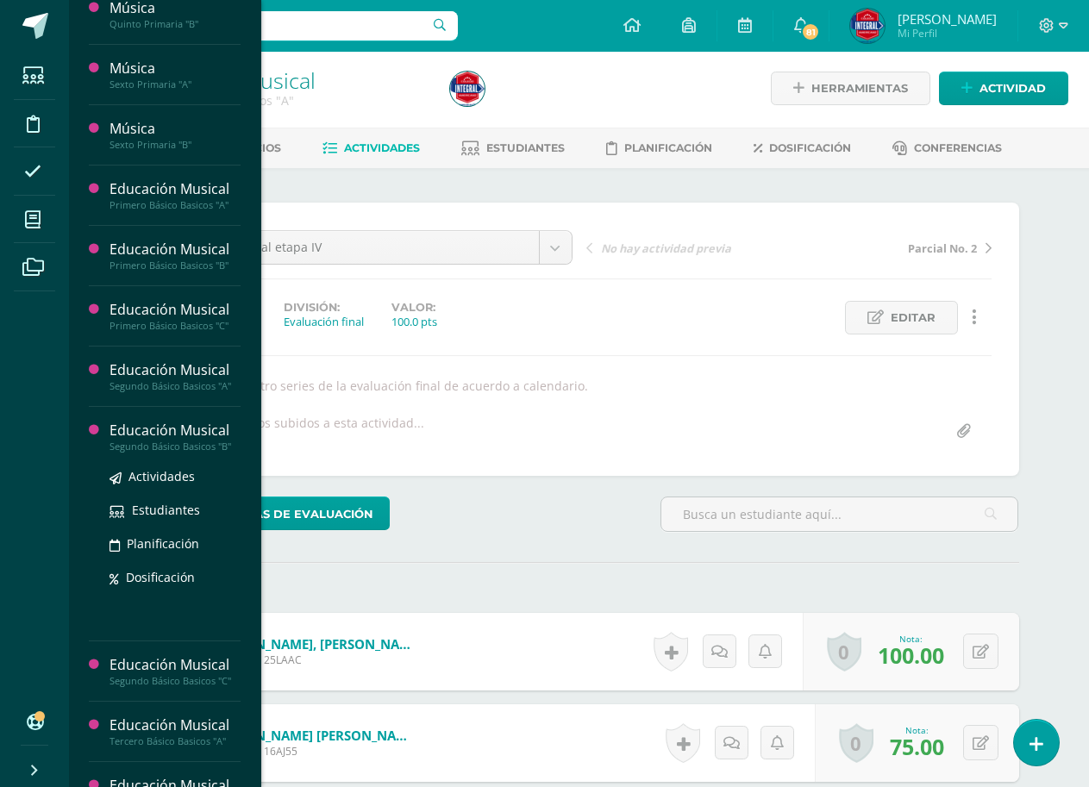
click at [172, 436] on div "Educación Musical" at bounding box center [175, 431] width 131 height 20
click at [169, 473] on span "Actividades" at bounding box center [161, 476] width 66 height 16
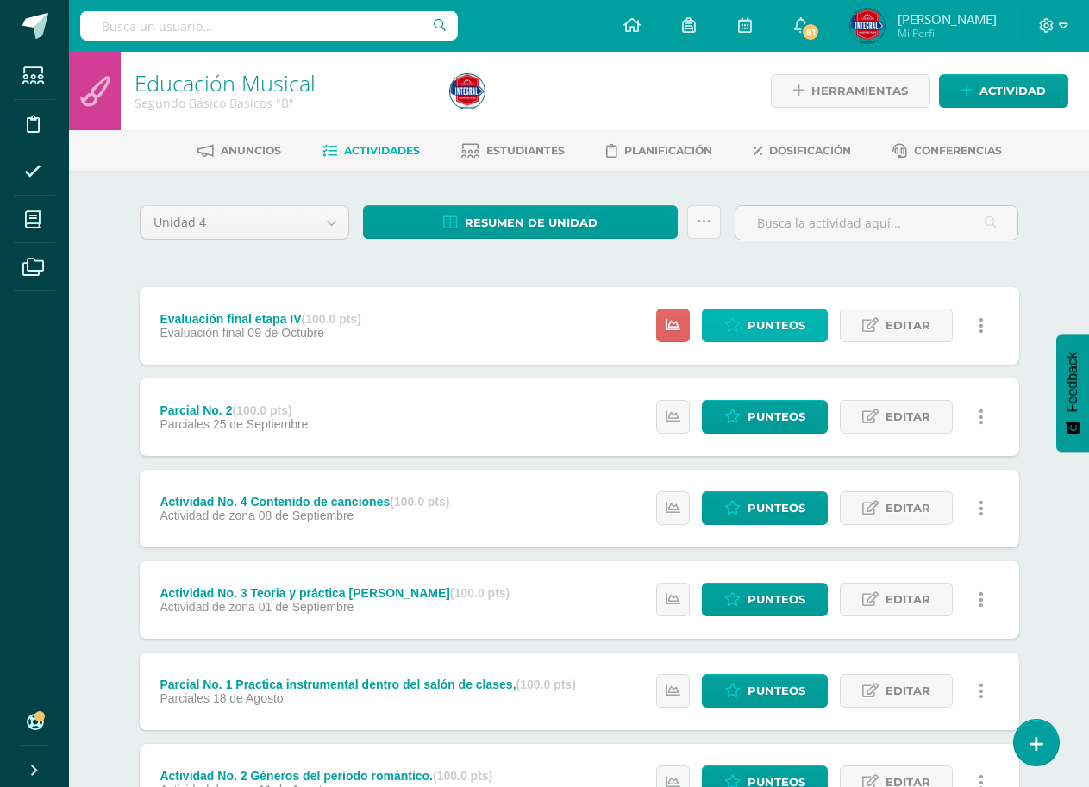
click at [760, 315] on span "Punteos" at bounding box center [777, 326] width 58 height 32
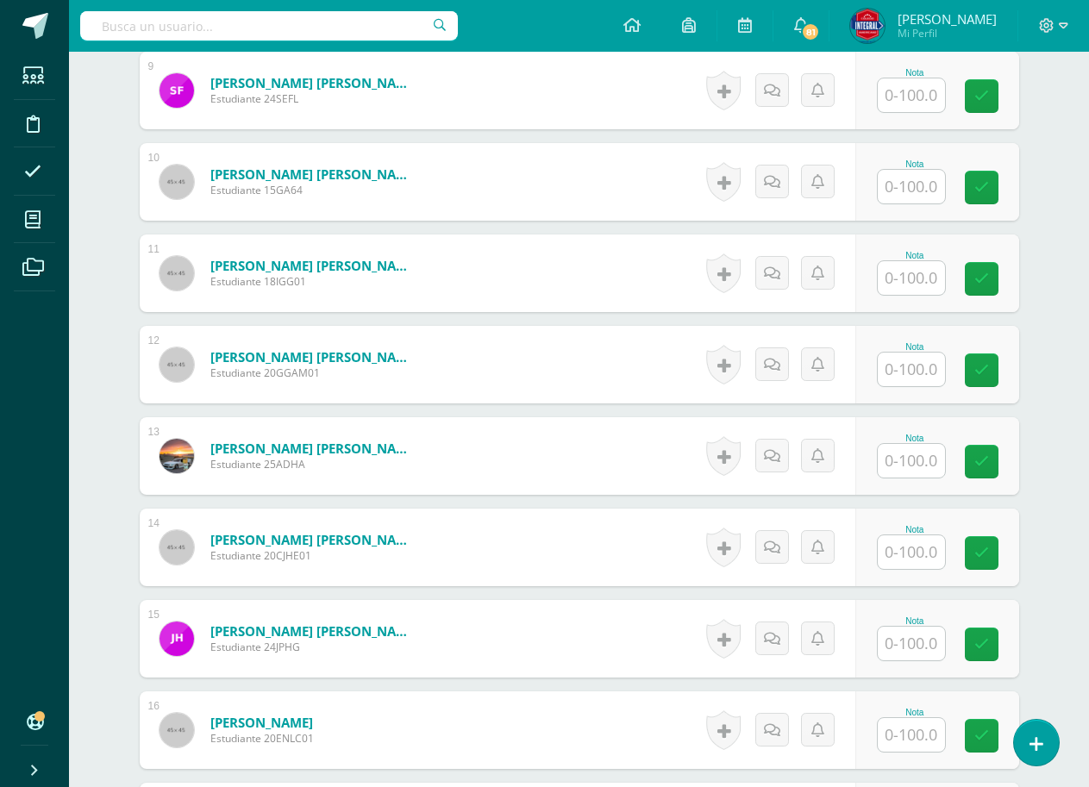
scroll to position [1382, 0]
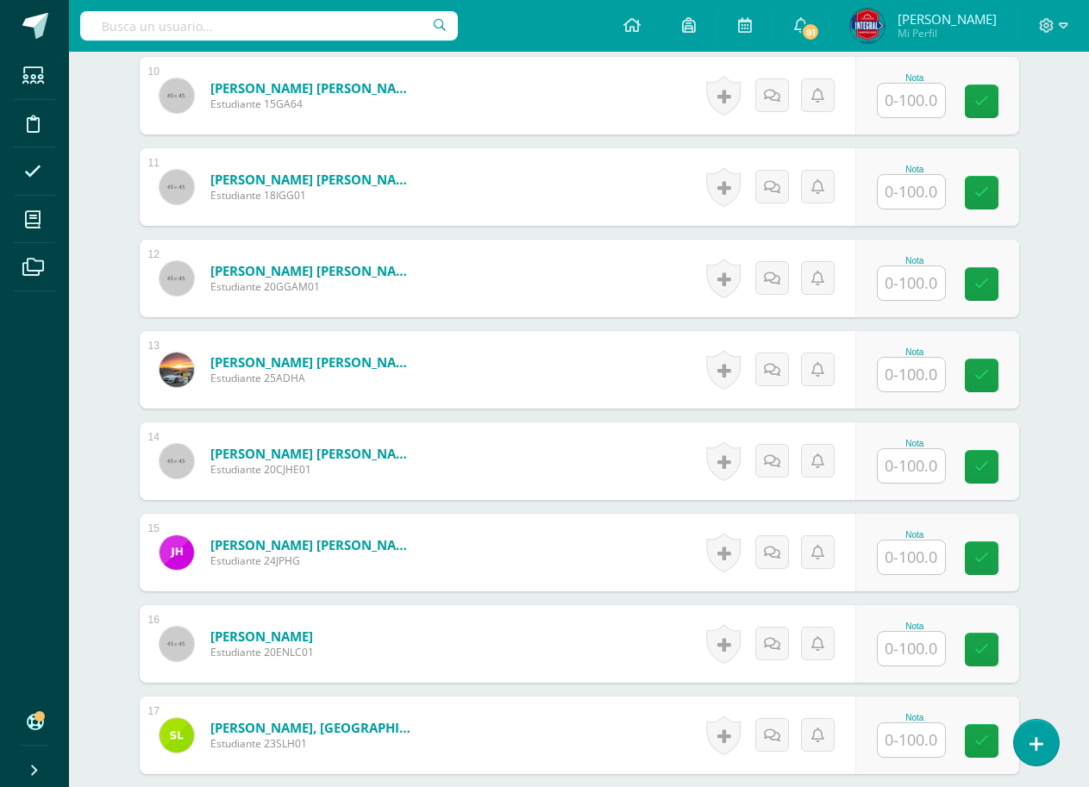
click at [937, 476] on input "text" at bounding box center [911, 466] width 67 height 34
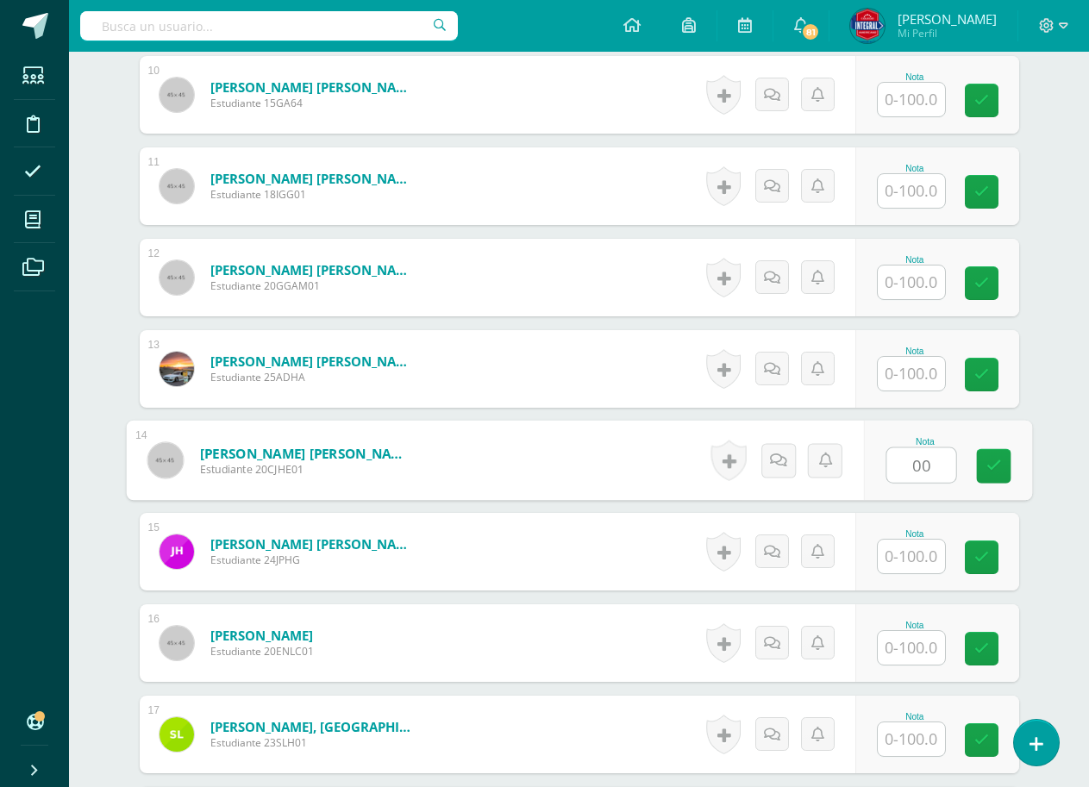
type input "00"
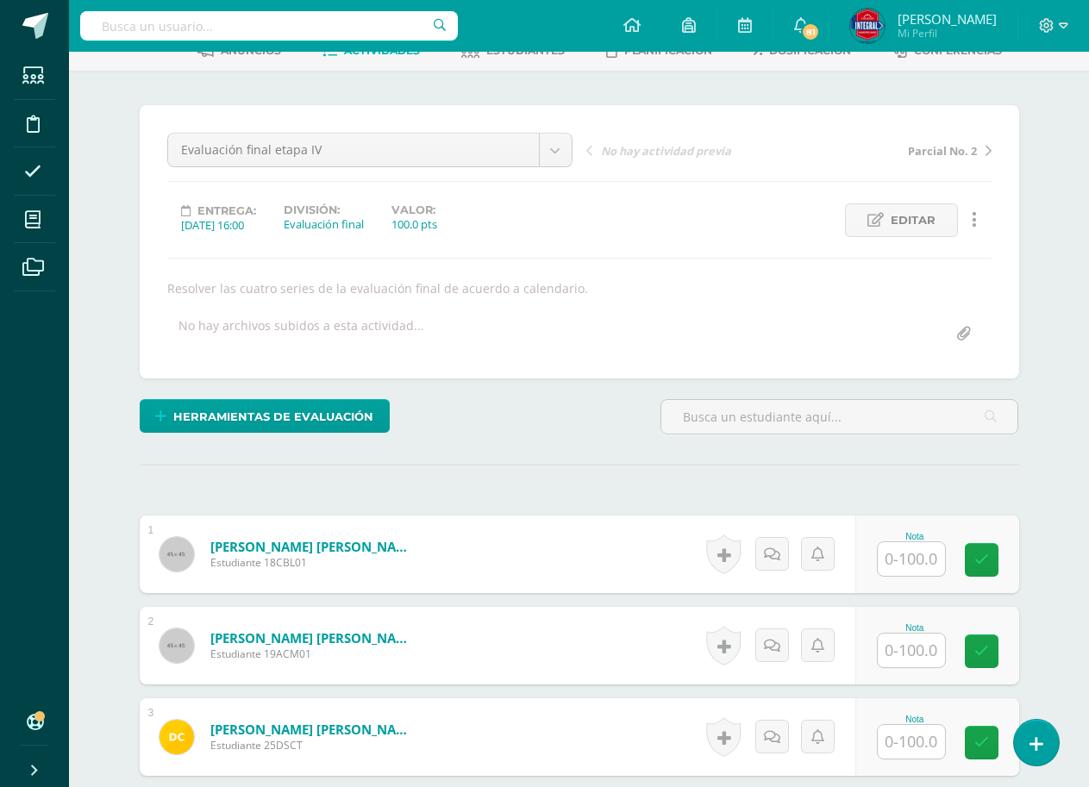
scroll to position [172, 0]
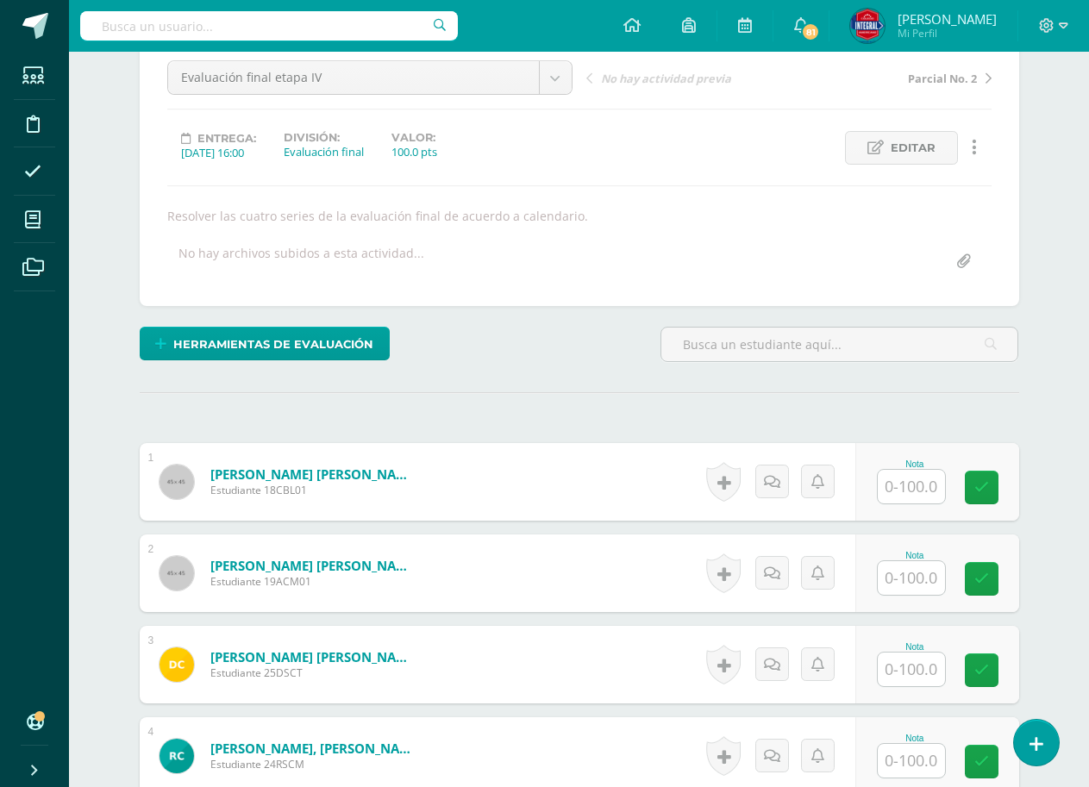
click at [909, 467] on div "Nota" at bounding box center [915, 464] width 76 height 9
click at [906, 484] on input "text" at bounding box center [921, 487] width 69 height 34
type input "55"
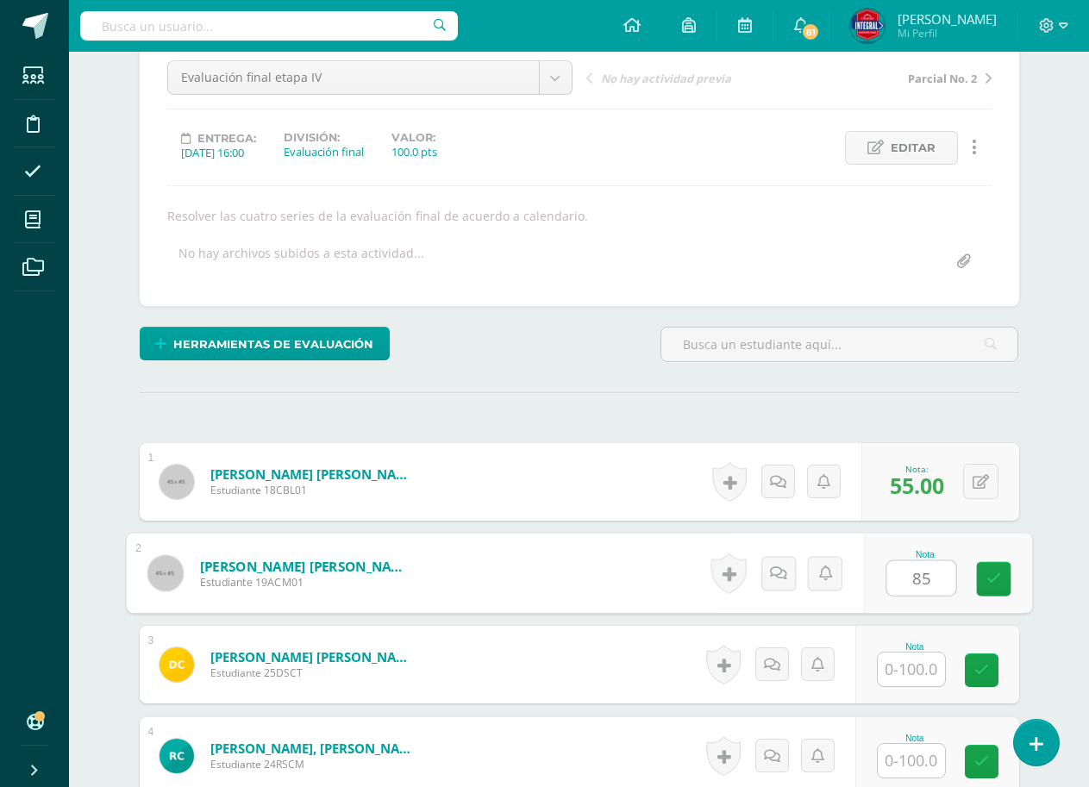
type input "85"
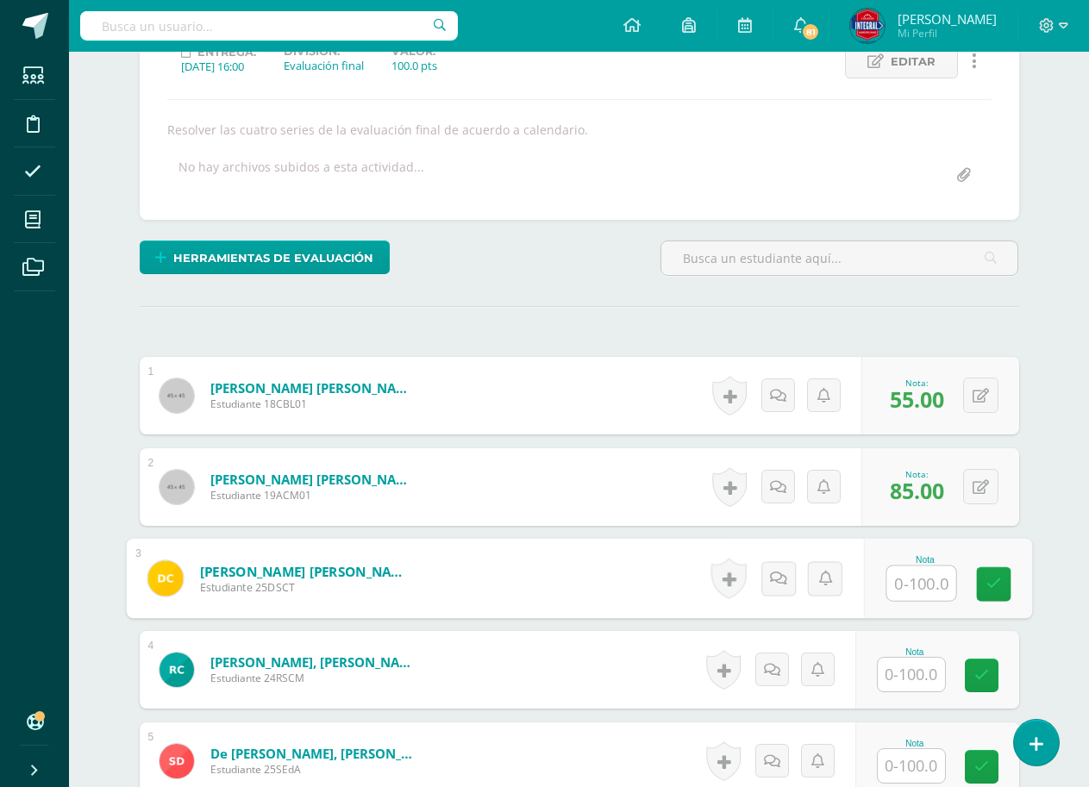
scroll to position [345, 0]
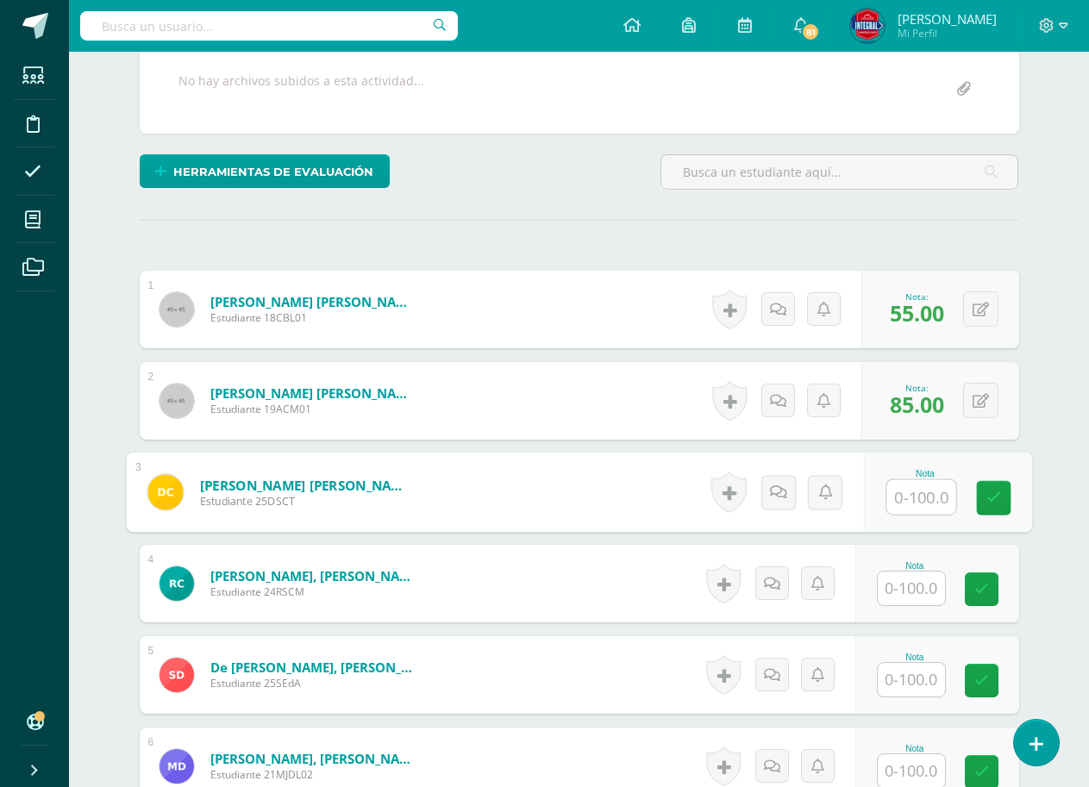
type input "1"
type input "100"
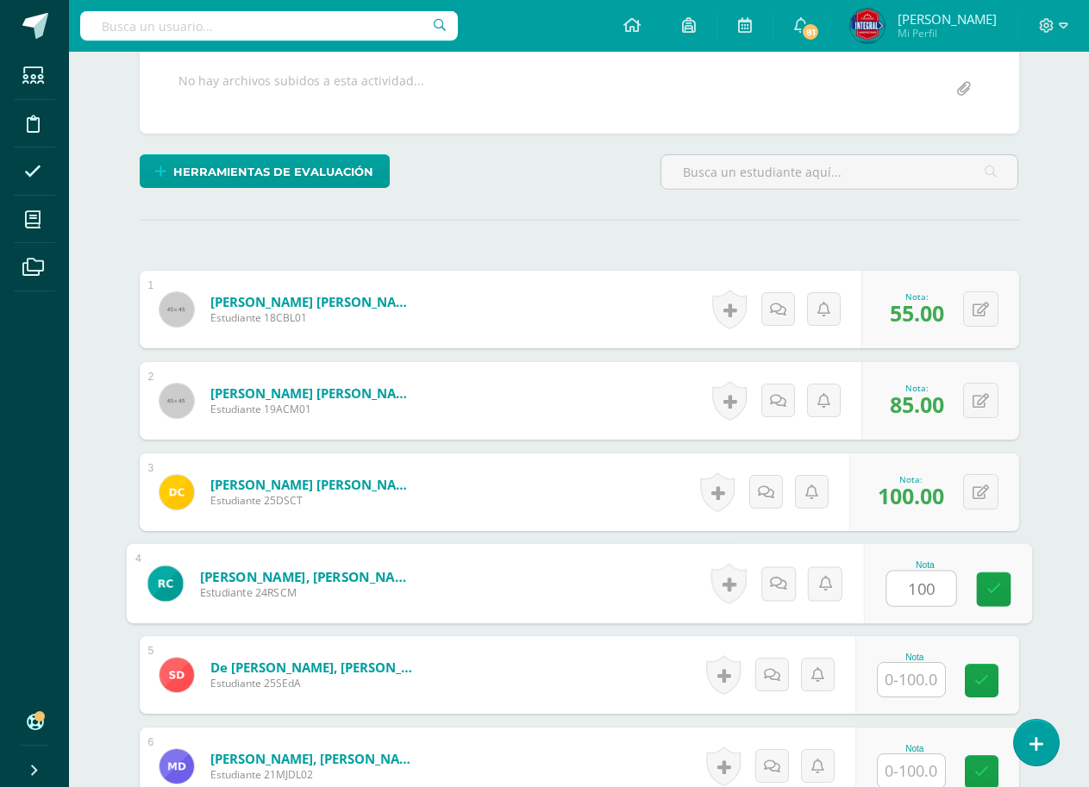
type input "100"
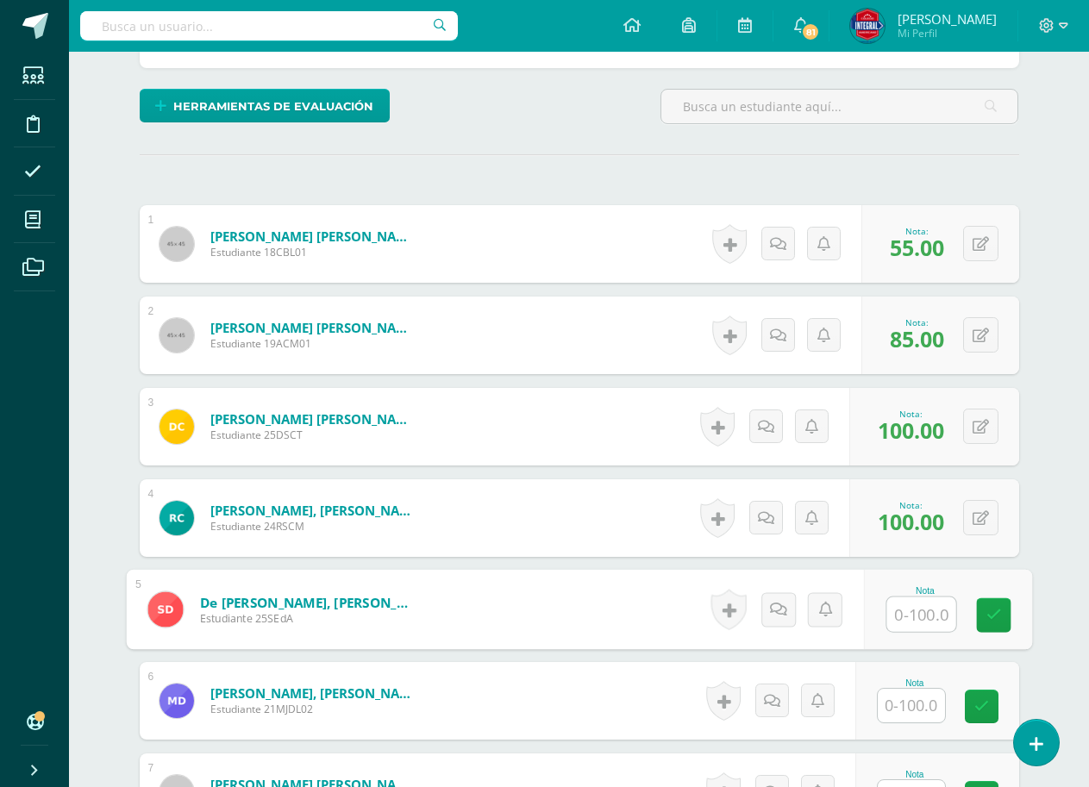
scroll to position [517, 0]
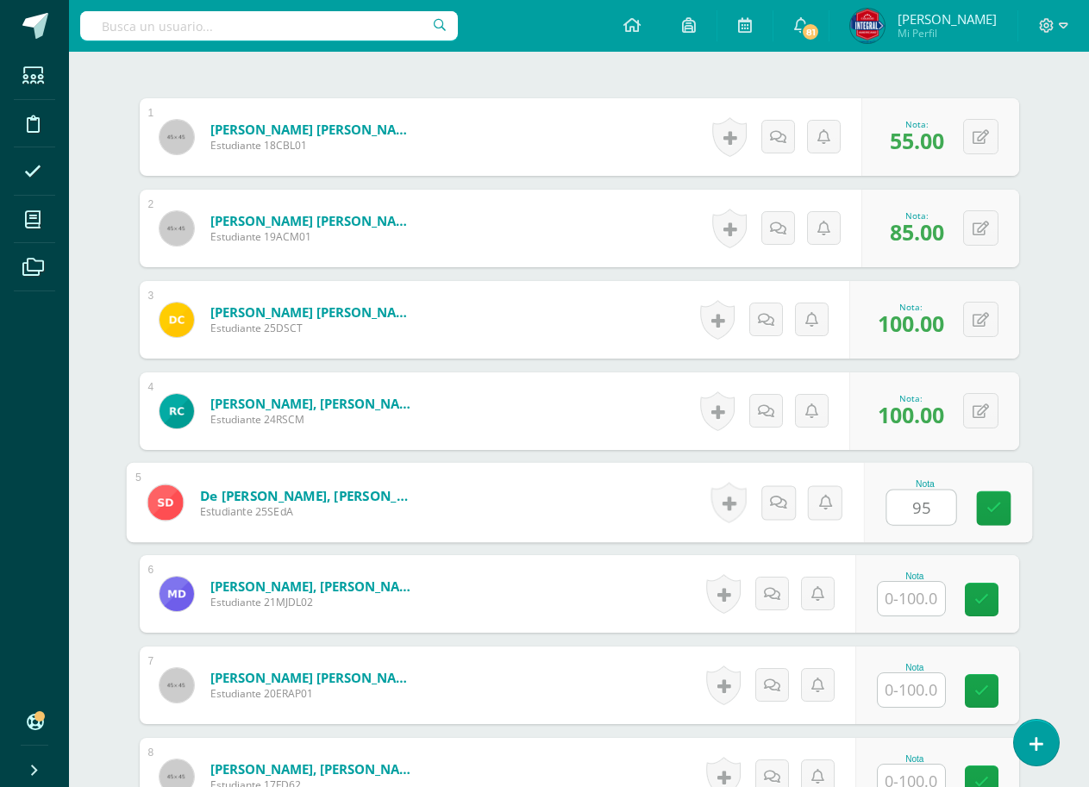
type input "95"
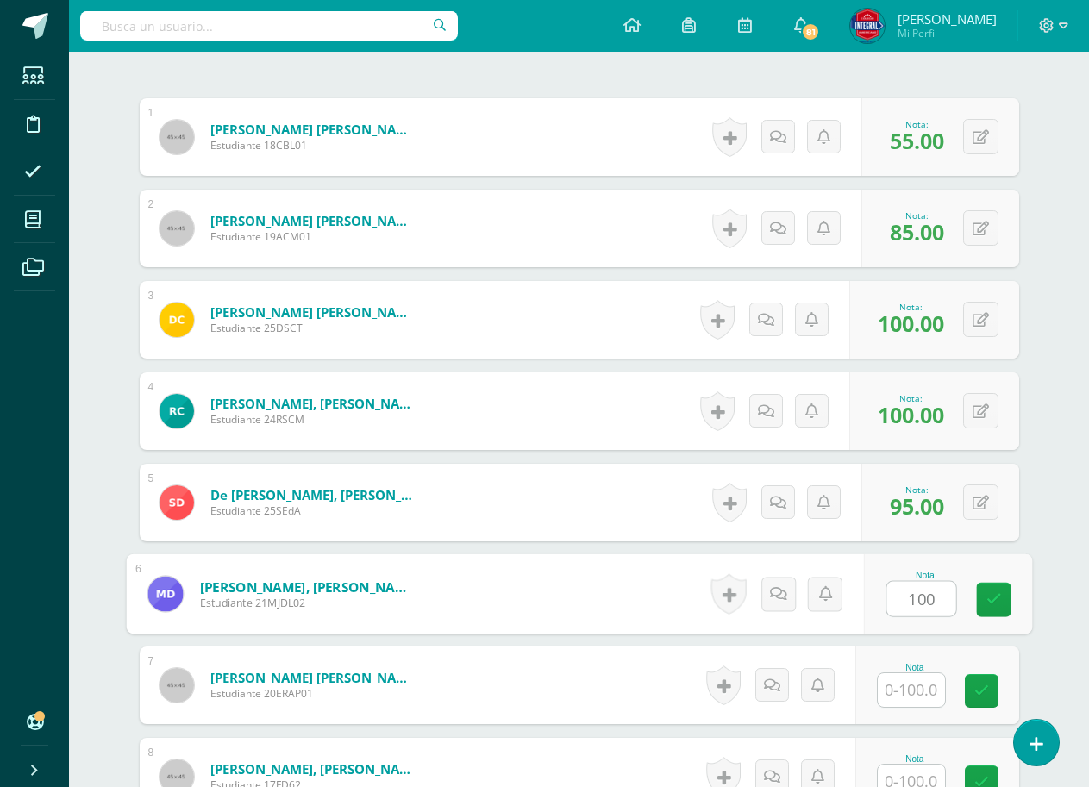
type input "100"
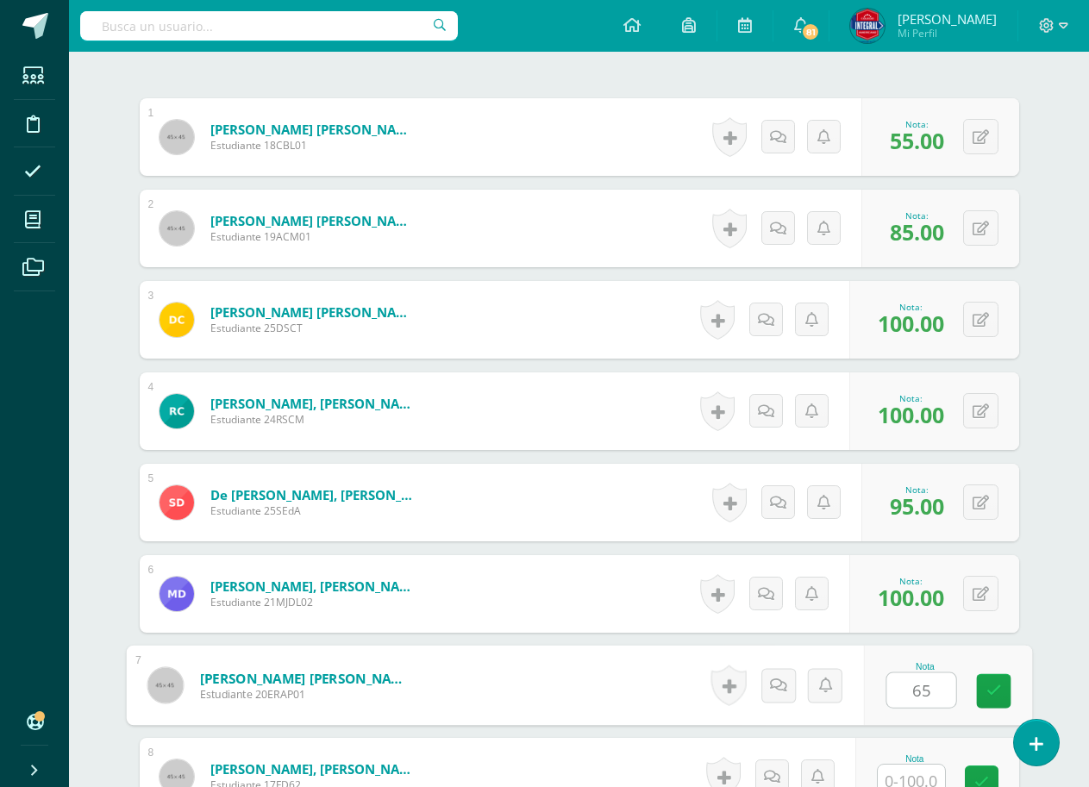
type input "65"
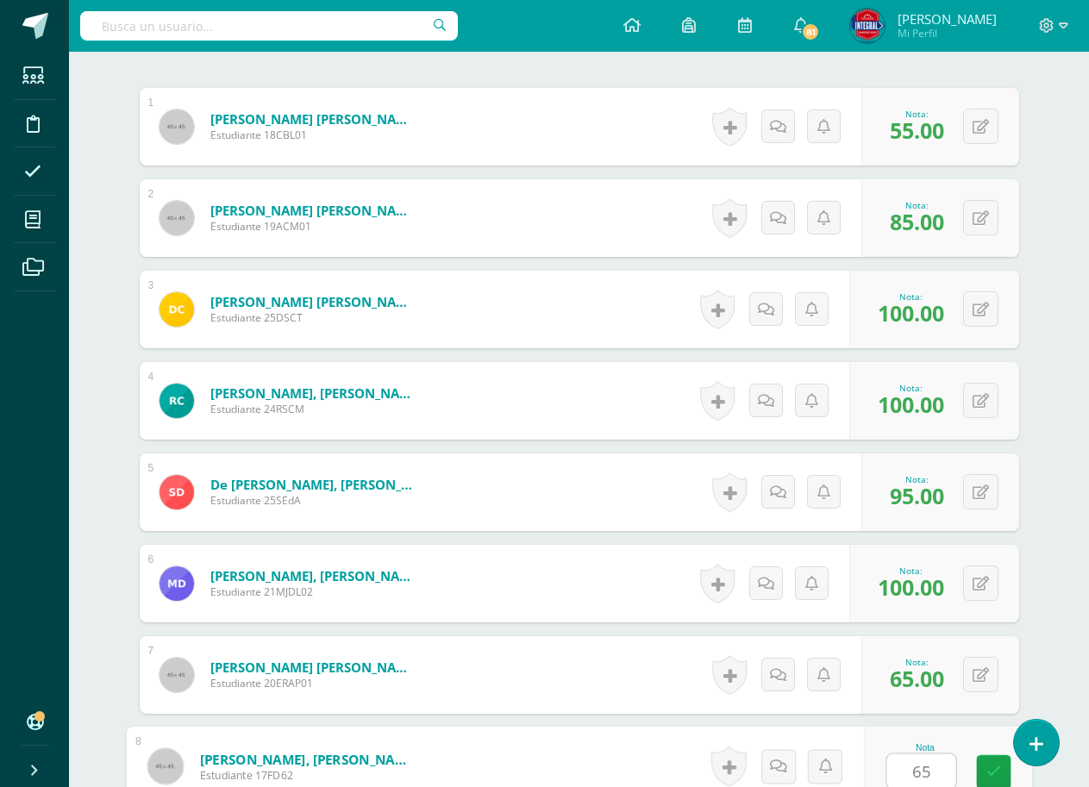
type input "65"
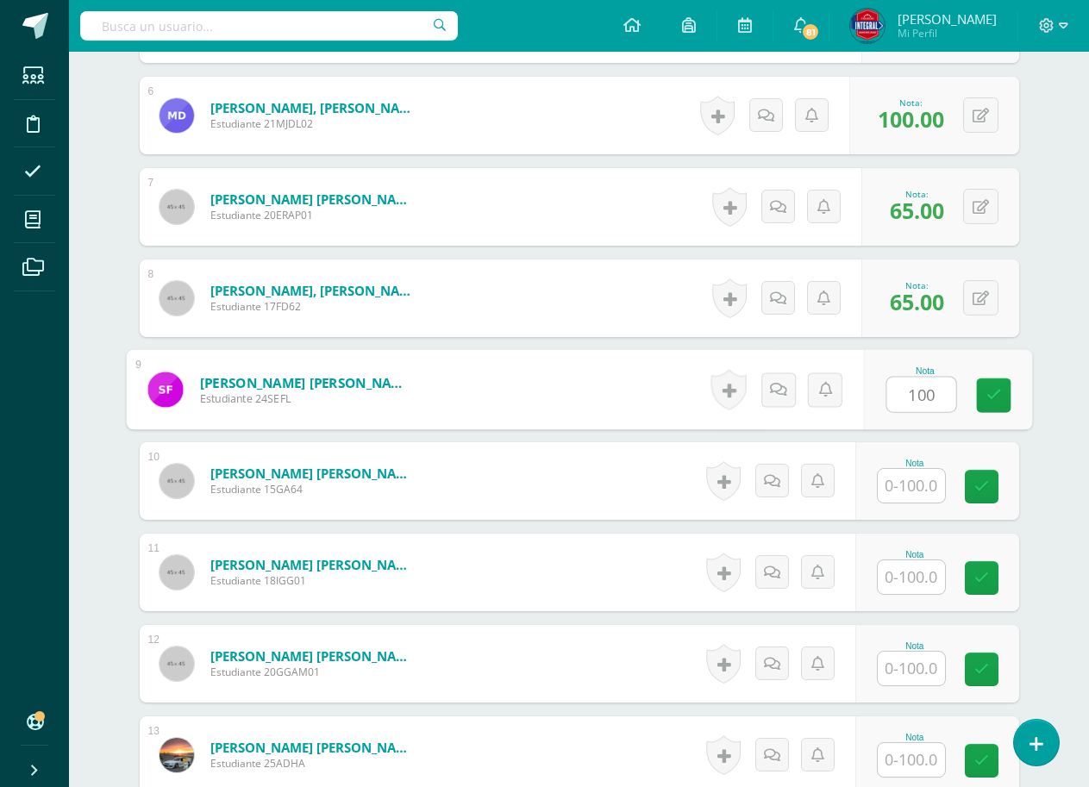
type input "100"
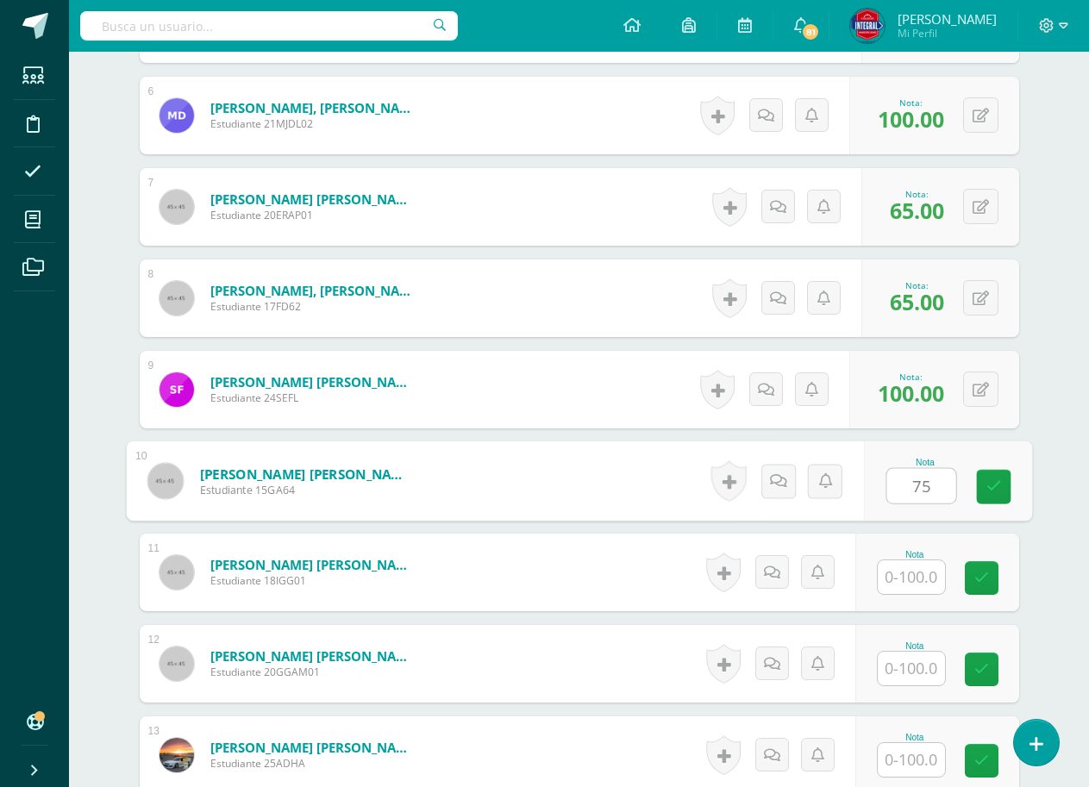
type input "75"
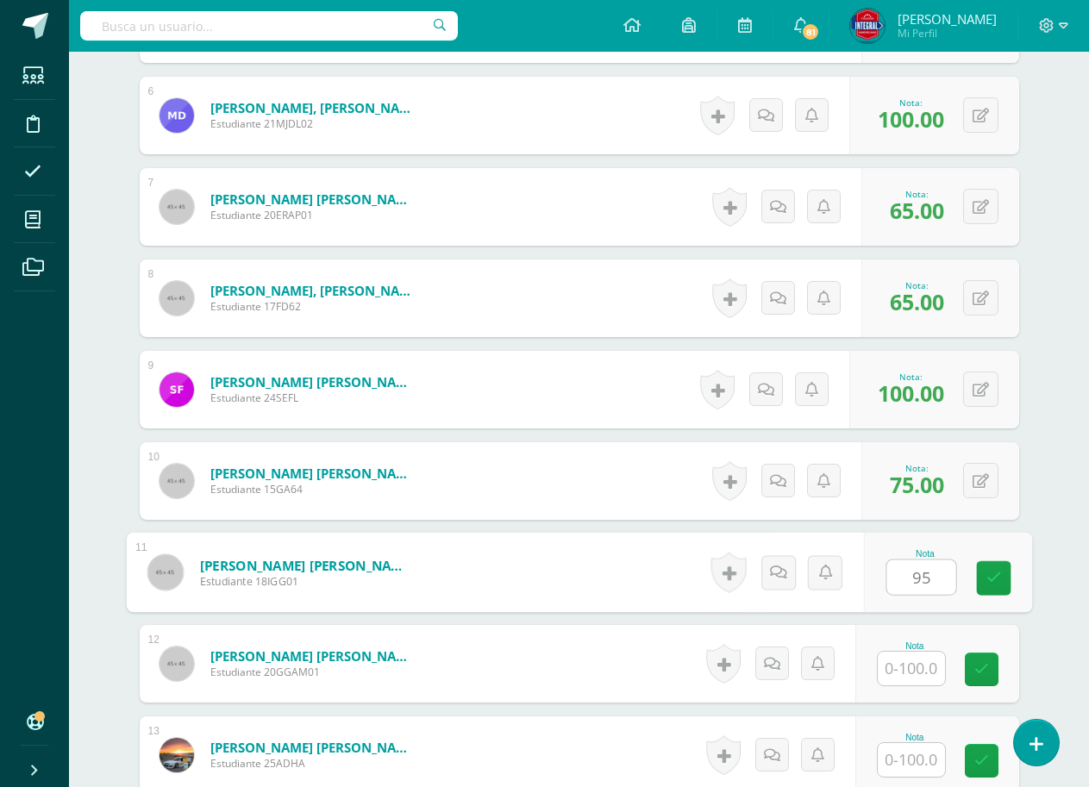
type input "95"
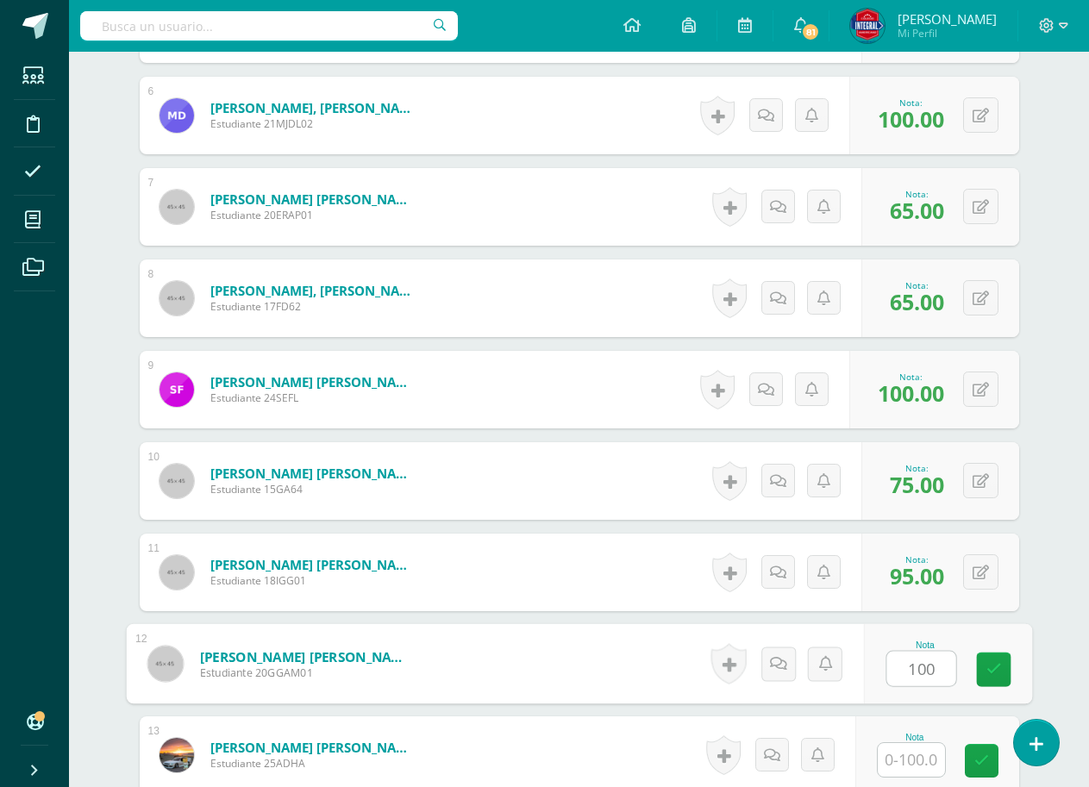
type input "100"
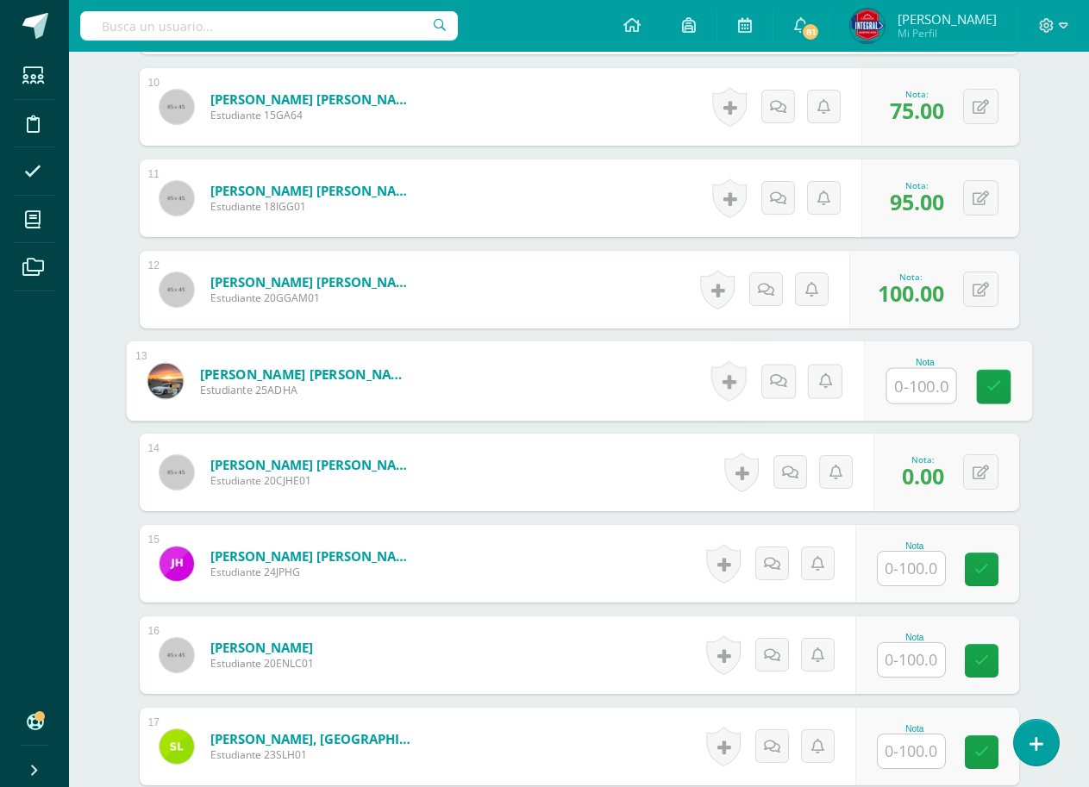
scroll to position [1427, 0]
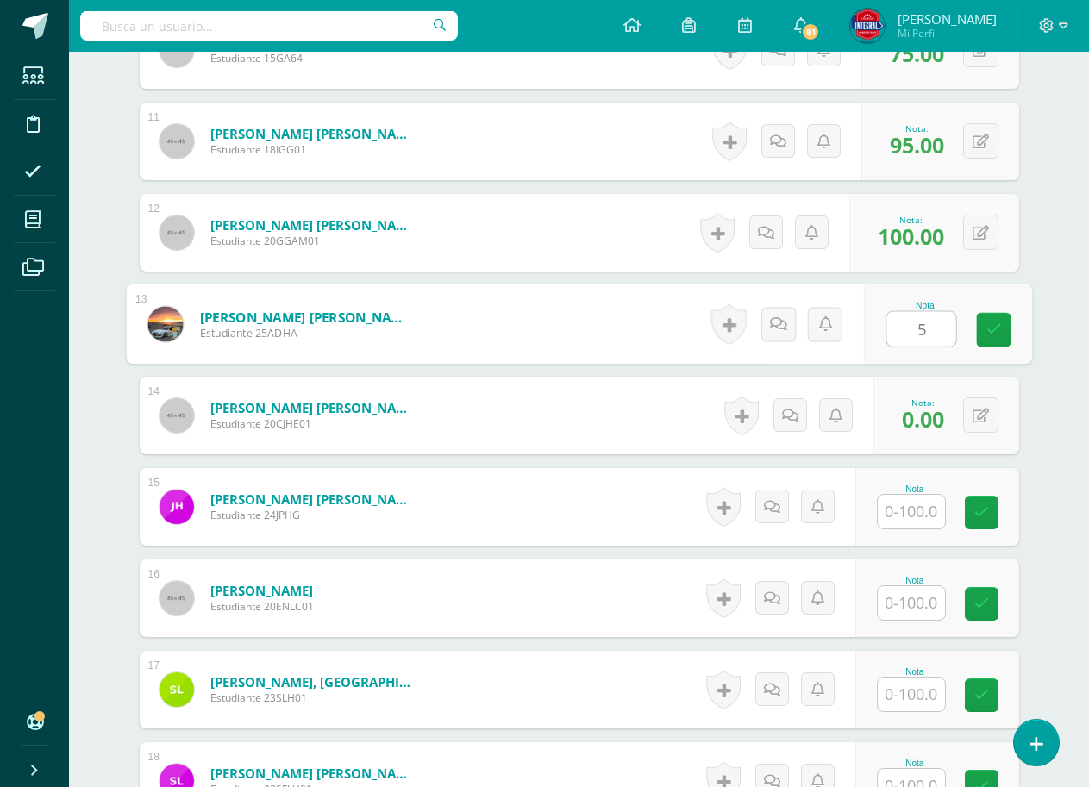
type input "55"
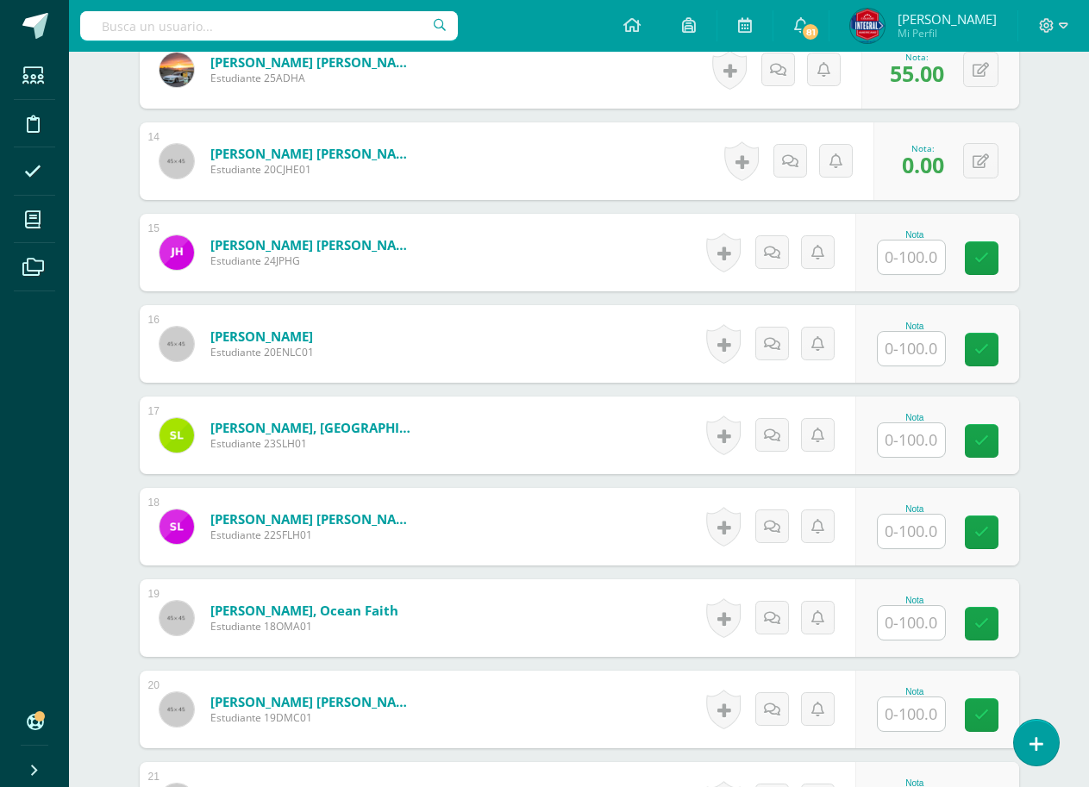
scroll to position [1686, 0]
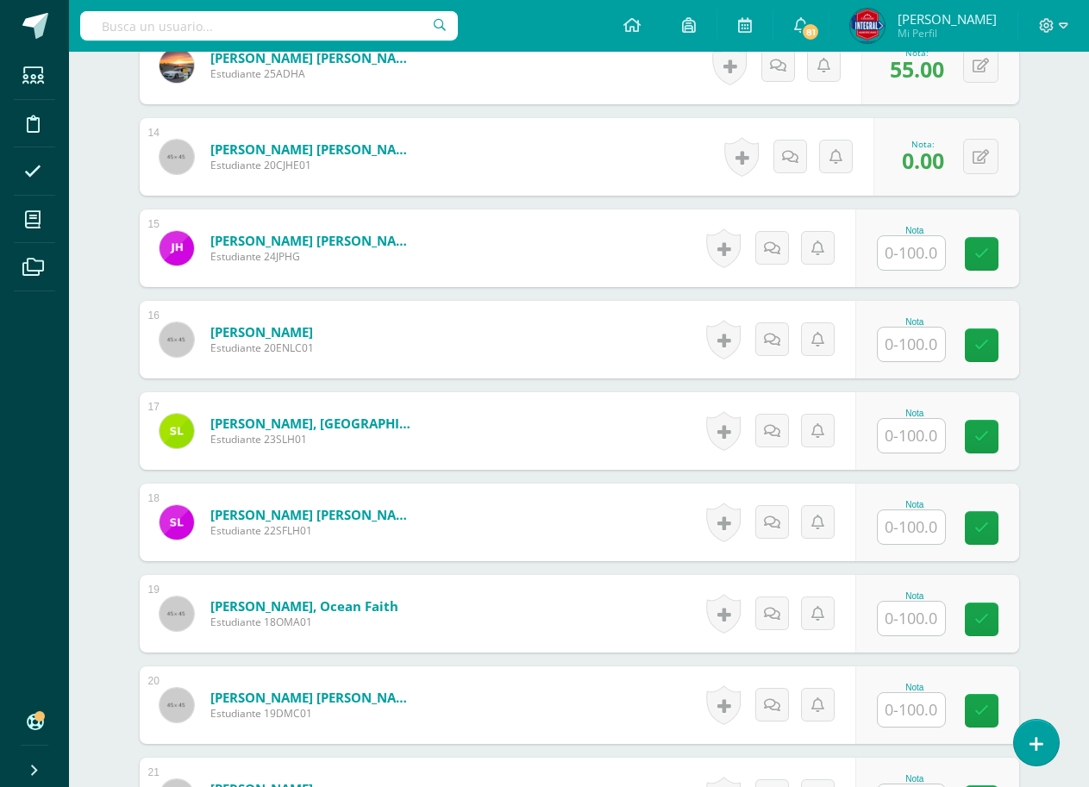
click at [914, 240] on input "text" at bounding box center [911, 253] width 67 height 34
type input "70"
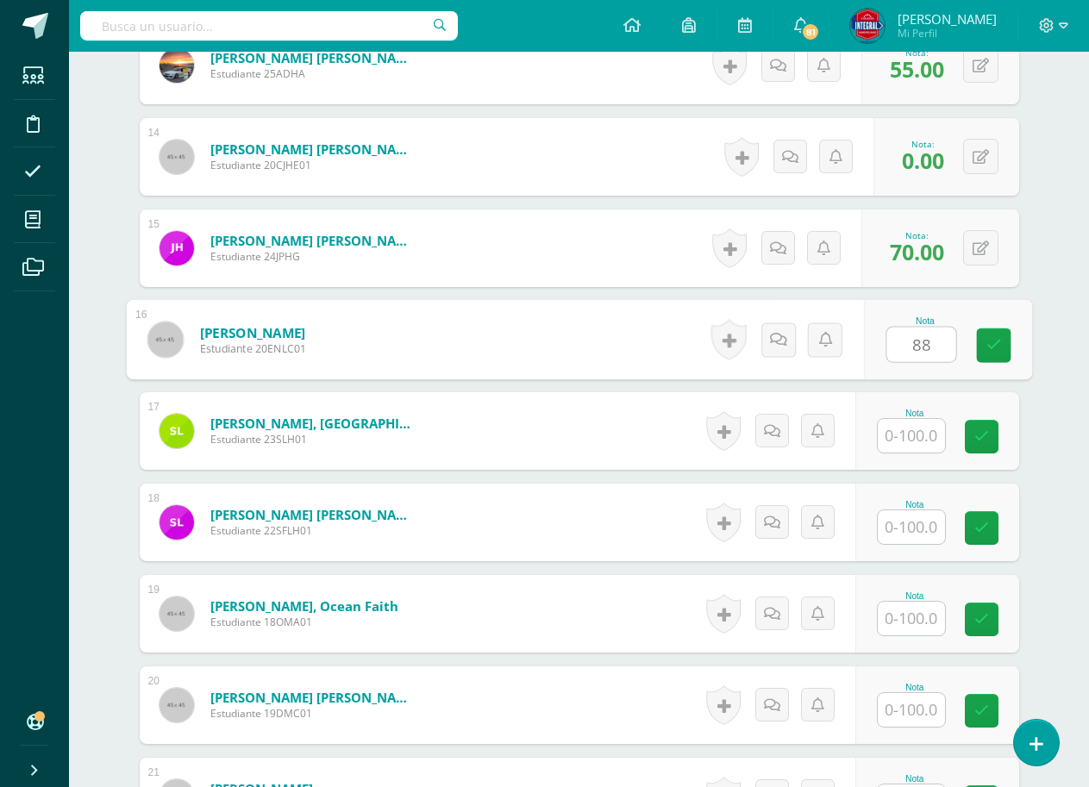
type input "88"
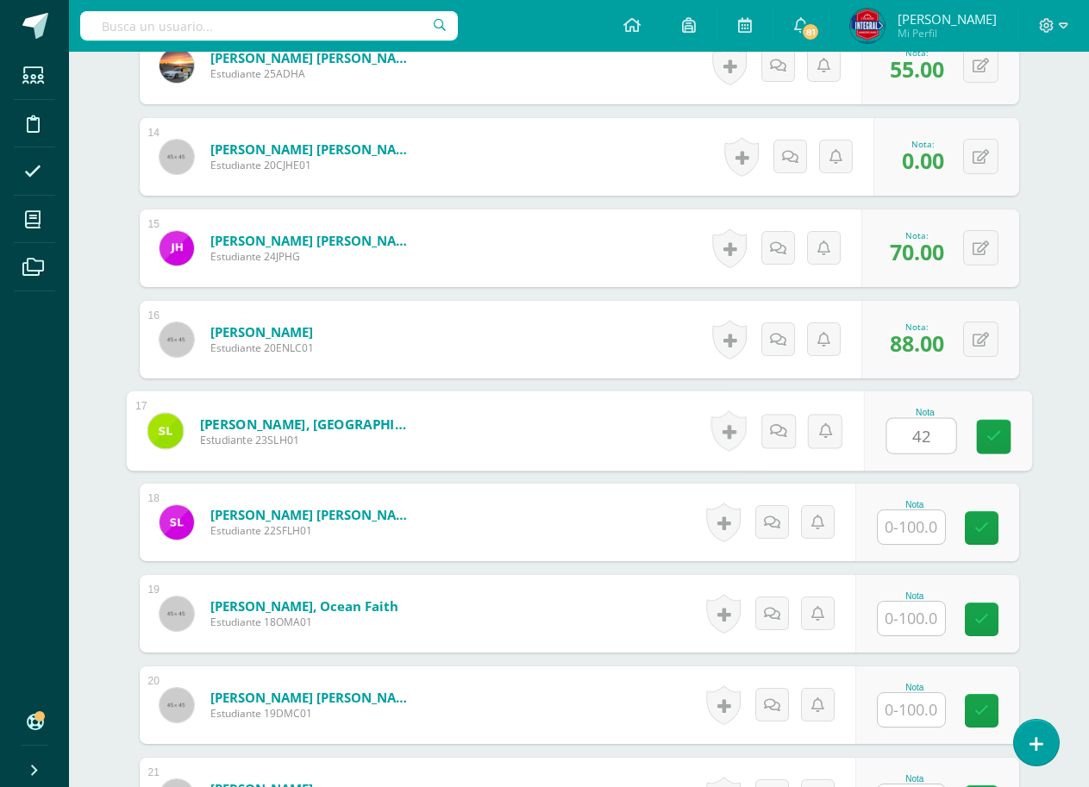
type input "42"
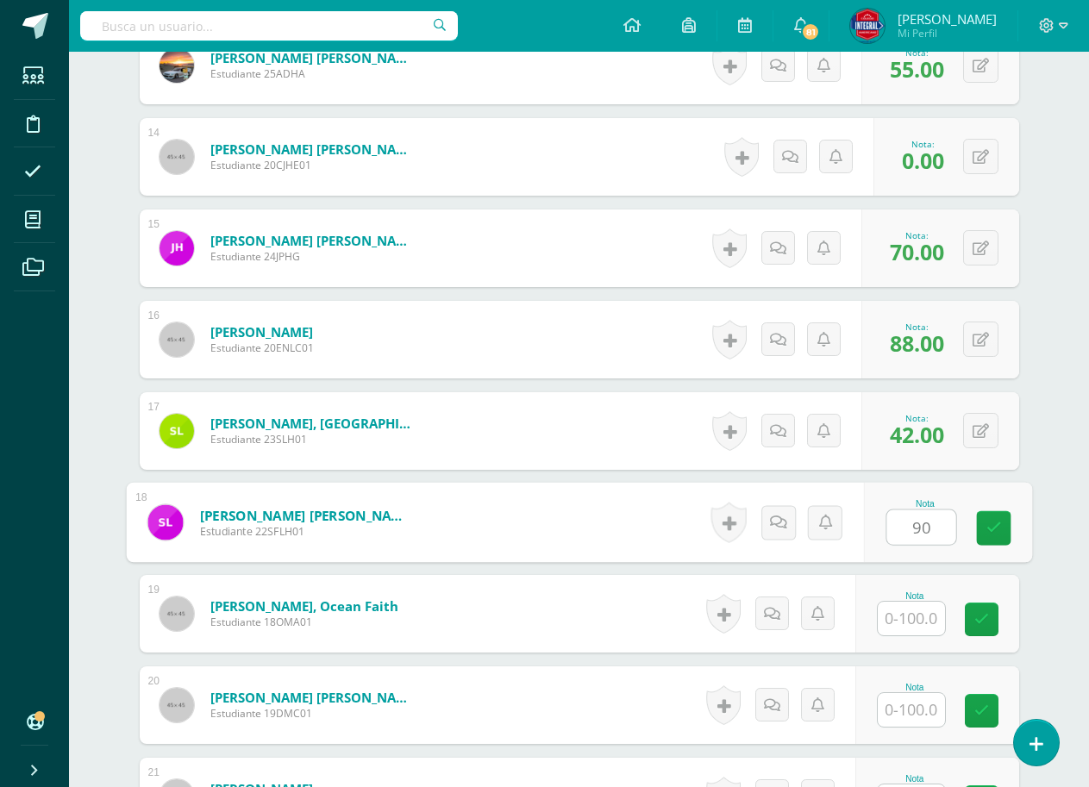
type input "90"
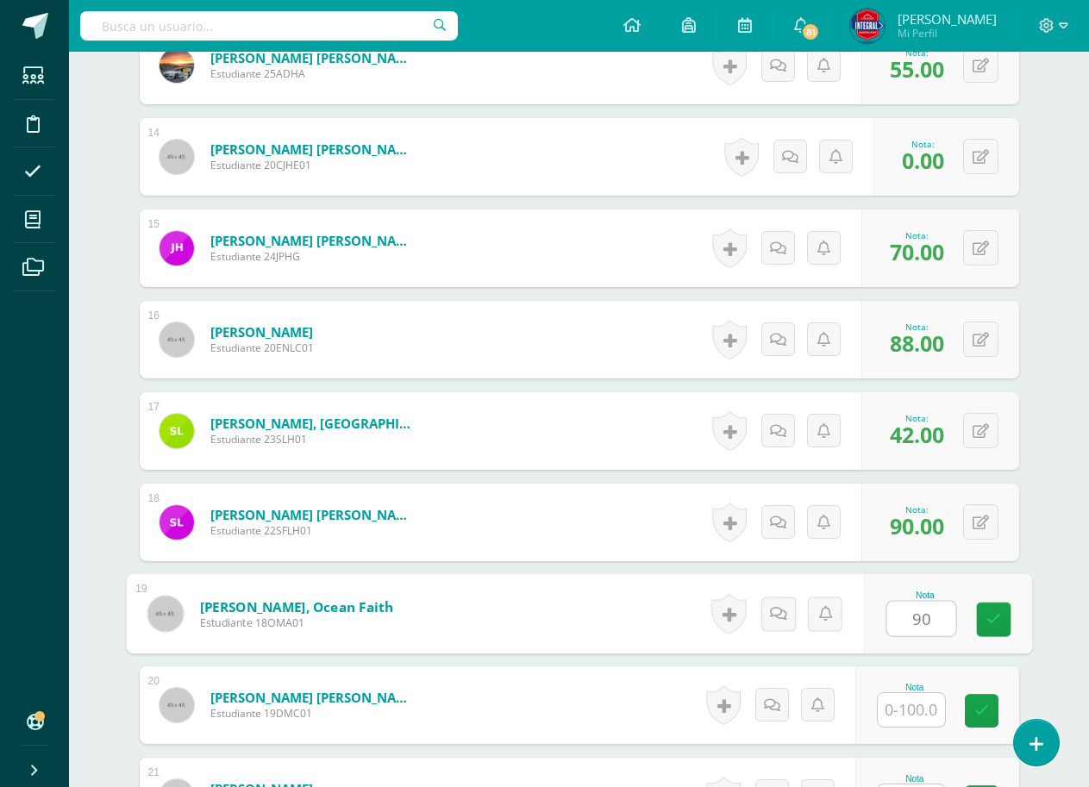
type input "90"
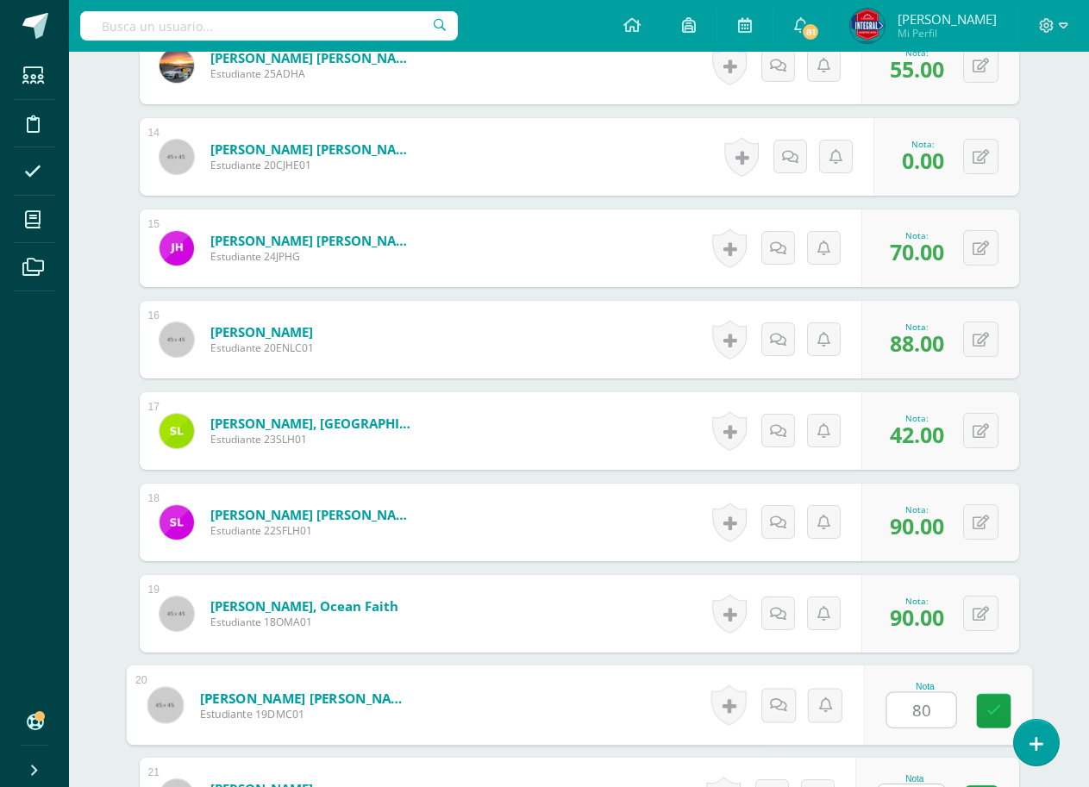
type input "80"
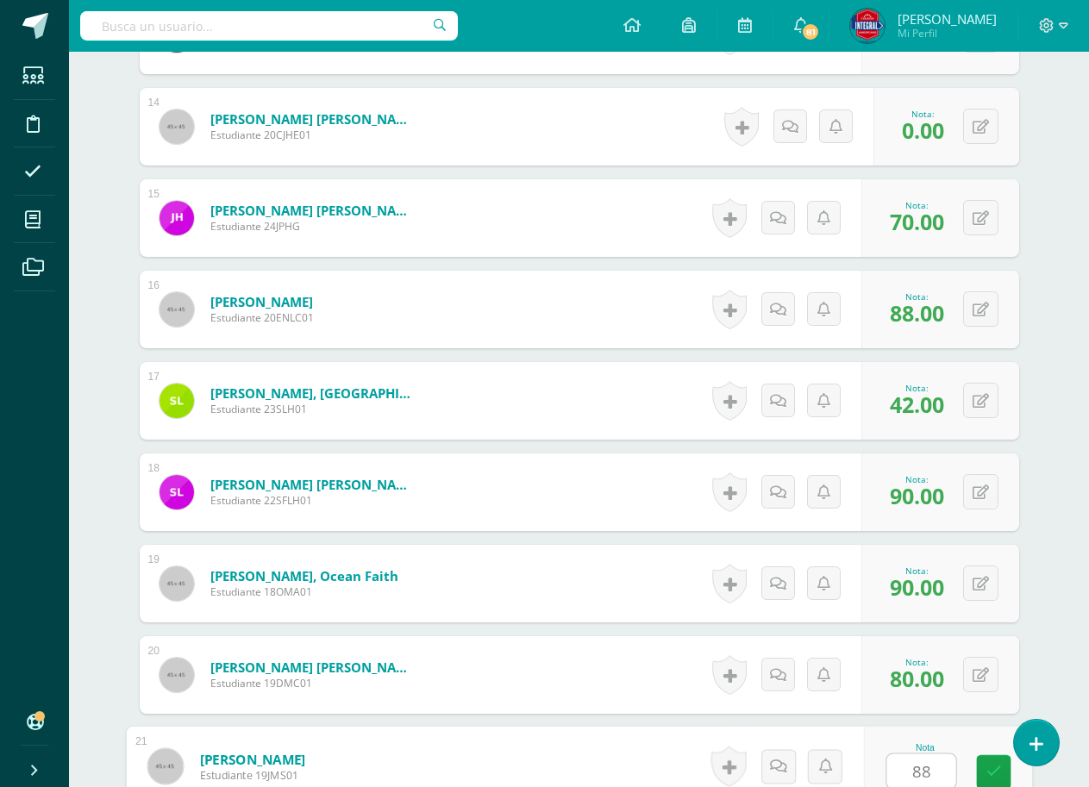
type input "88"
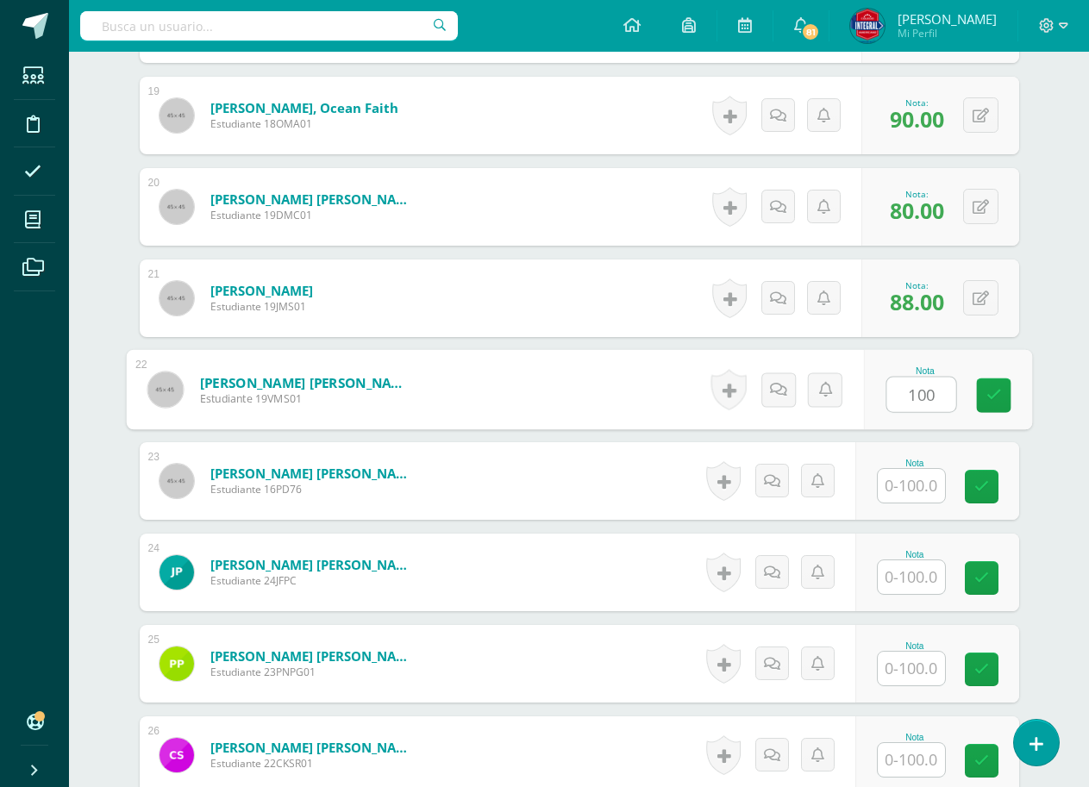
type input "100"
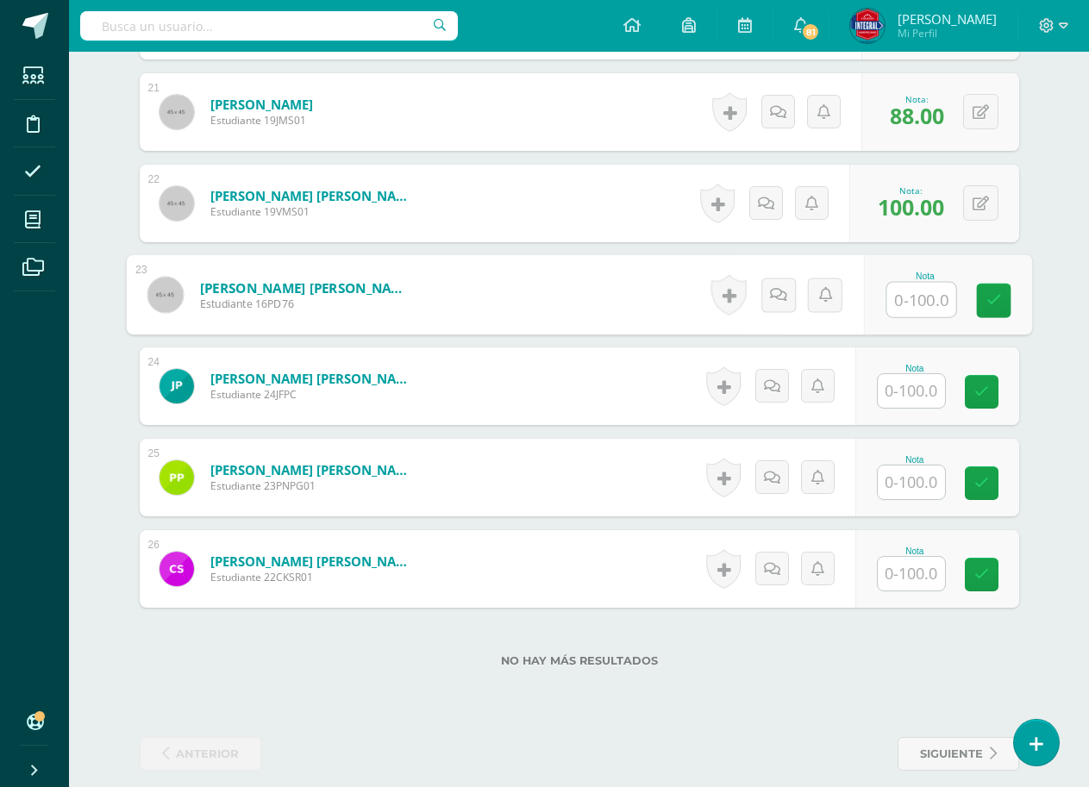
scroll to position [2389, 0]
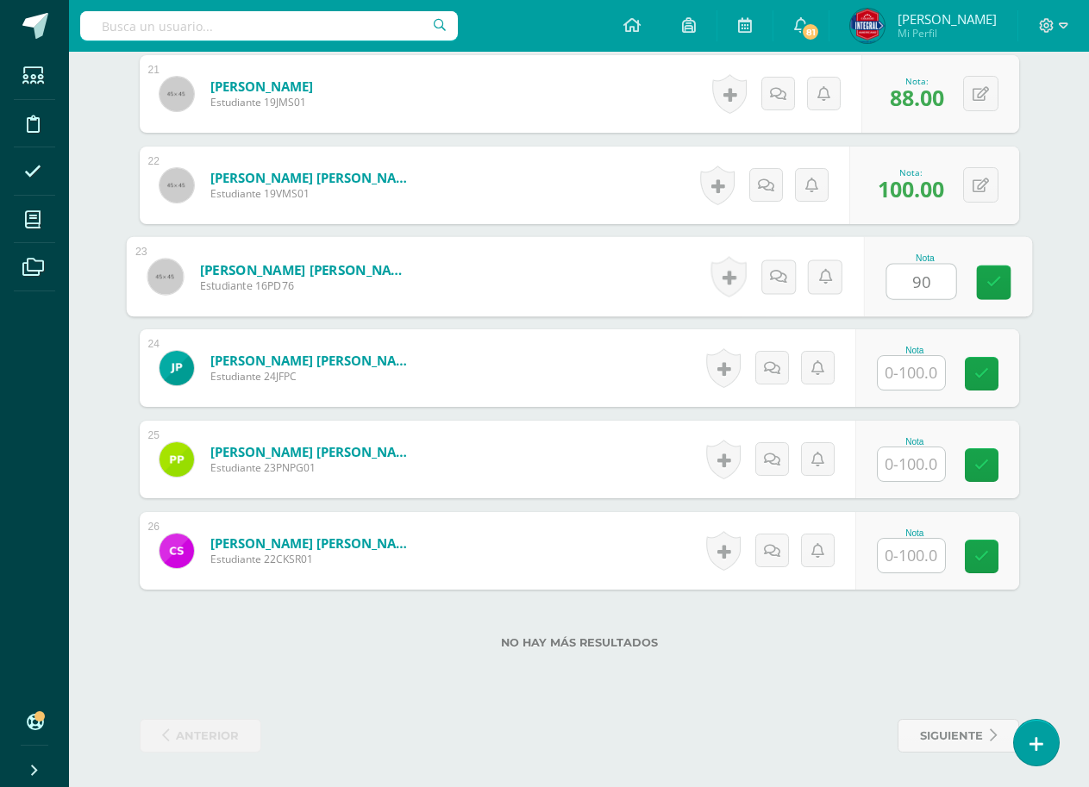
type input "90"
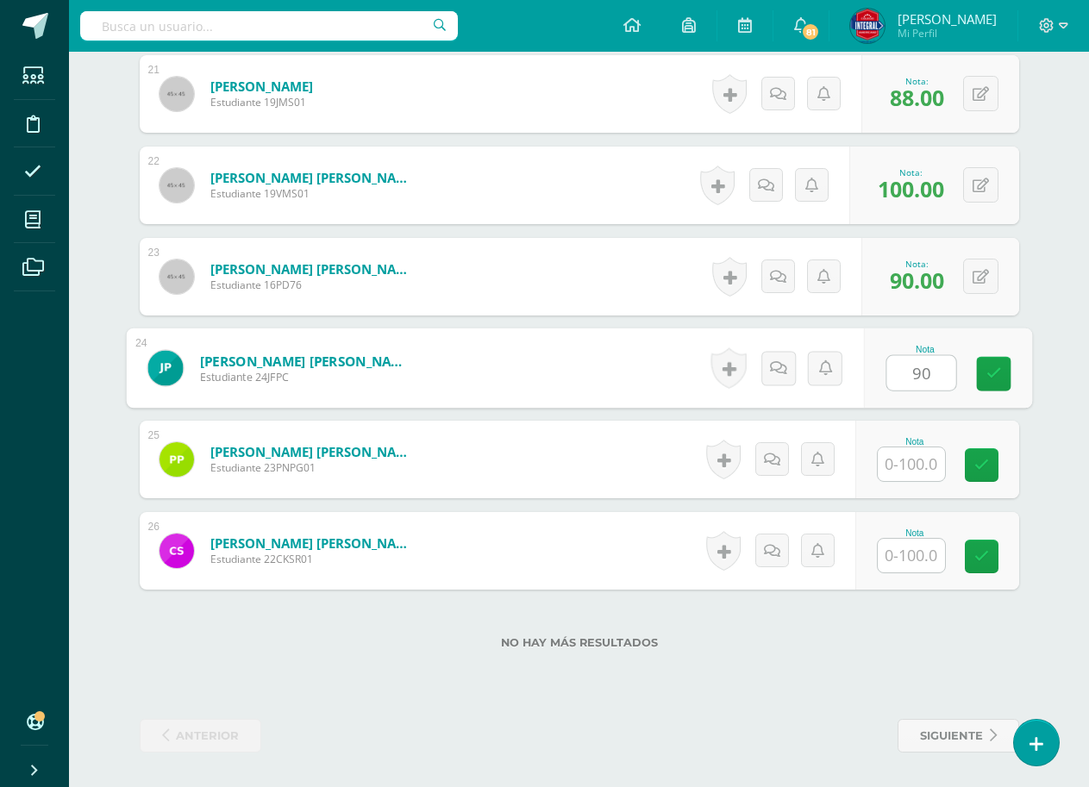
type input "90"
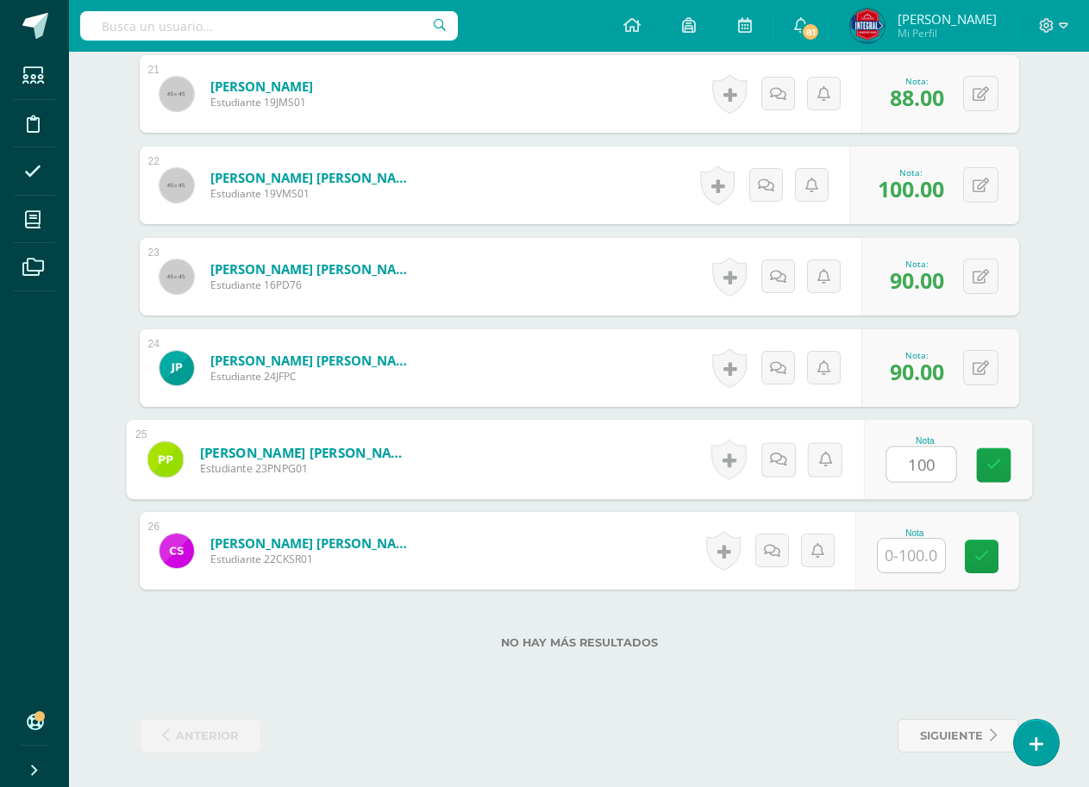
type input "100"
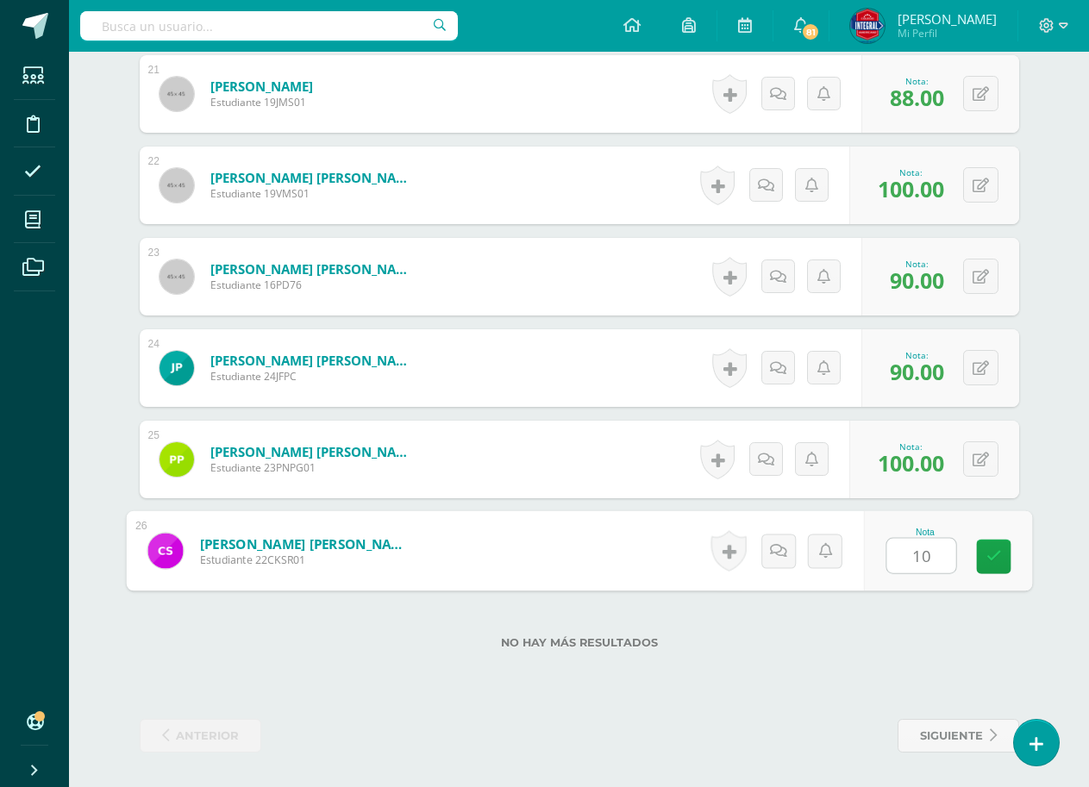
type input "100"
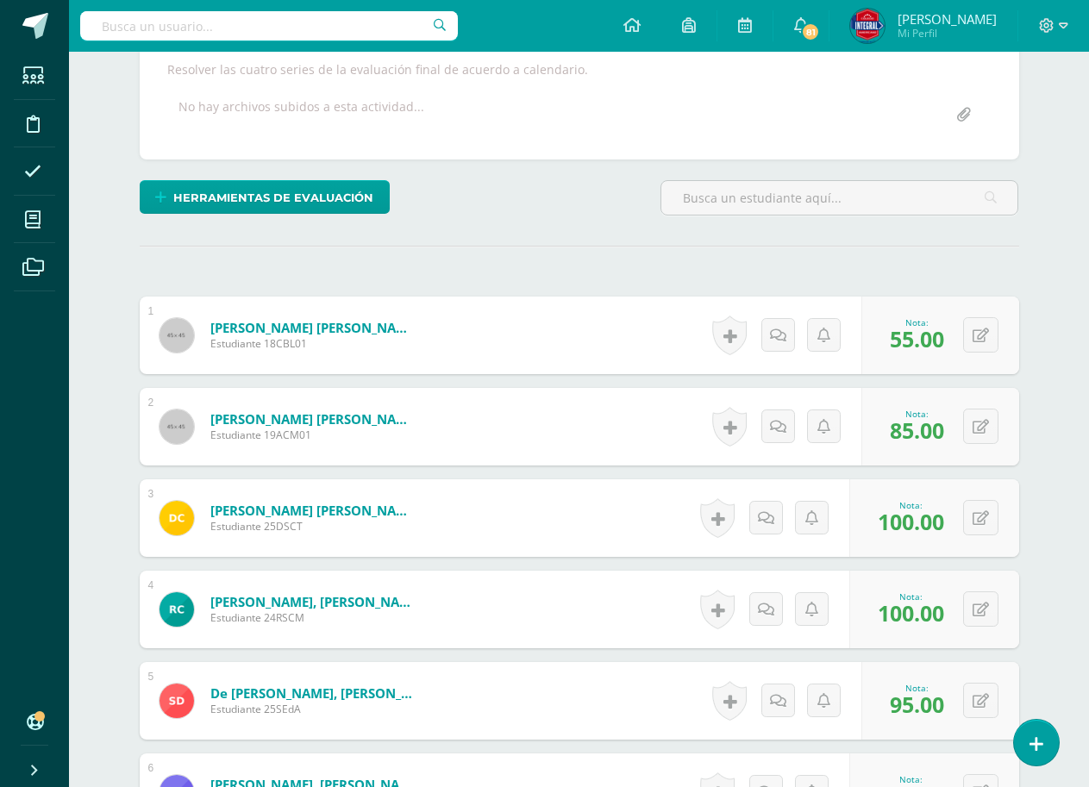
scroll to position [0, 0]
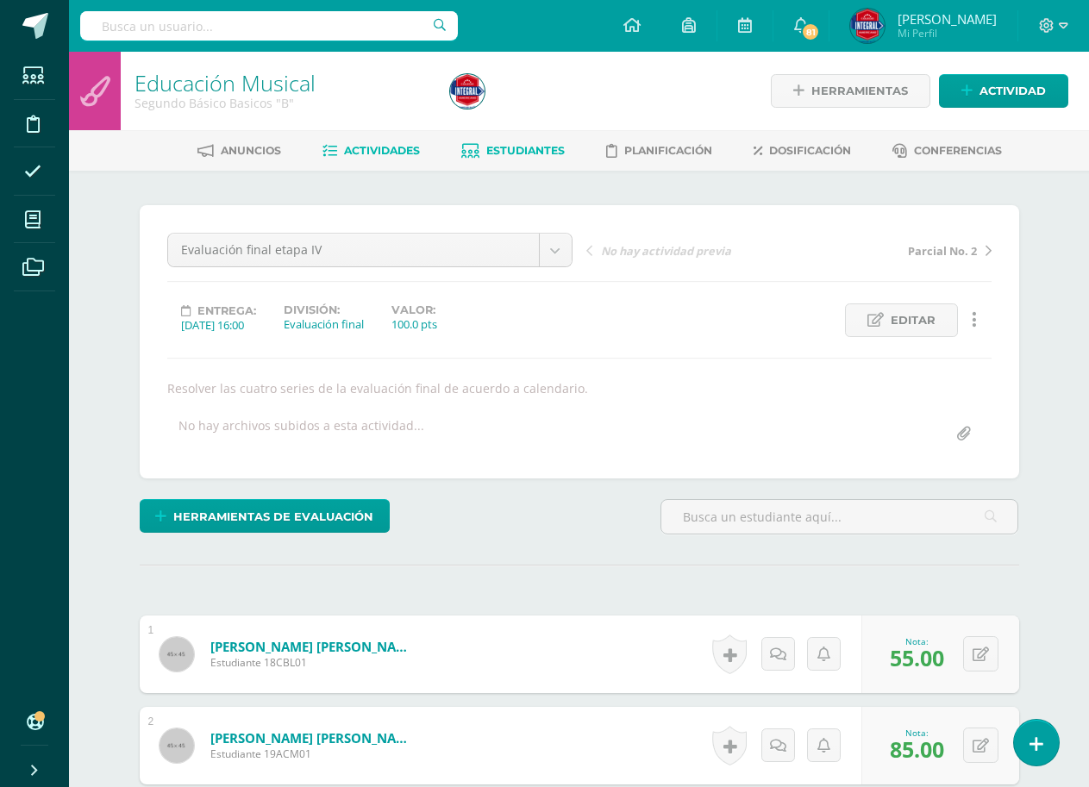
click at [517, 155] on span "Estudiantes" at bounding box center [525, 150] width 78 height 13
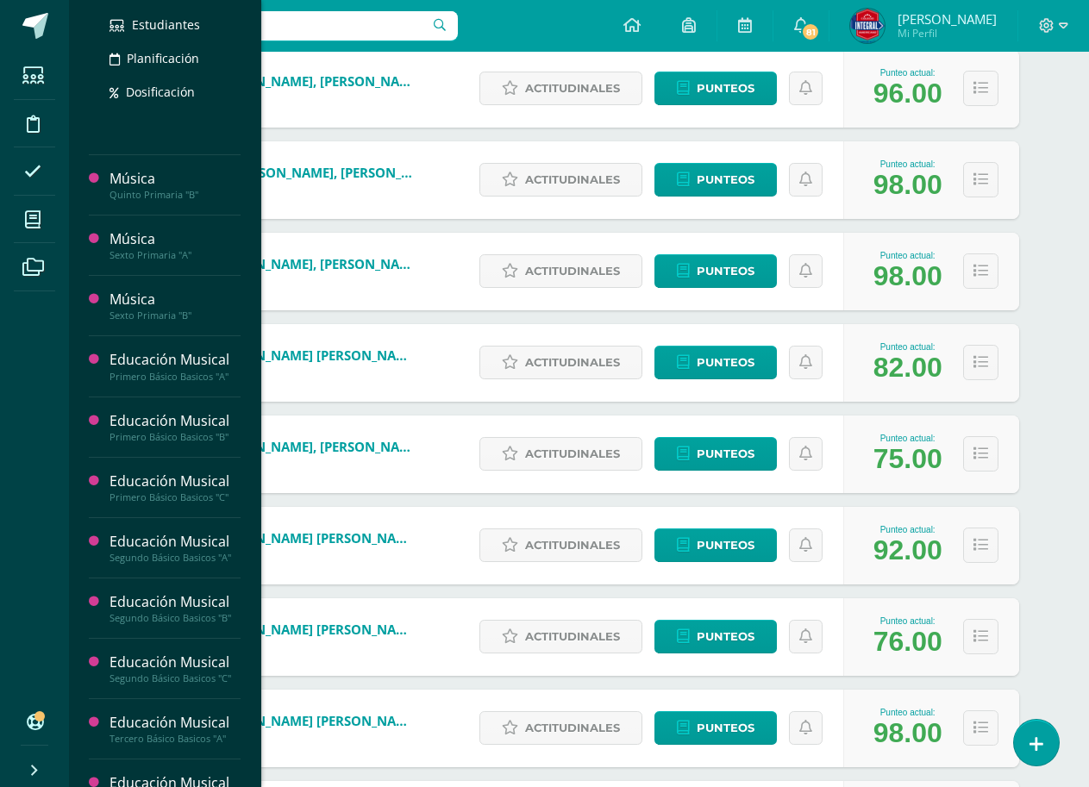
scroll to position [949, 0]
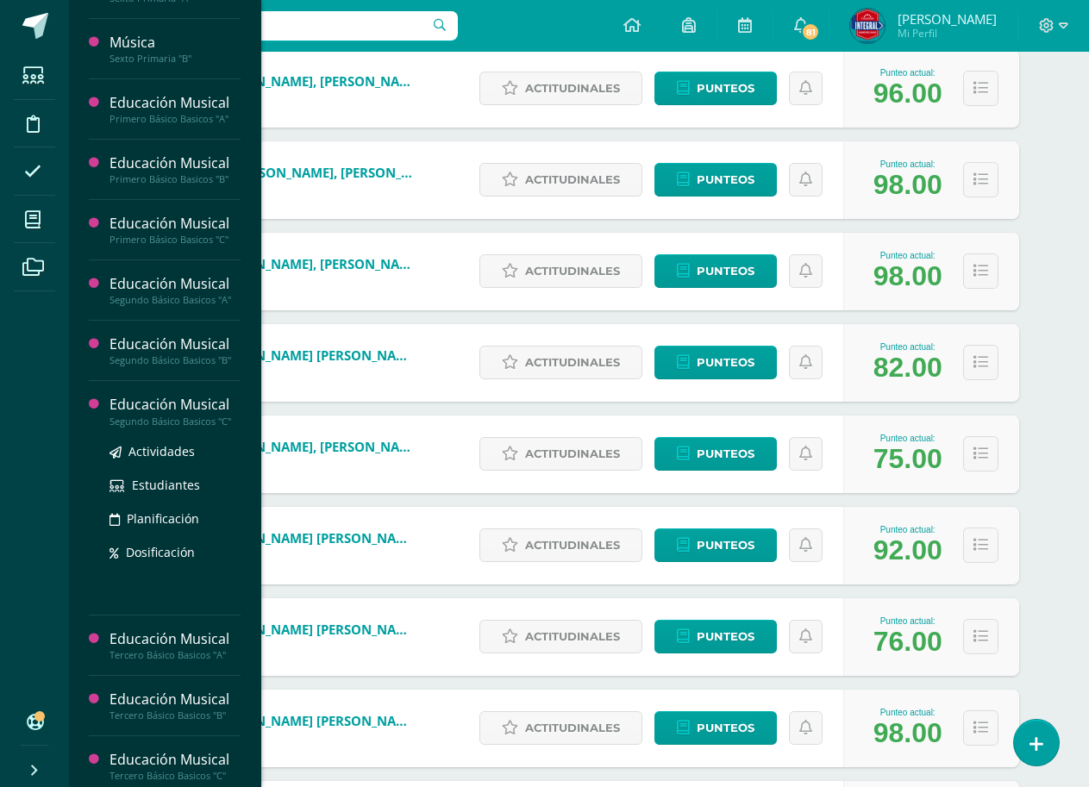
click at [178, 409] on div "Educación Musical" at bounding box center [175, 405] width 131 height 20
click at [178, 455] on span "Actividades" at bounding box center [161, 451] width 66 height 16
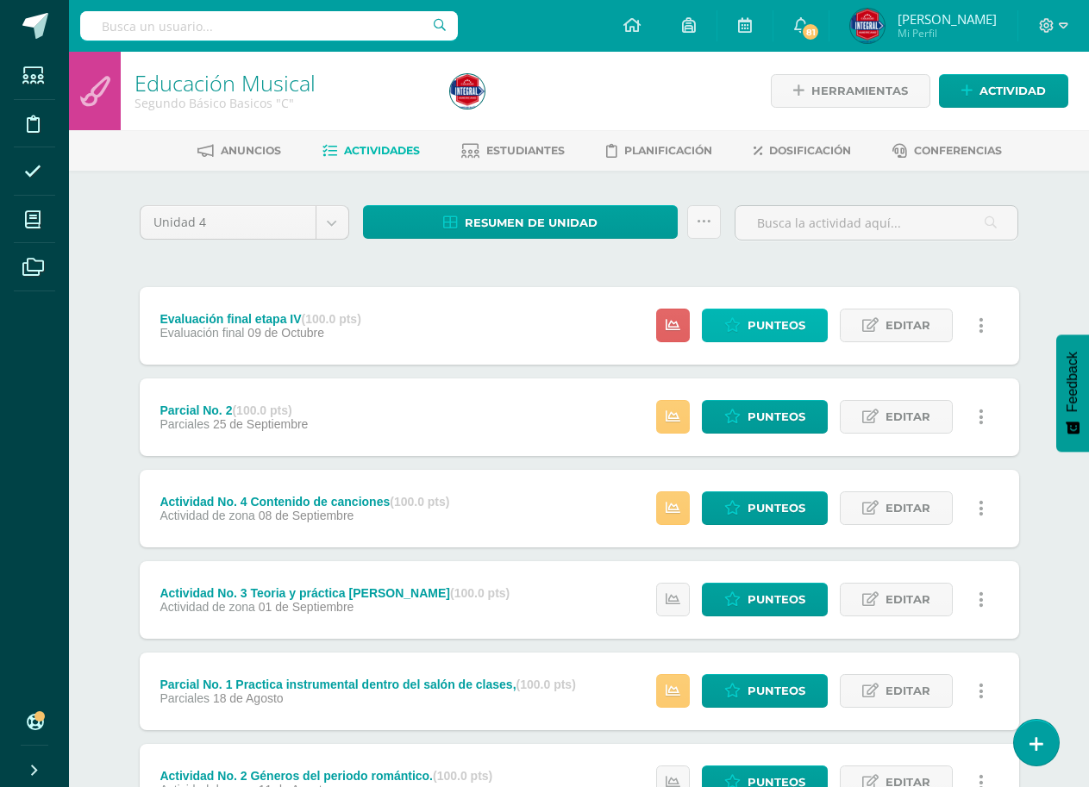
click at [778, 322] on span "Punteos" at bounding box center [777, 326] width 58 height 32
click at [774, 322] on span "Punteos" at bounding box center [777, 326] width 58 height 32
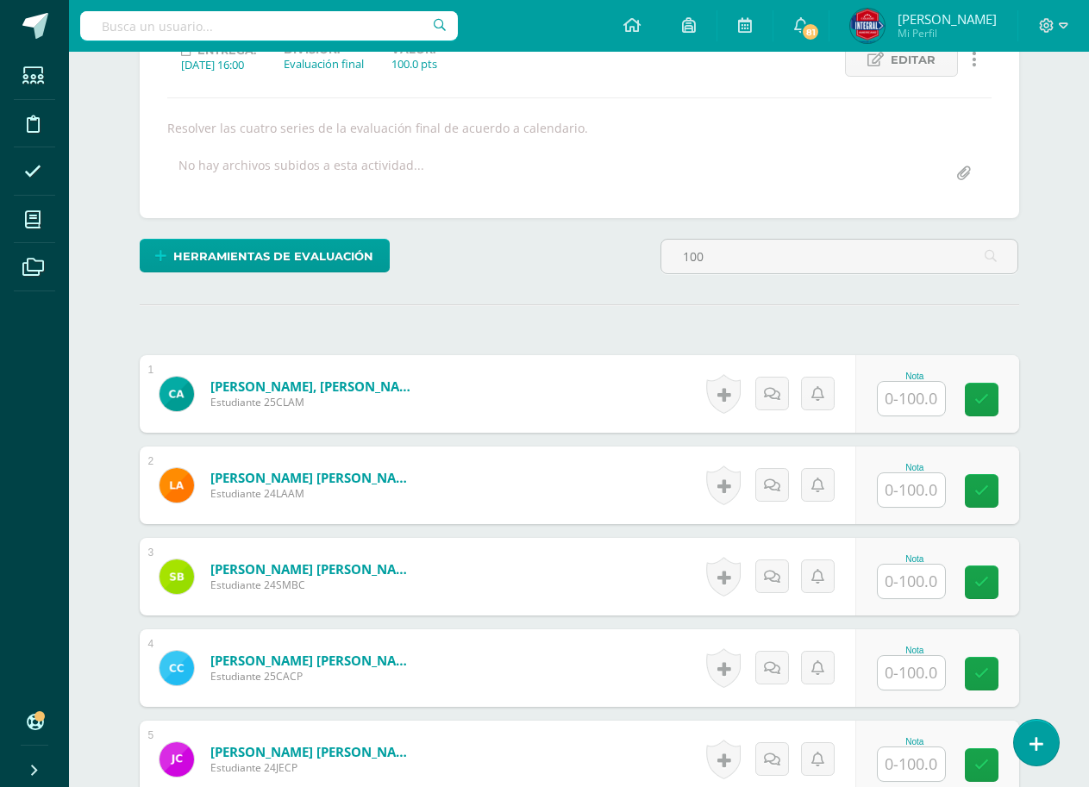
scroll to position [261, 0]
type input "1008582"
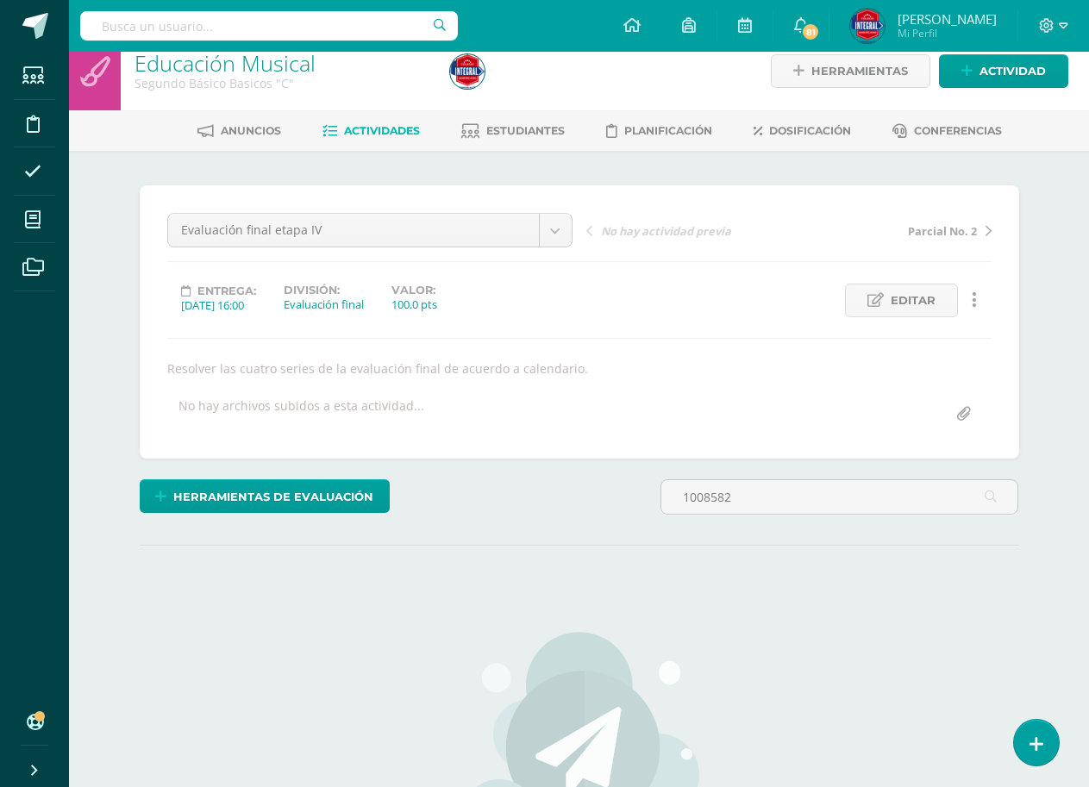
scroll to position [347, 0]
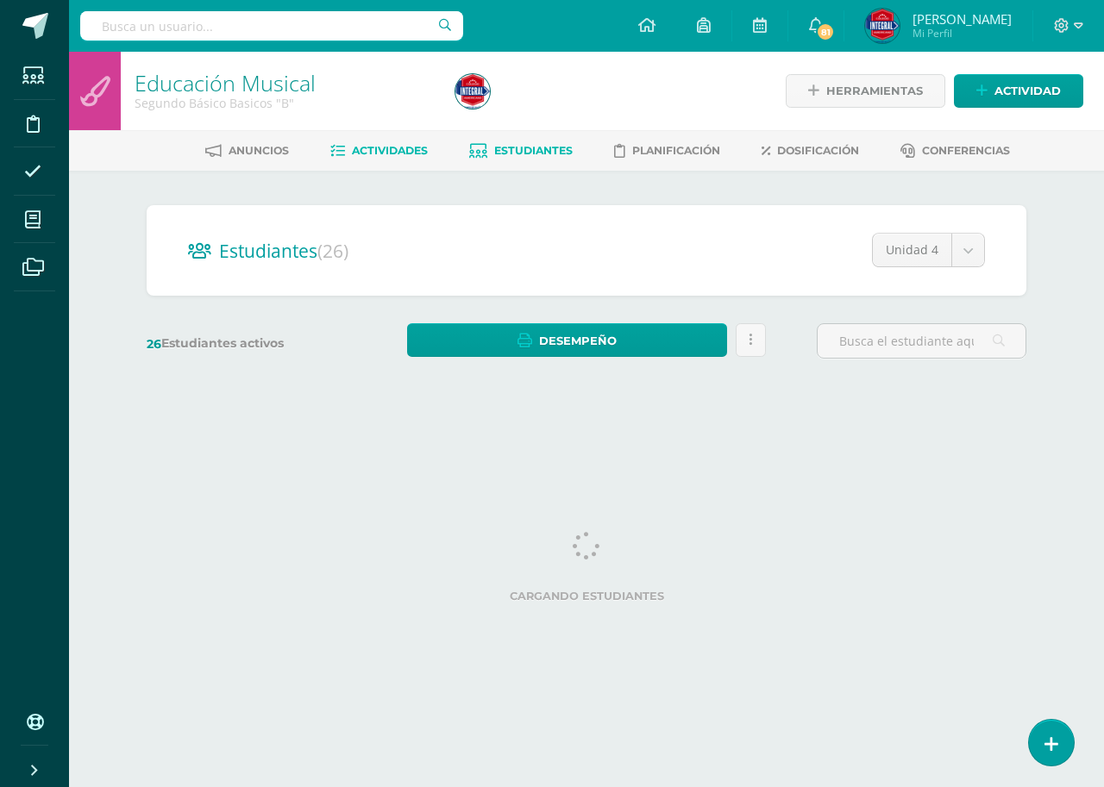
click at [364, 154] on span "Actividades" at bounding box center [390, 150] width 76 height 13
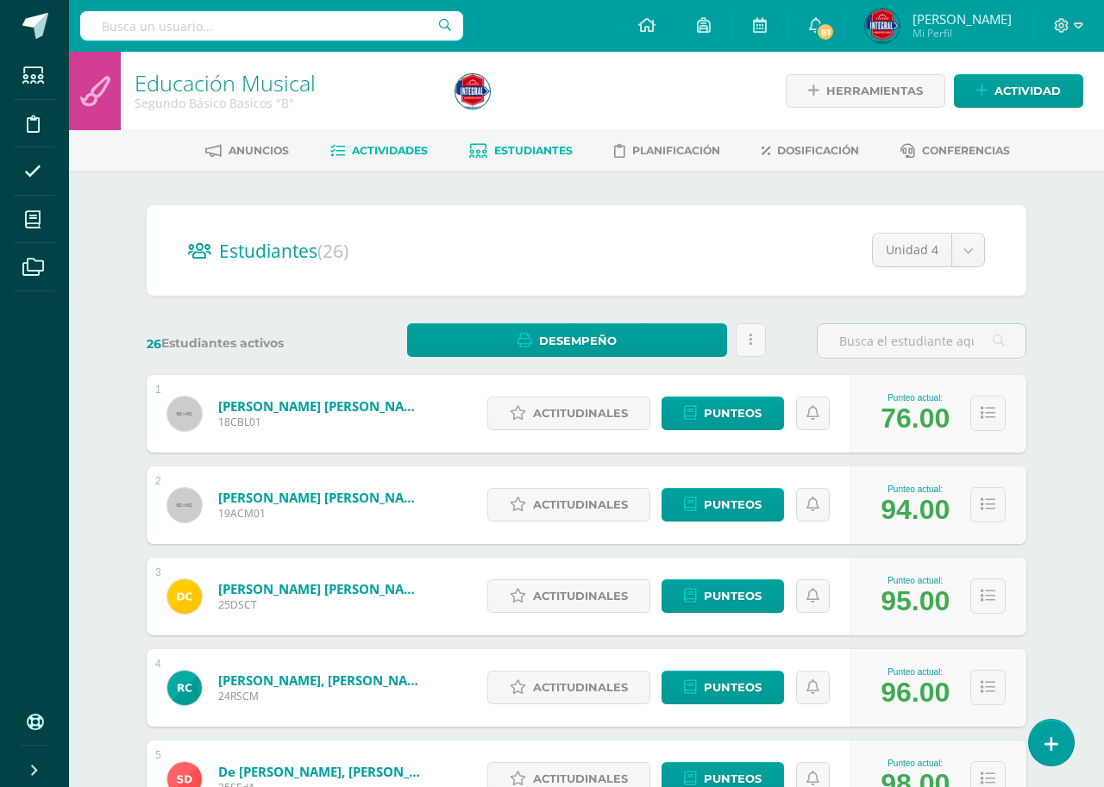
click at [384, 155] on span "Actividades" at bounding box center [390, 150] width 76 height 13
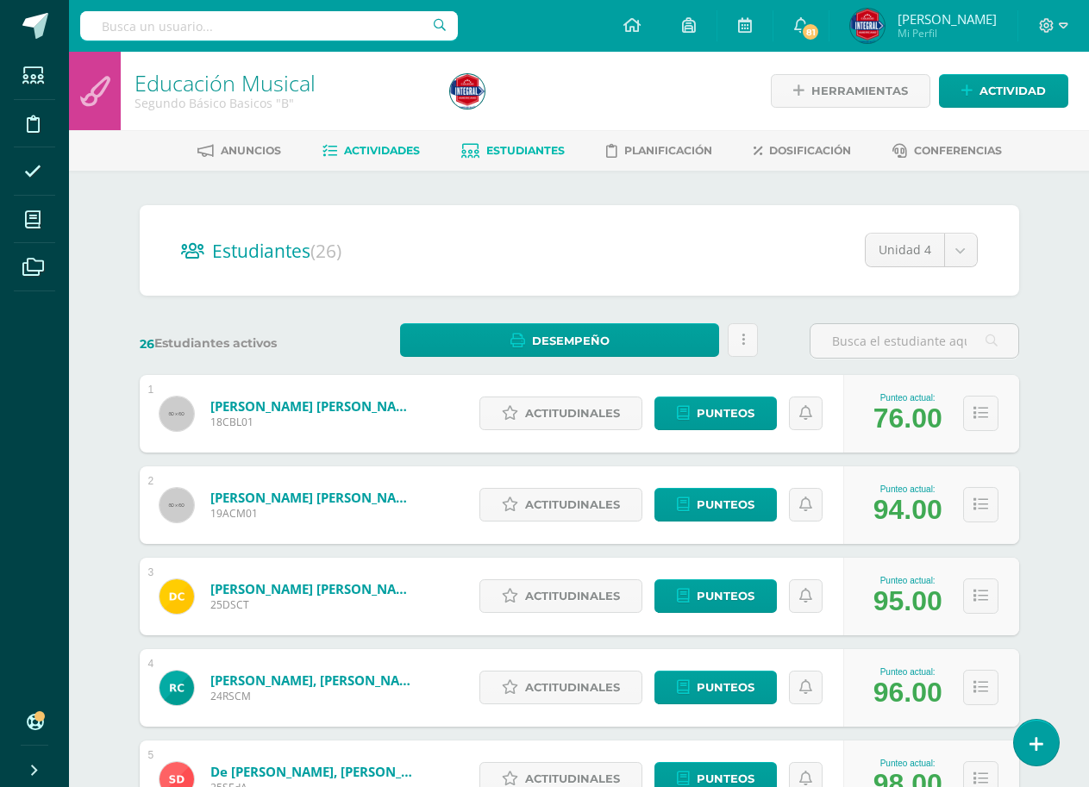
click at [373, 151] on span "Actividades" at bounding box center [382, 150] width 76 height 13
click at [372, 151] on span "Actividades" at bounding box center [382, 150] width 76 height 13
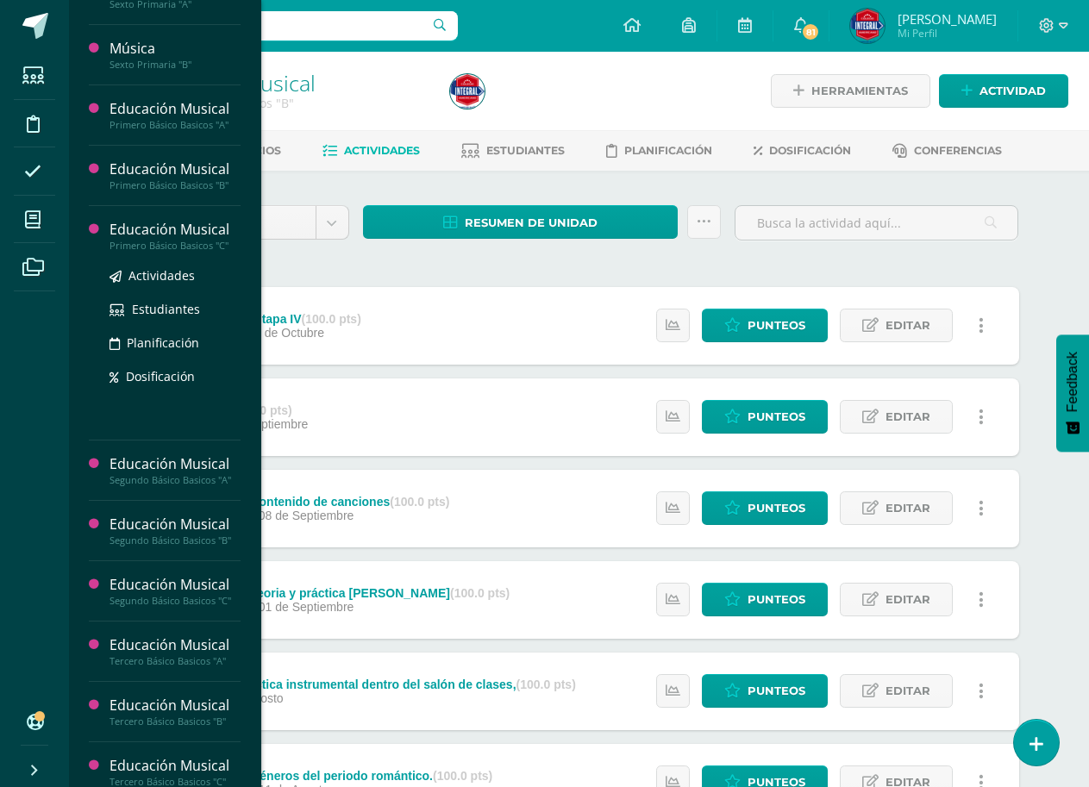
scroll to position [949, 0]
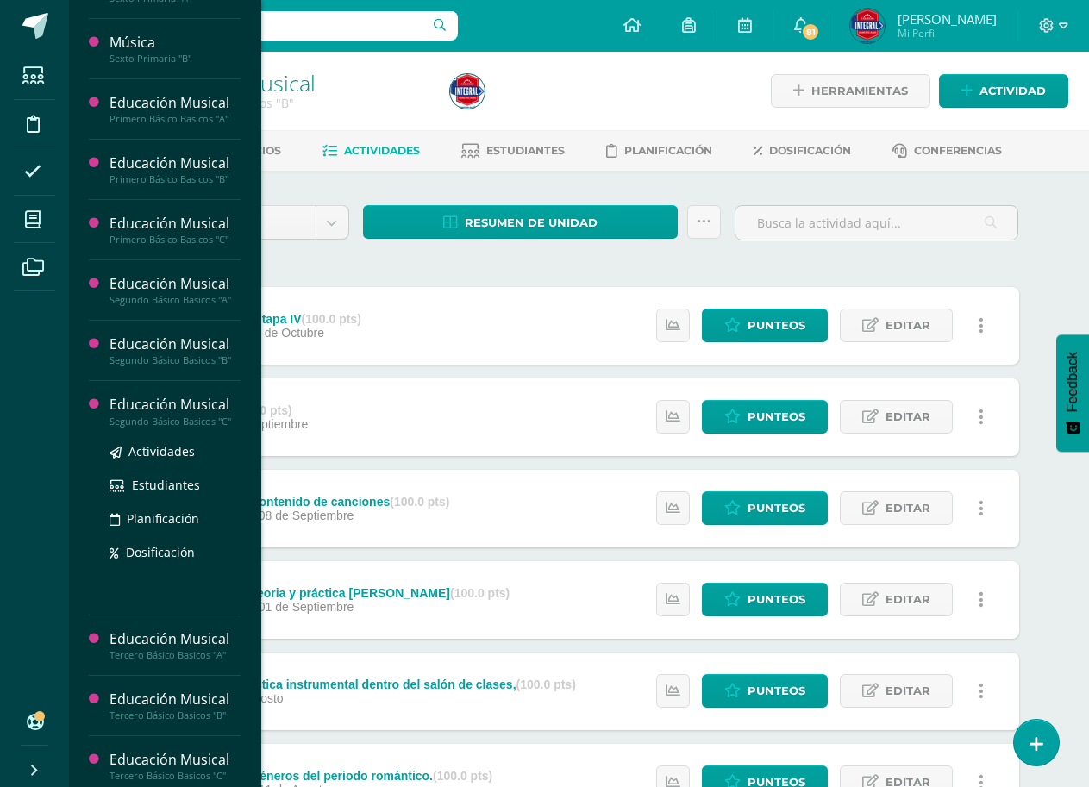
click at [178, 408] on div "Educación Musical" at bounding box center [175, 405] width 131 height 20
click at [176, 457] on span "Actividades" at bounding box center [161, 451] width 66 height 16
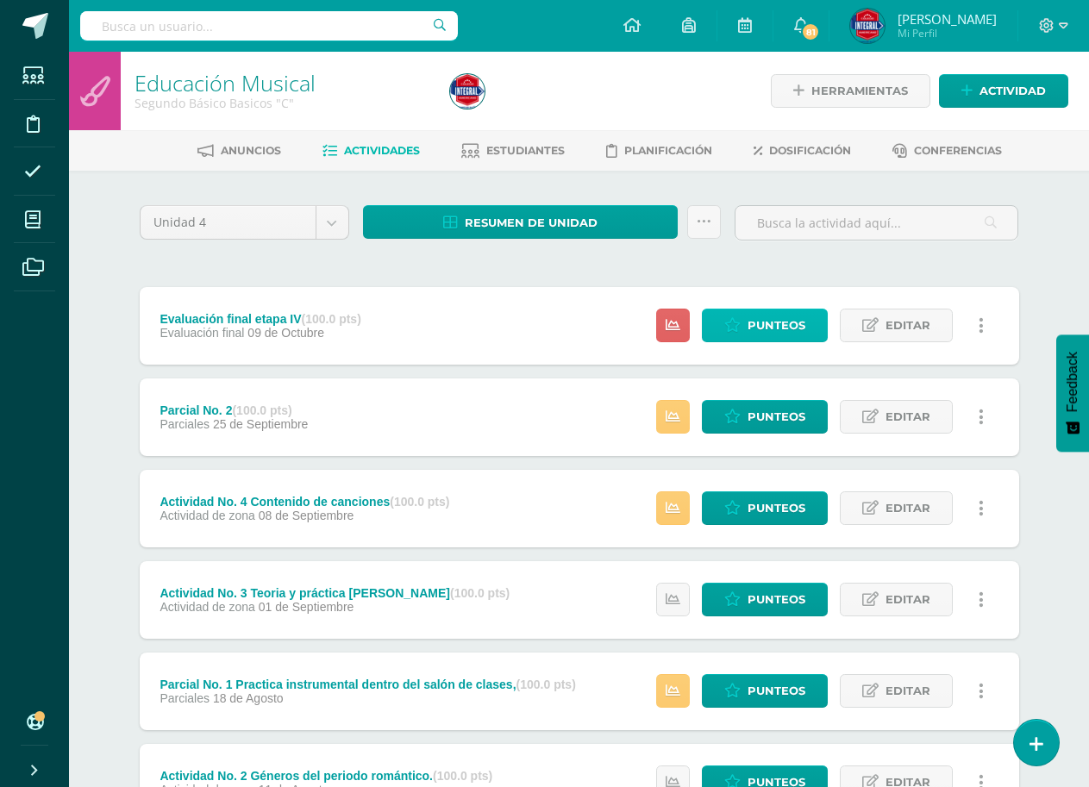
click at [769, 323] on span "Punteos" at bounding box center [777, 326] width 58 height 32
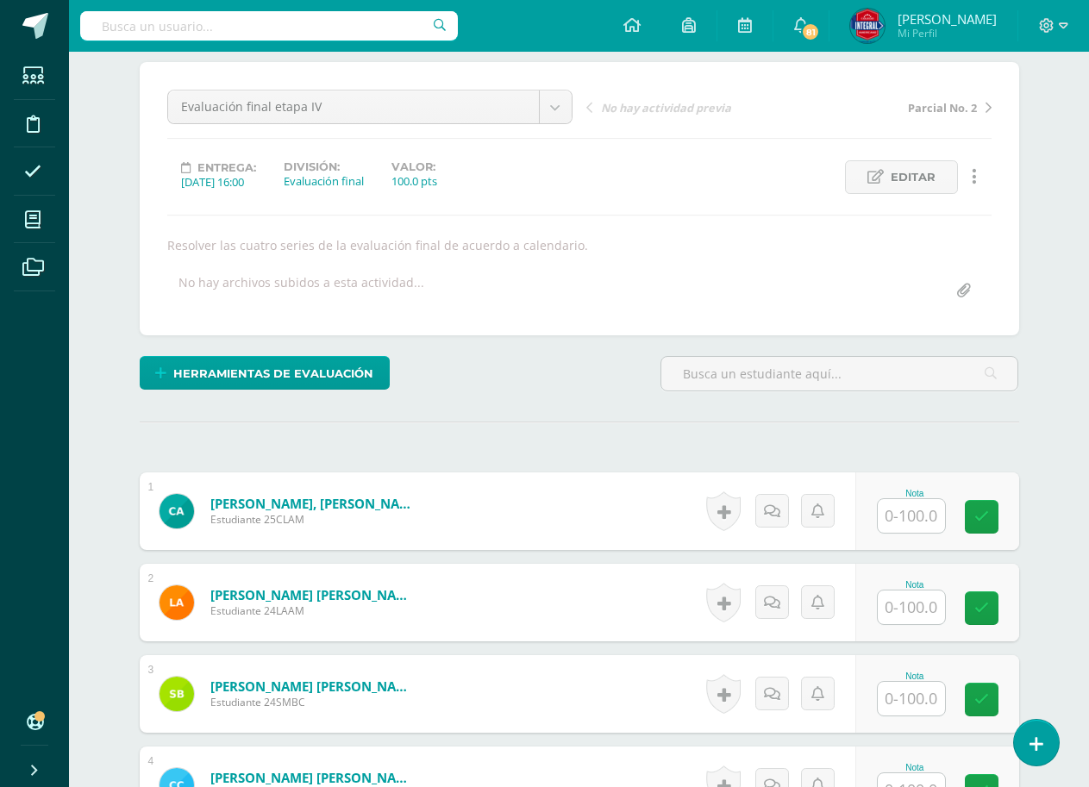
scroll to position [173, 0]
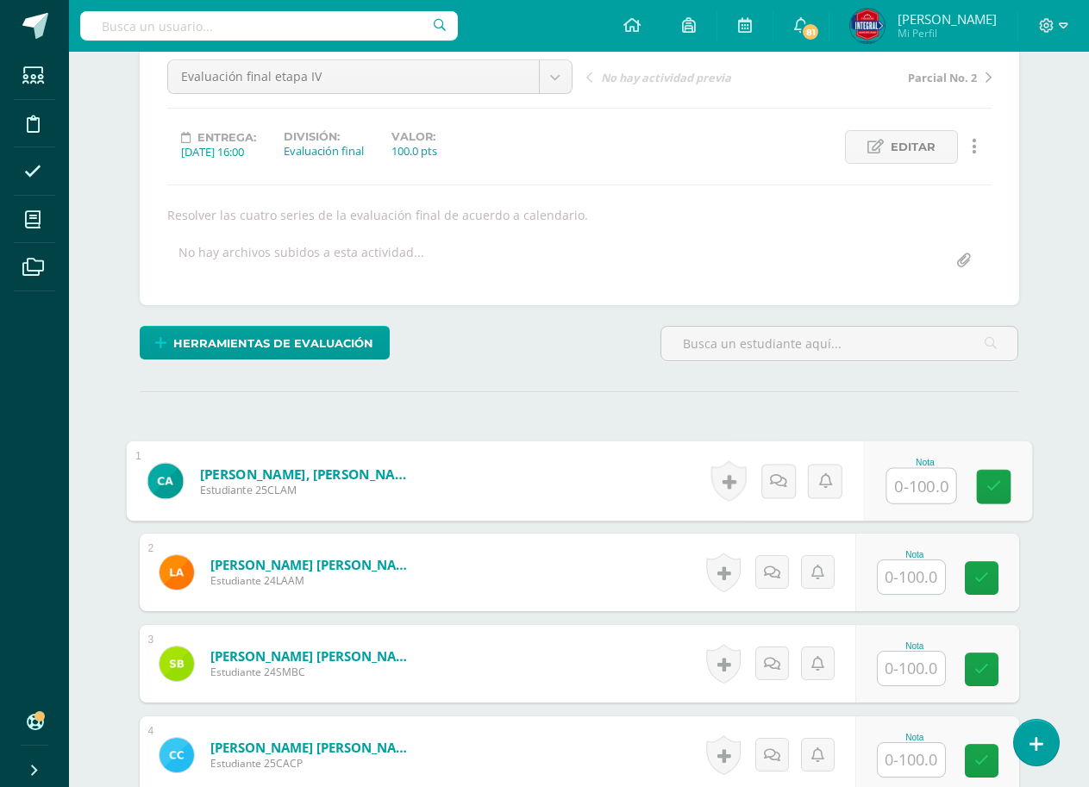
click at [898, 487] on input "text" at bounding box center [921, 486] width 69 height 34
type input "100"
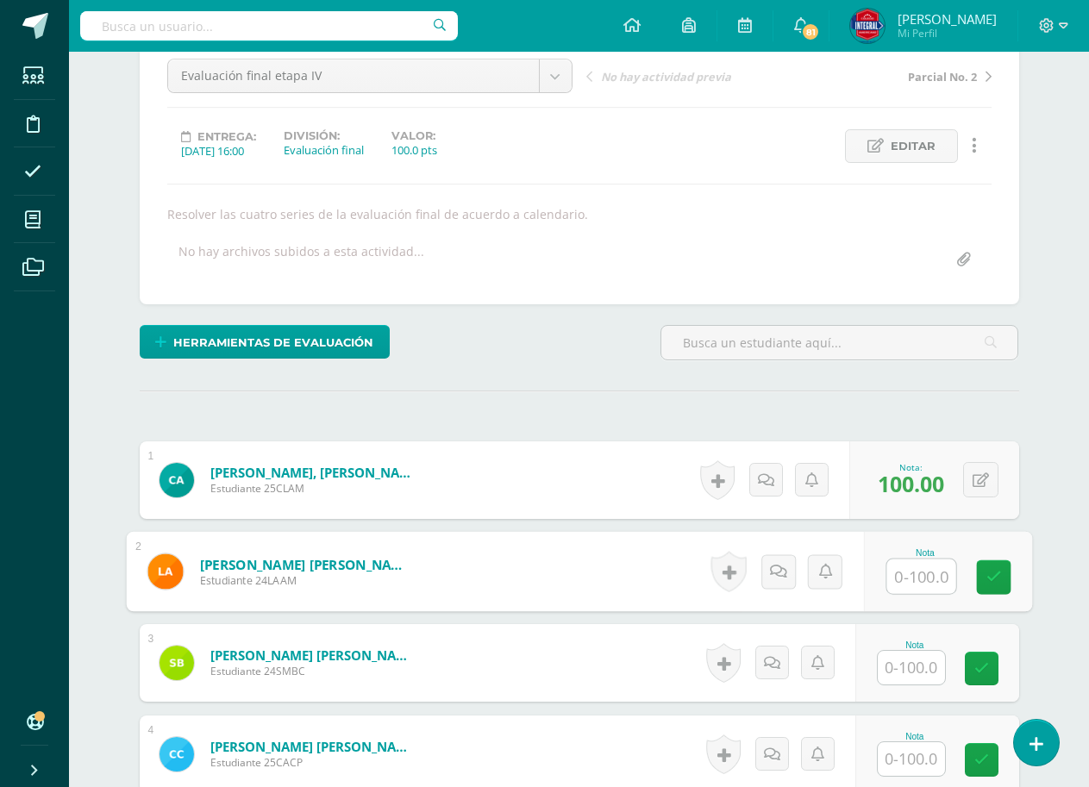
scroll to position [175, 0]
type input "85"
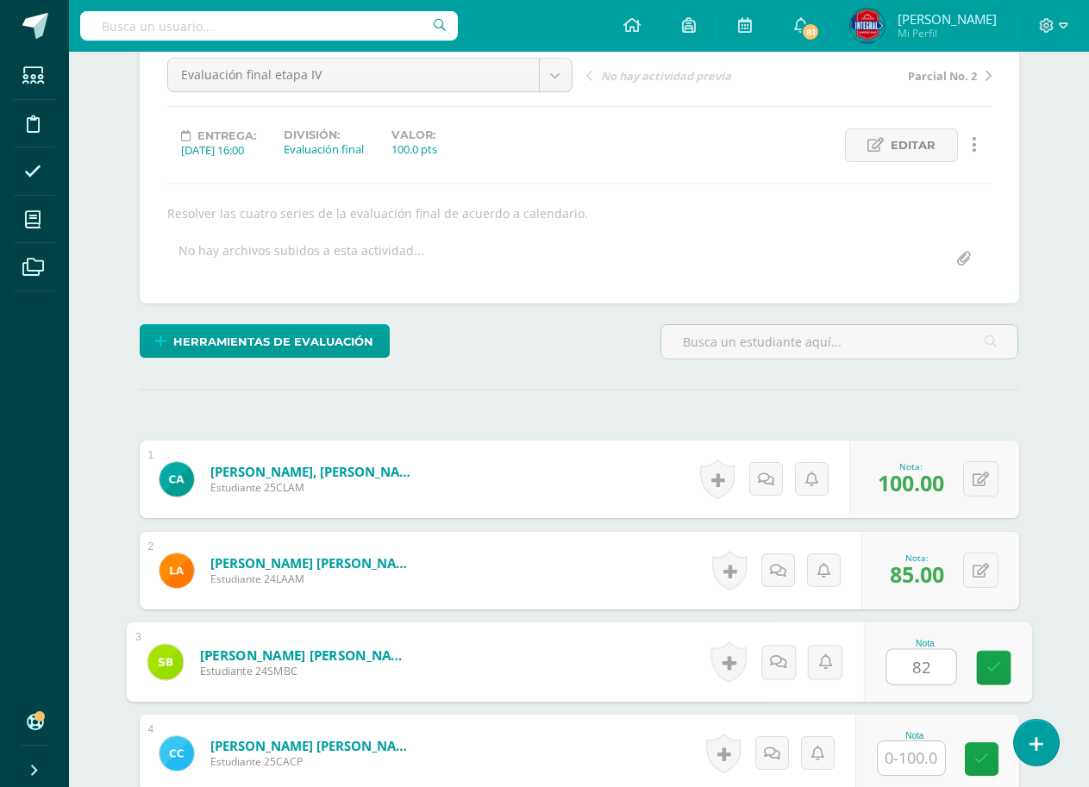
type input "82"
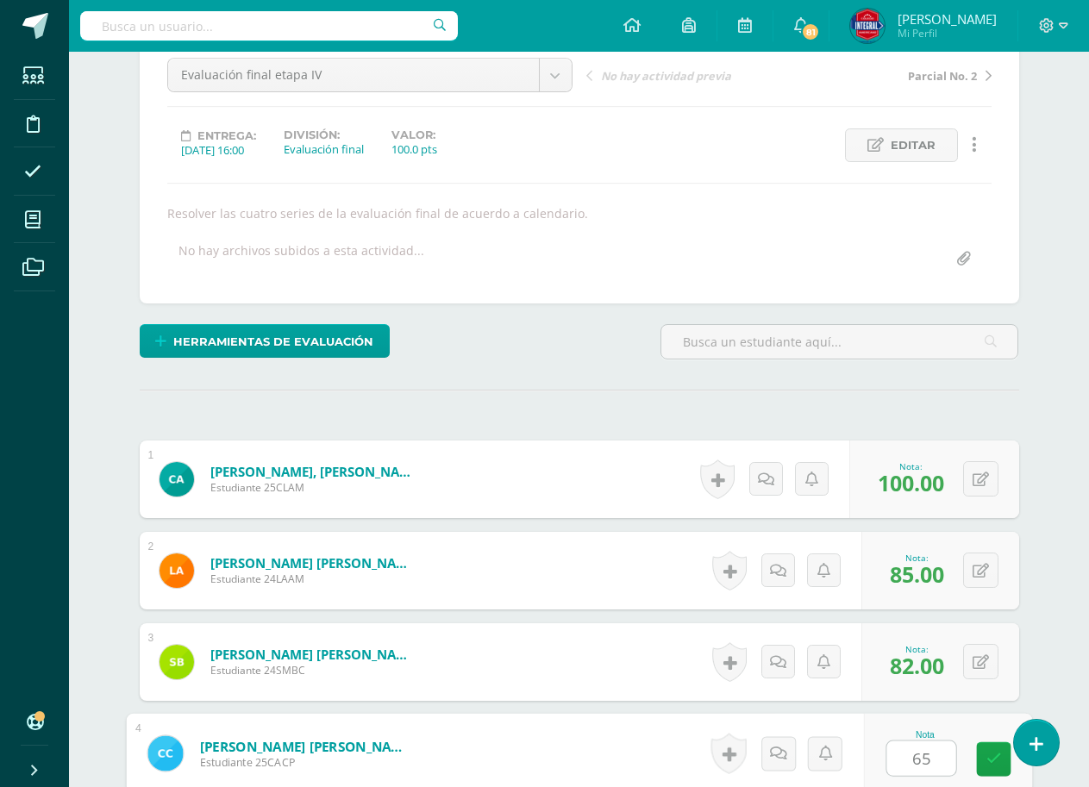
type input "65"
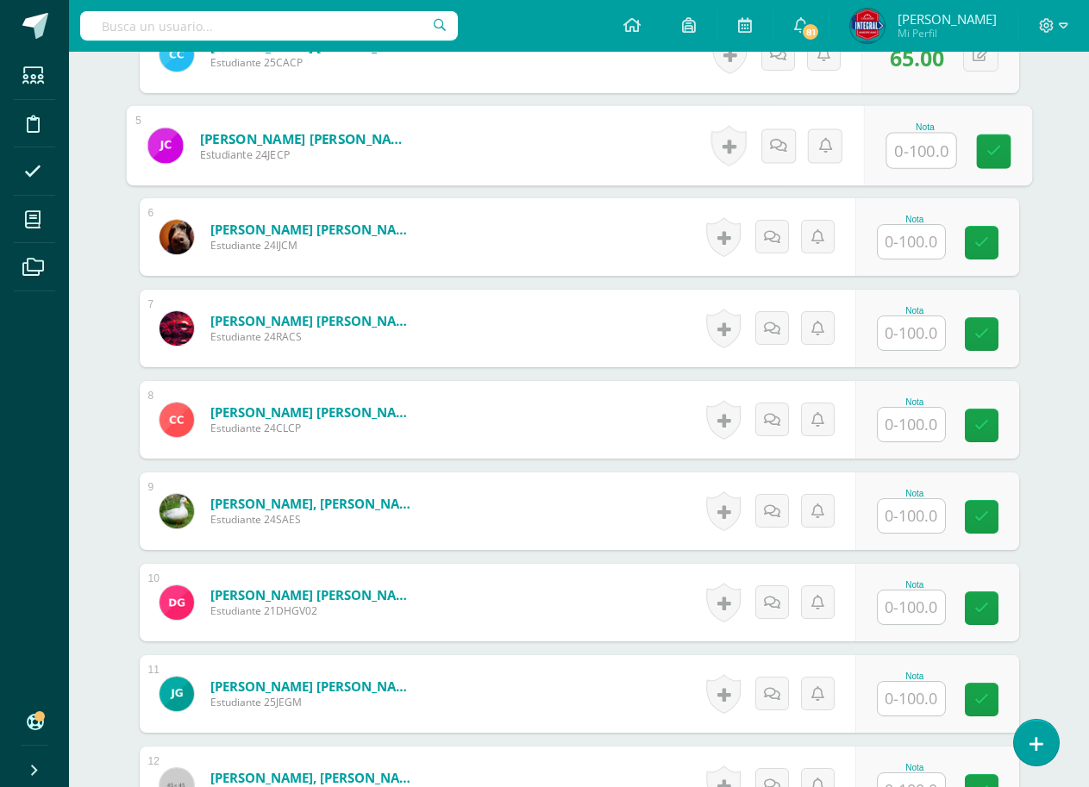
scroll to position [889, 0]
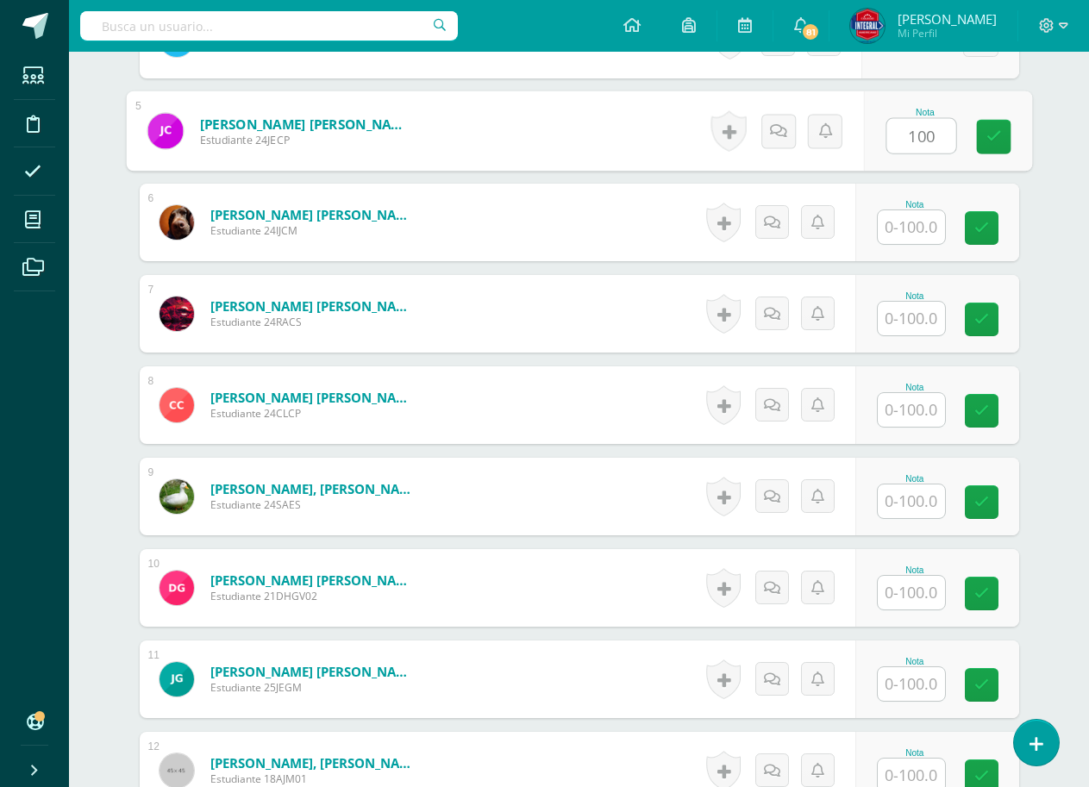
type input "100"
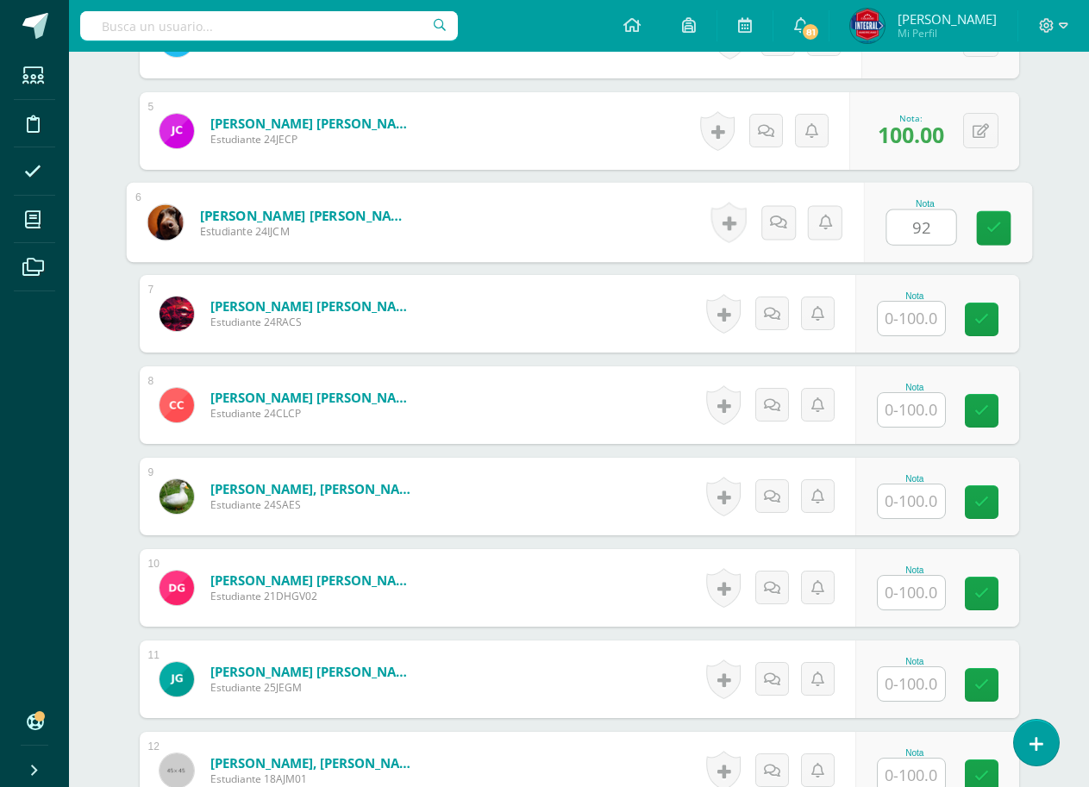
type input "92"
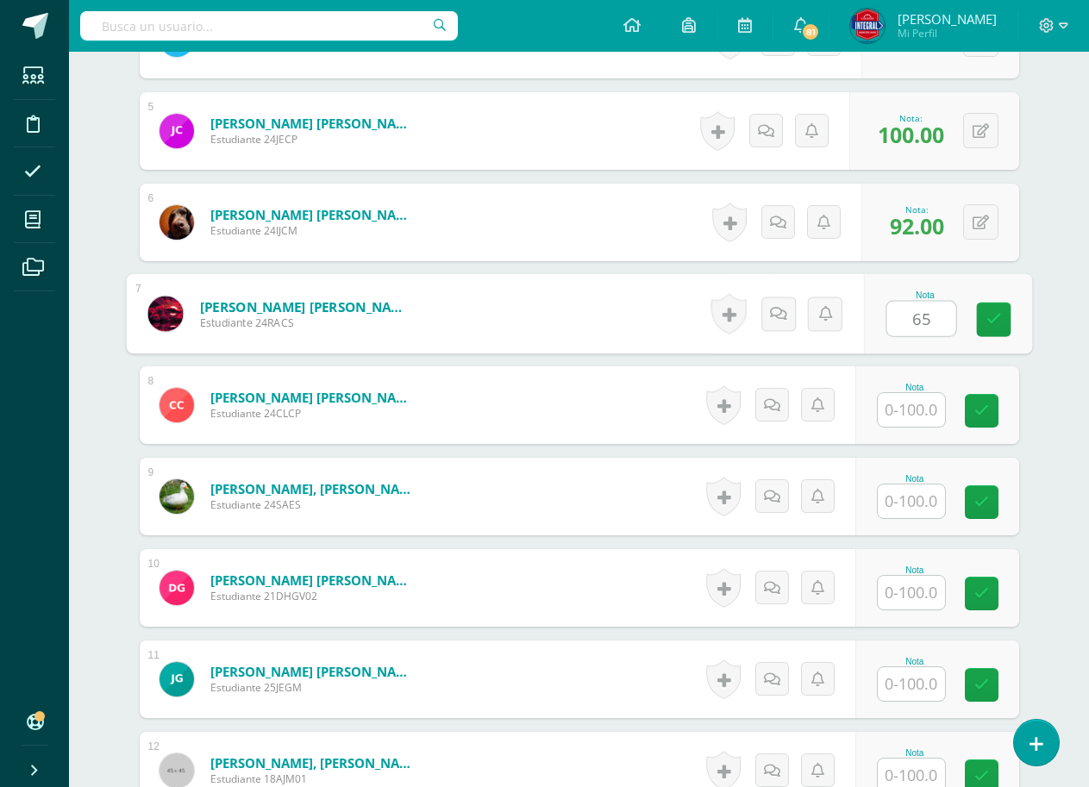
type input "65"
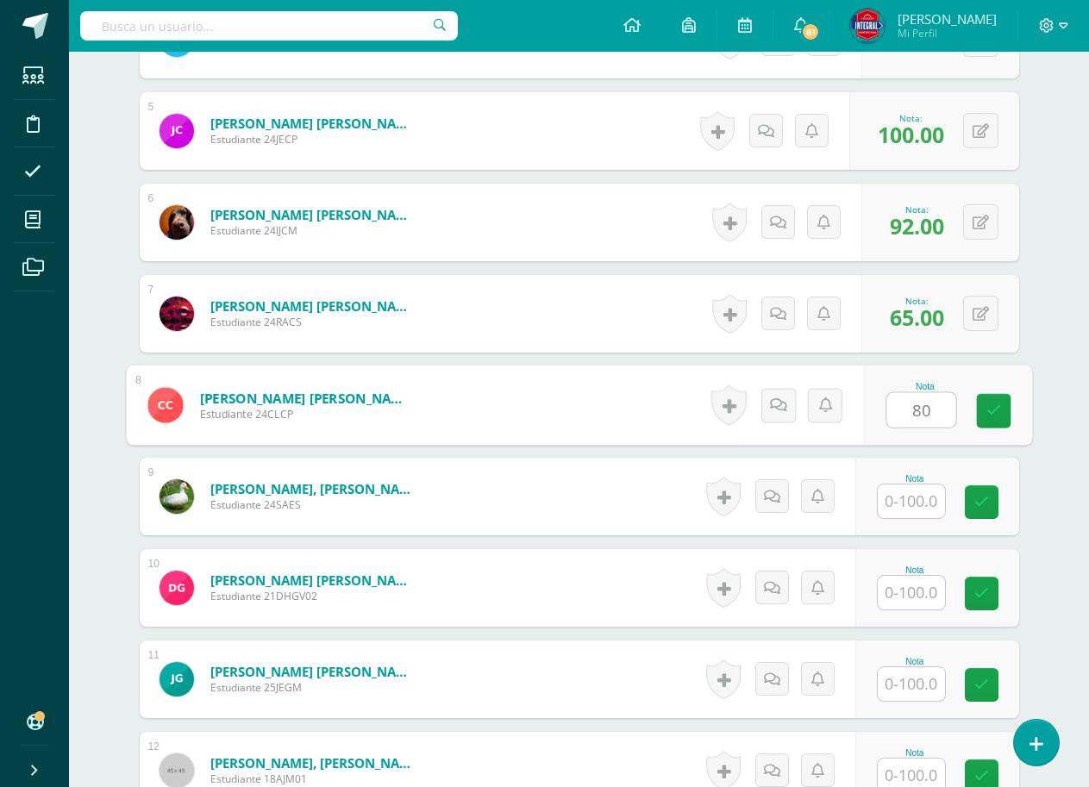
type input "80"
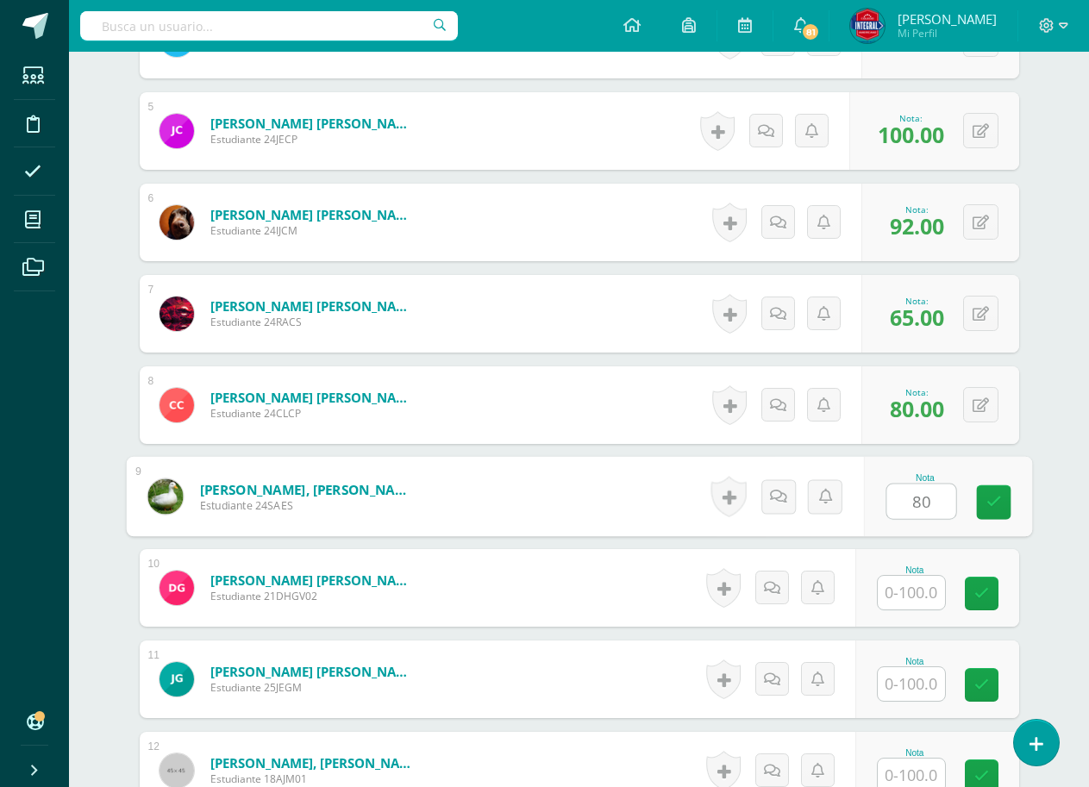
type input "80"
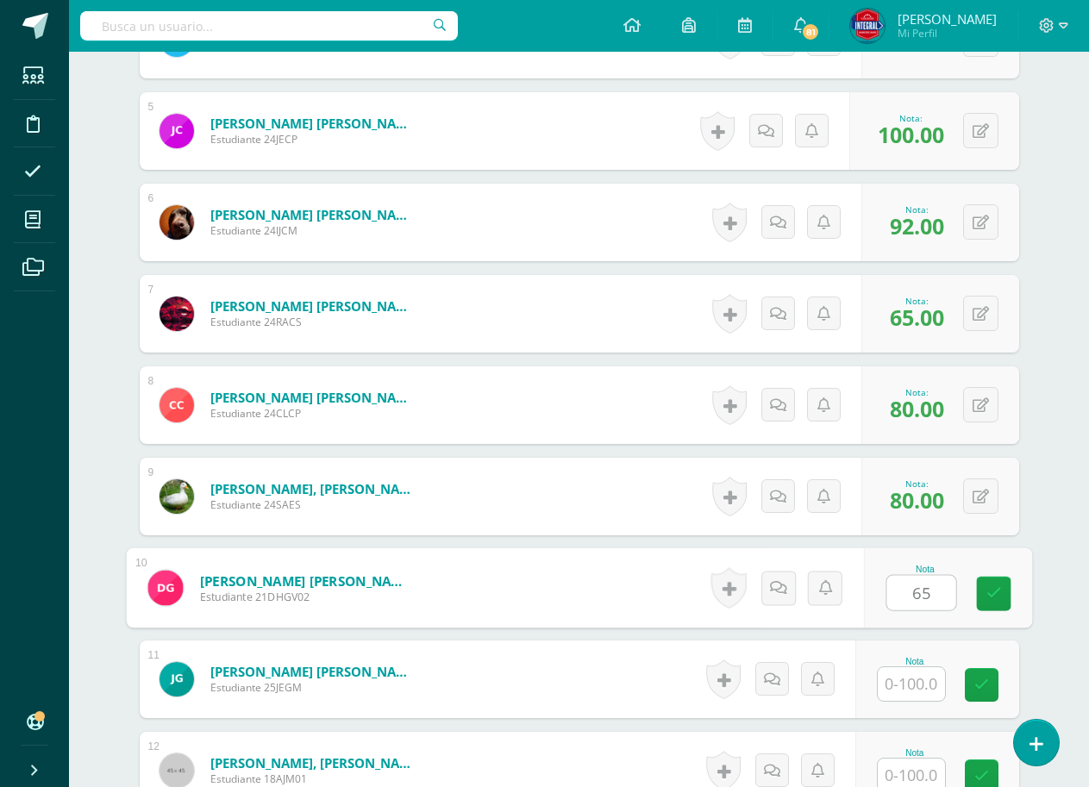
type input "65"
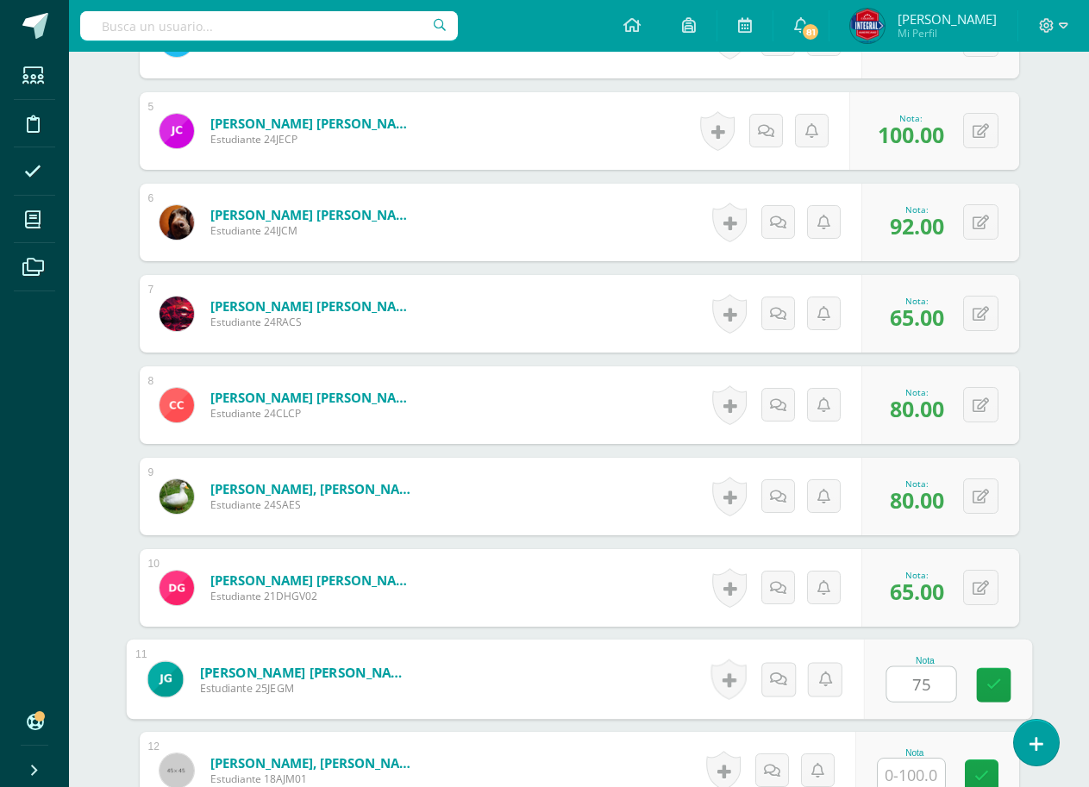
type input "75"
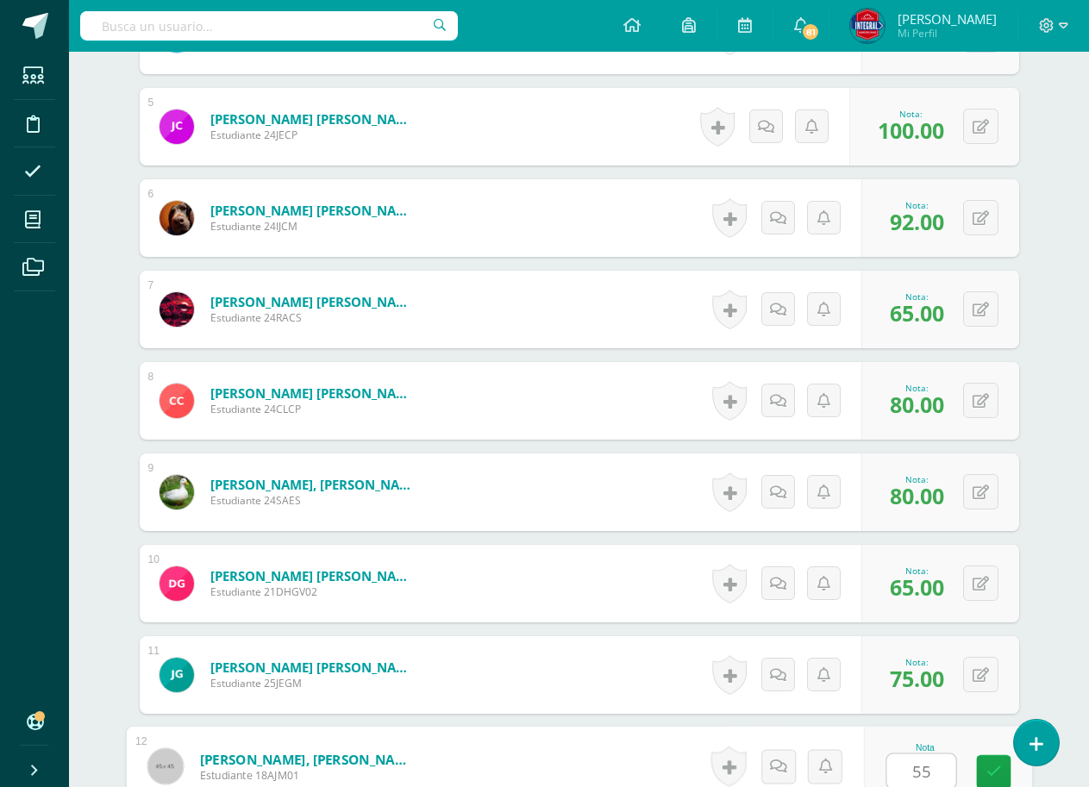
type input "55"
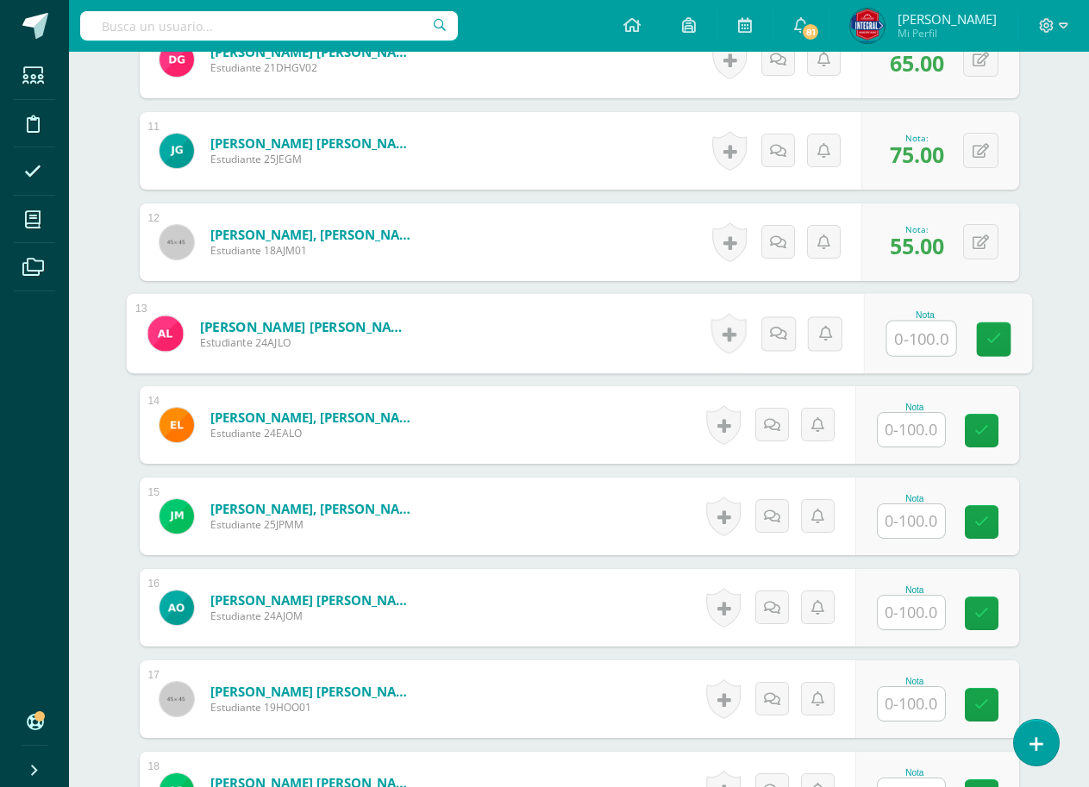
scroll to position [1448, 0]
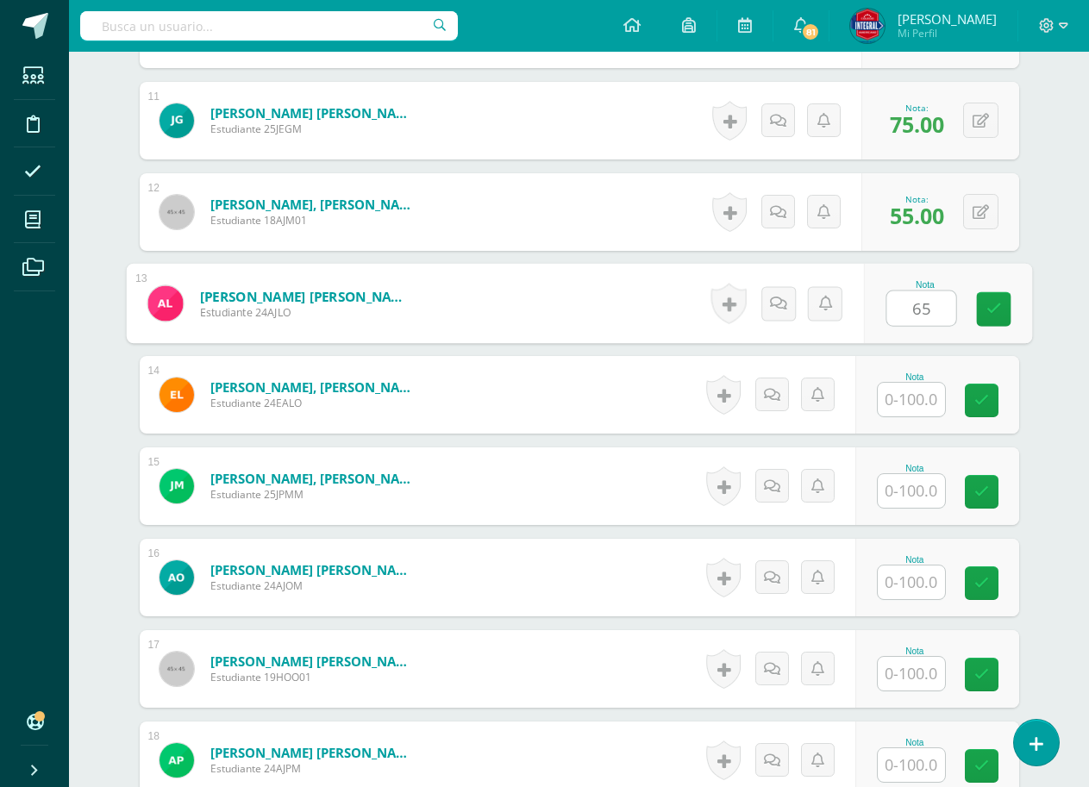
type input "65"
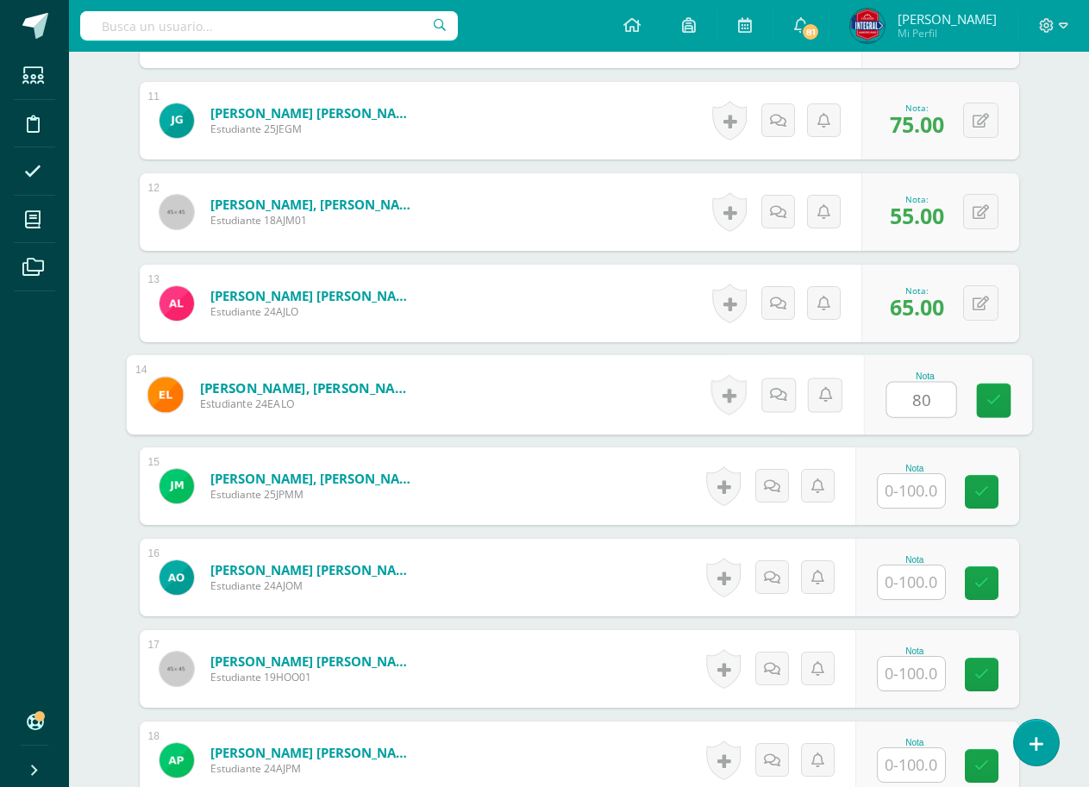
type input "80"
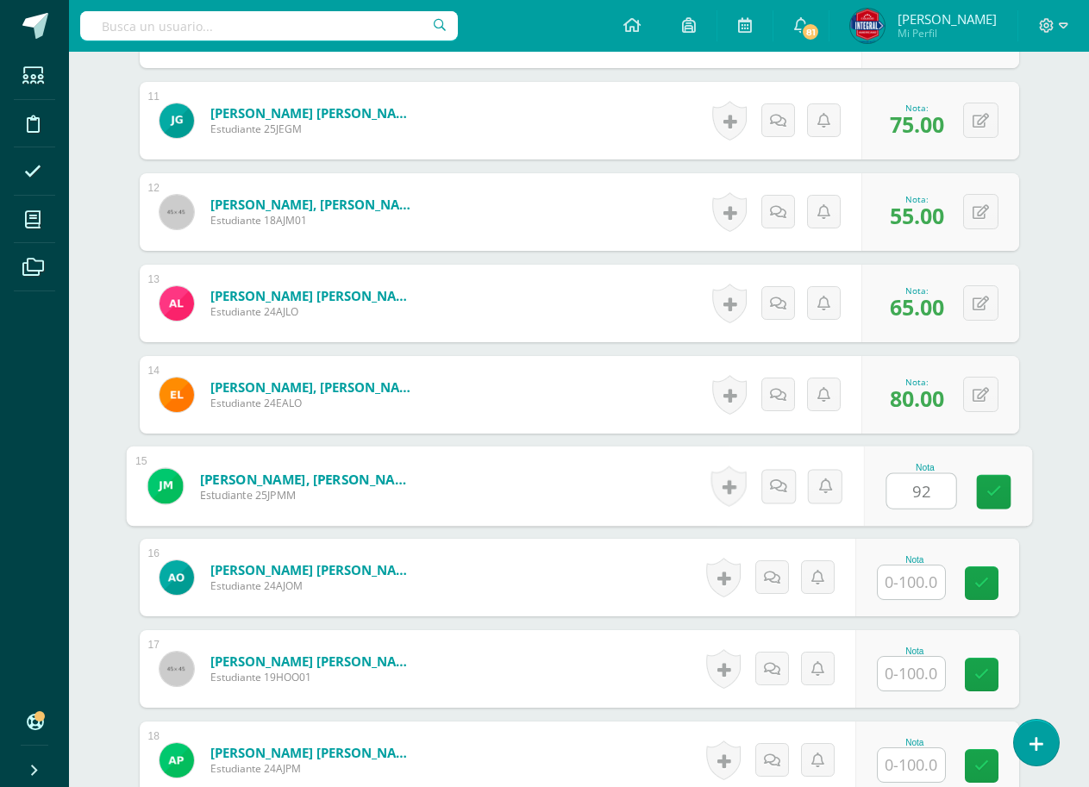
type input "92"
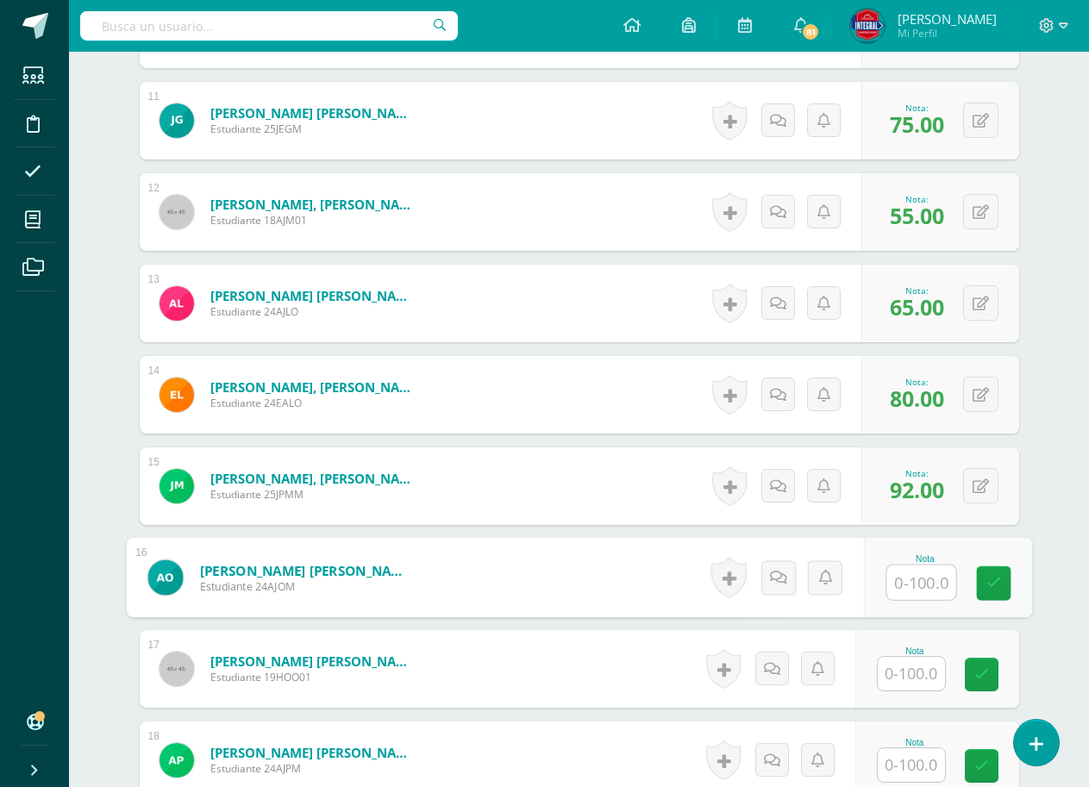
scroll to position [1534, 0]
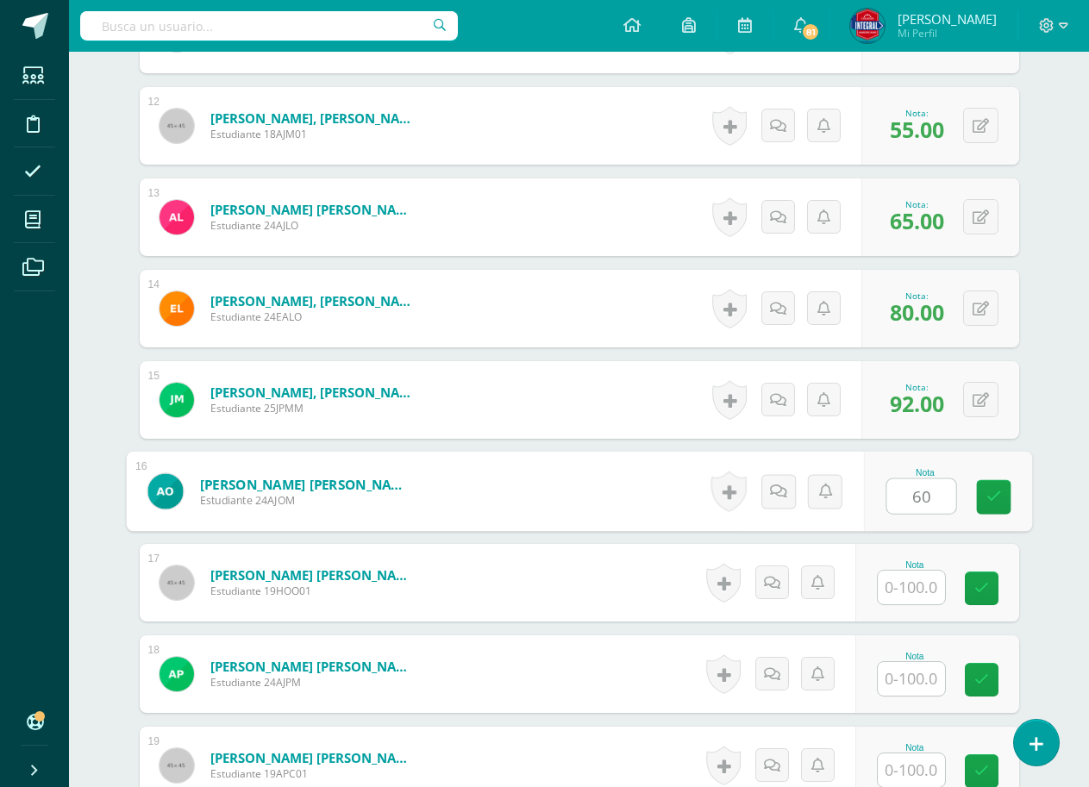
type input "60"
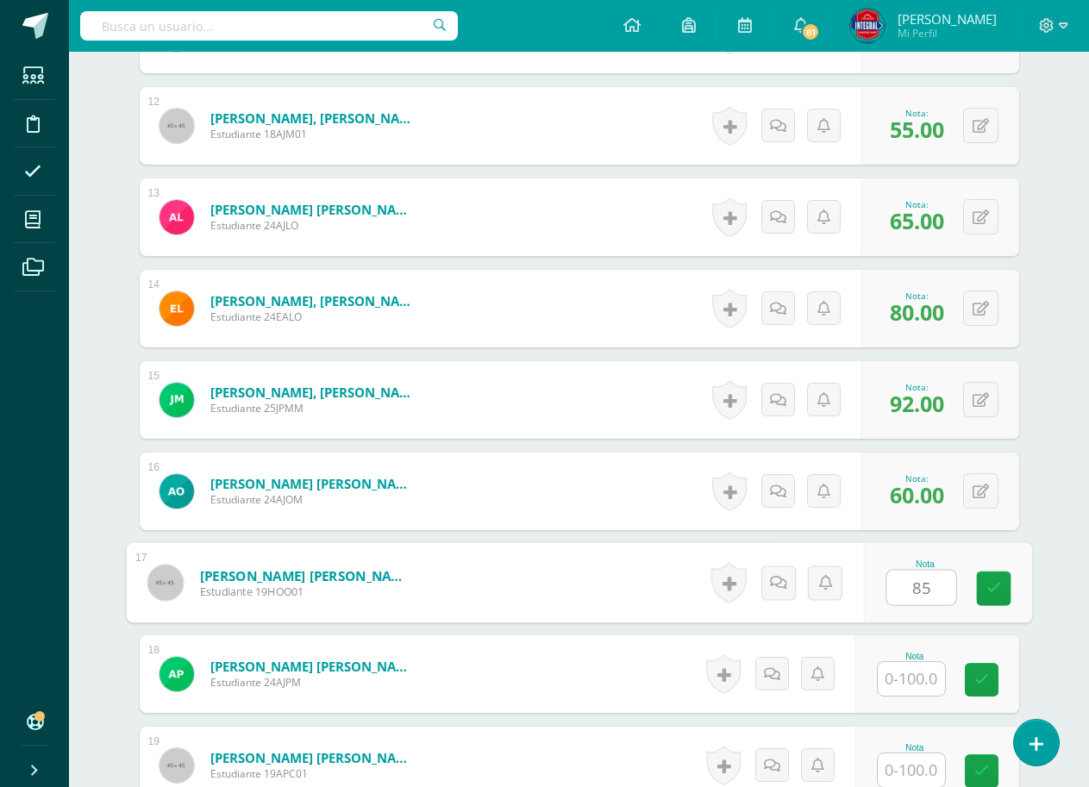
type input "85"
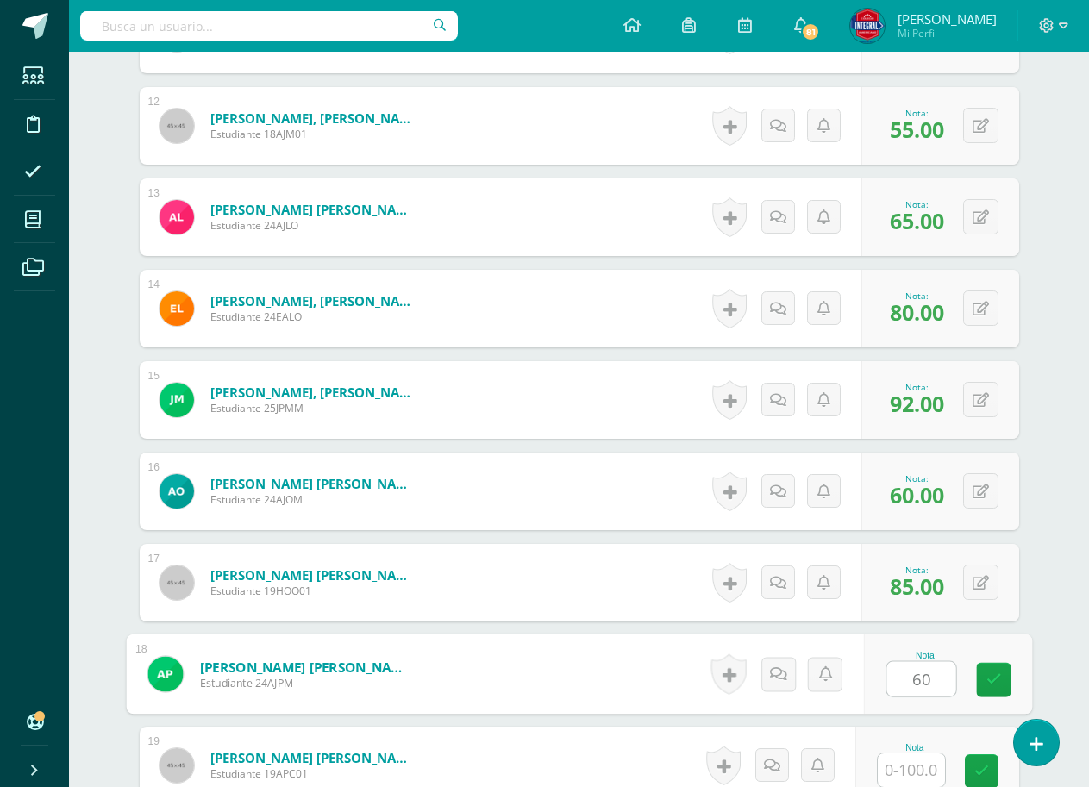
type input "60"
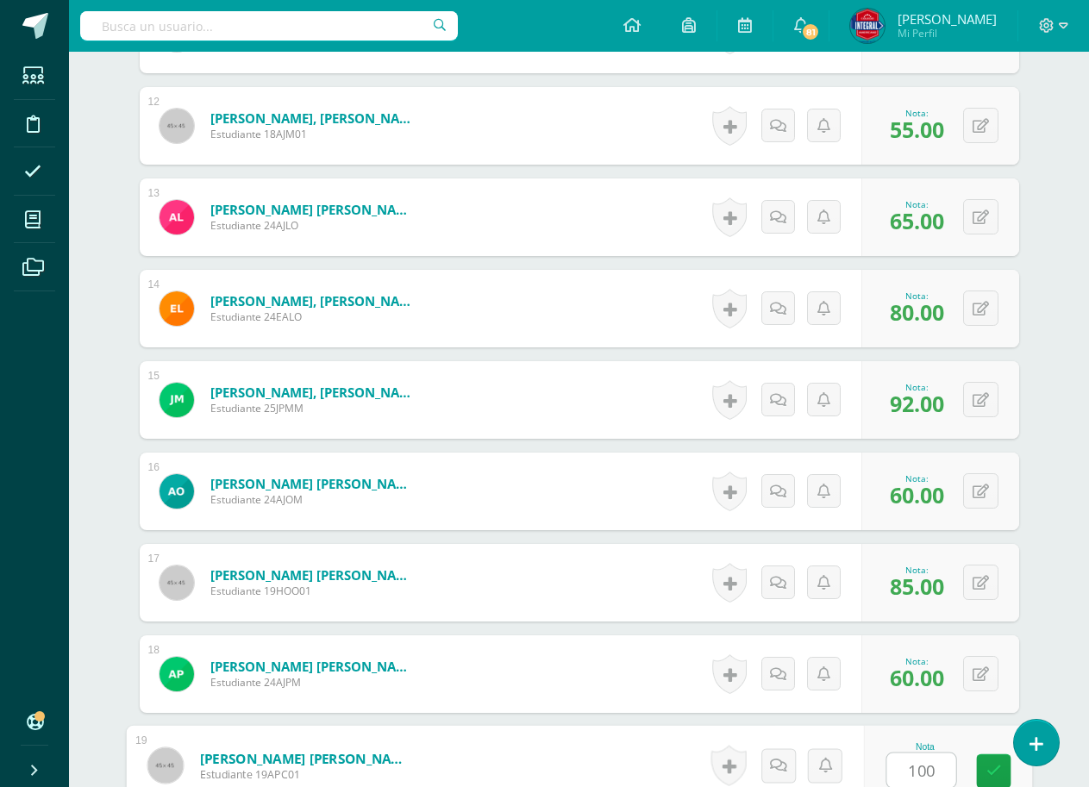
type input "100"
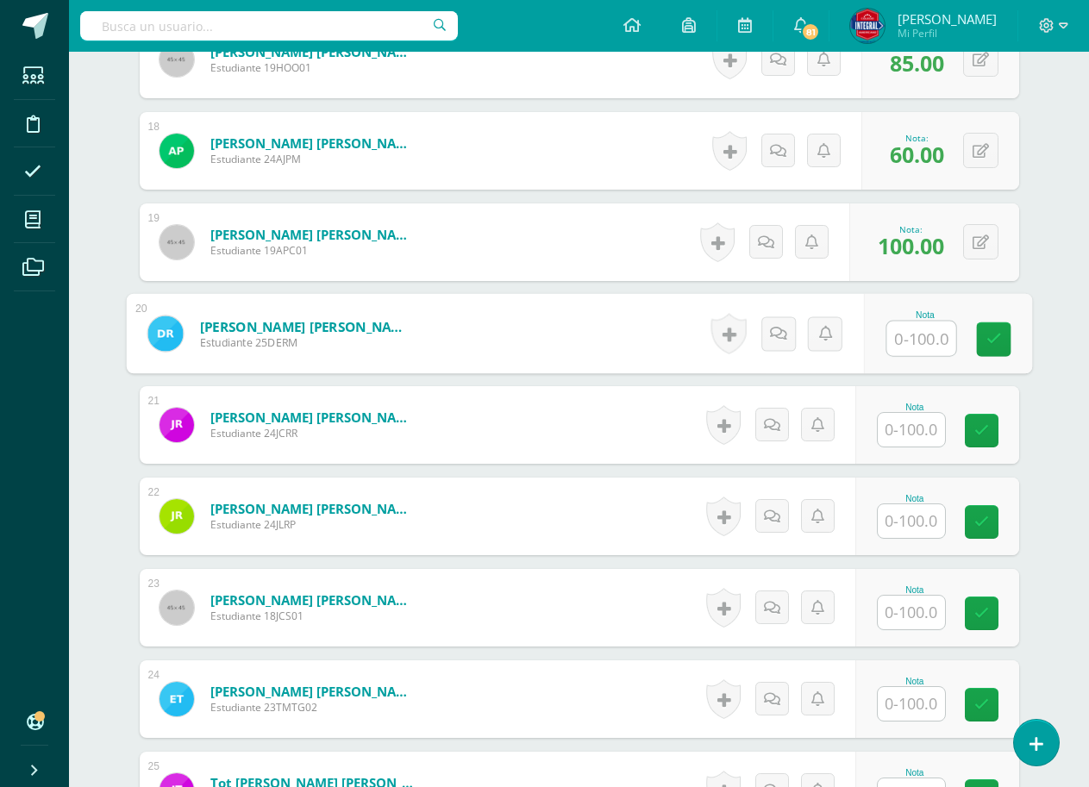
scroll to position [2088, 0]
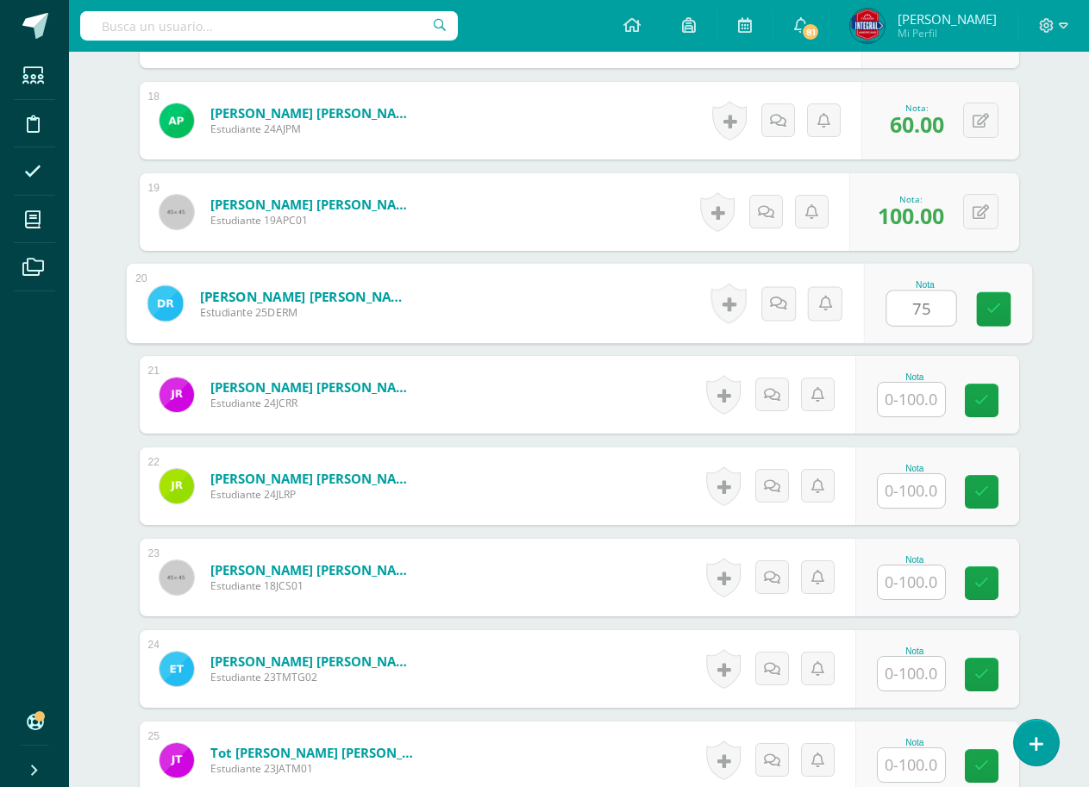
type input "75"
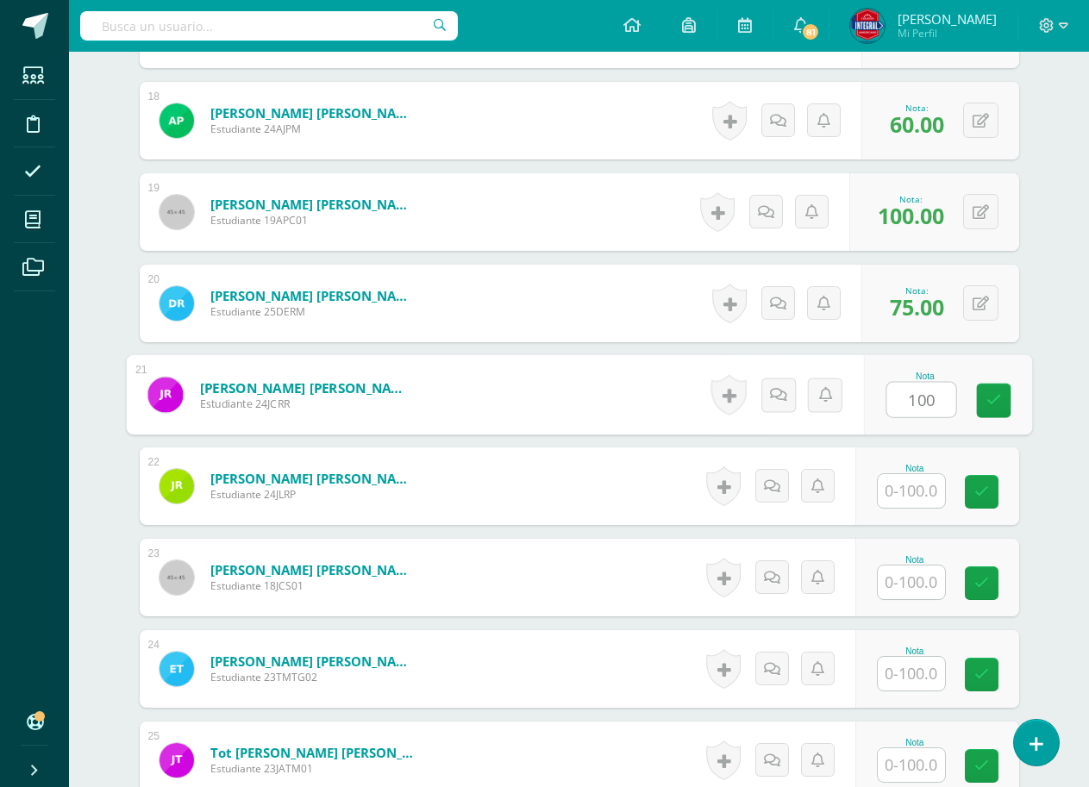
type input "100"
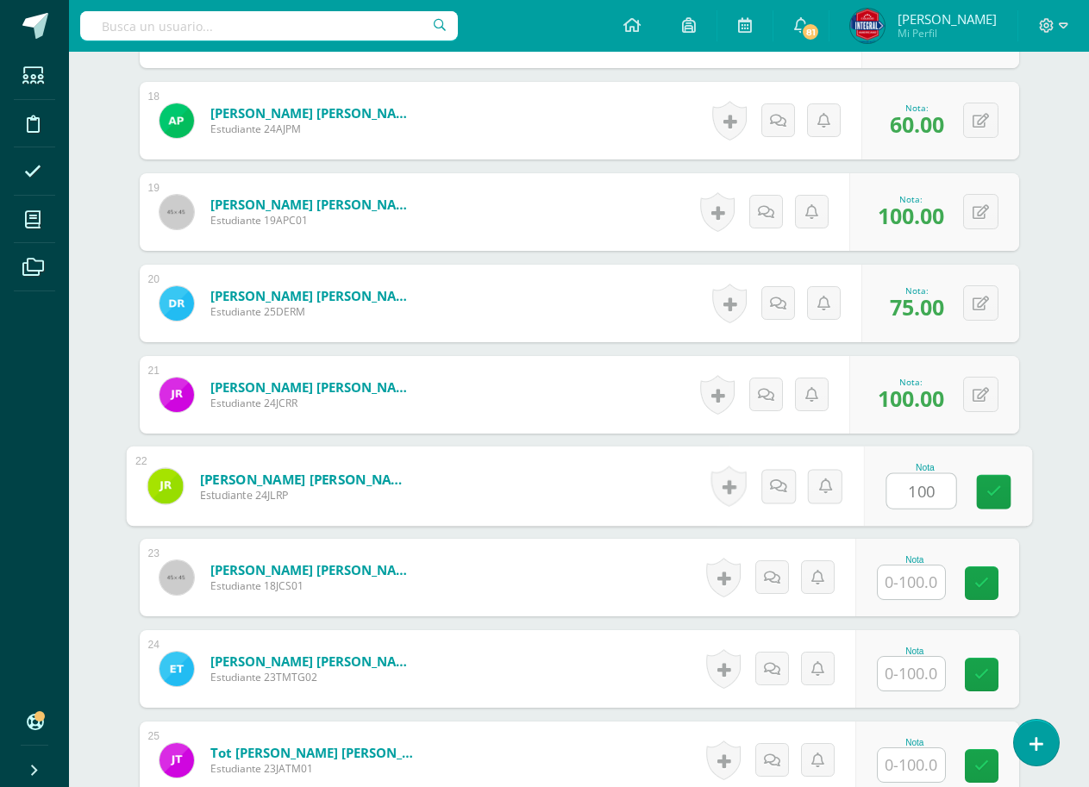
type input "100"
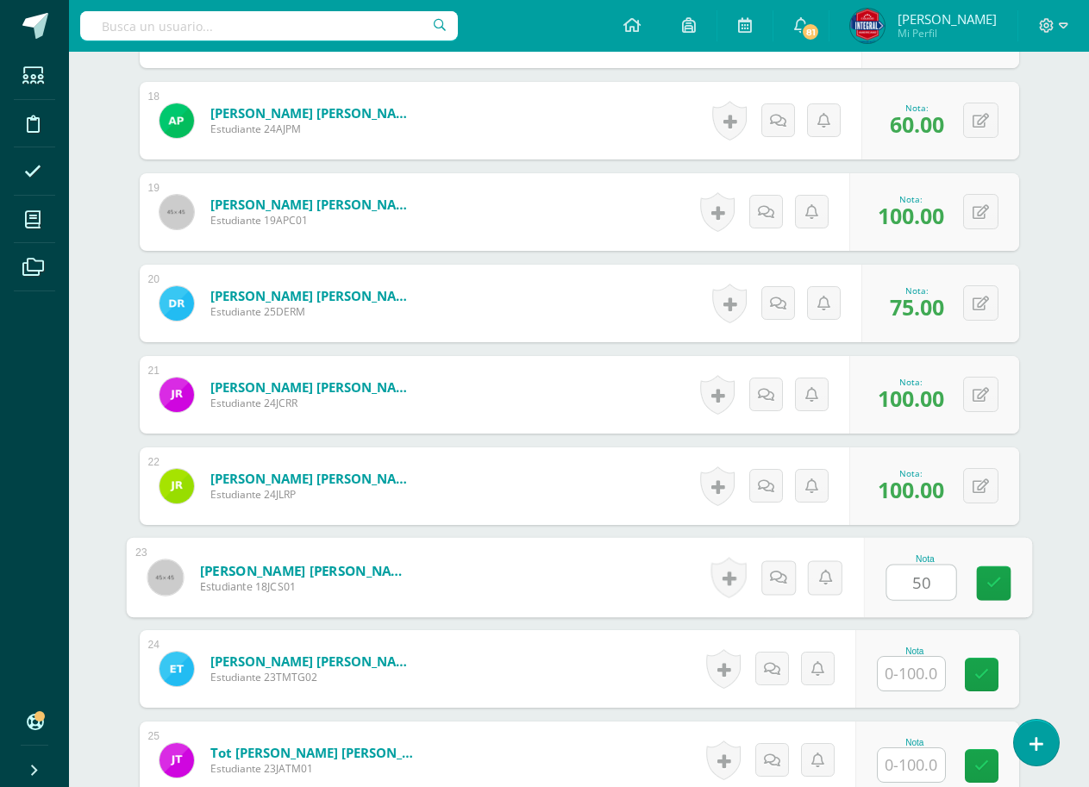
type input "50"
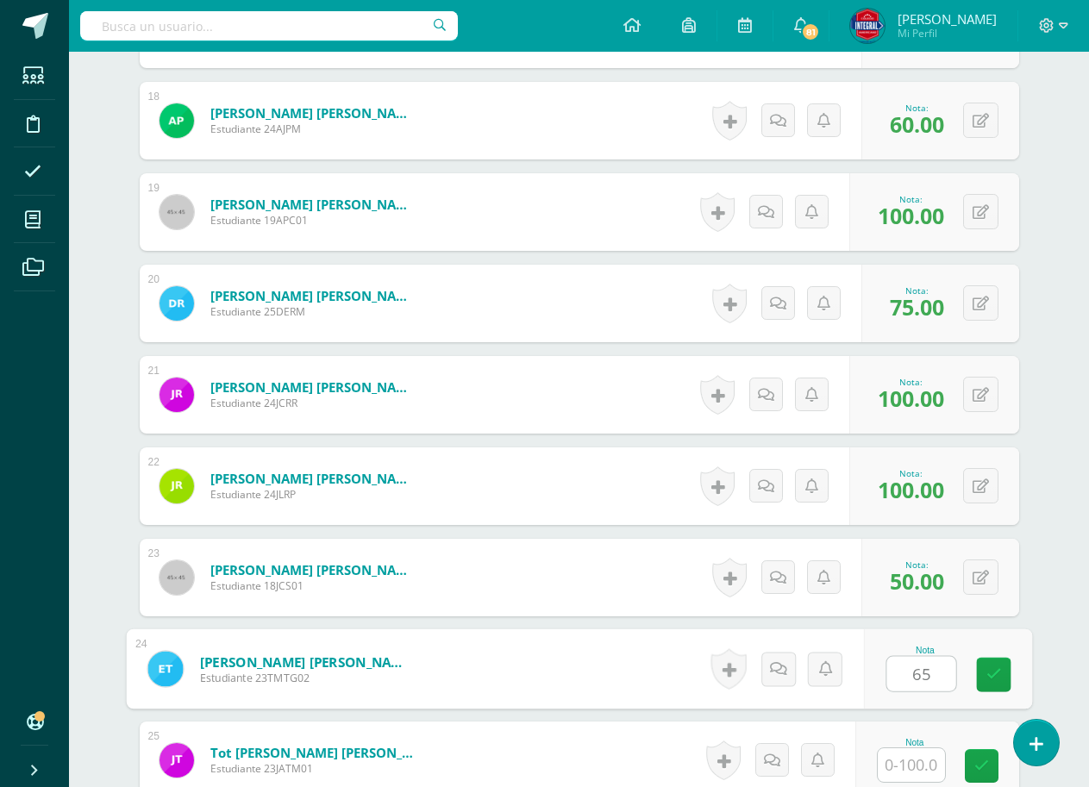
type input "65"
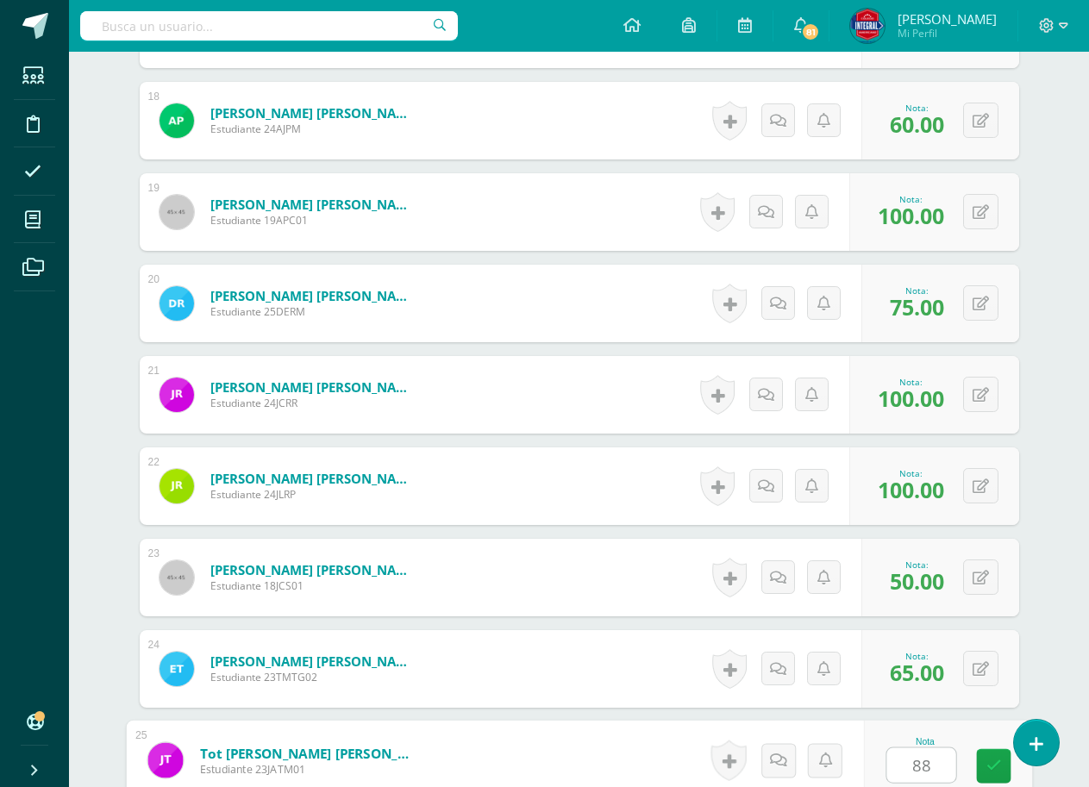
type input "88"
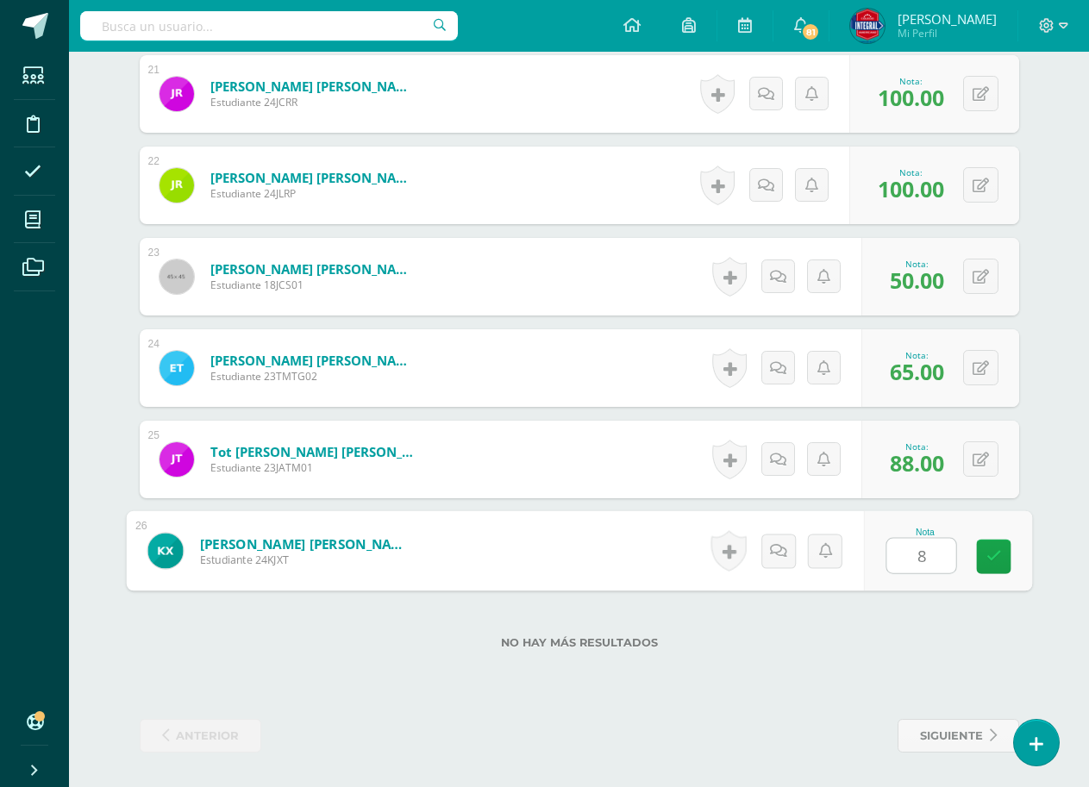
type input "80"
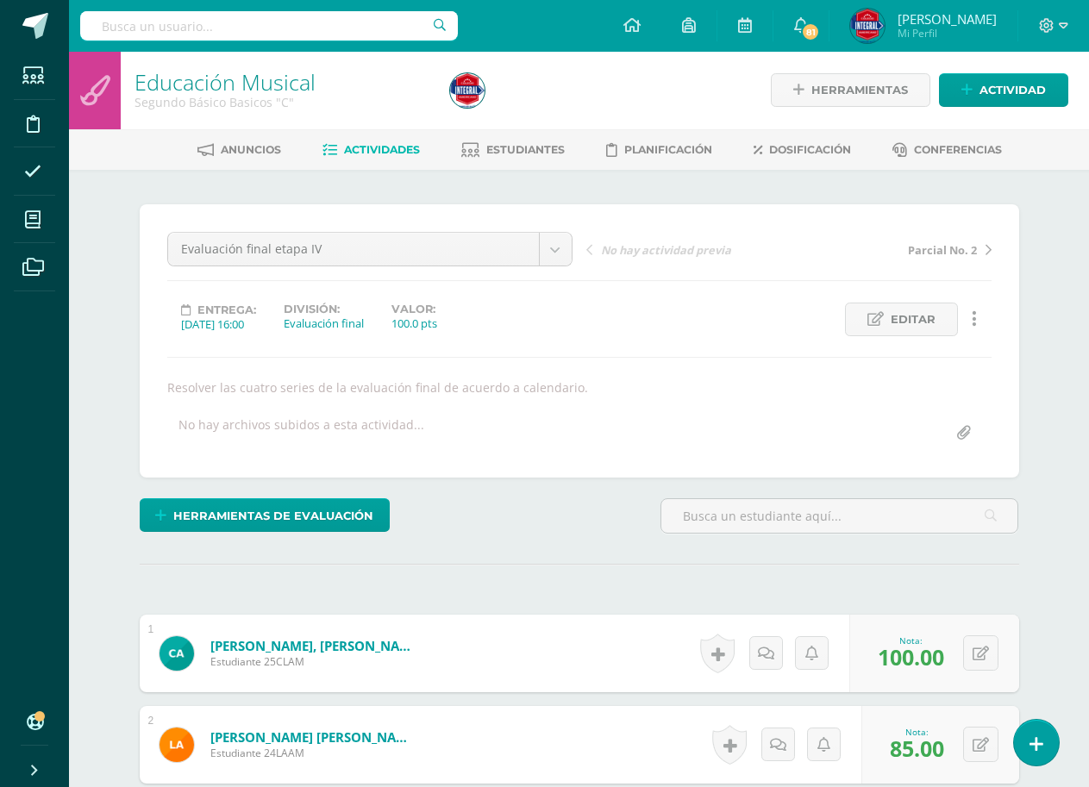
scroll to position [0, 0]
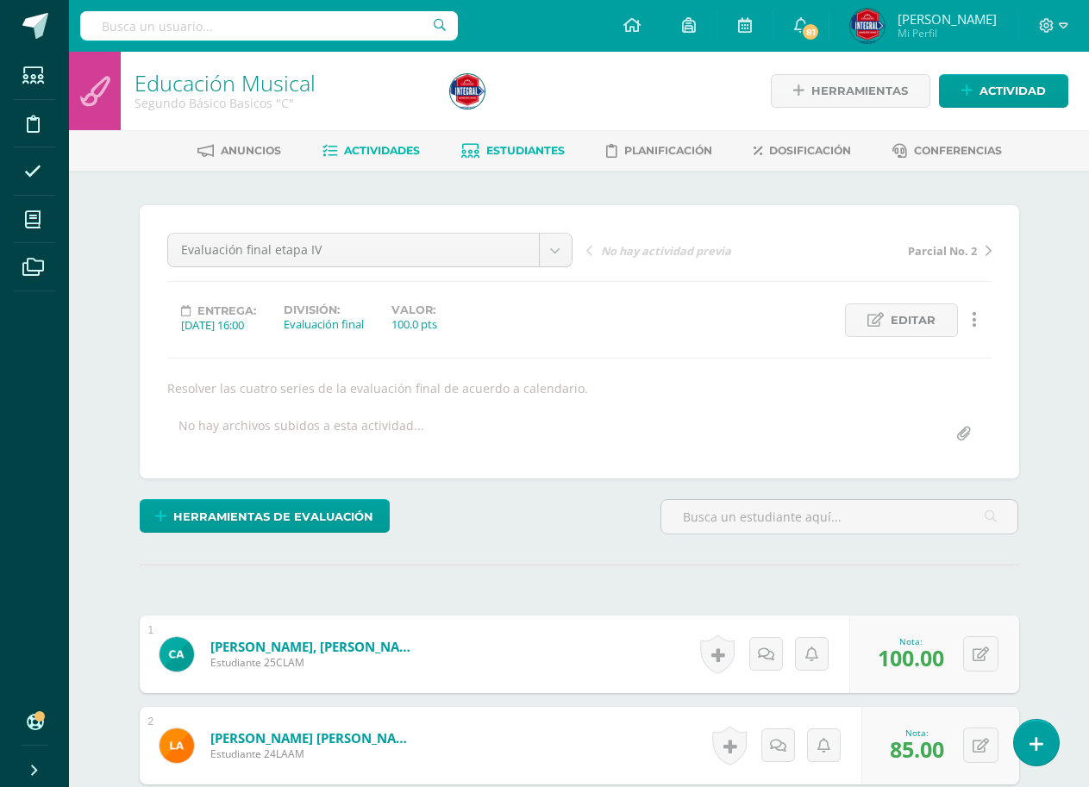
click at [523, 158] on link "Estudiantes" at bounding box center [512, 151] width 103 height 28
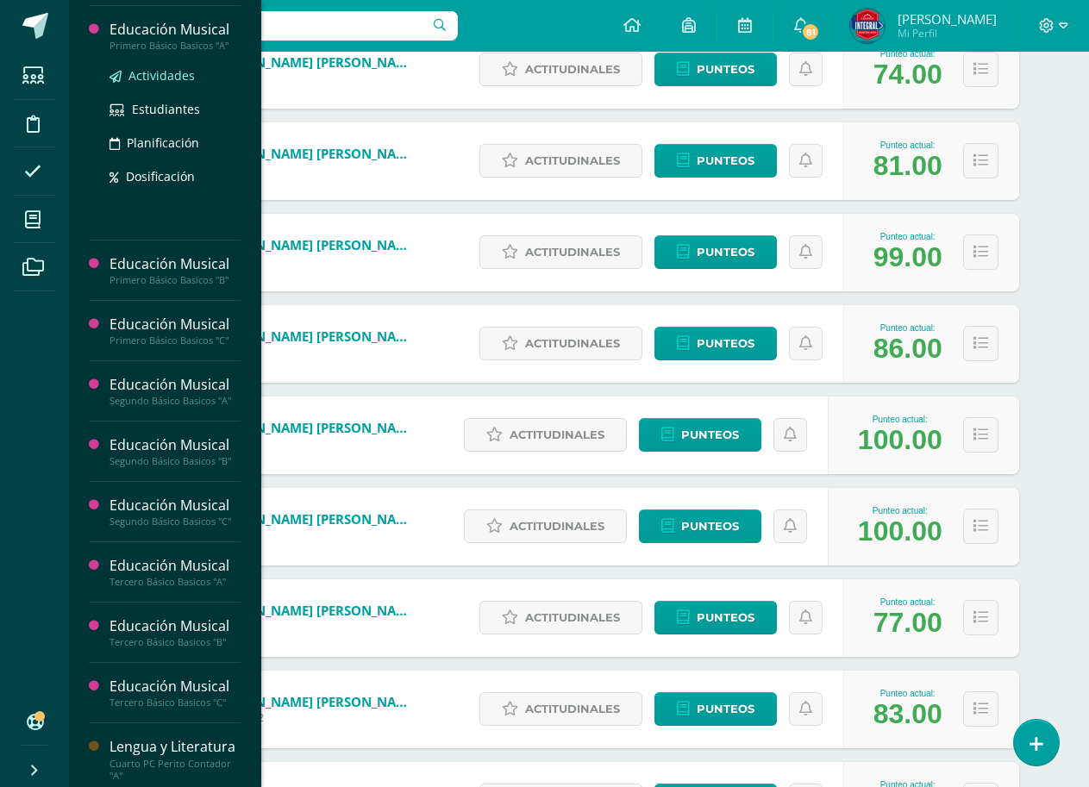
scroll to position [1035, 0]
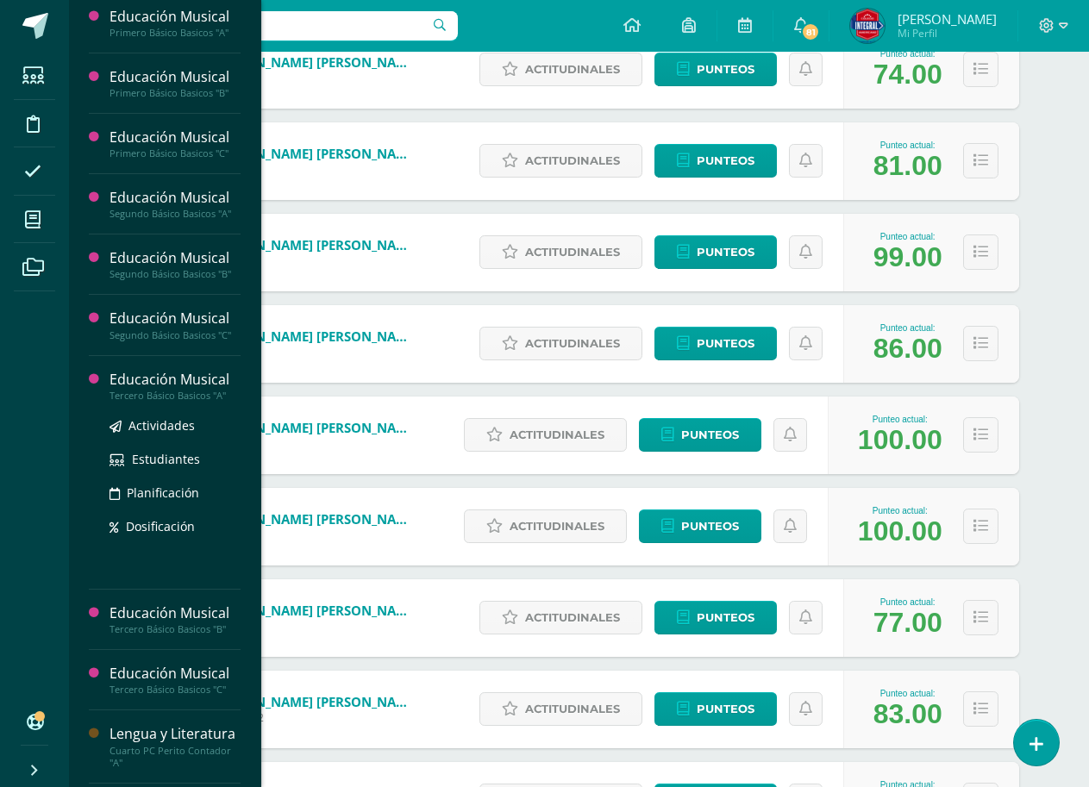
click at [163, 384] on div "Educación Musical" at bounding box center [175, 380] width 131 height 20
click at [149, 428] on span "Actividades" at bounding box center [161, 425] width 66 height 16
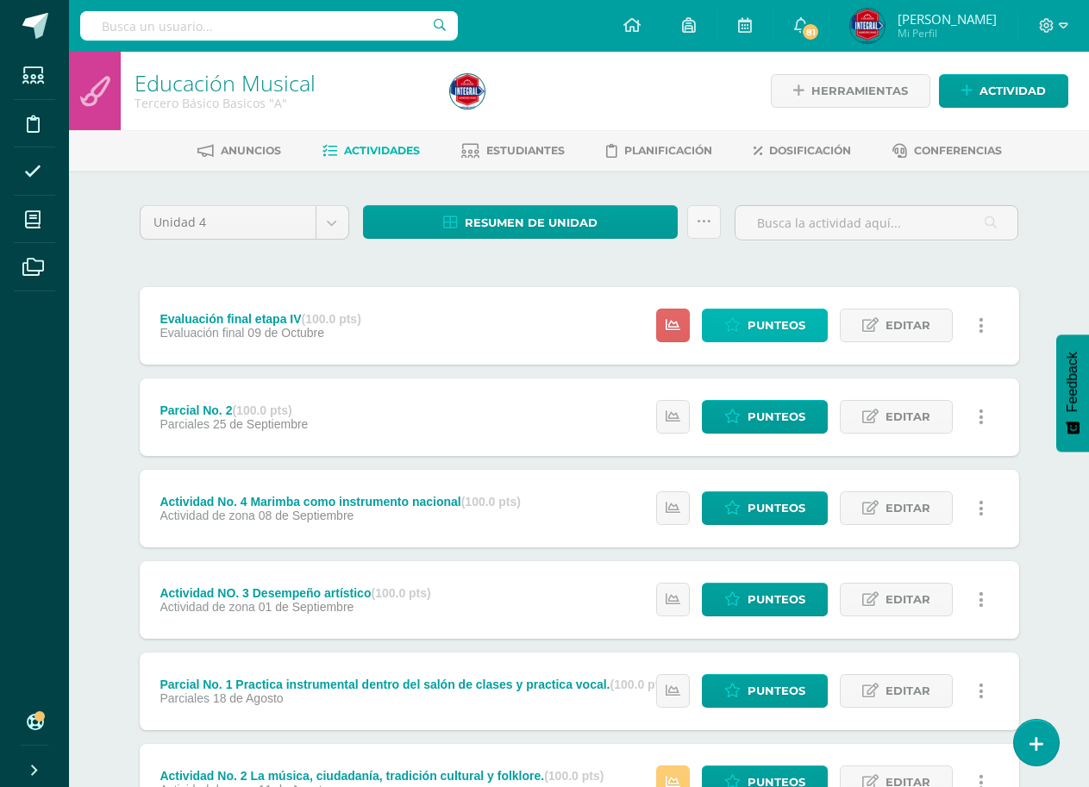
click at [757, 329] on span "Punteos" at bounding box center [777, 326] width 58 height 32
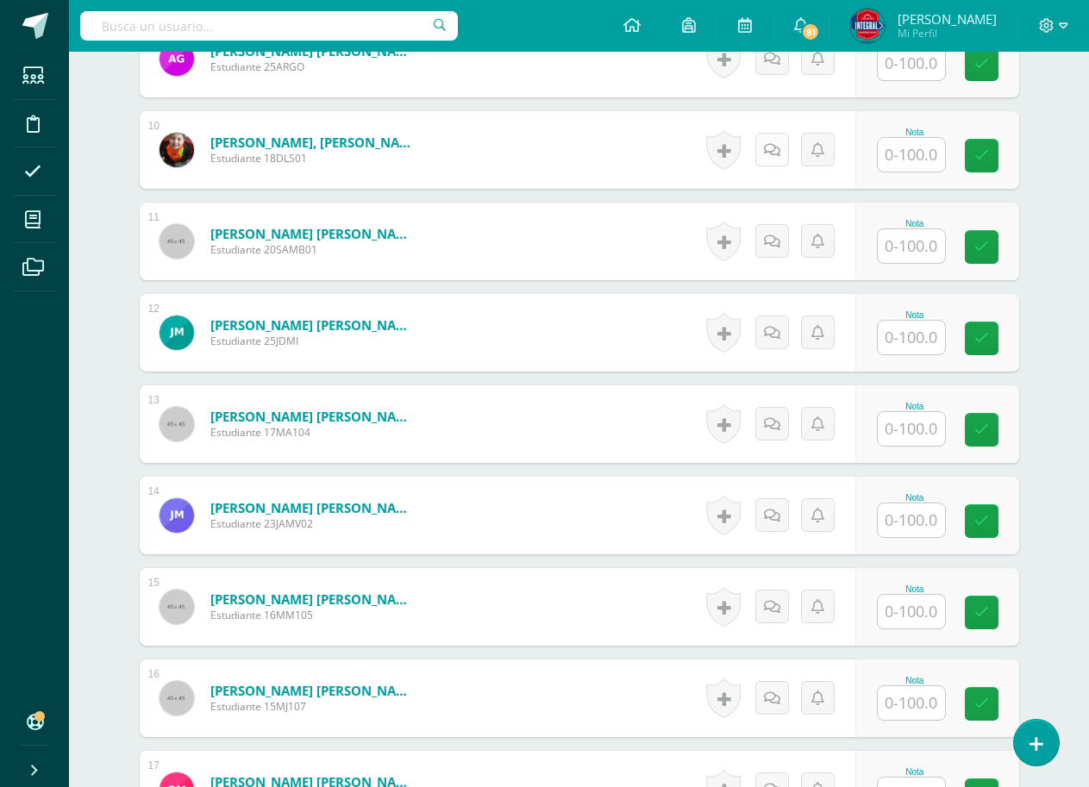
scroll to position [1353, 0]
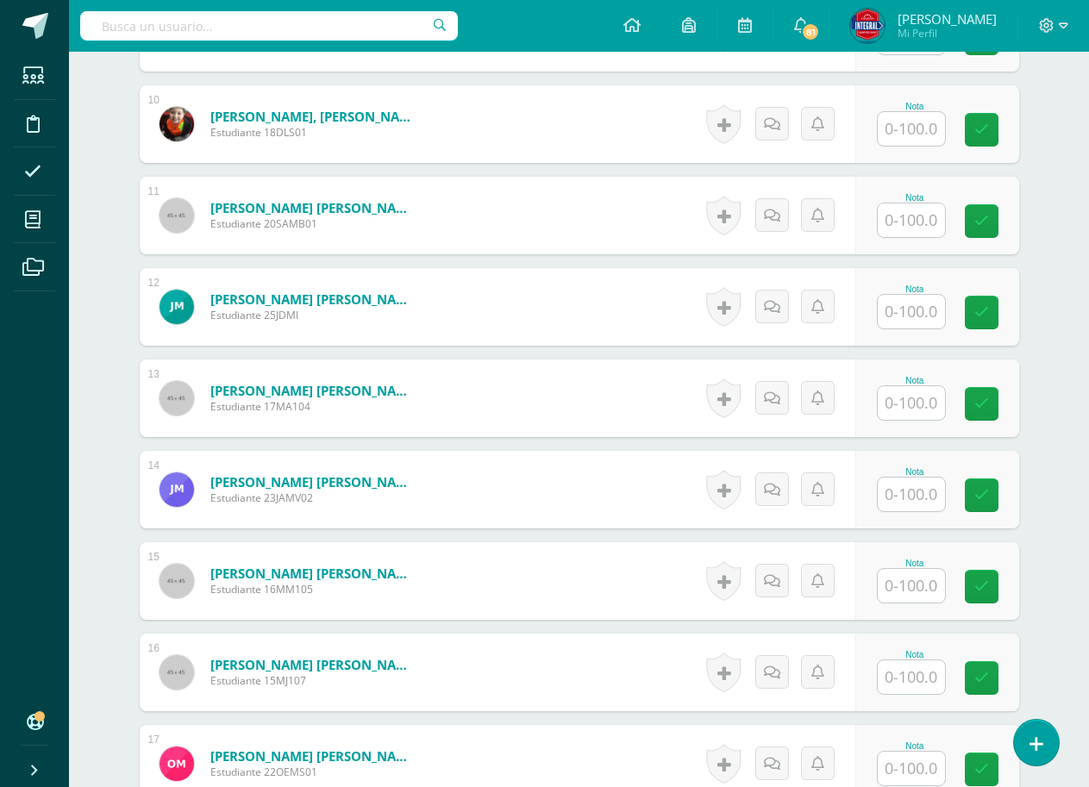
click at [934, 495] on input "text" at bounding box center [911, 495] width 67 height 34
type input "00"
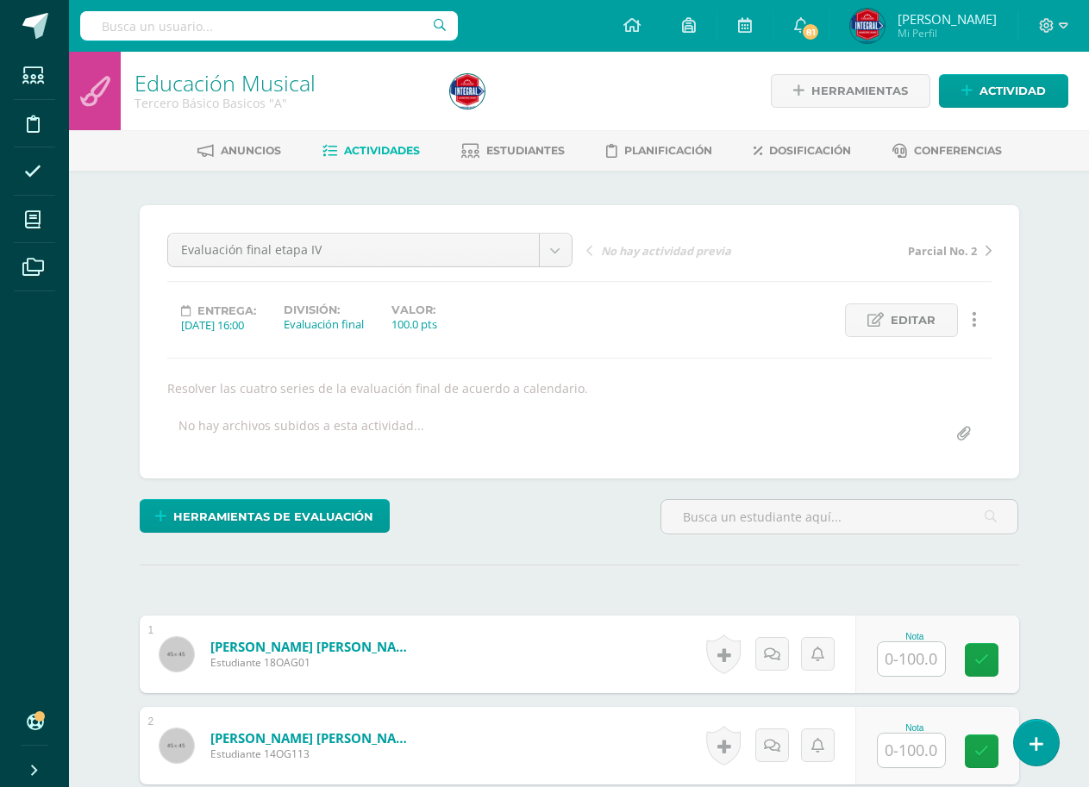
scroll to position [259, 0]
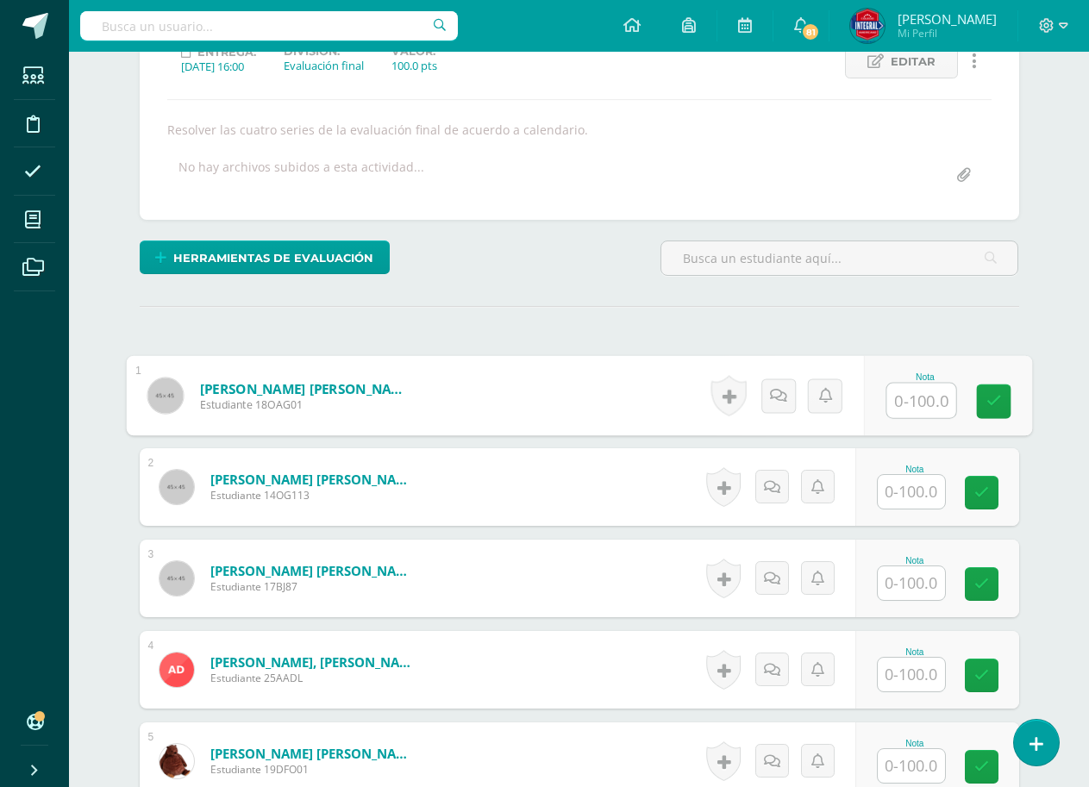
click at [917, 404] on input "text" at bounding box center [921, 401] width 69 height 34
type input "75"
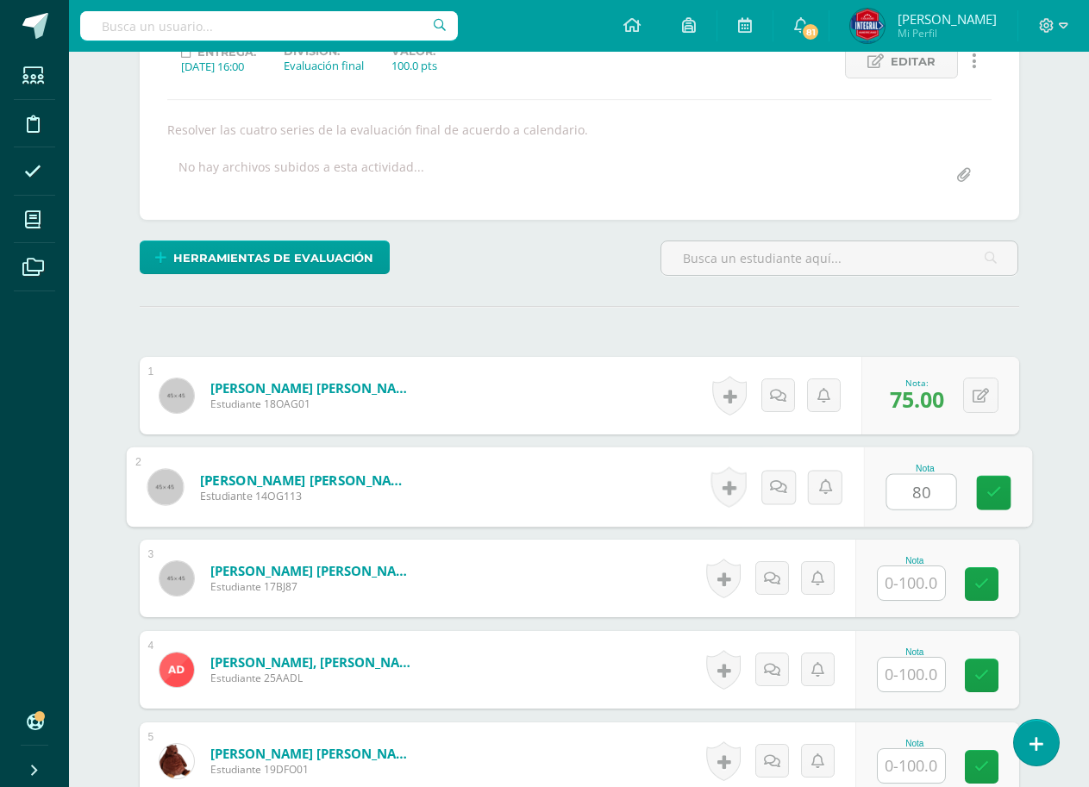
type input "80"
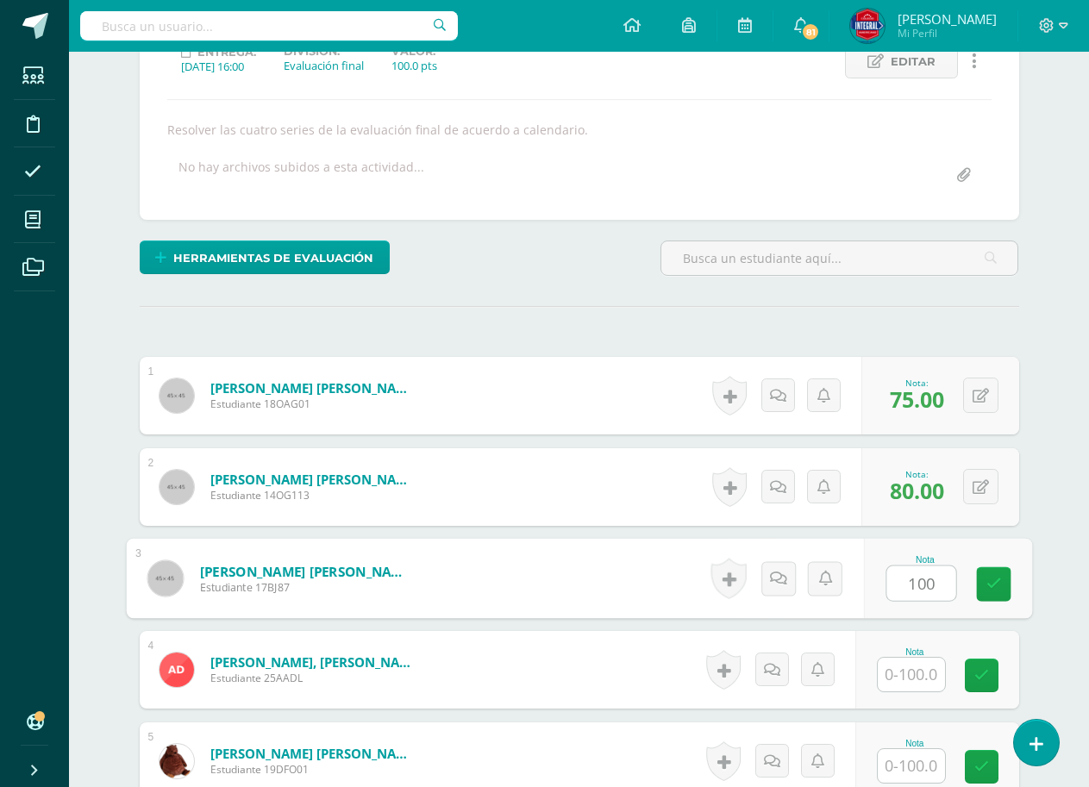
type input "100"
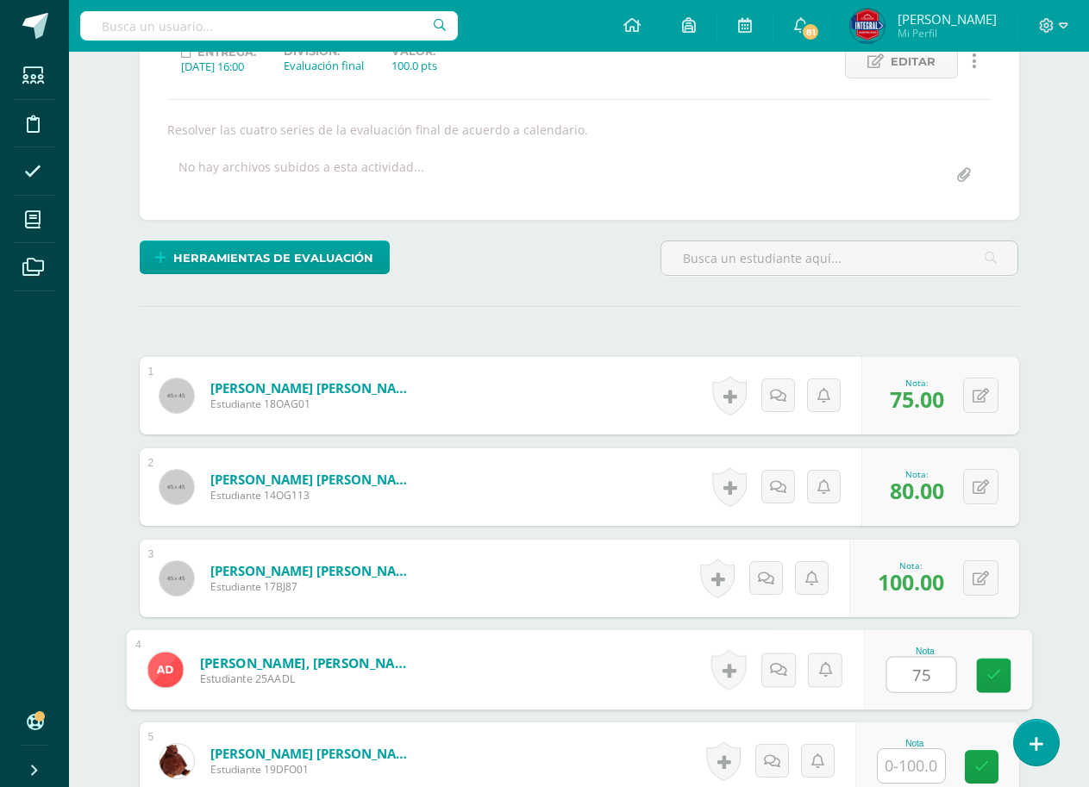
type input "75"
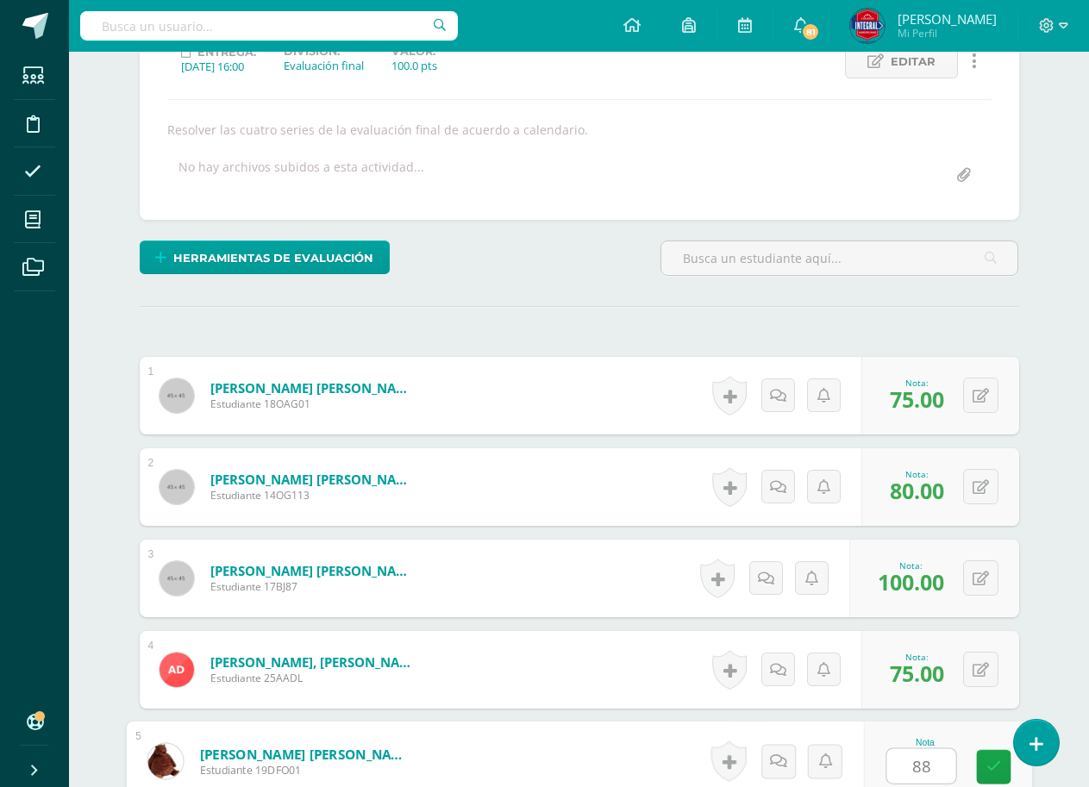
type input "88"
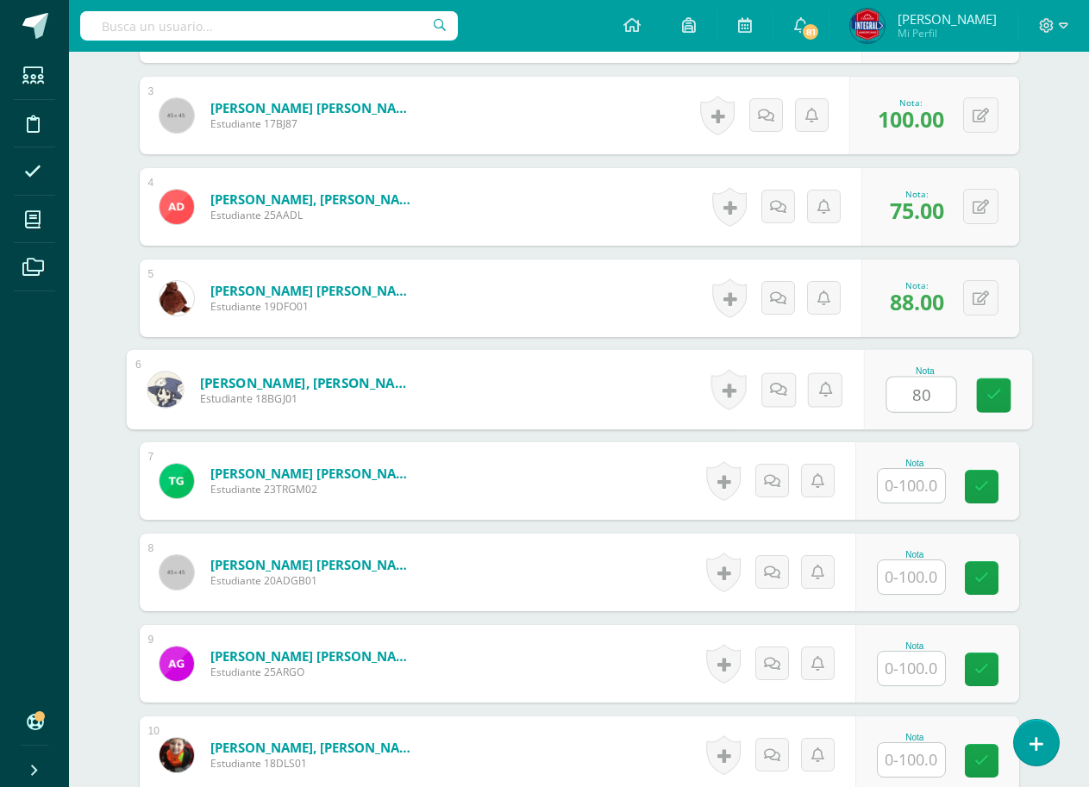
type input "80"
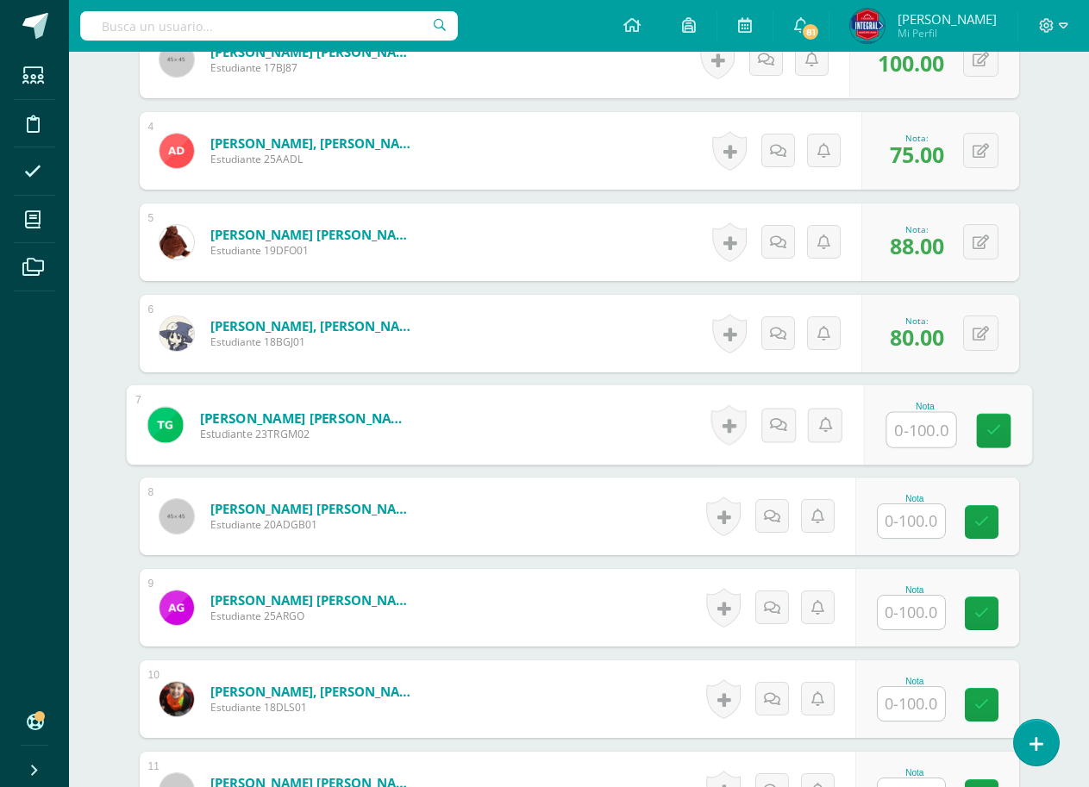
scroll to position [808, 0]
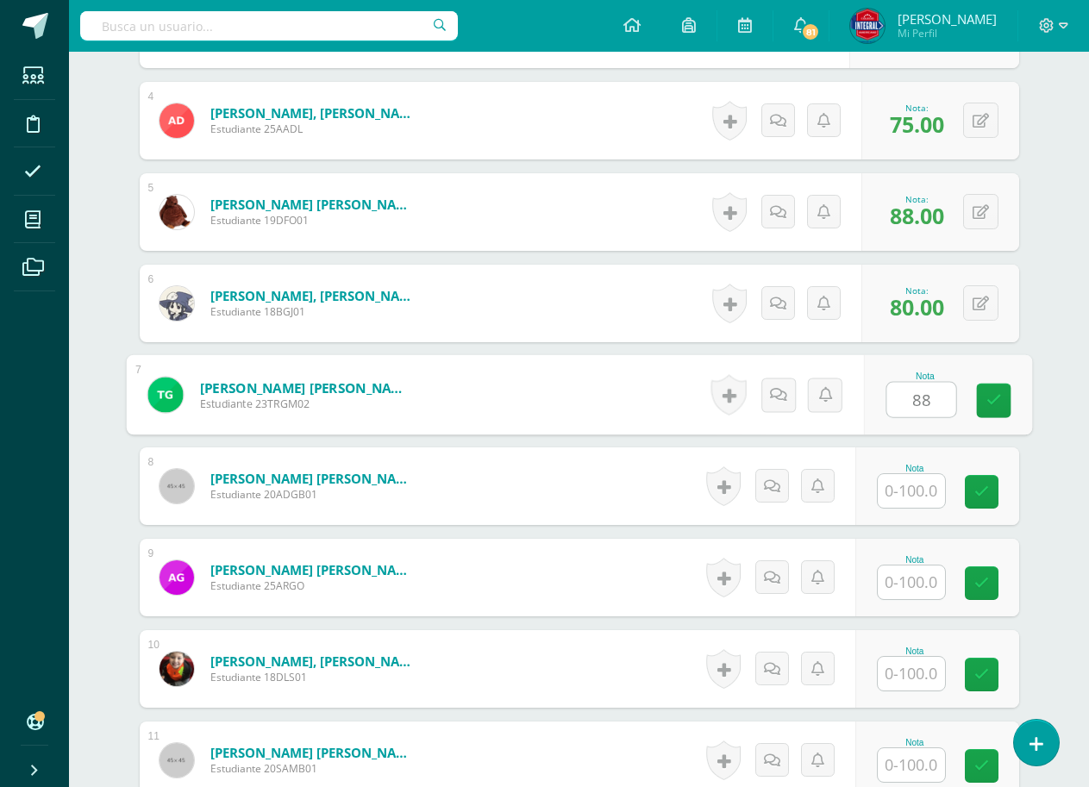
type input "88"
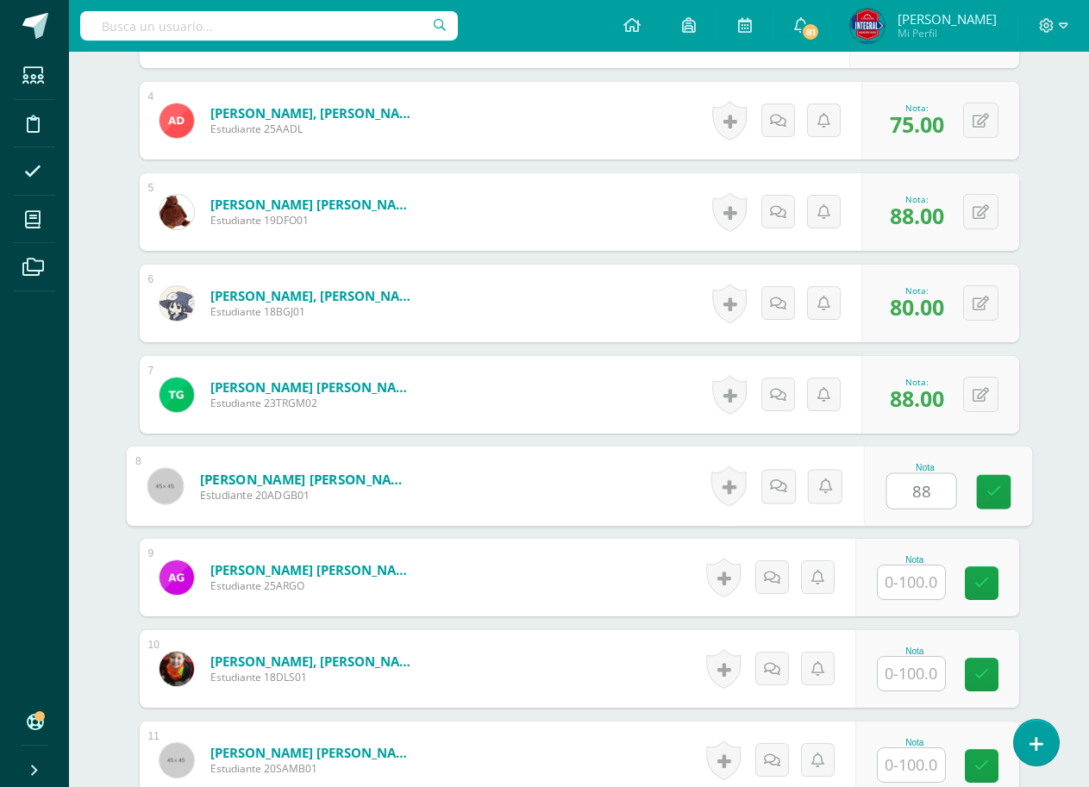
type input "88"
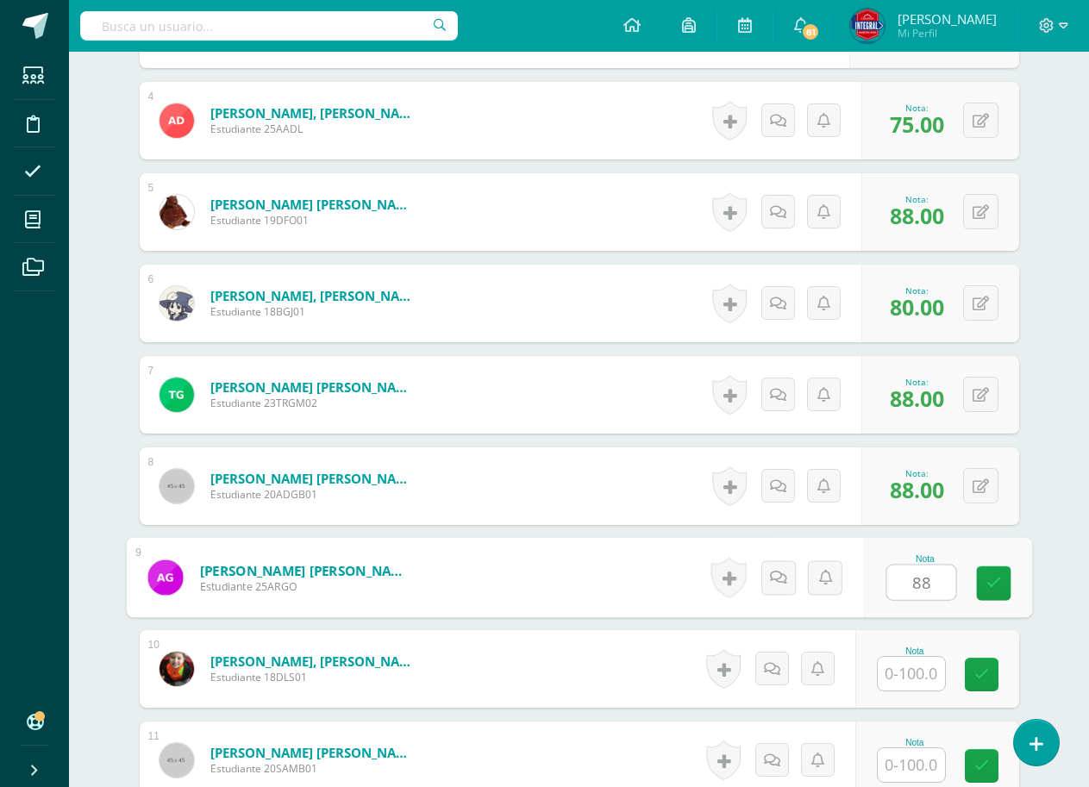
type input "88"
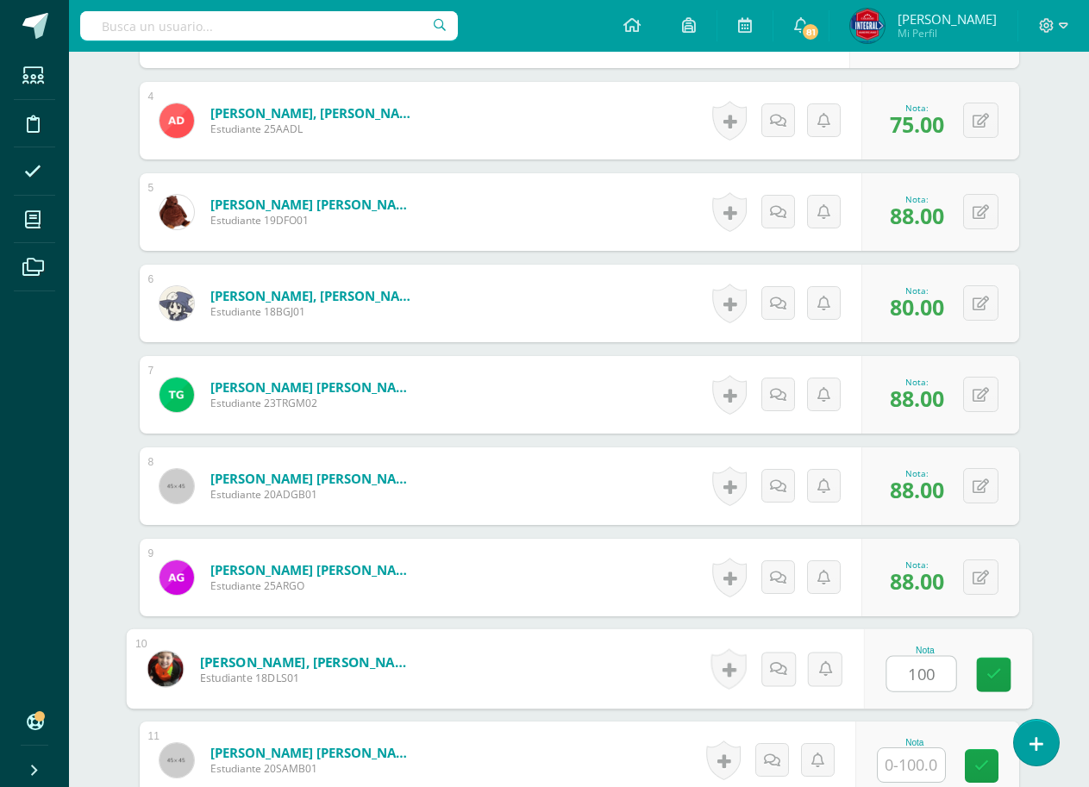
type input "100"
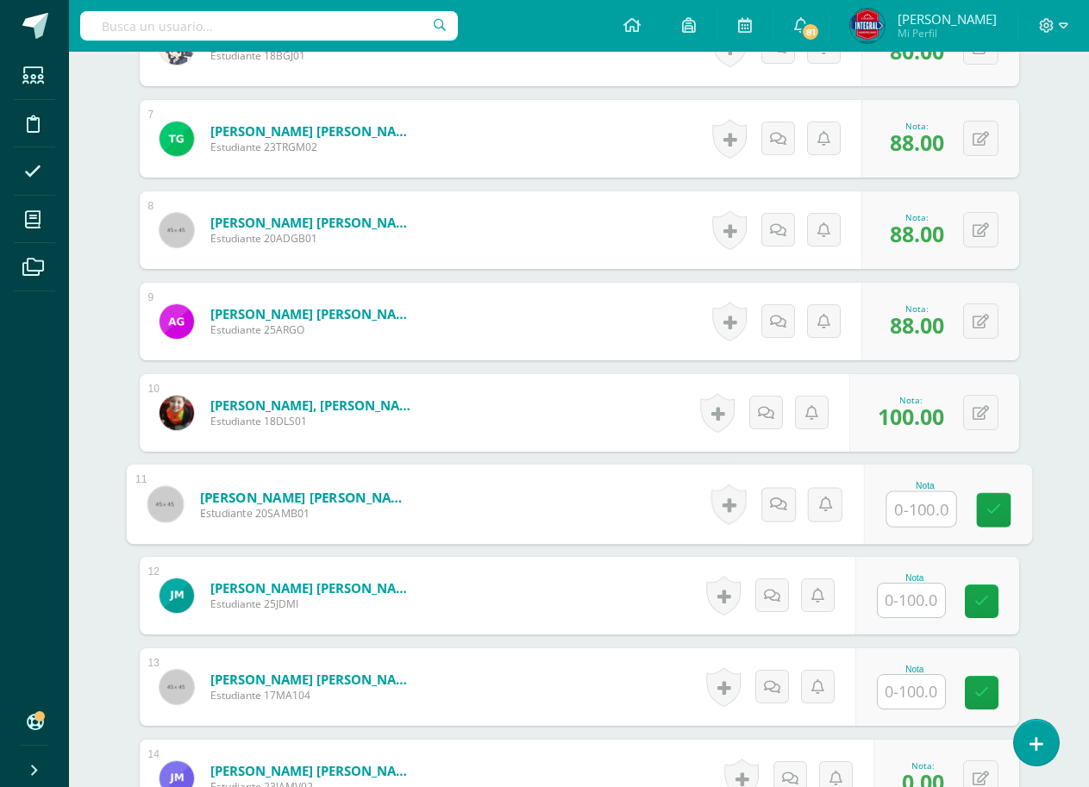
scroll to position [1067, 0]
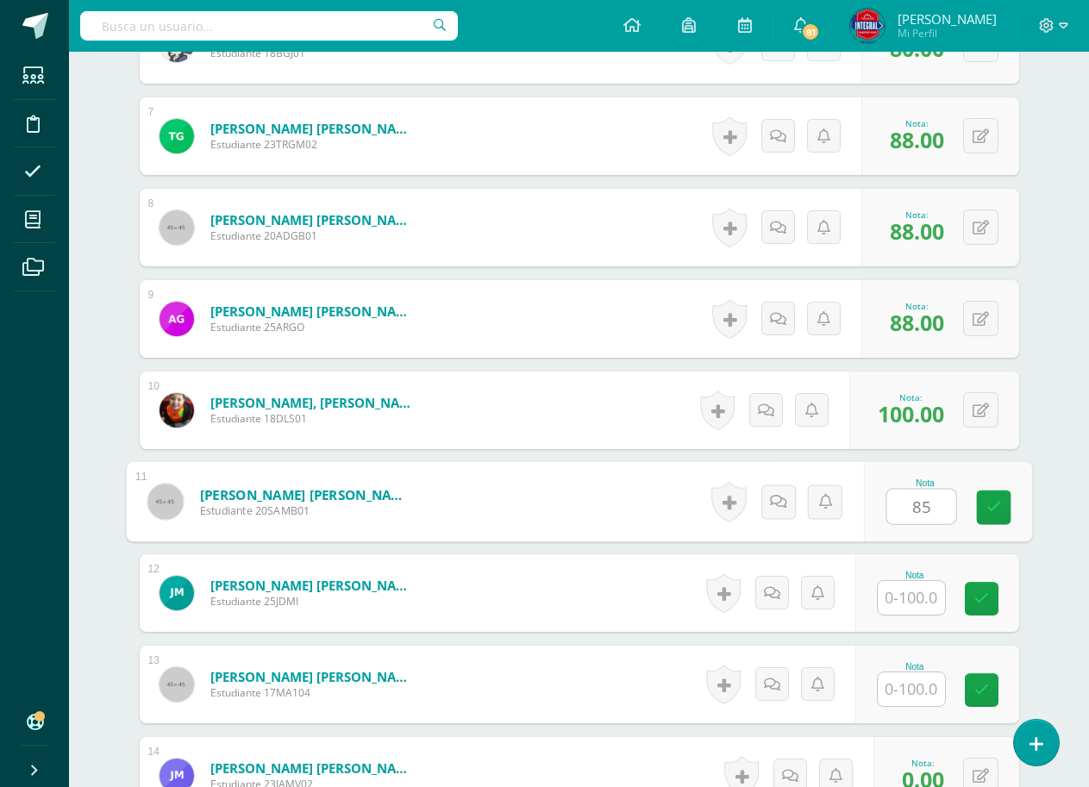
type input "85"
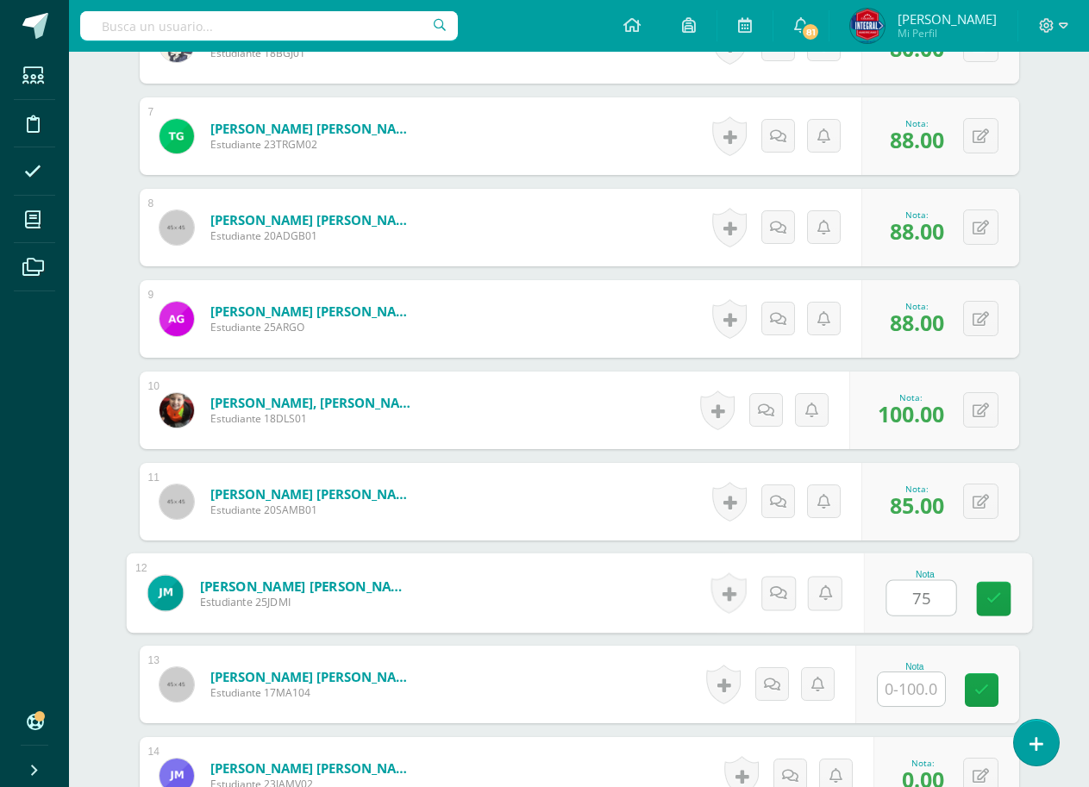
type input "75"
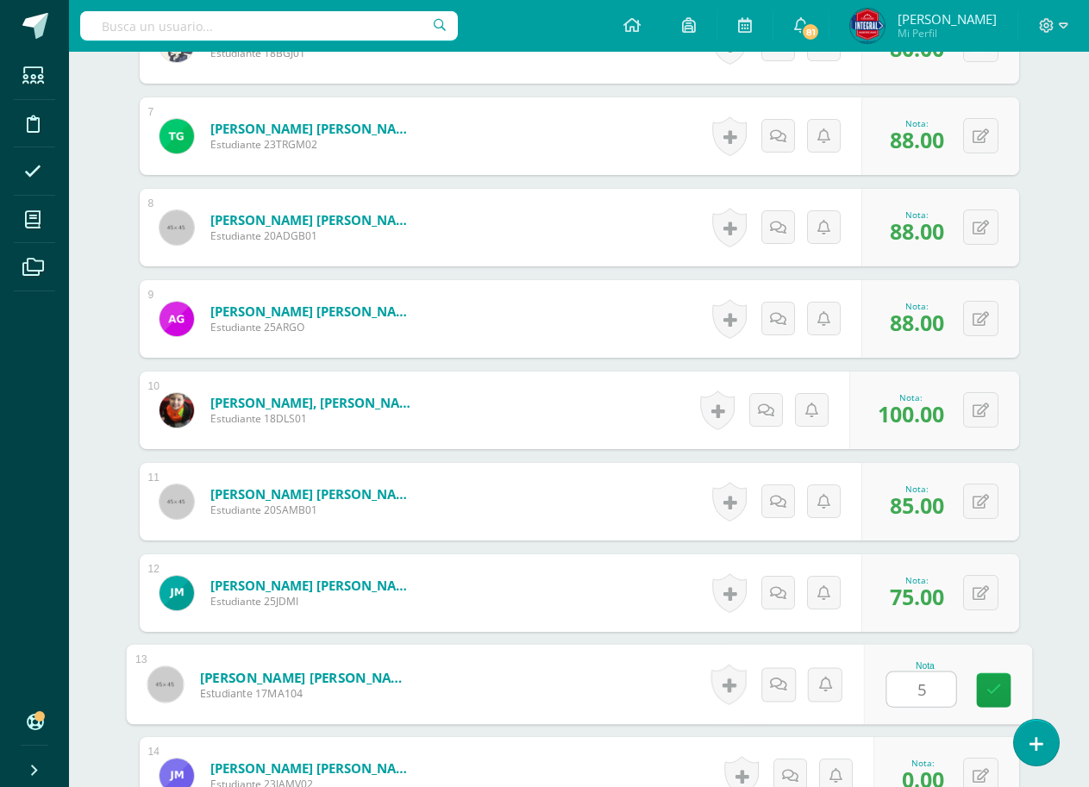
type input "50"
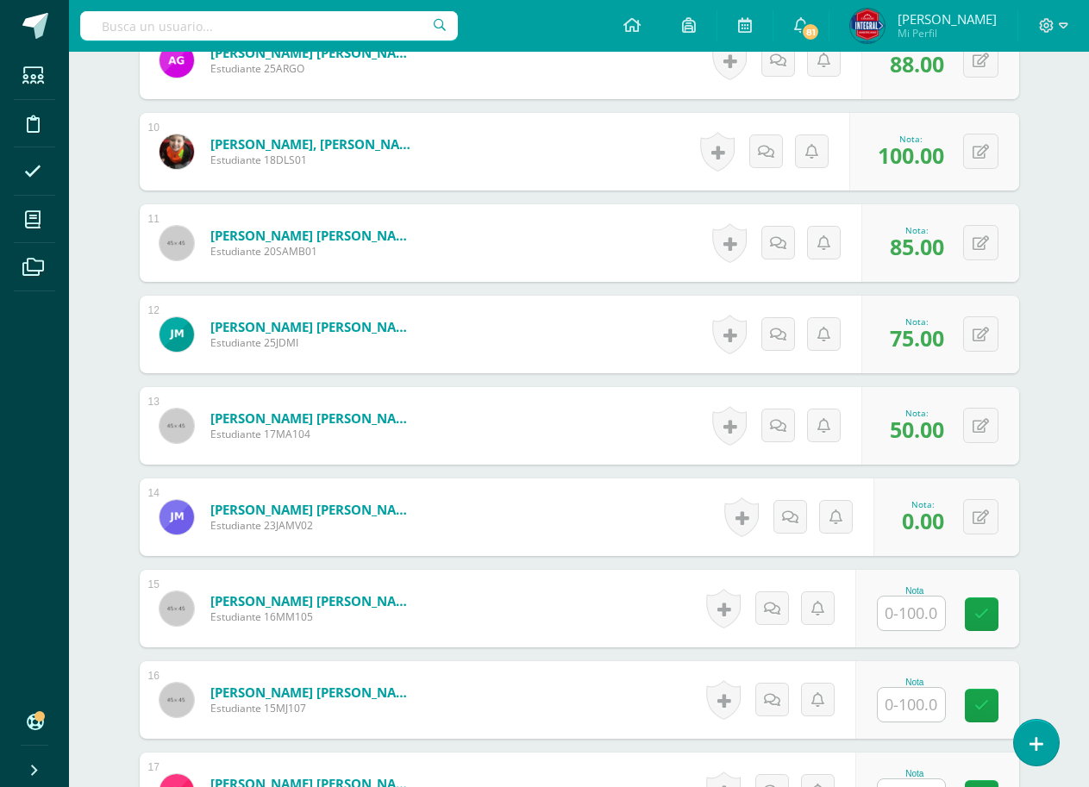
scroll to position [1670, 0]
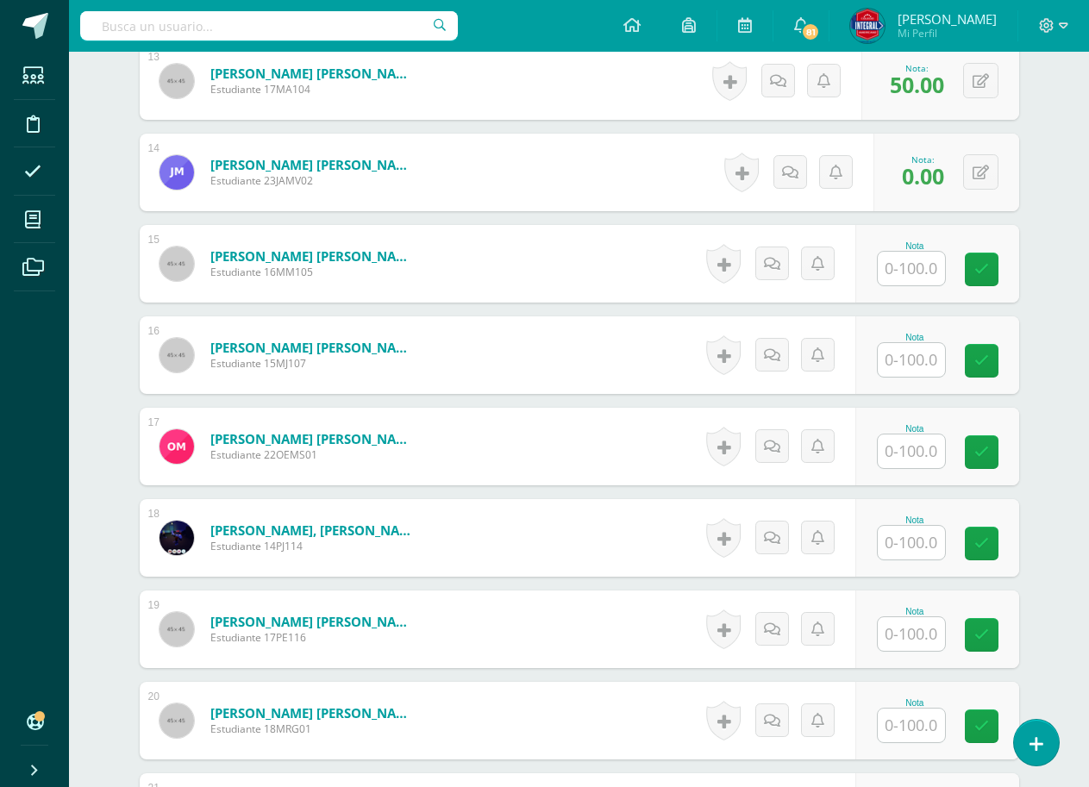
click at [900, 269] on input "text" at bounding box center [911, 269] width 67 height 34
type input "85"
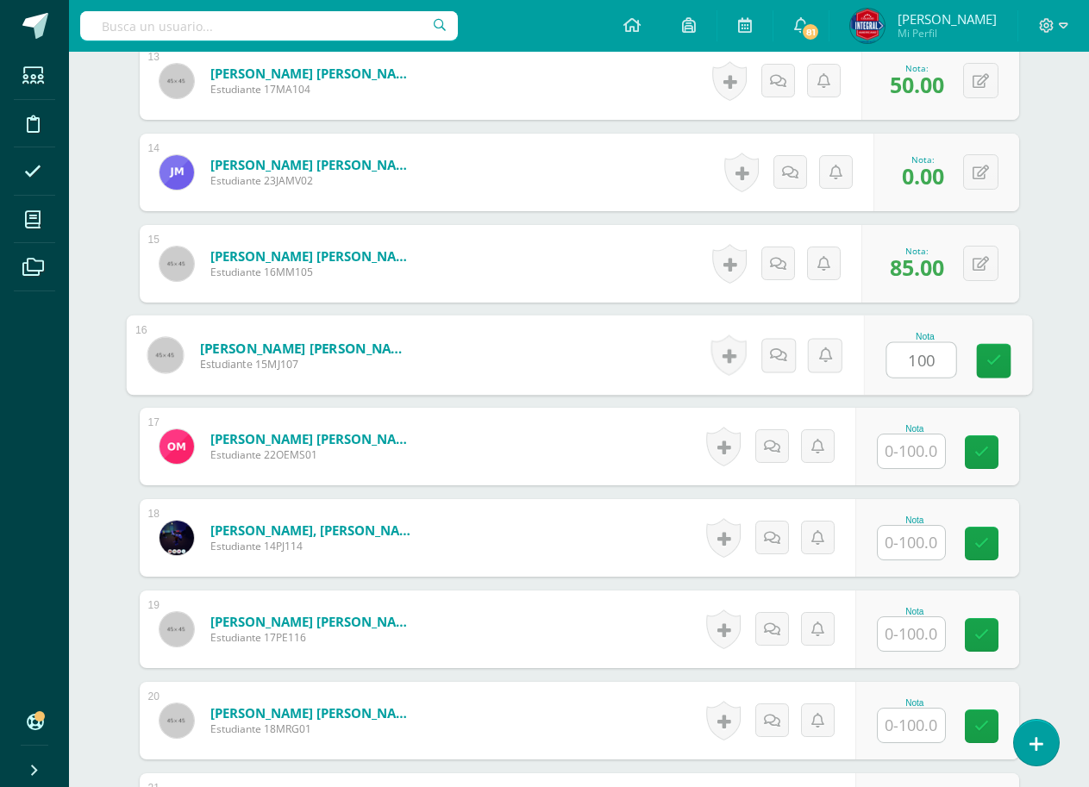
type input "100"
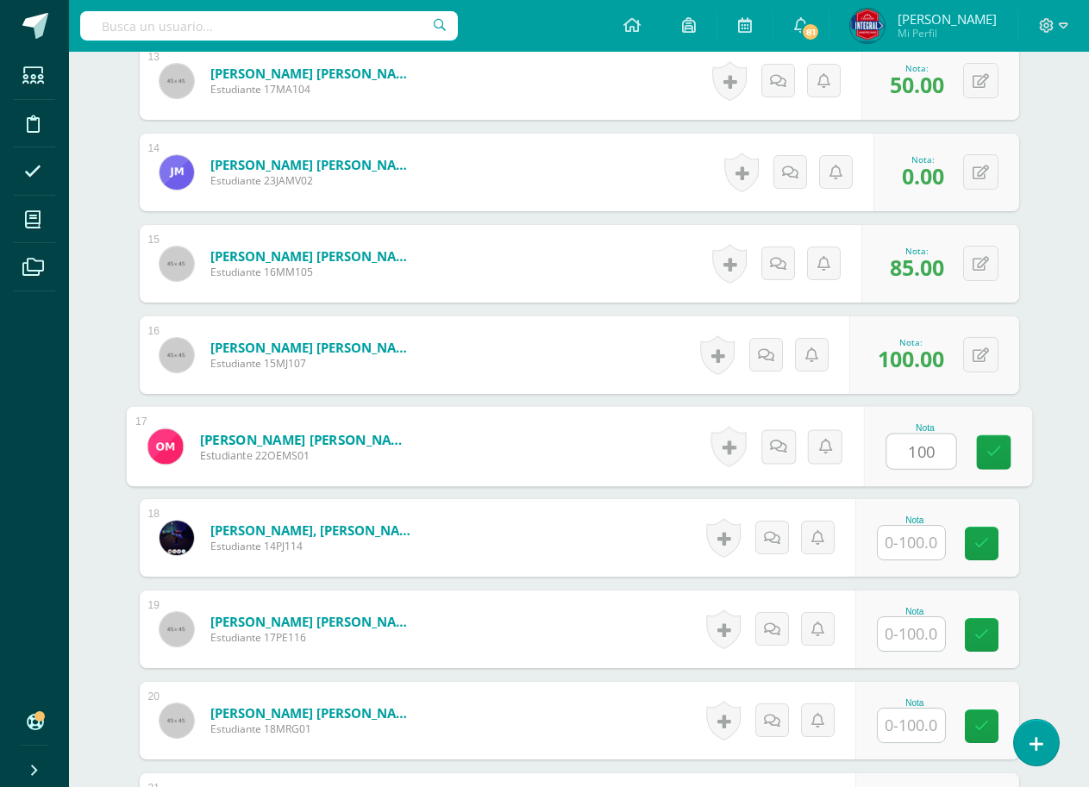
type input "100"
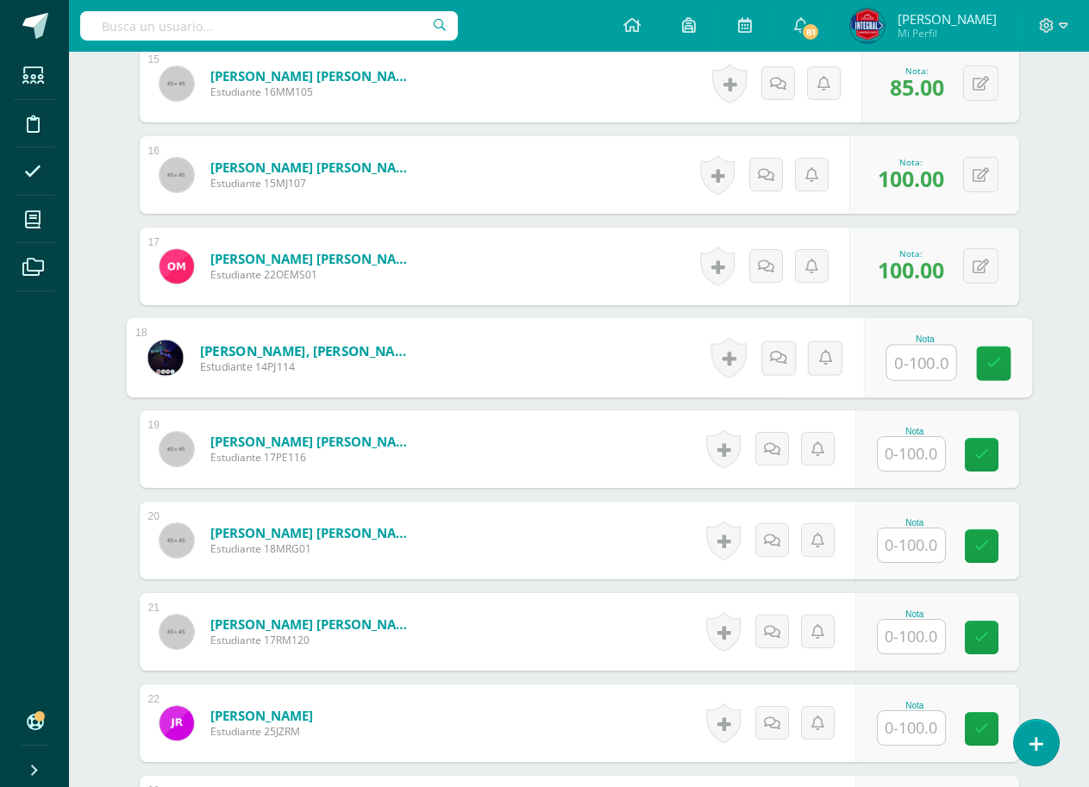
scroll to position [1843, 0]
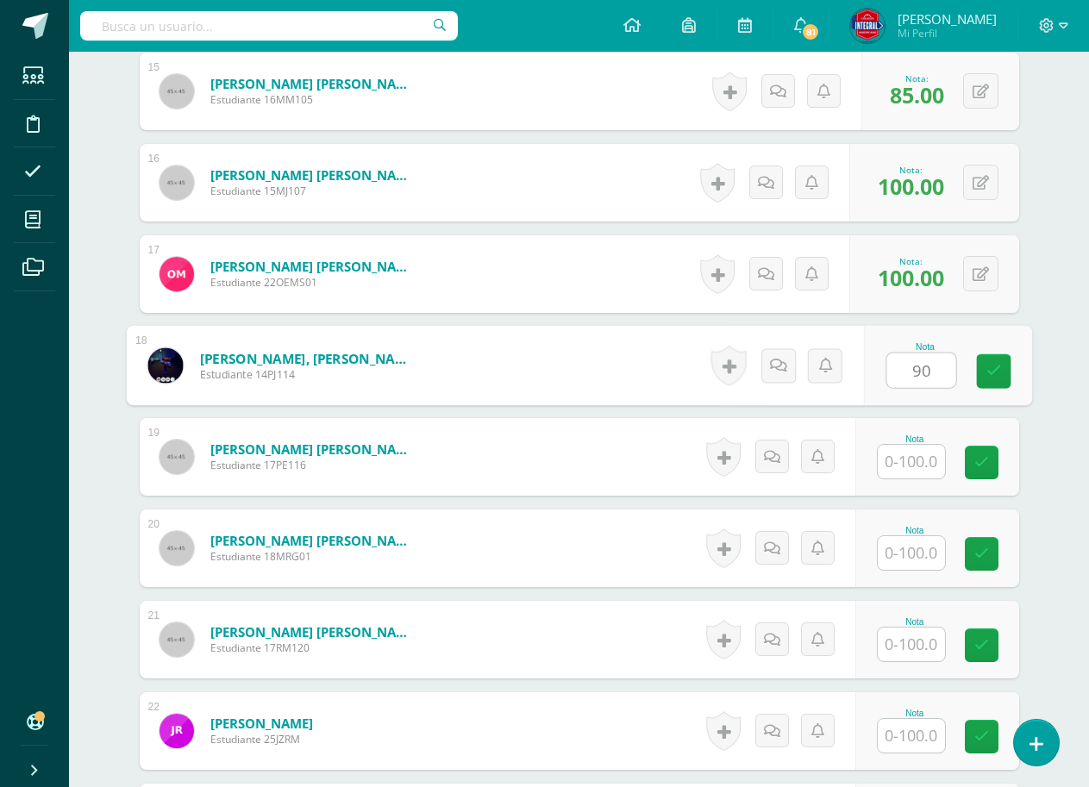
type input "90"
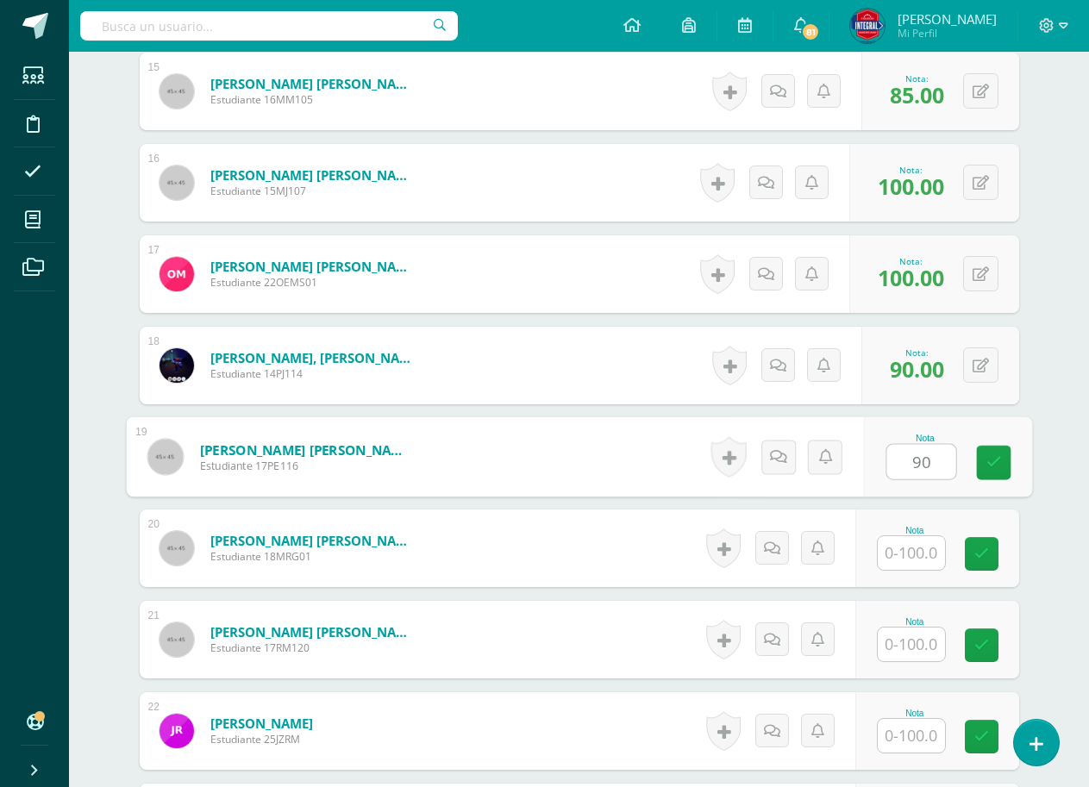
type input "90"
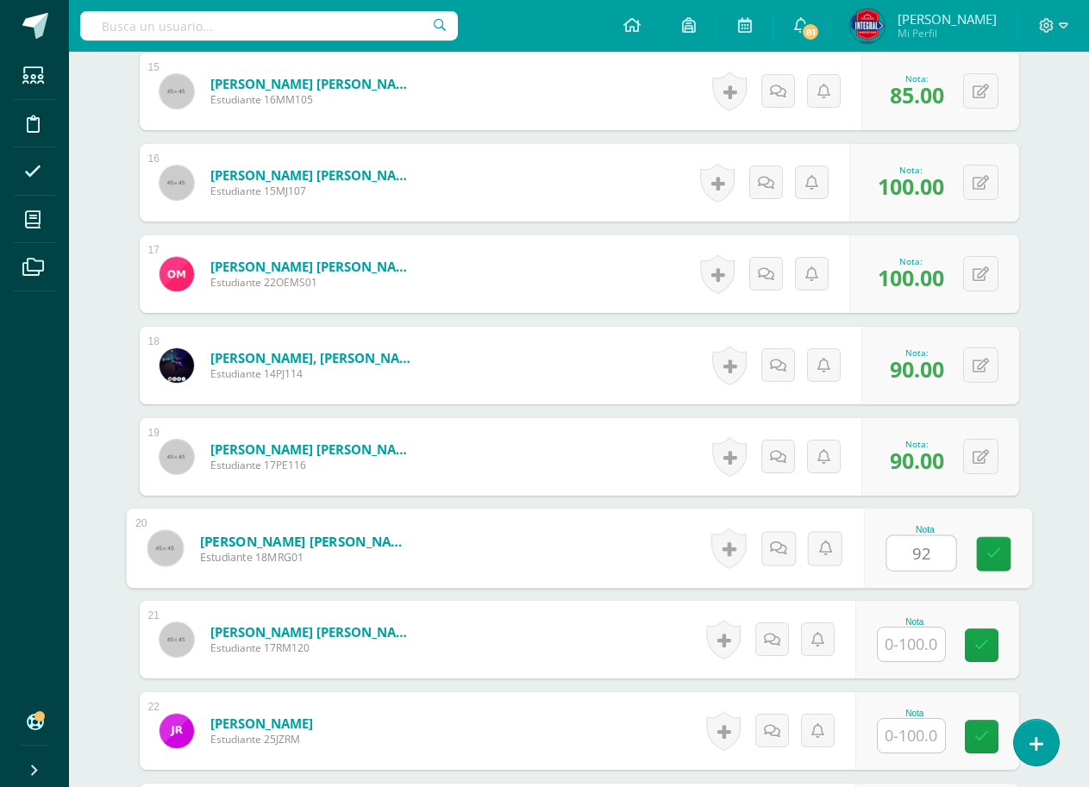
type input "92"
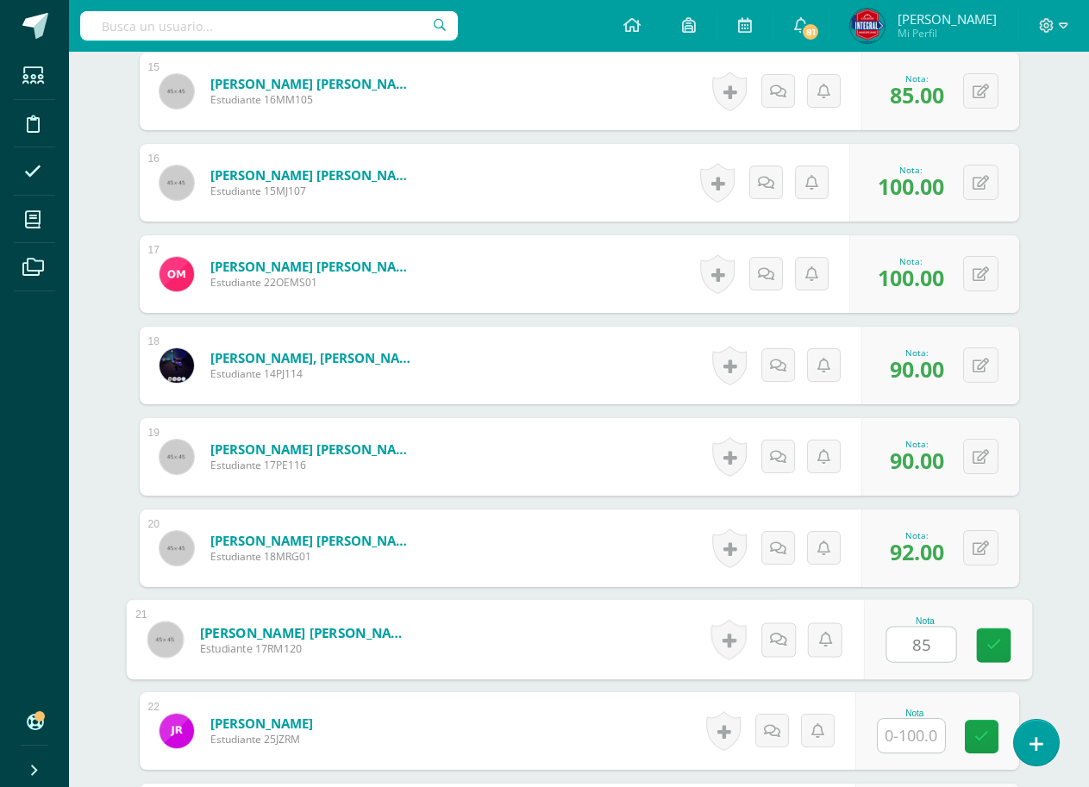
type input "85"
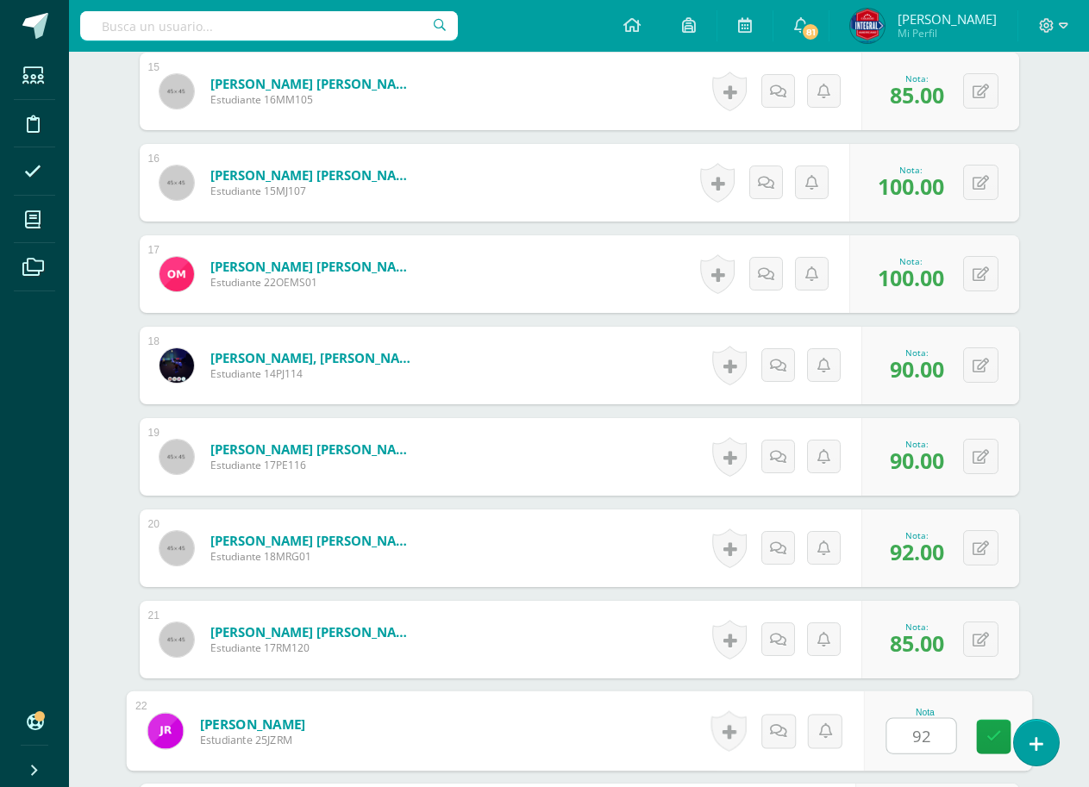
type input "92"
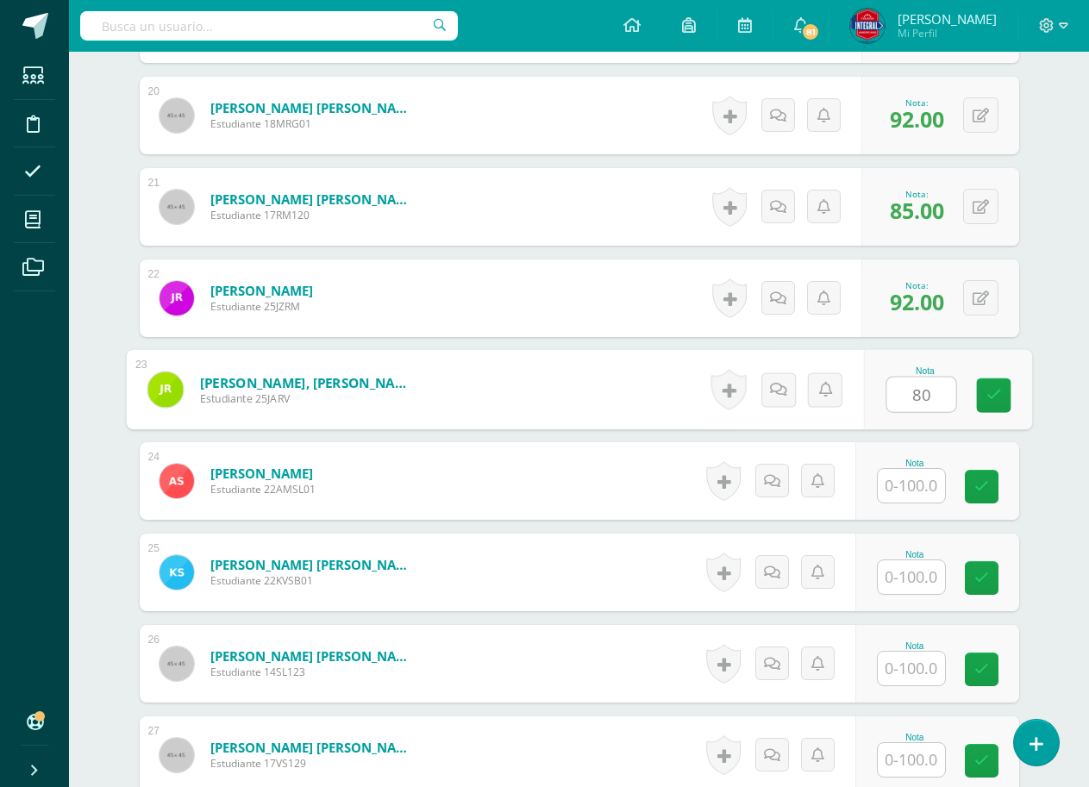
type input "80"
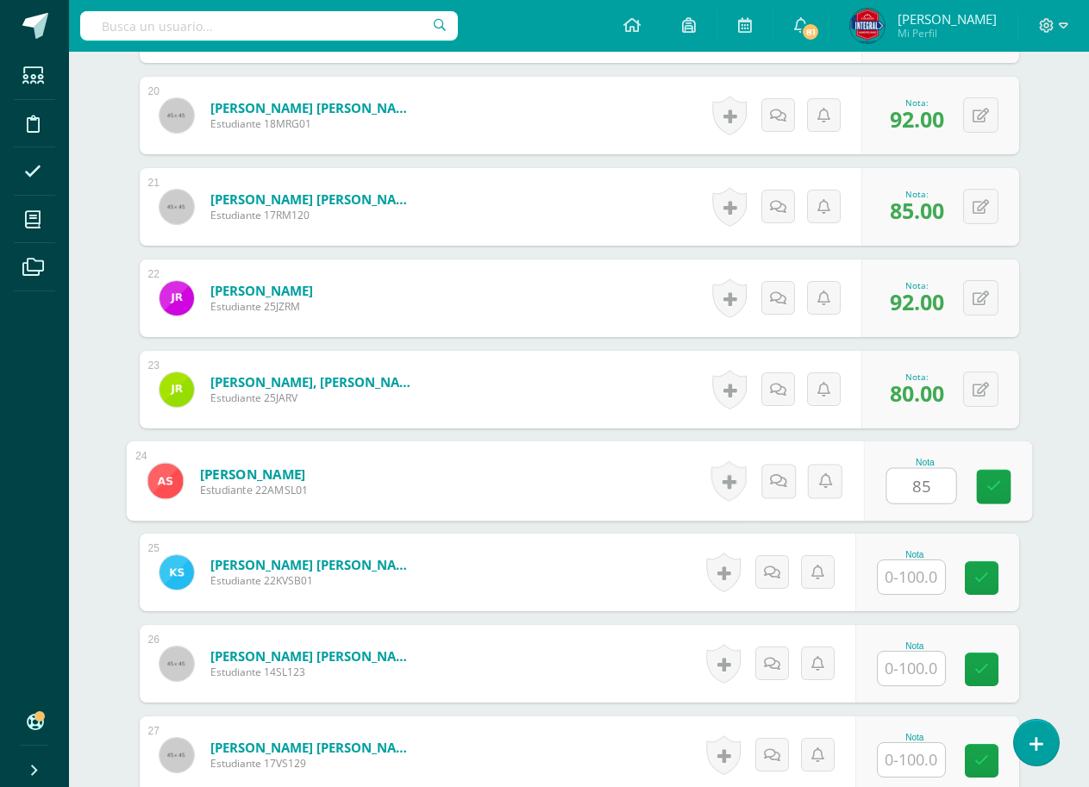
type input "85"
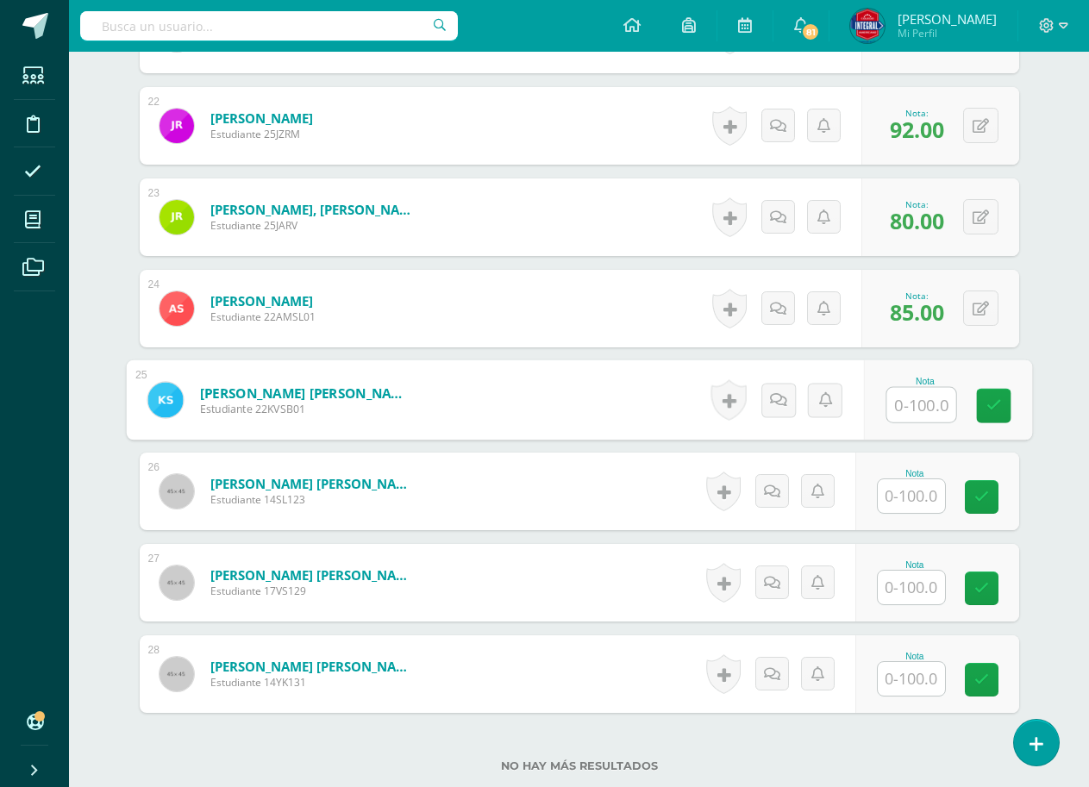
scroll to position [2535, 0]
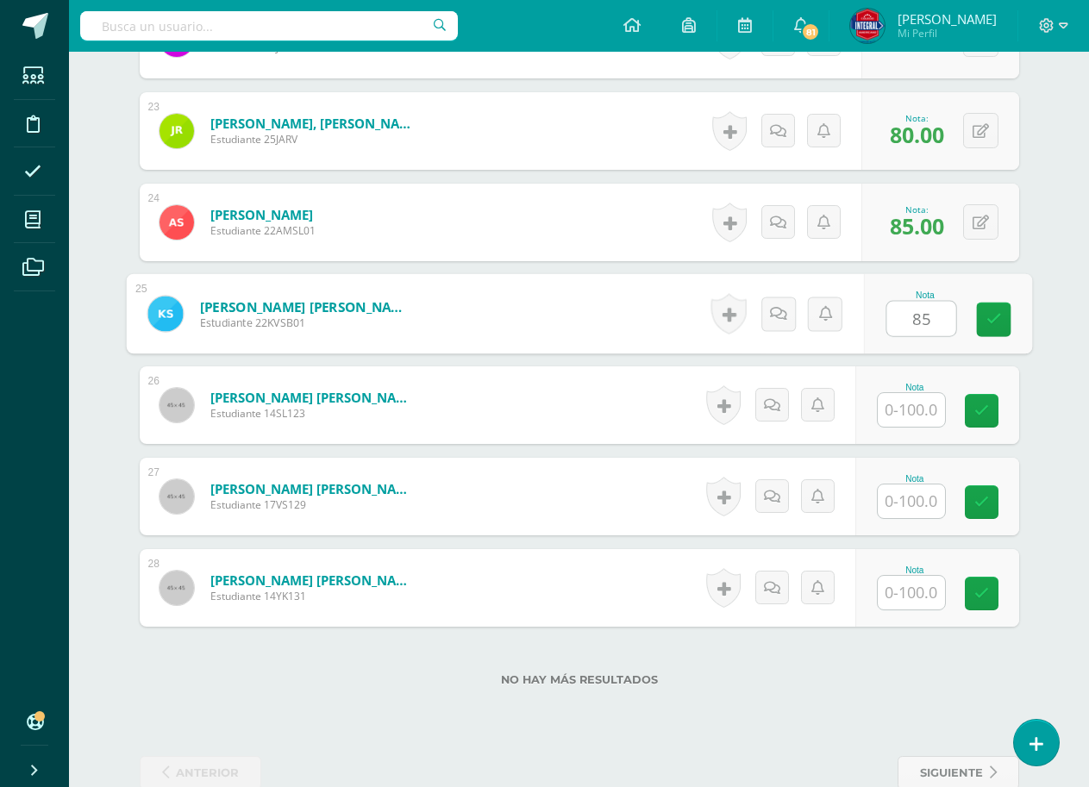
type input "85"
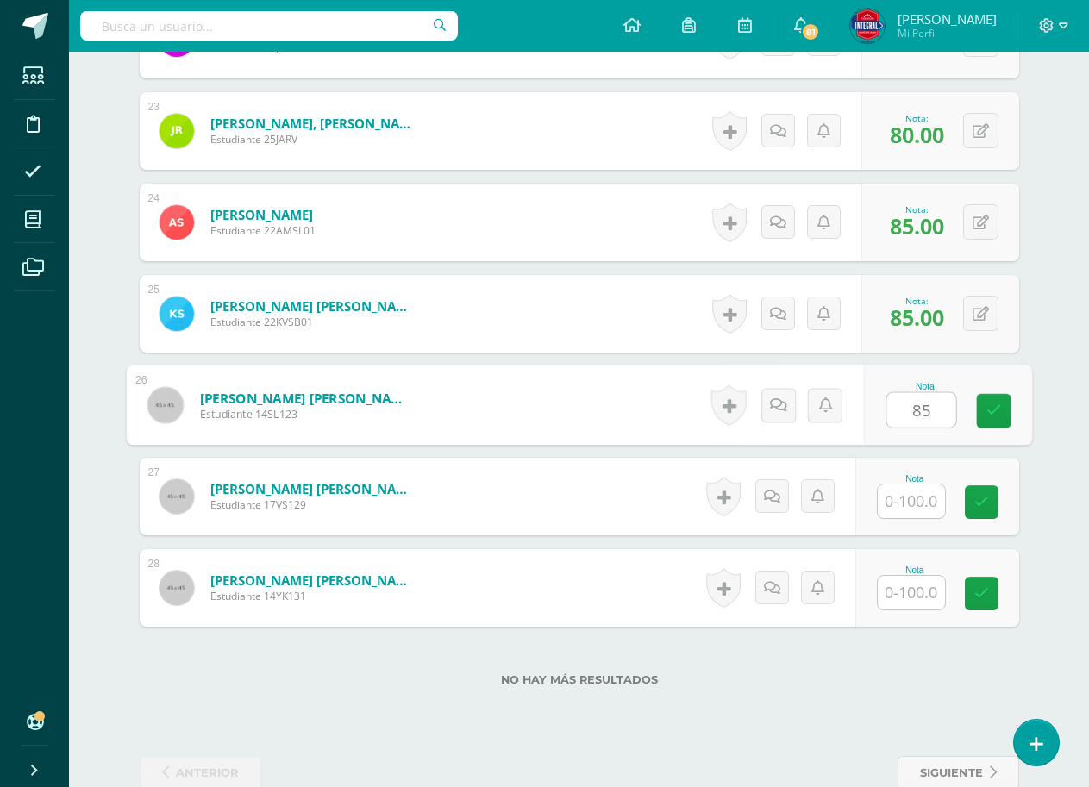
type input "85"
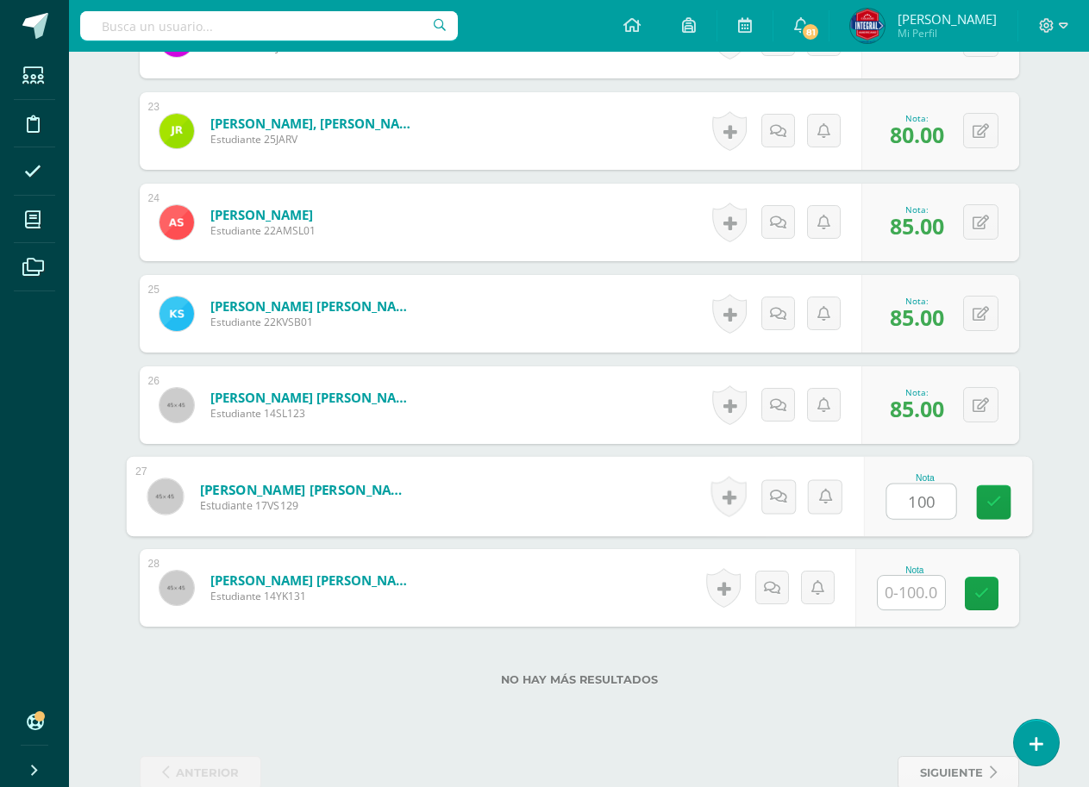
type input "100"
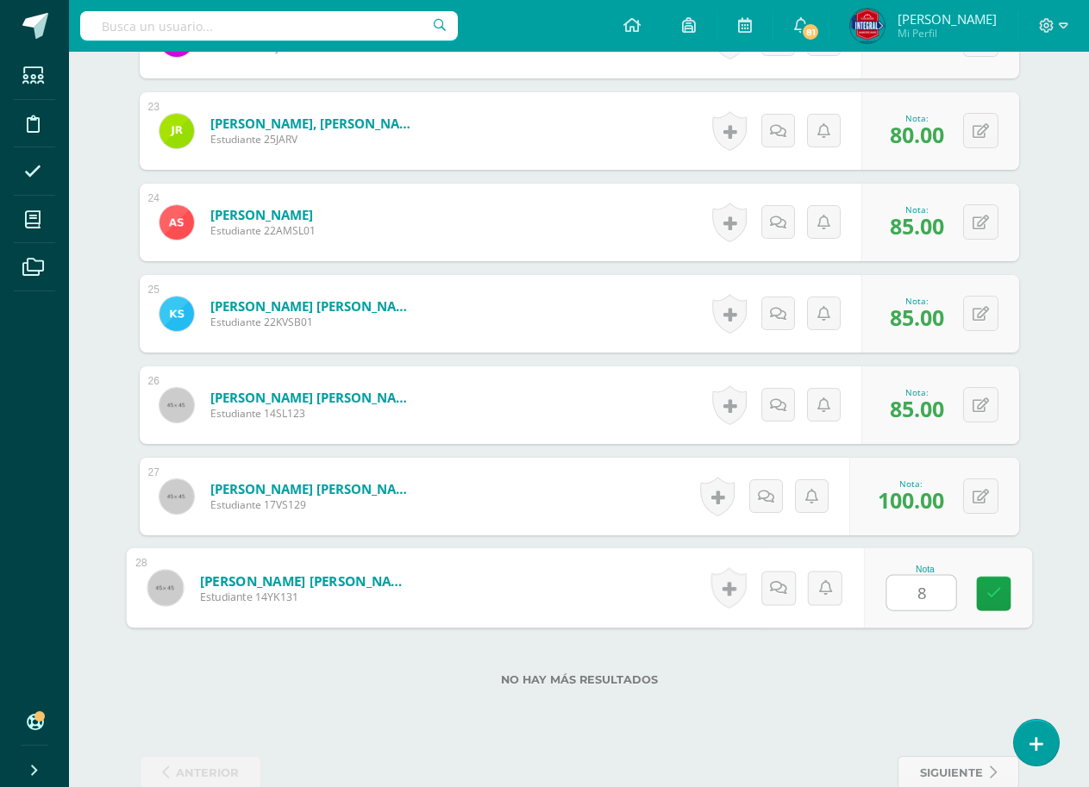
type input "85"
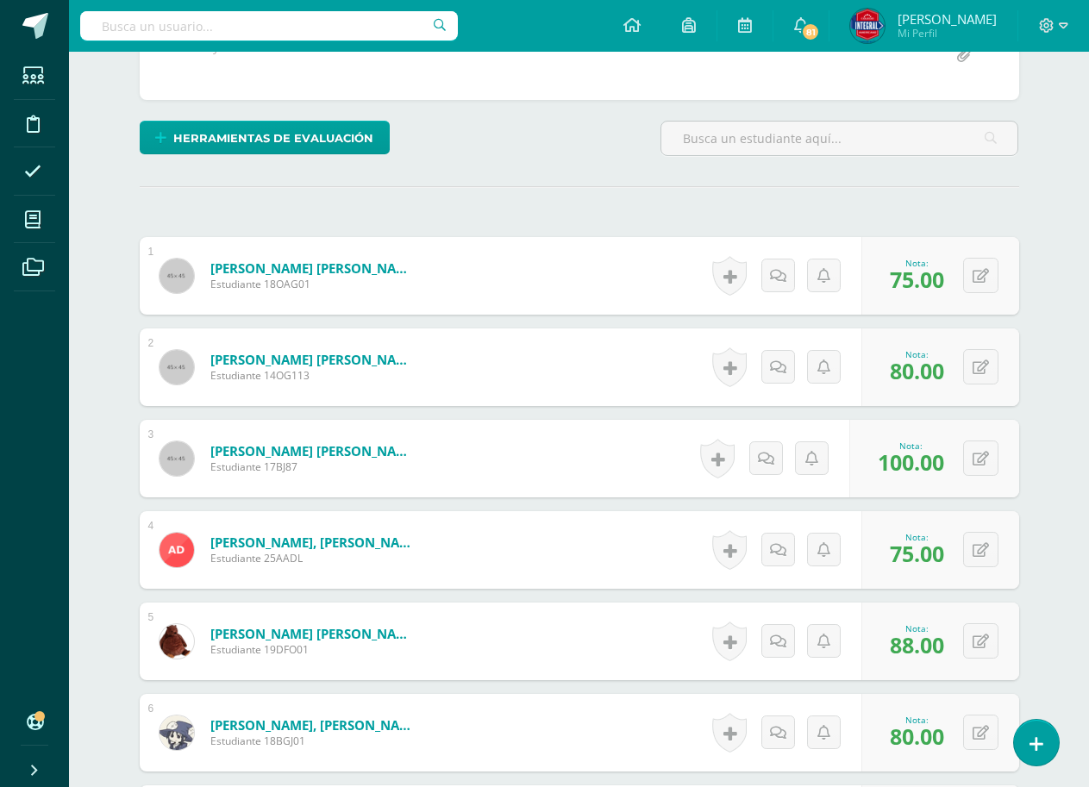
scroll to position [0, 0]
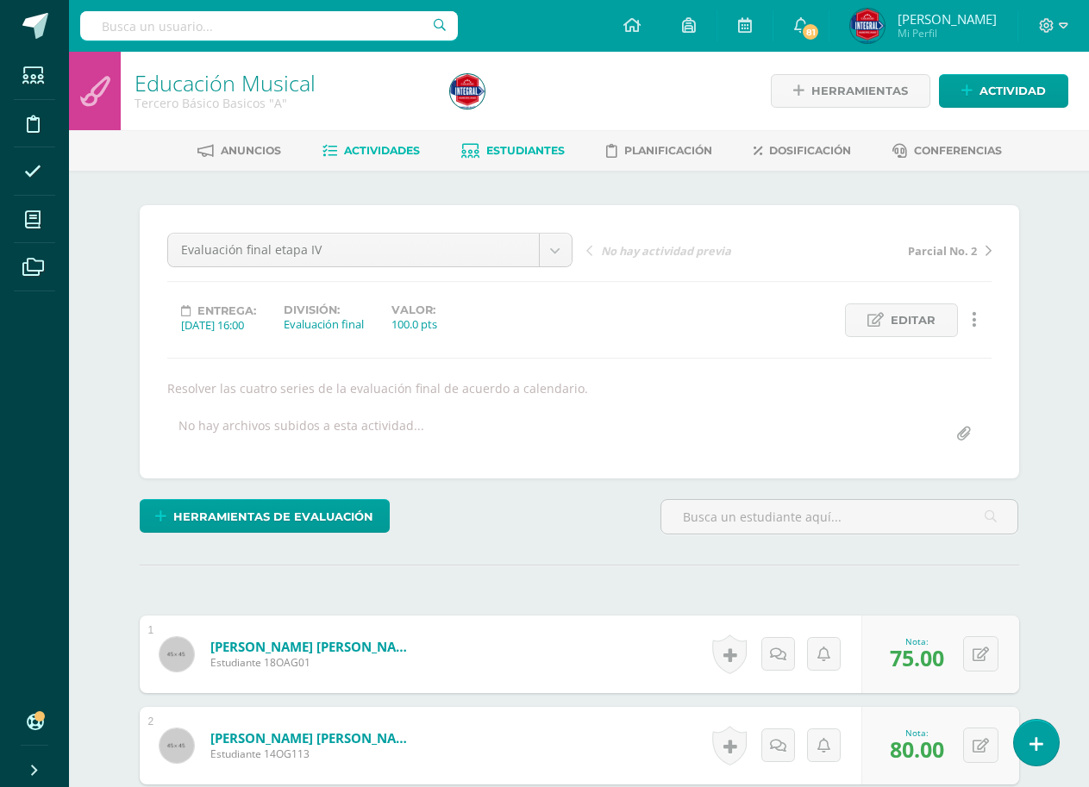
click at [531, 154] on span "Estudiantes" at bounding box center [525, 150] width 78 height 13
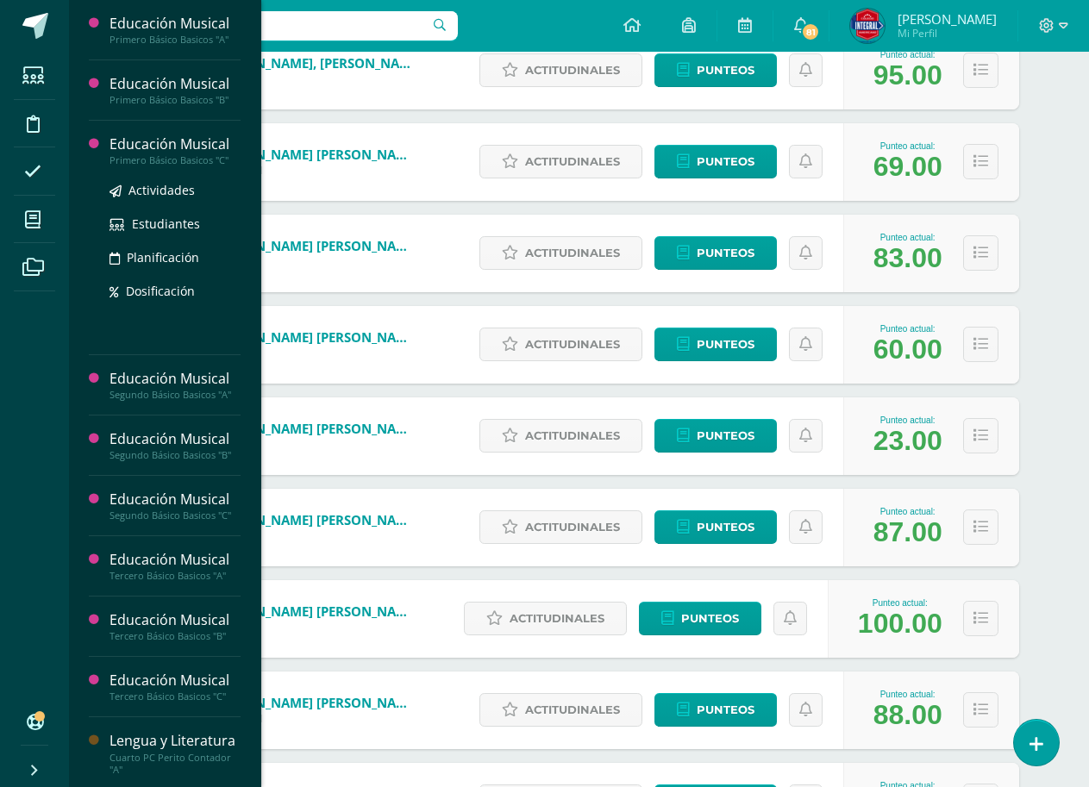
scroll to position [1035, 0]
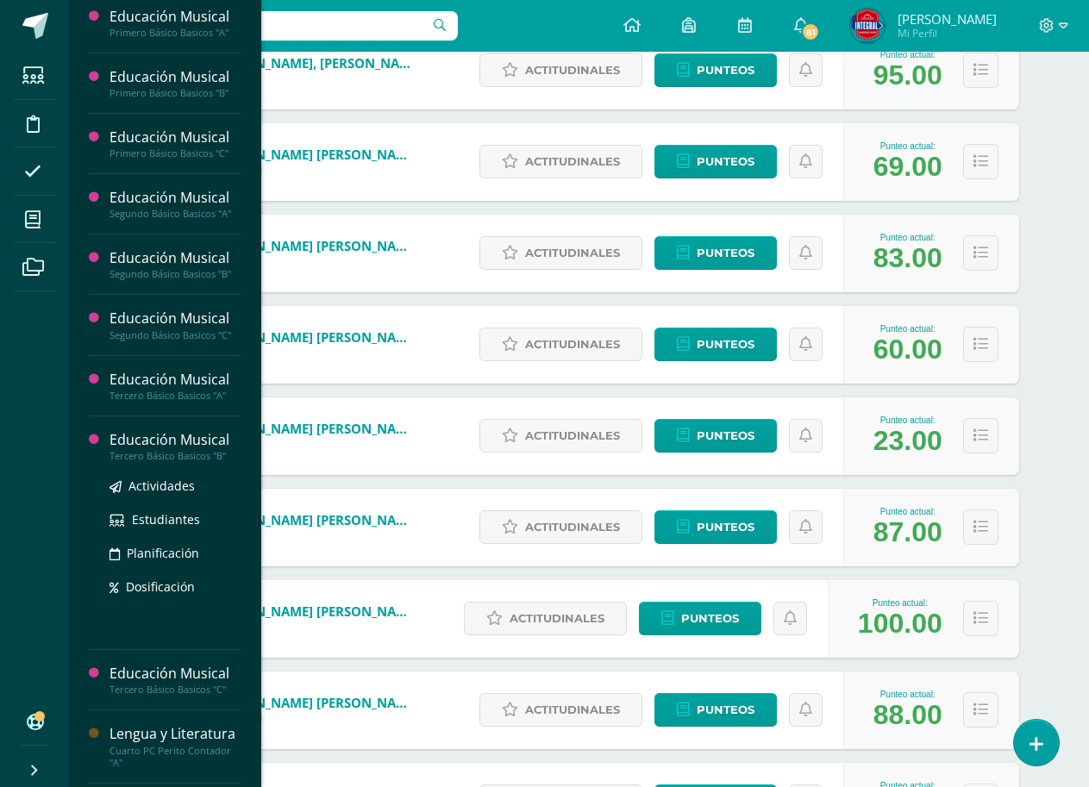
click at [168, 442] on div "Educación Musical" at bounding box center [175, 440] width 131 height 20
click at [157, 497] on ul "Actividades Estudiantes Planificación Dosificación" at bounding box center [175, 536] width 131 height 121
click at [152, 489] on span "Actividades" at bounding box center [161, 486] width 66 height 16
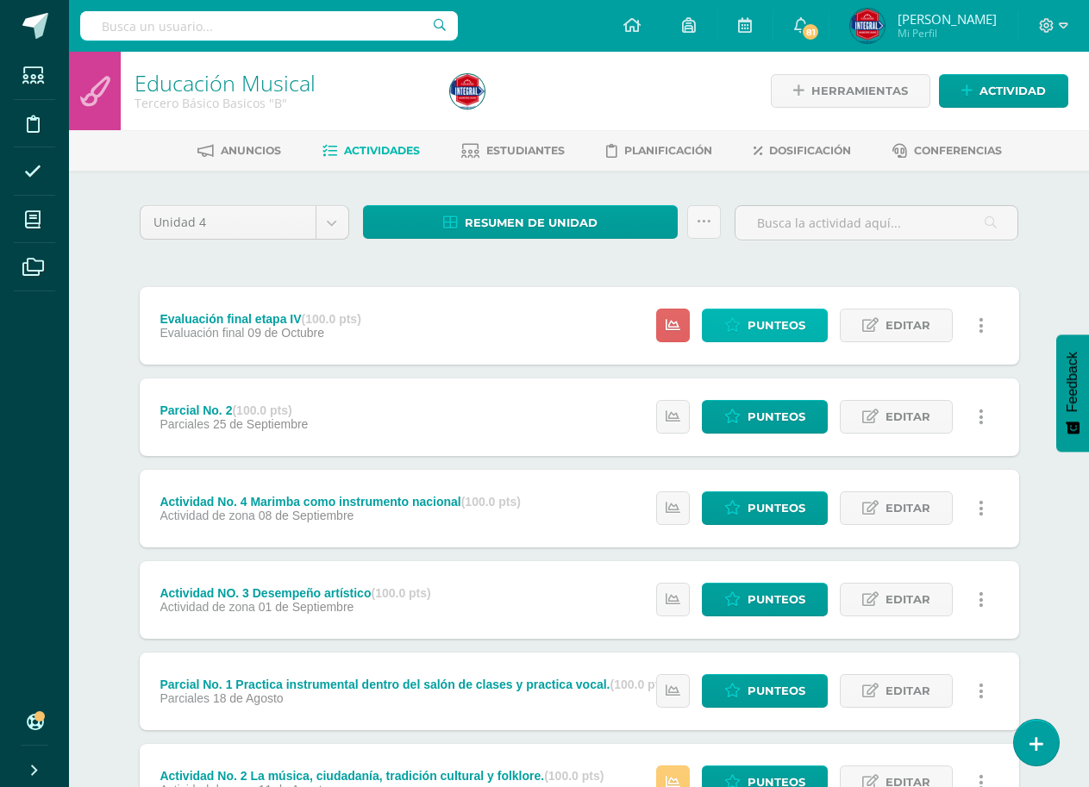
click at [784, 318] on span "Punteos" at bounding box center [777, 326] width 58 height 32
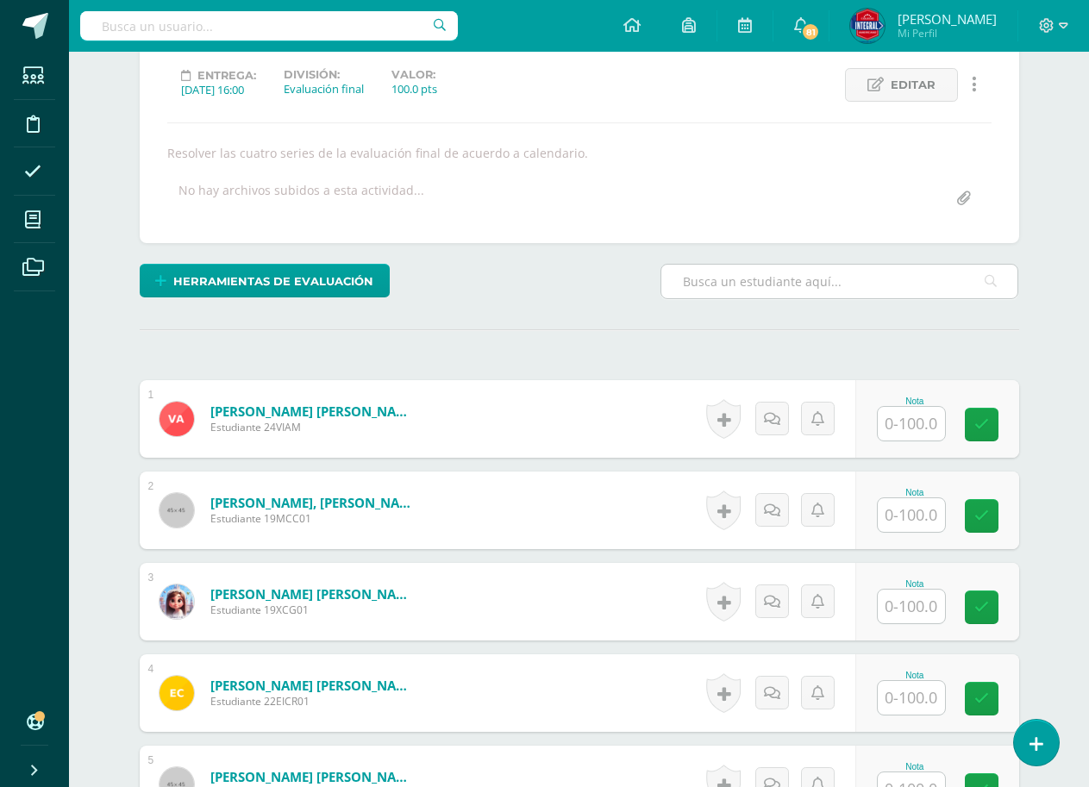
scroll to position [260, 0]
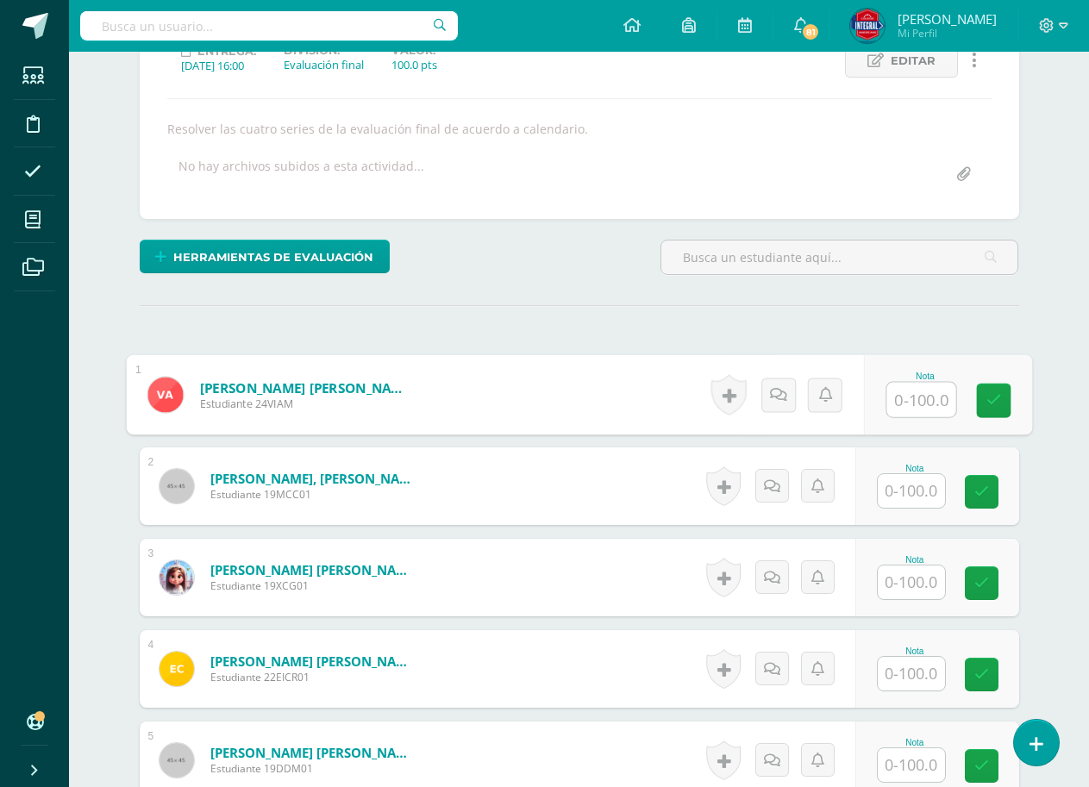
click at [906, 406] on input "text" at bounding box center [921, 400] width 69 height 34
type input "75"
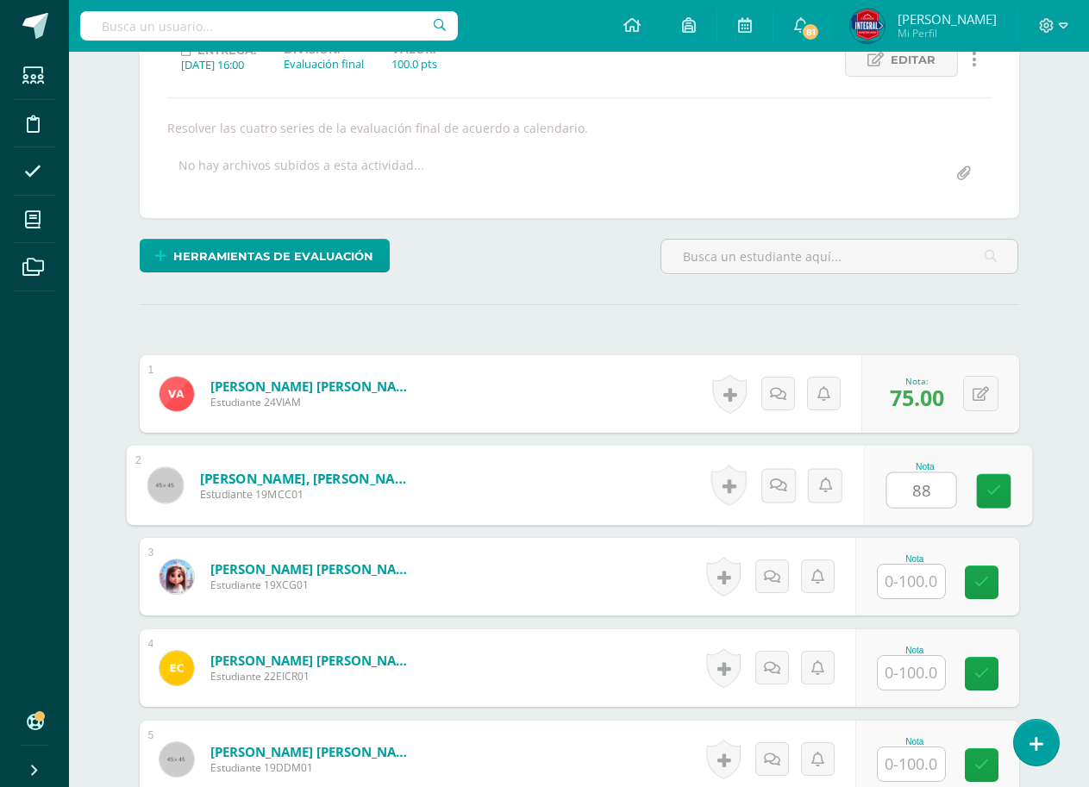
type input "88"
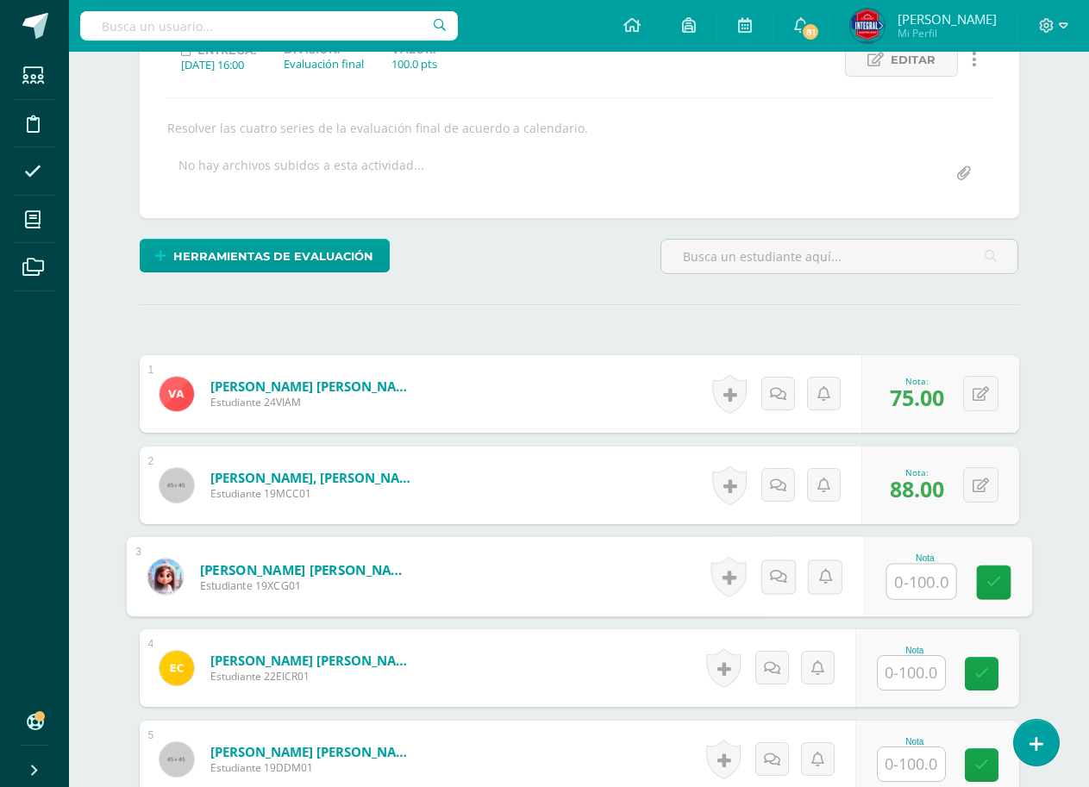
scroll to position [261, 0]
type input "80"
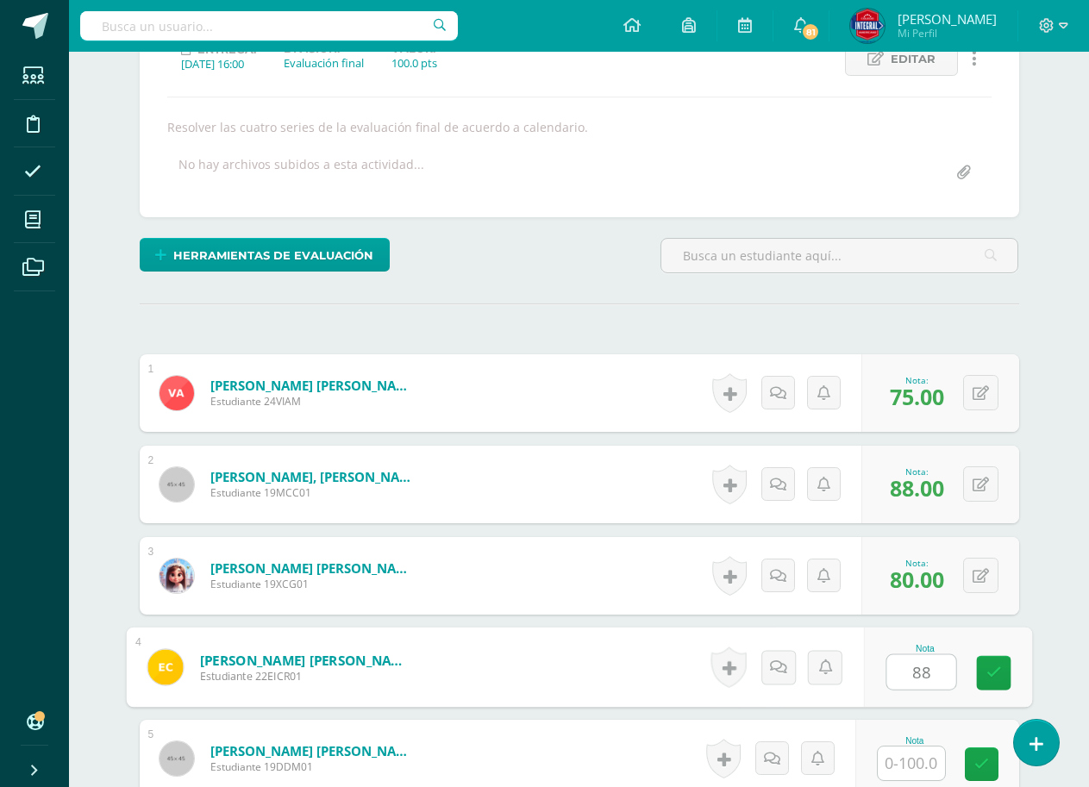
type input "88"
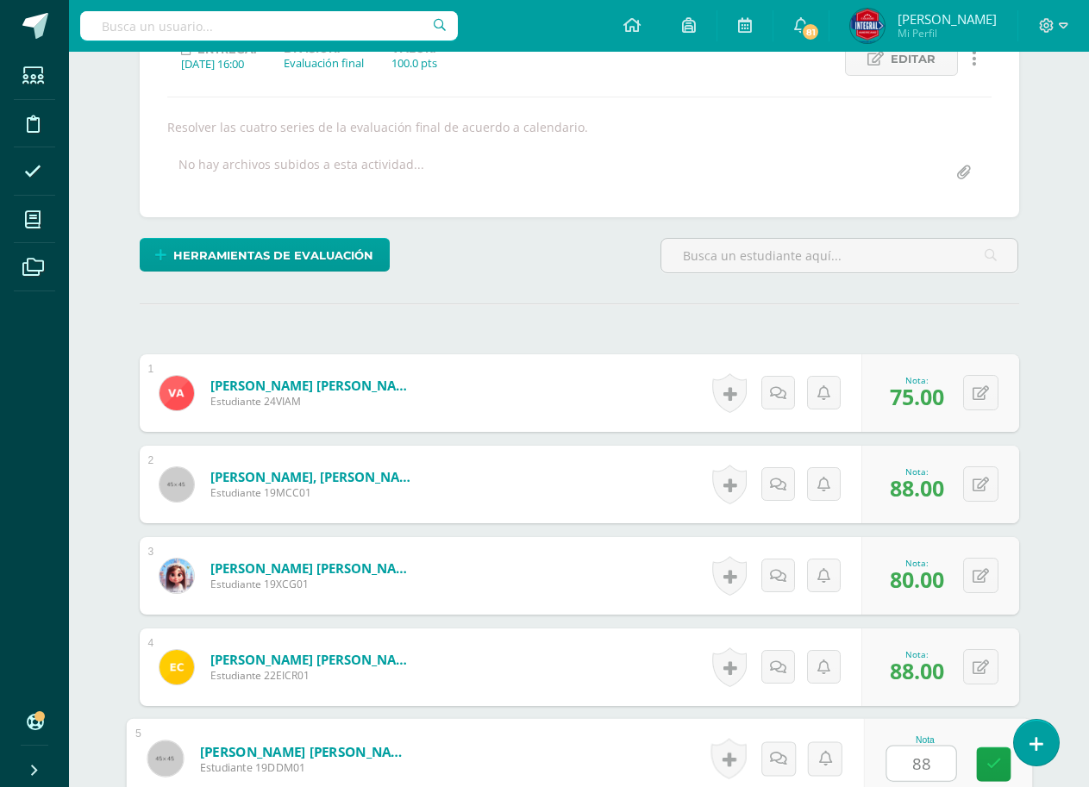
type input "88"
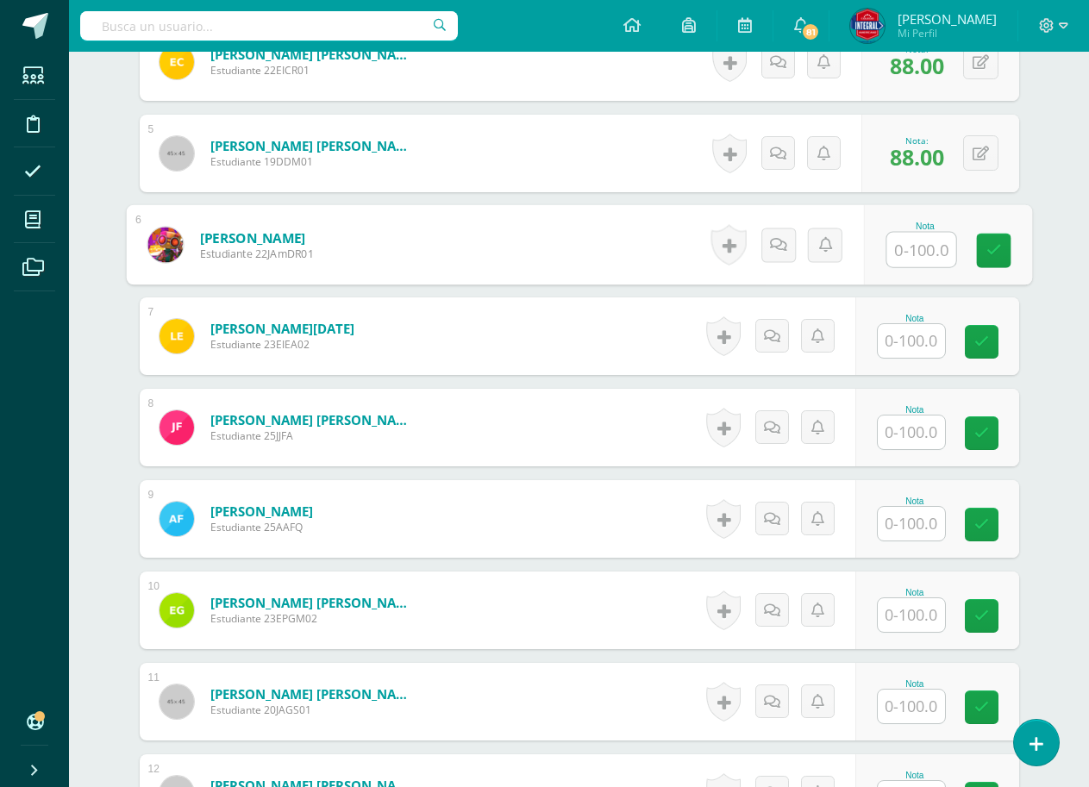
scroll to position [808, 0]
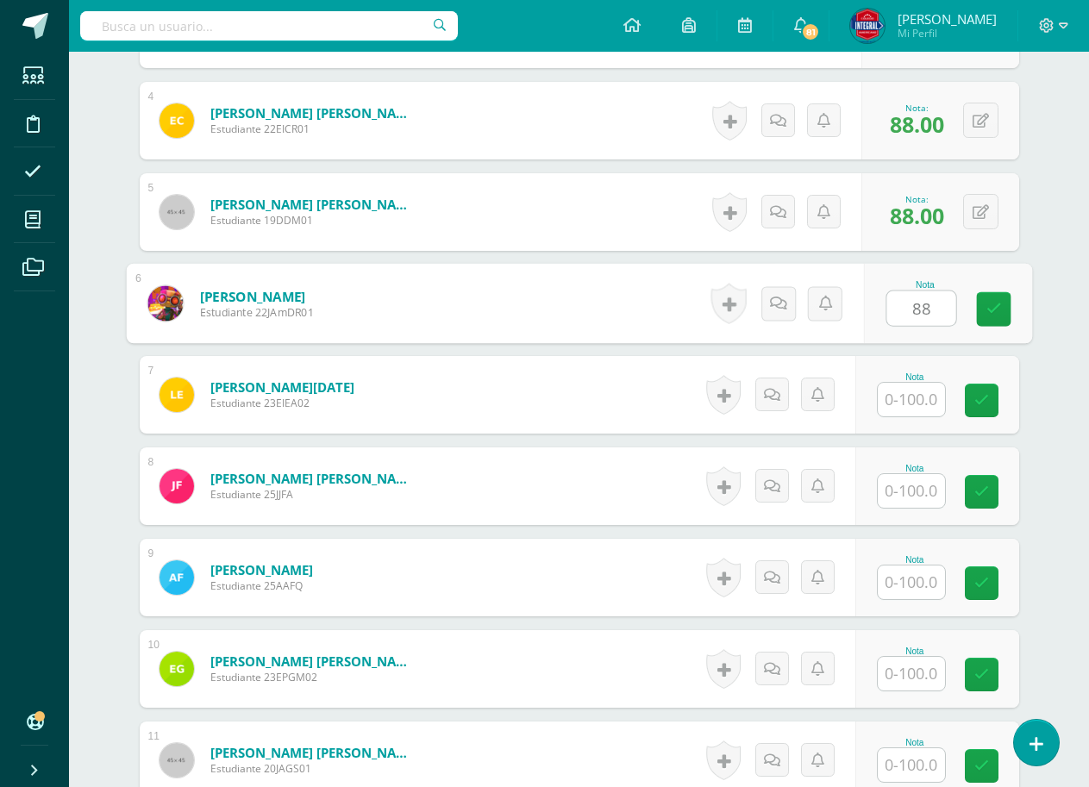
type input "88"
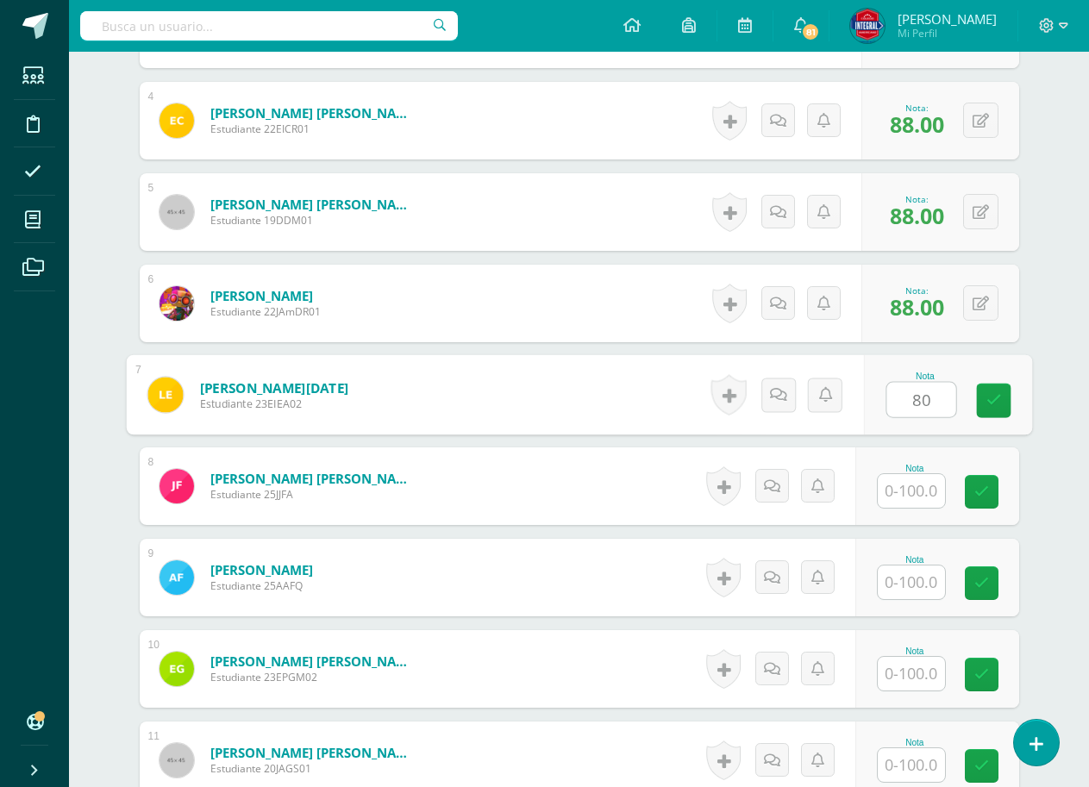
type input "80"
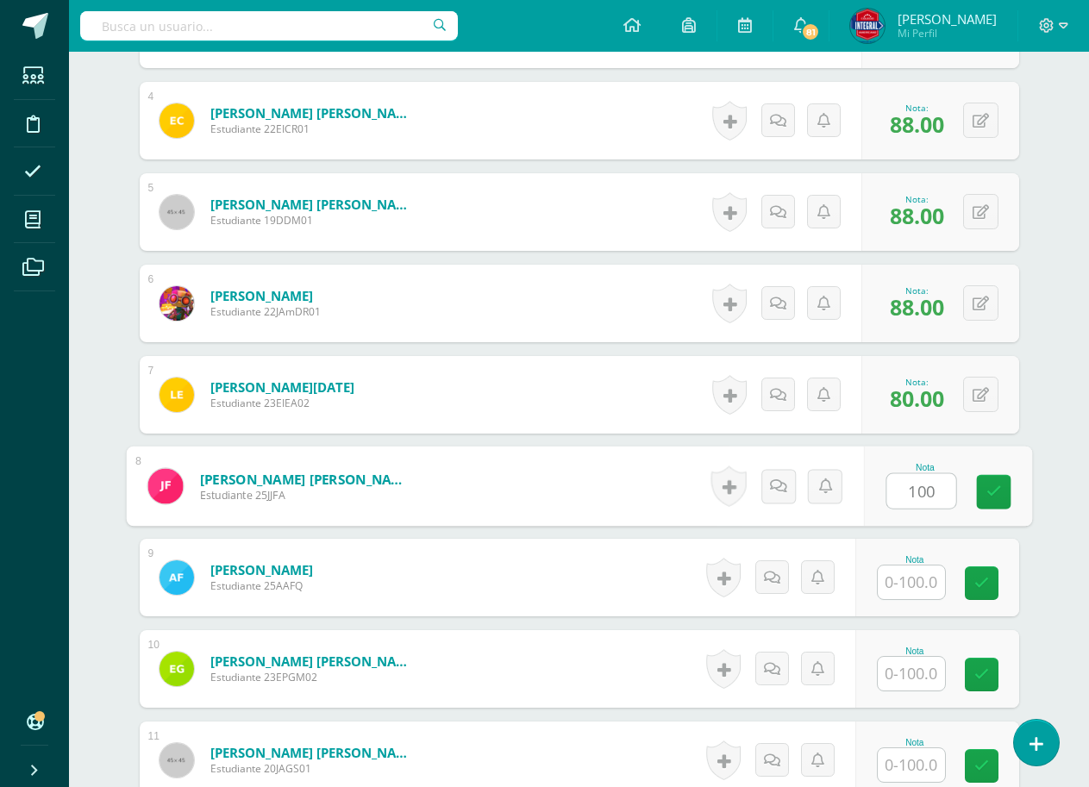
type input "100"
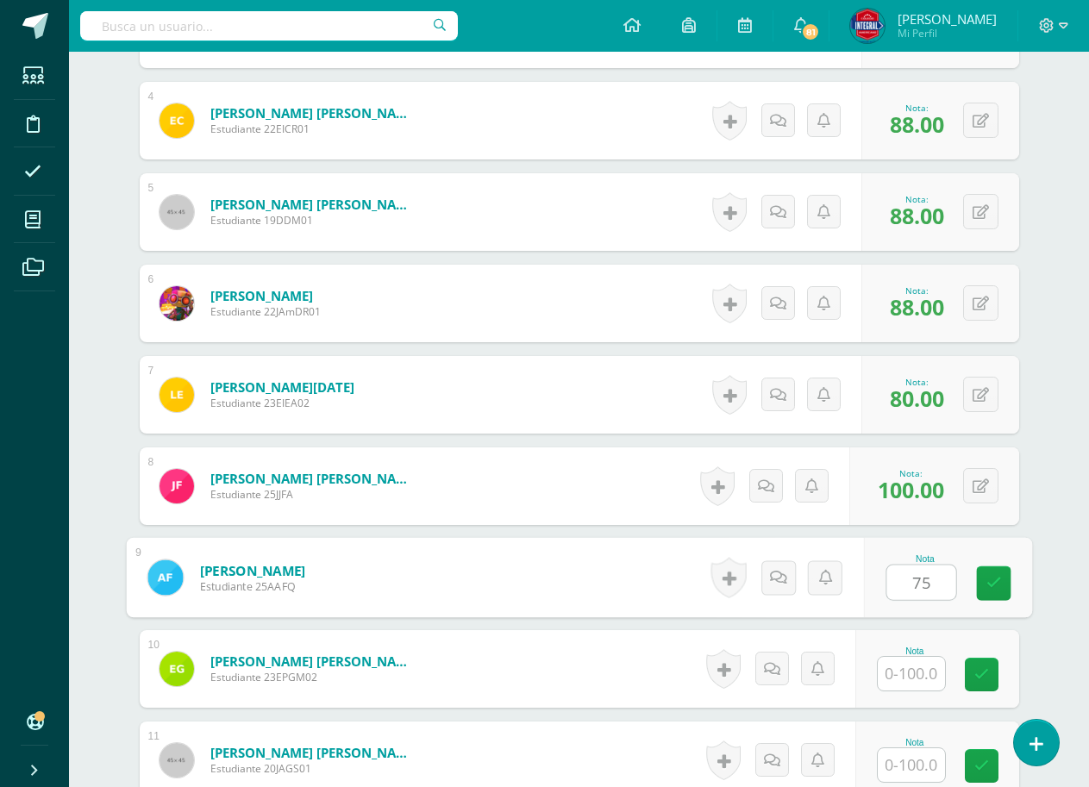
type input "75"
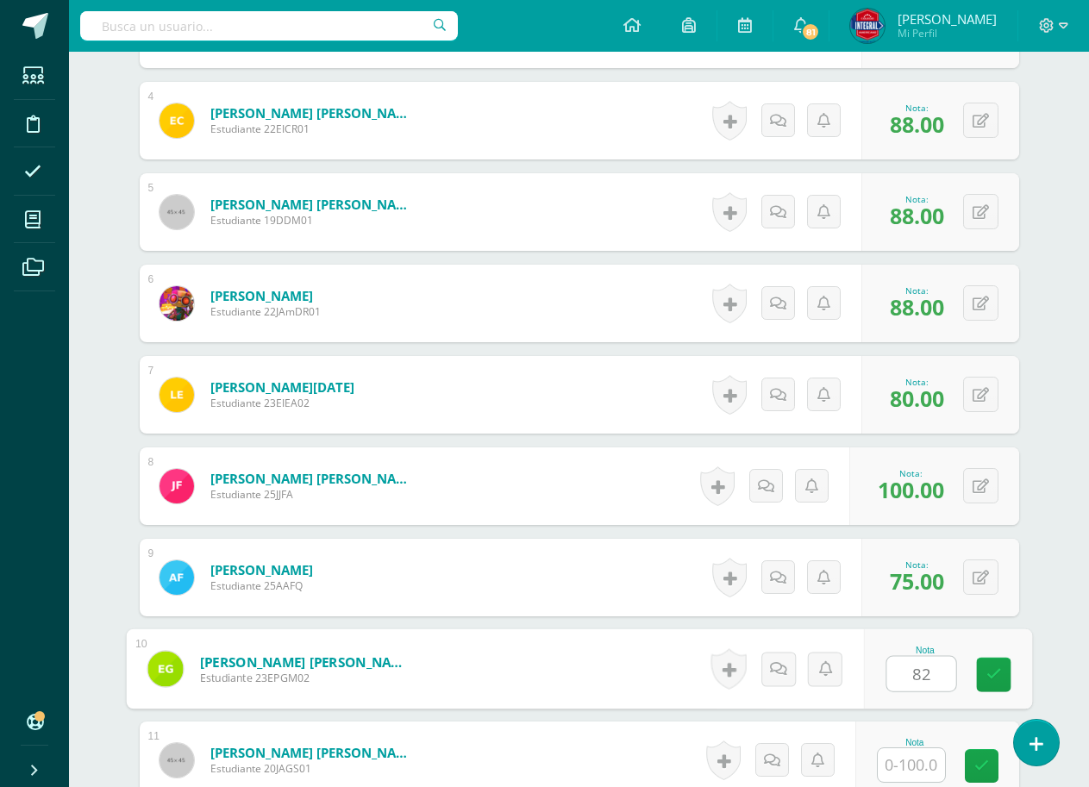
type input "82"
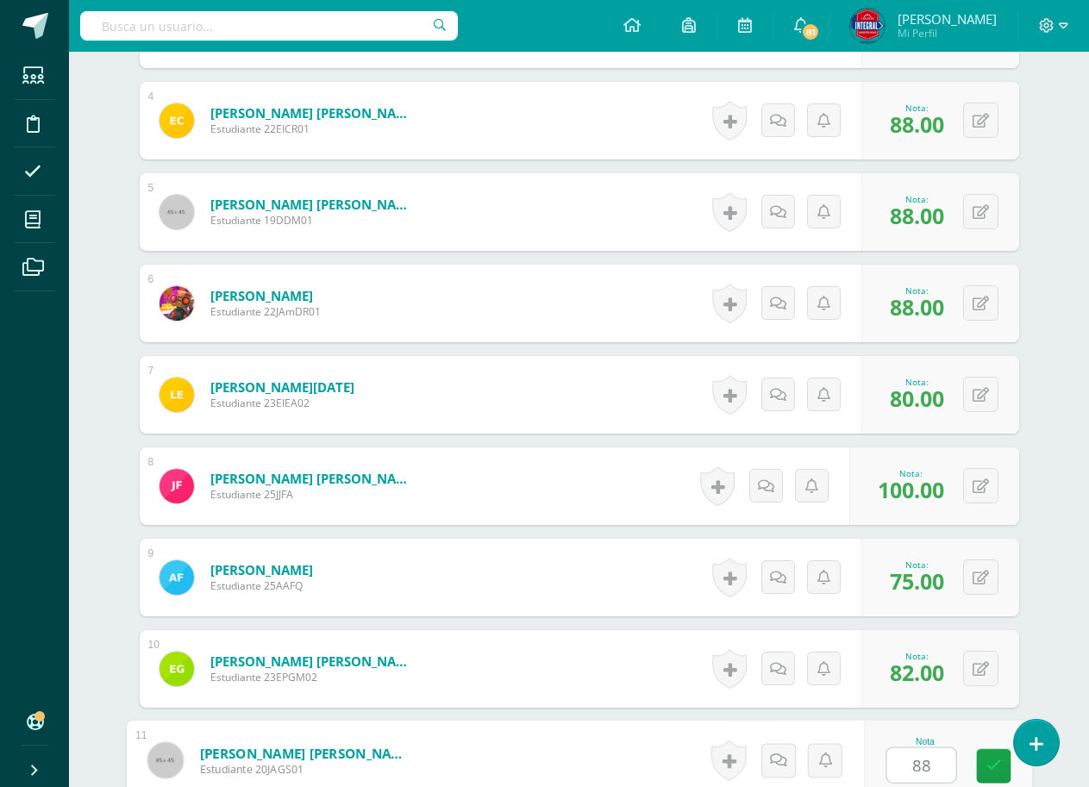
type input "88"
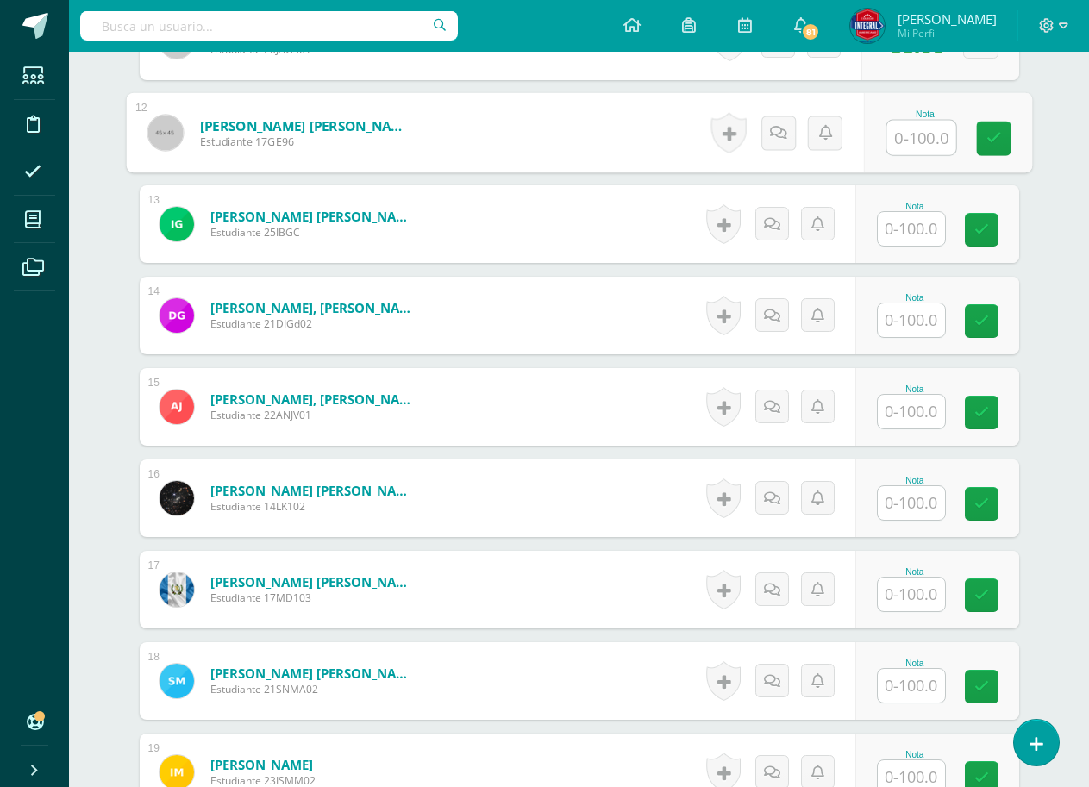
scroll to position [1529, 0]
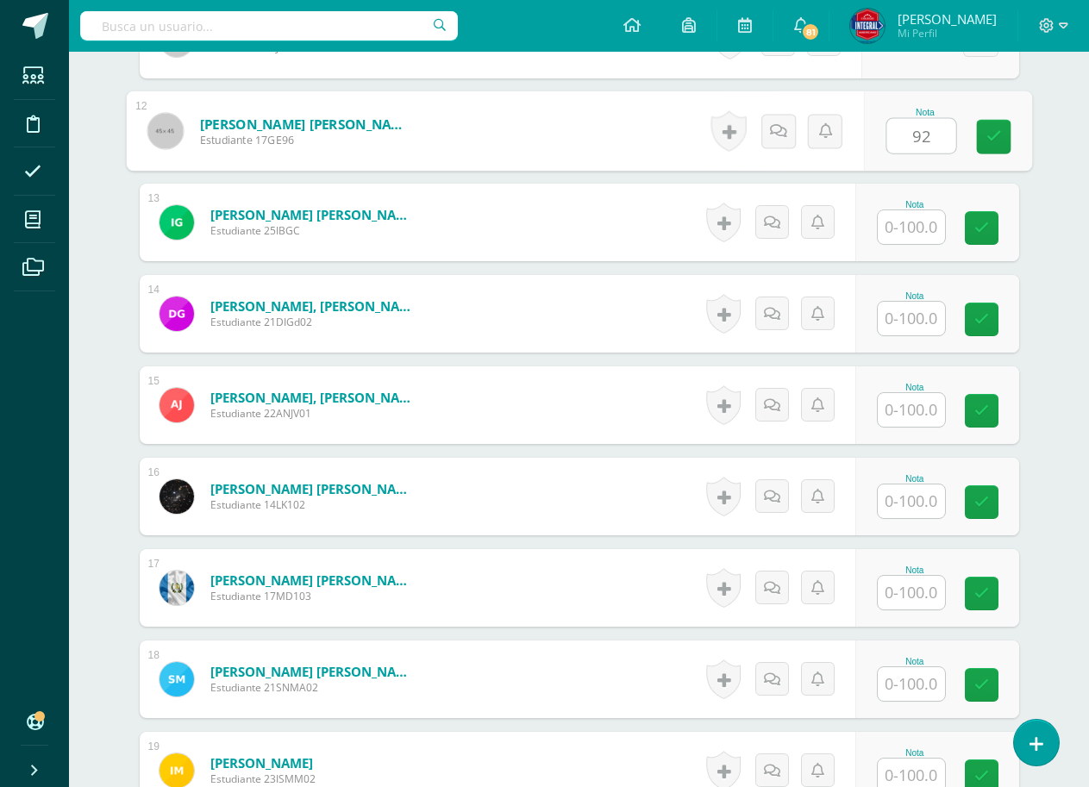
type input "92"
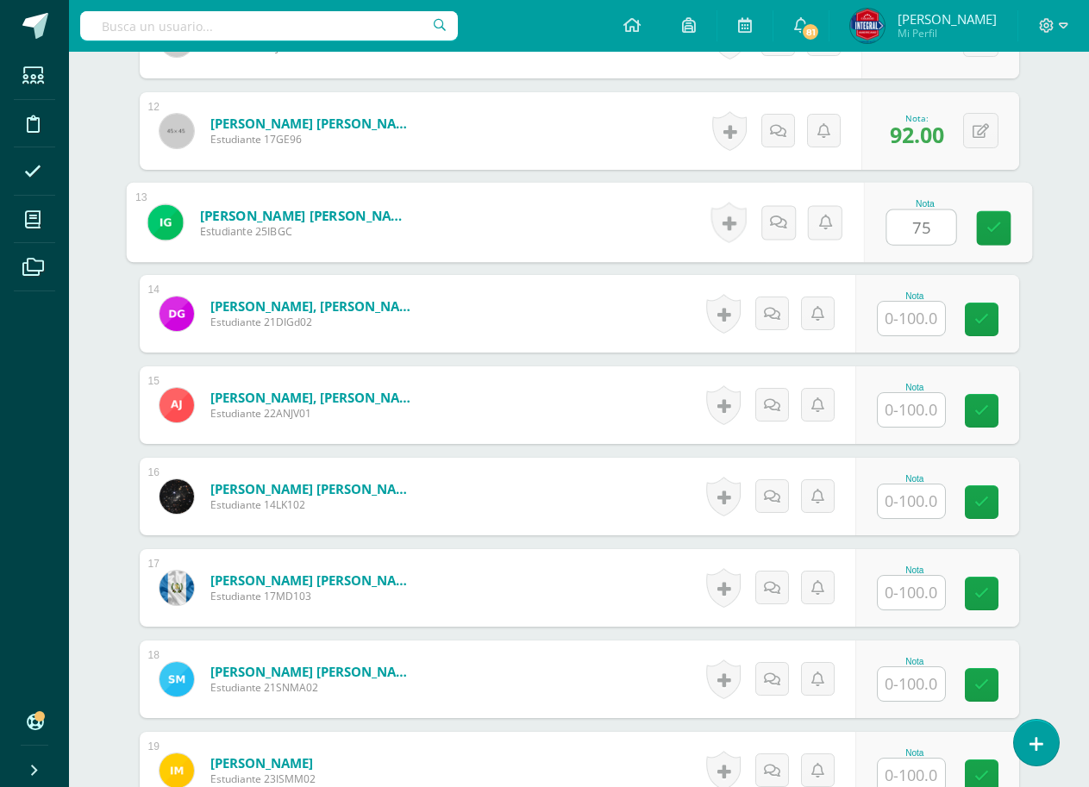
type input "75"
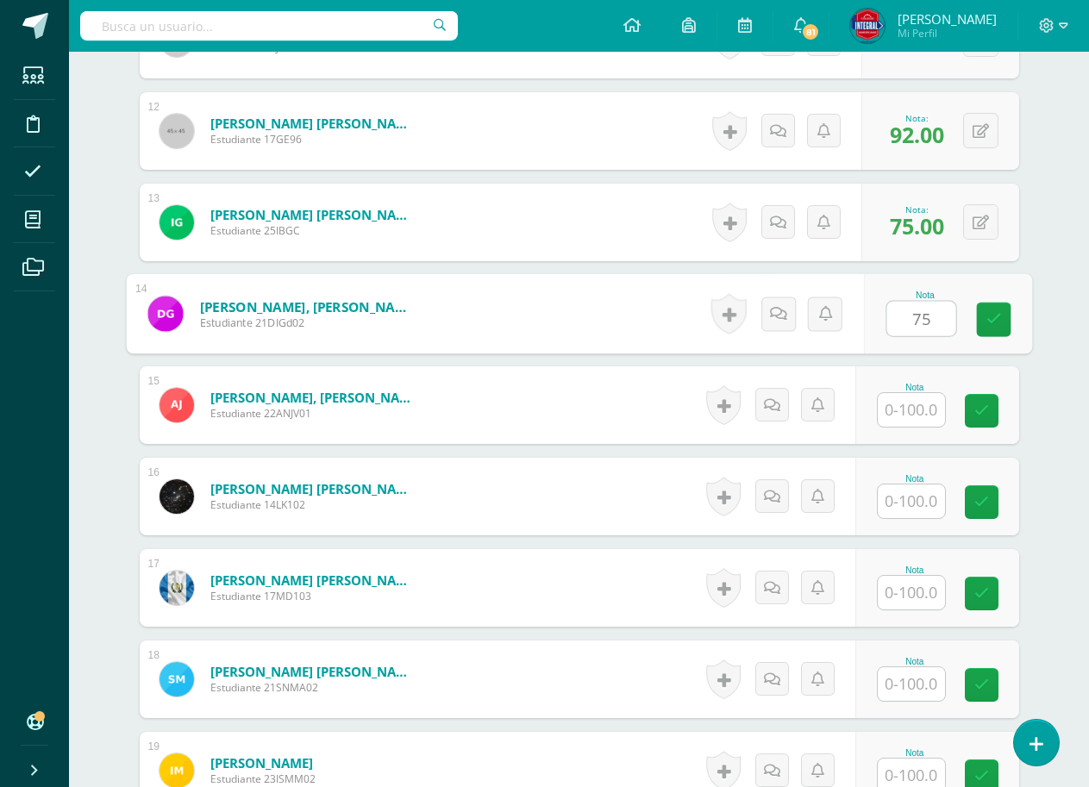
type input "75"
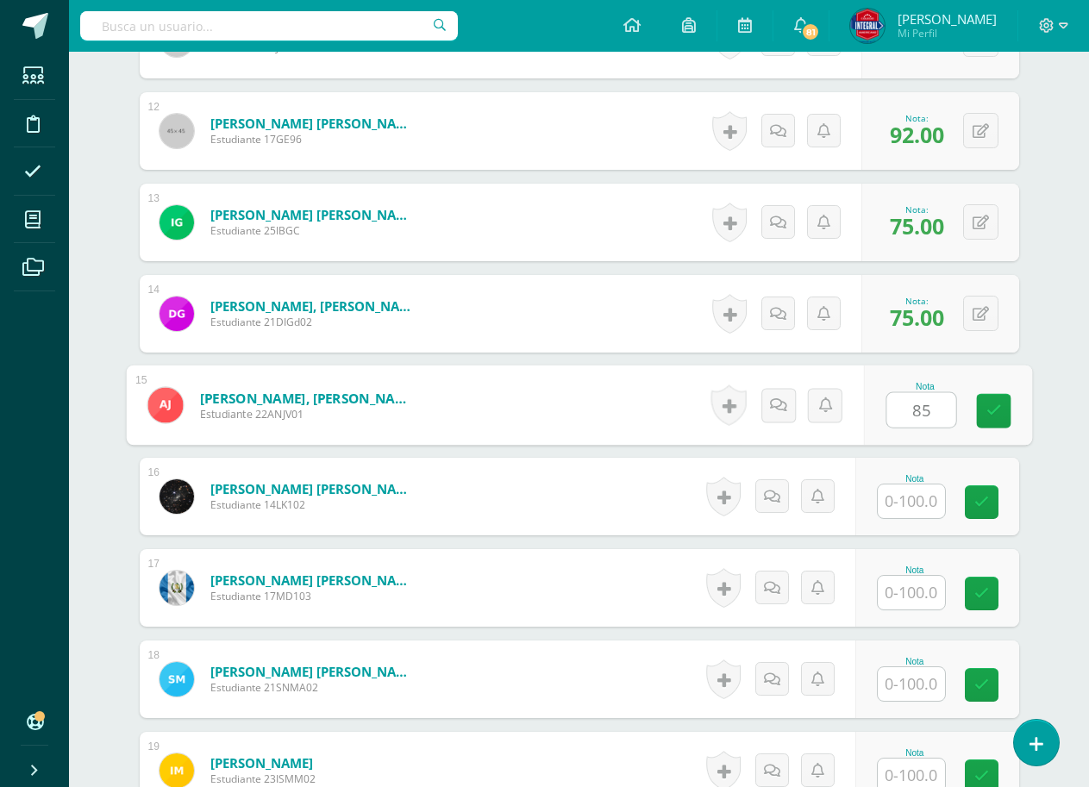
type input "85"
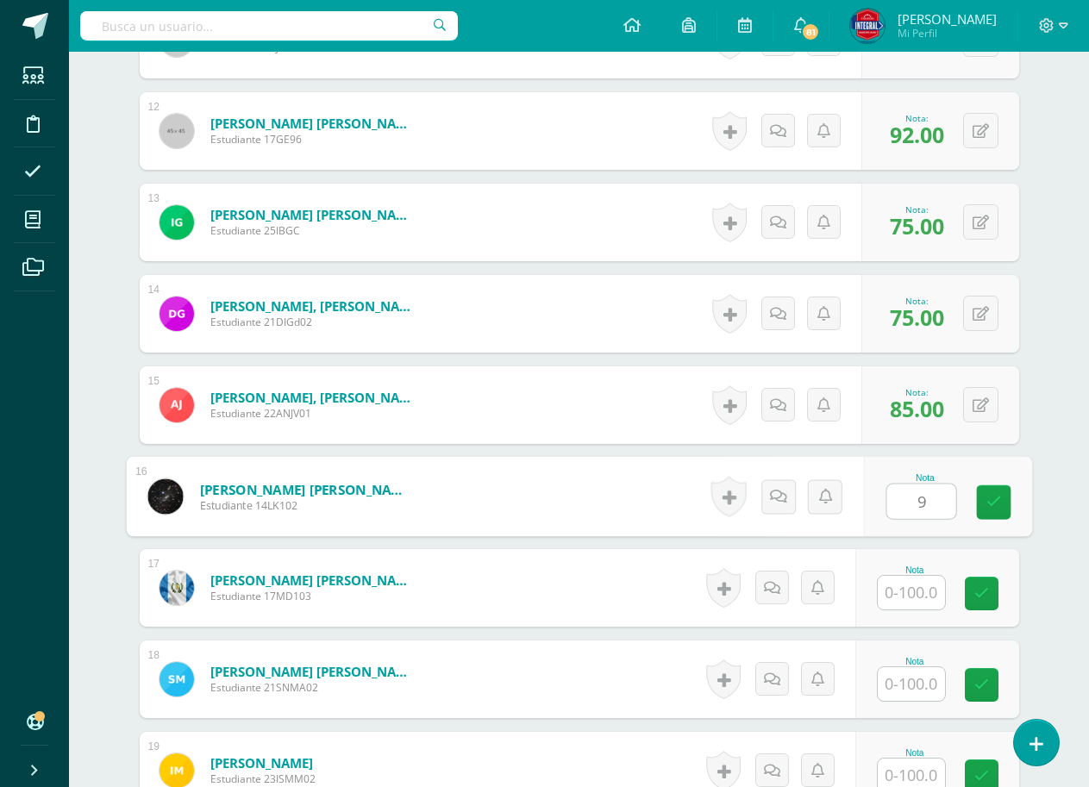
type input "95"
click at [991, 515] on link at bounding box center [993, 503] width 34 height 34
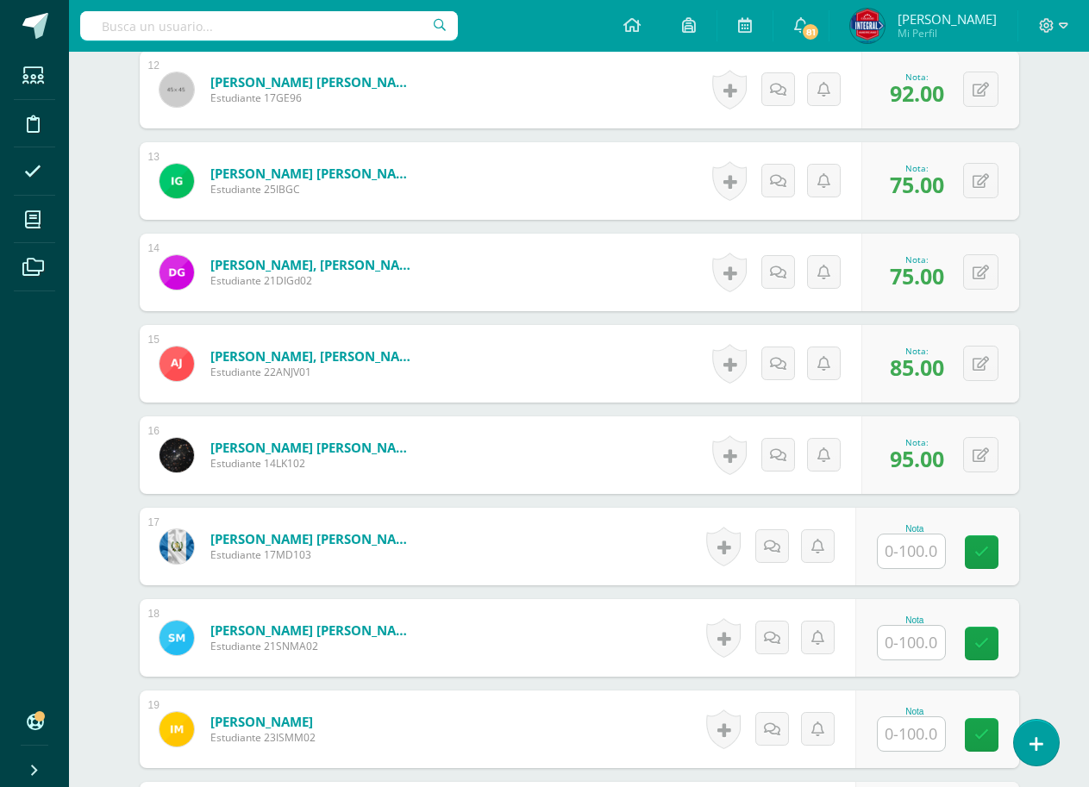
scroll to position [1788, 0]
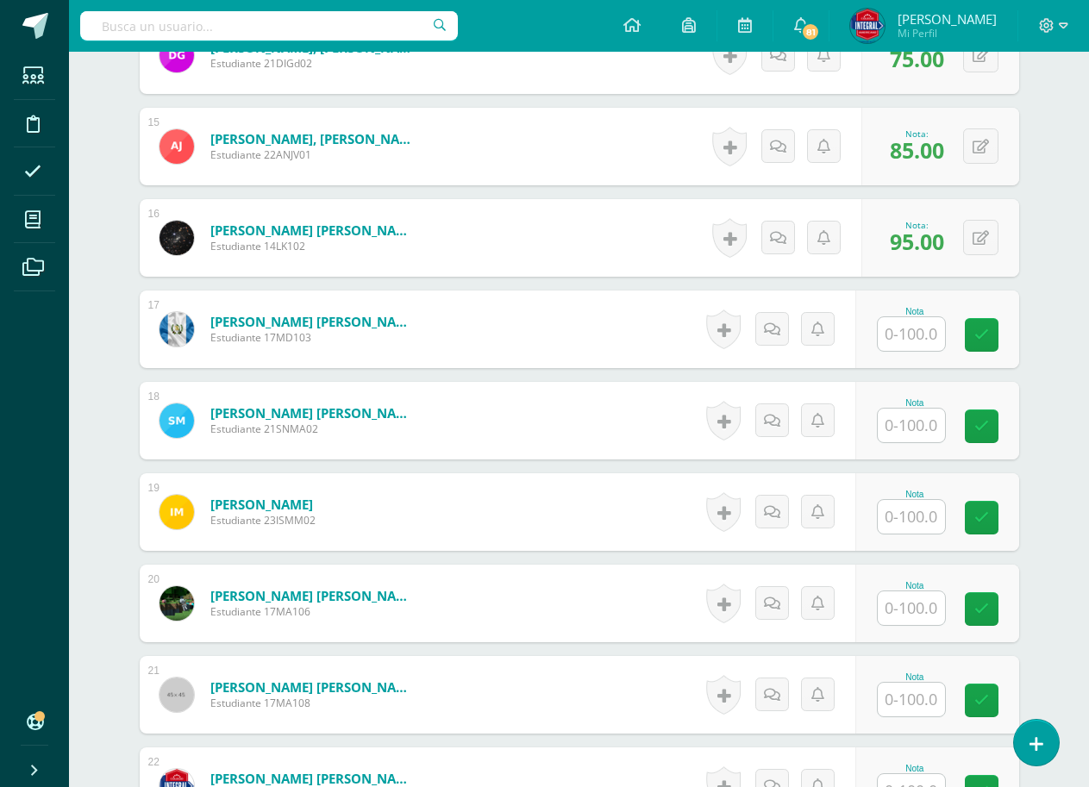
click at [915, 346] on input "text" at bounding box center [911, 334] width 67 height 34
type input "88"
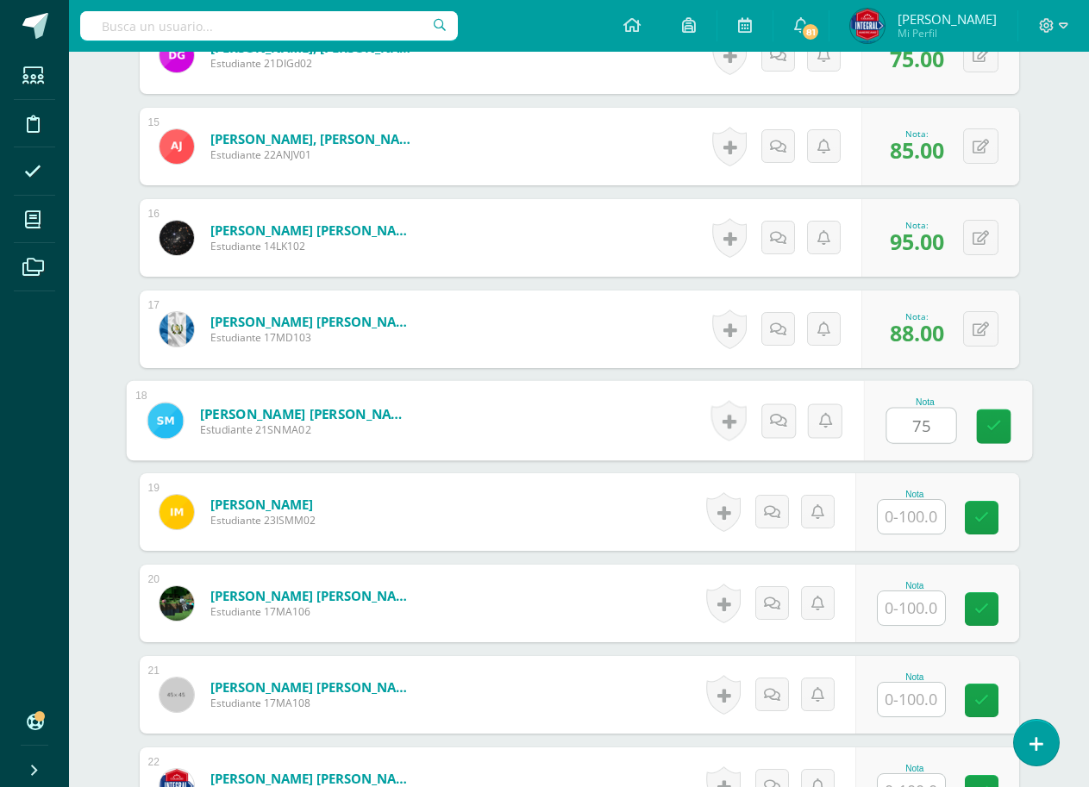
type input "75"
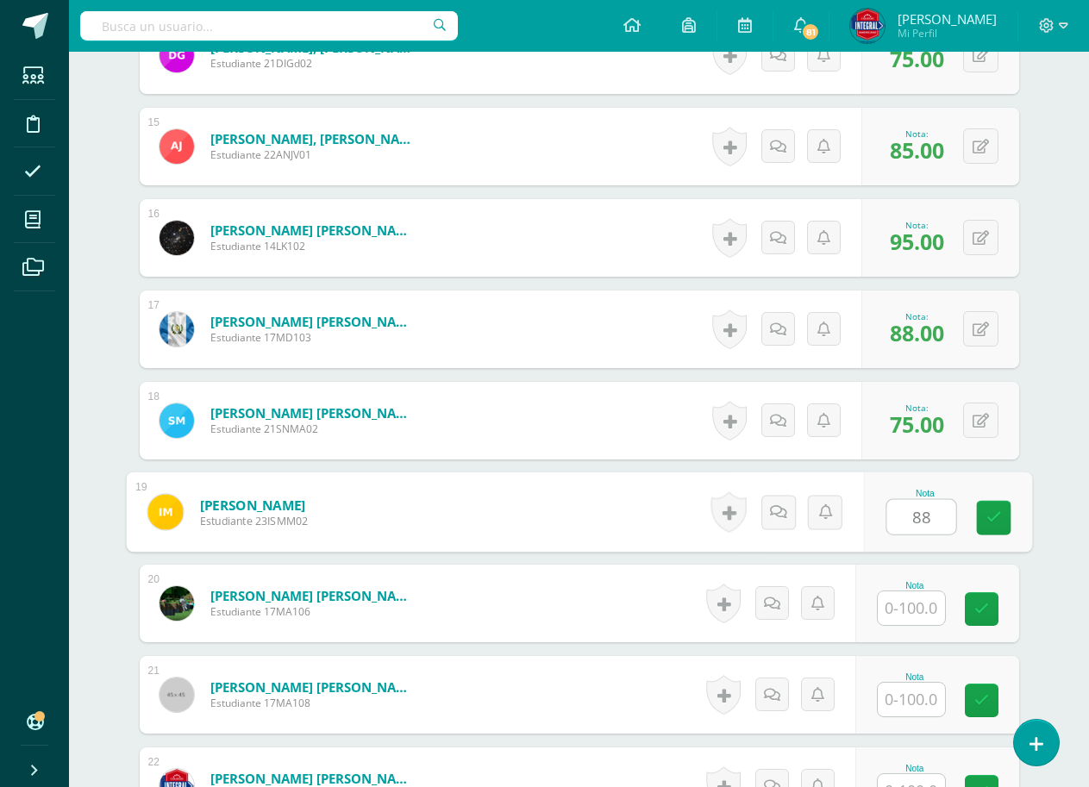
type input "88"
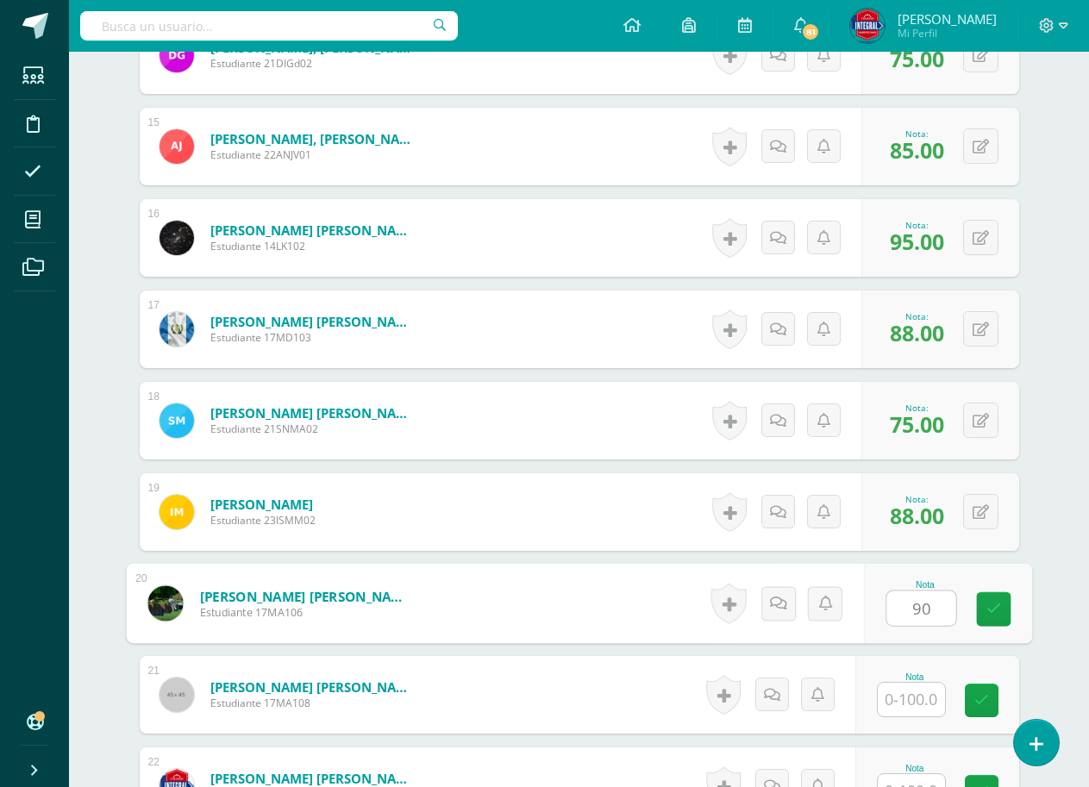
type input "90"
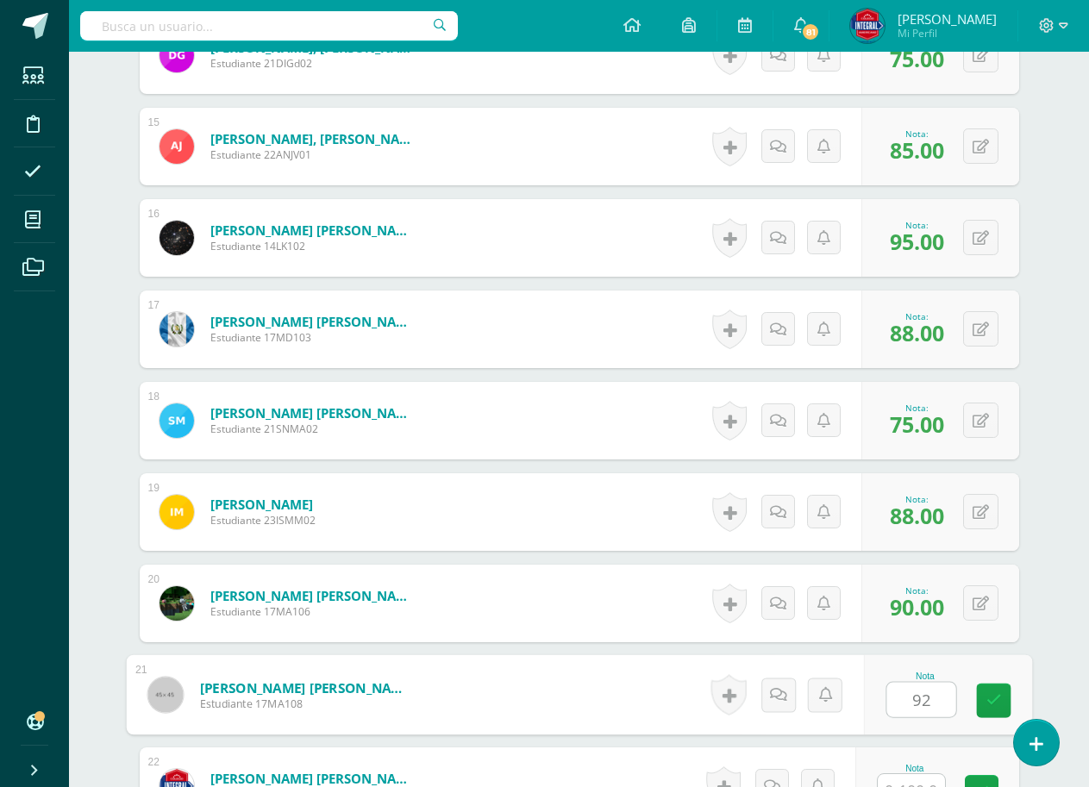
type input "92"
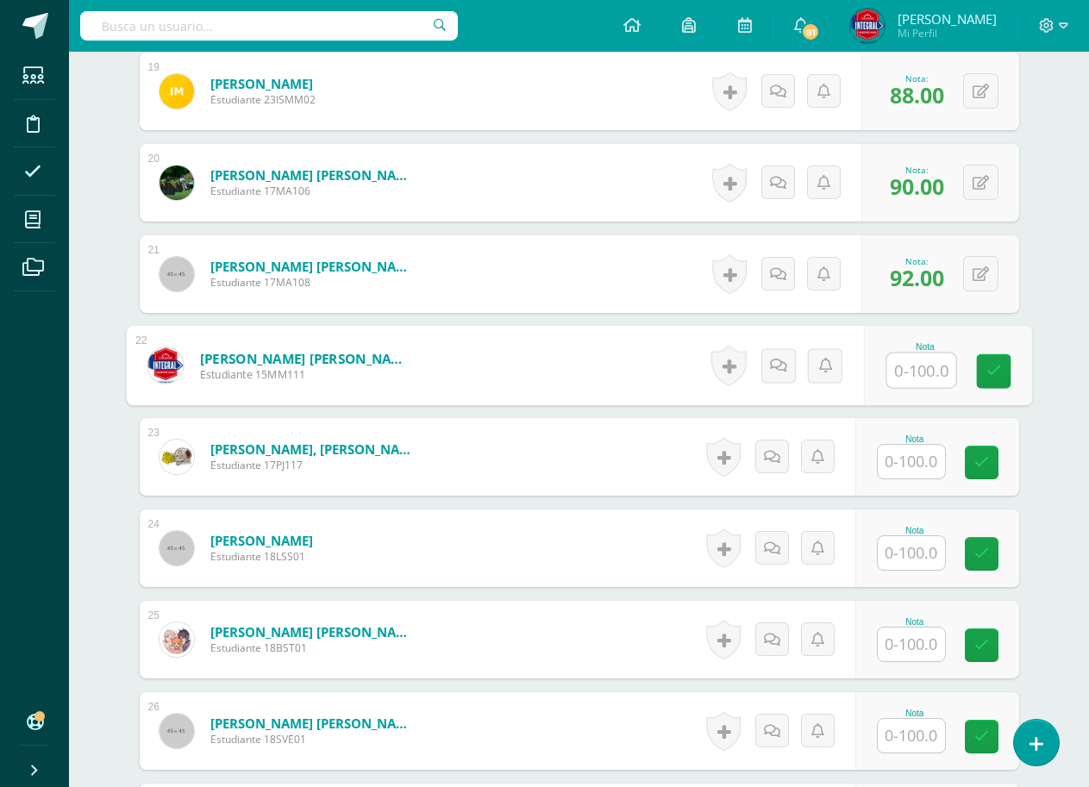
scroll to position [2239, 0]
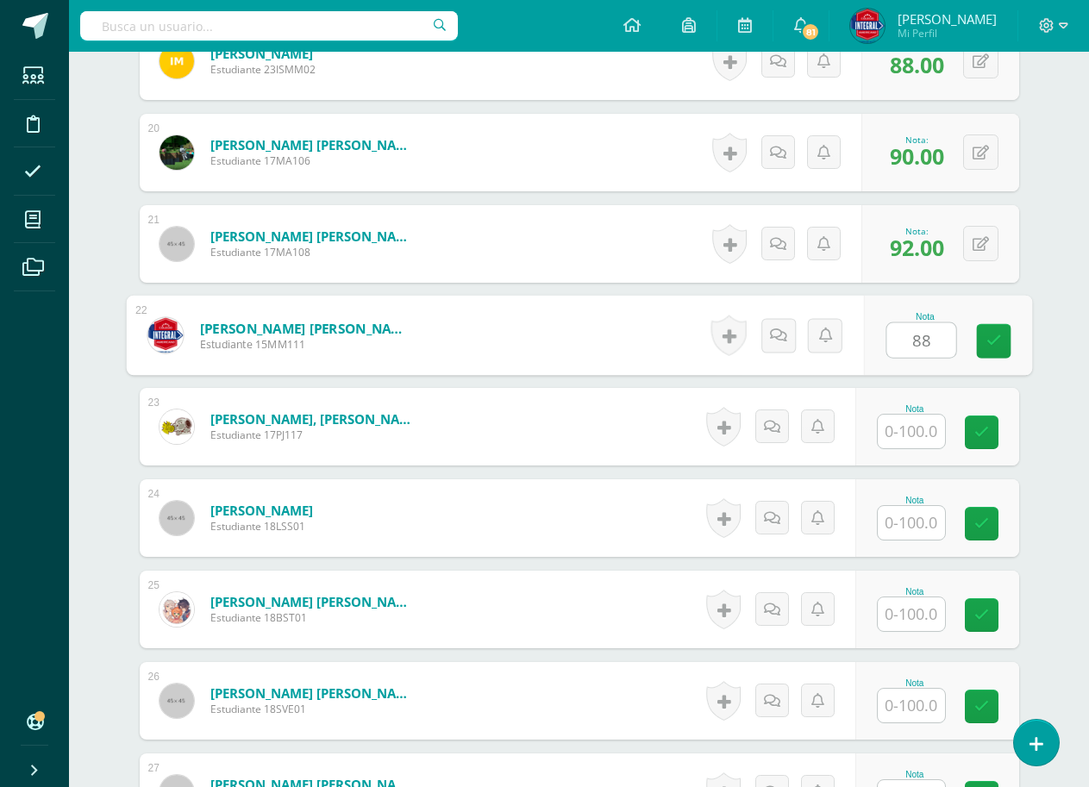
type input "88"
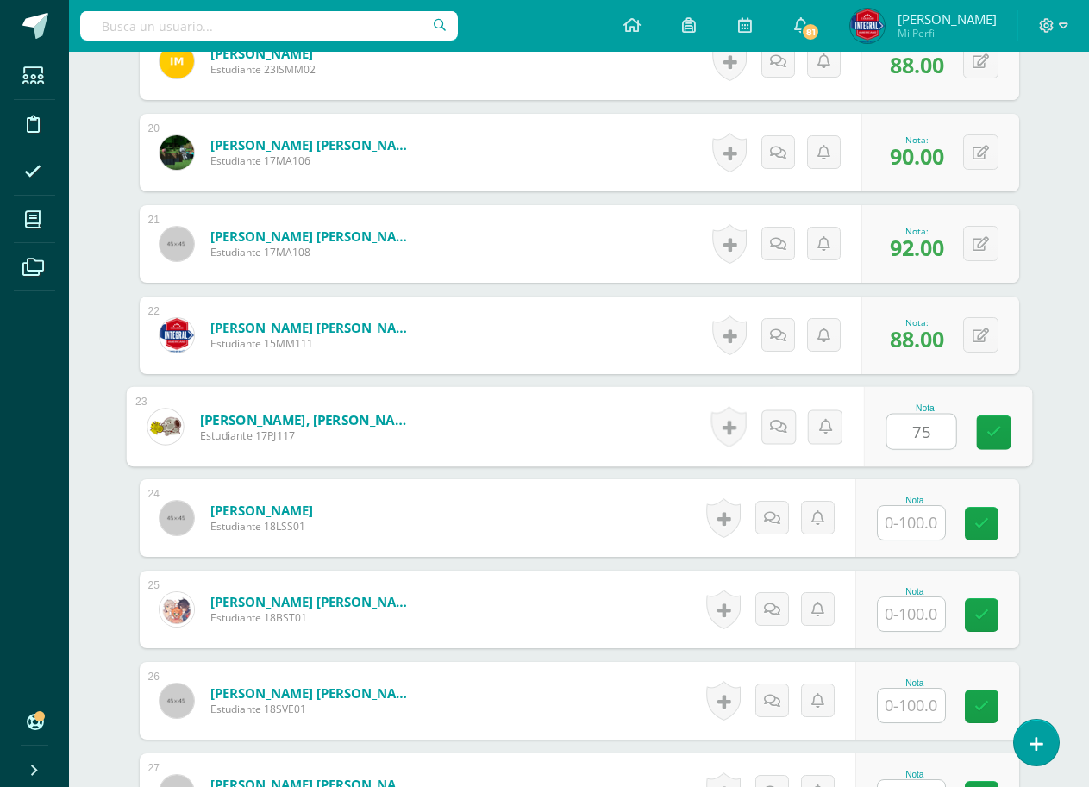
type input "75"
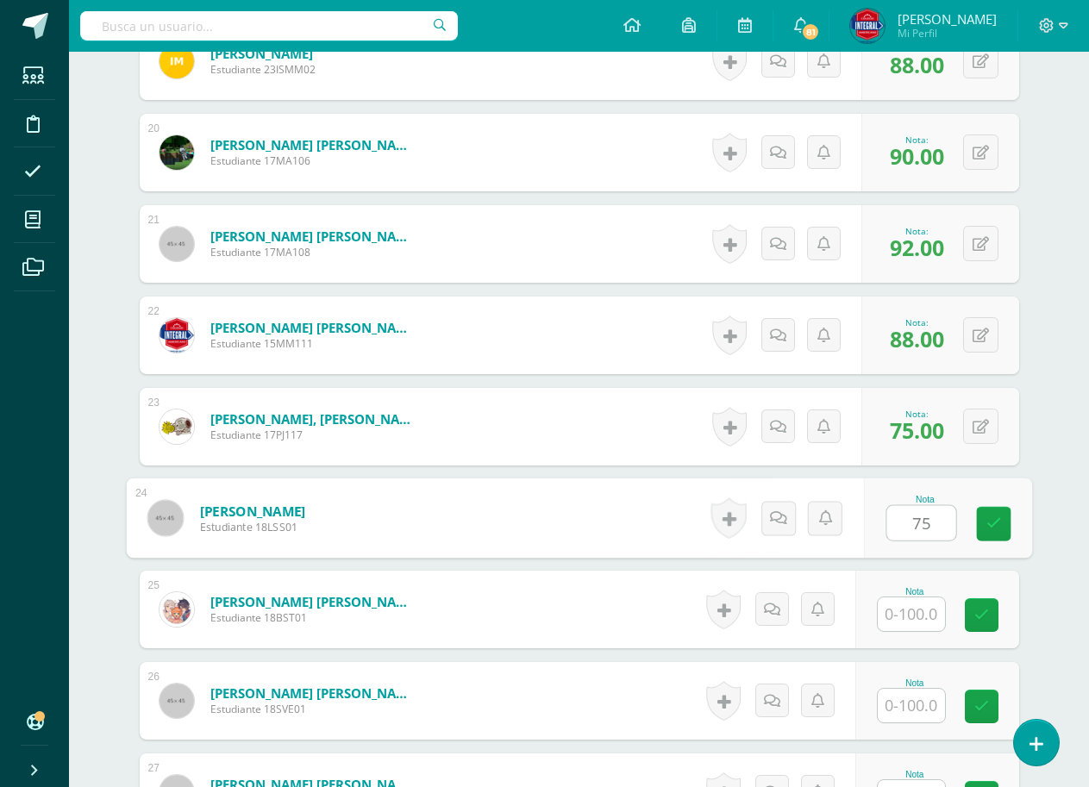
type input "75"
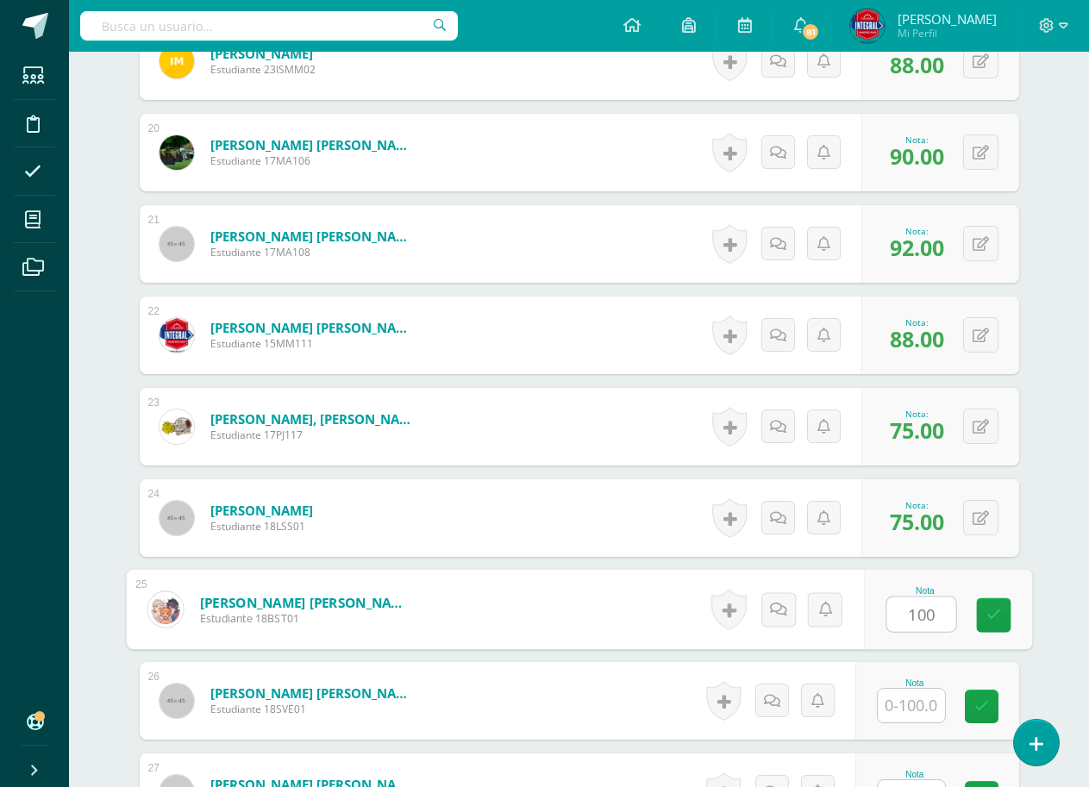
type input "100"
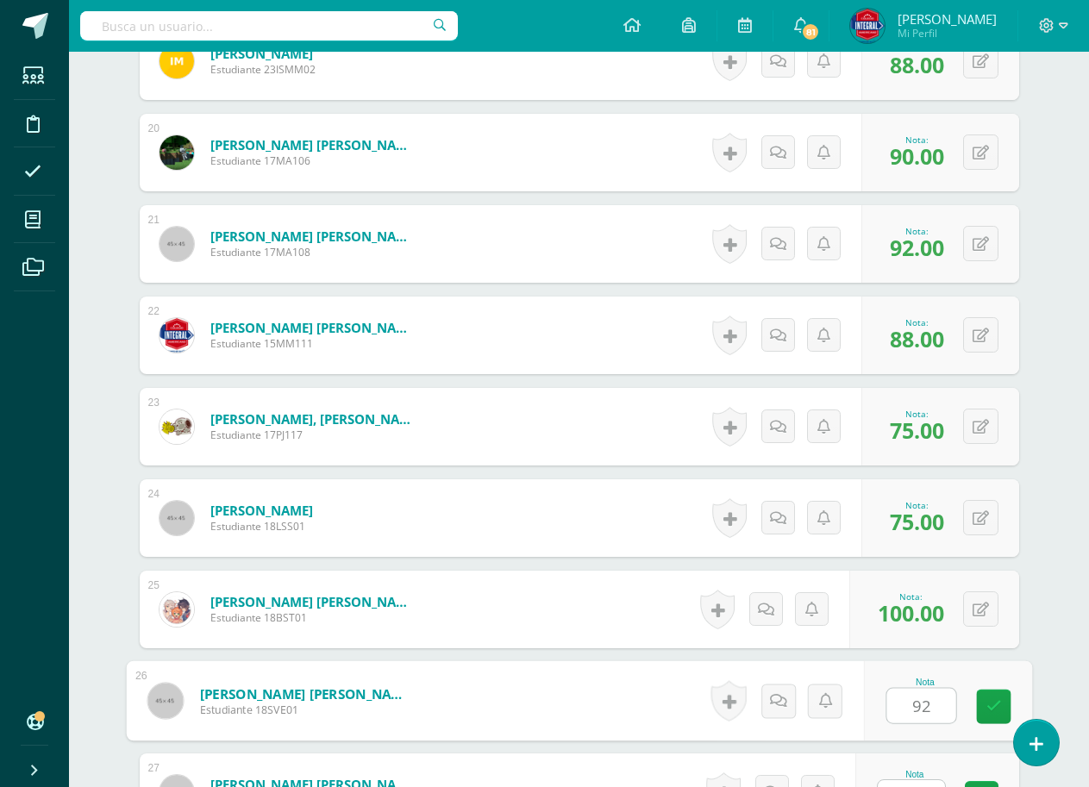
type input "92"
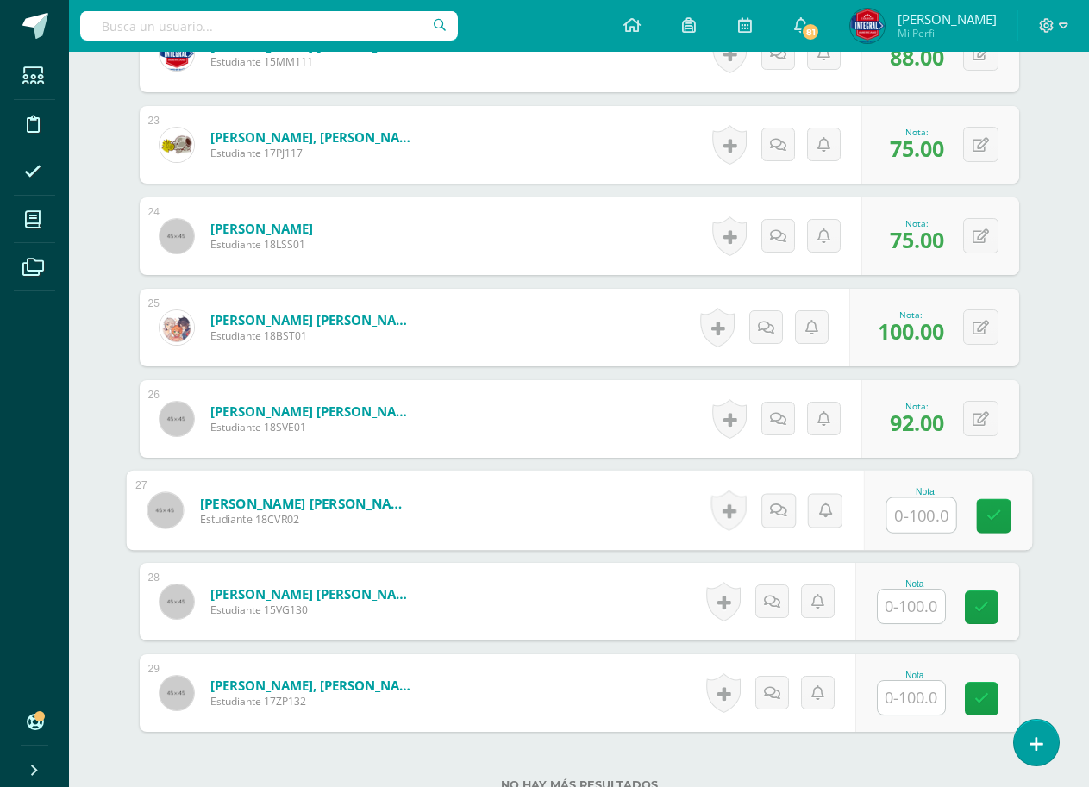
scroll to position [2523, 0]
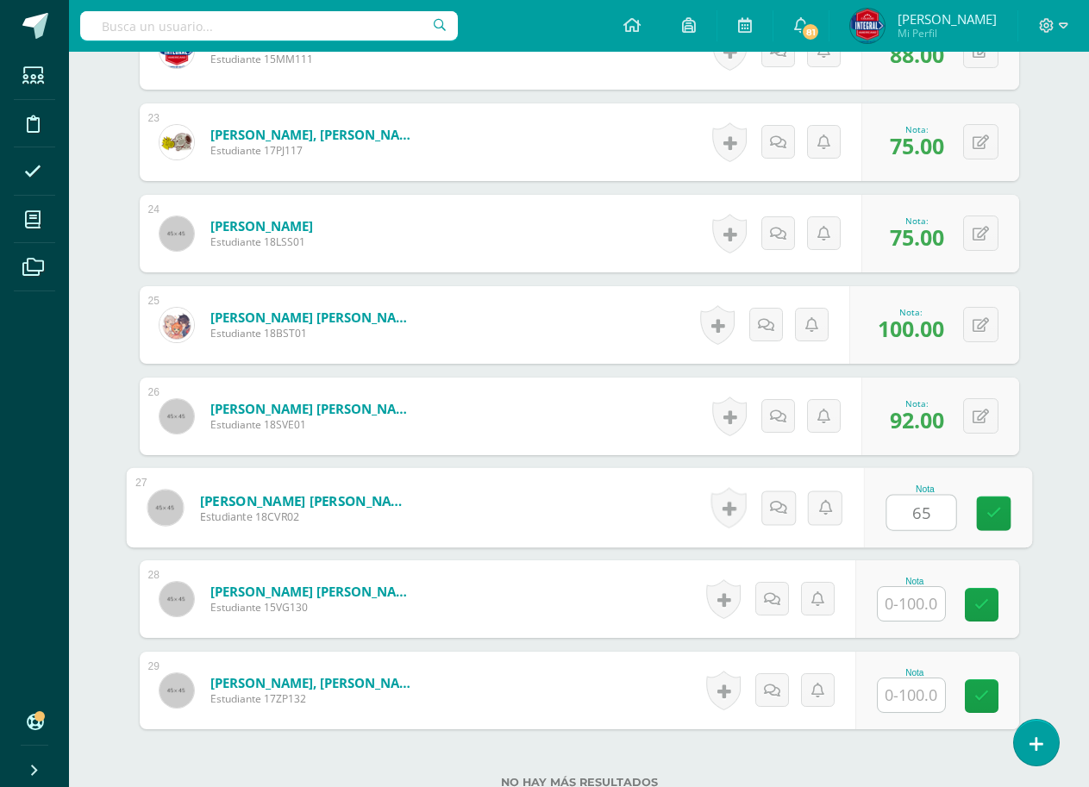
type input "65"
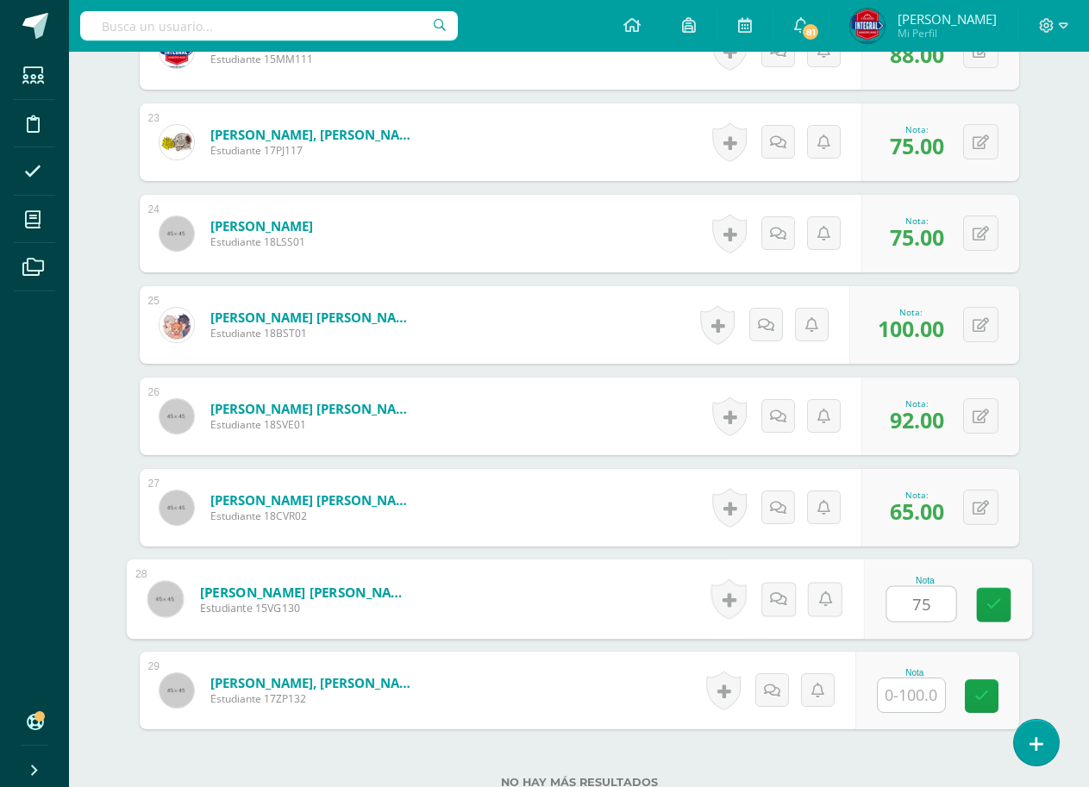
type input "75"
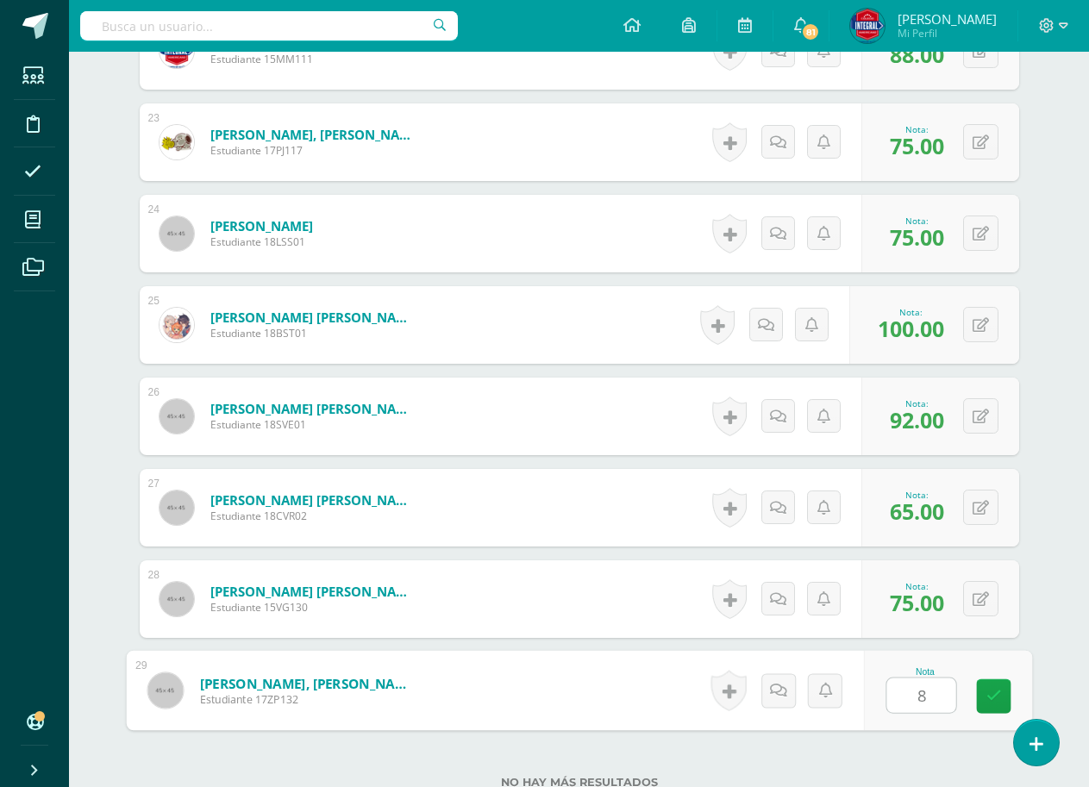
type input "82"
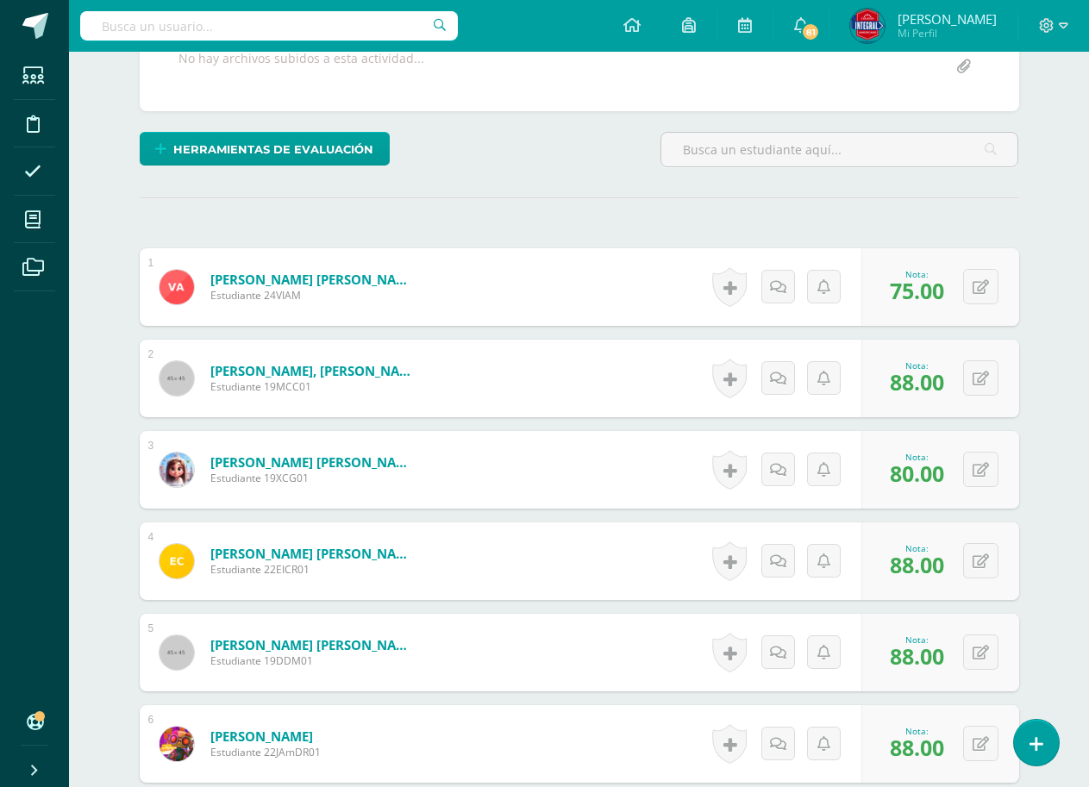
scroll to position [22, 0]
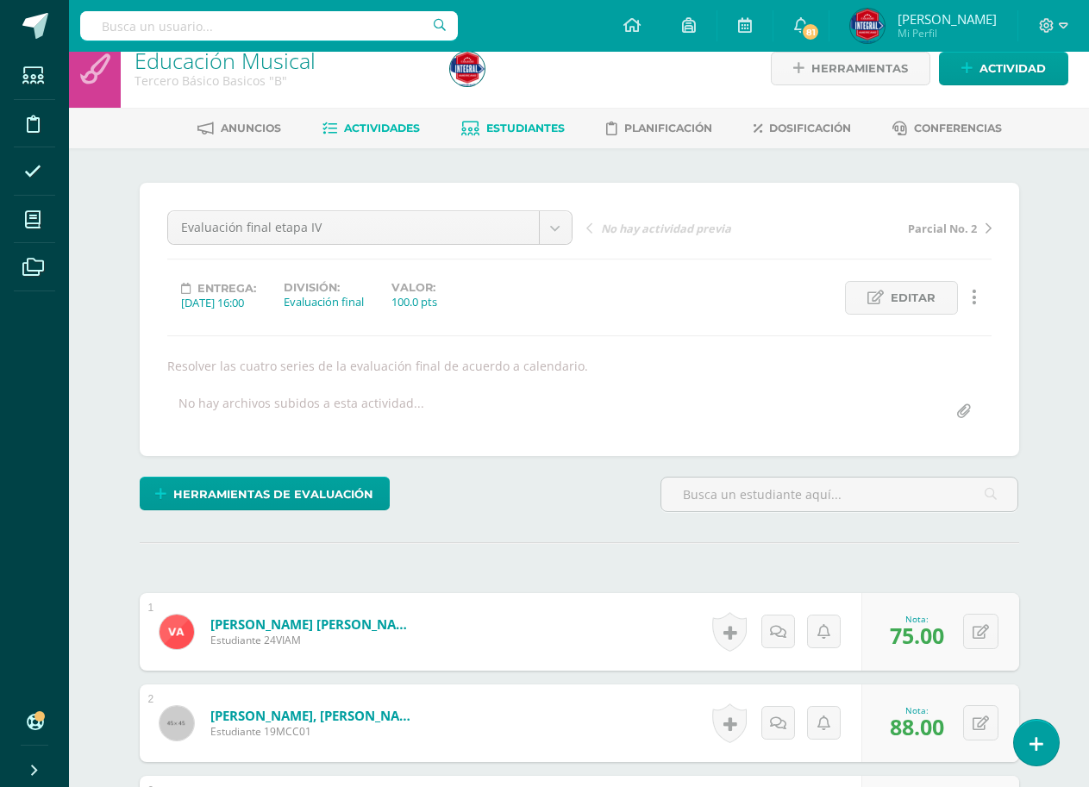
click at [530, 128] on span "Estudiantes" at bounding box center [525, 128] width 78 height 13
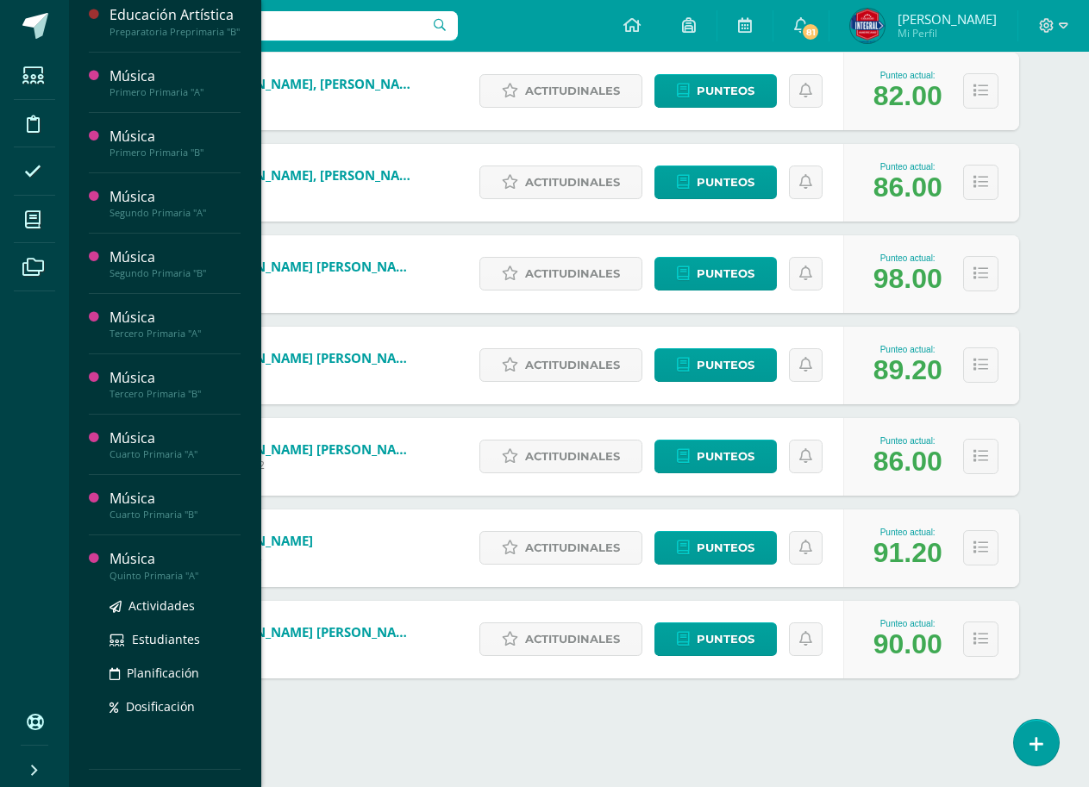
scroll to position [259, 0]
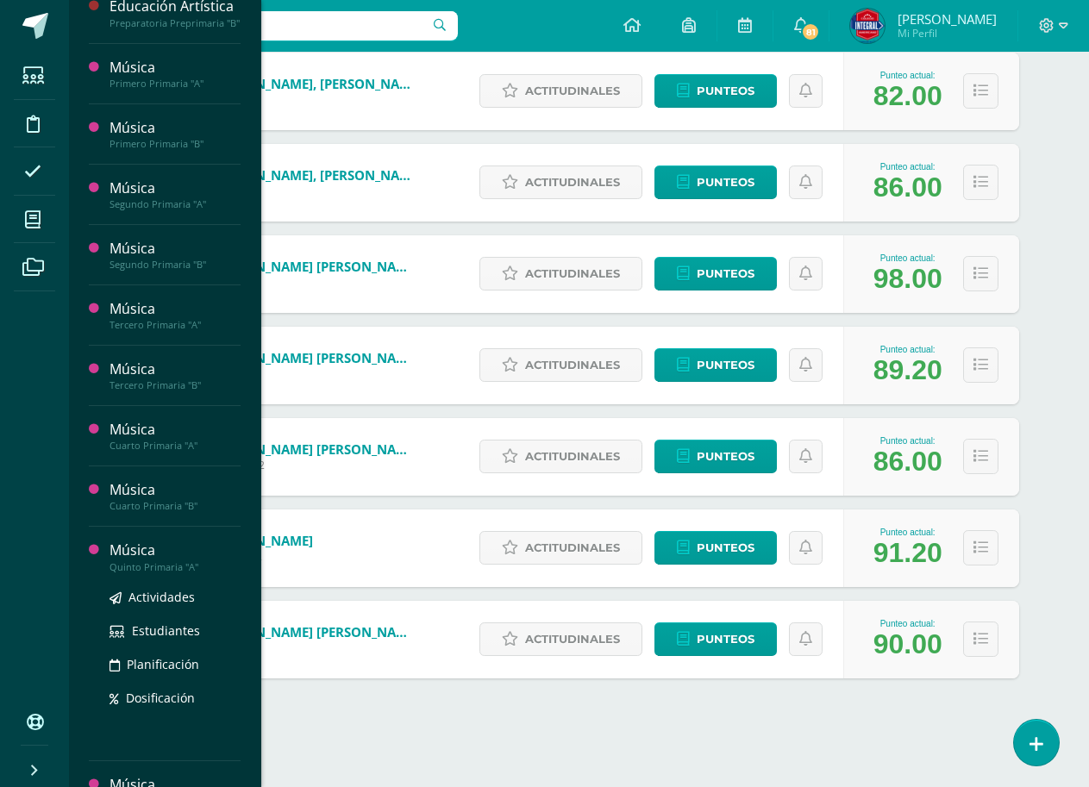
click at [166, 576] on div "Actividades Estudiantes Planificación Dosificación" at bounding box center [175, 661] width 131 height 174
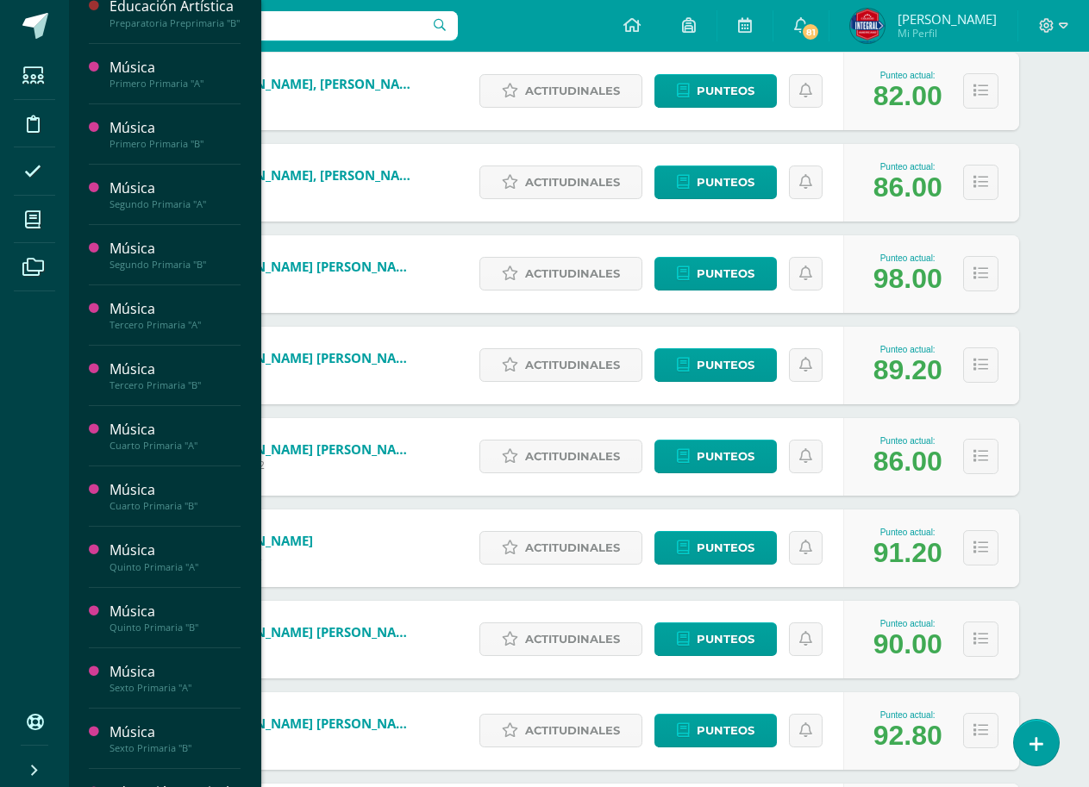
scroll to position [956, 0]
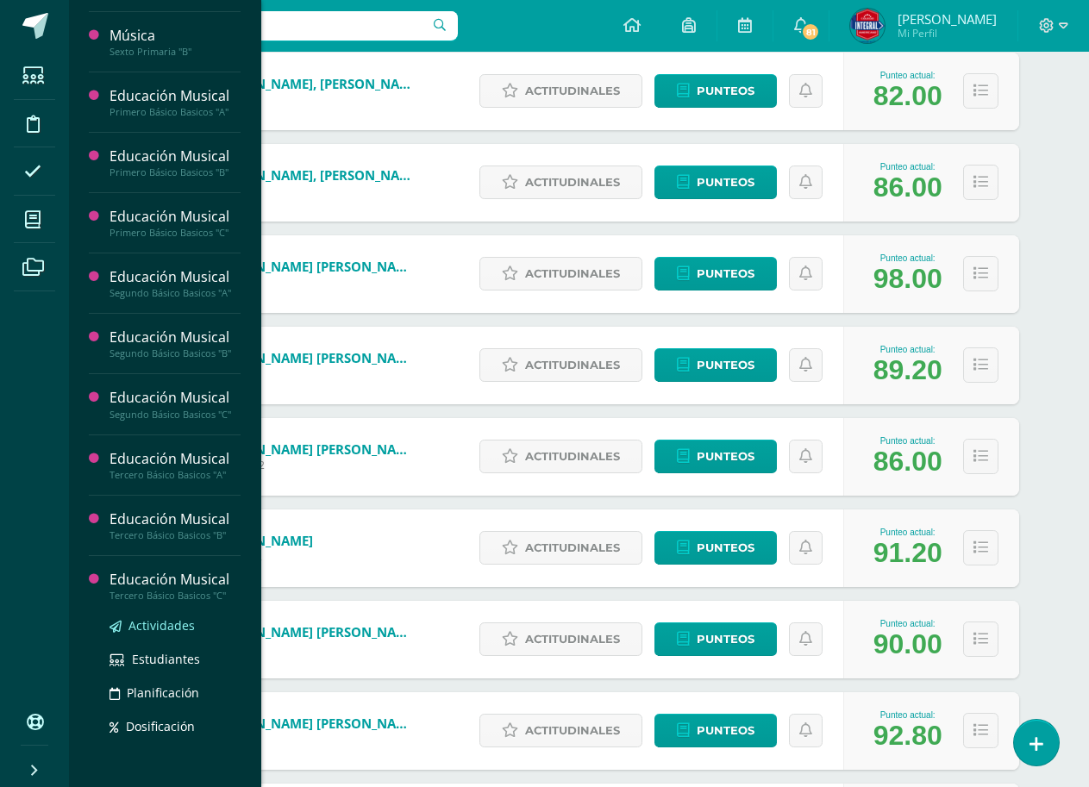
click at [155, 624] on span "Actividades" at bounding box center [161, 625] width 66 height 16
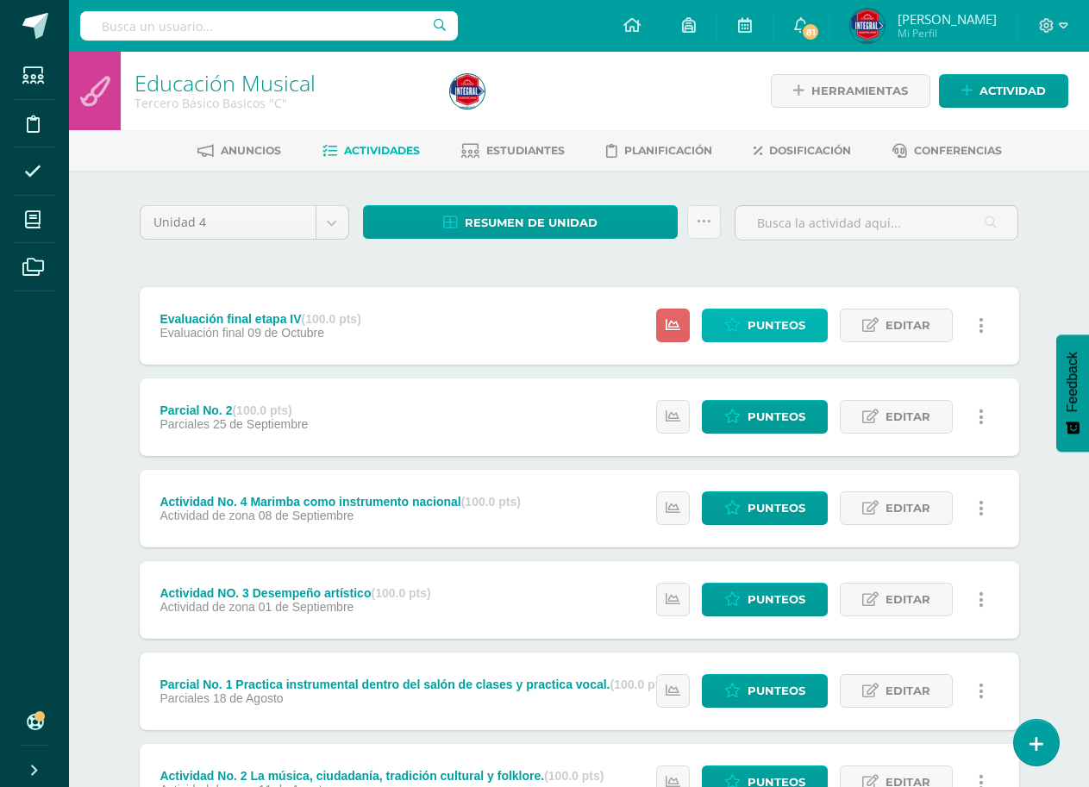
click at [756, 334] on span "Punteos" at bounding box center [777, 326] width 58 height 32
click at [755, 332] on span "Punteos" at bounding box center [777, 326] width 58 height 32
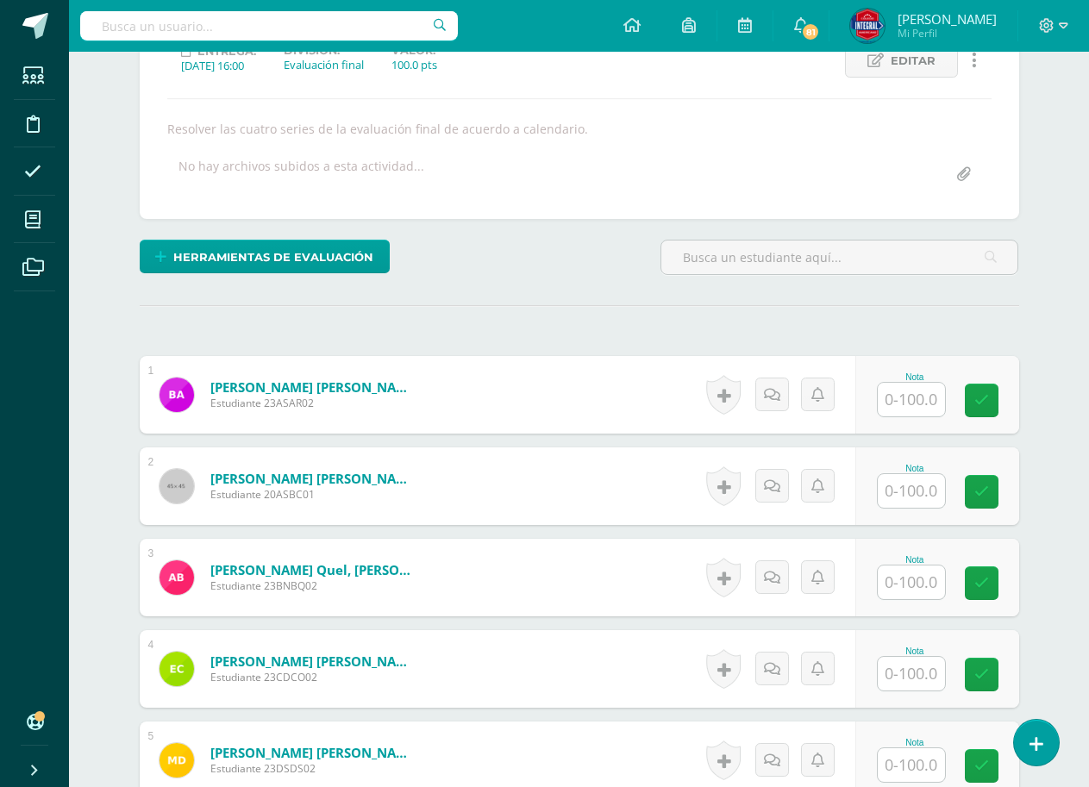
scroll to position [260, 0]
click at [906, 492] on input "text" at bounding box center [911, 490] width 67 height 34
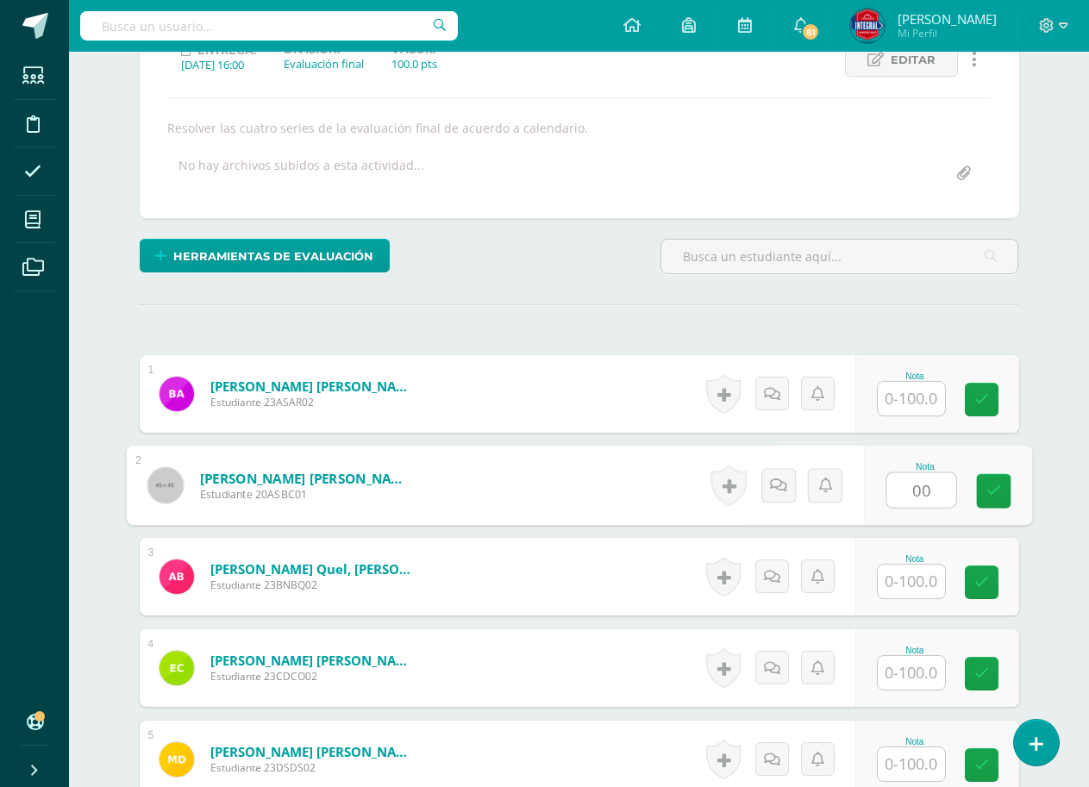
type input "00"
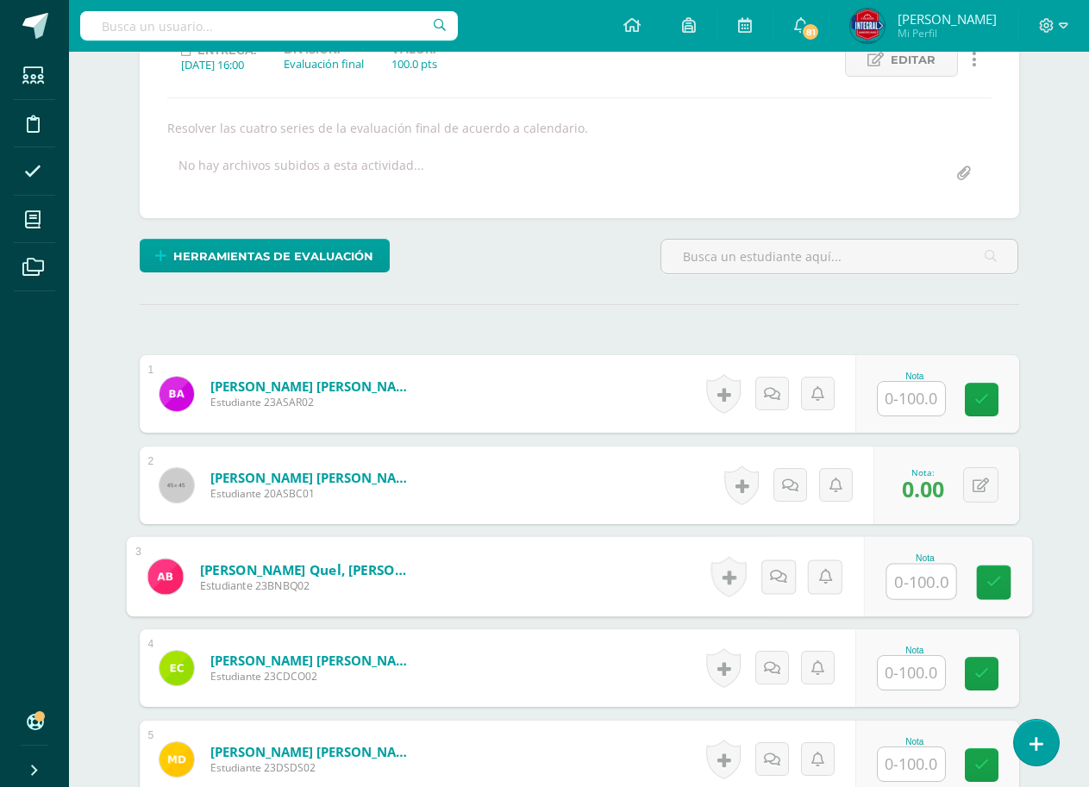
scroll to position [261, 0]
click at [908, 398] on input "text" at bounding box center [911, 398] width 67 height 34
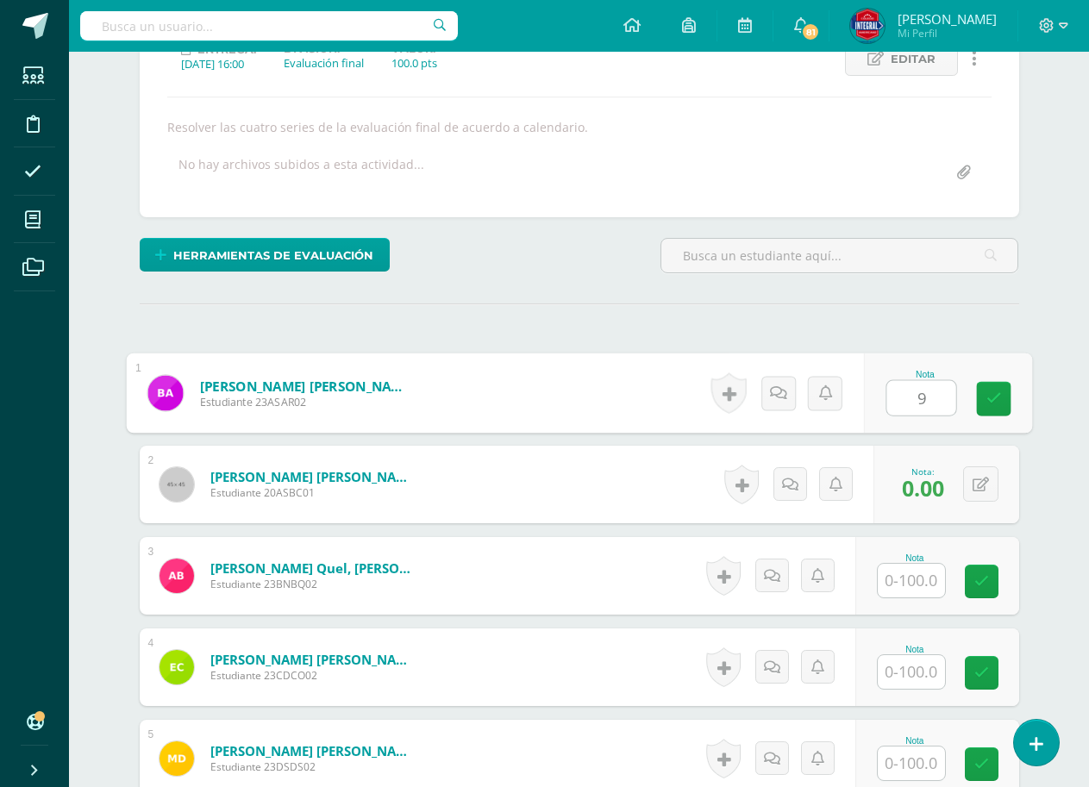
type input "92"
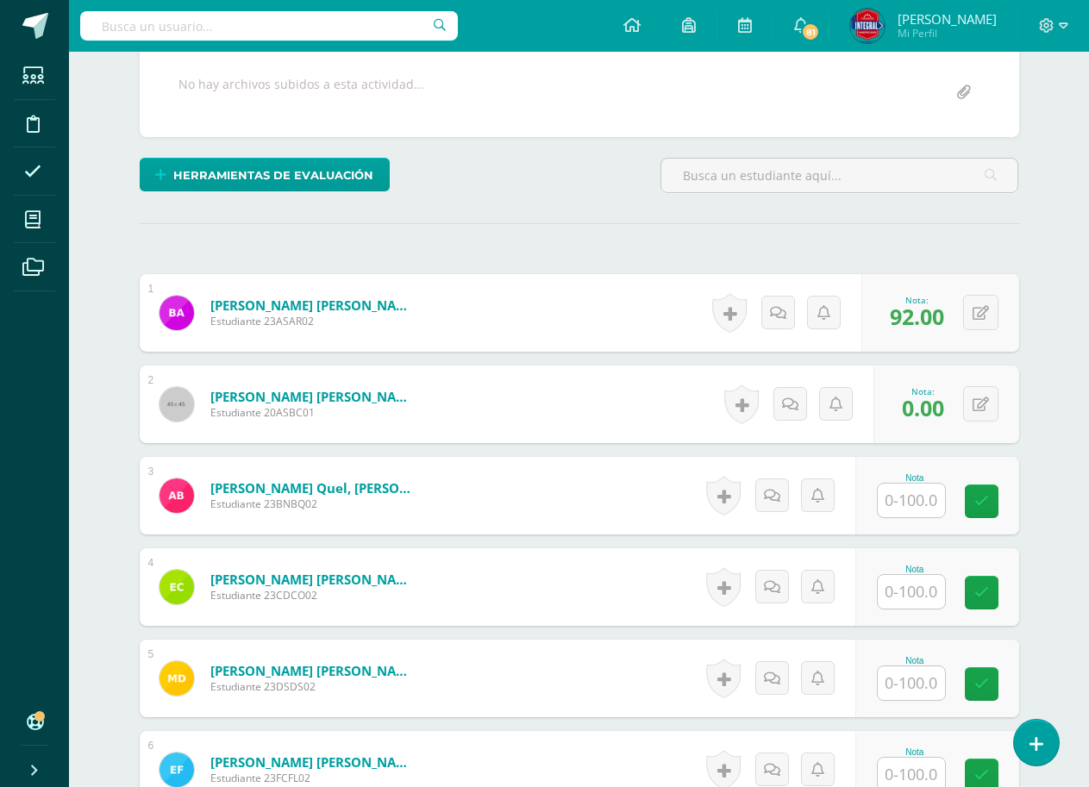
scroll to position [434, 0]
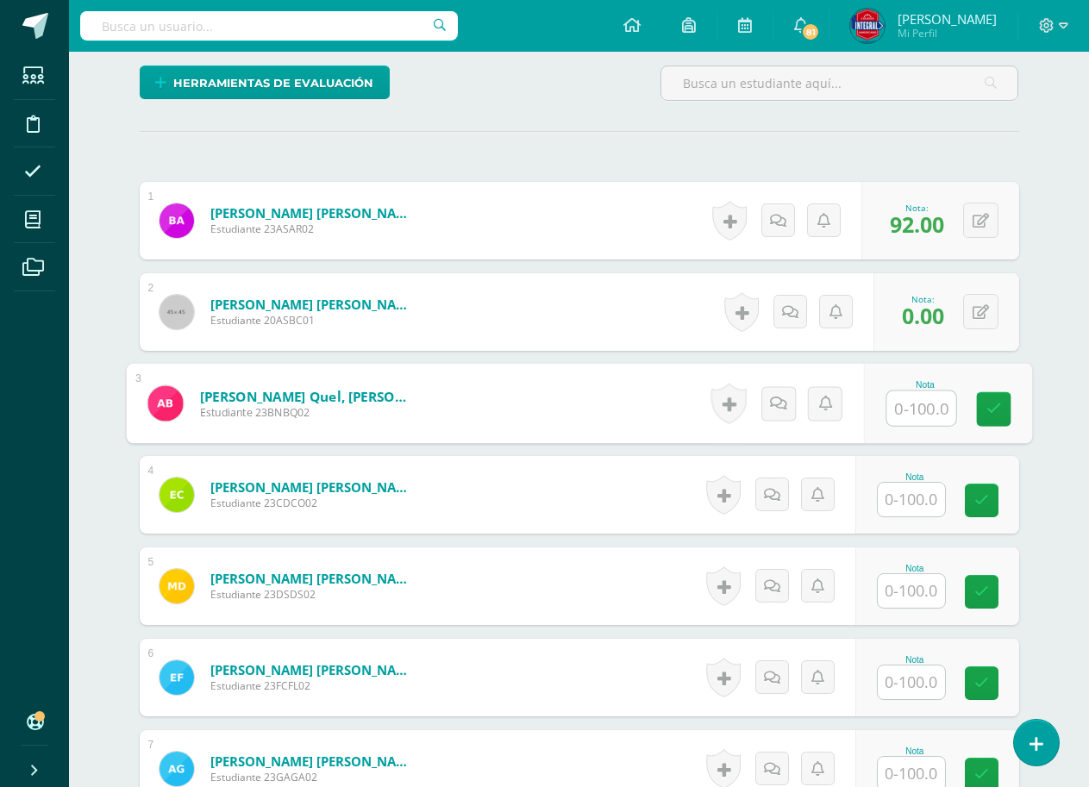
click at [912, 402] on input "text" at bounding box center [921, 409] width 69 height 34
type input "82"
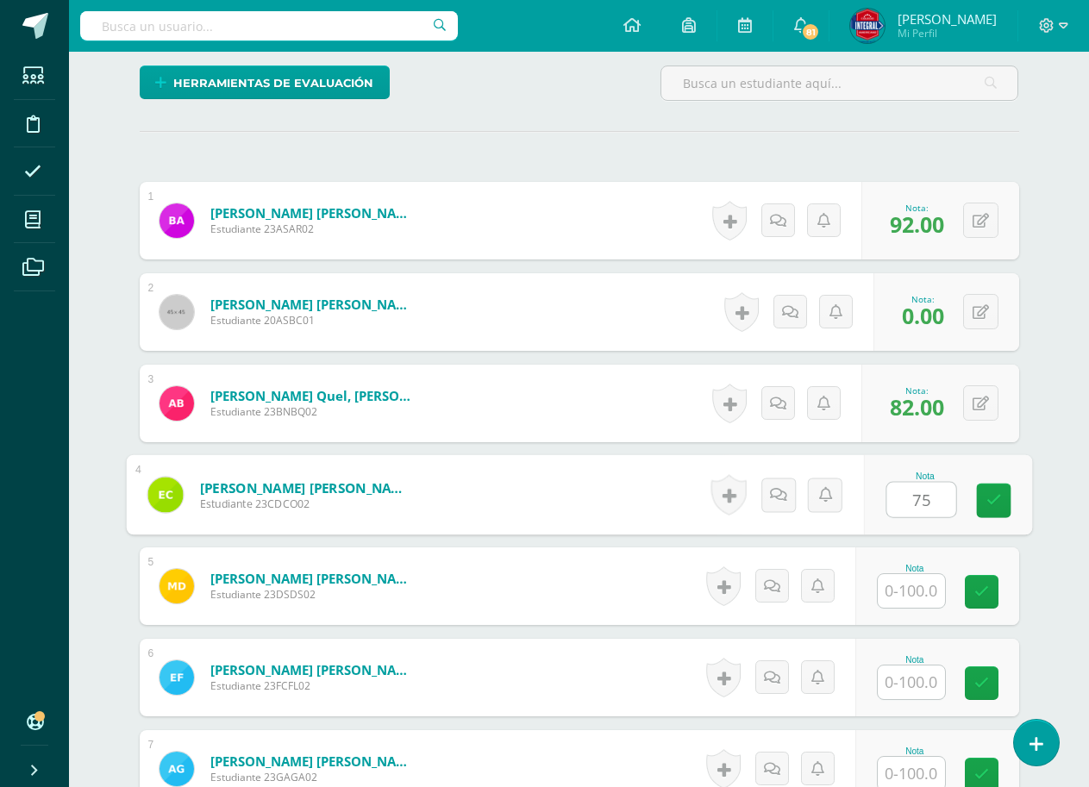
type input "75"
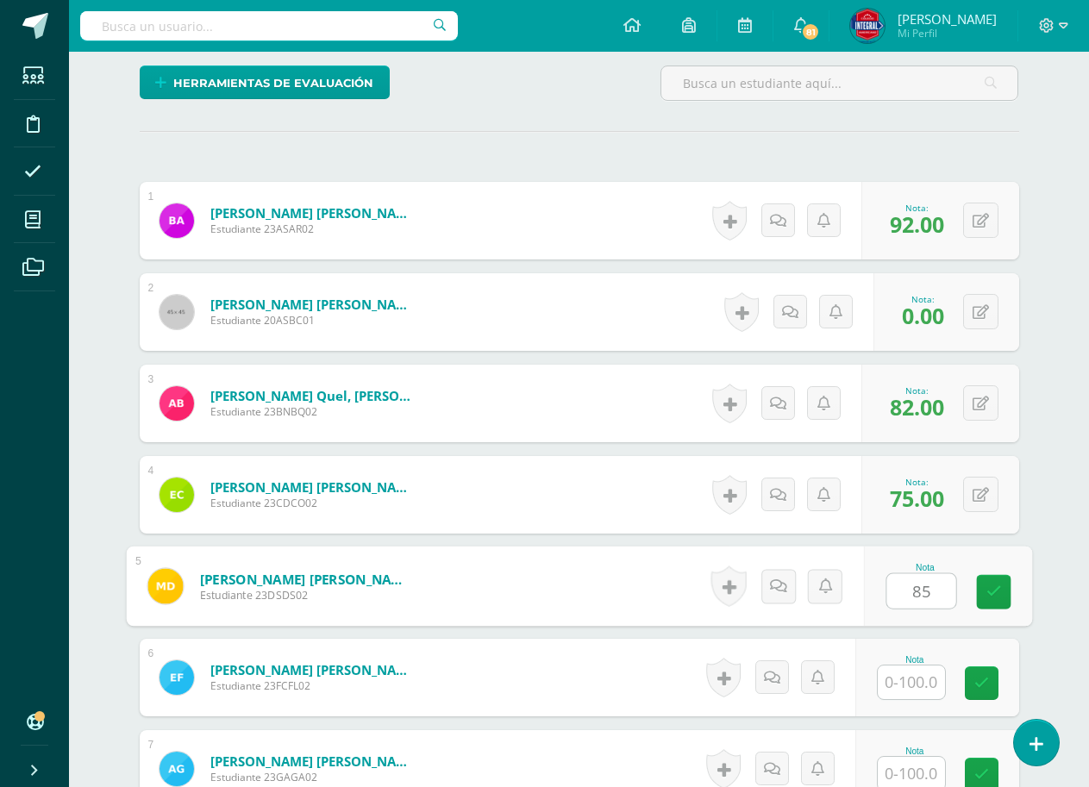
type input "85"
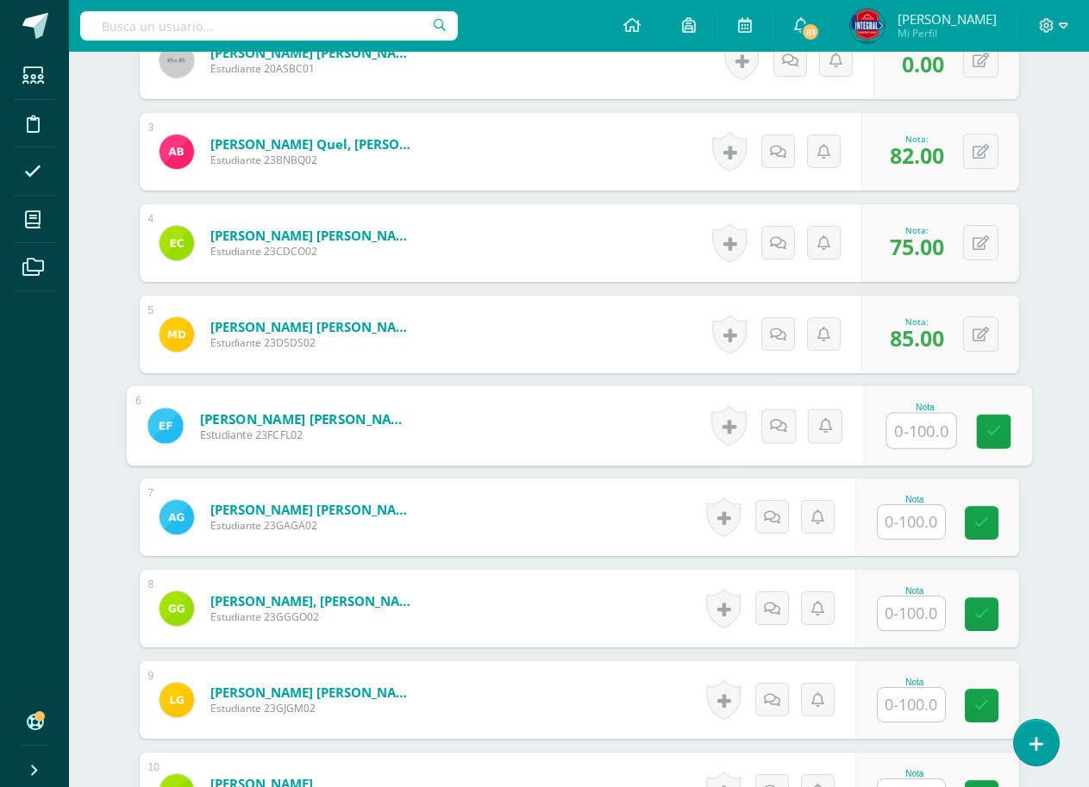
scroll to position [779, 0]
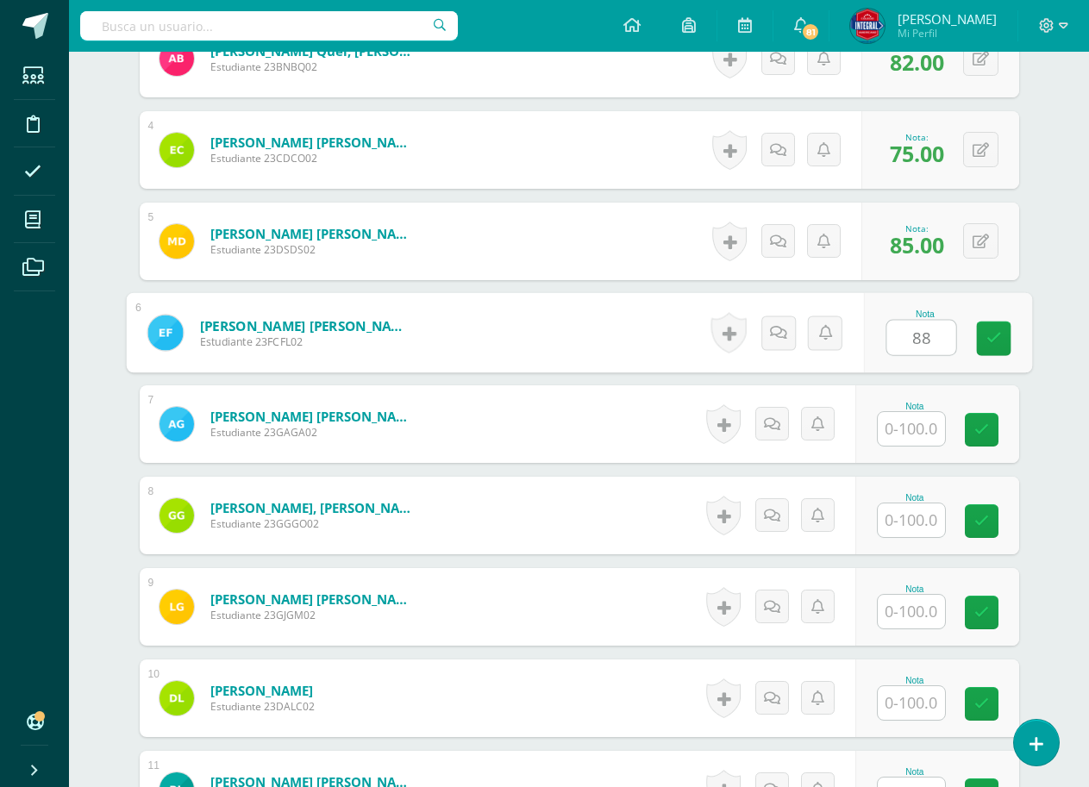
type input "88"
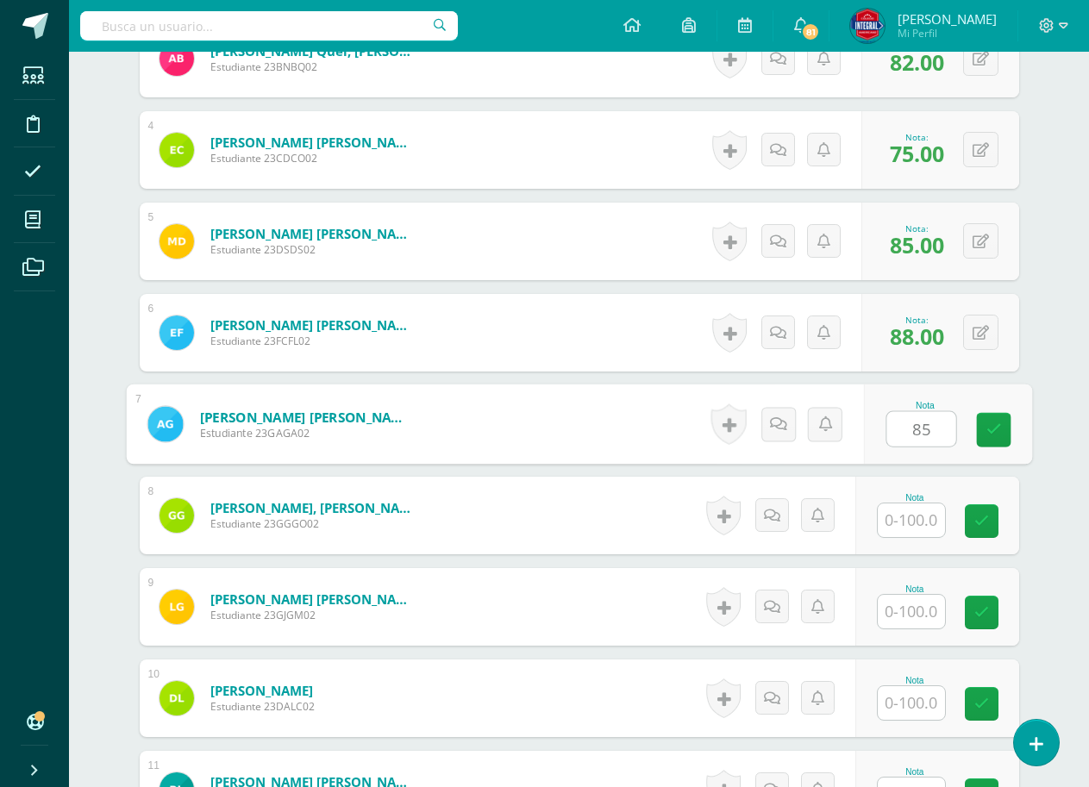
type input "85"
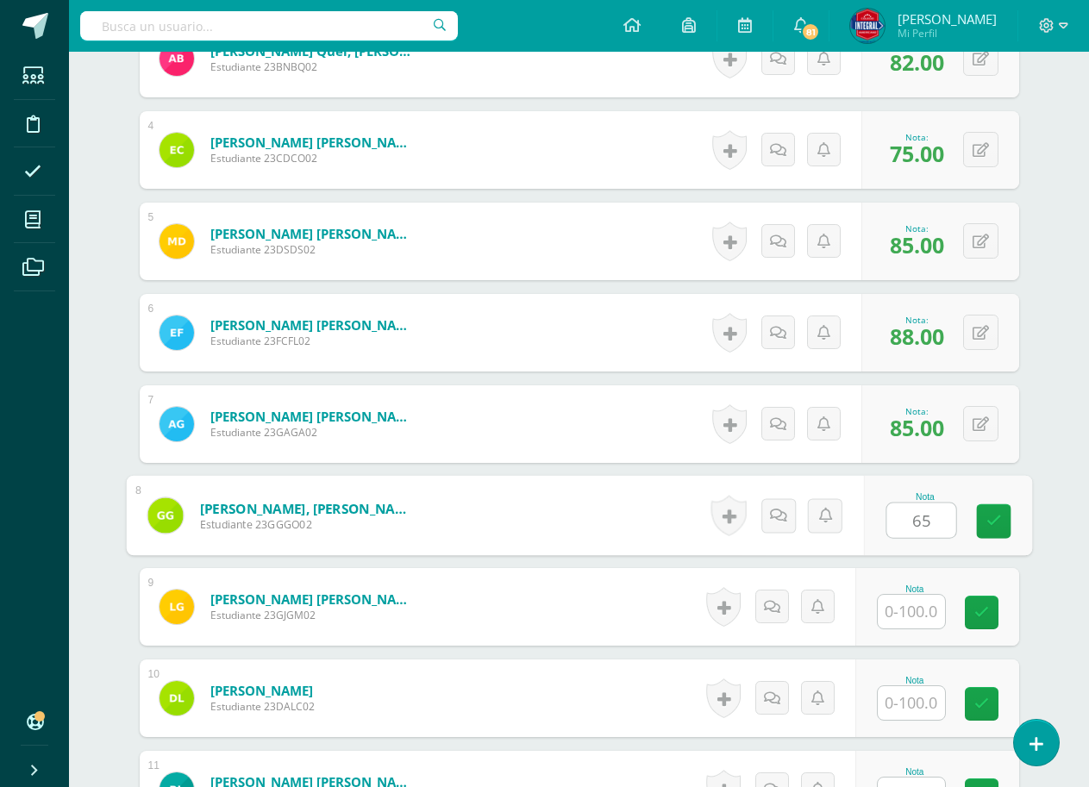
type input "65"
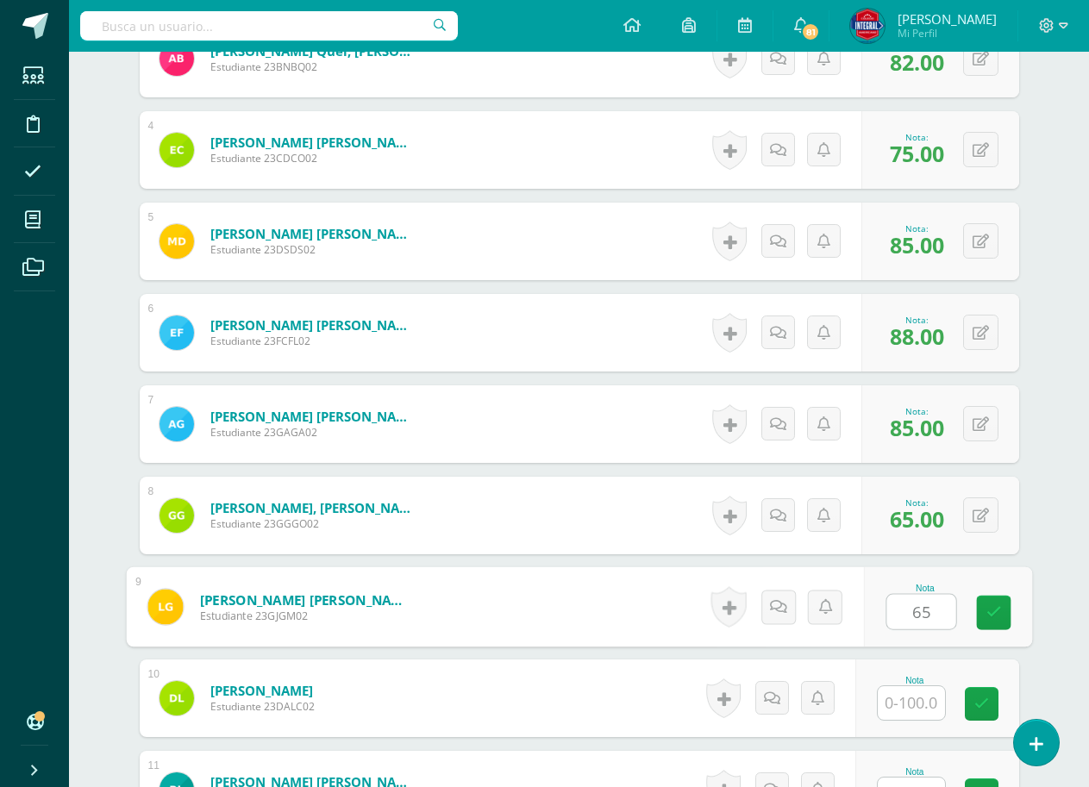
type input "65"
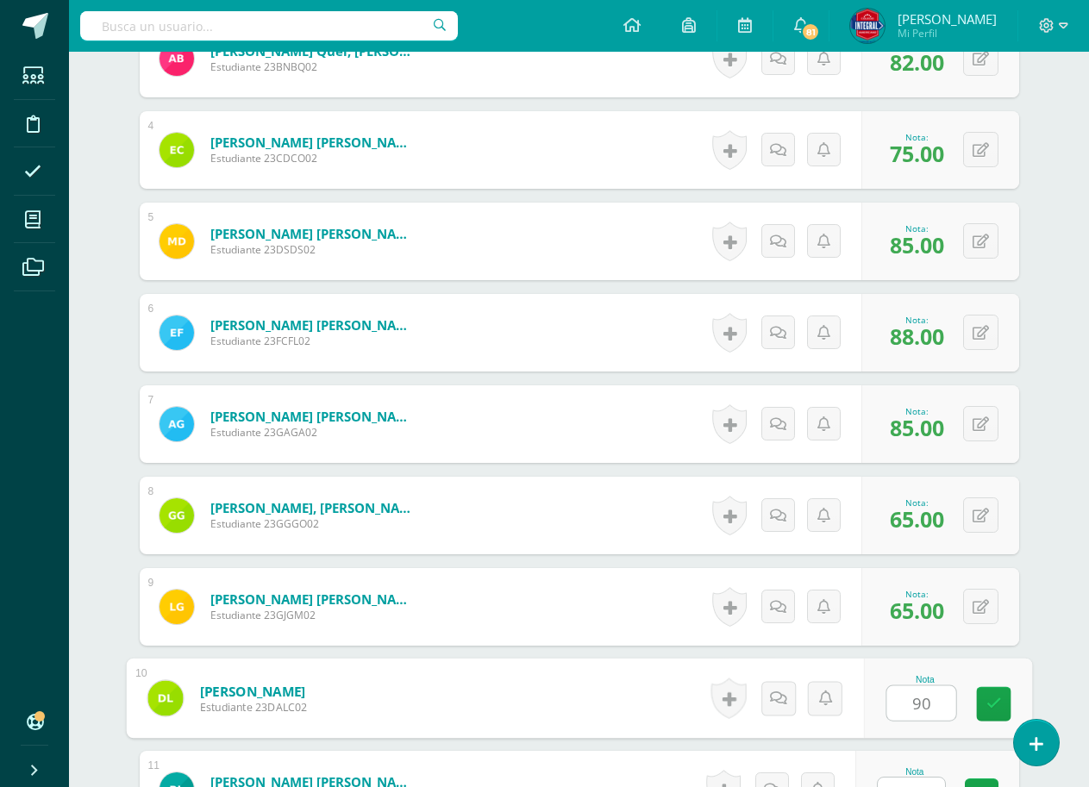
type input "90"
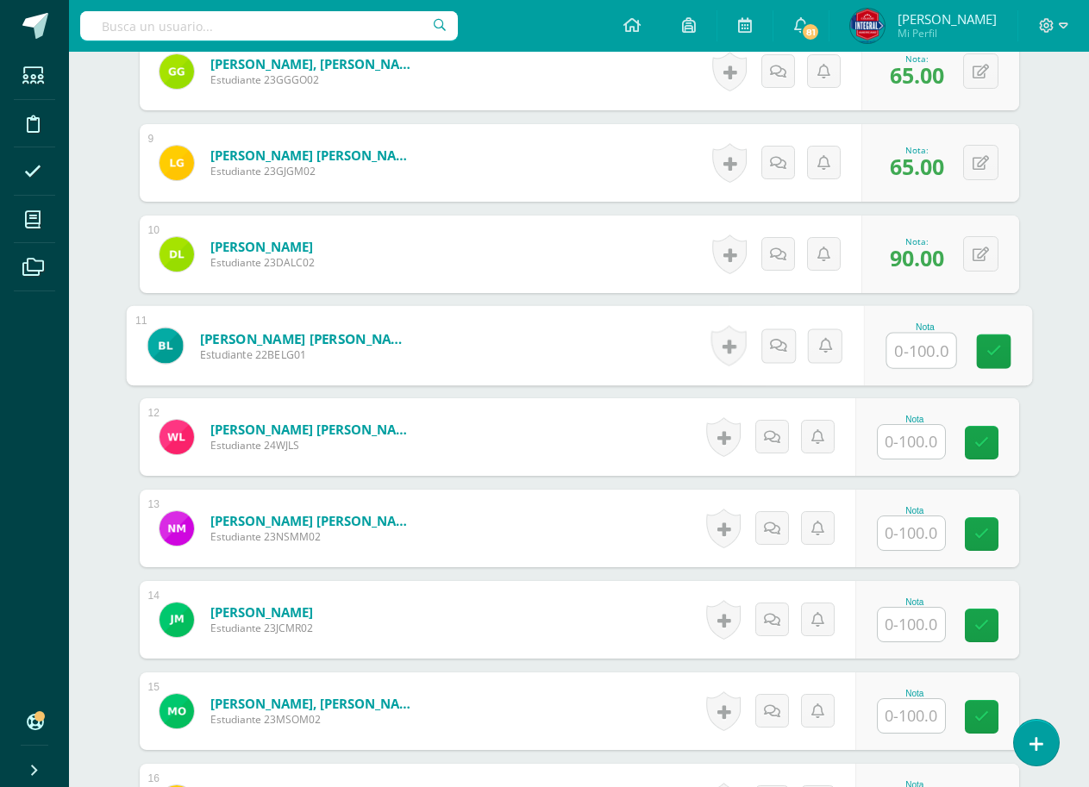
scroll to position [1319, 0]
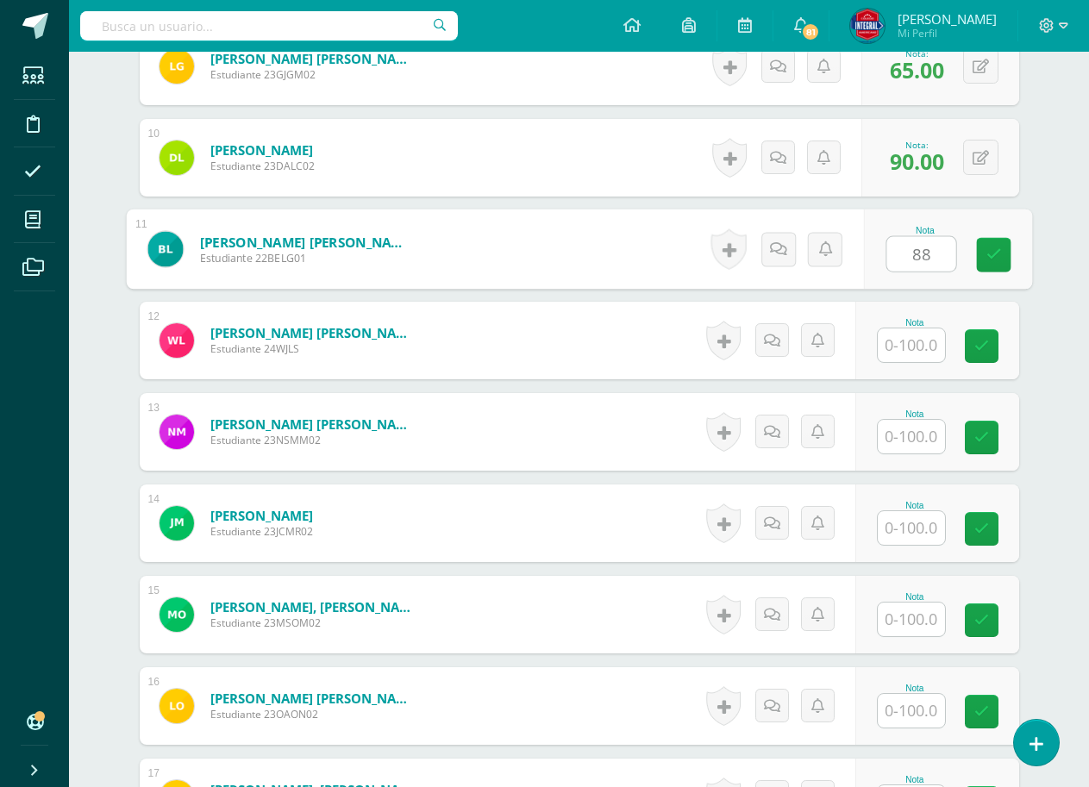
type input "88"
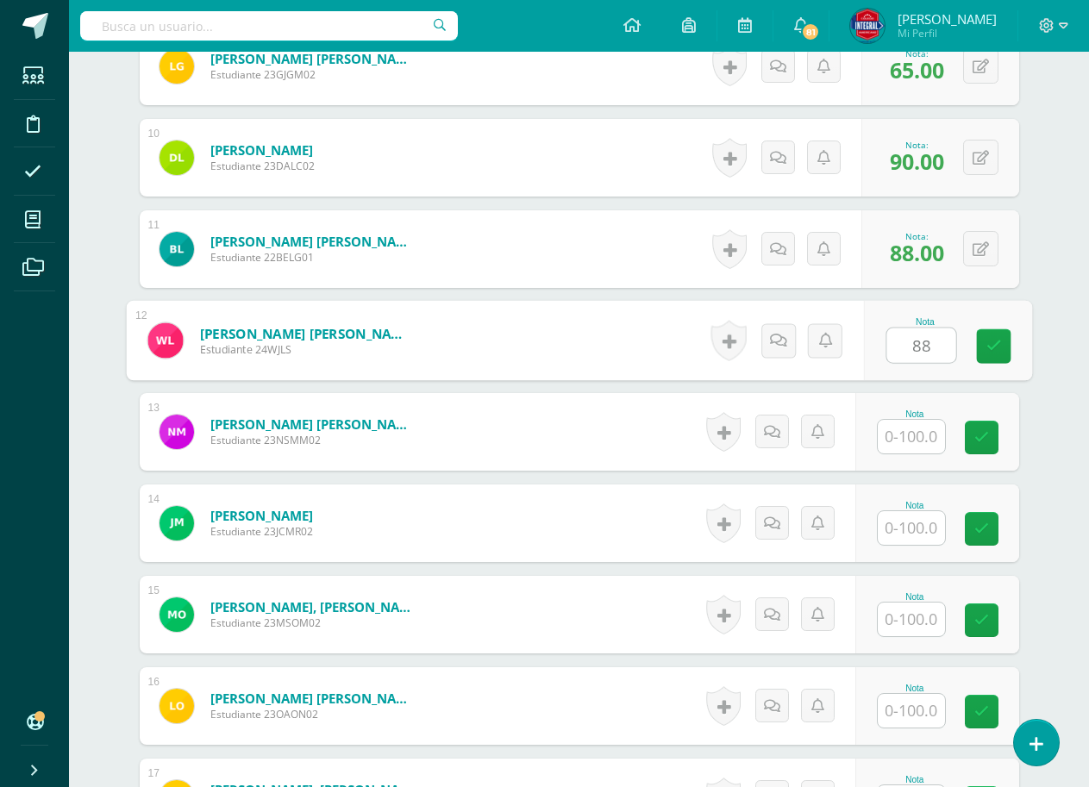
type input "88"
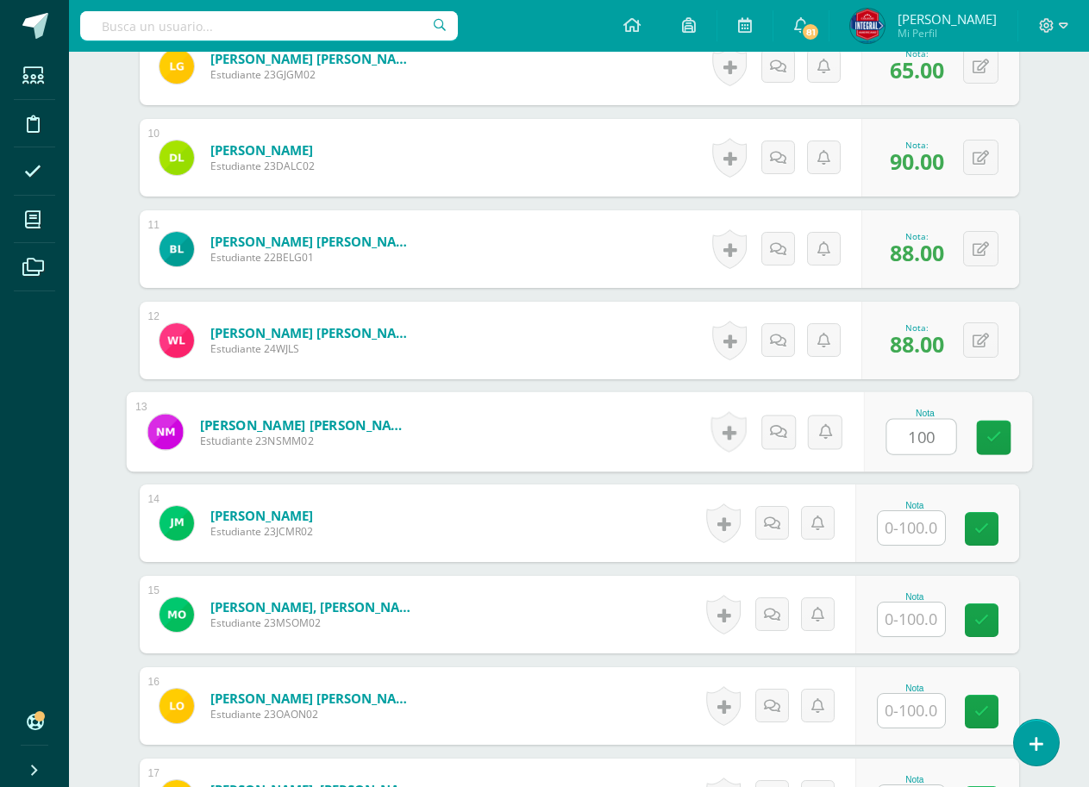
type input "100"
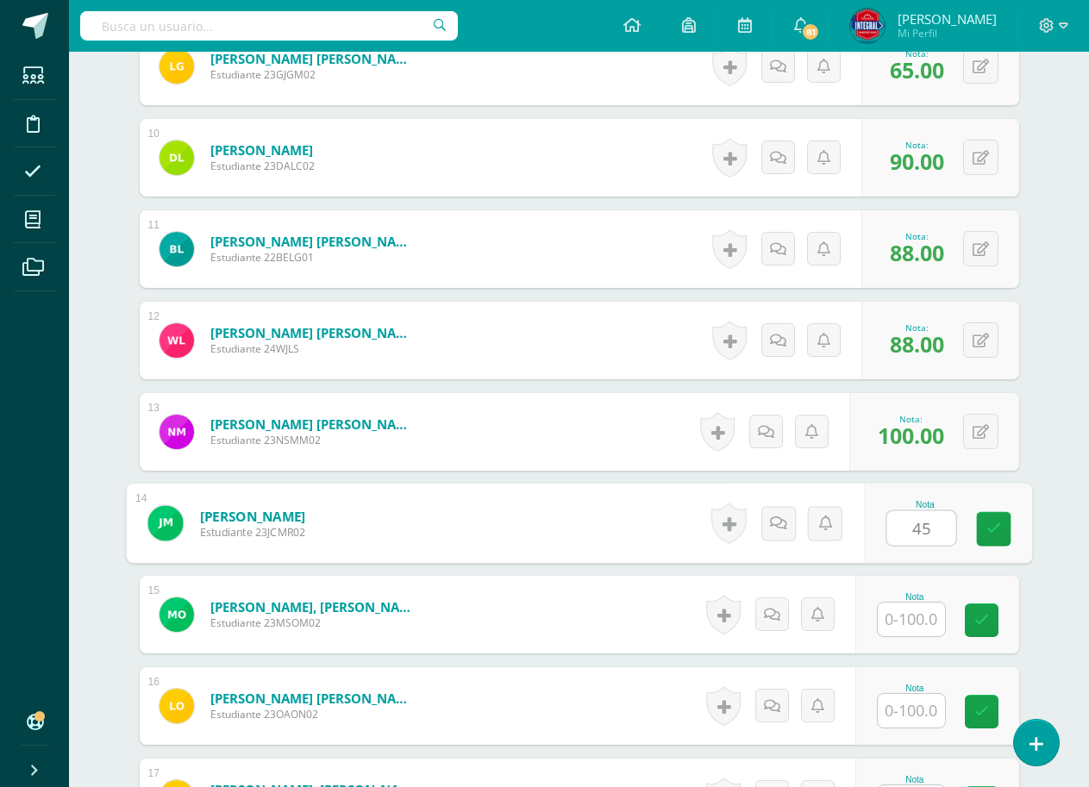
type input "45"
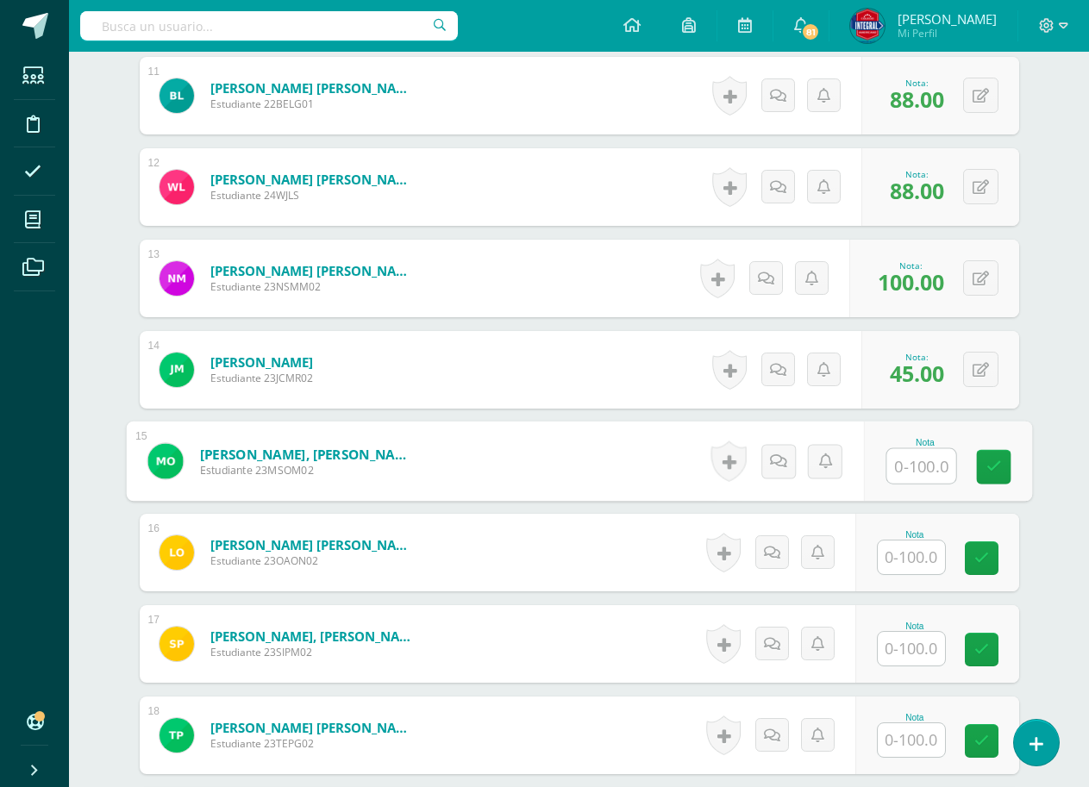
scroll to position [1492, 0]
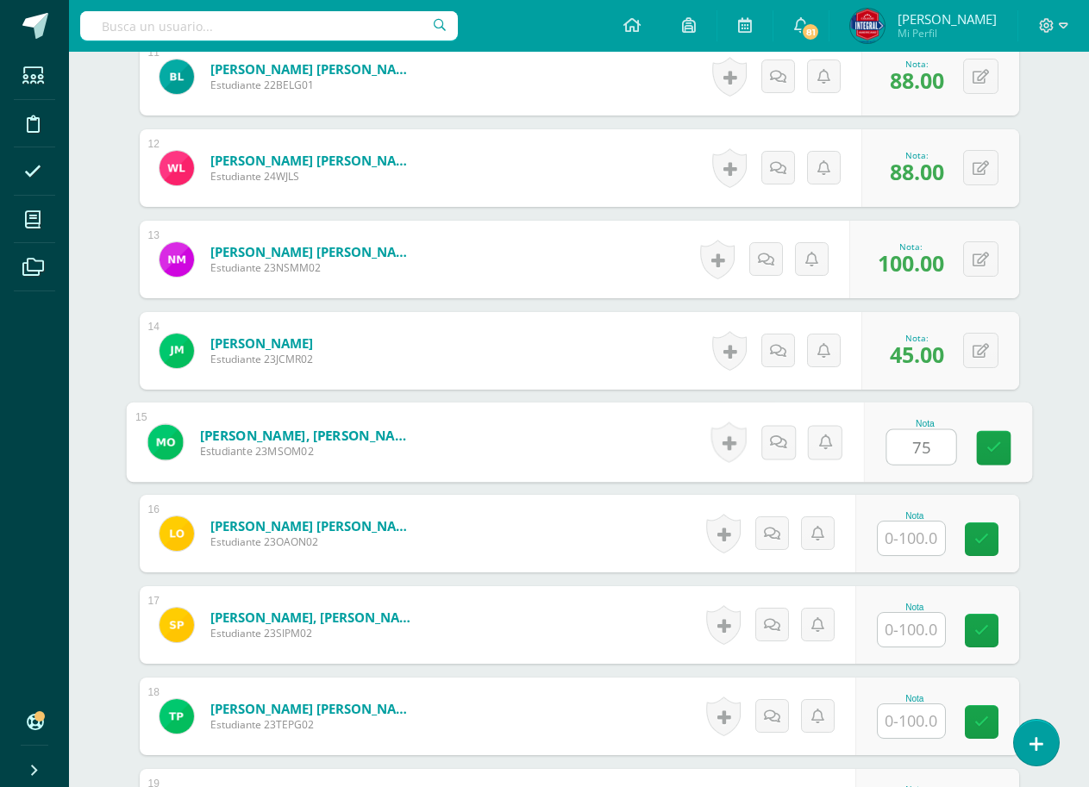
type input "75"
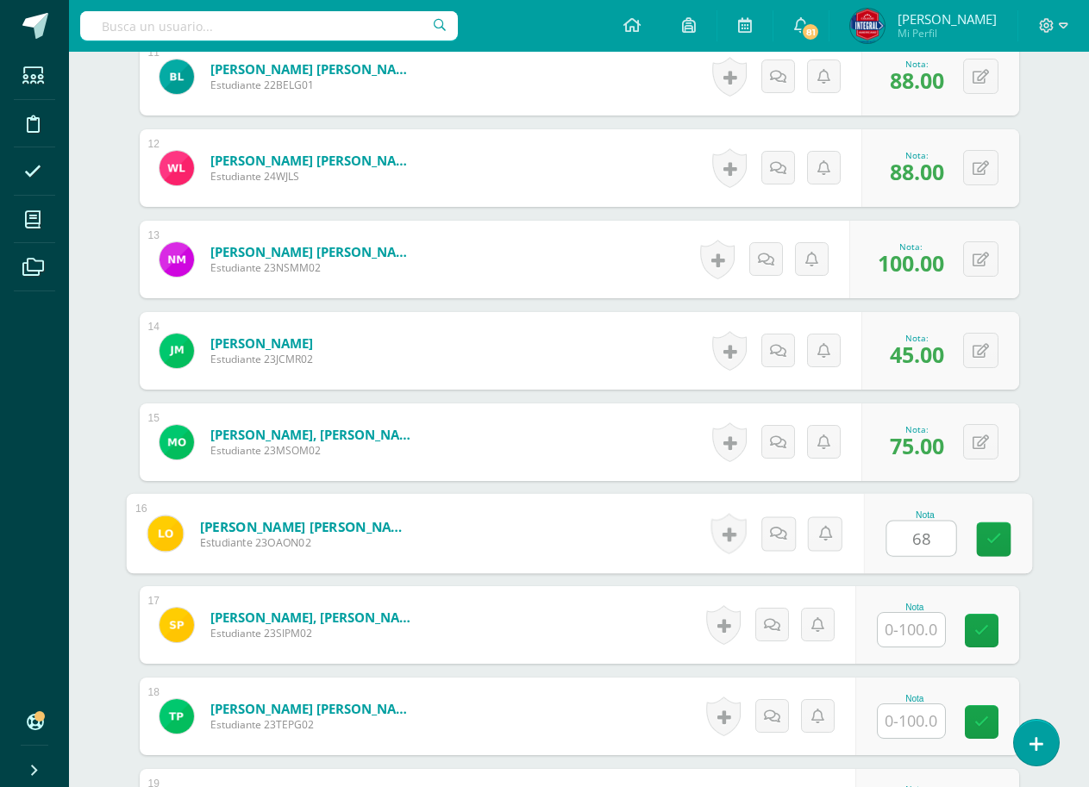
type input "68"
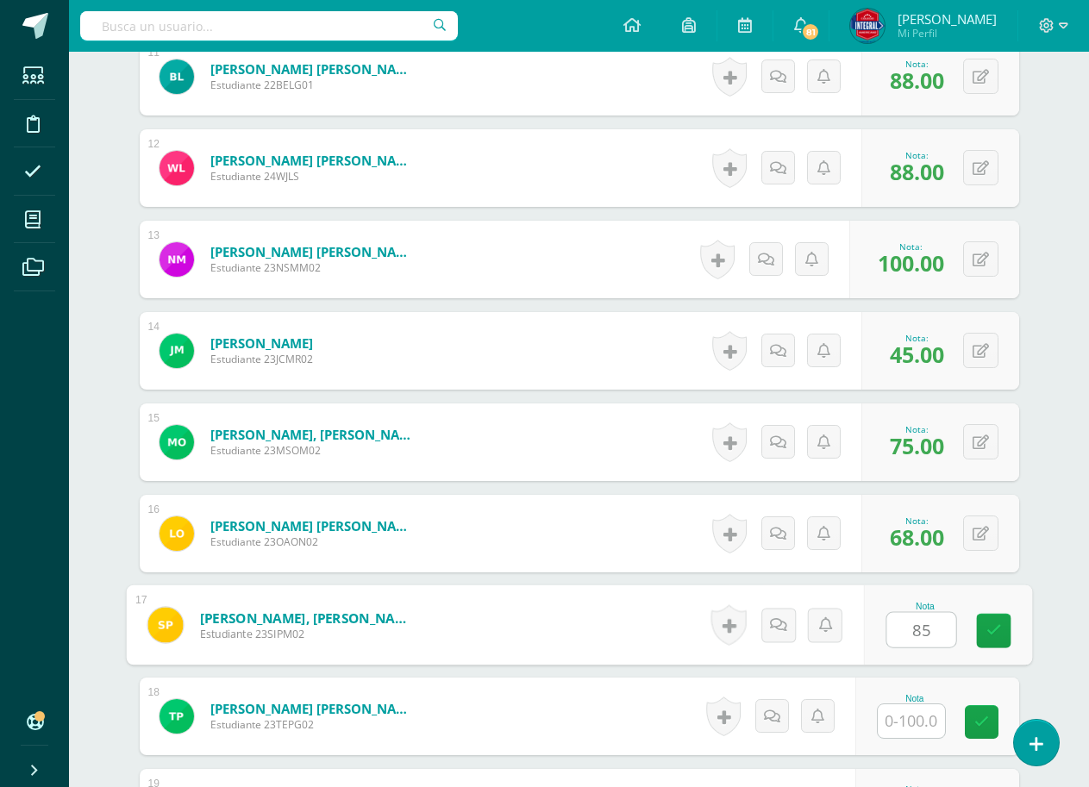
type input "85"
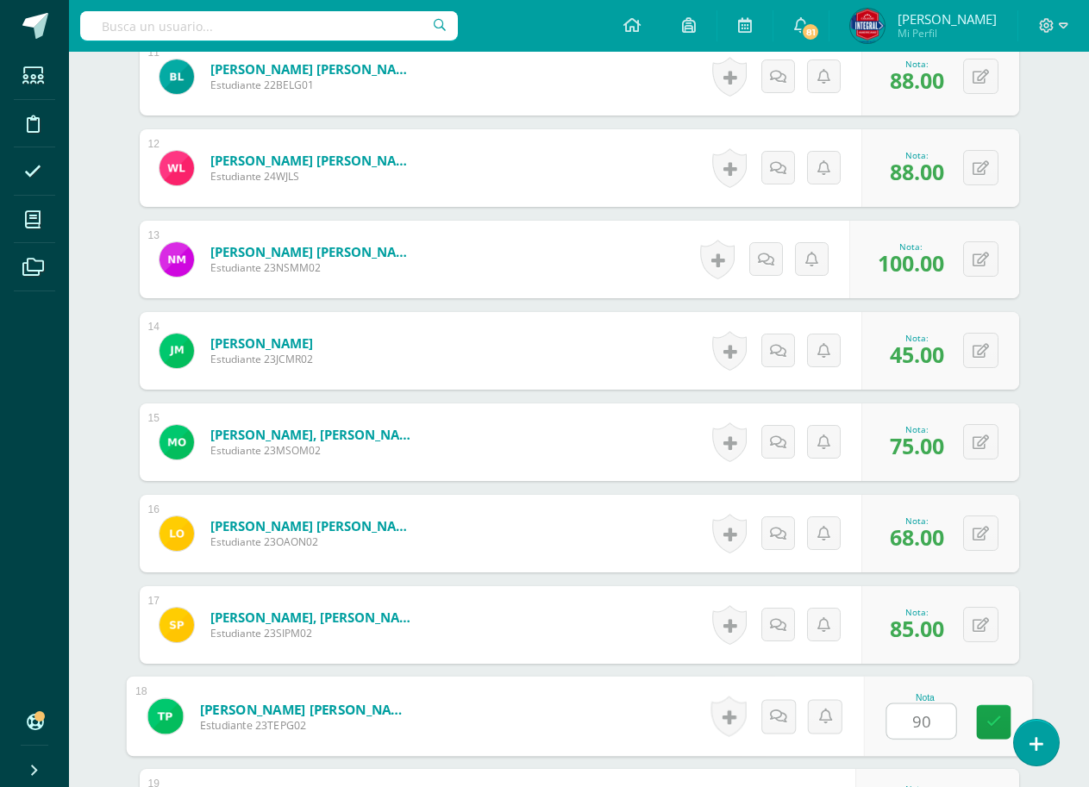
type input "90"
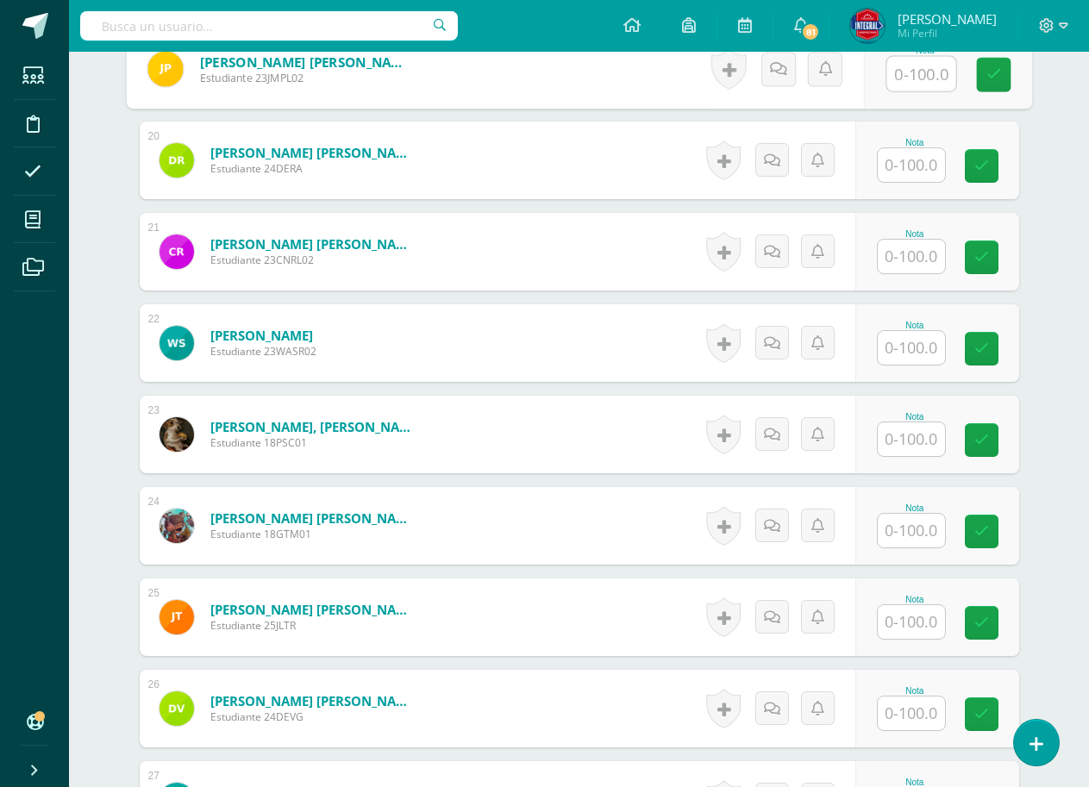
scroll to position [2169, 0]
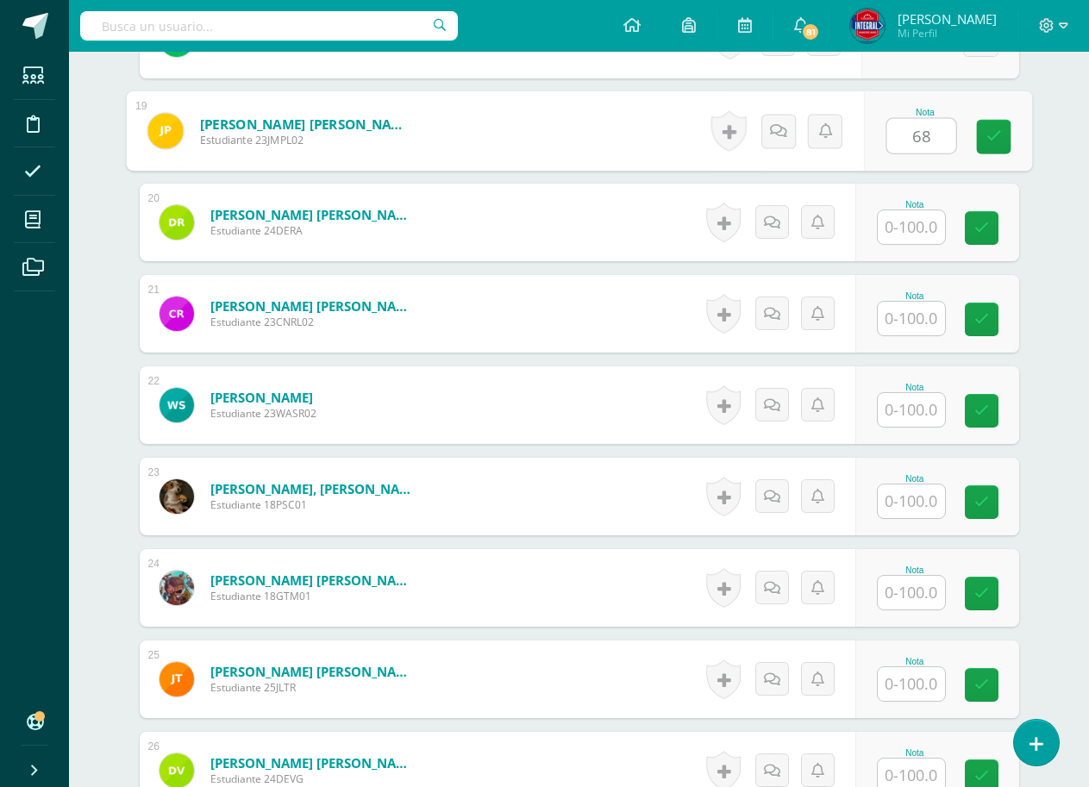
type input "68"
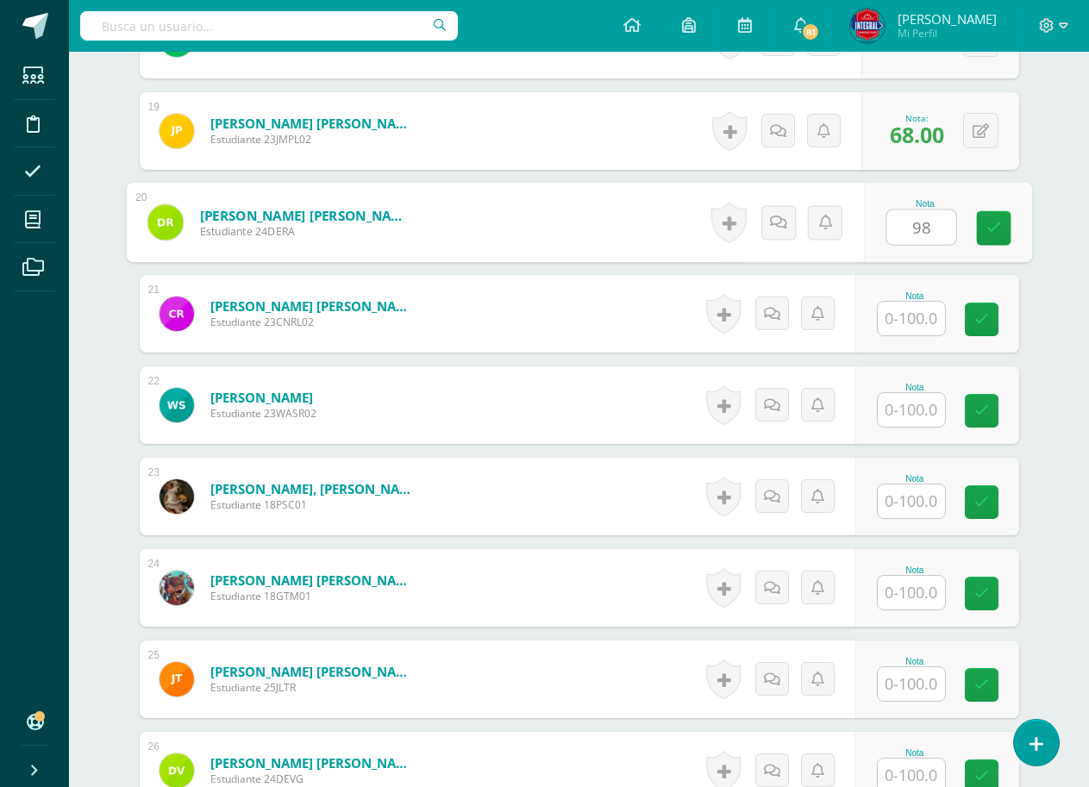
type input "98"
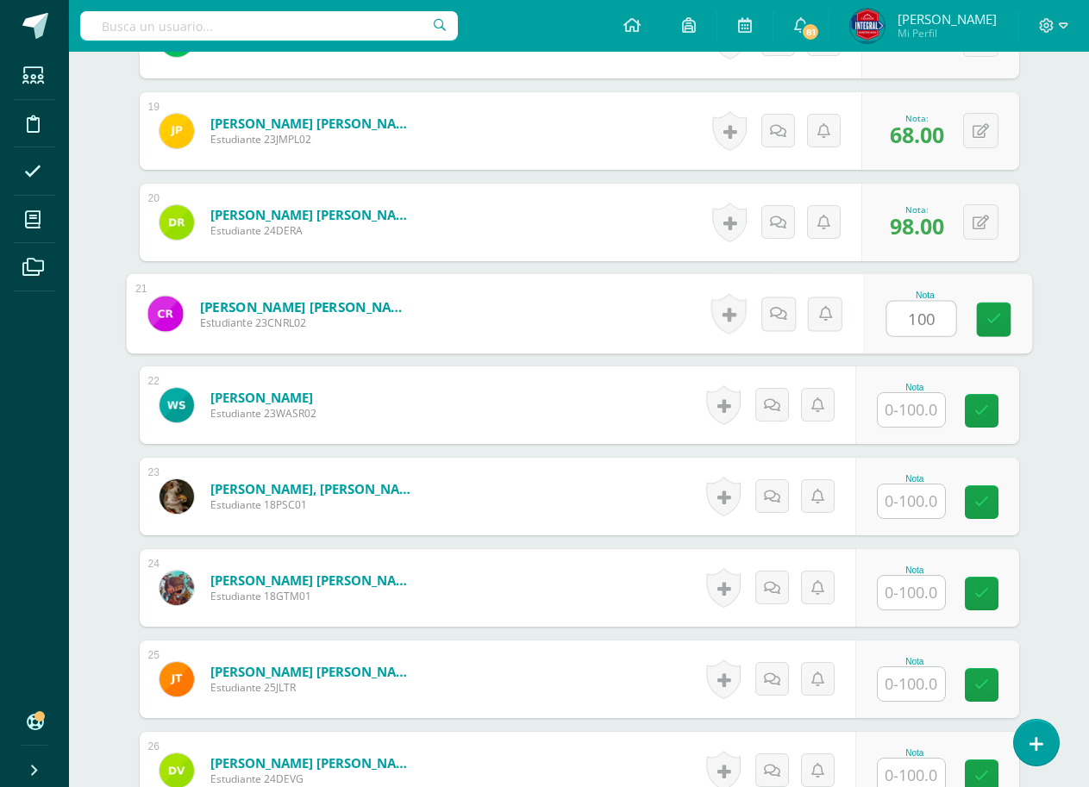
type input "100"
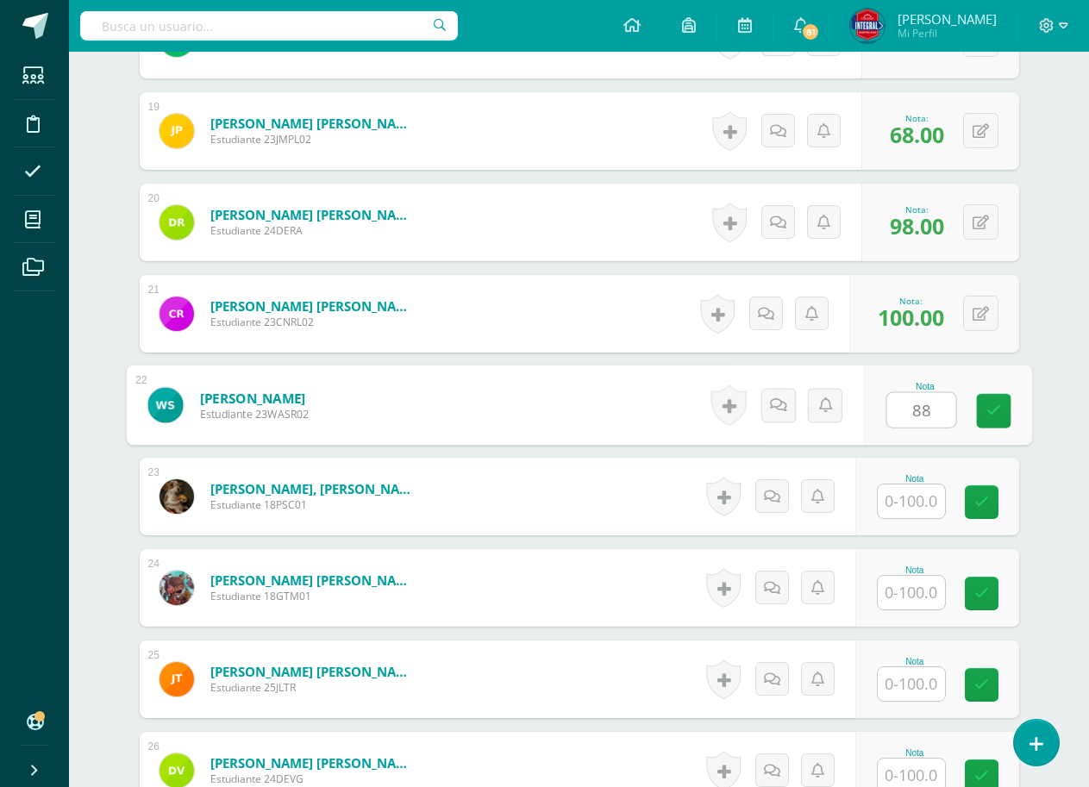
type input "88"
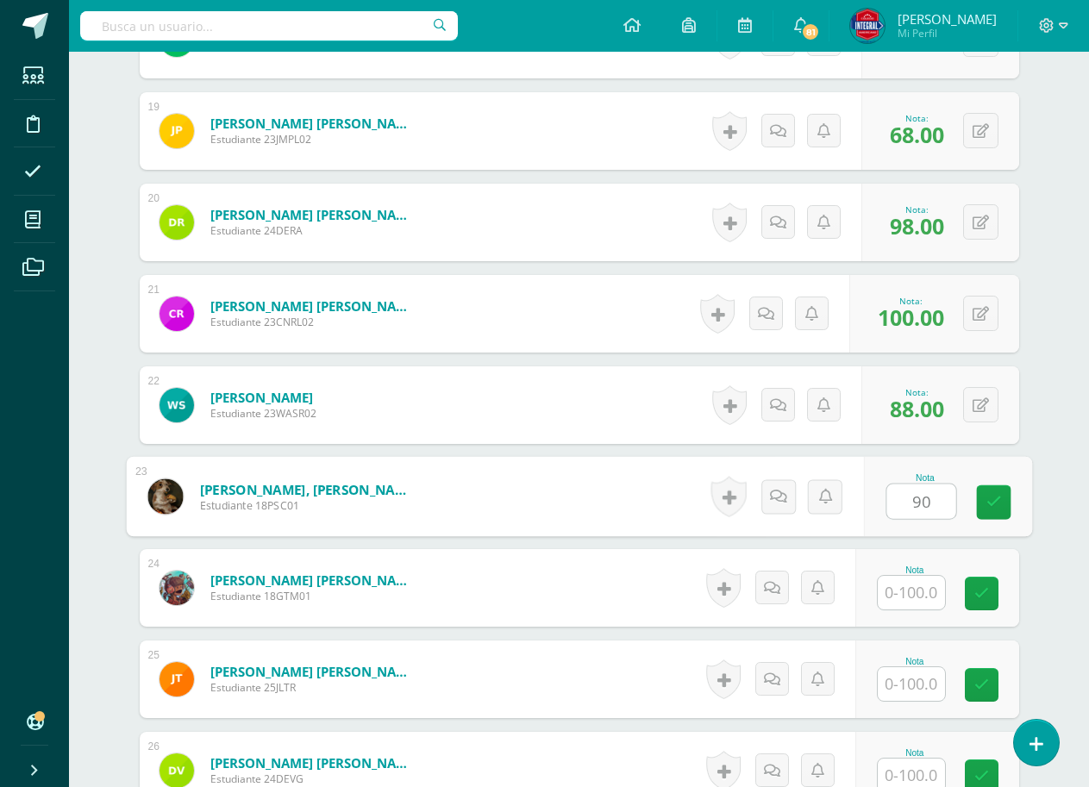
type input "90"
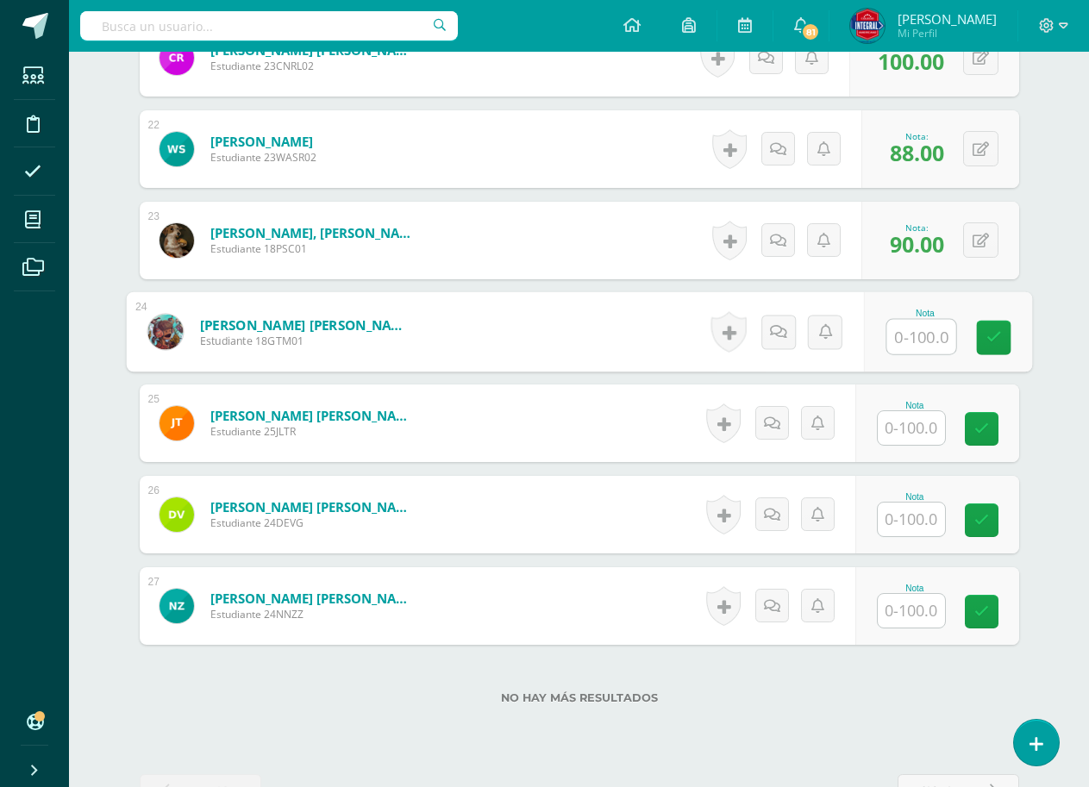
scroll to position [2428, 0]
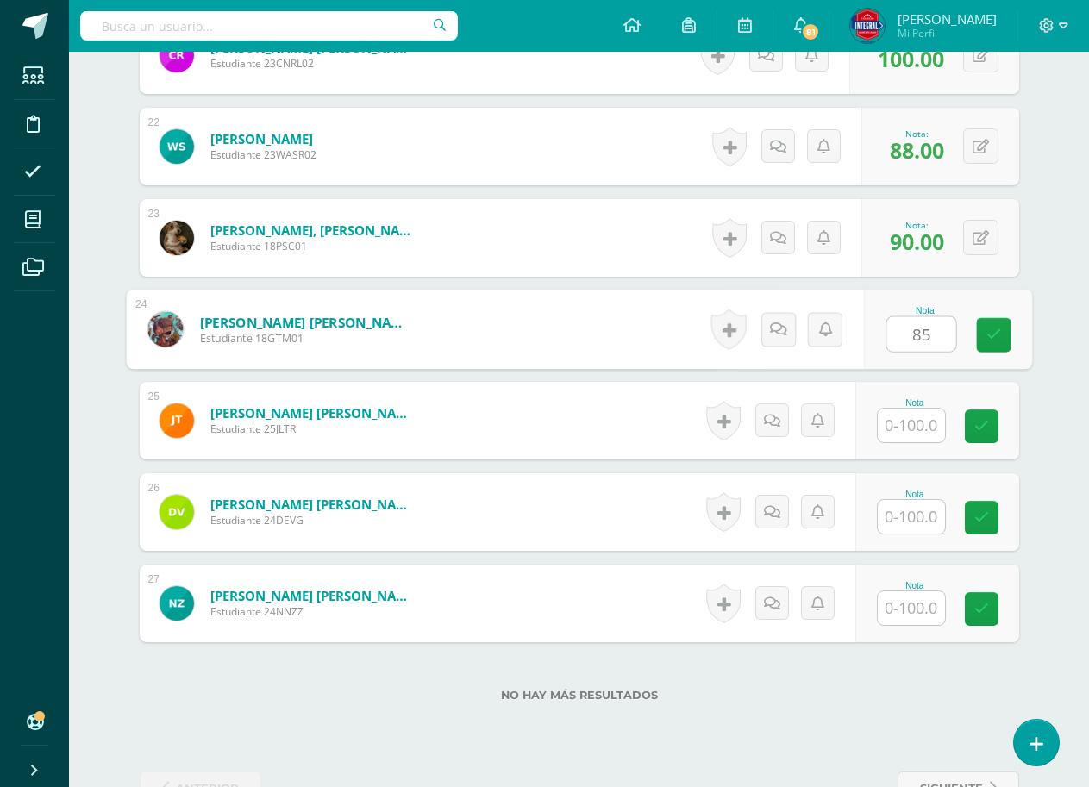
type input "85"
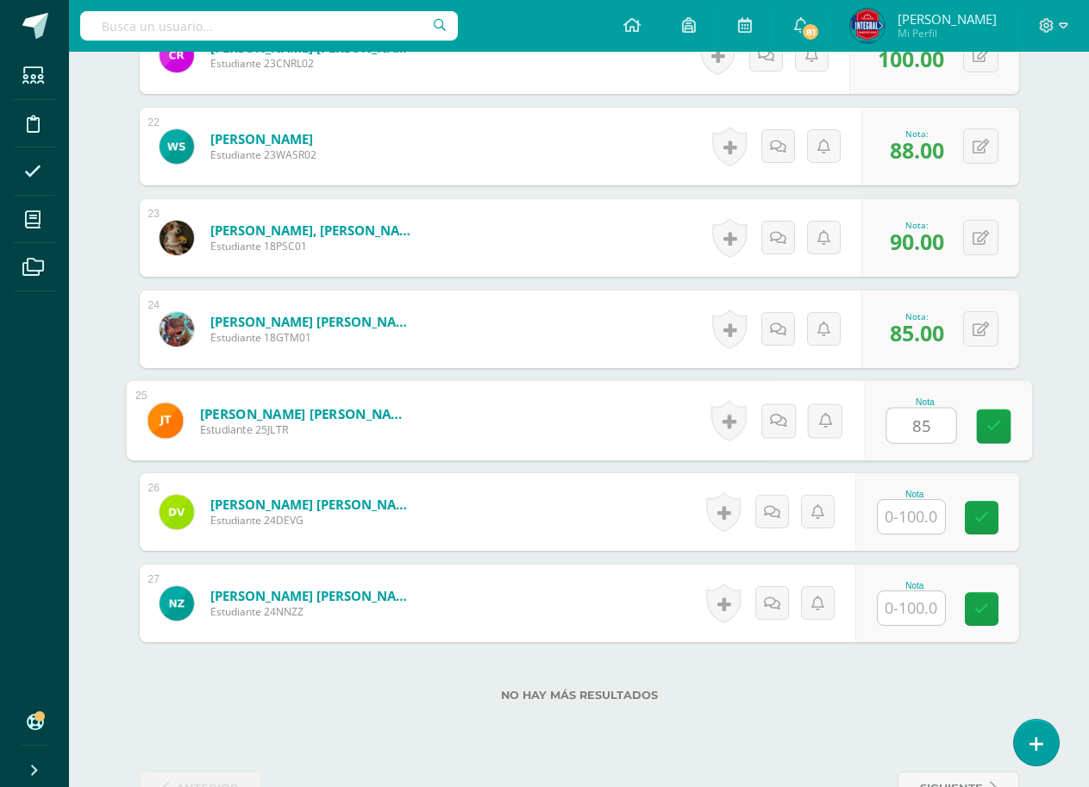
type input "85"
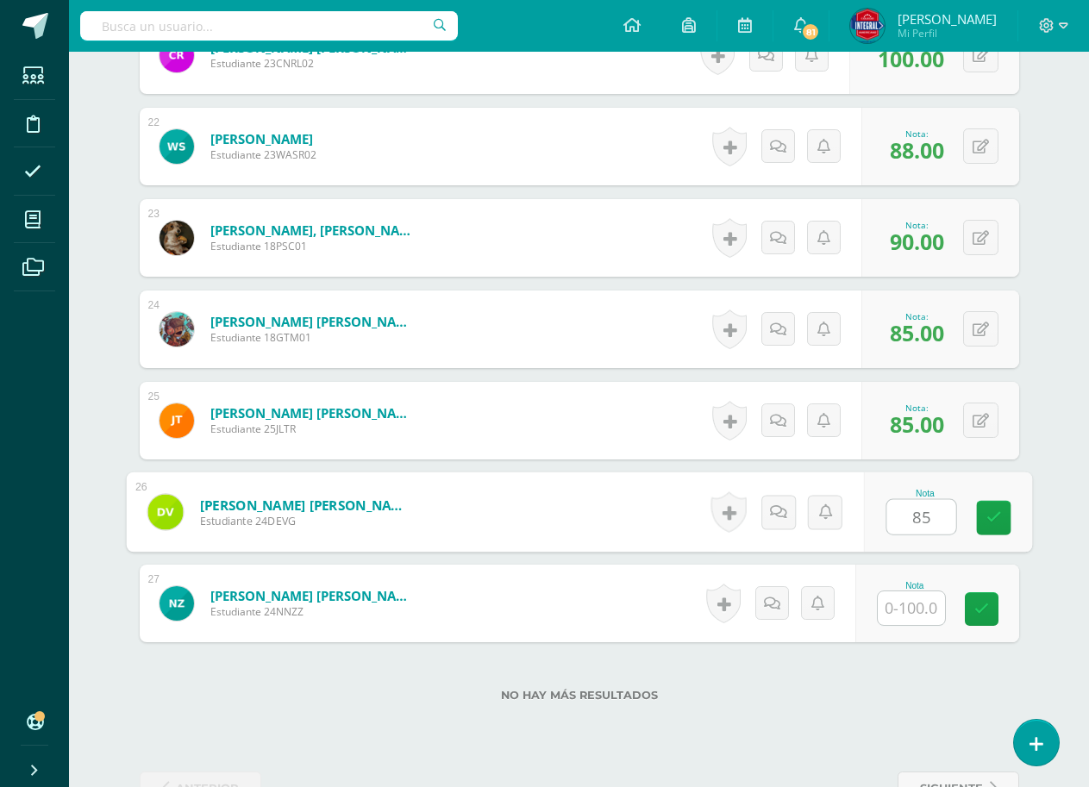
type input "85"
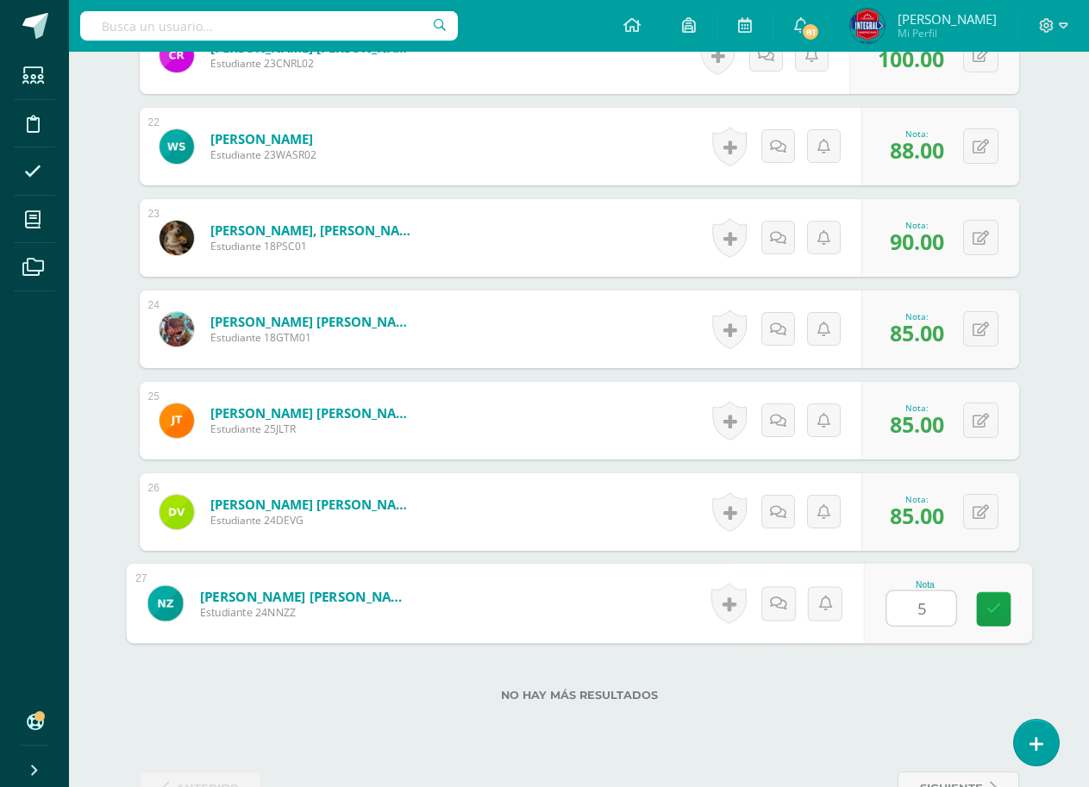
type input "55"
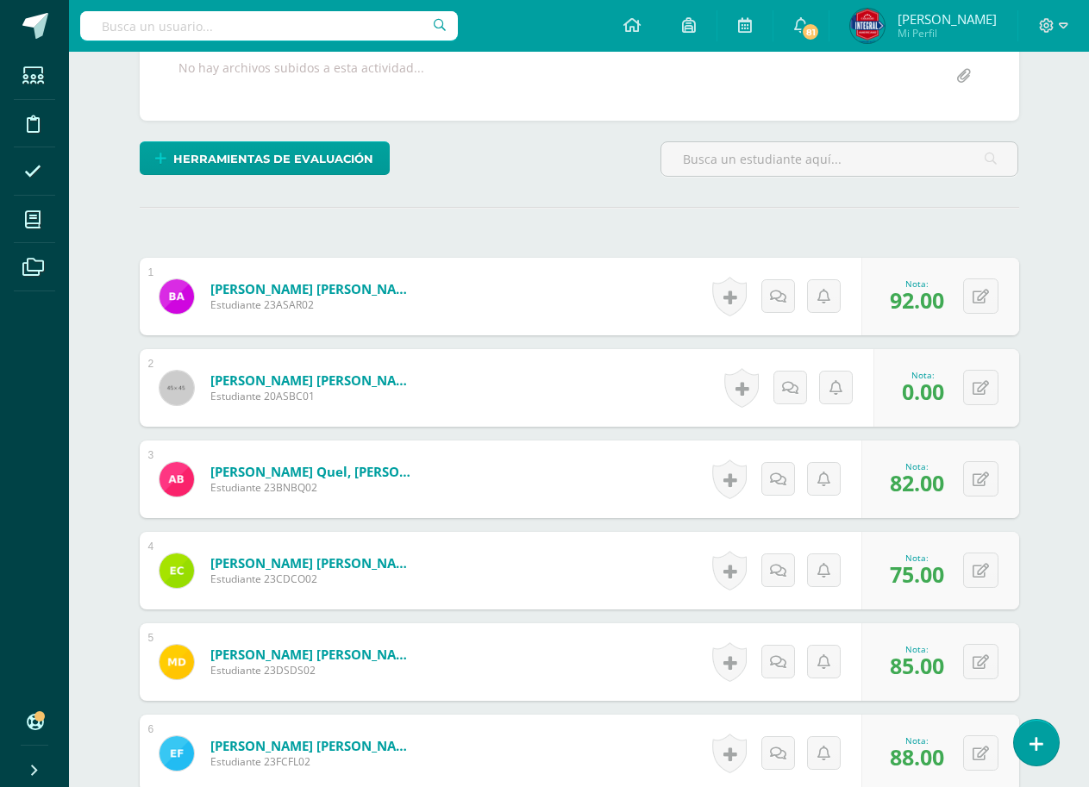
scroll to position [0, 0]
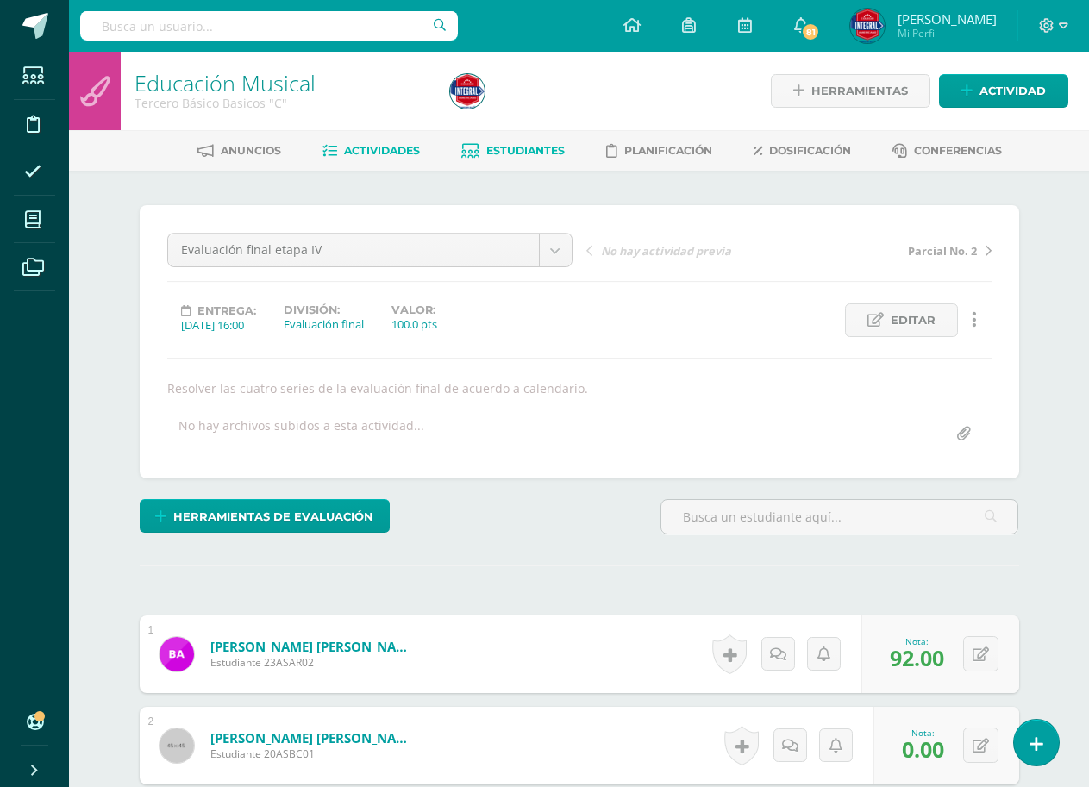
click at [507, 158] on link "Estudiantes" at bounding box center [512, 151] width 103 height 28
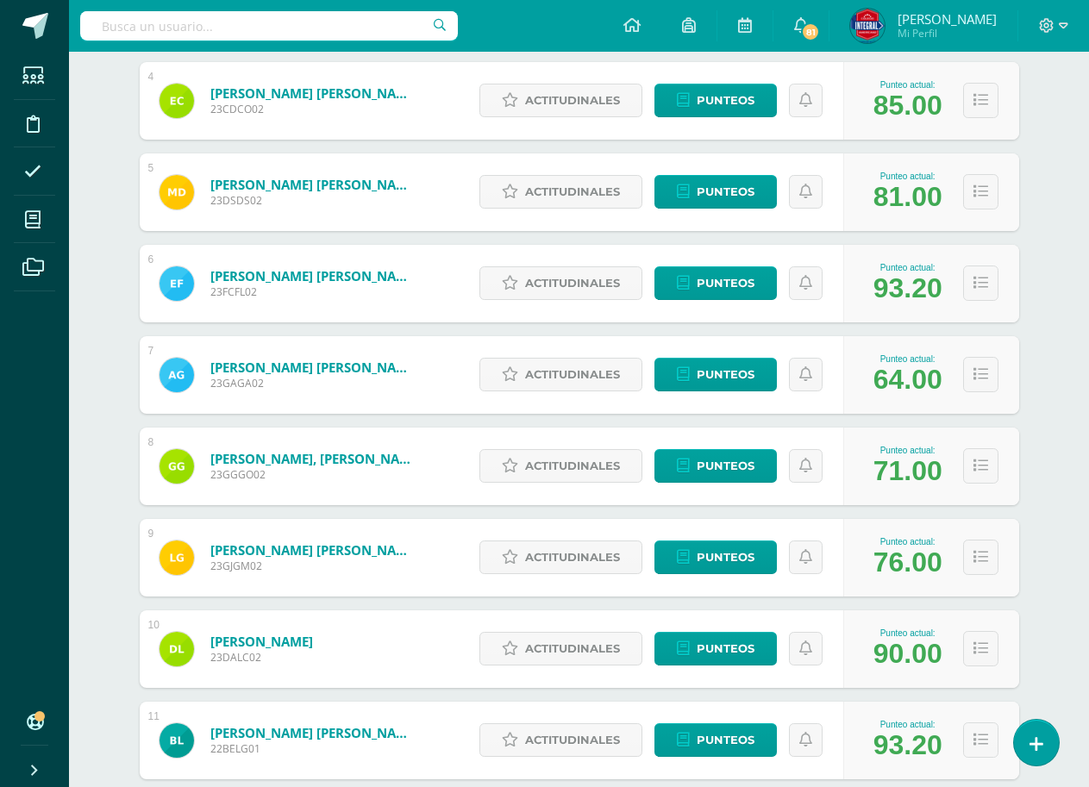
scroll to position [173, 0]
